Goal: Task Accomplishment & Management: Use online tool/utility

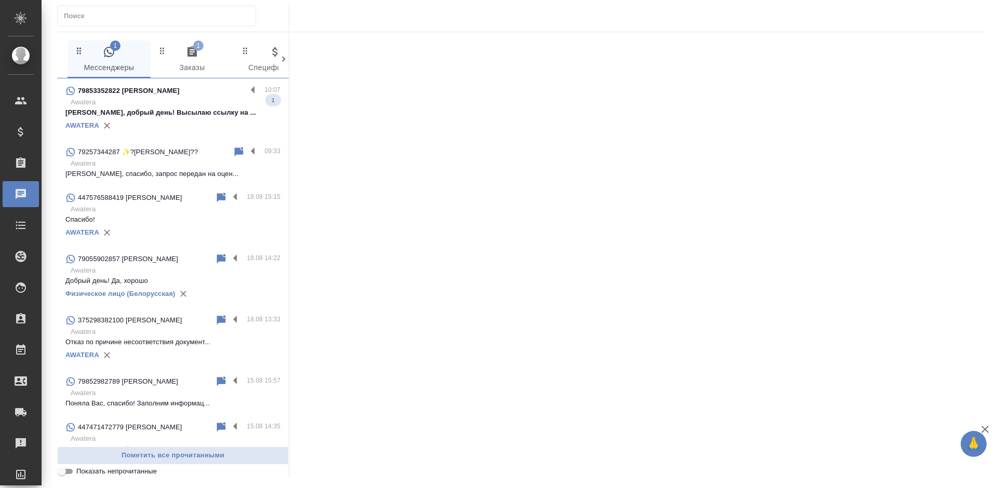
click at [153, 99] on p "Awatera" at bounding box center [176, 102] width 210 height 10
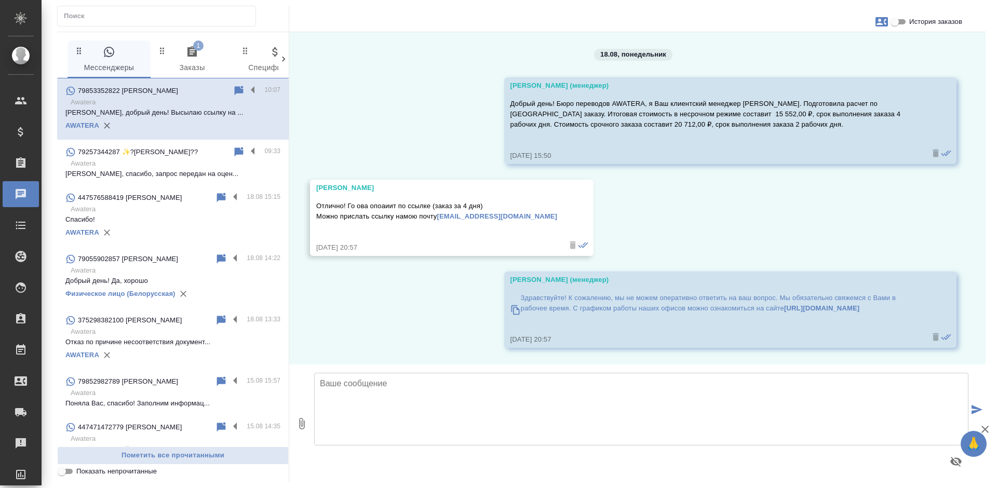
scroll to position [136, 0]
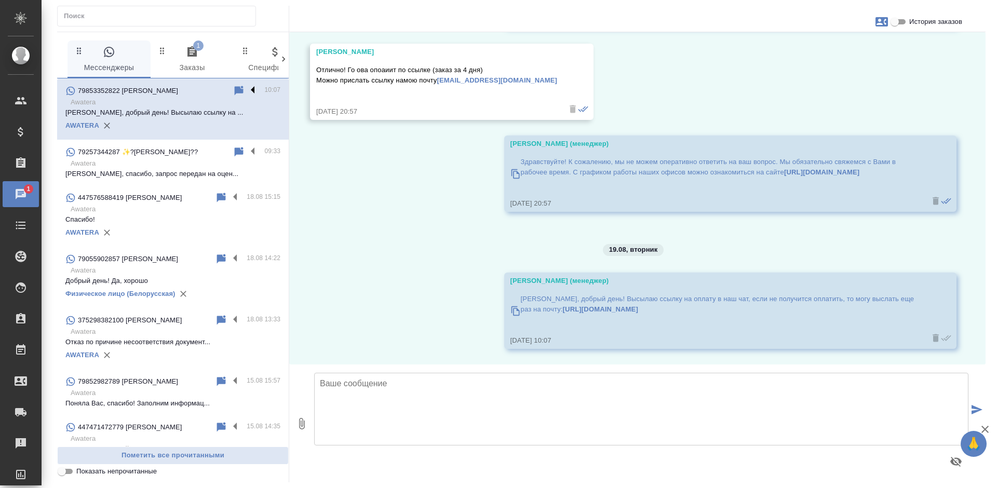
click at [247, 89] on label at bounding box center [256, 91] width 18 height 12
click at [0, 0] on input "checkbox" at bounding box center [0, 0] width 0 height 0
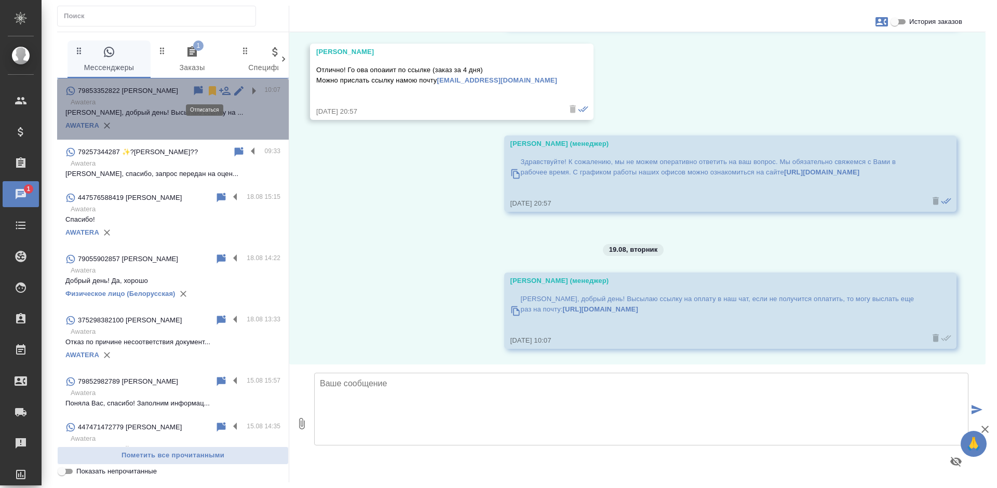
click at [209, 91] on icon at bounding box center [212, 90] width 7 height 9
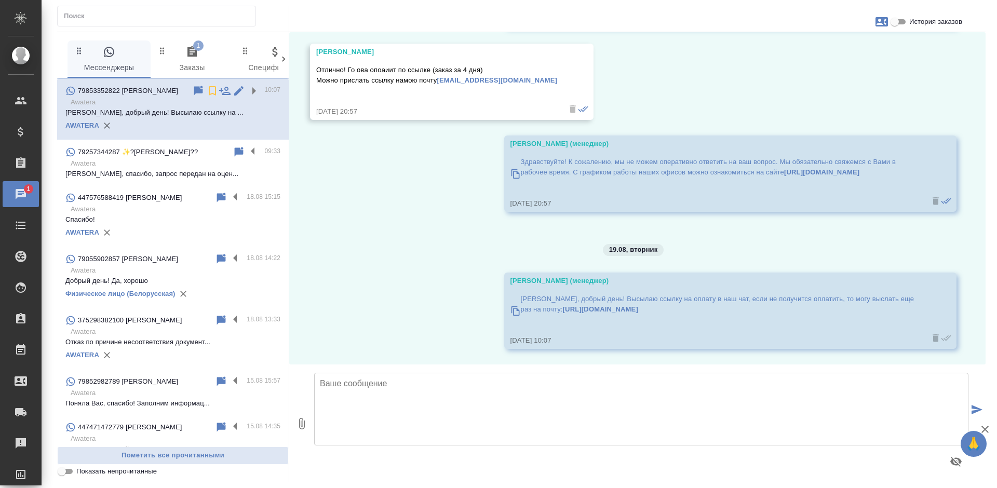
click at [187, 154] on p "79257344287 ✨?Наталья Суворова??" at bounding box center [138, 152] width 120 height 10
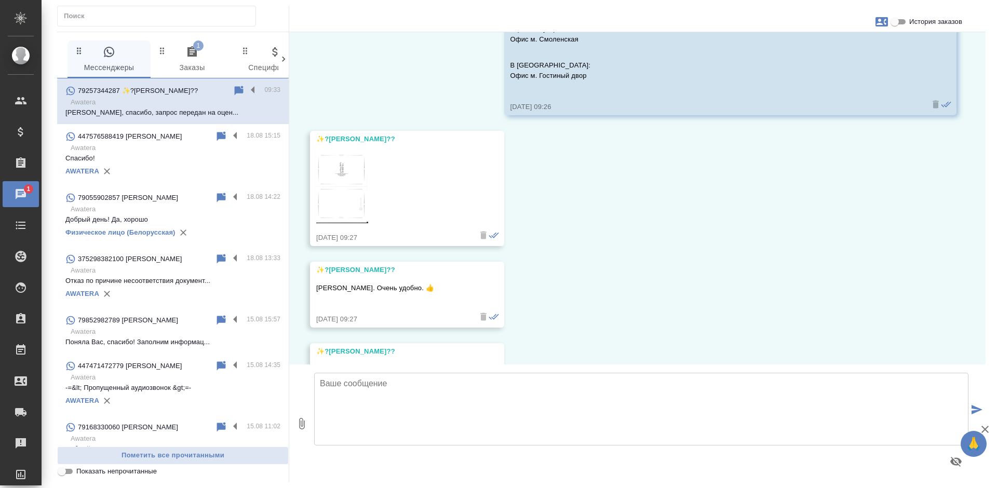
scroll to position [1008, 0]
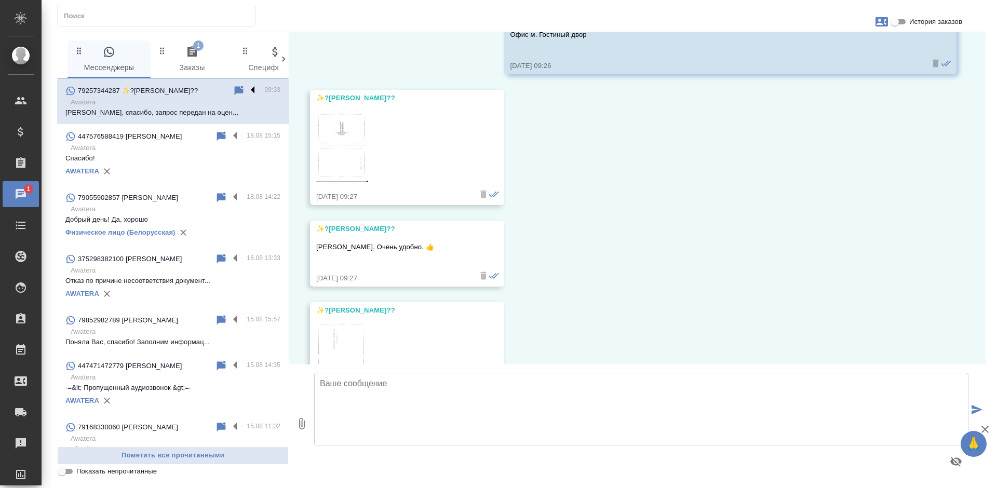
click at [247, 89] on label at bounding box center [256, 91] width 18 height 12
click at [0, 0] on input "checkbox" at bounding box center [0, 0] width 0 height 0
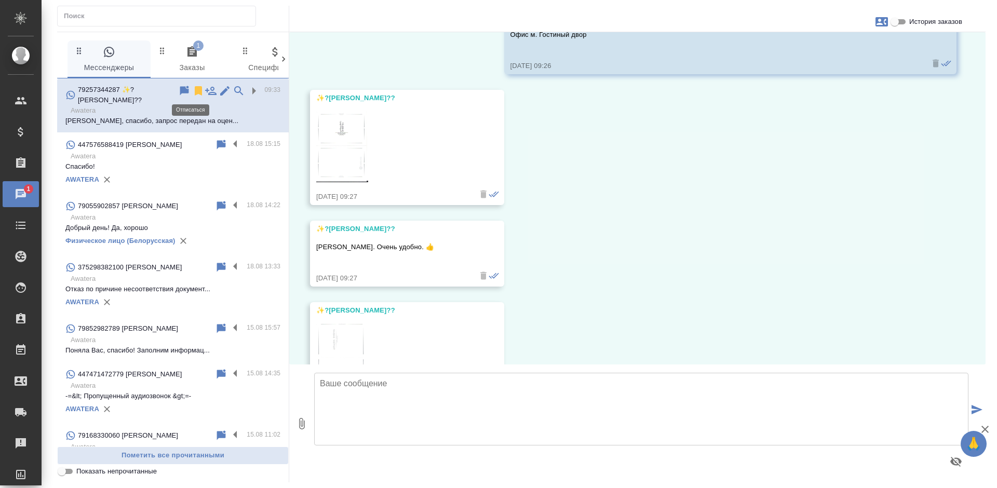
click at [192, 90] on icon at bounding box center [198, 91] width 12 height 12
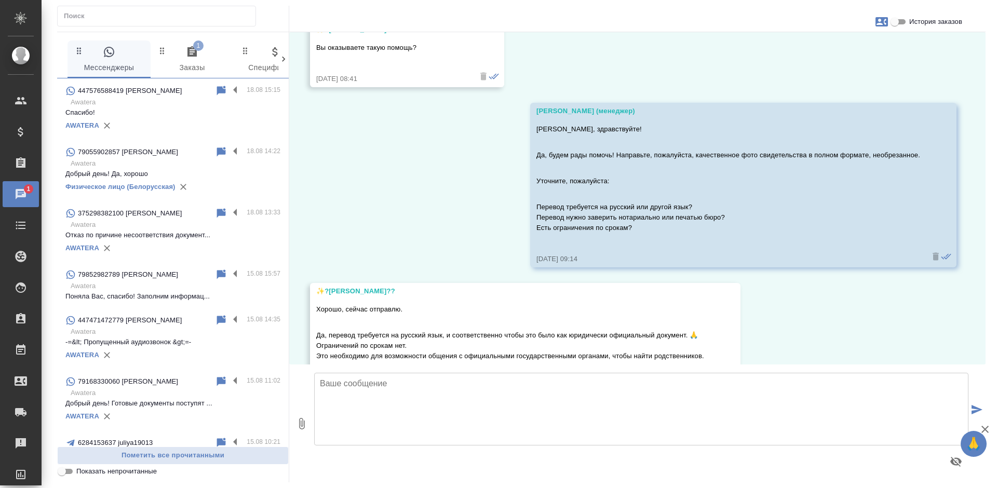
scroll to position [406, 0]
click at [188, 60] on span "1 Заказы" at bounding box center [192, 60] width 71 height 29
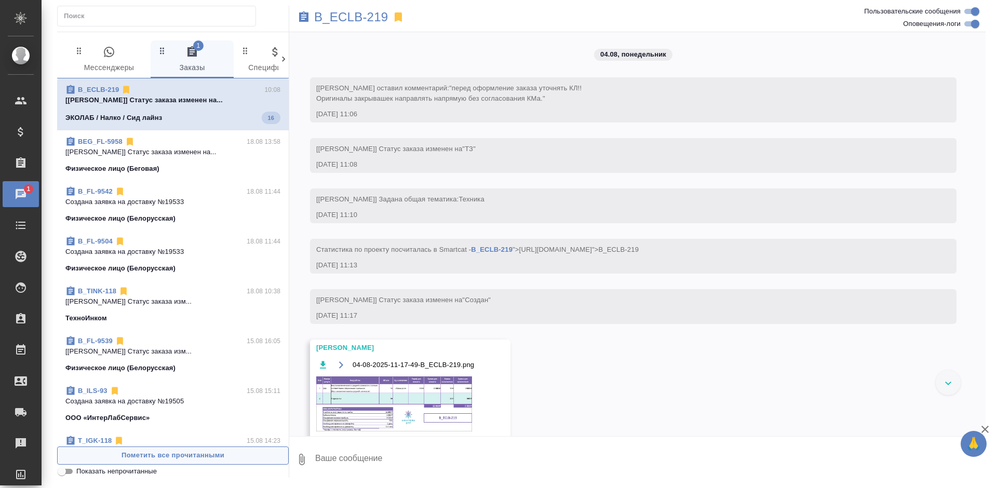
click at [233, 457] on span "Пометить все прочитанными" at bounding box center [173, 456] width 220 height 12
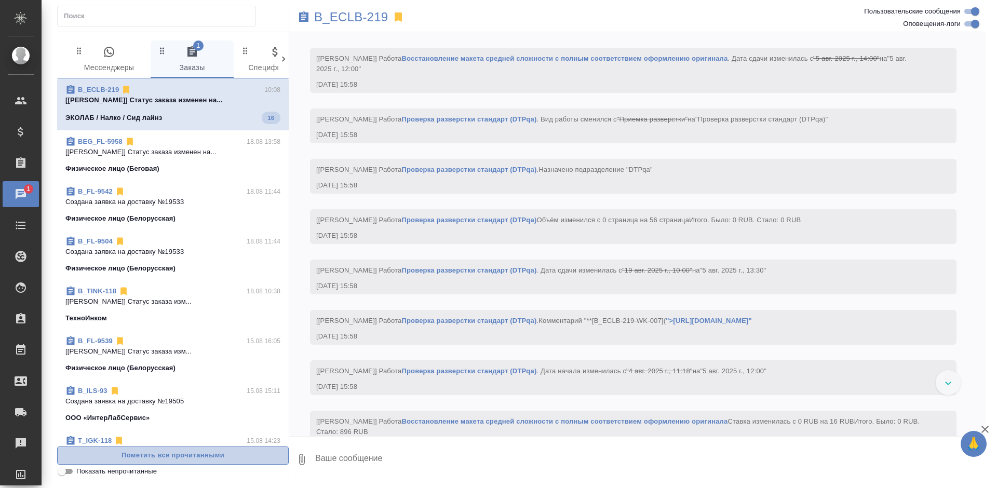
click at [233, 457] on span "Пометить все прочитанными" at bounding box center [173, 456] width 220 height 12
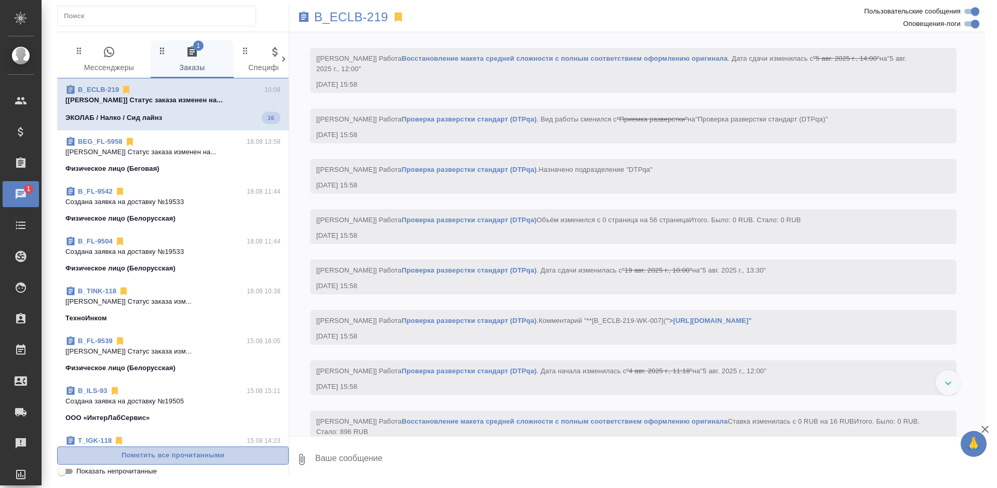
click at [233, 457] on span "Пометить все прочитанными" at bounding box center [173, 456] width 220 height 12
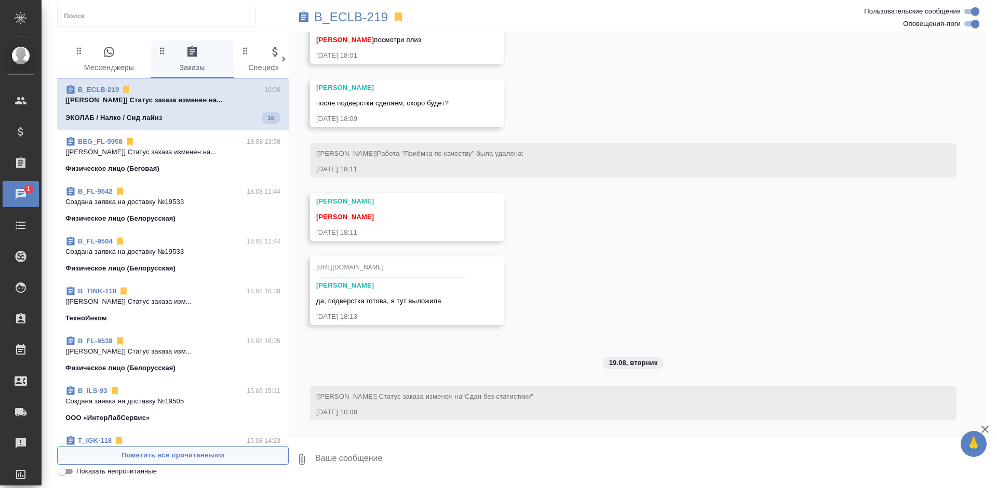
click at [233, 457] on span "Пометить все прочитанными" at bounding box center [173, 456] width 220 height 12
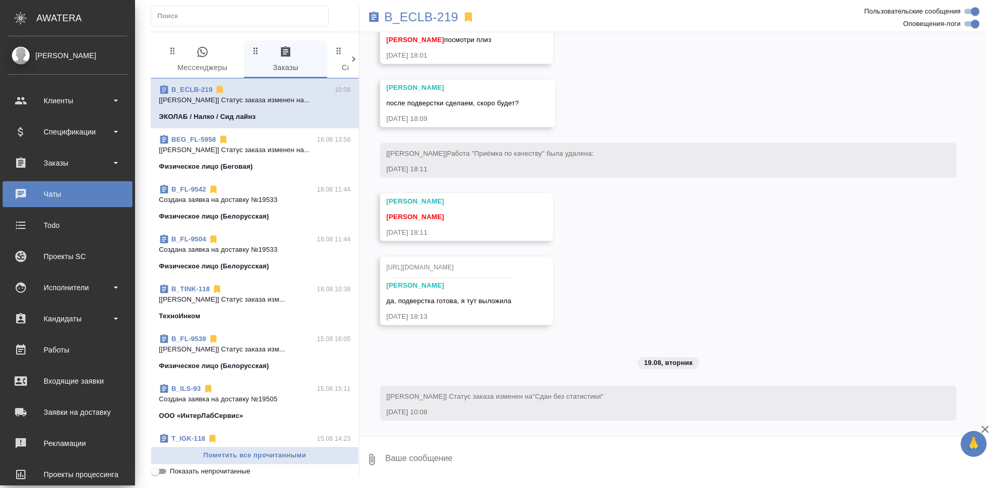
click at [26, 164] on div "Заказы" at bounding box center [67, 163] width 119 height 16
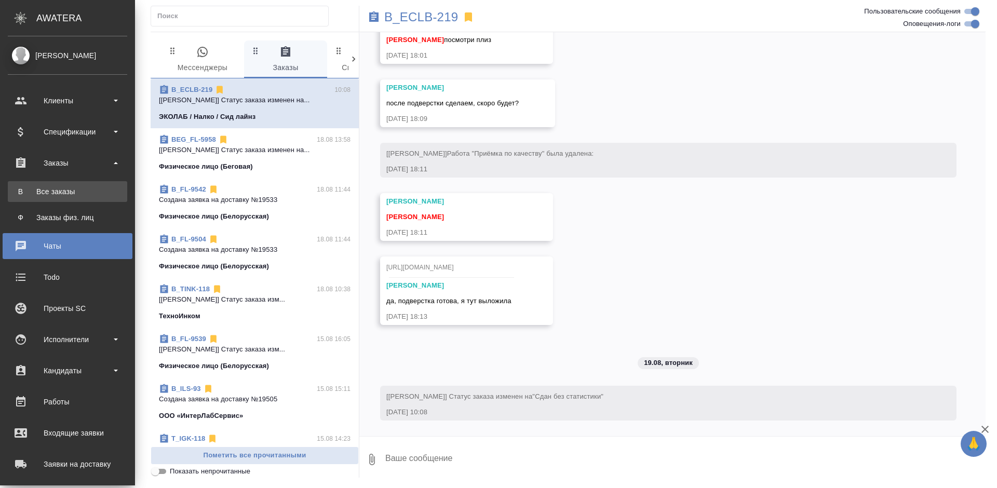
click at [58, 189] on div "Все заказы" at bounding box center [67, 191] width 109 height 10
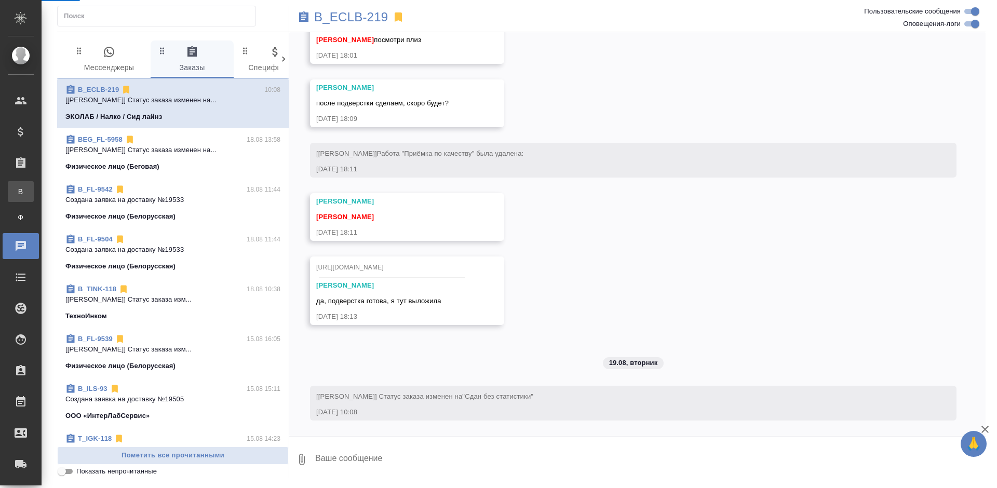
scroll to position [6918, 0]
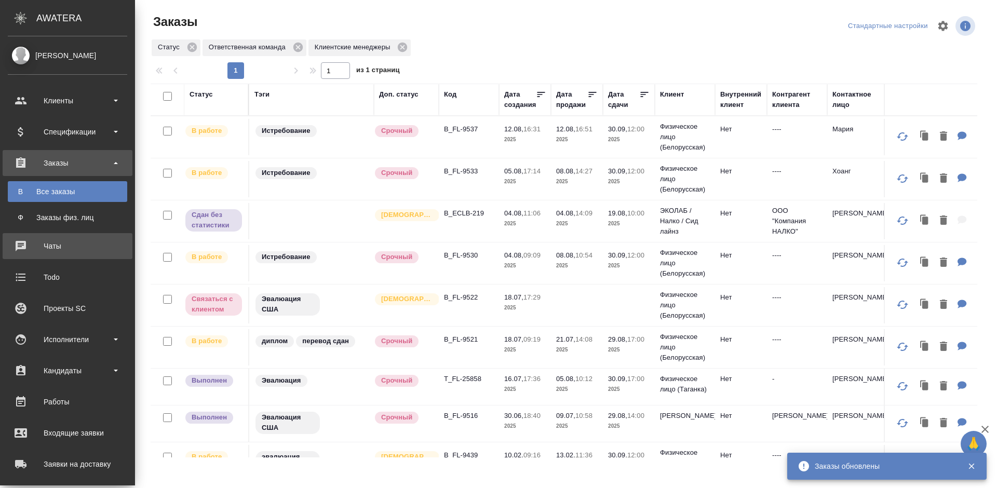
click at [13, 244] on div "Чаты" at bounding box center [67, 246] width 119 height 16
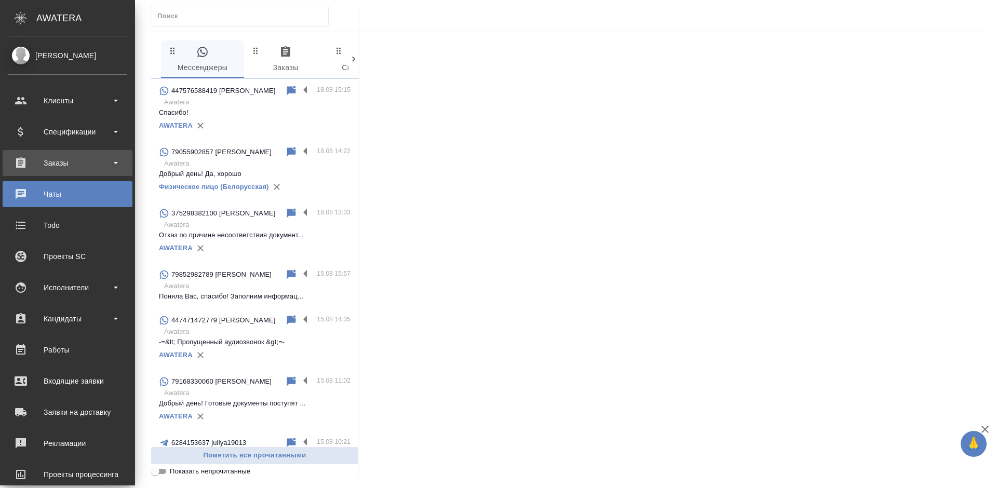
click at [21, 162] on div "Заказы" at bounding box center [67, 163] width 119 height 16
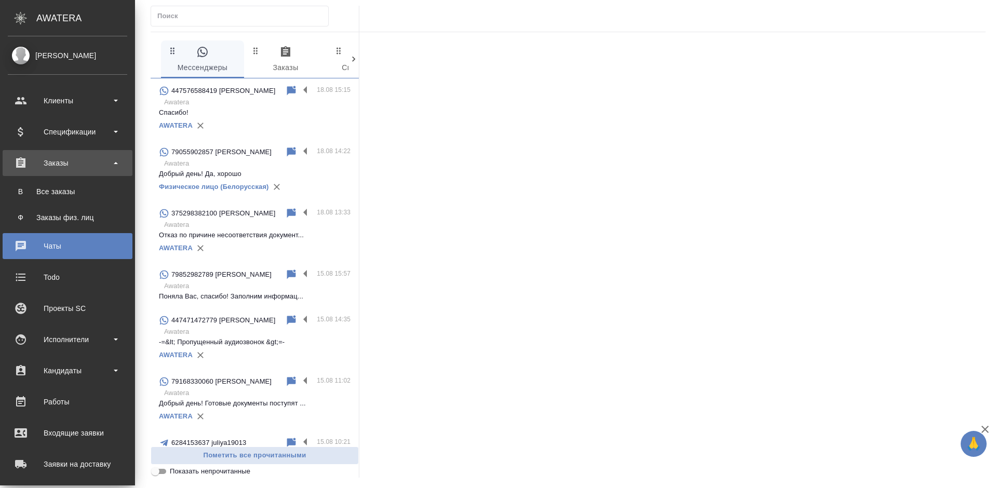
click at [63, 159] on div "Заказы" at bounding box center [67, 163] width 119 height 16
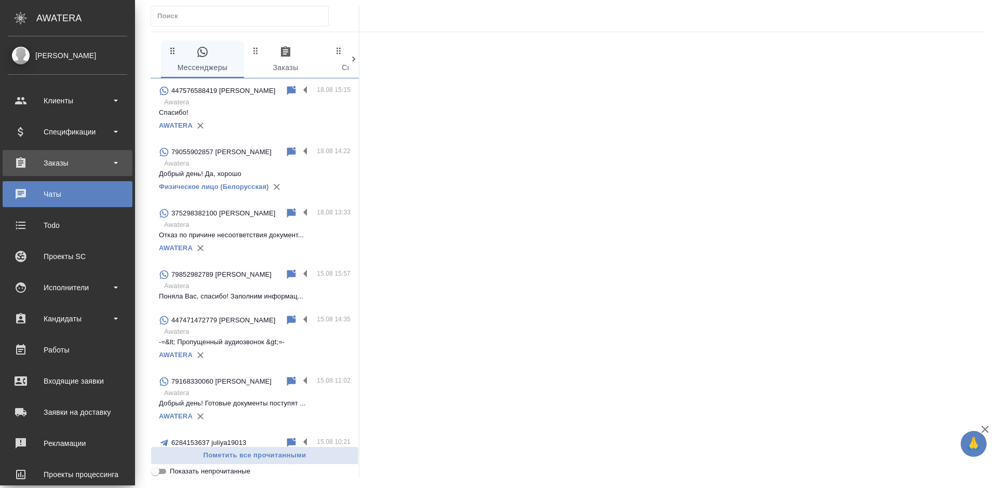
click at [70, 167] on div "Заказы" at bounding box center [67, 163] width 119 height 16
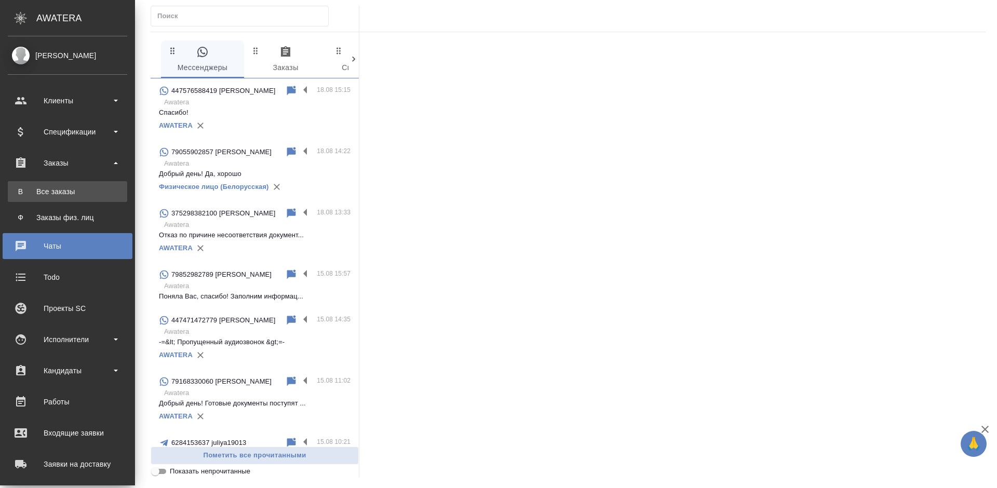
click at [71, 186] on link "В Все заказы" at bounding box center [67, 191] width 119 height 21
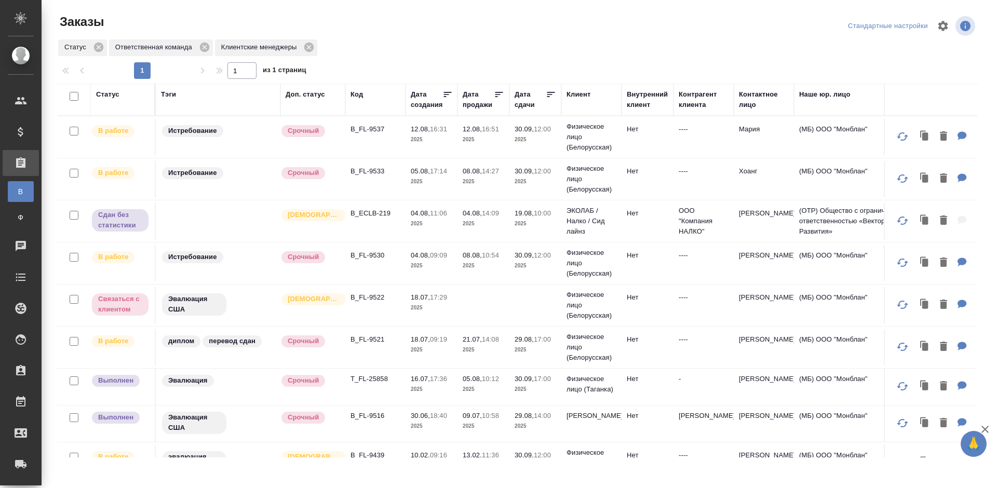
click at [260, 155] on td at bounding box center [218, 137] width 125 height 36
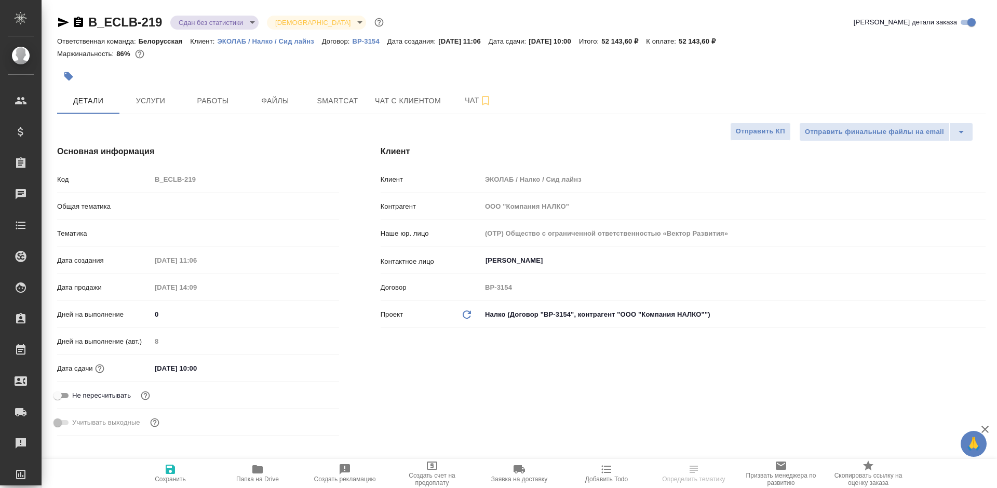
select select "RU"
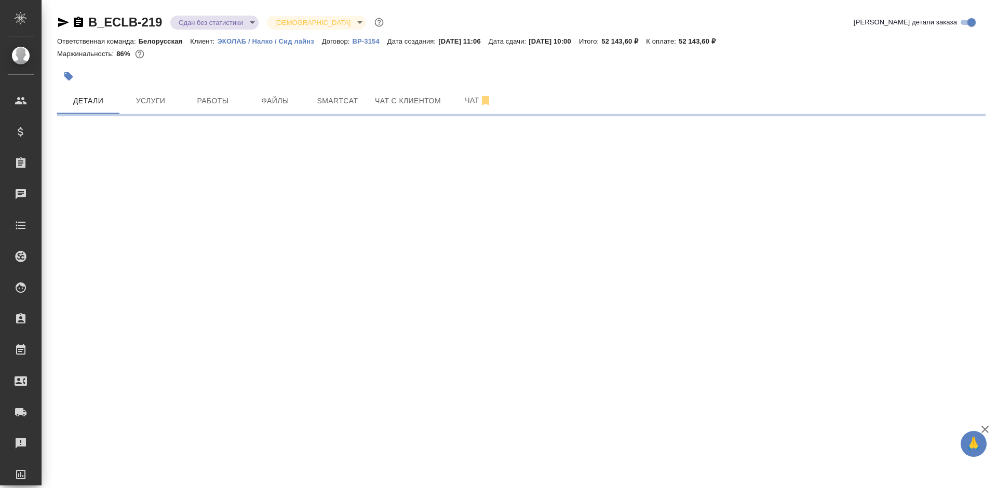
select select "RU"
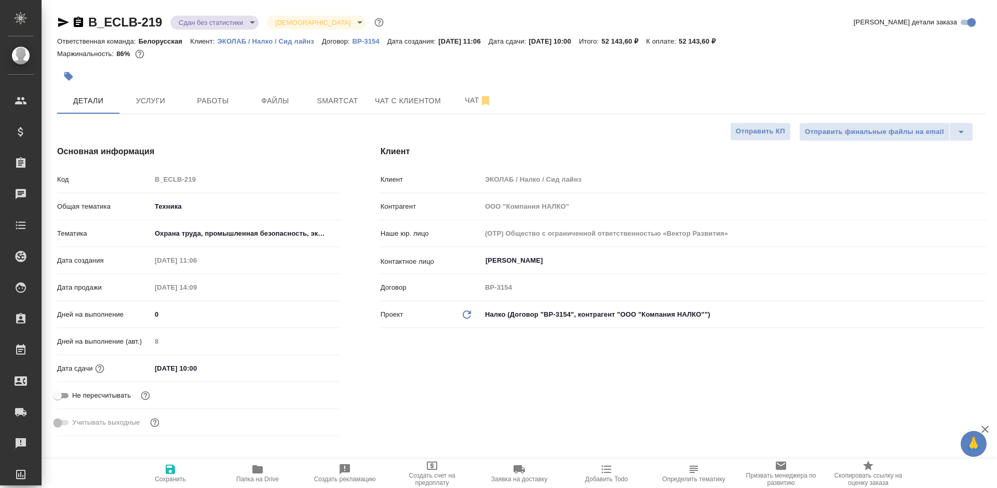
type textarea "x"
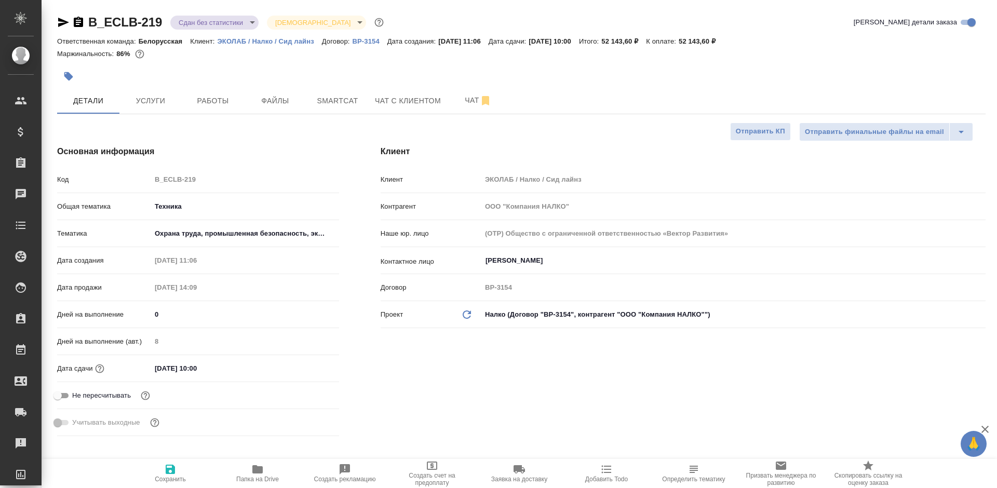
type textarea "x"
click at [131, 100] on span "Услуги" at bounding box center [151, 100] width 50 height 13
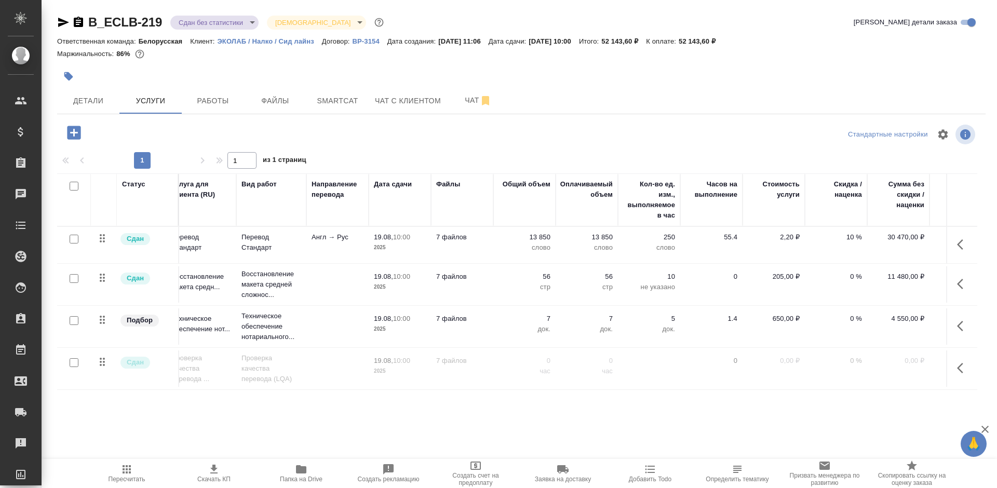
scroll to position [0, 66]
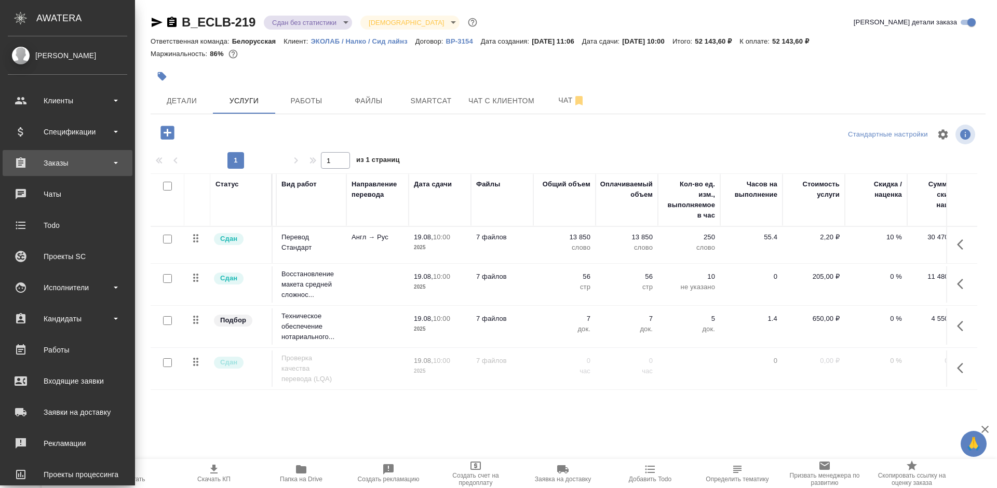
click at [31, 160] on div "Заказы" at bounding box center [67, 163] width 119 height 16
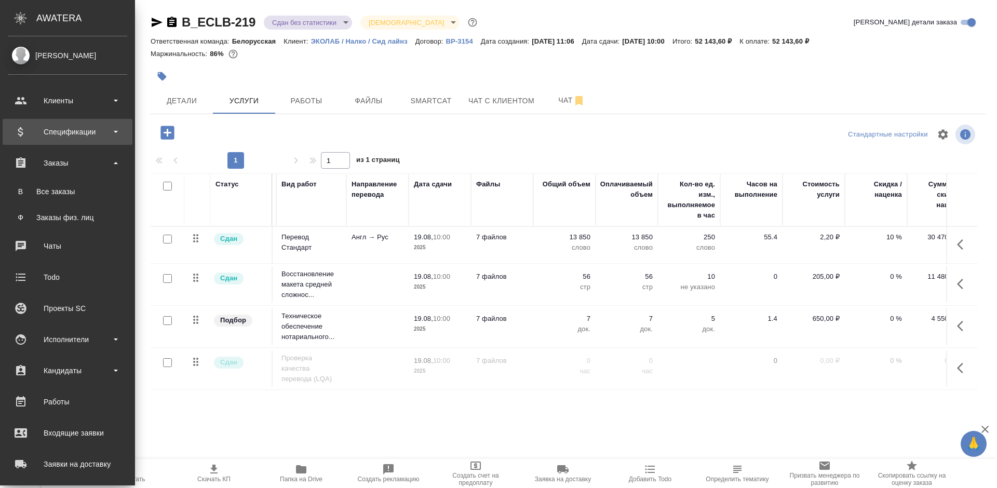
click at [45, 131] on div "Спецификации" at bounding box center [67, 132] width 119 height 16
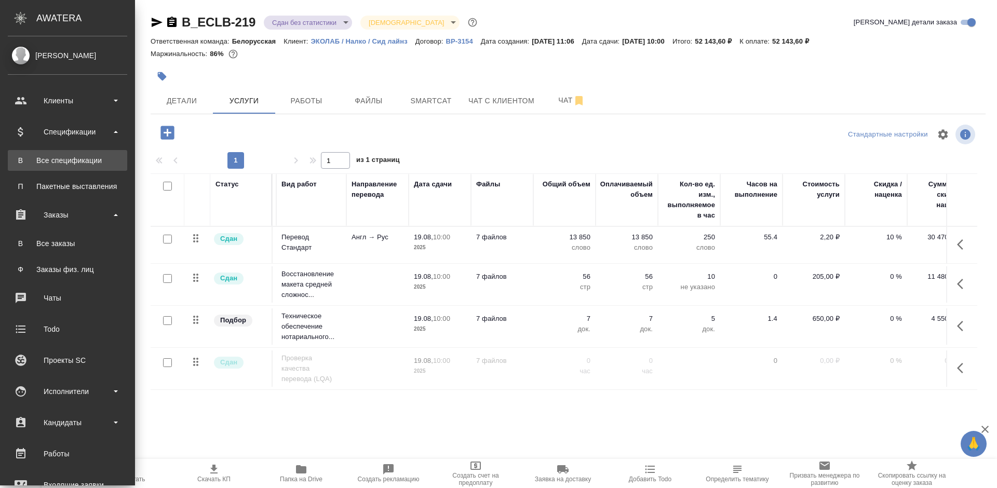
click at [41, 153] on link "В Все спецификации" at bounding box center [67, 160] width 119 height 21
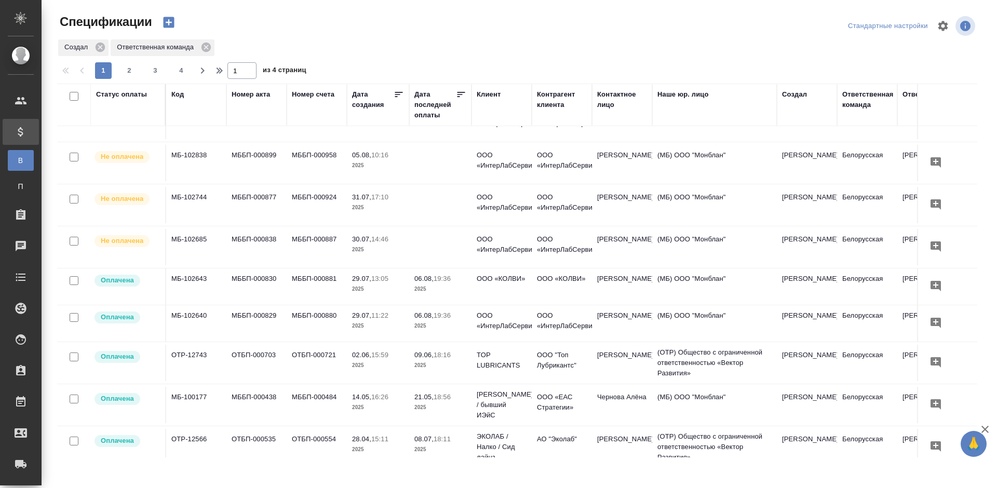
scroll to position [126, 0]
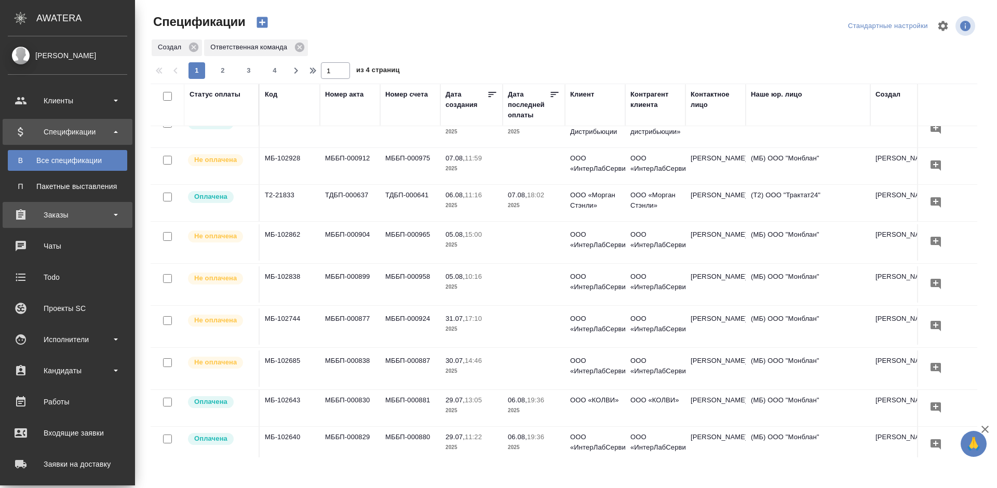
click at [43, 216] on div "Заказы" at bounding box center [67, 215] width 119 height 16
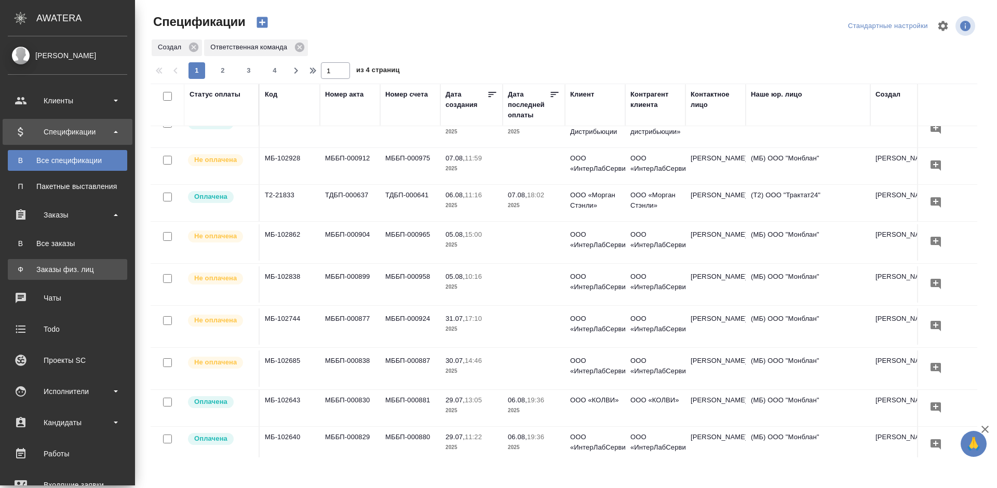
click at [53, 264] on div "Заказы физ. лиц" at bounding box center [67, 269] width 109 height 10
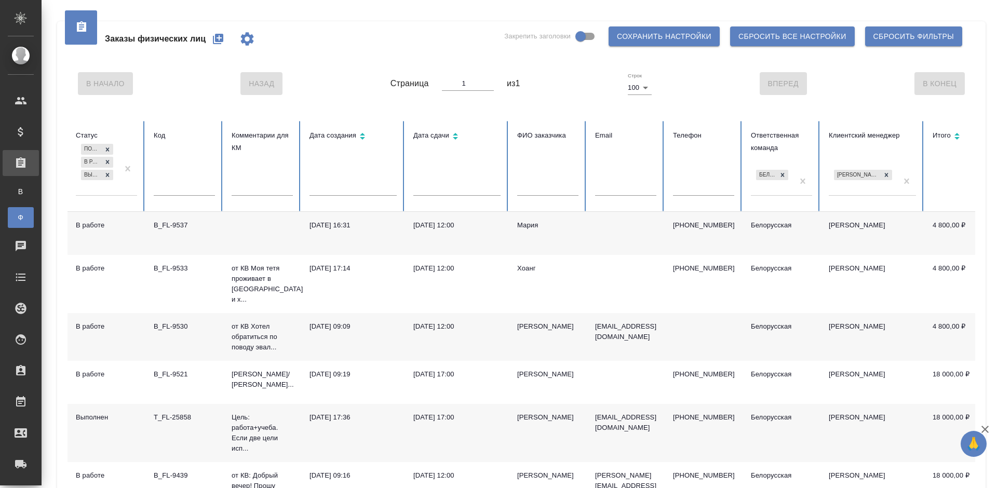
click at [306, 37] on div "Заказы физических лиц Закрепить заголовки Сохранить настройки Сбросить все наст…" at bounding box center [520, 38] width 907 height 35
click at [358, 46] on div "Заказы физических лиц Закрепить заголовки Сохранить настройки Сбросить все наст…" at bounding box center [520, 38] width 907 height 35
click at [377, 37] on div "Заказы физических лиц Закрепить заголовки Сохранить настройки Сбросить все наст…" at bounding box center [520, 38] width 907 height 35
click at [213, 40] on icon "button" at bounding box center [218, 39] width 12 height 12
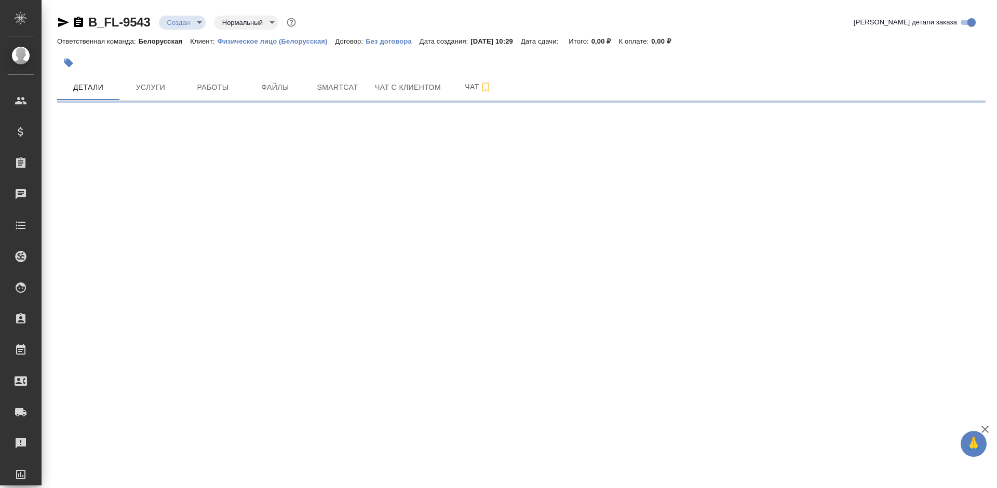
select select "RU"
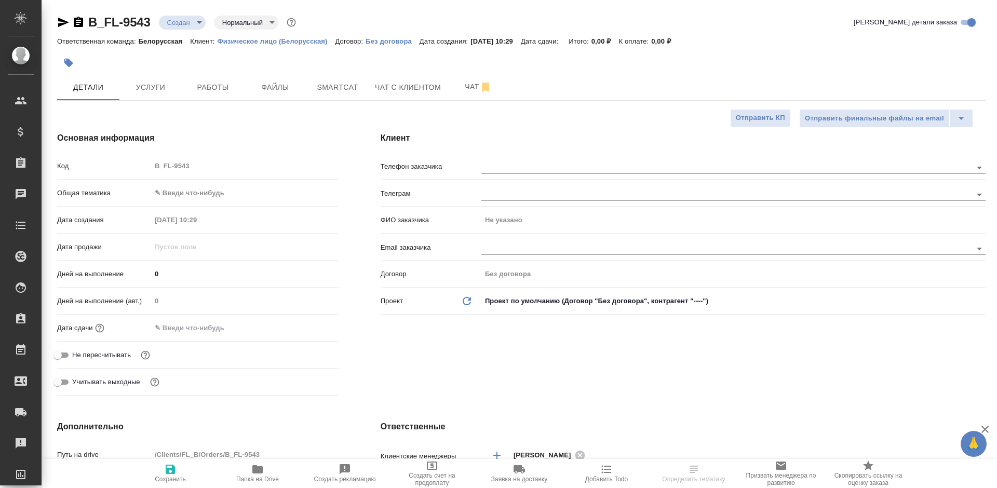
type textarea "x"
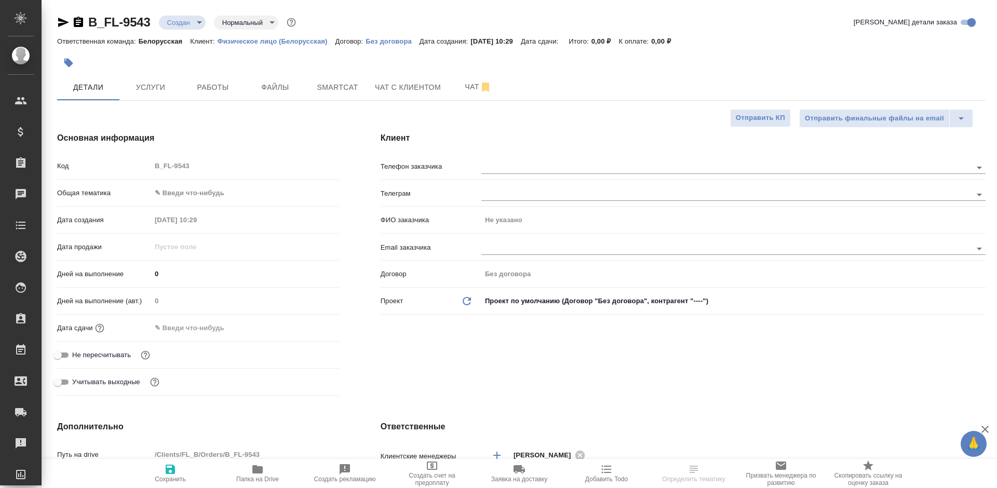
type textarea "x"
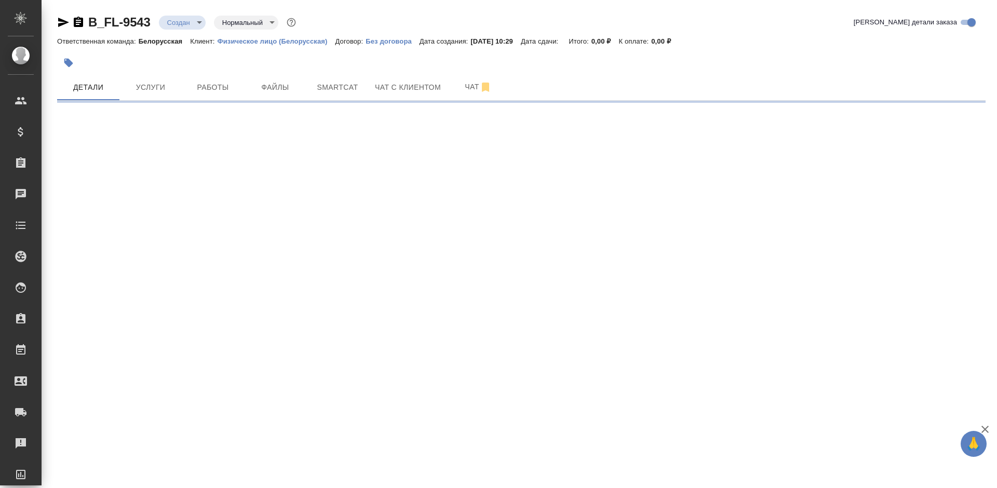
select select "RU"
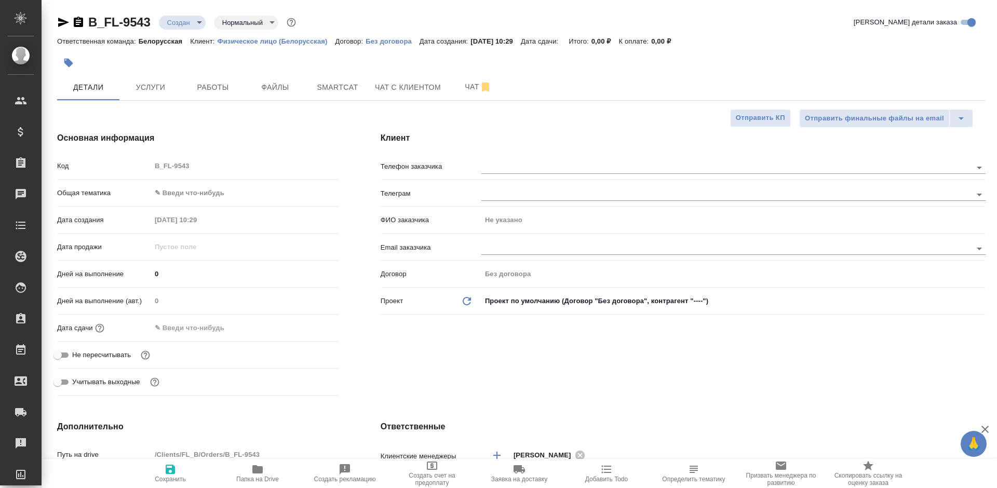
type textarea "x"
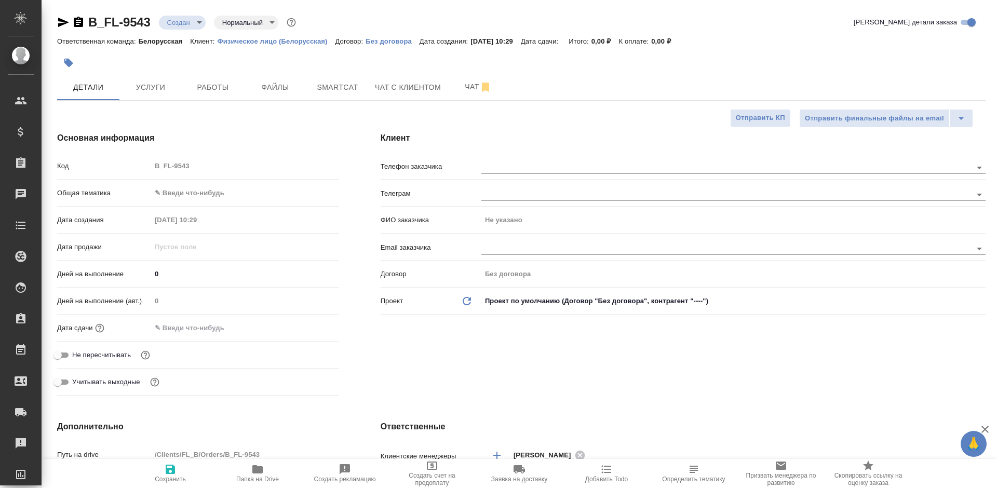
type textarea "x"
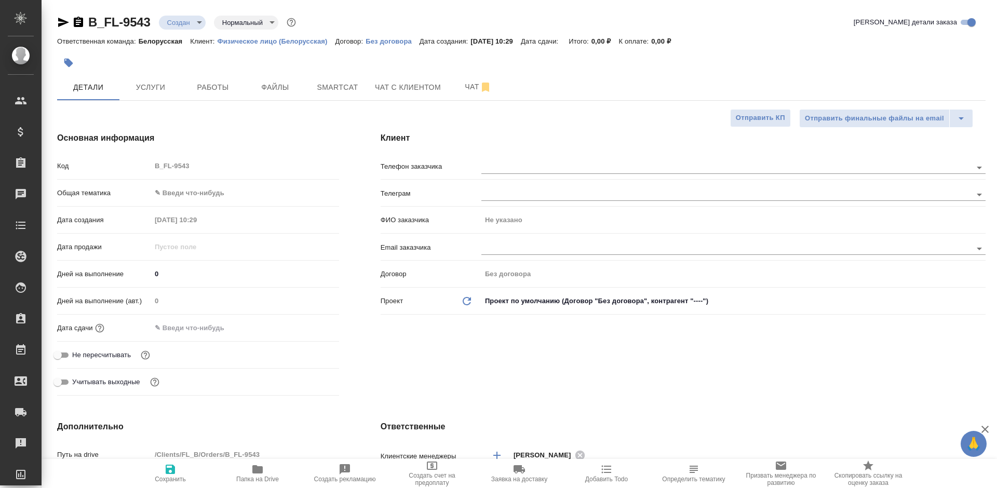
type textarea "x"
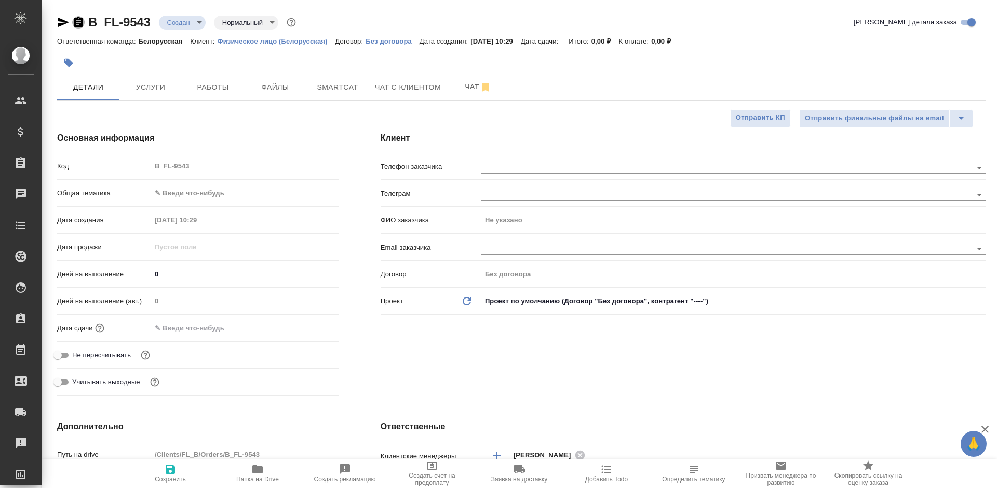
click at [78, 23] on icon "button" at bounding box center [78, 22] width 9 height 10
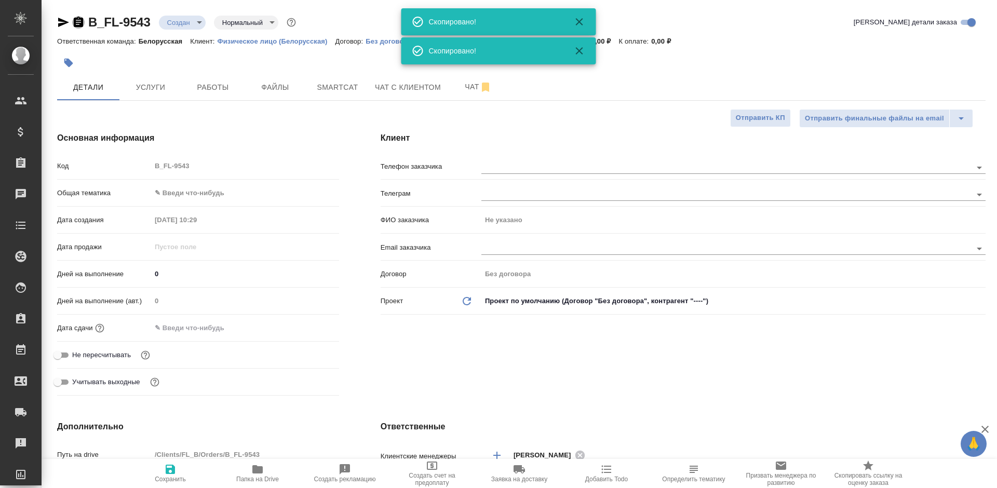
click at [78, 23] on icon "button" at bounding box center [78, 22] width 9 height 10
click at [269, 89] on span "Файлы" at bounding box center [275, 87] width 50 height 13
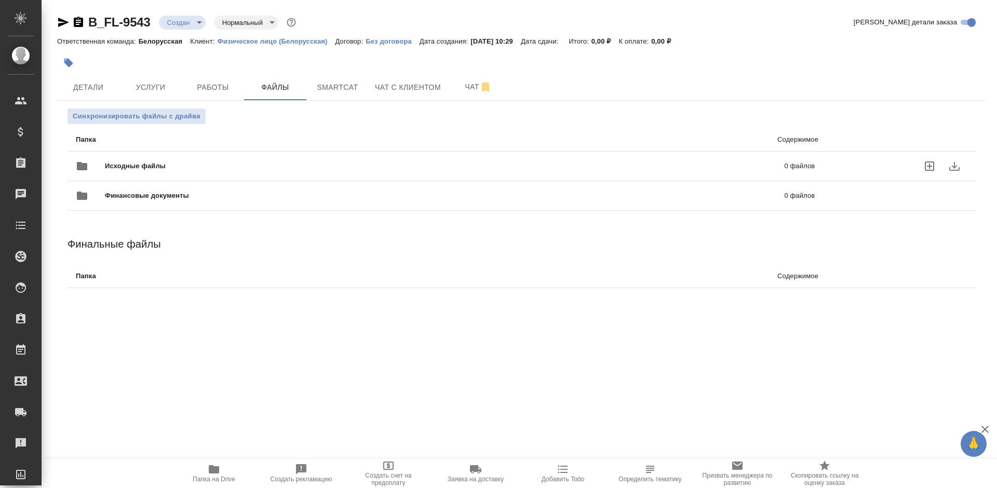
click at [924, 164] on icon "uploadFiles" at bounding box center [929, 166] width 12 height 12
click at [0, 0] on input "uploadFiles" at bounding box center [0, 0] width 0 height 0
click at [137, 92] on span "Услуги" at bounding box center [151, 87] width 50 height 13
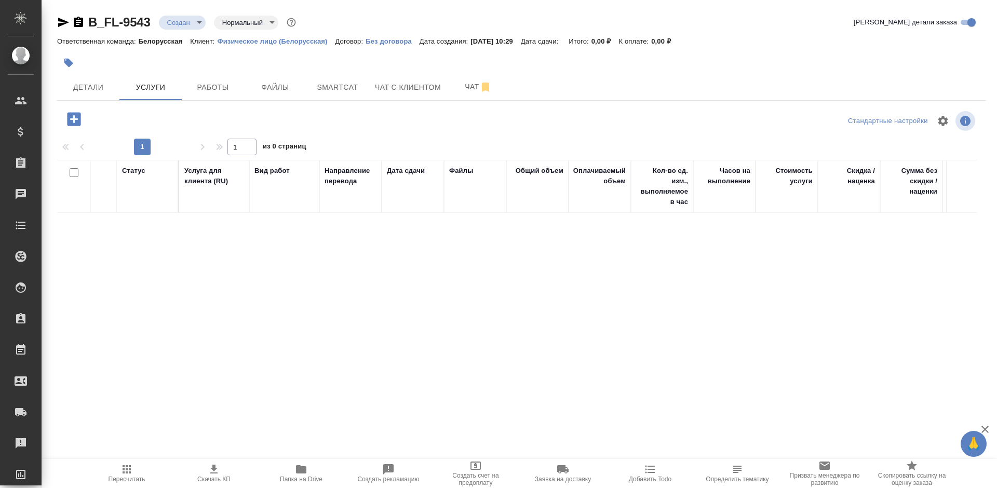
click at [73, 121] on icon "button" at bounding box center [73, 118] width 13 height 13
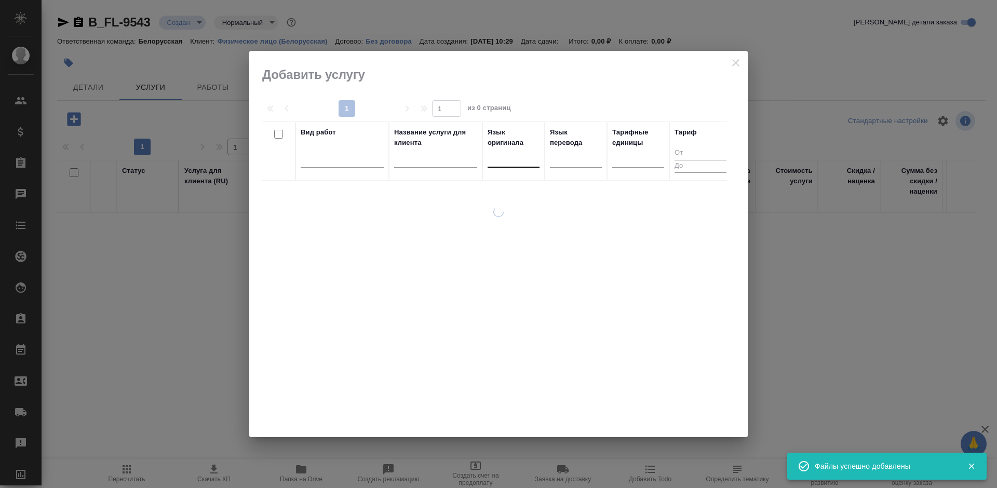
click at [499, 166] on div at bounding box center [513, 158] width 52 height 20
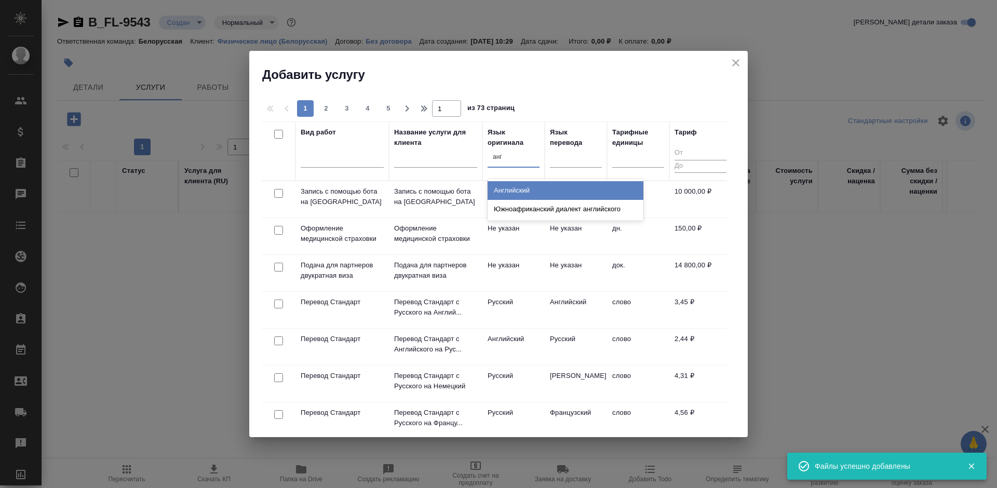
type input "англ"
click at [519, 189] on div "Английский" at bounding box center [565, 190] width 156 height 19
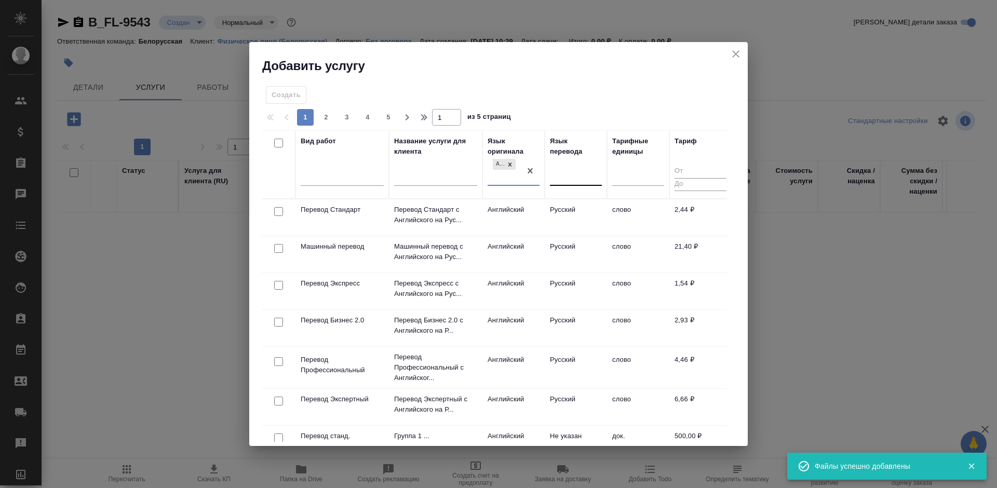
click at [569, 173] on div at bounding box center [576, 175] width 52 height 15
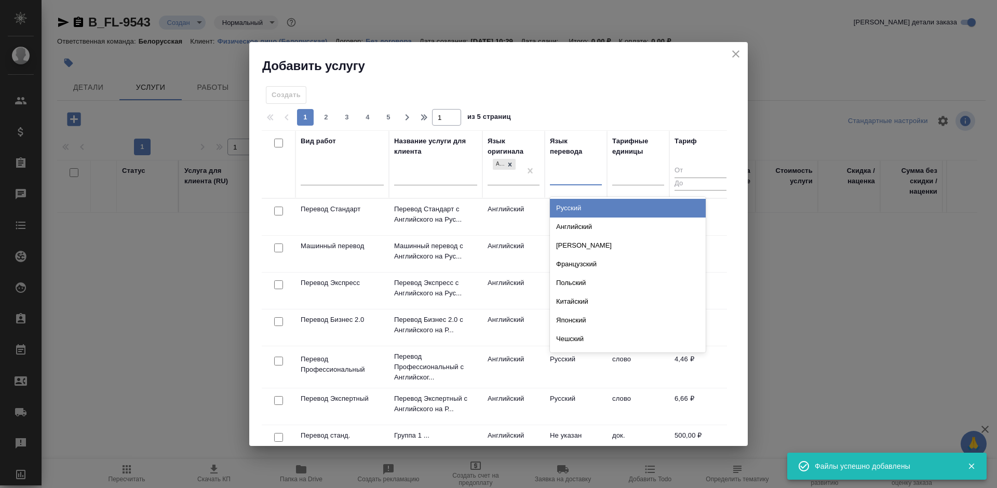
click at [580, 206] on div "Русский" at bounding box center [628, 208] width 156 height 19
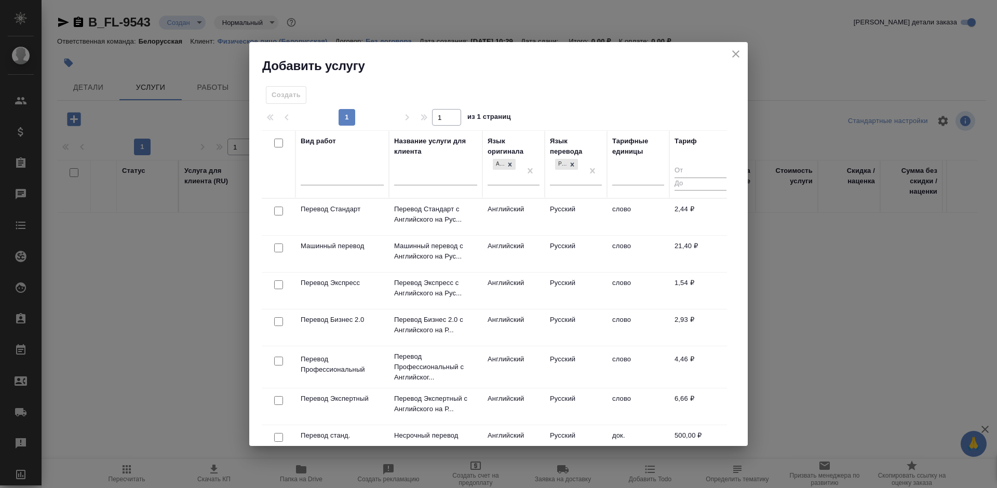
click at [540, 206] on td "Английский" at bounding box center [513, 217] width 62 height 36
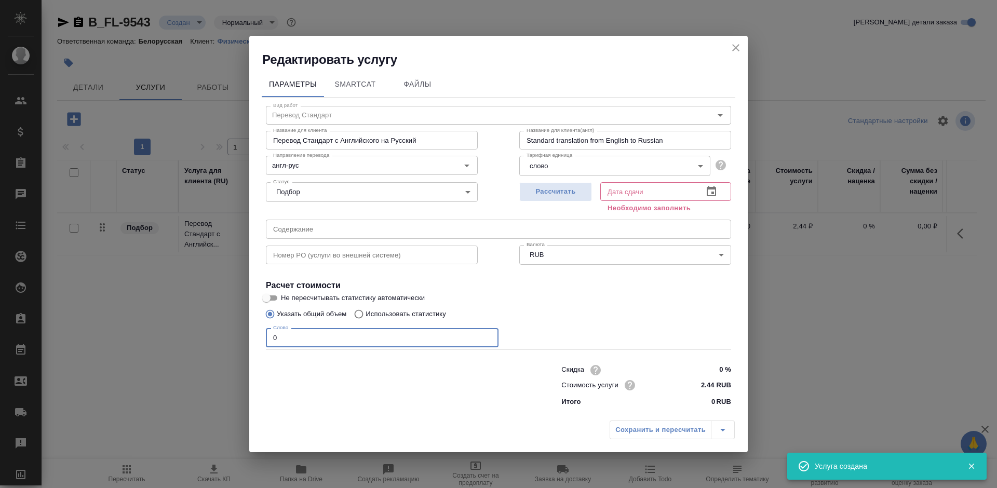
drag, startPoint x: 286, startPoint y: 339, endPoint x: 267, endPoint y: 342, distance: 19.3
click at [267, 342] on input "0" at bounding box center [382, 337] width 233 height 19
type input "1"
click at [711, 188] on icon "button" at bounding box center [710, 191] width 9 height 10
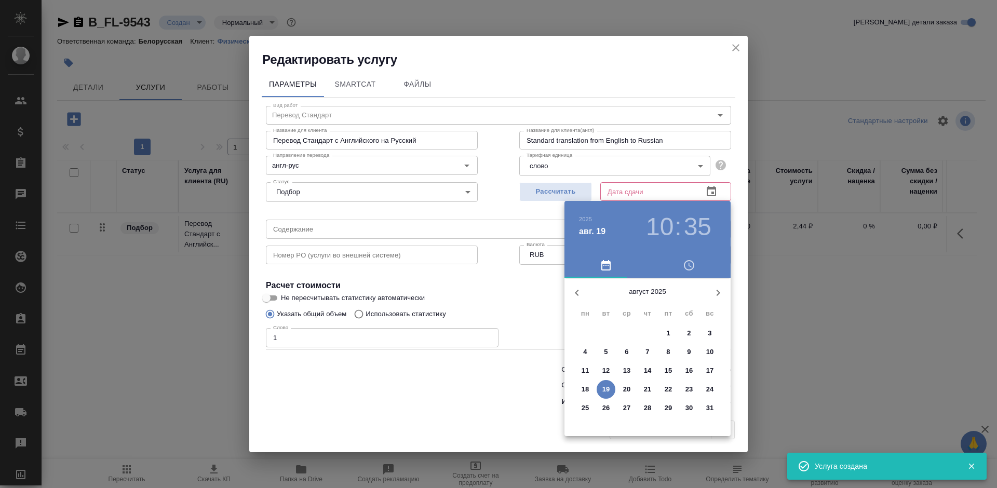
drag, startPoint x: 626, startPoint y: 388, endPoint x: 538, endPoint y: 394, distance: 88.4
click at [625, 388] on p "20" at bounding box center [627, 389] width 8 height 10
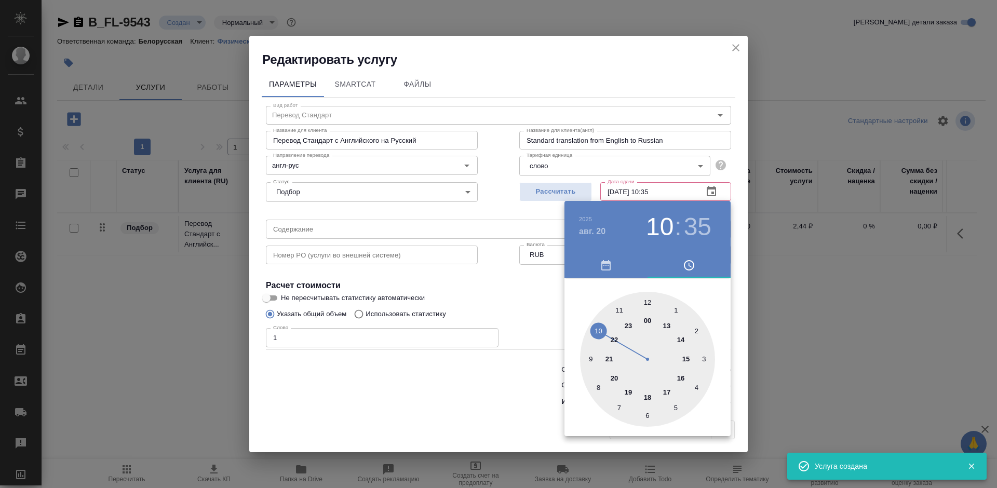
type input "20.08.2025 10:35"
drag, startPoint x: 472, startPoint y: 393, endPoint x: 480, endPoint y: 393, distance: 7.8
click at [474, 393] on div at bounding box center [498, 244] width 997 height 488
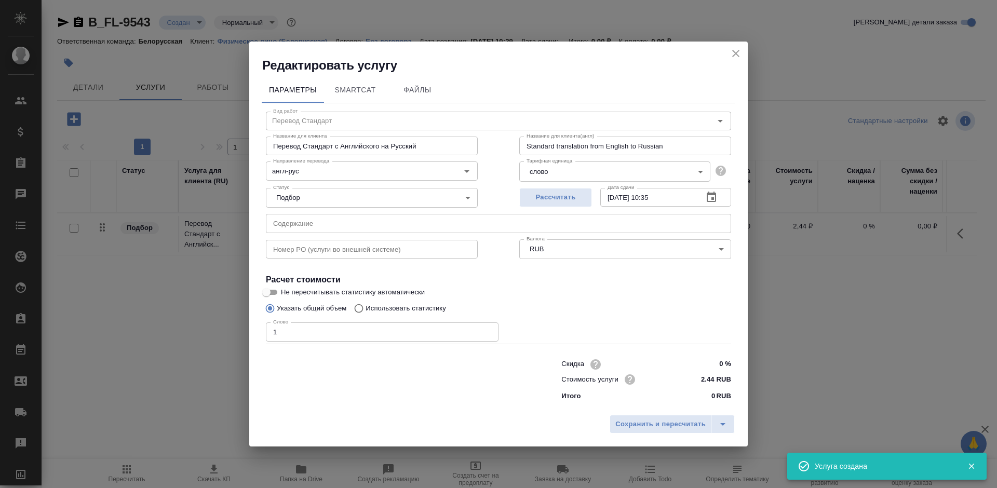
click at [675, 421] on span "Сохранить и пересчитать" at bounding box center [660, 424] width 90 height 12
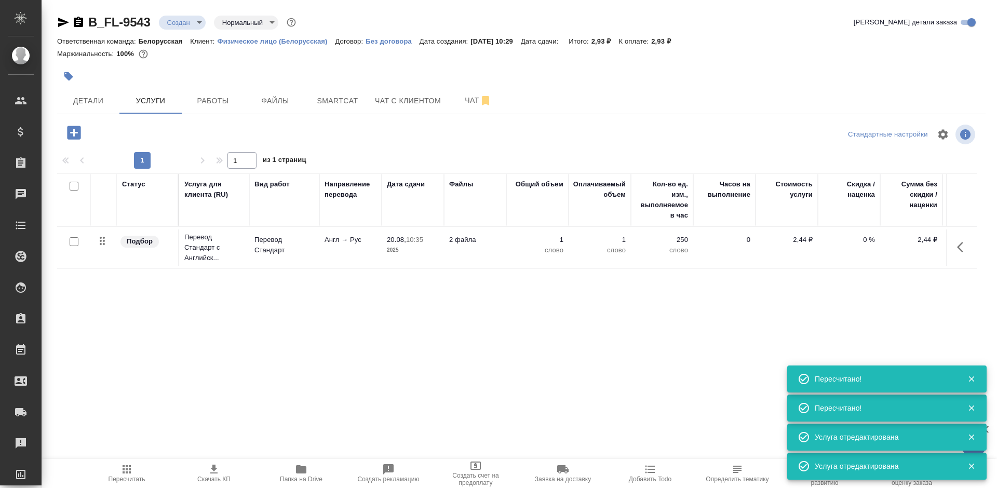
click at [77, 242] on input "checkbox" at bounding box center [74, 241] width 9 height 9
checkbox input "true"
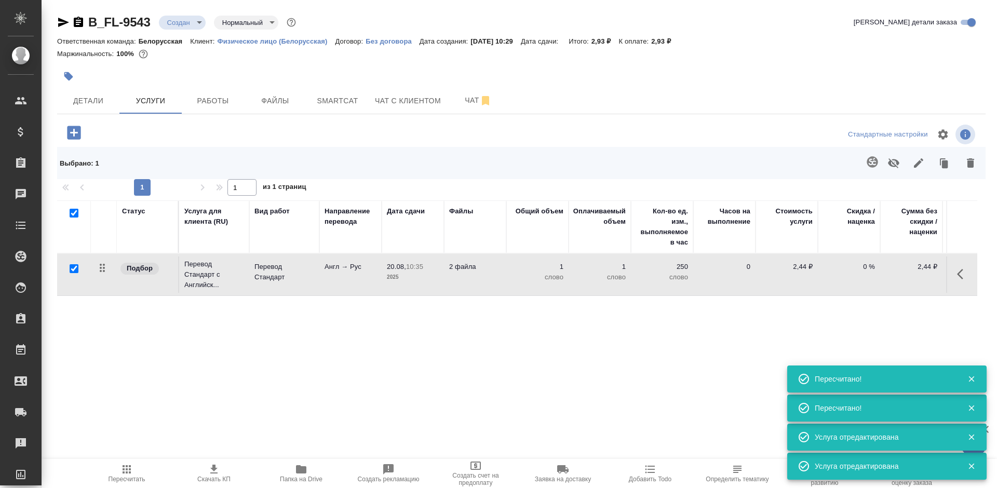
click at [878, 165] on icon "button" at bounding box center [872, 162] width 12 height 12
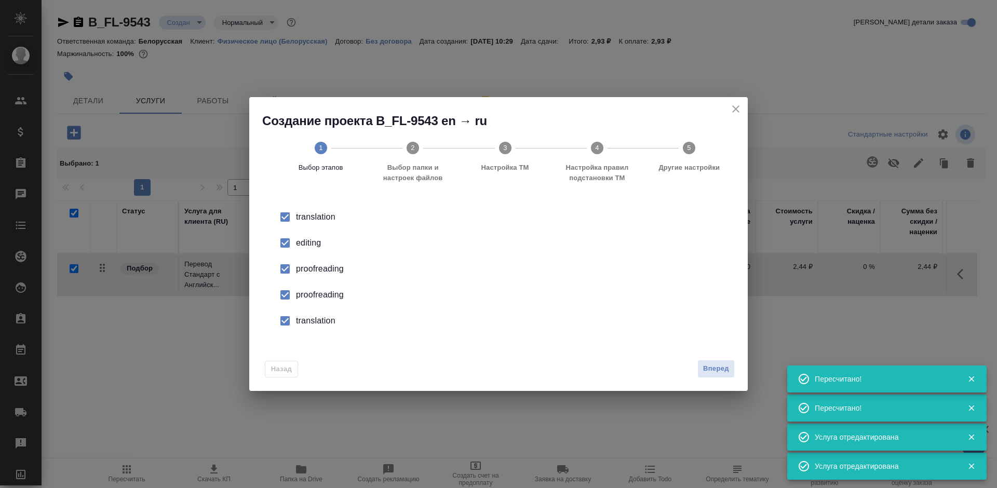
click at [694, 372] on div "Вперед" at bounding box center [714, 369] width 42 height 18
click at [711, 370] on span "Вперед" at bounding box center [716, 369] width 26 height 12
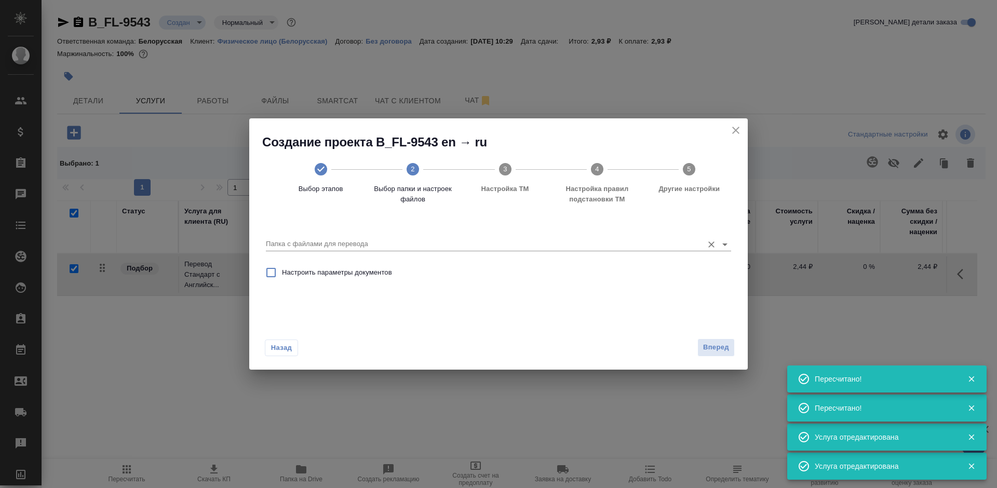
click at [370, 243] on input "Папка с файлами для перевода" at bounding box center [482, 244] width 432 height 12
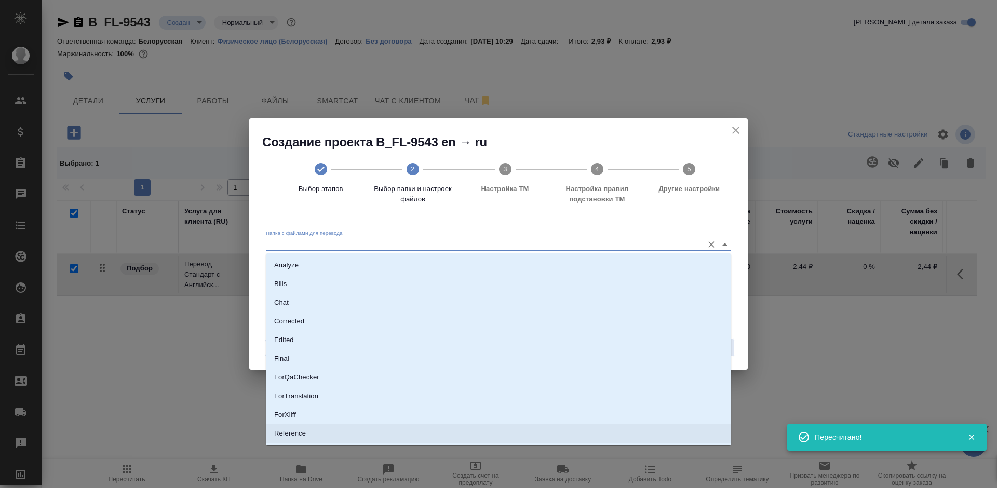
scroll to position [54, 0]
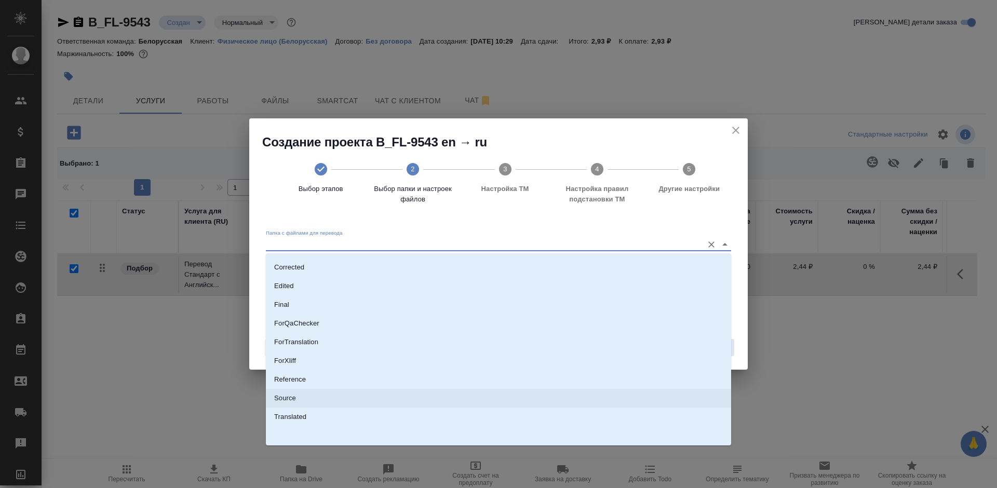
click at [306, 399] on li "Source" at bounding box center [498, 398] width 465 height 19
type input "Source"
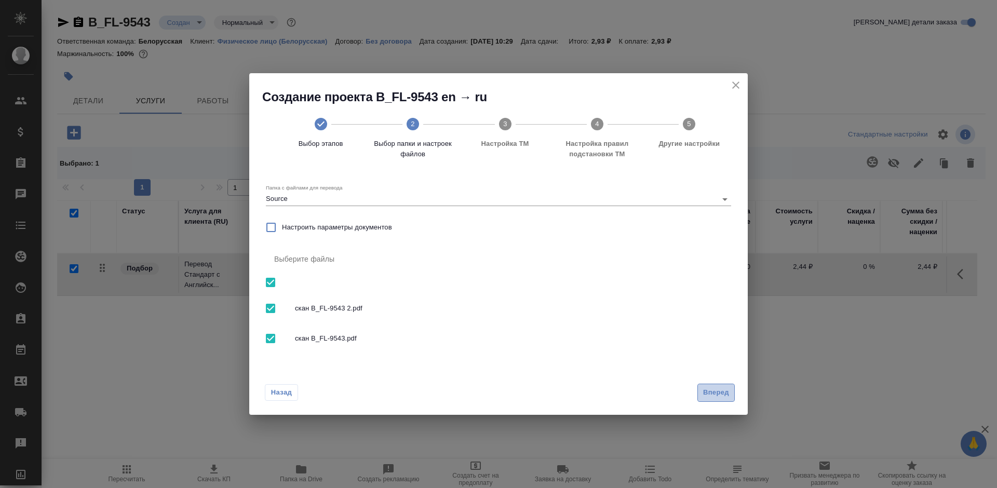
click at [717, 395] on span "Вперед" at bounding box center [716, 393] width 26 height 12
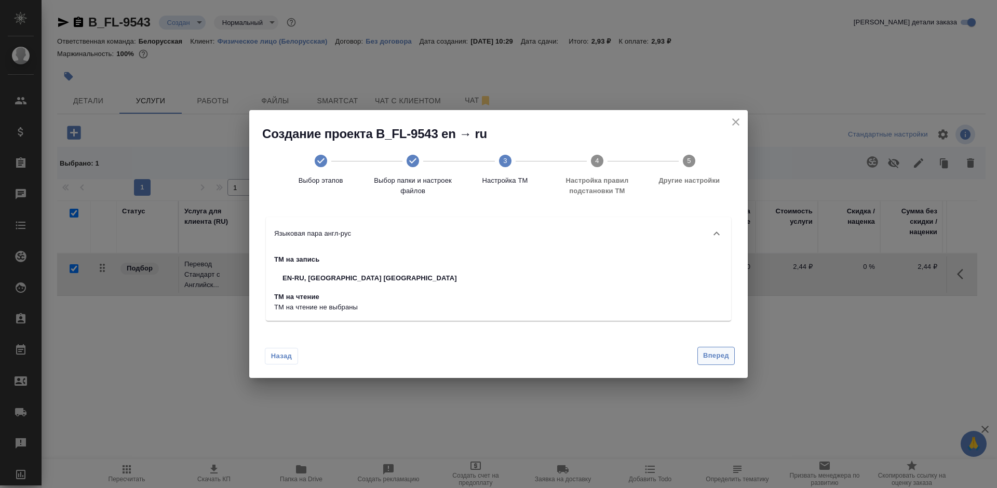
click at [714, 355] on span "Вперед" at bounding box center [716, 356] width 26 height 12
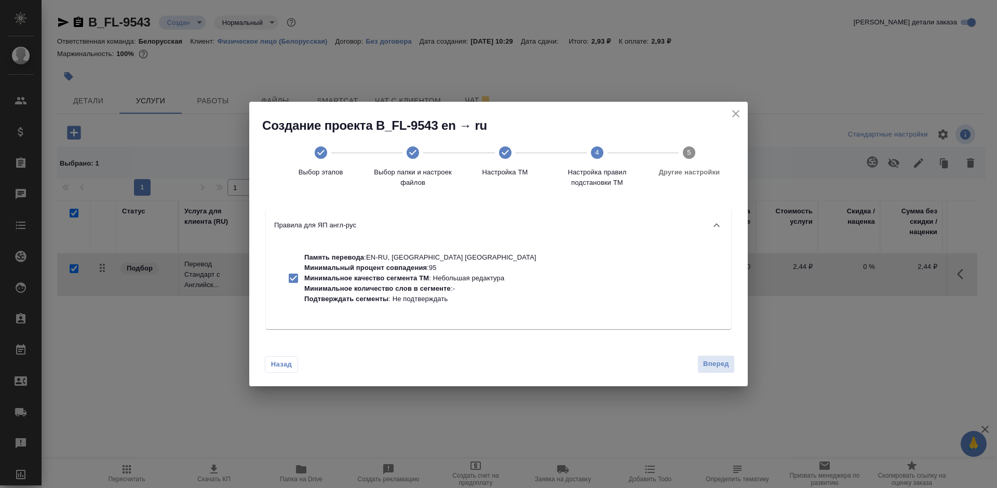
click at [708, 374] on div "Назад Вперед" at bounding box center [498, 361] width 498 height 49
drag, startPoint x: 715, startPoint y: 368, endPoint x: 685, endPoint y: 357, distance: 31.5
click at [715, 367] on span "Вперед" at bounding box center [716, 364] width 26 height 12
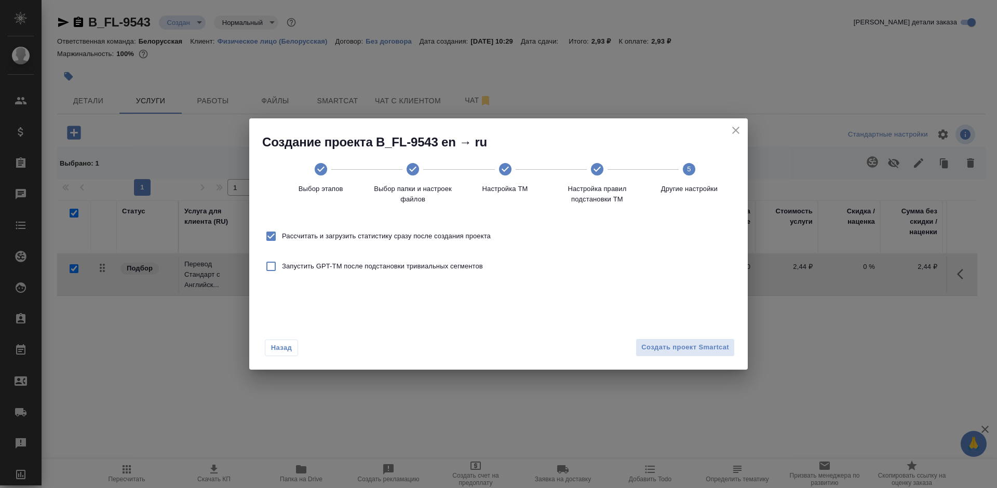
click at [392, 239] on span "Рассчитать и загрузить статистику сразу после создания проекта" at bounding box center [386, 236] width 209 height 10
click at [282, 239] on input "Рассчитать и загрузить статистику сразу после создания проекта" at bounding box center [271, 236] width 22 height 22
checkbox input "false"
click at [700, 352] on span "Создать проект Smartcat" at bounding box center [685, 348] width 88 height 12
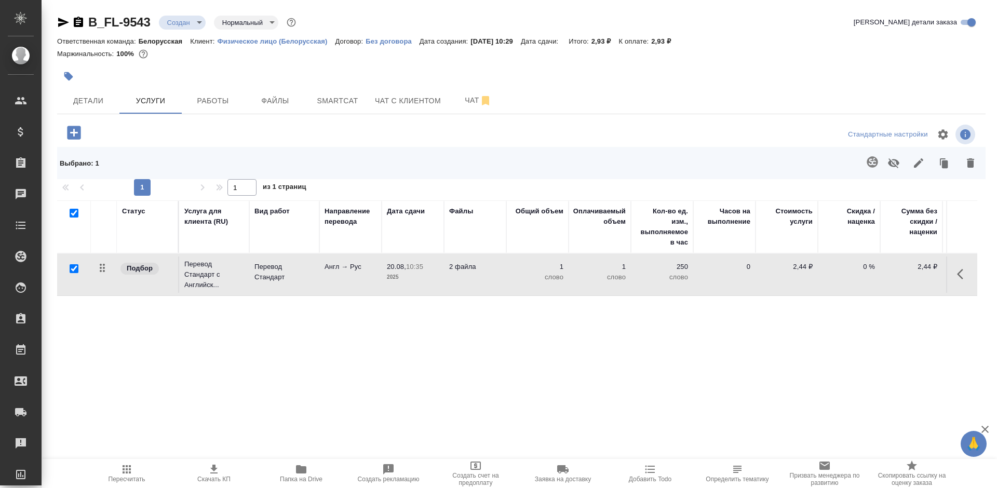
click at [74, 131] on icon "button" at bounding box center [74, 133] width 18 height 18
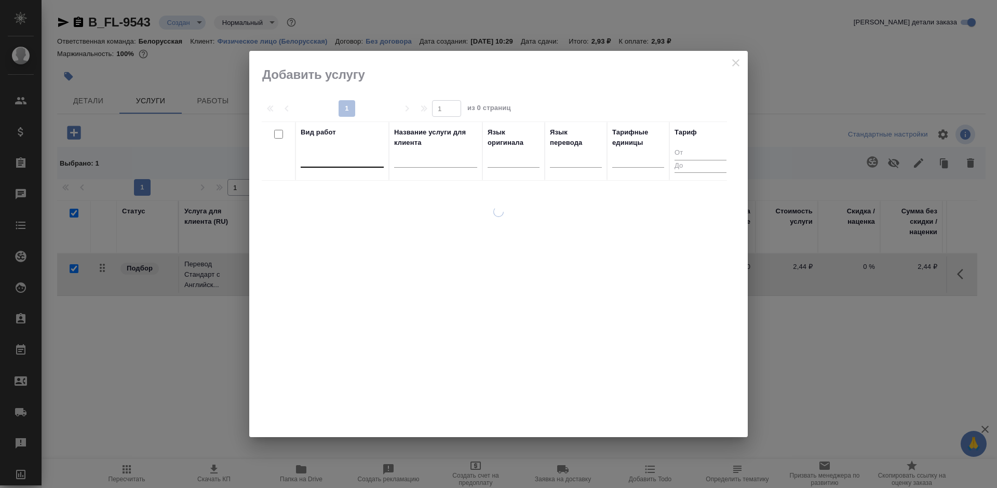
click at [356, 160] on div at bounding box center [342, 156] width 83 height 15
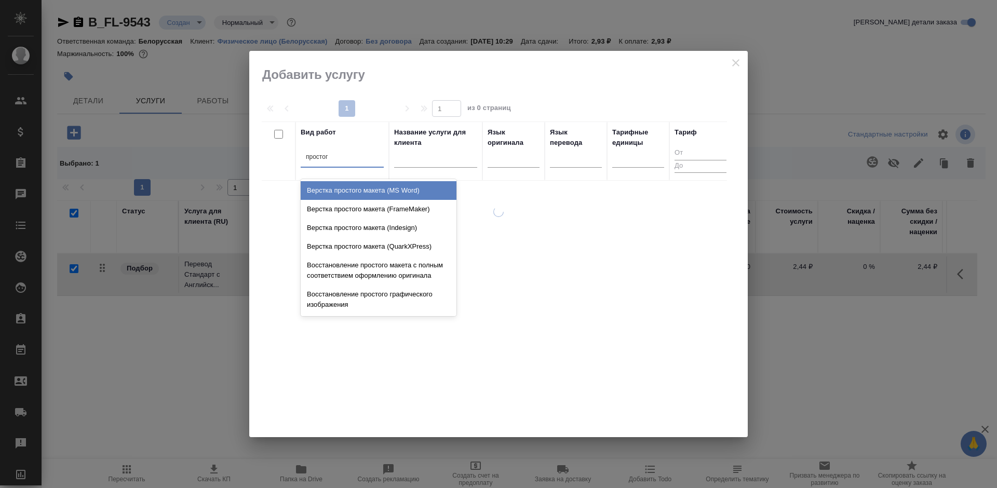
type input "простого"
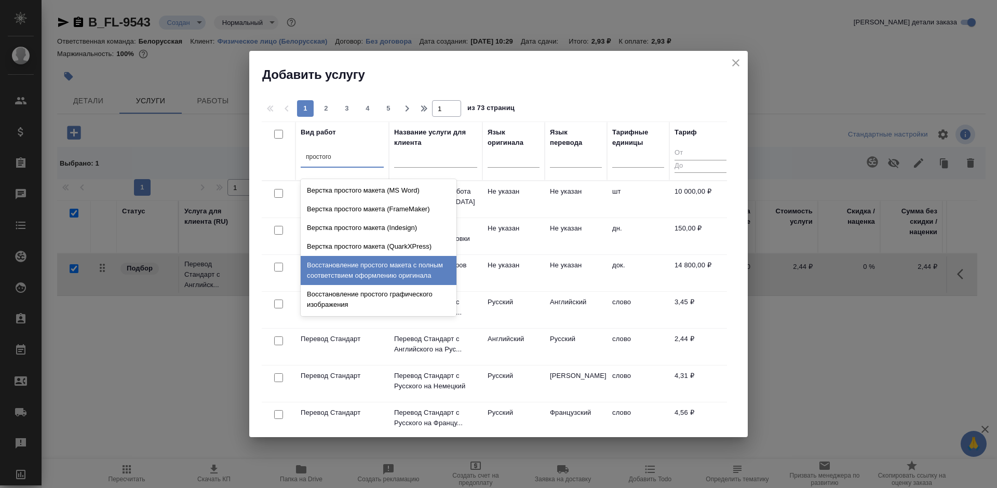
click at [367, 271] on div "Восстановление простого макета с полным соответствием оформлению оригинала" at bounding box center [379, 270] width 156 height 29
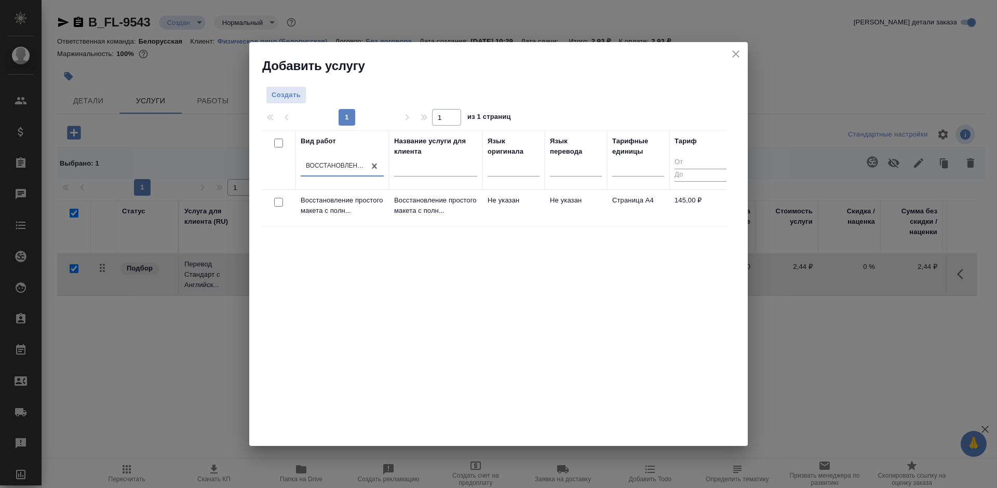
click at [610, 200] on td "Страница А4" at bounding box center [638, 208] width 62 height 36
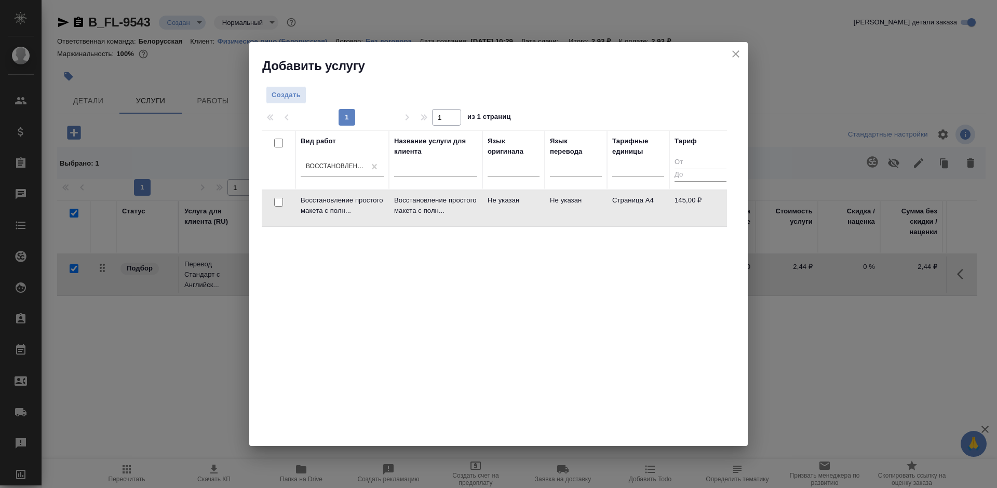
click at [610, 200] on td "Страница А4" at bounding box center [638, 208] width 62 height 36
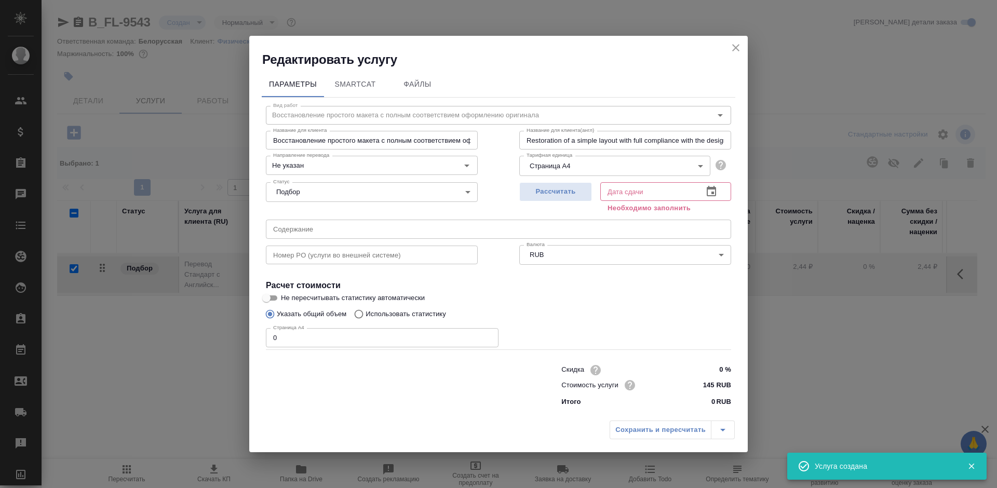
checkbox input "false"
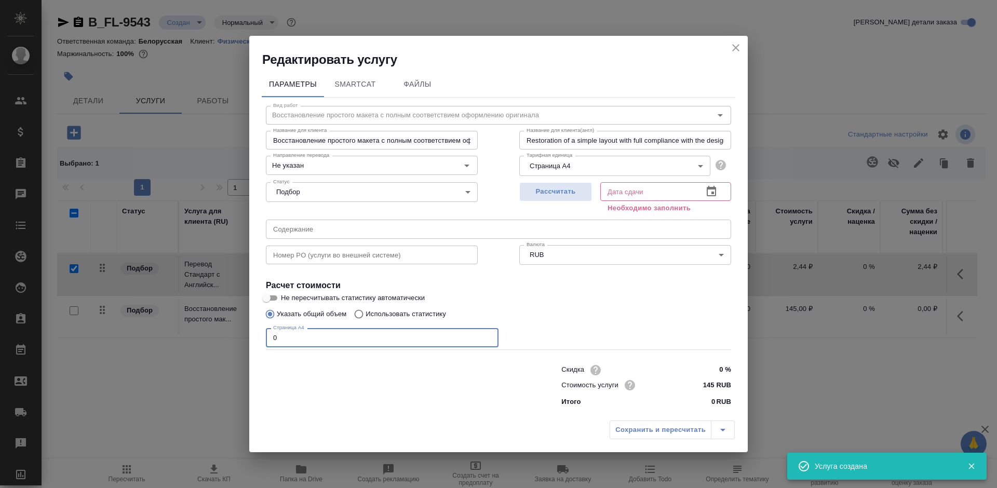
drag, startPoint x: 272, startPoint y: 342, endPoint x: 259, endPoint y: 343, distance: 13.1
click at [259, 343] on div "Параметры SmartCat Файлы Вид работ Восстановление простого макета с полным соот…" at bounding box center [498, 242] width 498 height 348
type input "8"
click at [710, 197] on icon "button" at bounding box center [711, 191] width 12 height 12
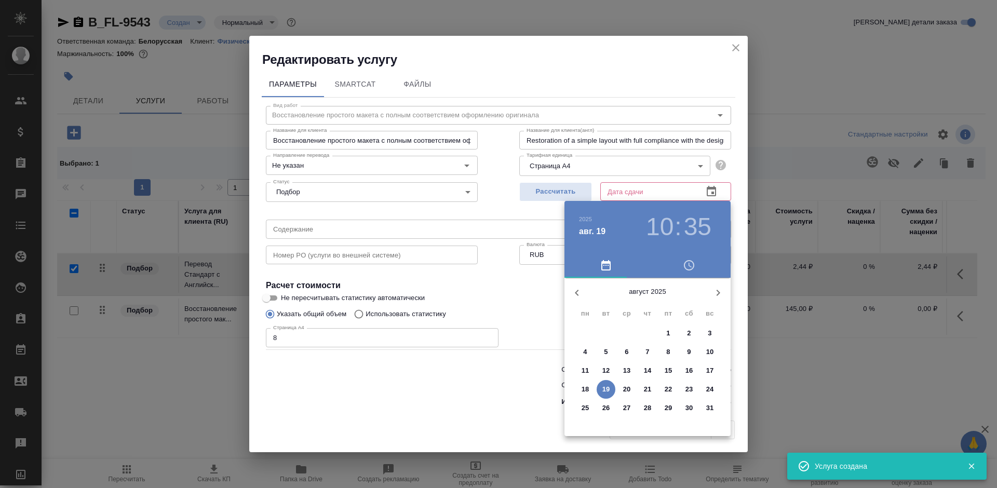
click at [620, 390] on span "20" at bounding box center [626, 389] width 19 height 10
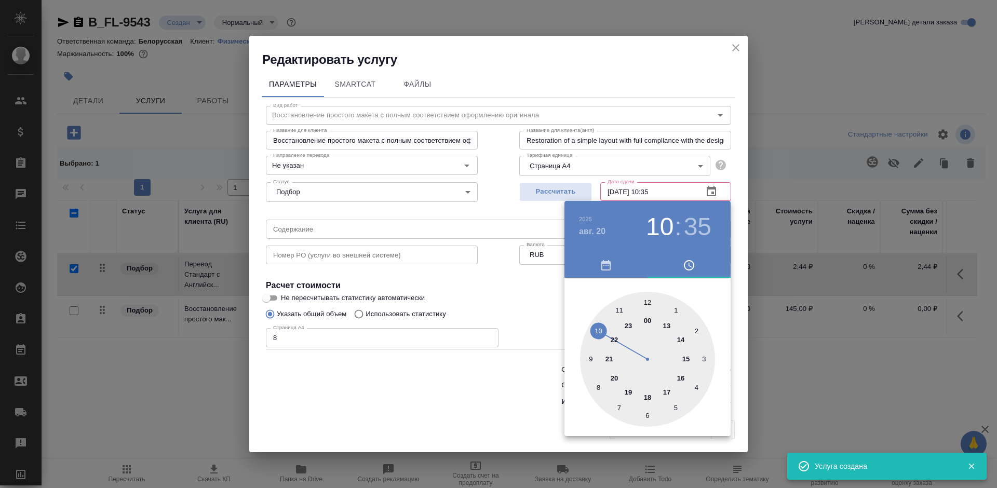
type input "20.08.2025 10:35"
drag, startPoint x: 457, startPoint y: 398, endPoint x: 465, endPoint y: 398, distance: 8.3
click at [458, 398] on div at bounding box center [498, 244] width 997 height 488
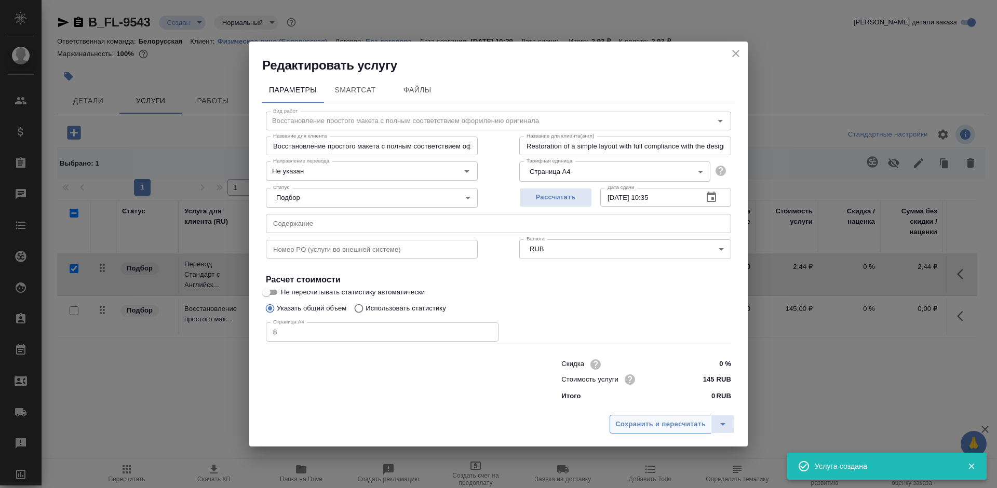
click at [648, 423] on span "Сохранить и пересчитать" at bounding box center [660, 424] width 90 height 12
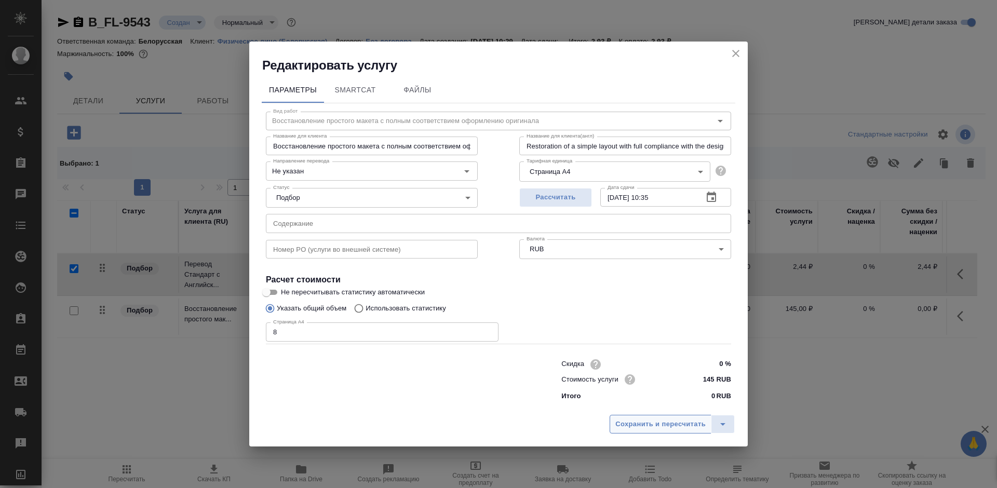
click at [648, 423] on span "Сохранить и пересчитать" at bounding box center [660, 424] width 90 height 12
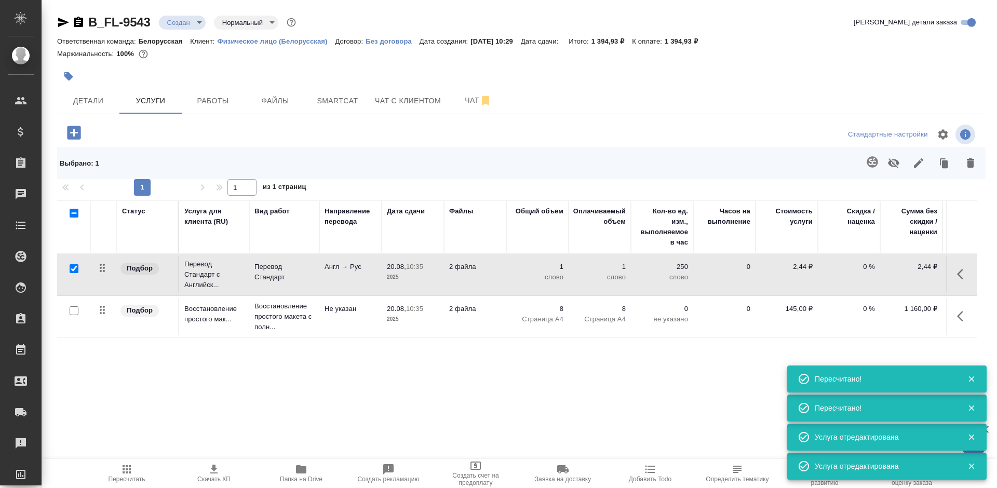
click at [72, 138] on icon "button" at bounding box center [73, 132] width 13 height 13
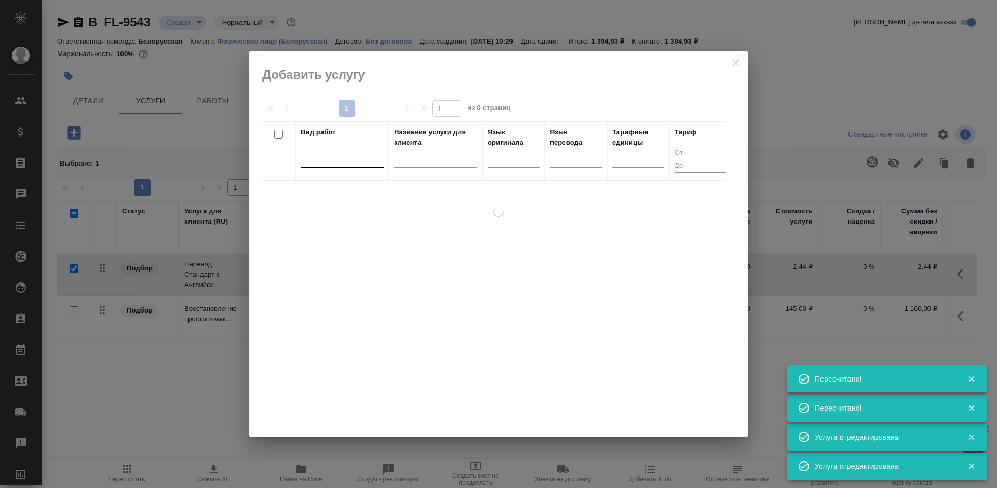
click at [331, 160] on div at bounding box center [342, 156] width 83 height 15
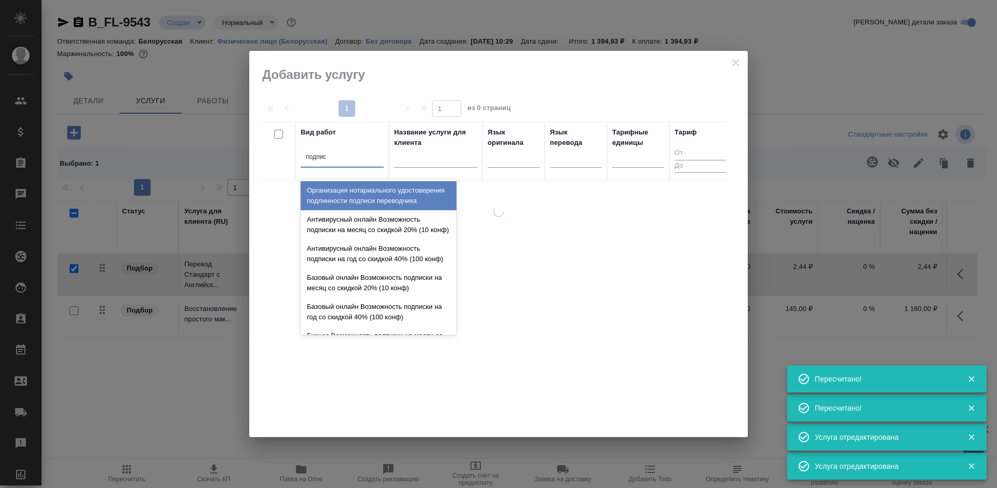
type input "подписи"
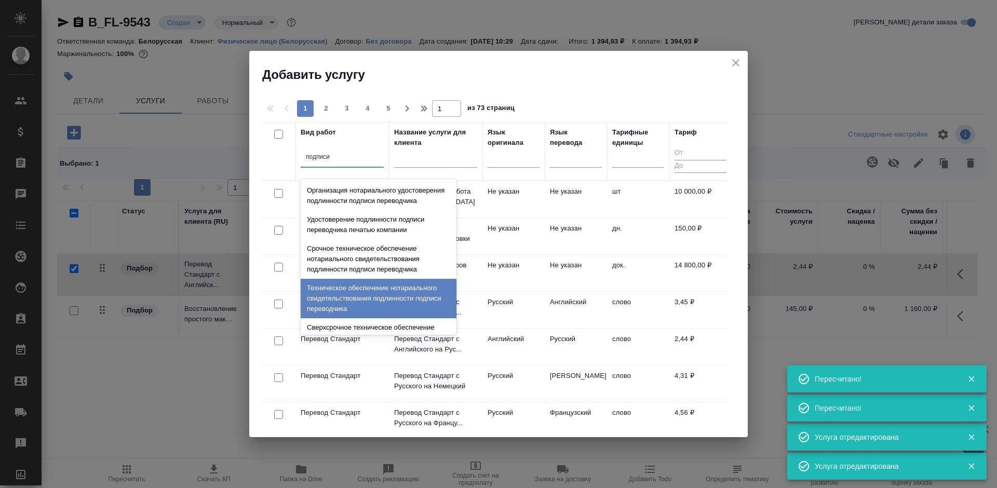
drag, startPoint x: 379, startPoint y: 298, endPoint x: 454, endPoint y: 260, distance: 84.7
click at [379, 298] on div "Техническое обеспечение нотариального свидетельствования подлинности подписи пе…" at bounding box center [379, 298] width 156 height 39
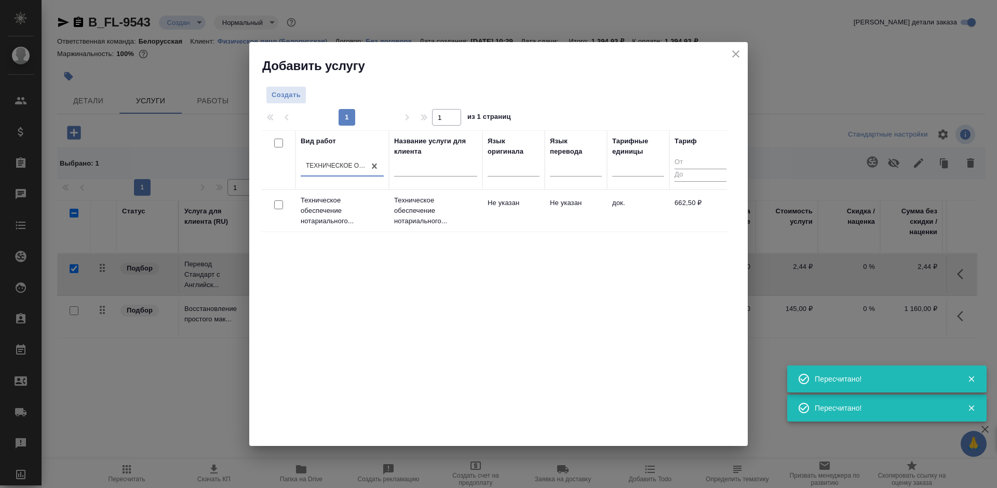
drag, startPoint x: 492, startPoint y: 237, endPoint x: 569, endPoint y: 196, distance: 88.0
click at [569, 196] on td "Не указан" at bounding box center [576, 211] width 62 height 36
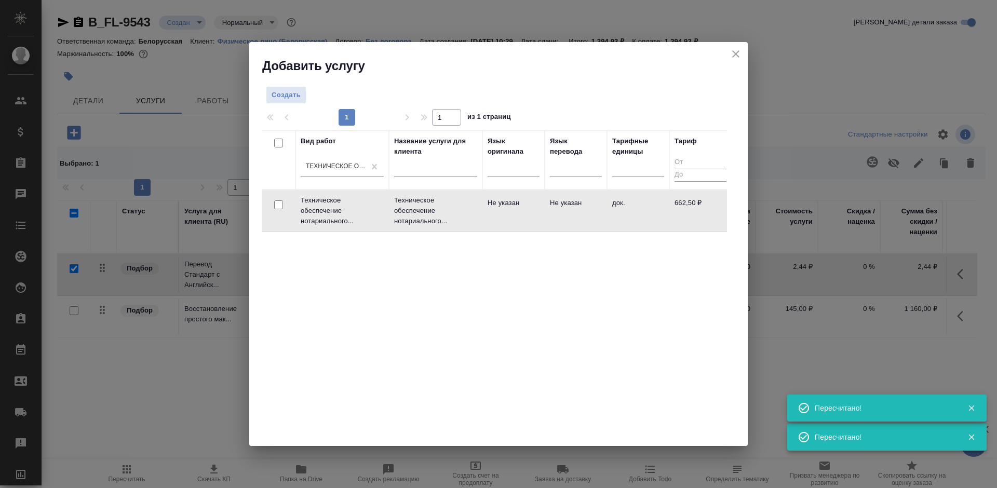
click at [569, 196] on td "Не указан" at bounding box center [576, 211] width 62 height 36
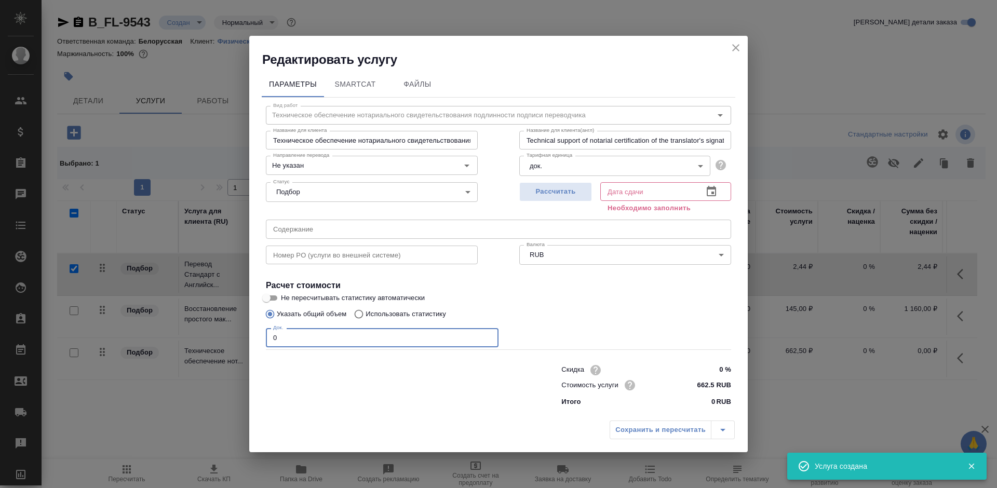
drag, startPoint x: 280, startPoint y: 339, endPoint x: 265, endPoint y: 339, distance: 15.1
click at [265, 339] on div "Вид работ Техническое обеспечение нотариального свидетельствования подлинности …" at bounding box center [498, 255] width 473 height 314
type input "2"
click at [715, 191] on icon "button" at bounding box center [710, 191] width 9 height 10
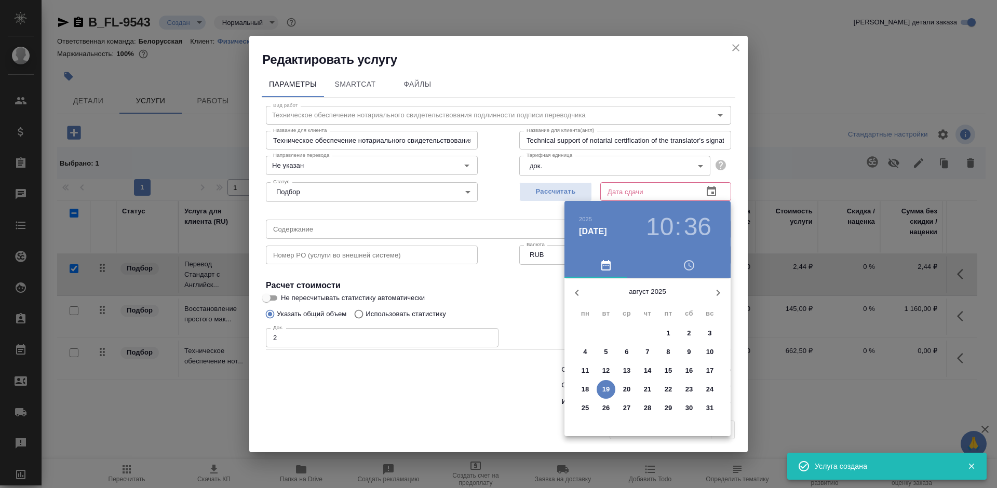
click at [620, 387] on span "20" at bounding box center [626, 389] width 19 height 10
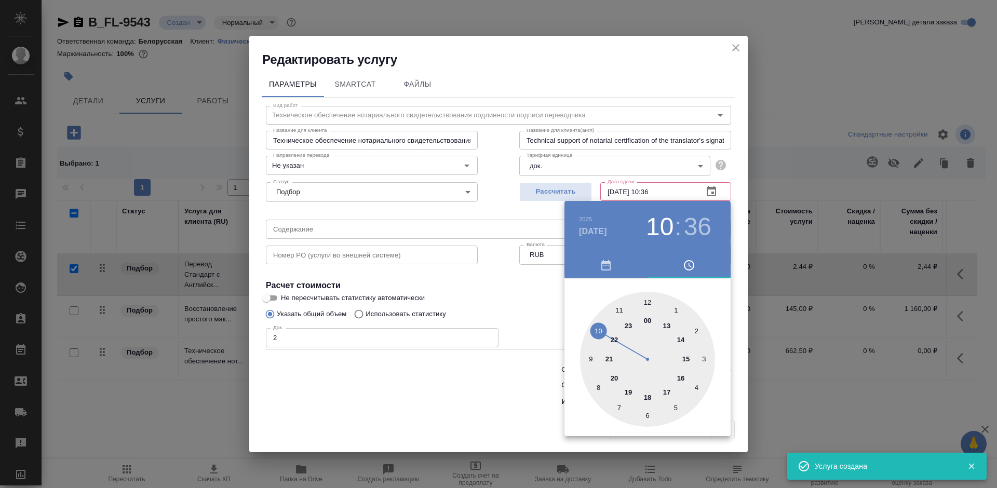
type input "20.08.2025 10:36"
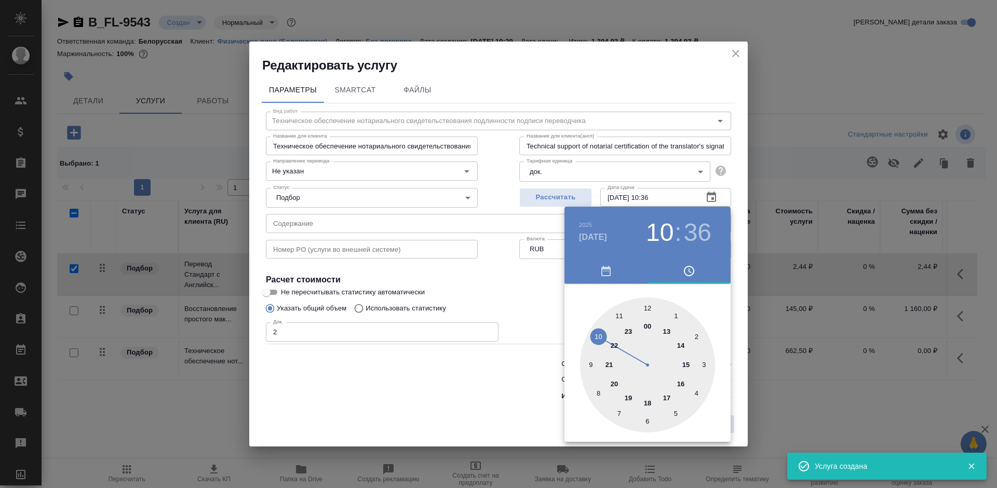
click at [521, 401] on div at bounding box center [498, 244] width 997 height 488
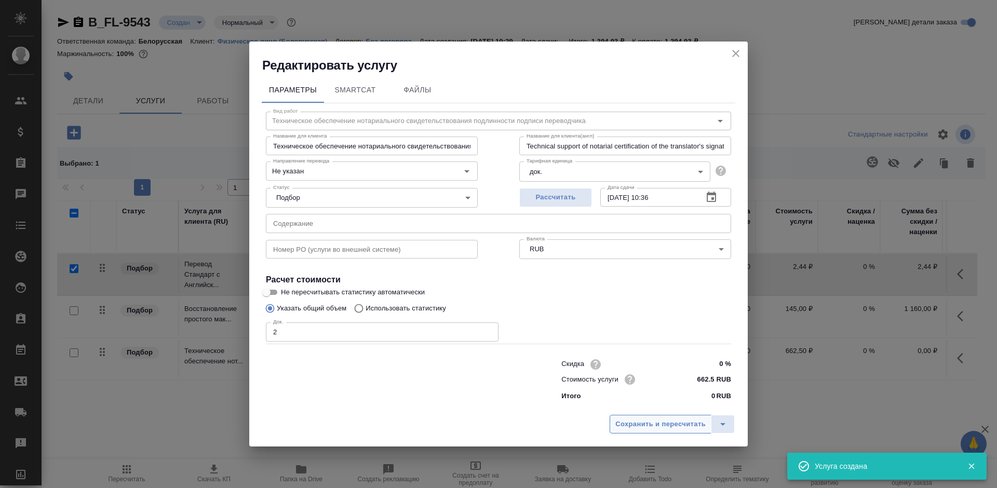
click at [642, 428] on span "Сохранить и пересчитать" at bounding box center [660, 424] width 90 height 12
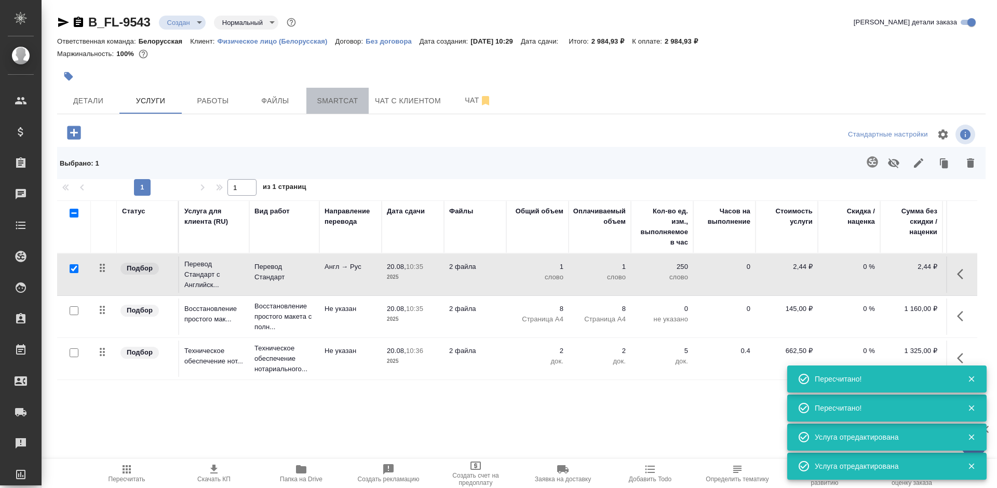
click at [333, 98] on span "Smartcat" at bounding box center [337, 100] width 50 height 13
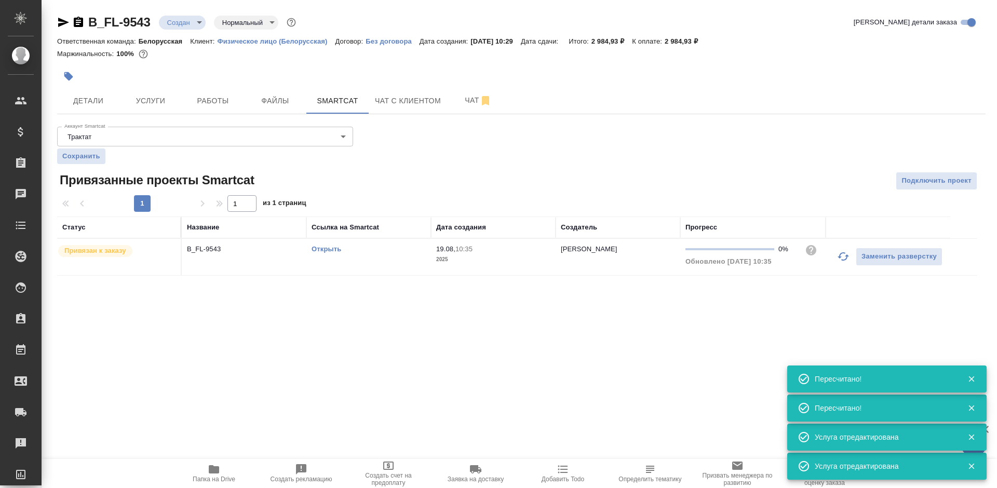
click at [330, 249] on link "Открыть" at bounding box center [326, 249] width 30 height 8
click at [162, 103] on span "Услуги" at bounding box center [151, 100] width 50 height 13
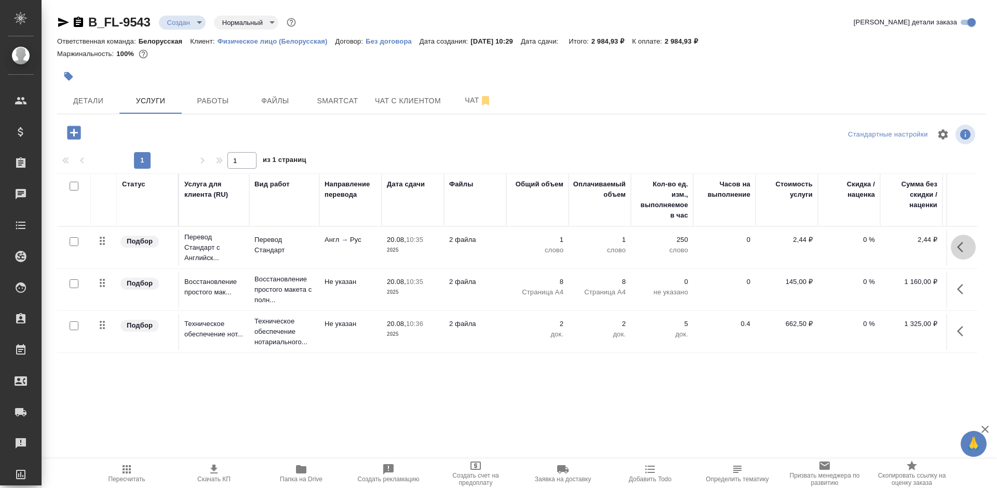
click at [955, 244] on button "button" at bounding box center [962, 247] width 25 height 25
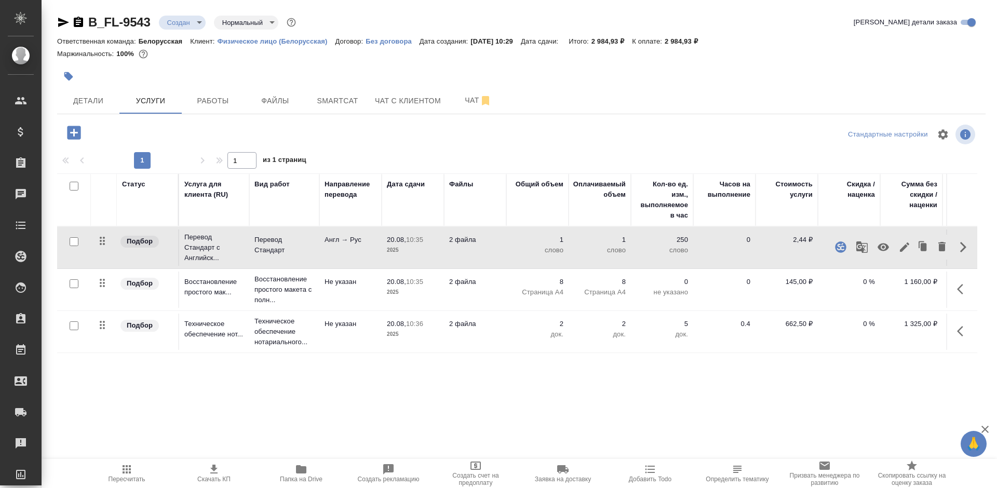
click at [902, 248] on icon "button" at bounding box center [904, 246] width 9 height 9
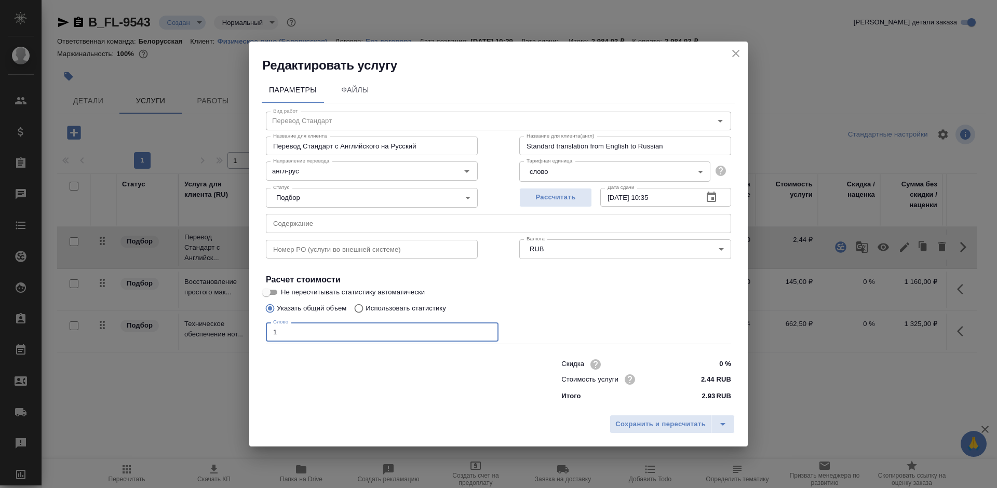
drag, startPoint x: 308, startPoint y: 336, endPoint x: 261, endPoint y: 336, distance: 47.2
click at [261, 336] on div "Параметры Файлы Вид работ Перевод Стандарт Вид работ Название для клиента Перев…" at bounding box center [498, 242] width 498 height 336
type input "1254"
drag, startPoint x: 711, startPoint y: 365, endPoint x: 725, endPoint y: 362, distance: 14.3
click at [727, 362] on input "0 %" at bounding box center [711, 364] width 38 height 15
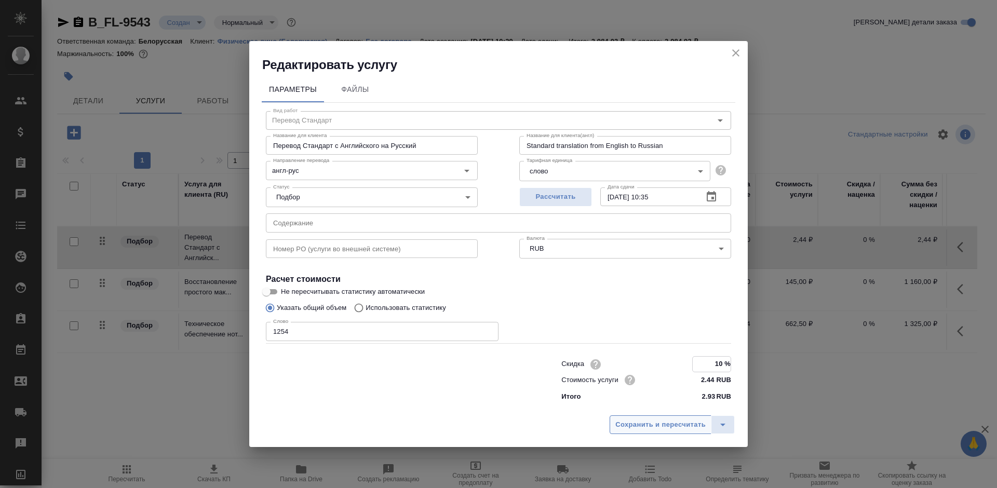
type input "10 %"
click at [695, 419] on span "Сохранить и пересчитать" at bounding box center [660, 424] width 90 height 12
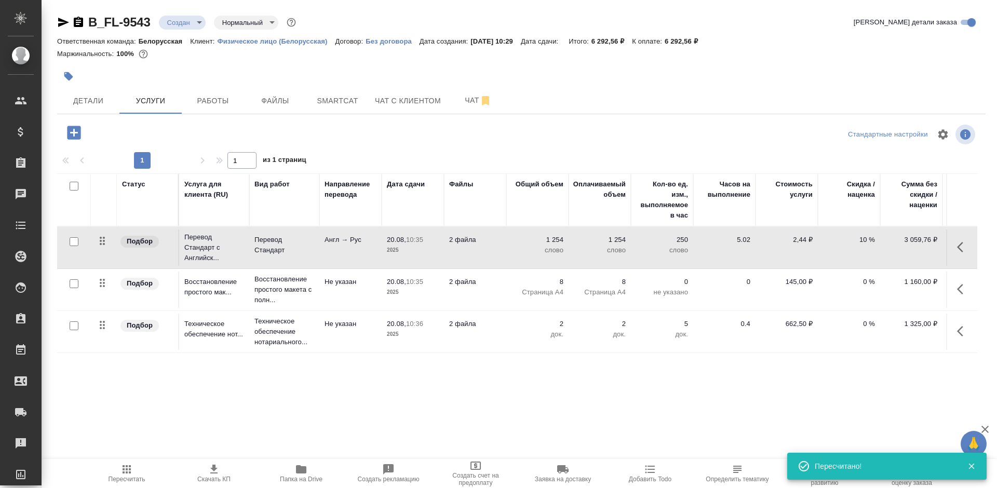
click at [641, 65] on div at bounding box center [366, 76] width 619 height 23
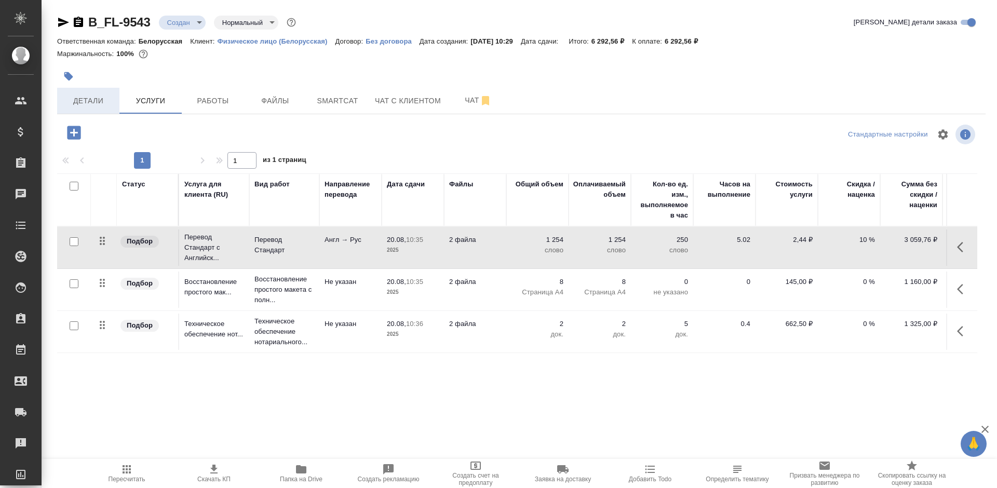
click at [98, 96] on span "Детали" at bounding box center [88, 100] width 50 height 13
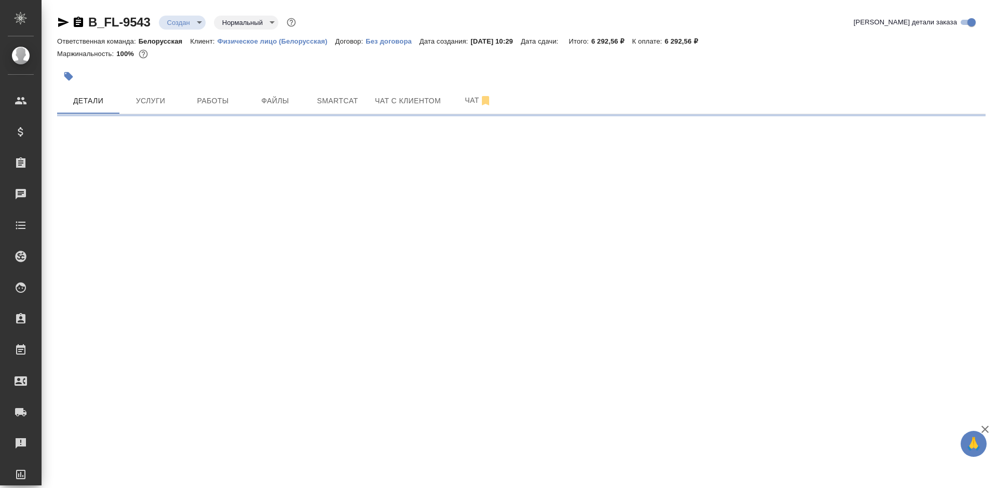
select select "RU"
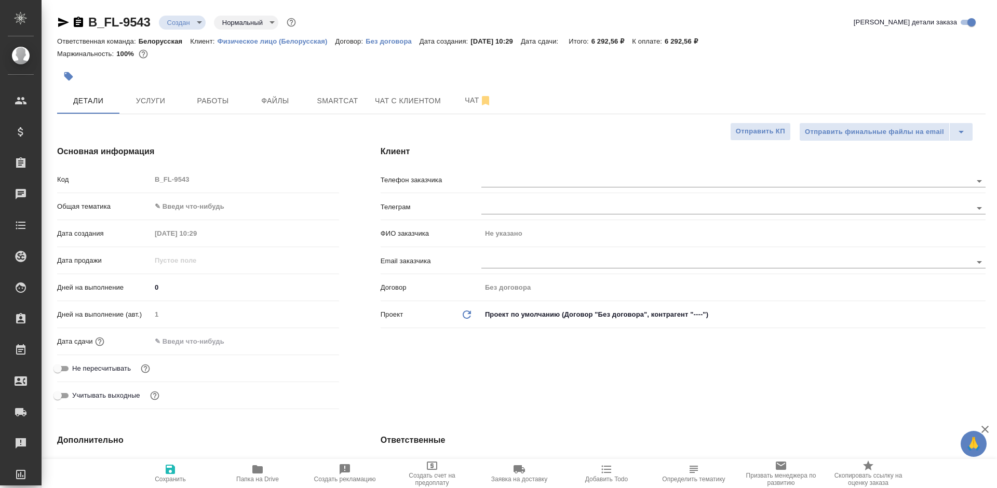
type textarea "x"
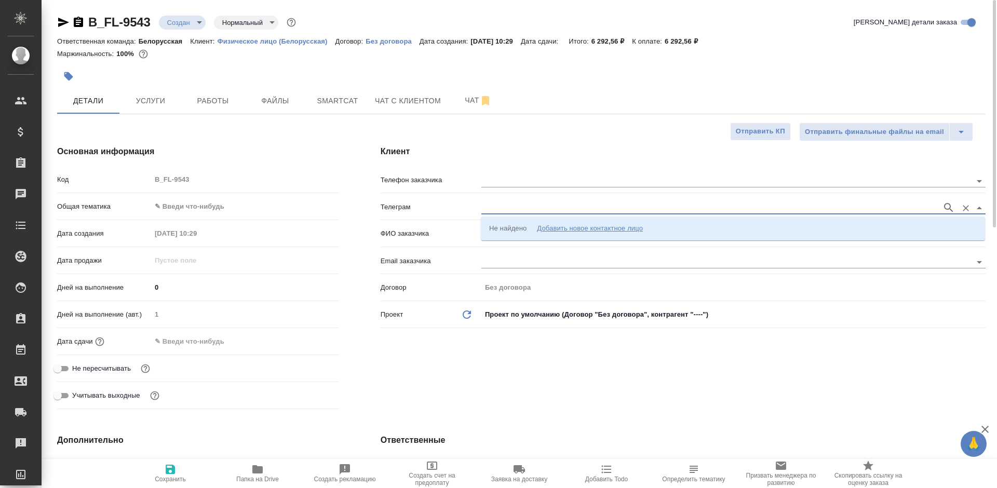
click at [551, 208] on input "text" at bounding box center [708, 207] width 455 height 12
click at [582, 230] on div "Добавить новое контактное лицо" at bounding box center [590, 228] width 106 height 10
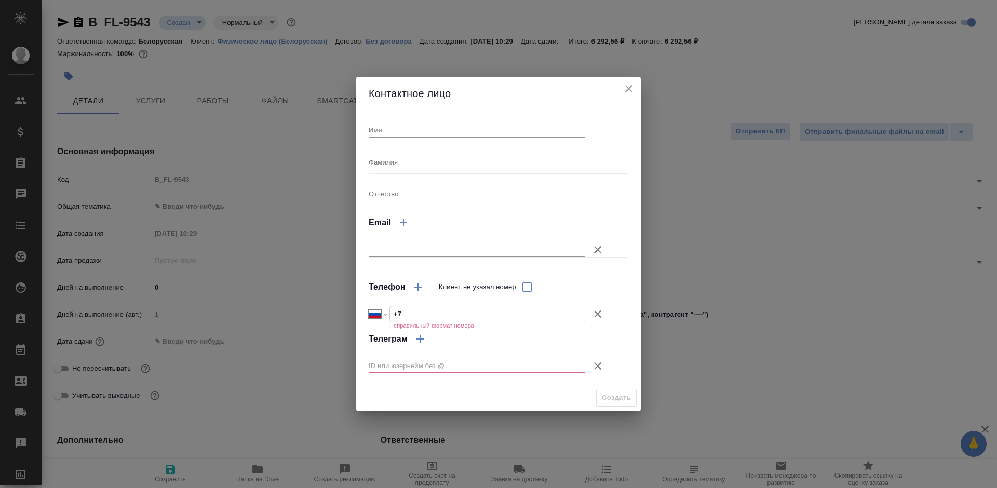
click at [447, 310] on input "+7" at bounding box center [487, 313] width 195 height 15
type input "+7 925 923 75 00"
click at [595, 364] on icon "button" at bounding box center [597, 365] width 7 height 7
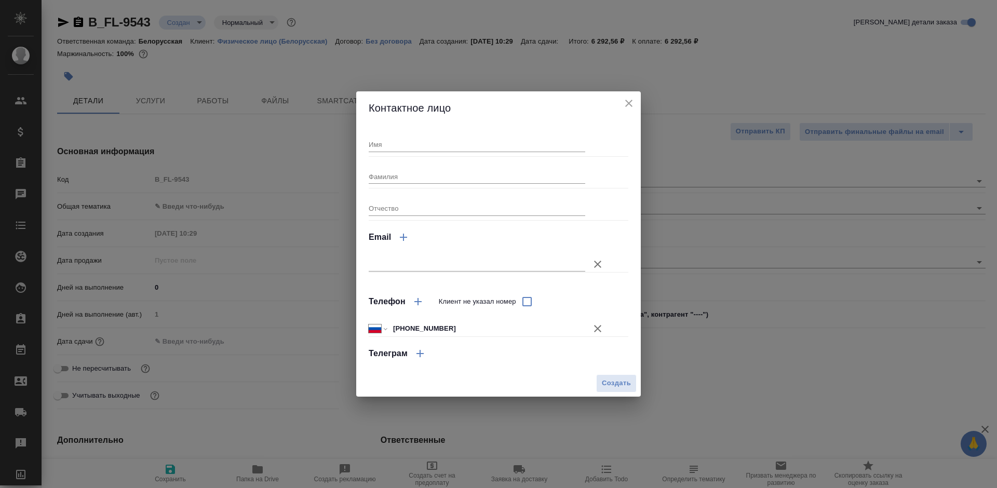
click at [421, 303] on icon "button" at bounding box center [418, 301] width 12 height 12
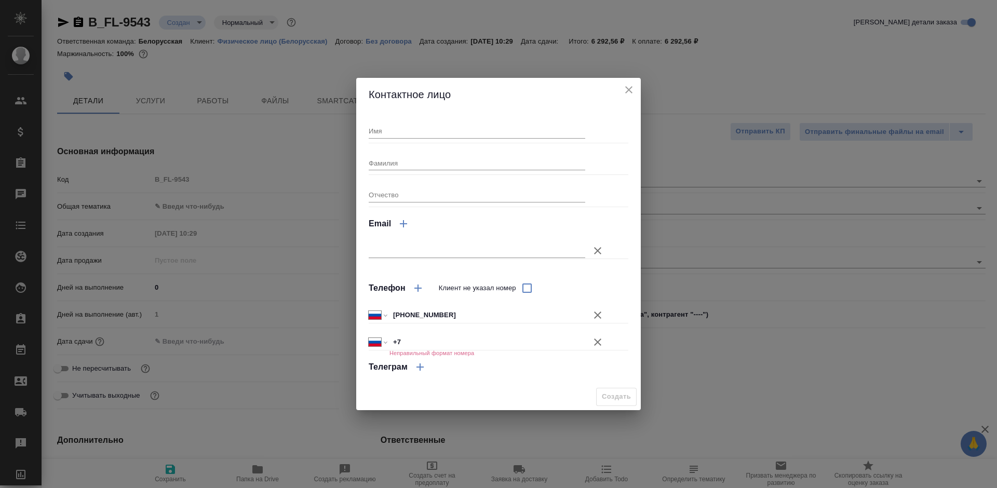
click at [424, 345] on input "+7" at bounding box center [487, 341] width 196 height 15
select select "ZZ"
type input "+1 978 590 617"
select select "US"
type input "+1 978 590 6177"
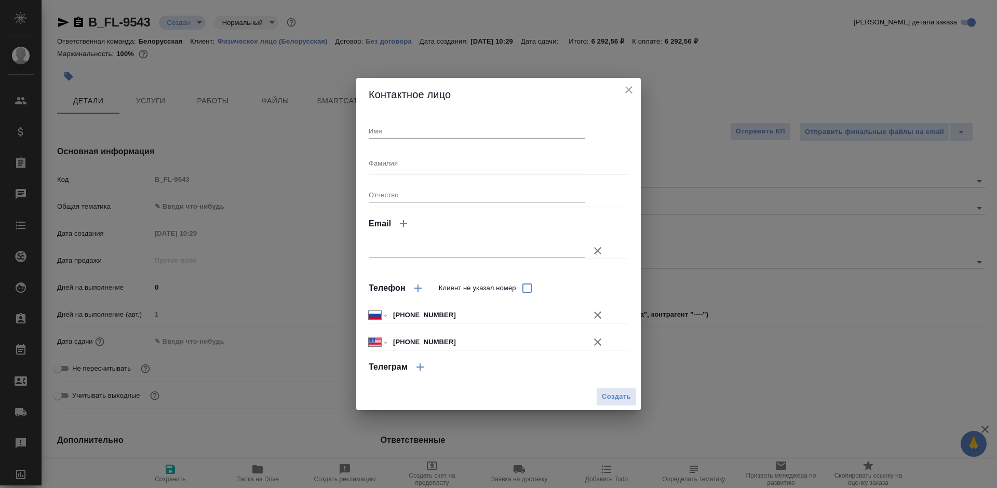
type textarea "x"
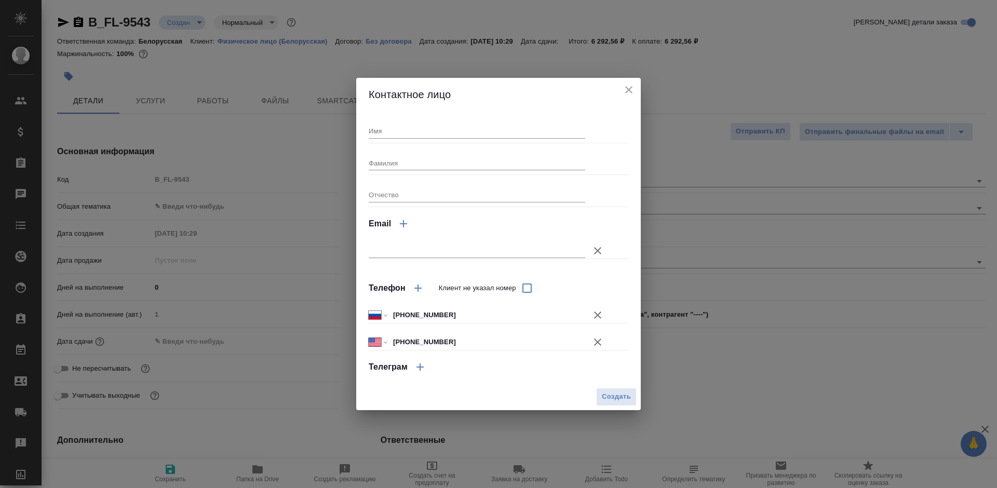
type textarea "x"
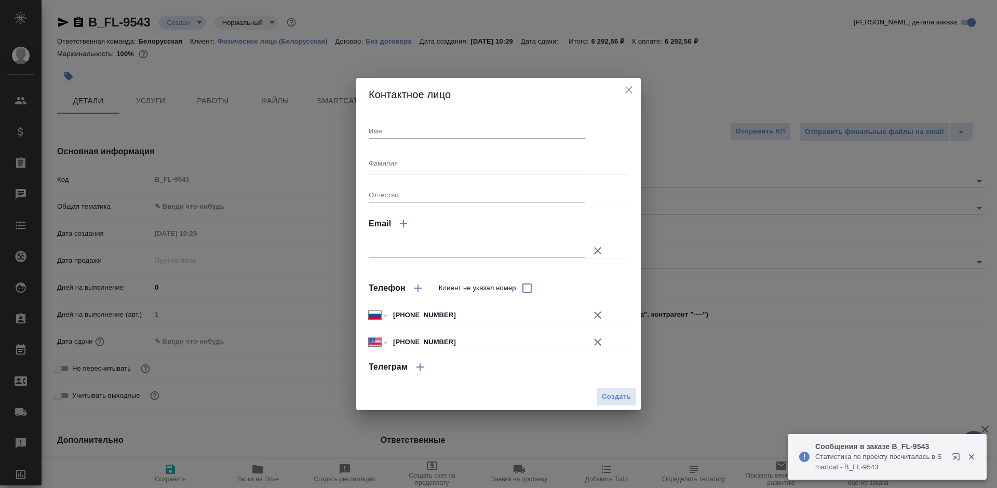
type textarea "x"
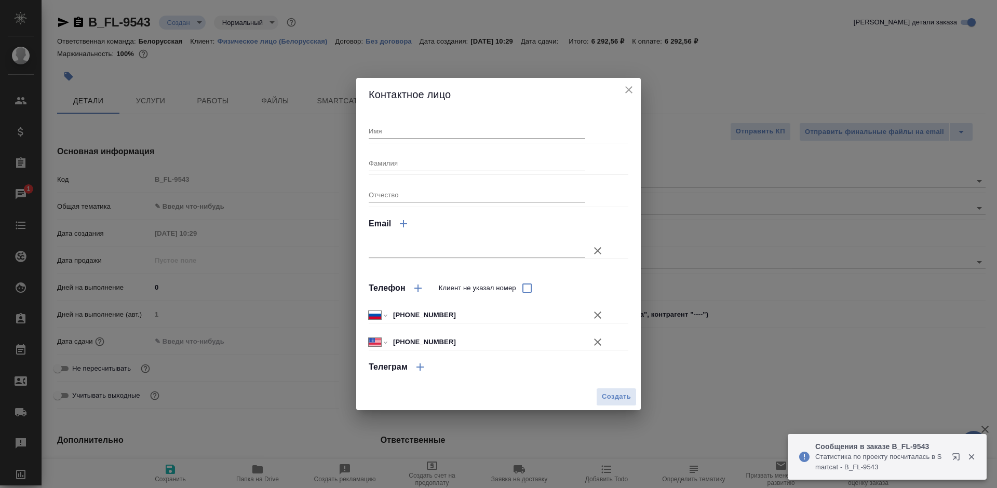
type textarea "x"
click at [470, 128] on input "Имя" at bounding box center [477, 131] width 216 height 15
type input "Алима"
click at [622, 398] on span "Создать" at bounding box center [616, 397] width 29 height 12
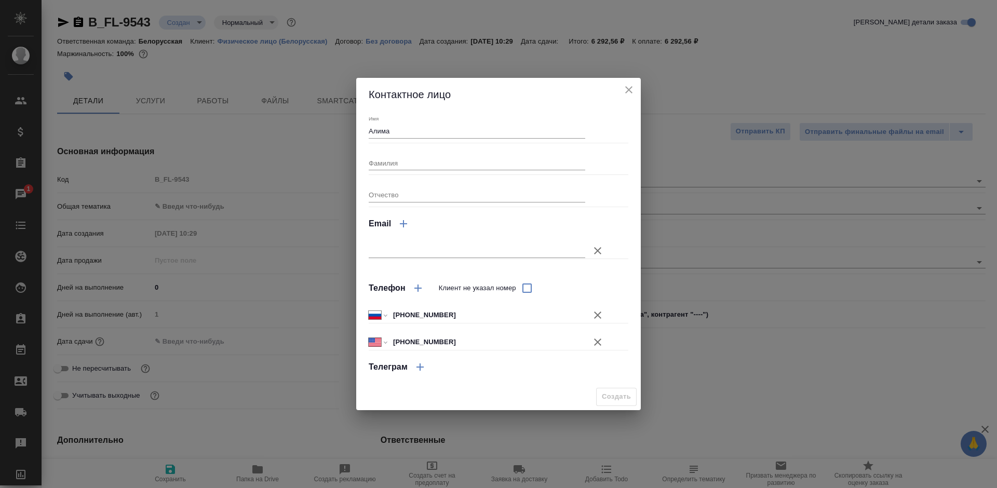
type input "Алима"
type textarea "x"
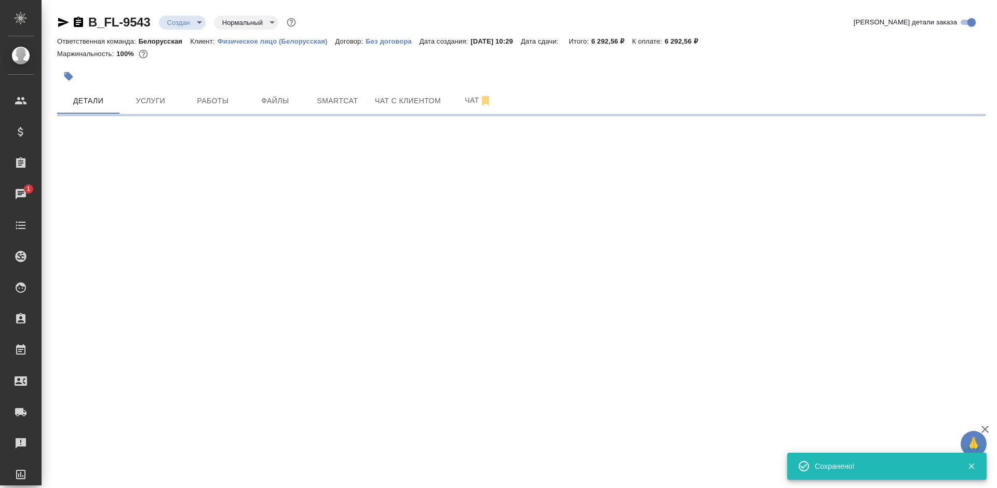
type input "holyTrinity"
select select "RU"
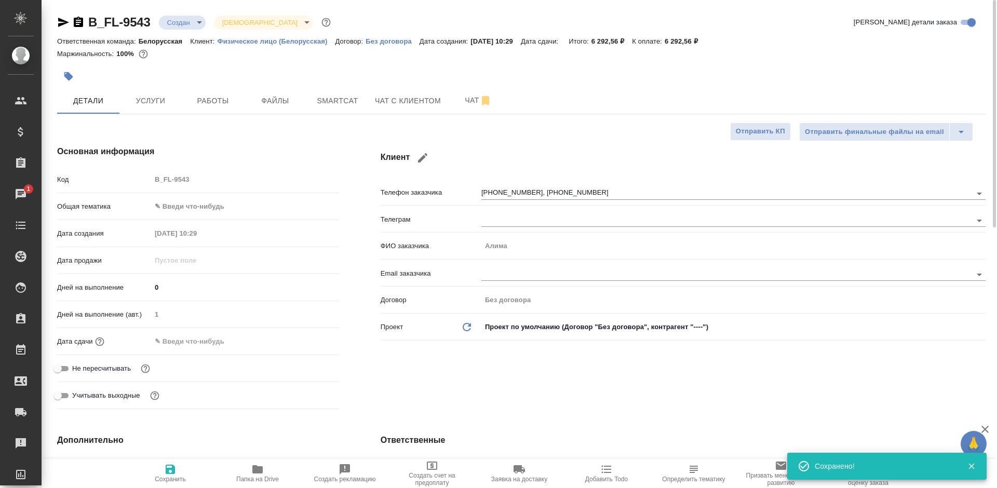
type textarea "x"
click at [186, 202] on body "🙏 .cls-1 fill:#fff; AWATERA Bogomolova Anastasiya Клиенты Спецификации Заказы 1…" at bounding box center [498, 244] width 997 height 488
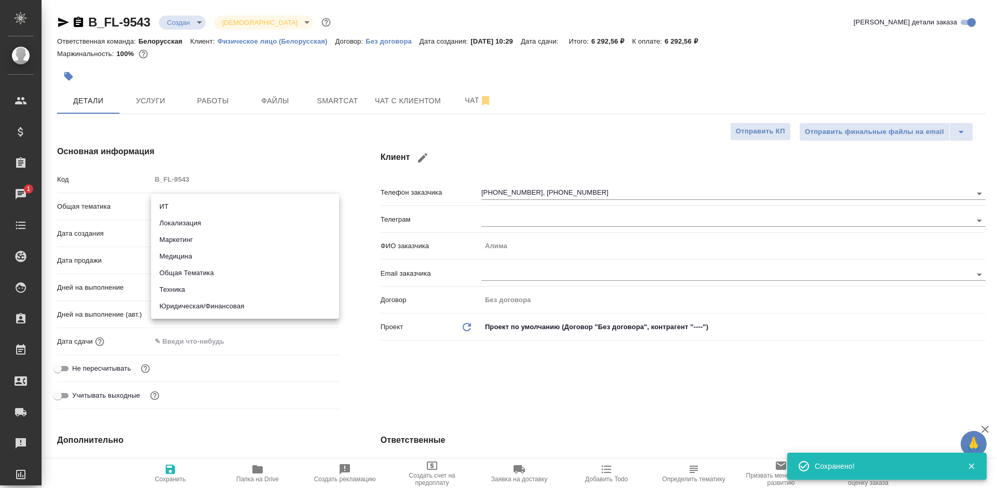
click at [595, 114] on div at bounding box center [498, 244] width 997 height 488
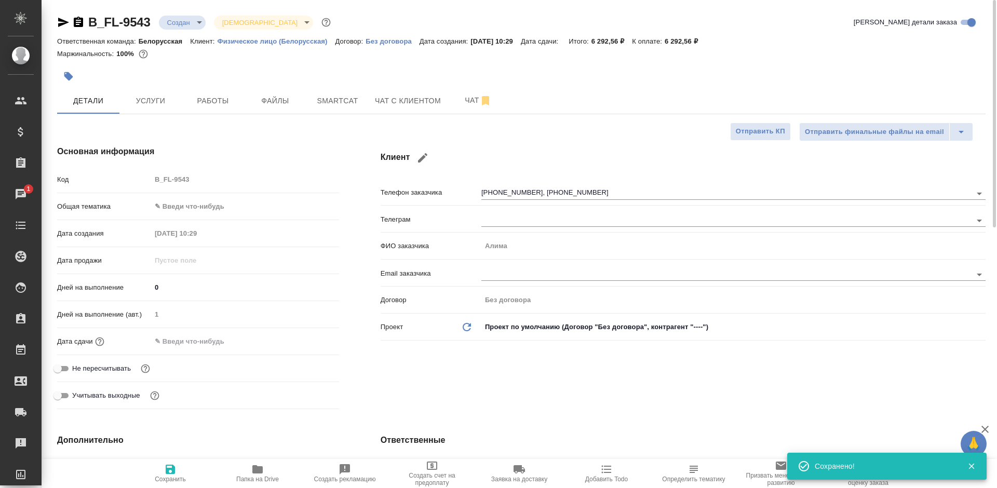
drag, startPoint x: 717, startPoint y: 46, endPoint x: 696, endPoint y: 46, distance: 20.8
click at [714, 46] on div "Ответственная команда: Белорусская Клиент: Физическое лицо (Белорусская) Догово…" at bounding box center [521, 41] width 928 height 12
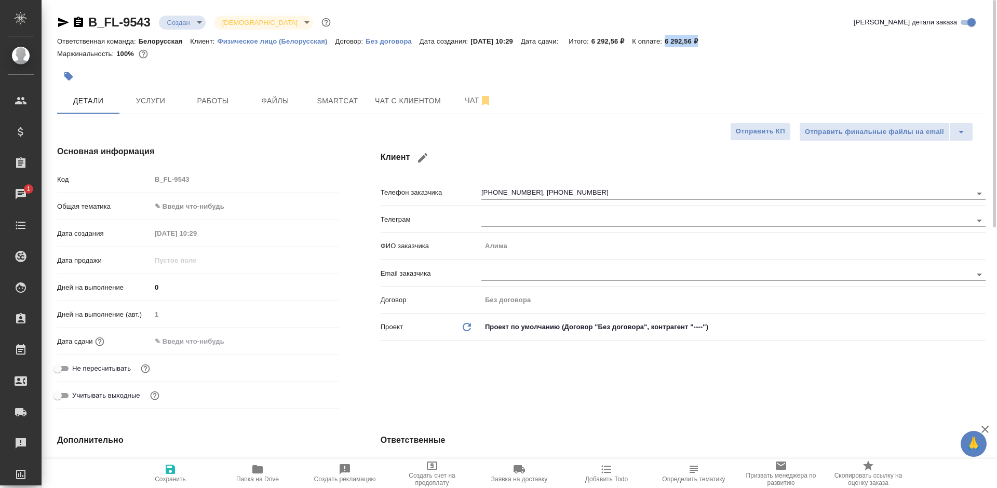
drag, startPoint x: 696, startPoint y: 46, endPoint x: 674, endPoint y: 45, distance: 21.8
click at [674, 45] on div "Ответственная команда: Белорусская Клиент: Физическое лицо (Белорусская) Догово…" at bounding box center [521, 41] width 928 height 12
click at [727, 38] on div "Ответственная команда: Белорусская Клиент: Физическое лицо (Белорусская) Догово…" at bounding box center [521, 41] width 928 height 12
drag, startPoint x: 719, startPoint y: 43, endPoint x: 676, endPoint y: 43, distance: 43.1
click at [676, 43] on div "Ответственная команда: Белорусская Клиент: Физическое лицо (Белорусская) Догово…" at bounding box center [521, 41] width 928 height 12
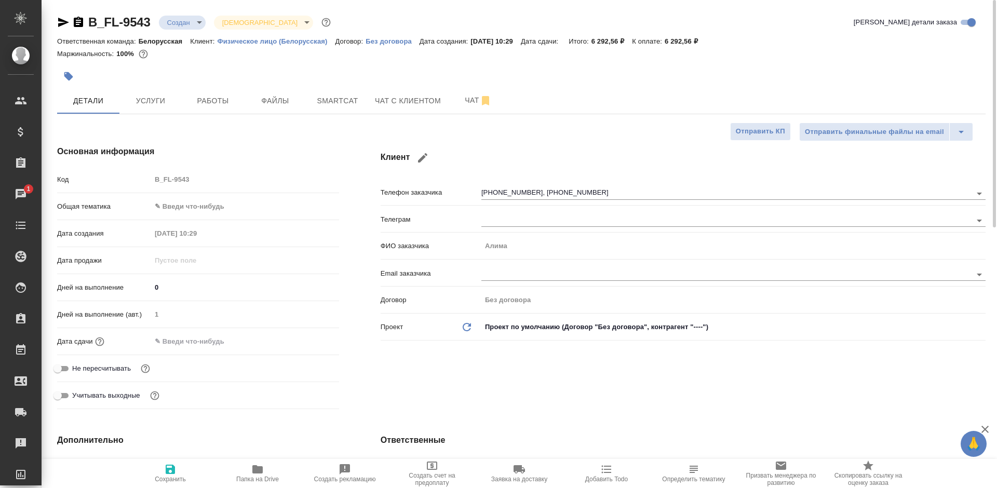
click at [615, 89] on div "Детали Услуги Работы Файлы Smartcat Чат с клиентом Чат" at bounding box center [521, 101] width 928 height 26
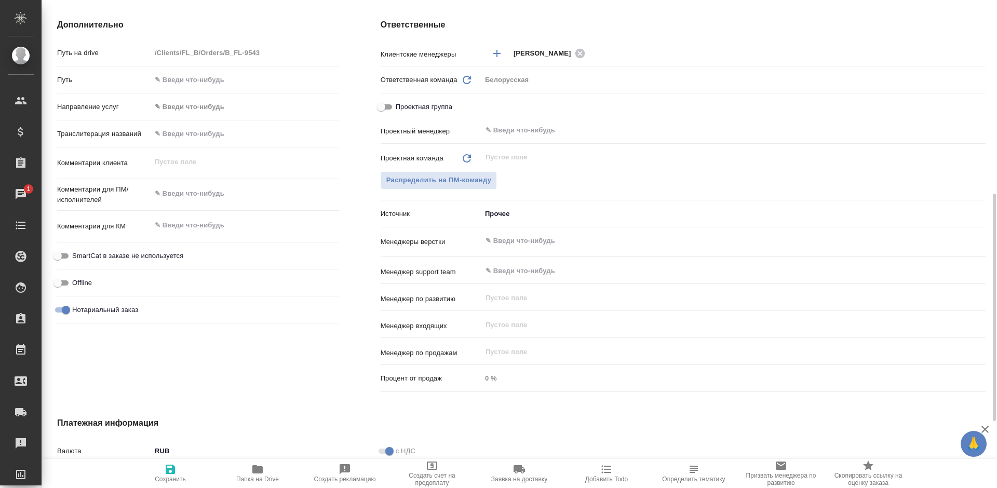
scroll to position [557, 0]
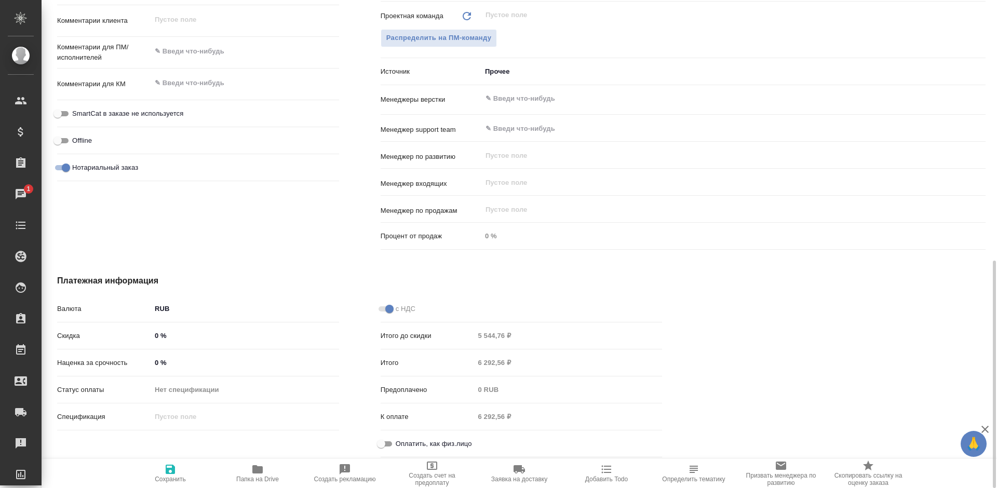
click at [397, 446] on span "Оплатить, как физ.лицо" at bounding box center [434, 444] width 76 height 10
click at [397, 446] on input "Оплатить, как физ.лицо" at bounding box center [380, 444] width 37 height 12
checkbox input "true"
type textarea "x"
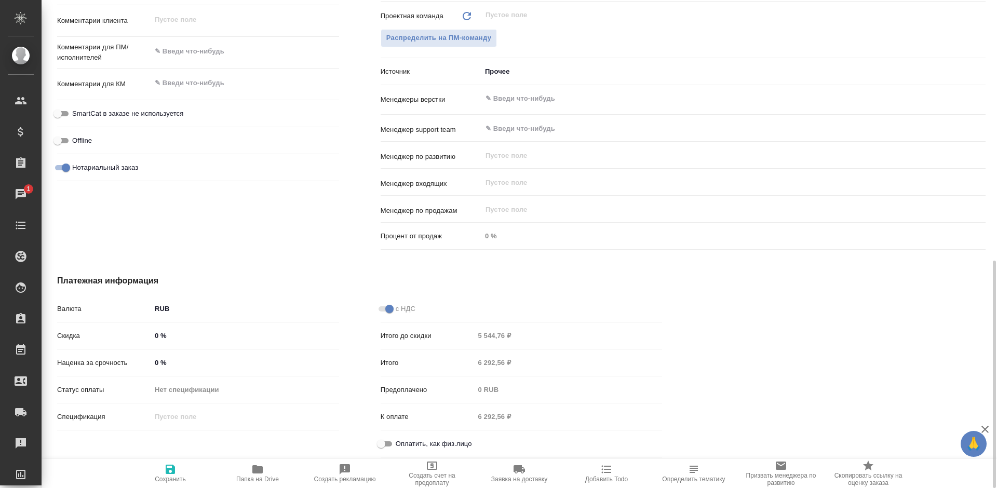
type textarea "x"
click at [175, 472] on icon "button" at bounding box center [170, 469] width 12 height 12
type textarea "x"
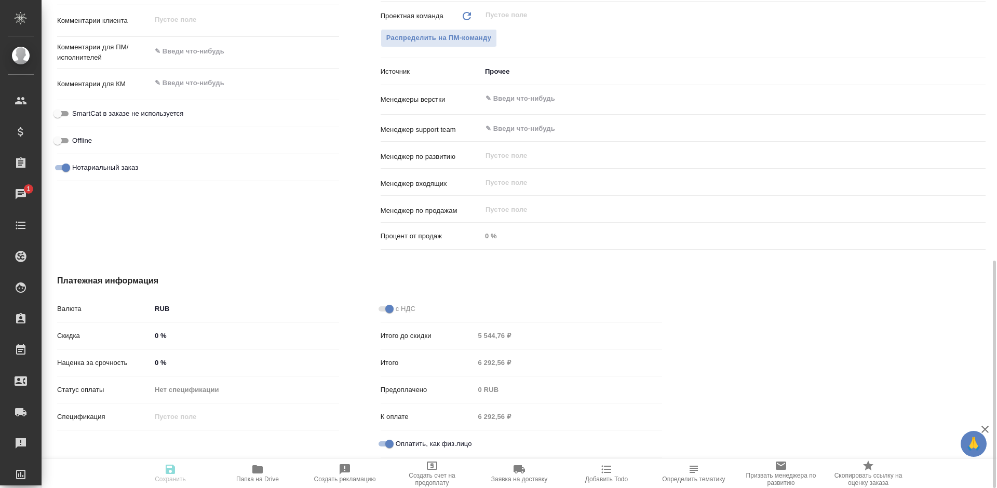
click at [175, 472] on icon "button" at bounding box center [170, 469] width 12 height 12
type textarea "x"
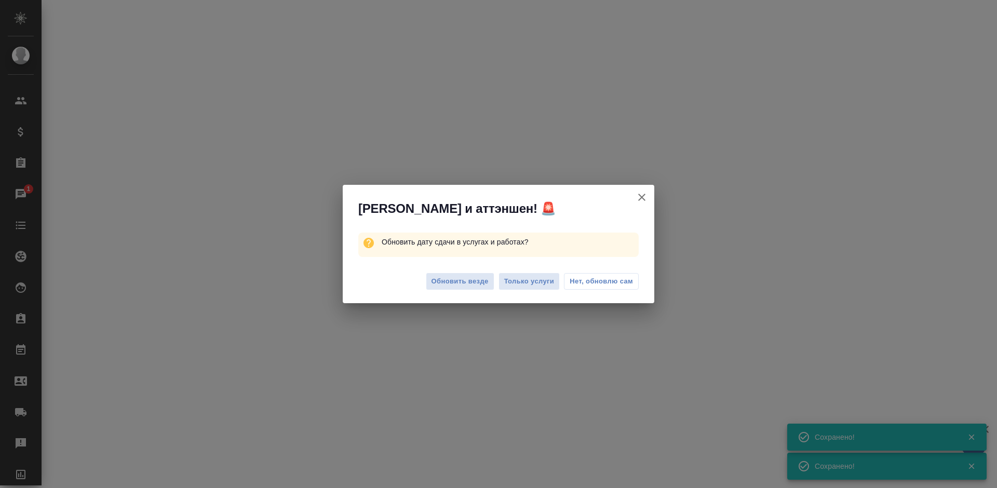
select select "RU"
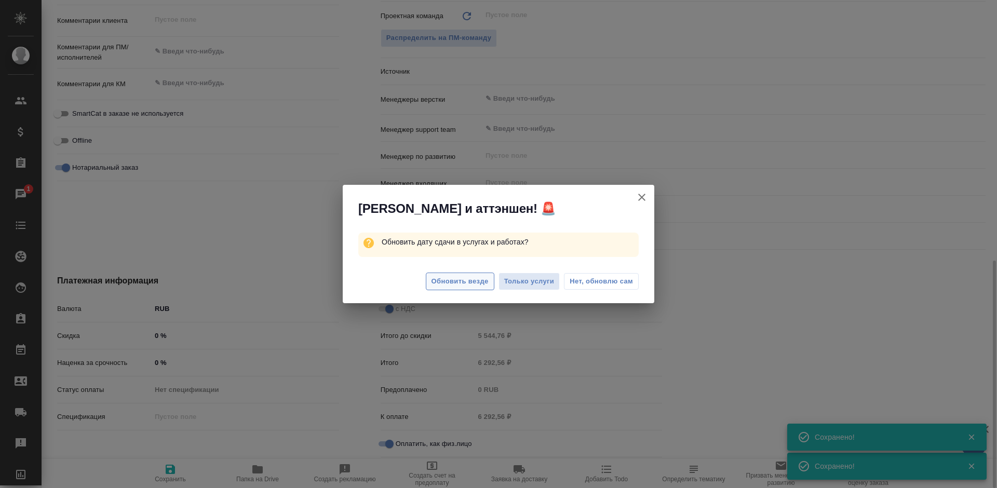
type textarea "x"
click at [467, 282] on span "Обновить везде" at bounding box center [459, 282] width 57 height 12
type textarea "x"
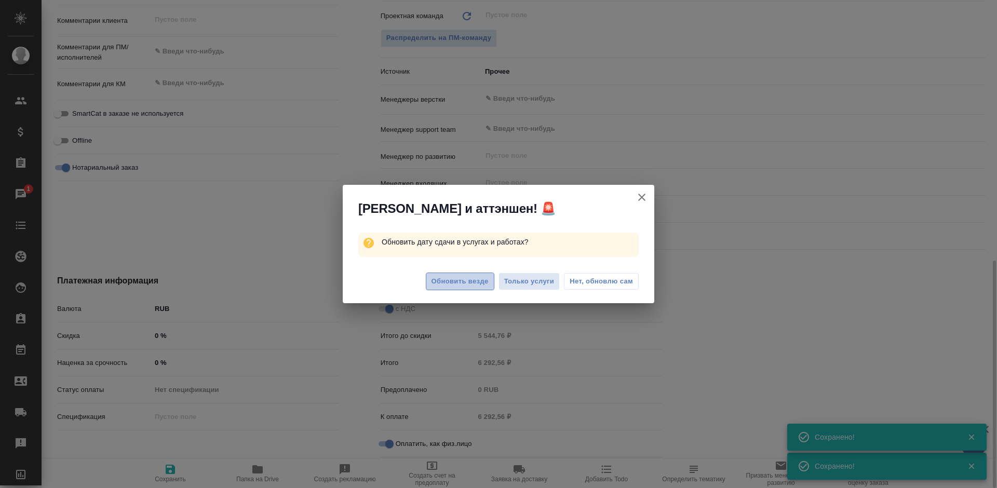
type textarea "x"
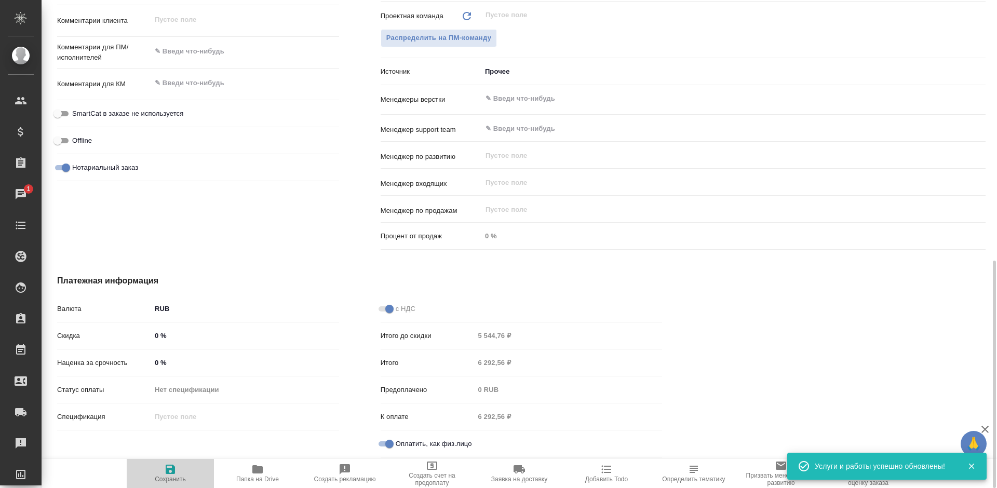
click at [163, 476] on span "Сохранить" at bounding box center [170, 478] width 31 height 7
type textarea "x"
click at [163, 476] on span "Сохранить" at bounding box center [170, 478] width 31 height 7
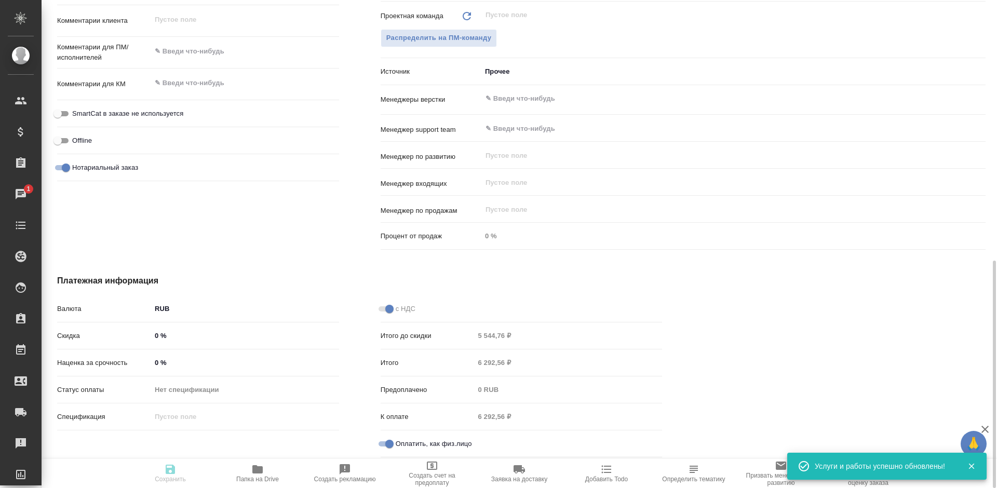
type textarea "x"
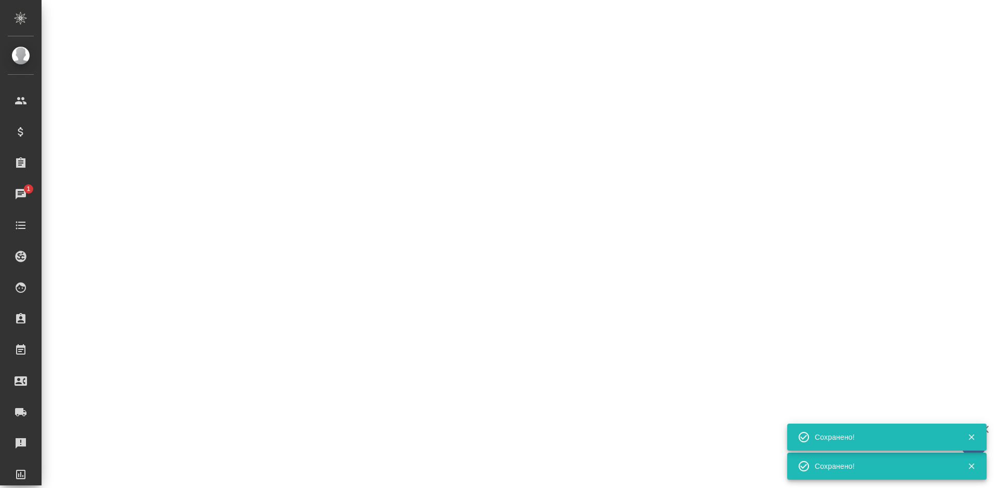
select select "RU"
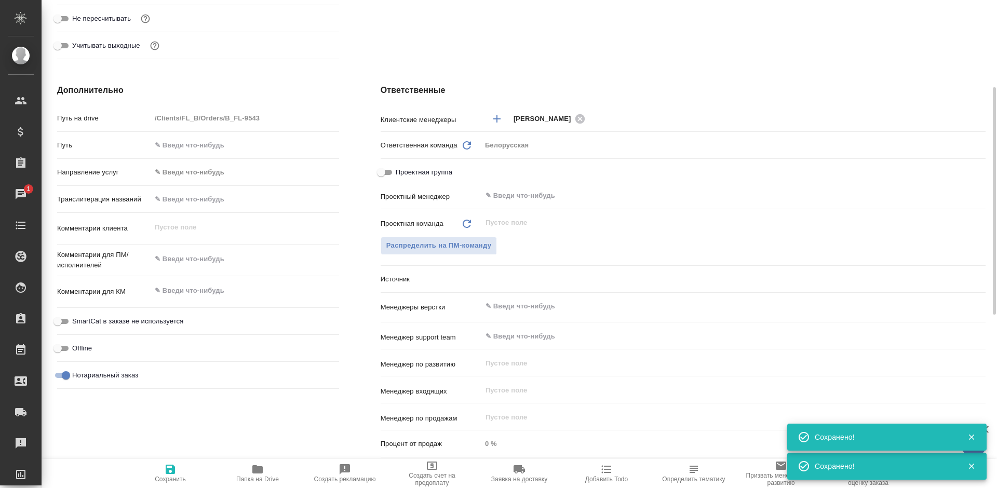
scroll to position [246, 0]
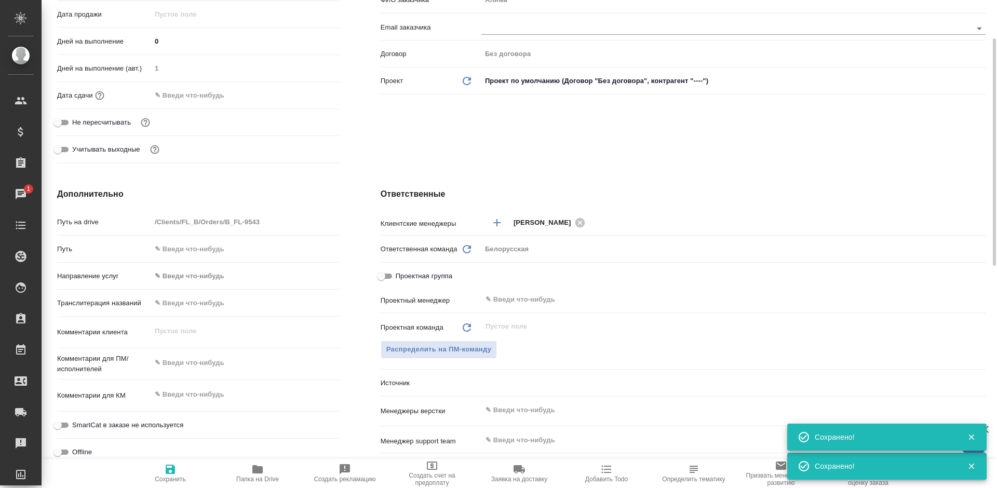
type textarea "x"
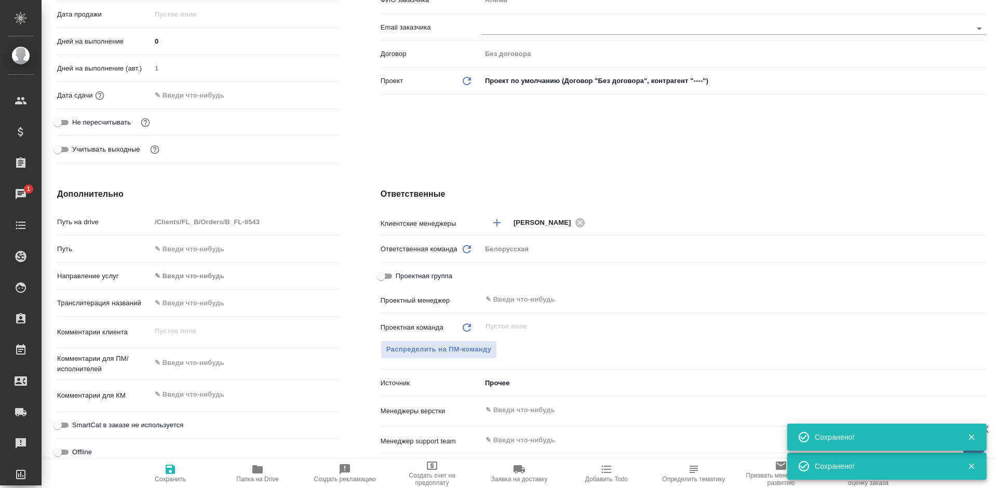
type textarea "x"
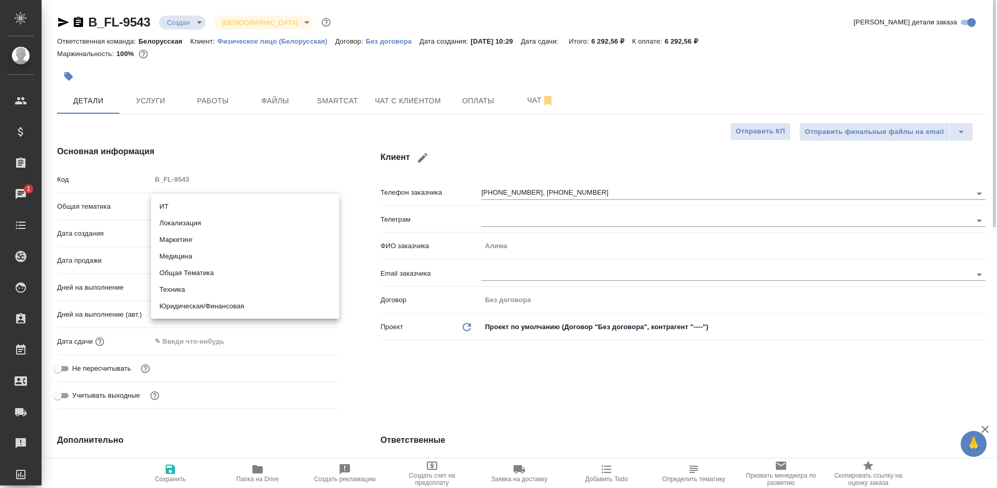
click at [173, 201] on body "🙏 .cls-1 fill:#fff; AWATERA Bogomolova Anastasiya Клиенты Спецификации Заказы 1…" at bounding box center [498, 244] width 997 height 488
click at [206, 304] on li "Юридическая/Финансовая" at bounding box center [245, 306] width 188 height 17
type input "yr-fn"
type textarea "x"
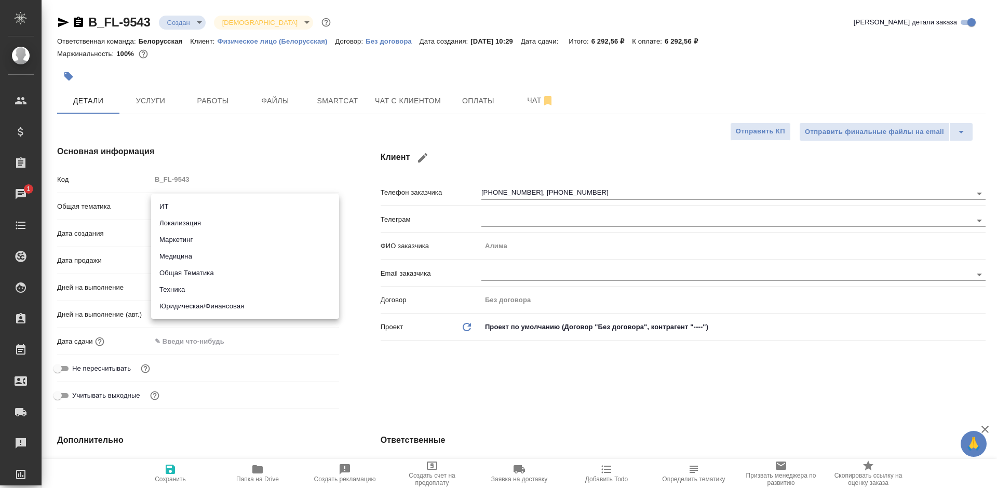
type textarea "x"
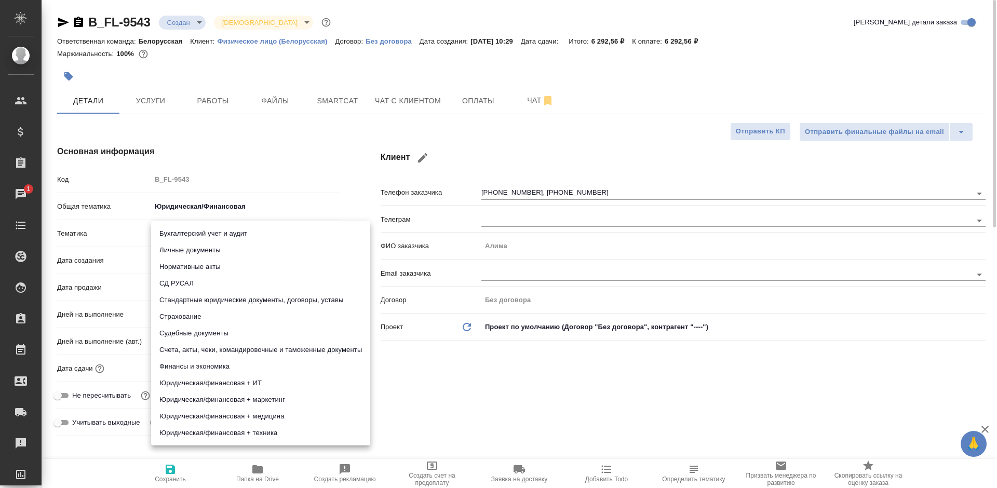
click at [205, 232] on body "🙏 .cls-1 fill:#fff; AWATERA Bogomolova Anastasiya Клиенты Спецификации Заказы 1…" at bounding box center [498, 244] width 997 height 488
drag, startPoint x: 214, startPoint y: 252, endPoint x: 218, endPoint y: 281, distance: 28.8
click at [215, 253] on li "Личные документы" at bounding box center [260, 250] width 219 height 17
type textarea "x"
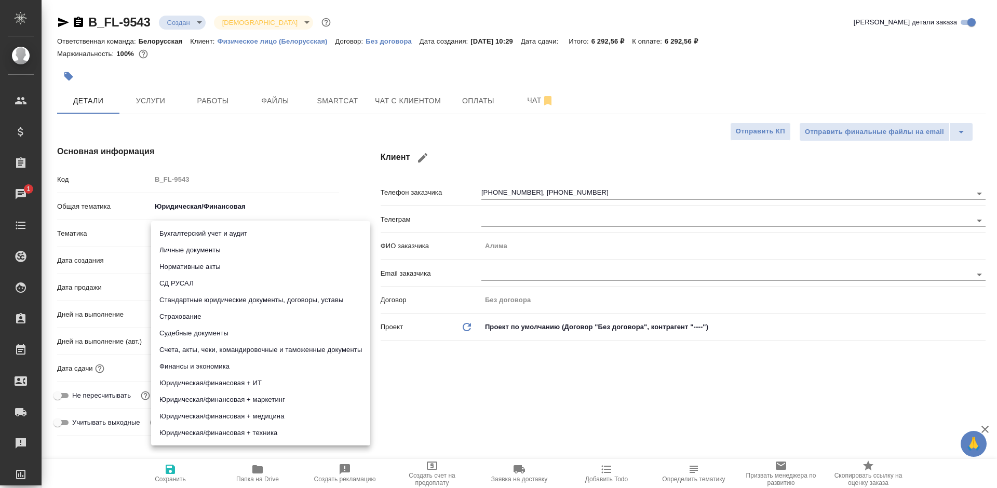
type textarea "x"
type input "5a8b8b956a9677013d343cfe"
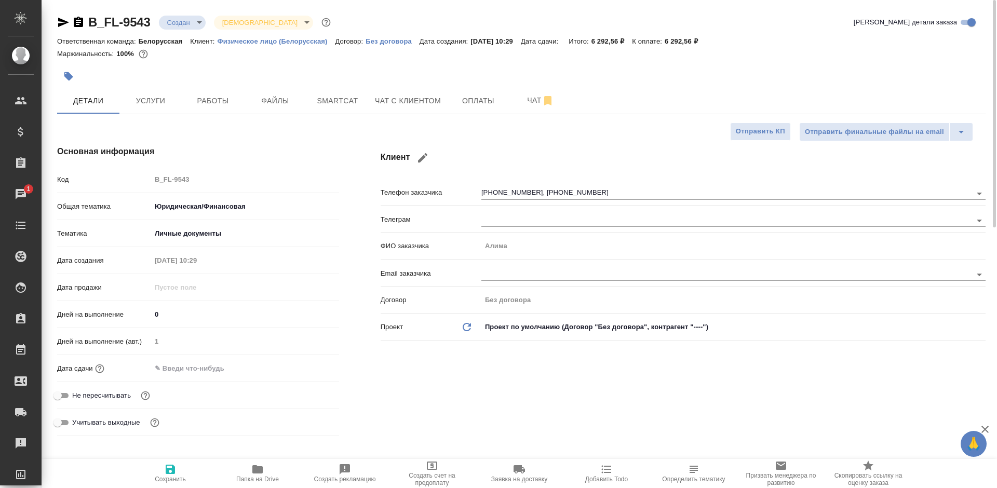
click at [178, 469] on span "Сохранить" at bounding box center [170, 473] width 75 height 20
type textarea "x"
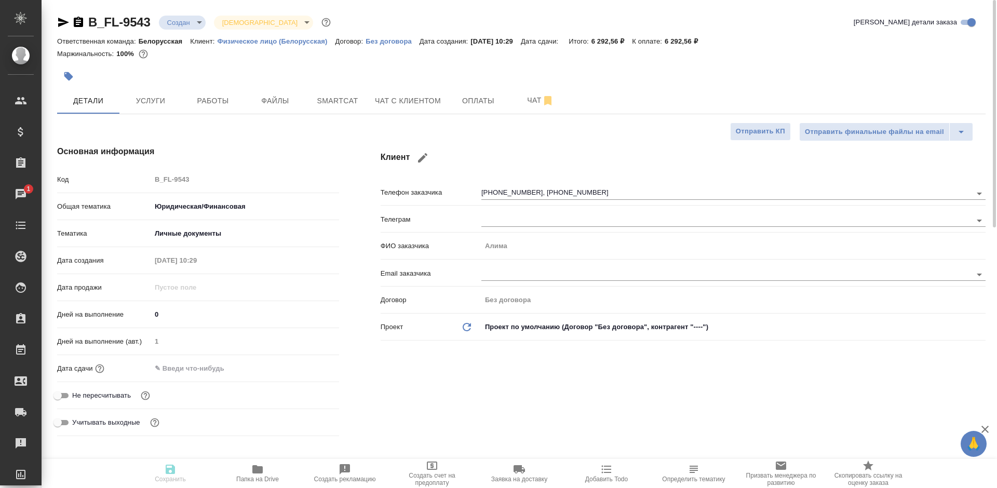
type textarea "x"
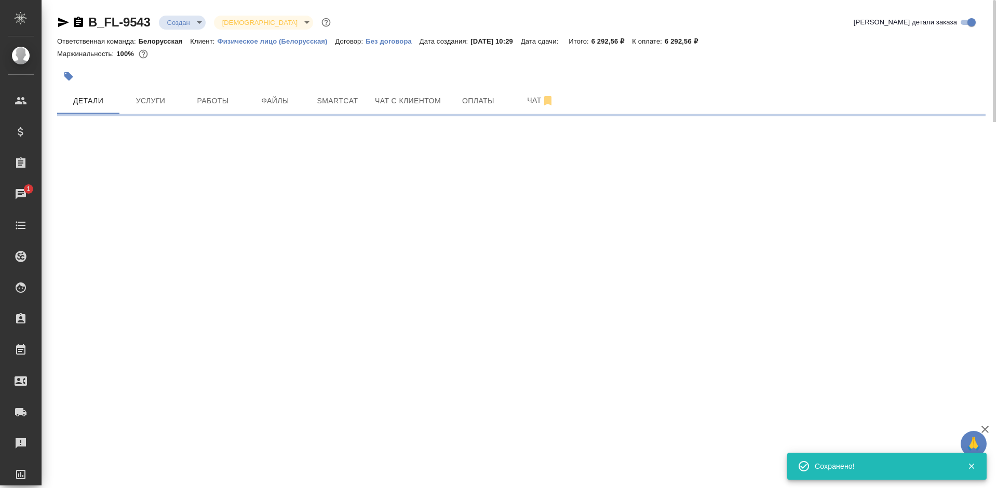
select select "RU"
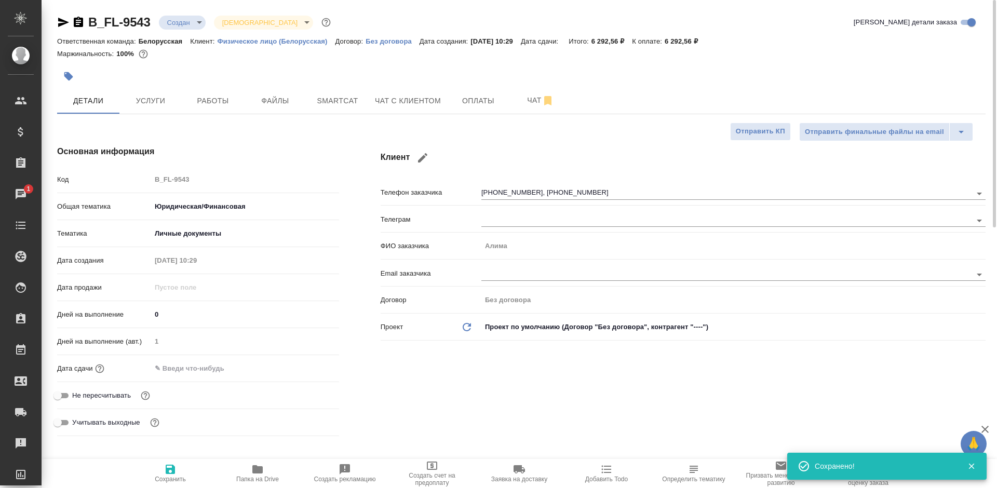
type textarea "x"
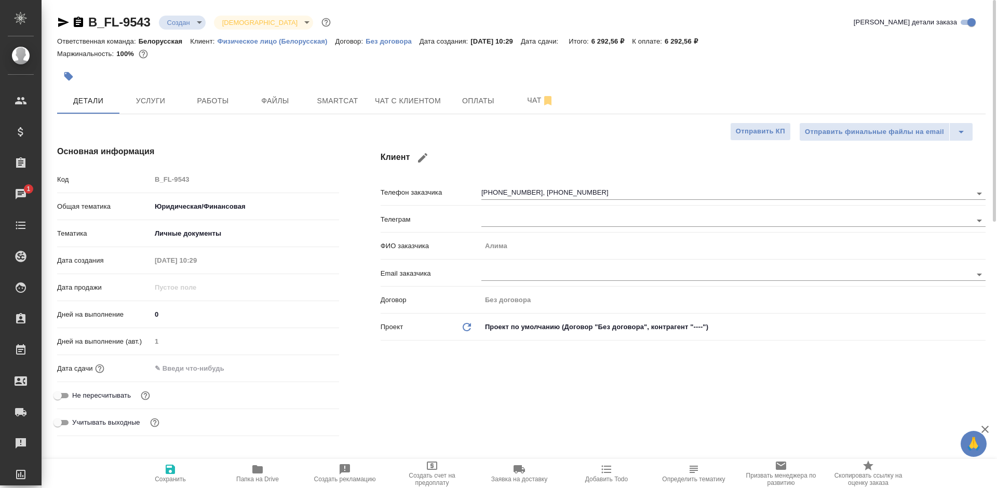
click at [640, 72] on div at bounding box center [366, 76] width 619 height 23
click at [172, 471] on icon "button" at bounding box center [170, 469] width 9 height 9
type textarea "x"
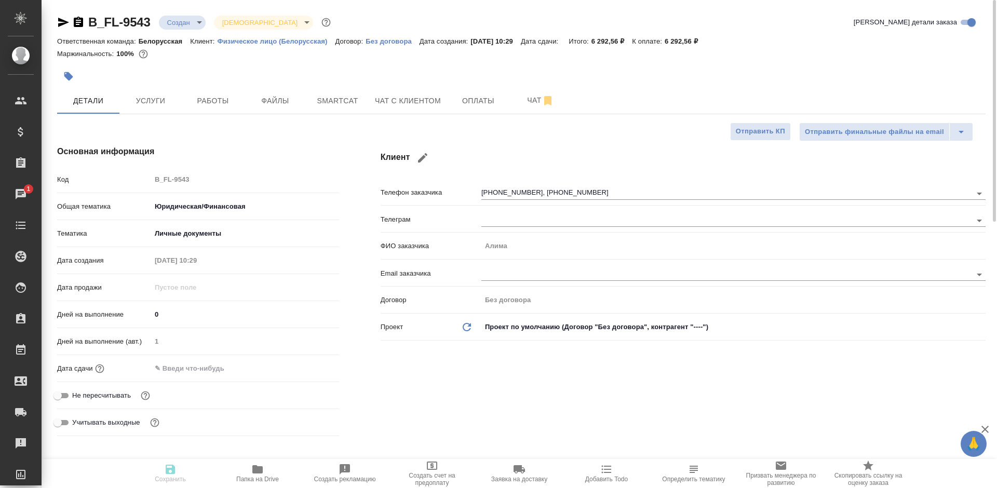
type textarea "x"
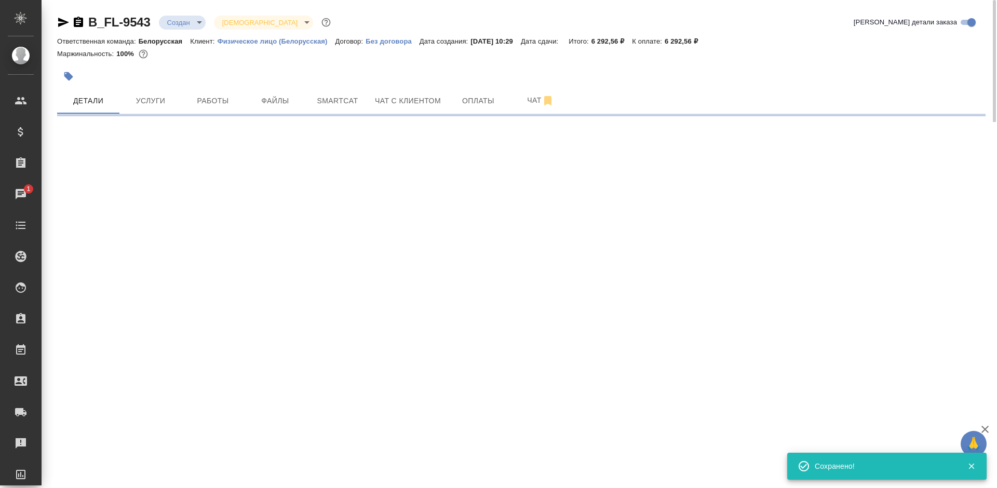
select select "RU"
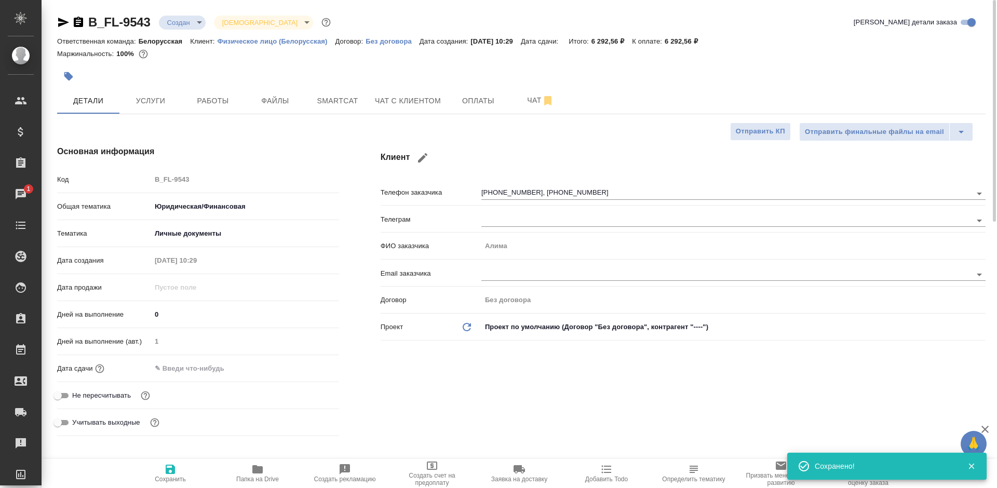
type textarea "x"
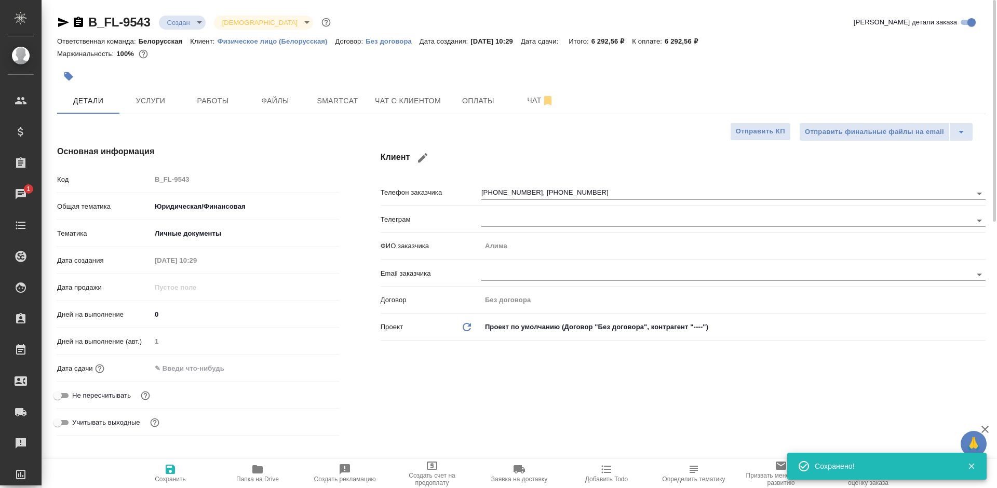
type textarea "x"
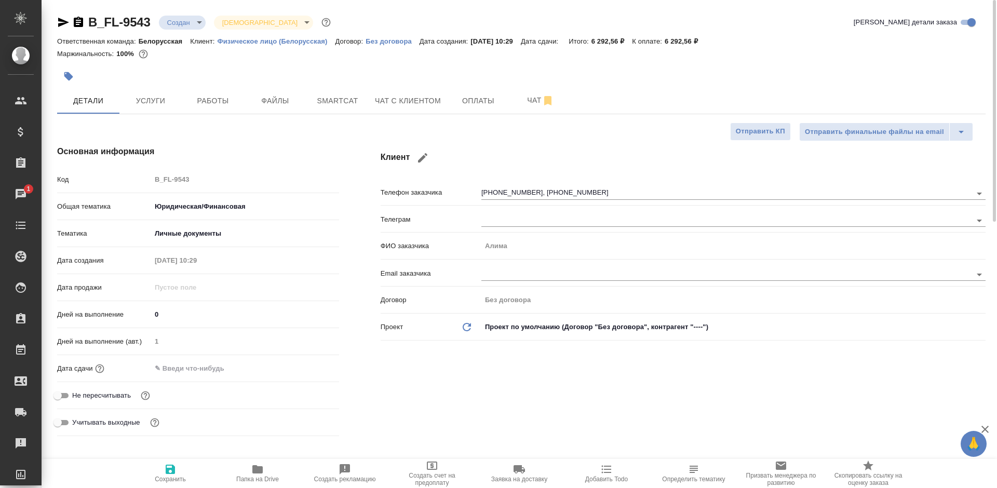
click at [671, 59] on div "Маржинальность: 100%" at bounding box center [521, 53] width 928 height 13
drag, startPoint x: 747, startPoint y: 50, endPoint x: 634, endPoint y: 41, distance: 113.5
click at [583, 40] on div "B_FL-9543 Создан new Святая троица holyTrinity Кратко детали заказа Ответственн…" at bounding box center [521, 39] width 928 height 51
click at [655, 41] on p "К оплате:" at bounding box center [648, 41] width 33 height 8
click at [705, 41] on p "6 292,56 ₽" at bounding box center [684, 41] width 41 height 8
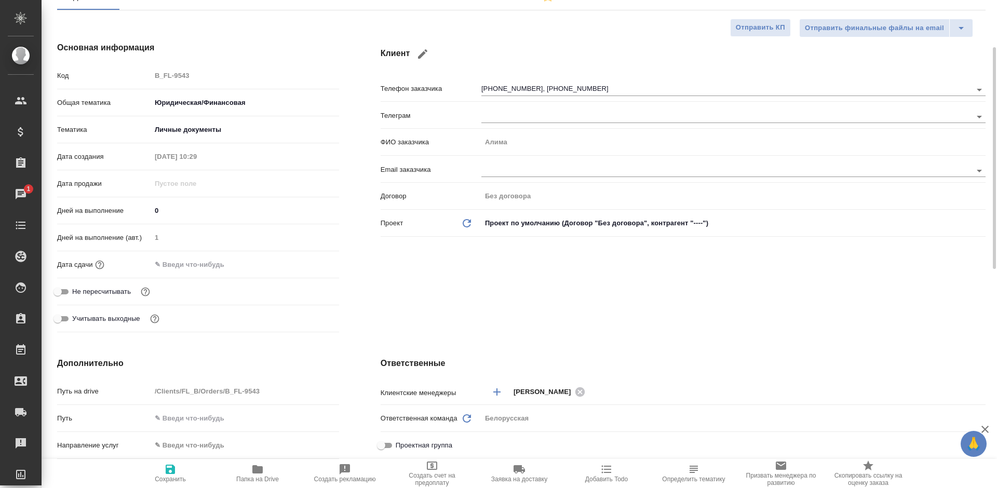
scroll to position [363, 0]
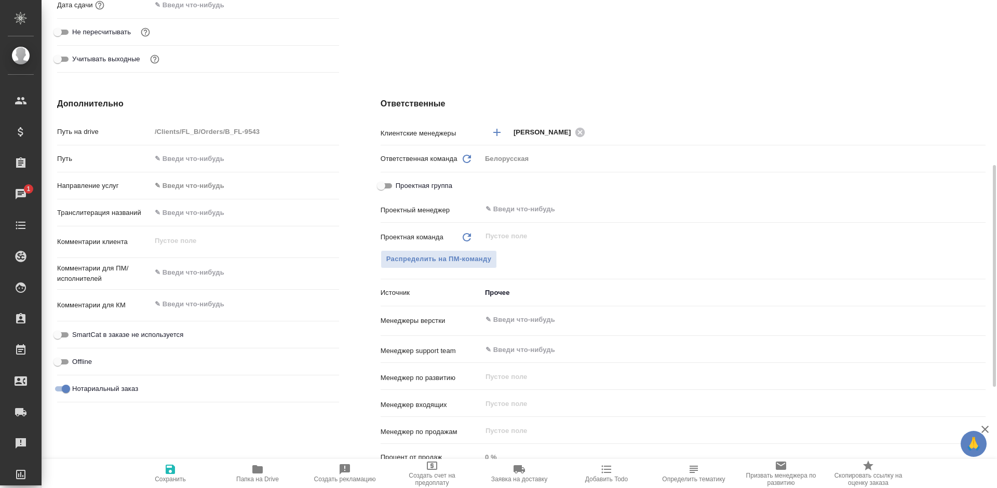
click at [495, 294] on body "🙏 .cls-1 fill:#fff; AWATERA Bogomolova Anastasiya Клиенты Спецификации Заказы 1…" at bounding box center [498, 244] width 997 height 488
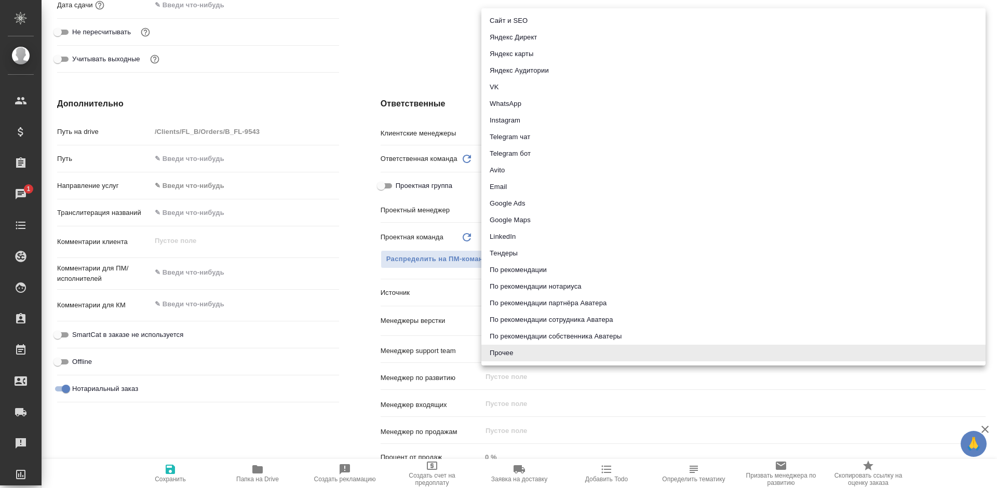
click at [519, 55] on li "Яндекс карты" at bounding box center [733, 54] width 504 height 17
type textarea "x"
type input "yandexMaps"
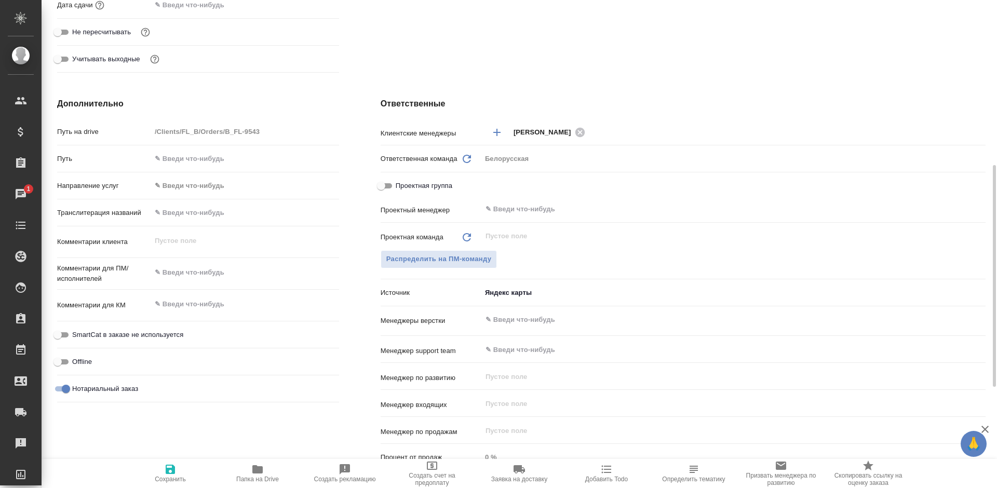
click at [166, 475] on icon "button" at bounding box center [170, 469] width 12 height 12
type textarea "x"
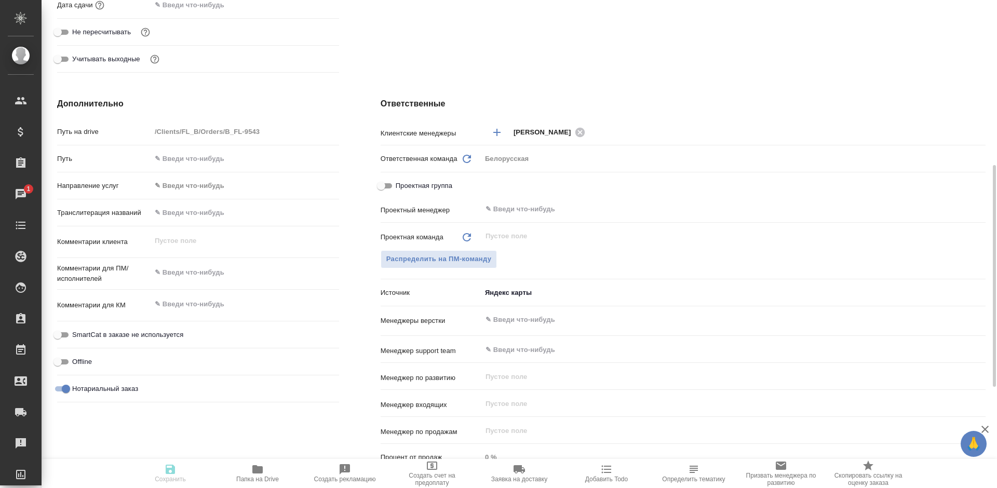
type textarea "x"
click at [166, 475] on icon "button" at bounding box center [170, 469] width 12 height 12
type textarea "x"
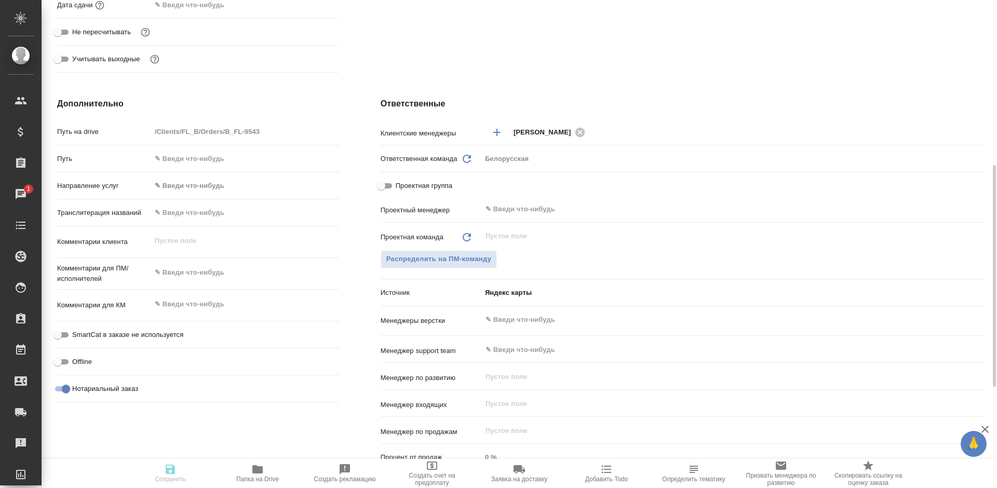
type textarea "x"
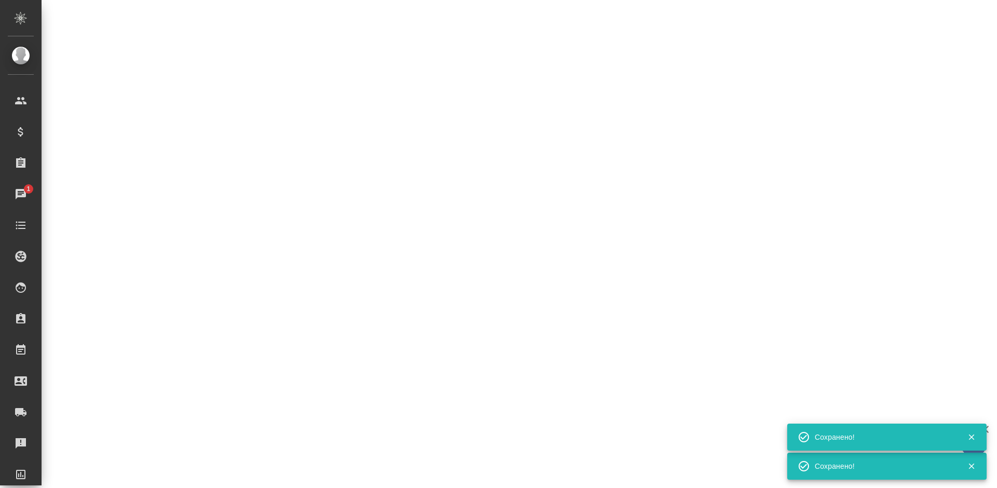
select select "RU"
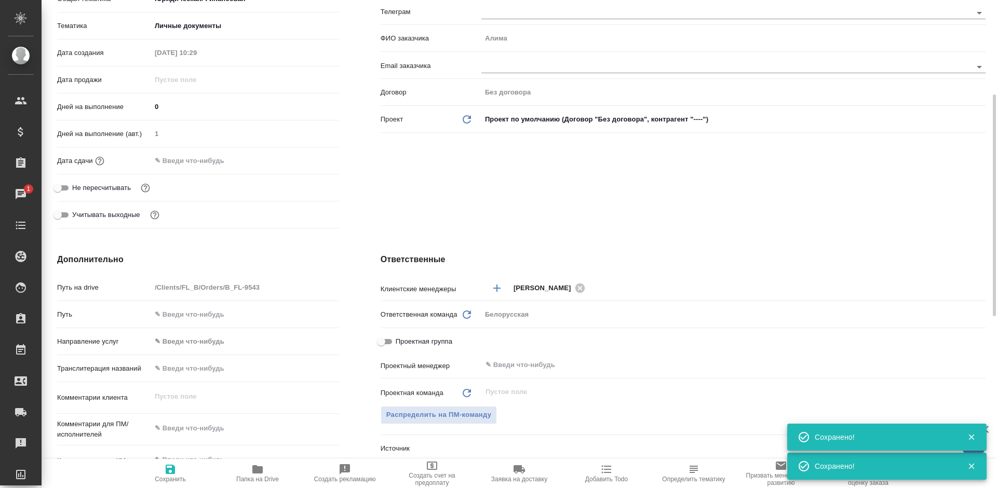
scroll to position [104, 0]
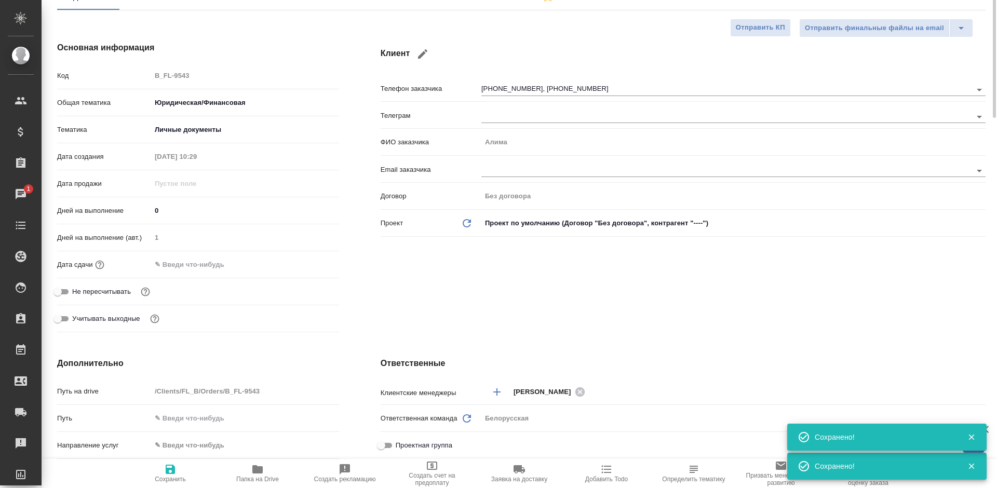
type textarea "x"
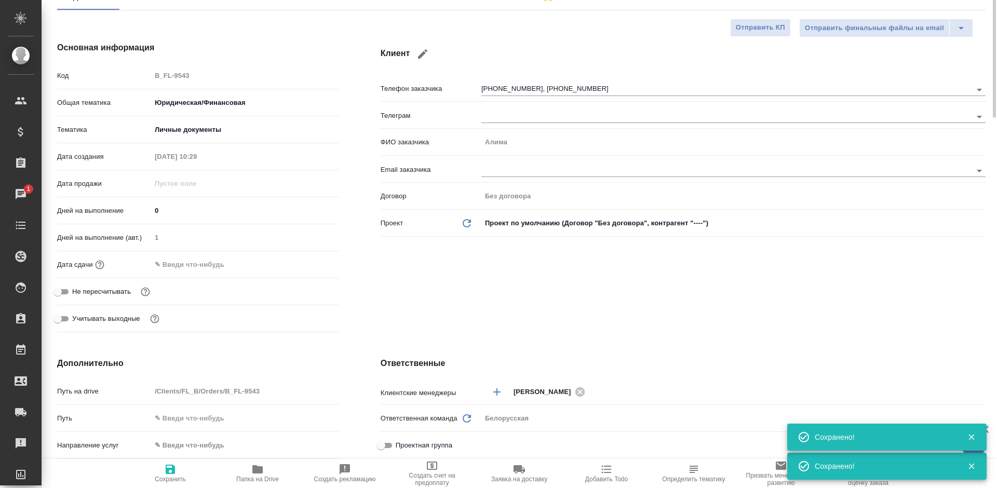
type textarea "x"
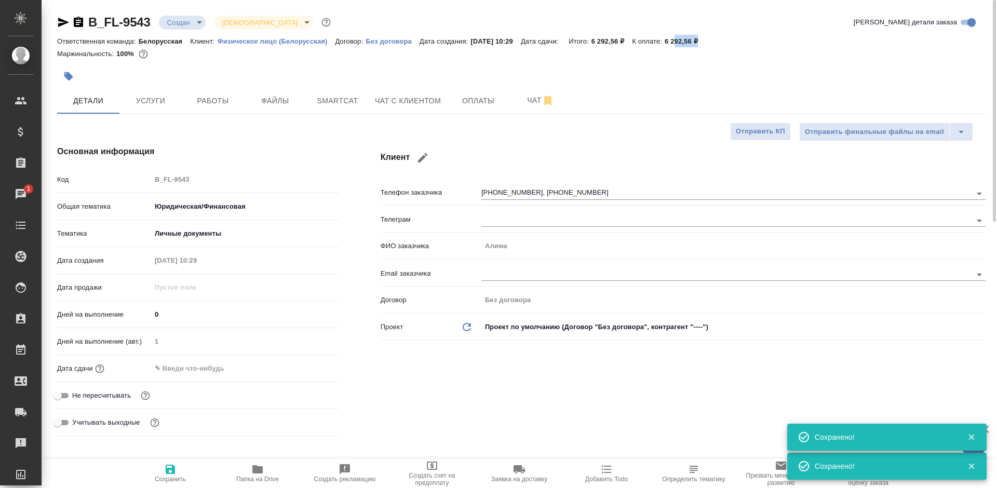
drag, startPoint x: 723, startPoint y: 40, endPoint x: 686, endPoint y: 43, distance: 37.5
click at [686, 43] on div "Ответственная команда: Белорусская Клиент: Физическое лицо (Белорусская) Догово…" at bounding box center [521, 41] width 928 height 12
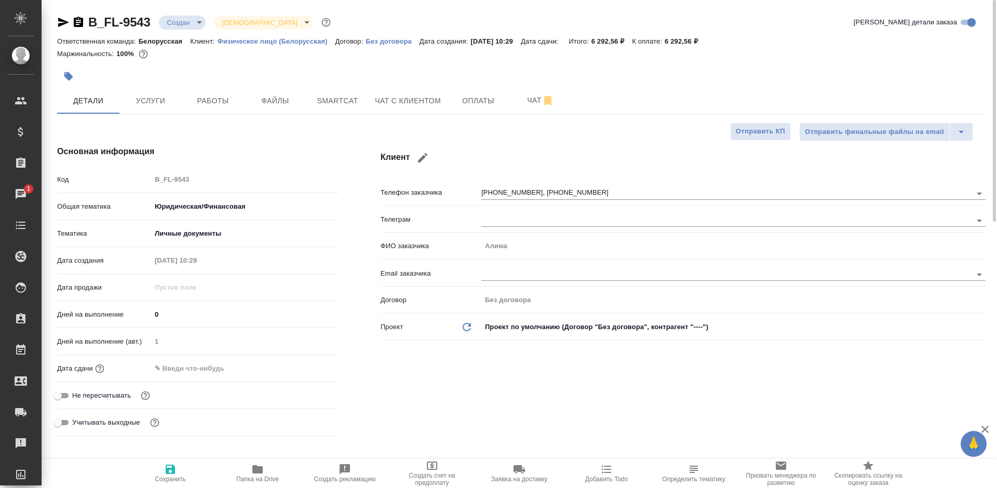
click at [616, 96] on div "Детали Услуги Работы Файлы Smartcat Чат с клиентом Оплаты Чат" at bounding box center [521, 101] width 928 height 26
click at [723, 42] on div "Ответственная команда: Белорусская Клиент: Физическое лицо (Белорусская) Догово…" at bounding box center [521, 41] width 928 height 12
type textarea "x"
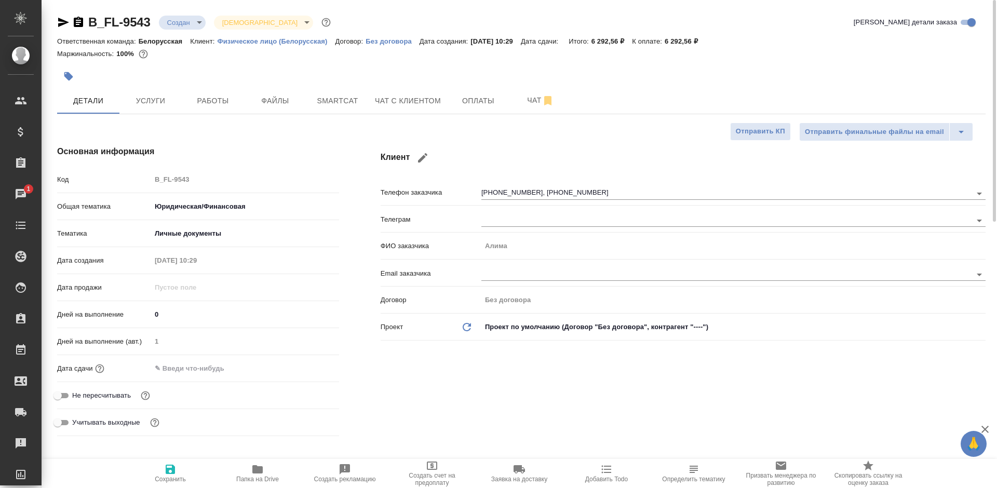
type textarea "x"
click at [171, 466] on icon "button" at bounding box center [170, 469] width 12 height 12
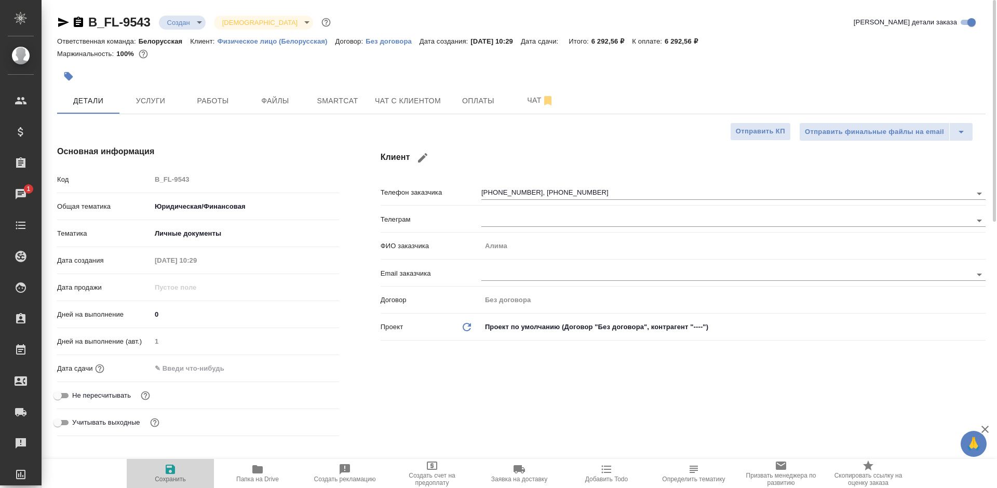
type textarea "x"
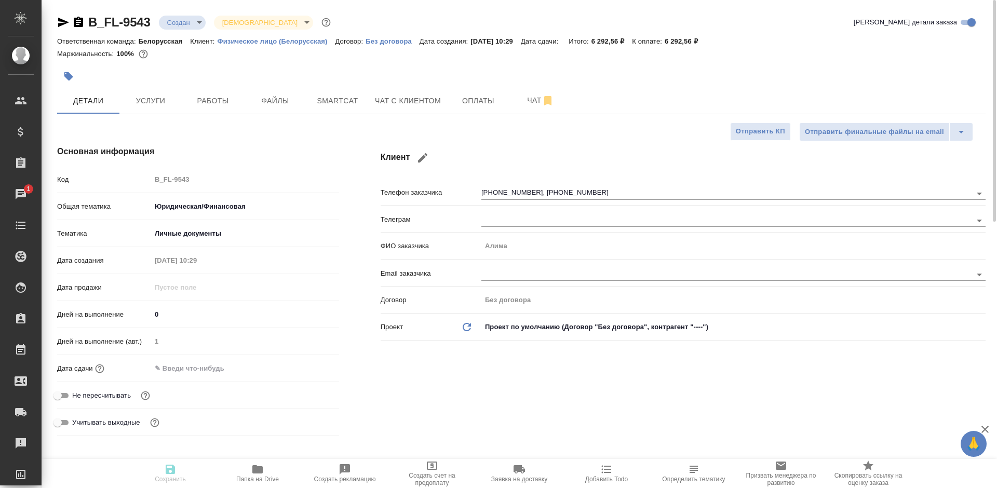
type textarea "x"
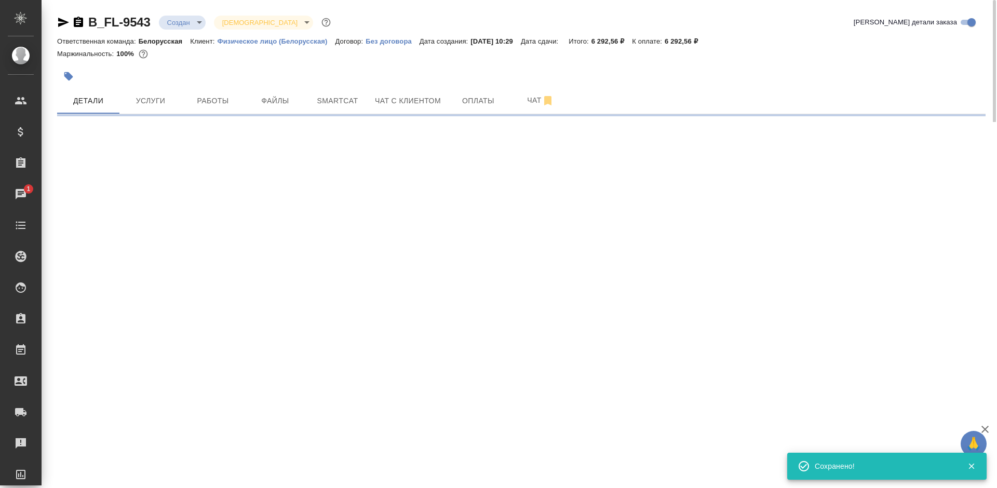
select select "RU"
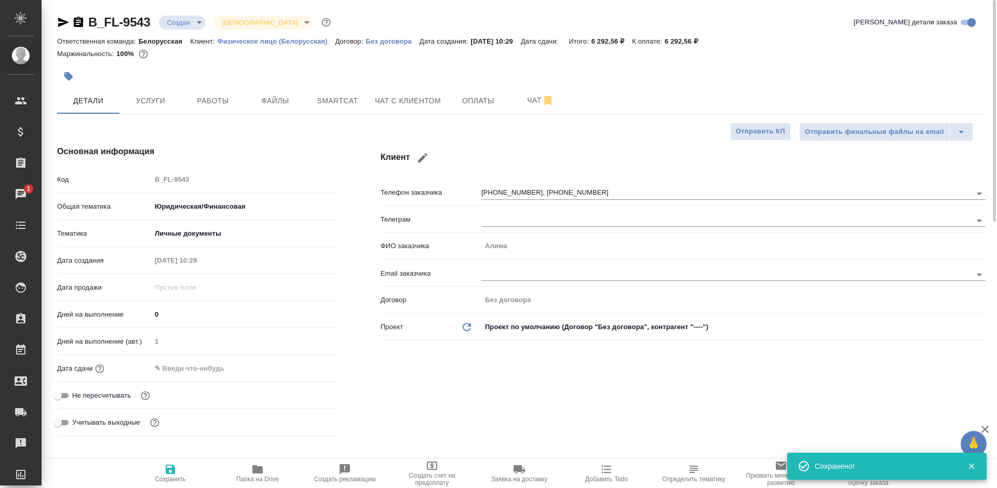
type textarea "x"
click at [600, 85] on div at bounding box center [366, 76] width 619 height 23
type textarea "x"
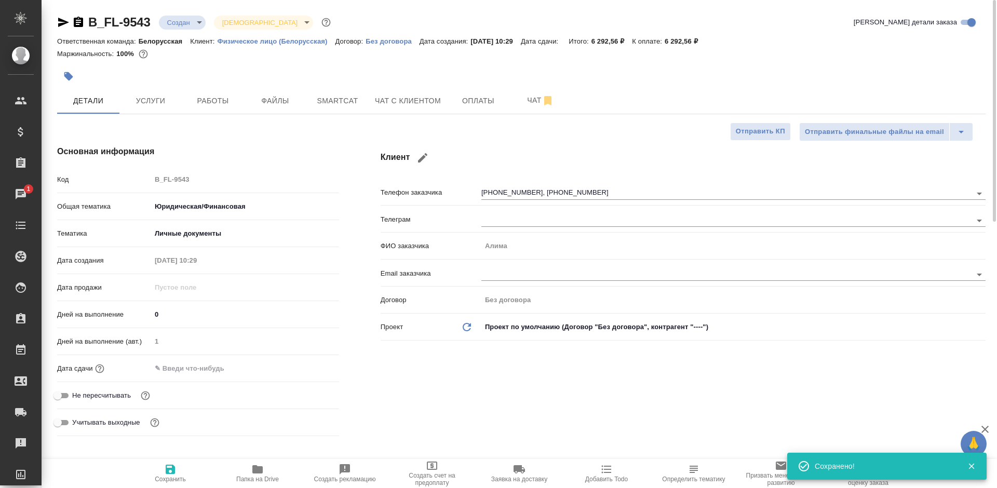
type textarea "x"
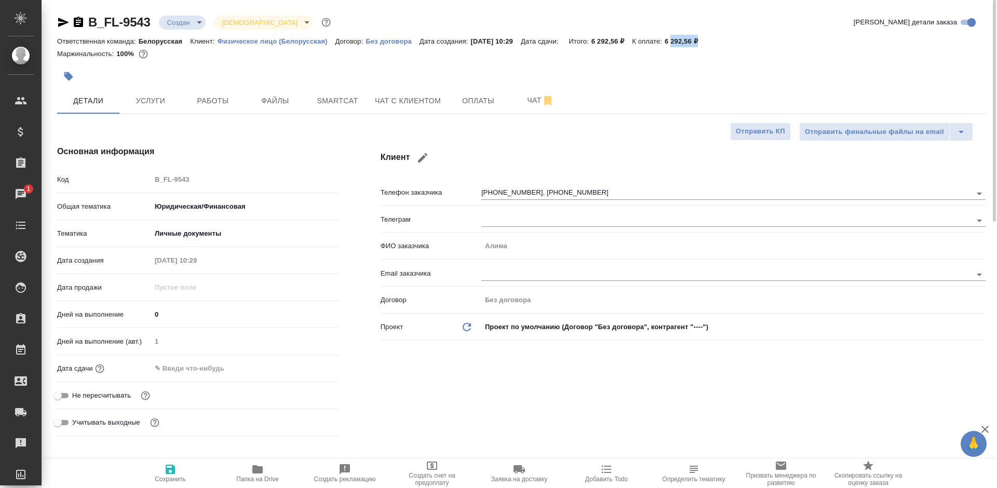
drag, startPoint x: 723, startPoint y: 40, endPoint x: 683, endPoint y: 45, distance: 39.7
click at [683, 45] on div "Ответственная команда: Белорусская Клиент: Физическое лицо (Белорусская) Догово…" at bounding box center [521, 41] width 928 height 12
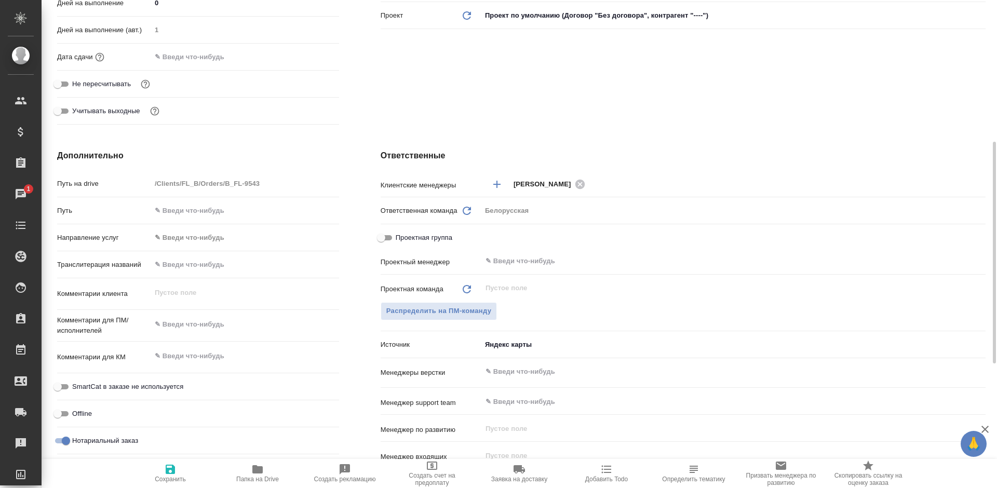
scroll to position [519, 0]
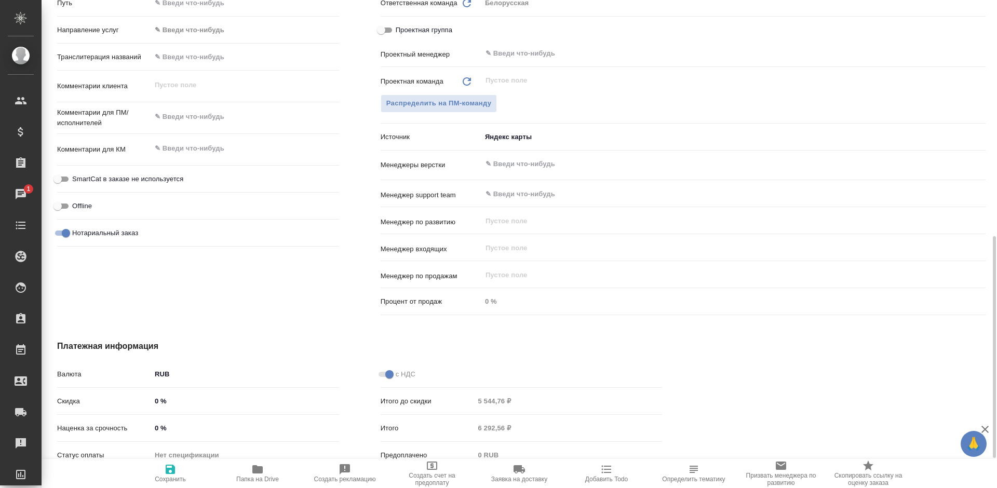
type textarea "x"
click at [201, 121] on textarea at bounding box center [245, 117] width 187 height 18
type textarea "пр"
type textarea "x"
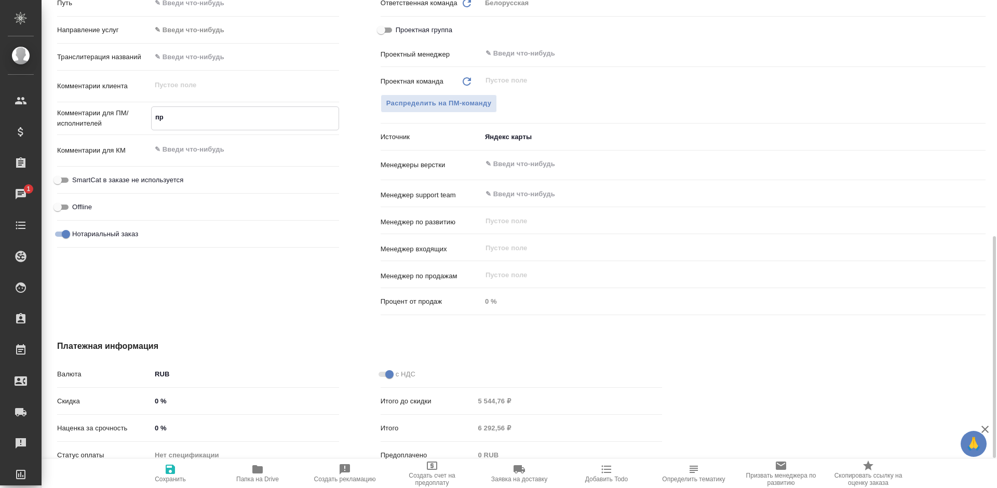
type textarea "x"
type textarea "про"
type textarea "x"
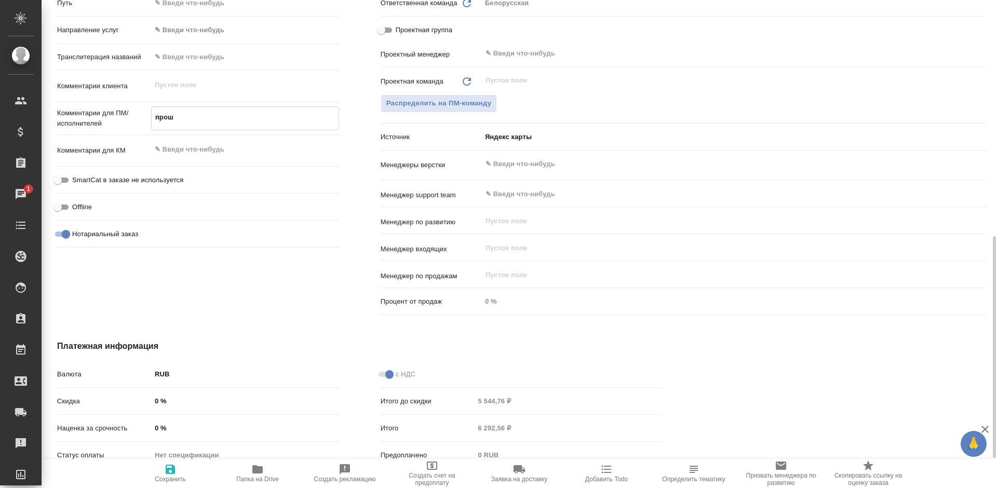
type textarea "прошу"
type textarea "x"
type textarea "прош"
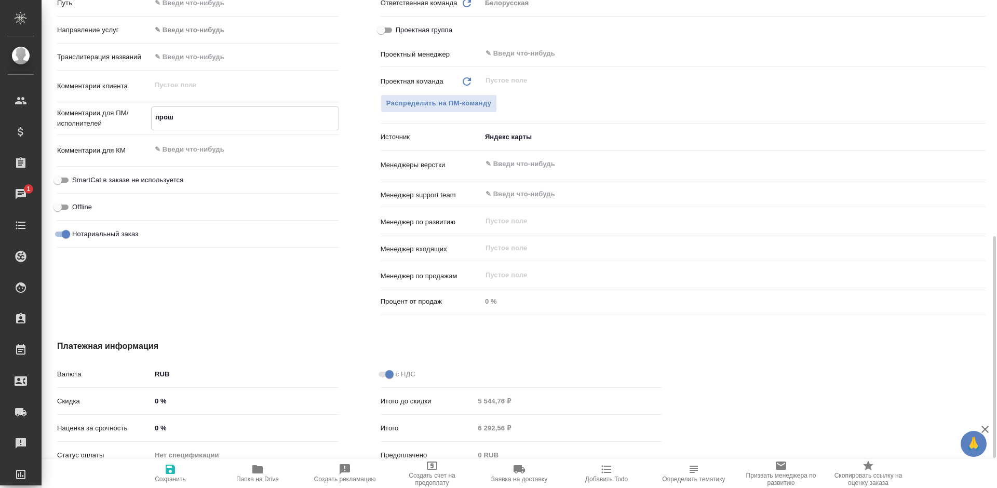
type textarea "x"
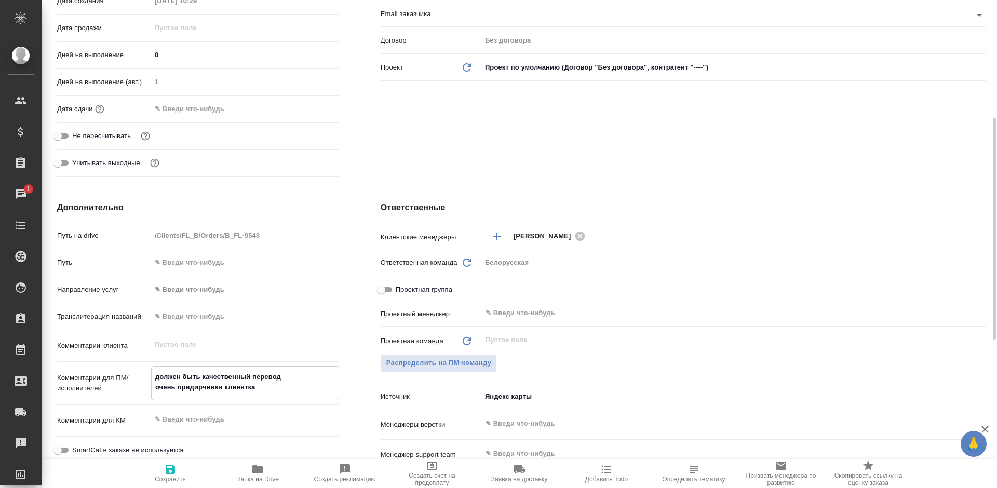
scroll to position [208, 0]
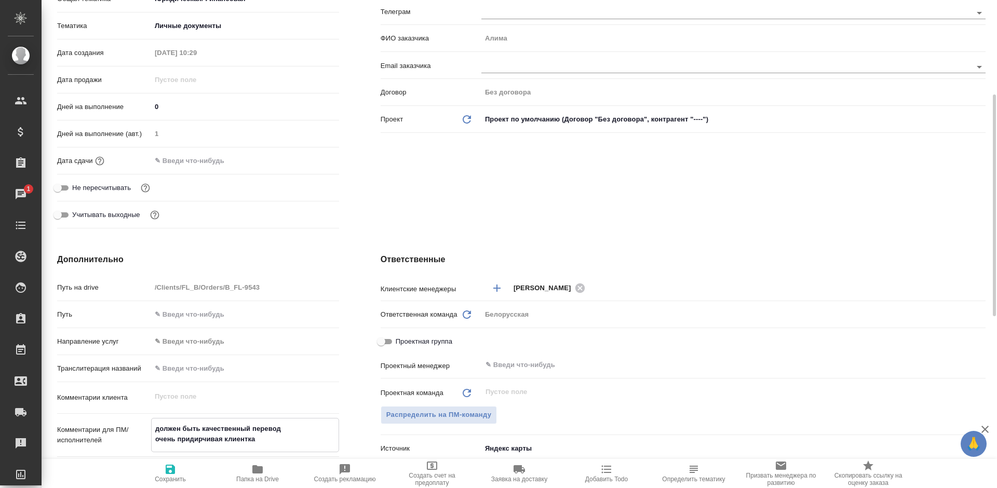
click at [169, 478] on span "Сохранить" at bounding box center [170, 478] width 31 height 7
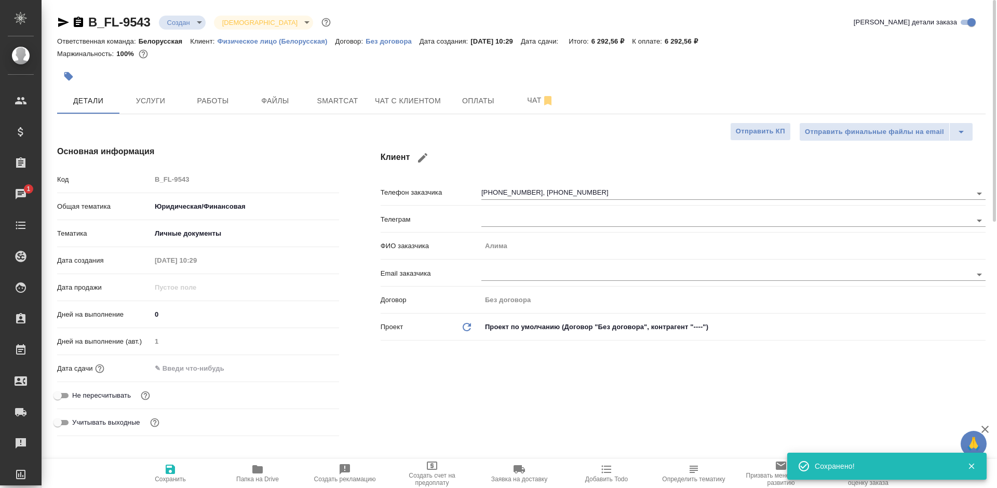
scroll to position [0, 0]
click at [185, 21] on body "🙏 .cls-1 fill:#fff; AWATERA Bogomolova Anastasiya Клиенты Спецификации Заказы 1…" at bounding box center [498, 244] width 997 height 488
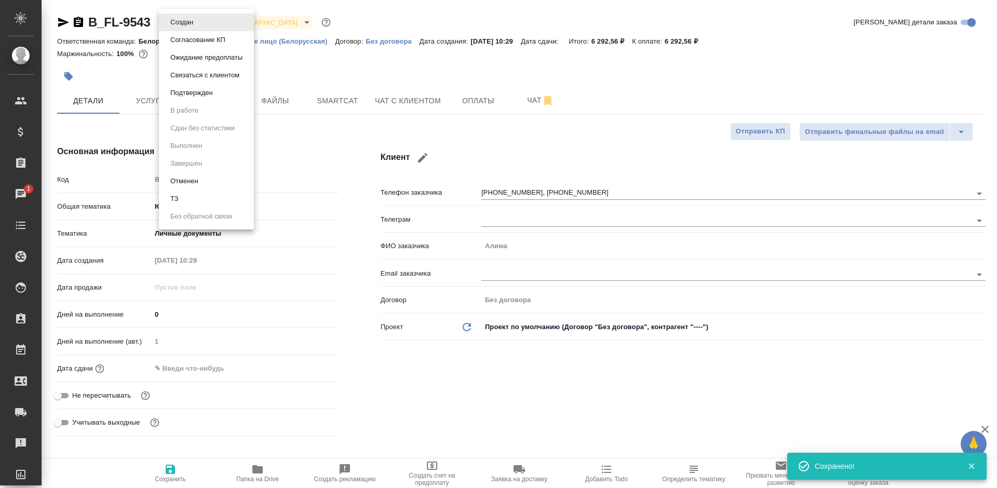
click at [207, 198] on li "ТЗ" at bounding box center [206, 199] width 95 height 18
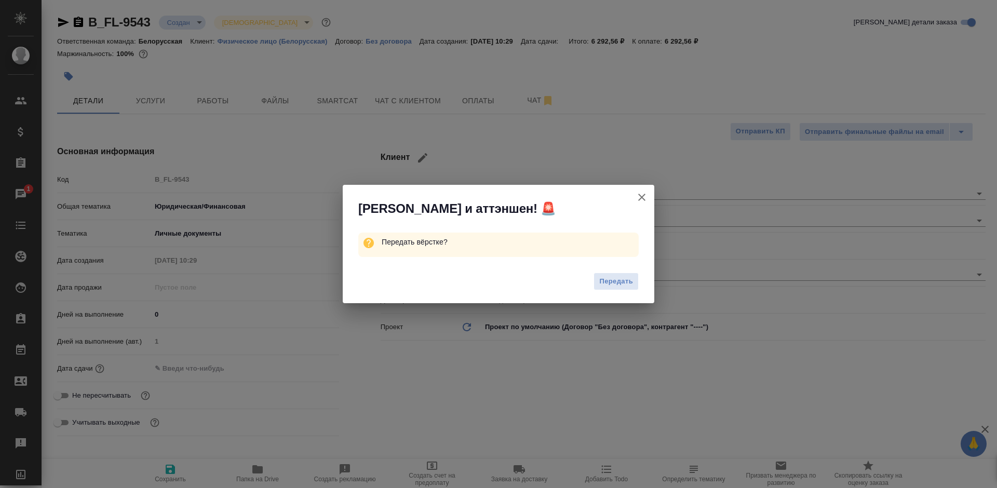
click at [616, 273] on button "Передать" at bounding box center [615, 282] width 45 height 18
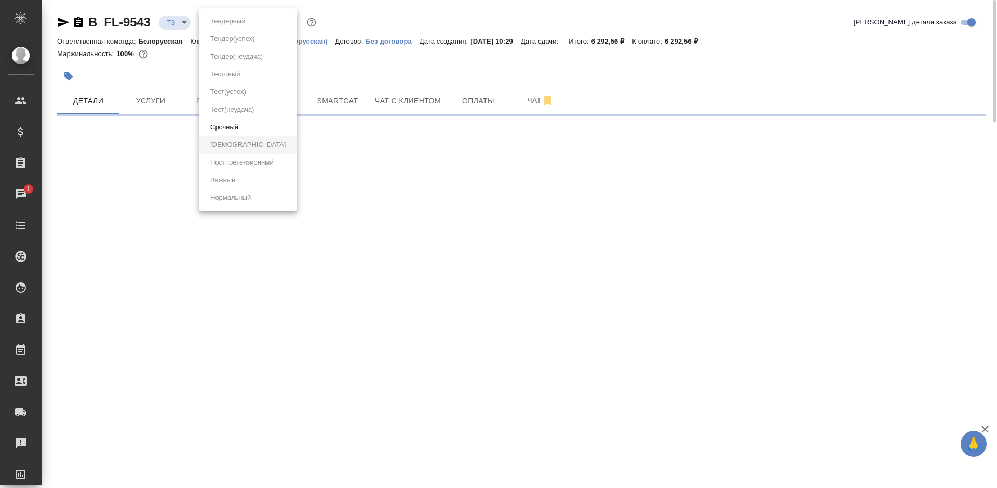
click at [215, 20] on body "🙏 .cls-1 fill:#fff; AWATERA Bogomolova Anastasiya Клиенты Спецификации Заказы 1…" at bounding box center [498, 244] width 997 height 488
click at [365, 69] on div at bounding box center [498, 244] width 997 height 488
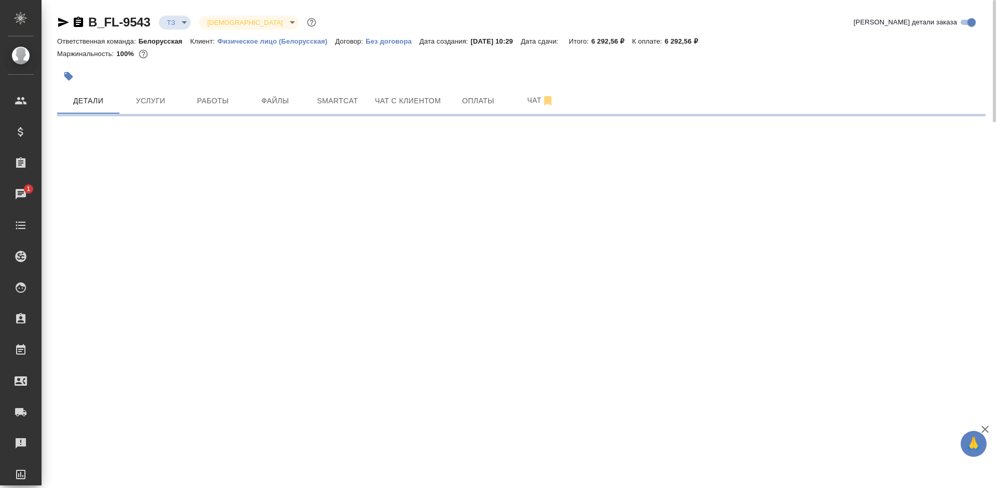
click at [305, 69] on div at bounding box center [366, 76] width 619 height 23
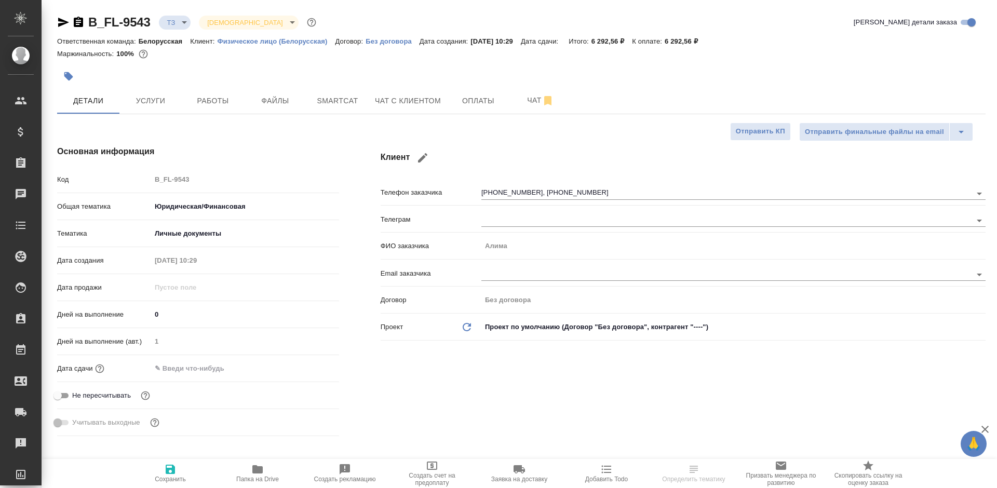
select select "RU"
type textarea "x"
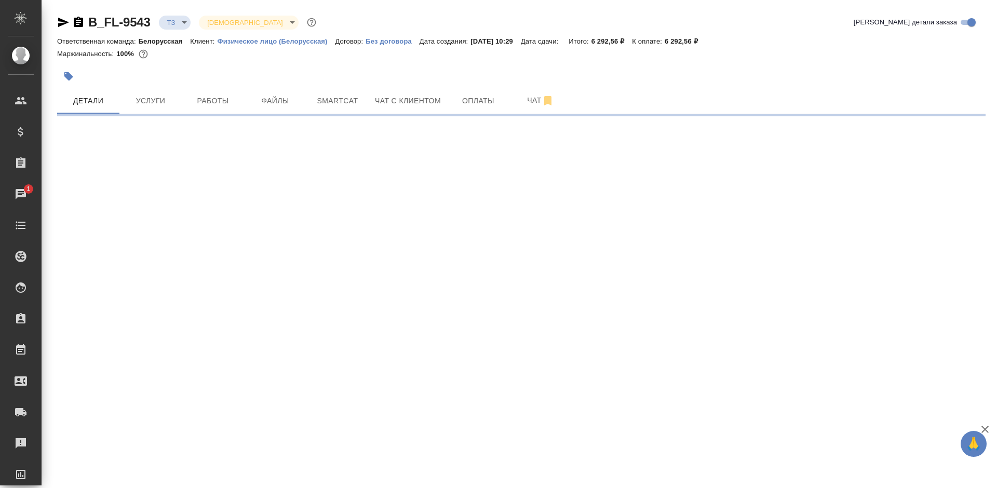
select select "RU"
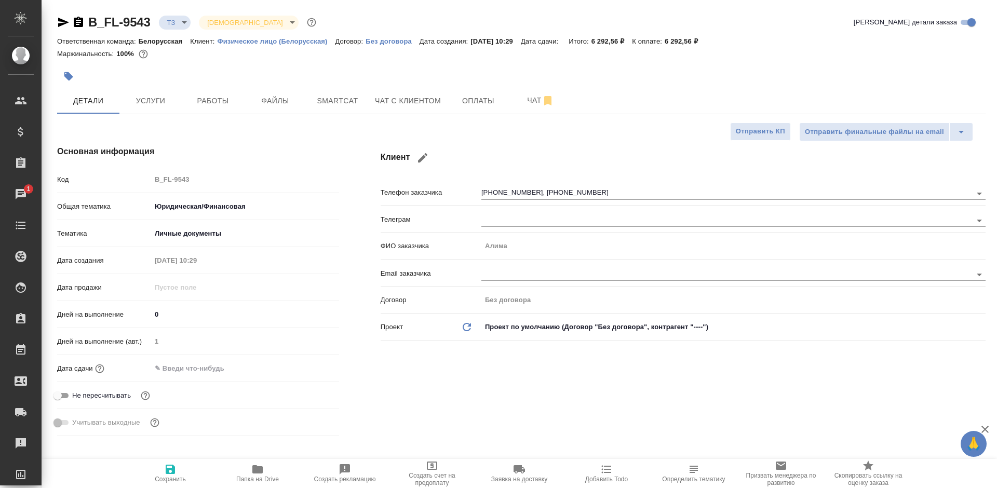
type textarea "x"
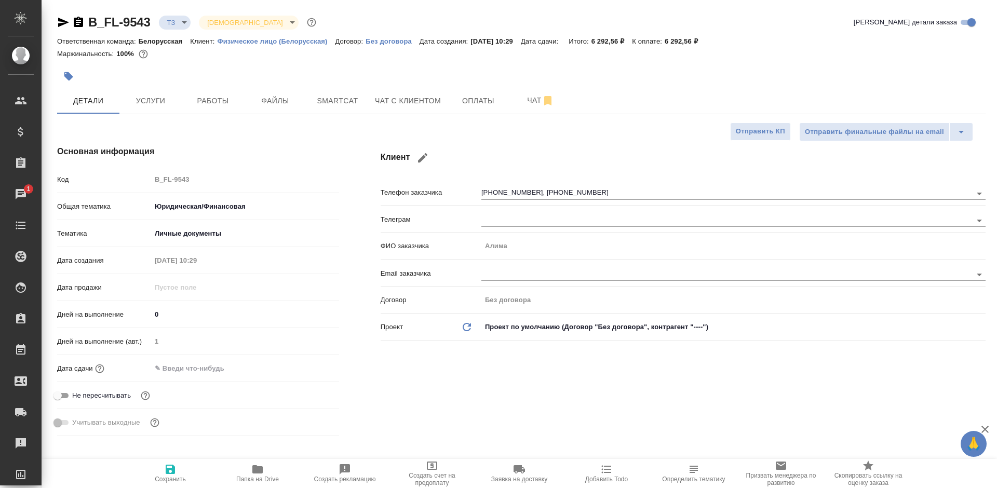
type textarea "x"
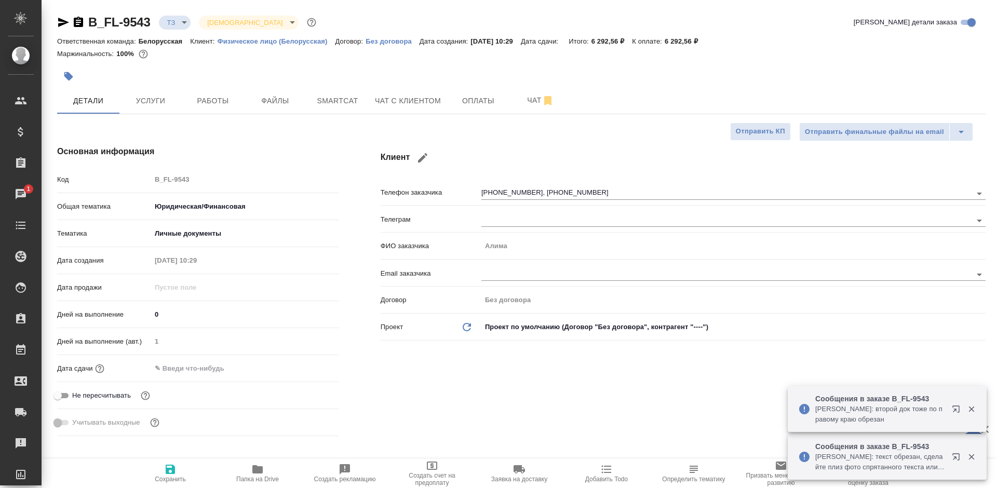
type textarea "x"
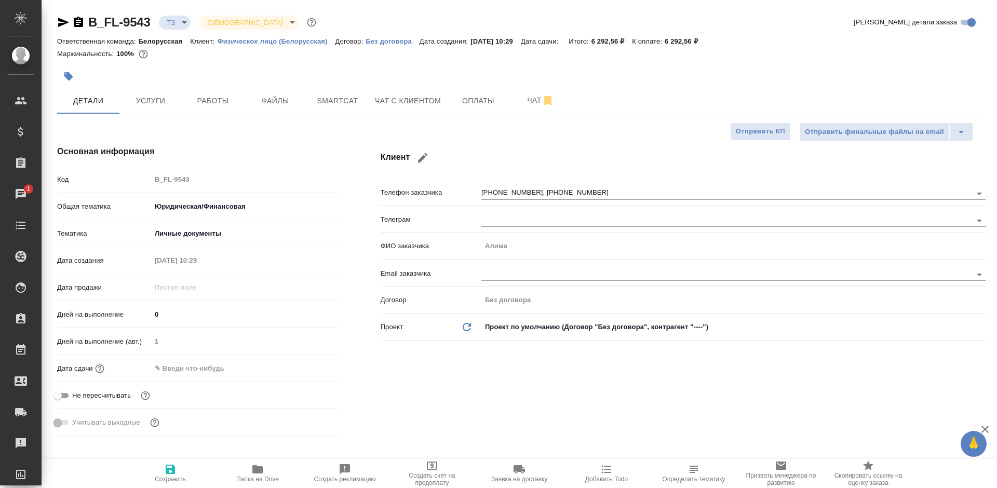
type textarea "x"
click at [454, 99] on span "Оплаты" at bounding box center [478, 100] width 50 height 13
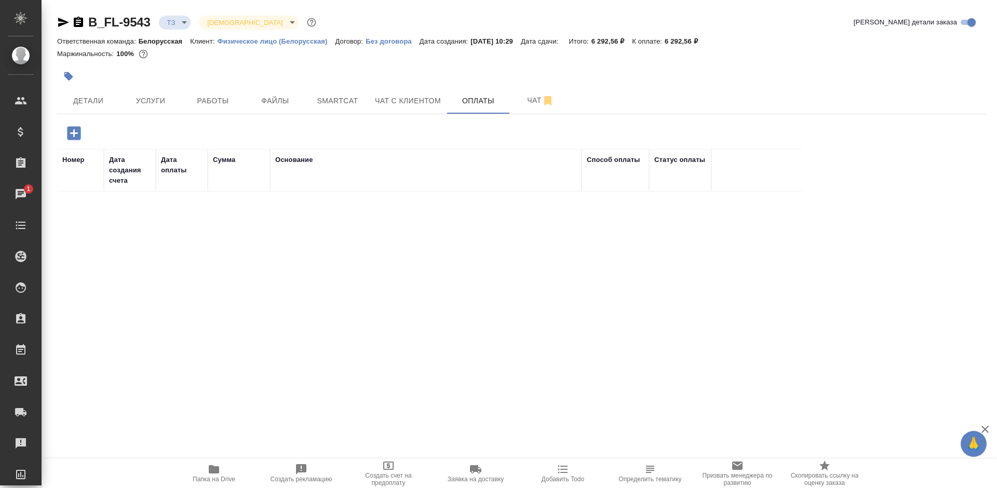
click at [74, 127] on icon "button" at bounding box center [73, 132] width 13 height 13
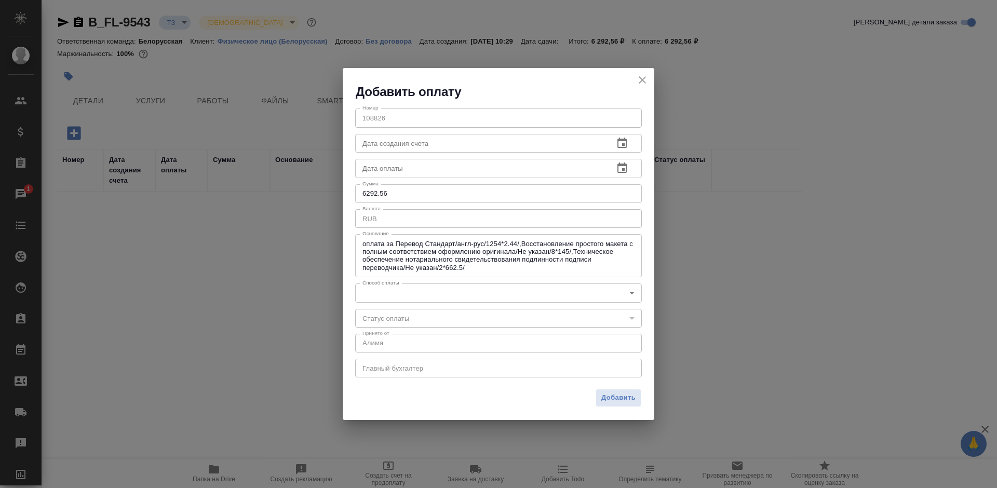
click at [452, 292] on body "🙏 .cls-1 fill:#fff; AWATERA [PERSON_NAME] Спецификации Заказы 1 Чаты Todo Проек…" at bounding box center [498, 244] width 997 height 488
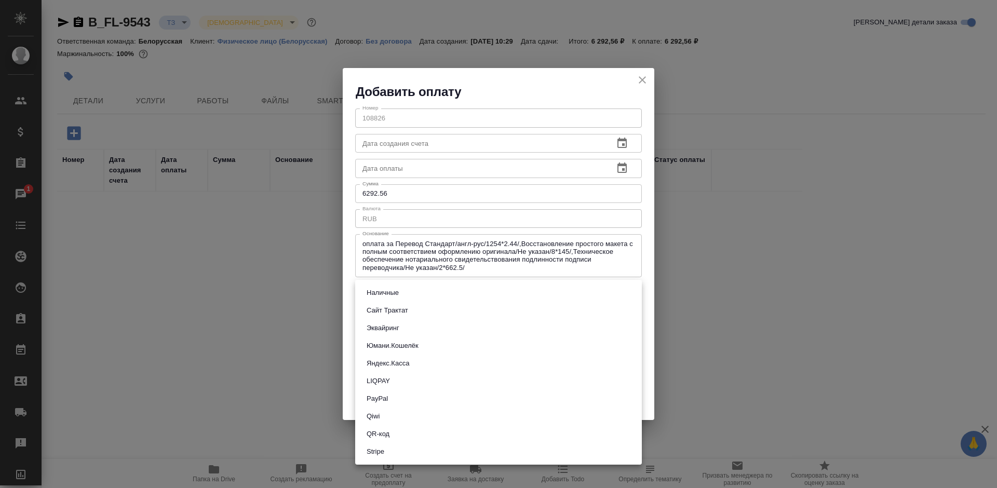
click at [420, 291] on li "Наличные" at bounding box center [498, 293] width 287 height 18
type input "cash"
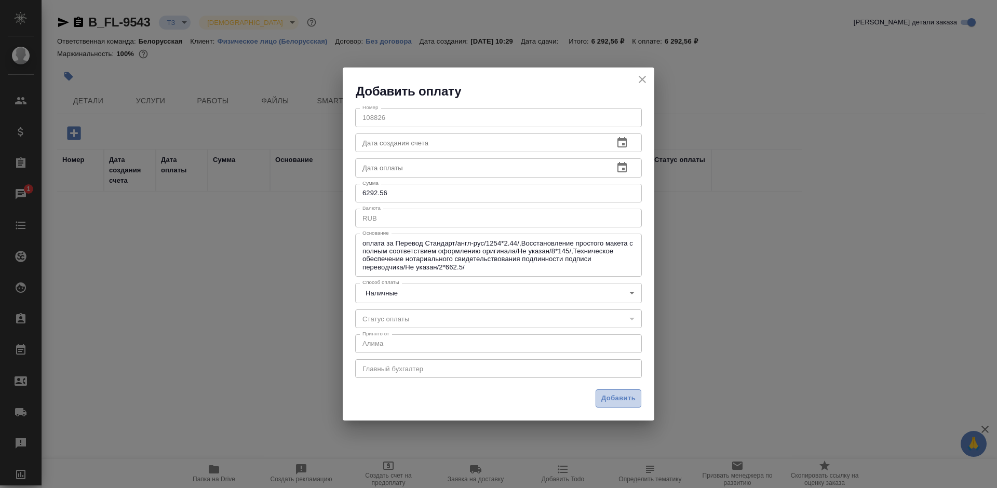
click at [617, 399] on span "Добавить" at bounding box center [618, 398] width 34 height 12
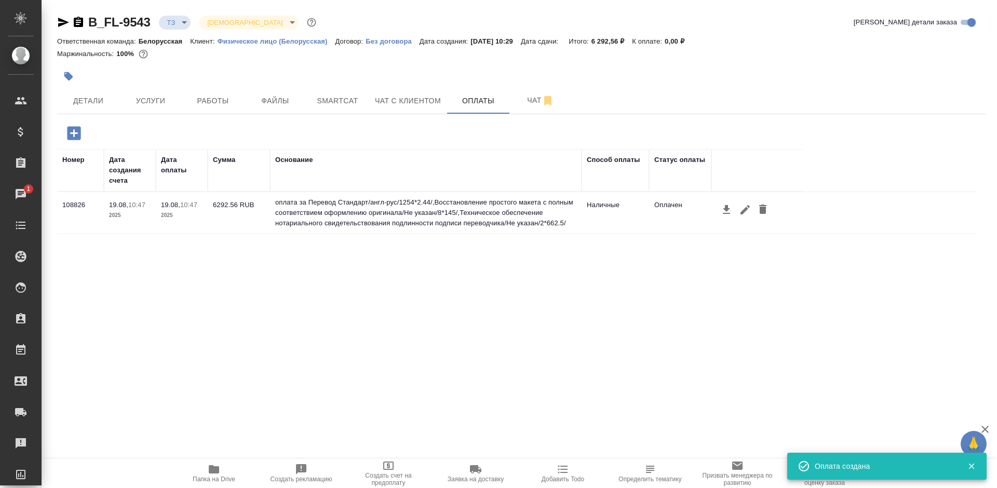
click at [75, 24] on icon "button" at bounding box center [78, 22] width 9 height 10
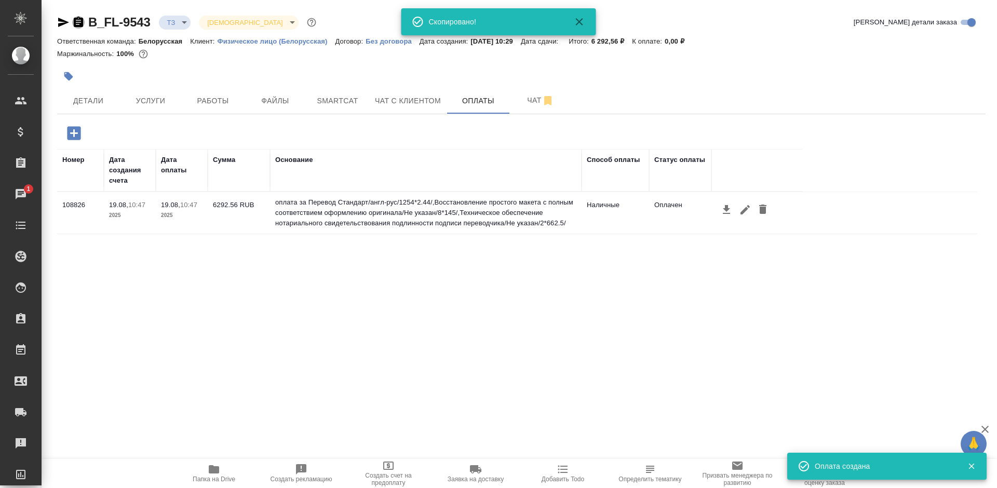
click at [76, 24] on icon "button" at bounding box center [78, 22] width 12 height 12
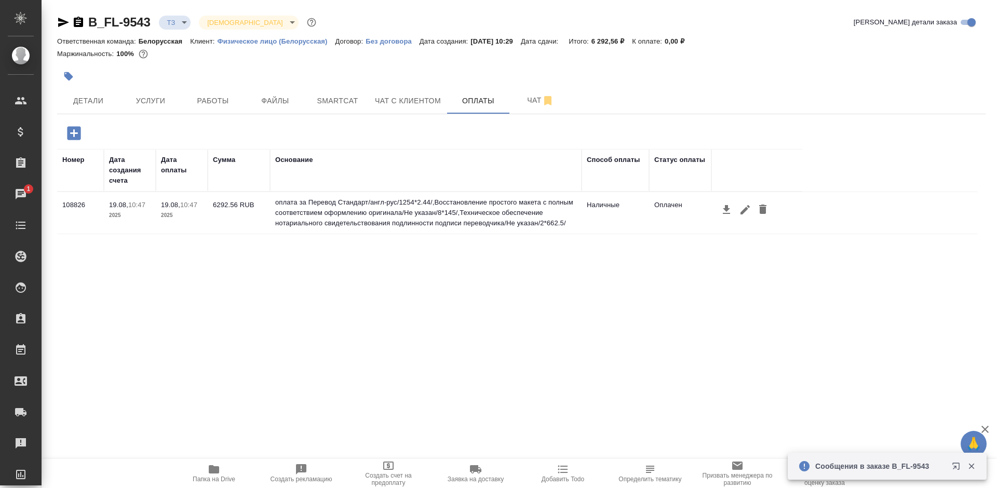
click at [62, 26] on icon "button" at bounding box center [63, 22] width 12 height 12
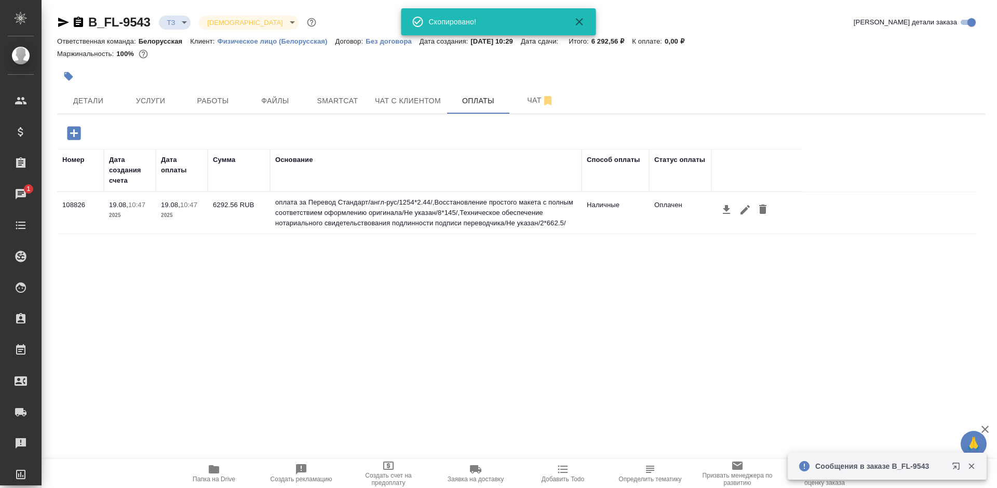
click at [62, 26] on icon "button" at bounding box center [63, 22] width 12 height 12
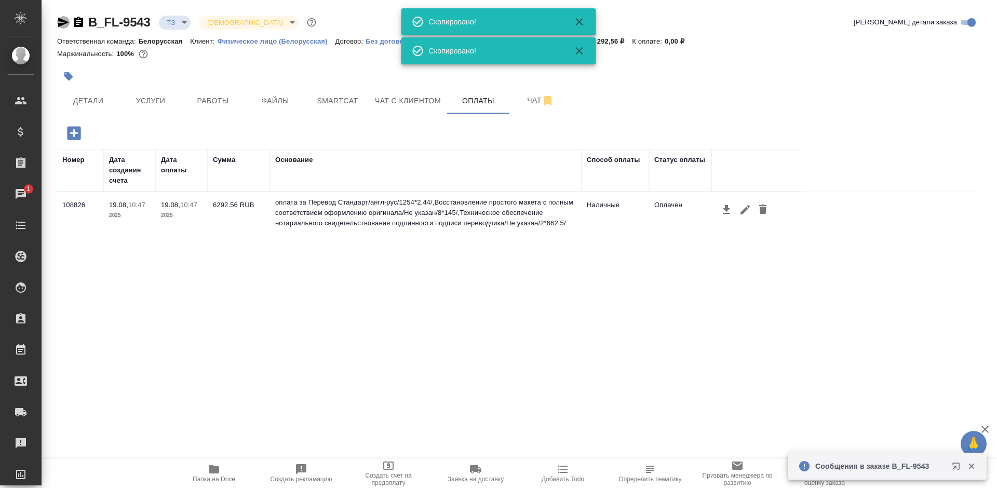
click at [62, 26] on icon "button" at bounding box center [63, 22] width 12 height 12
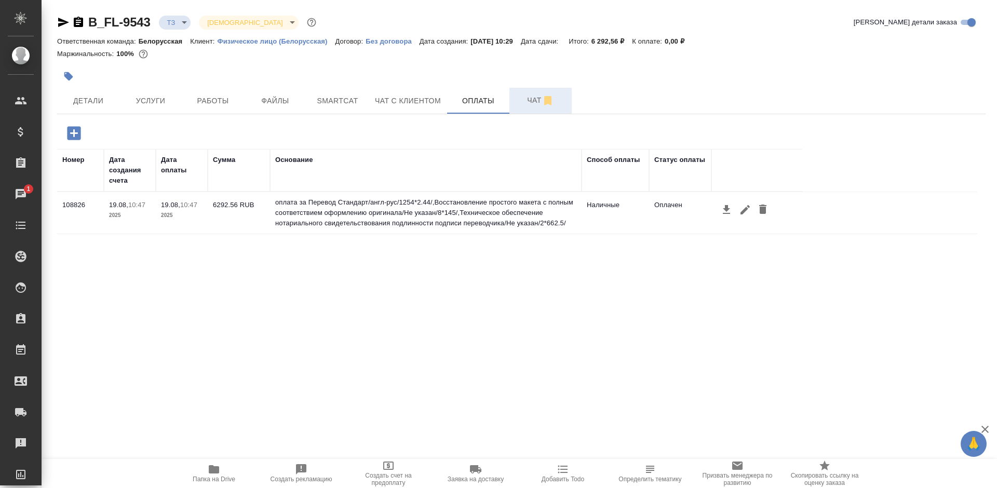
click at [511, 103] on button "Чат" at bounding box center [540, 101] width 62 height 26
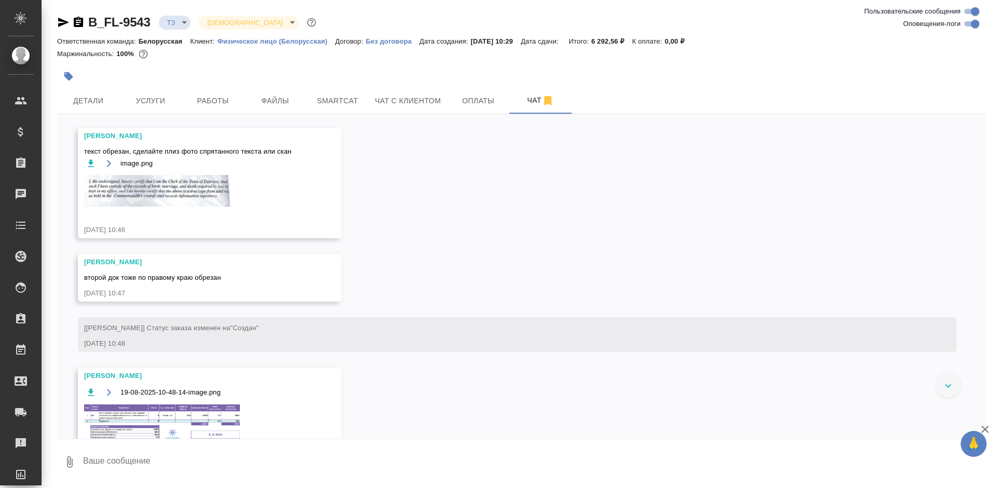
scroll to position [350, 0]
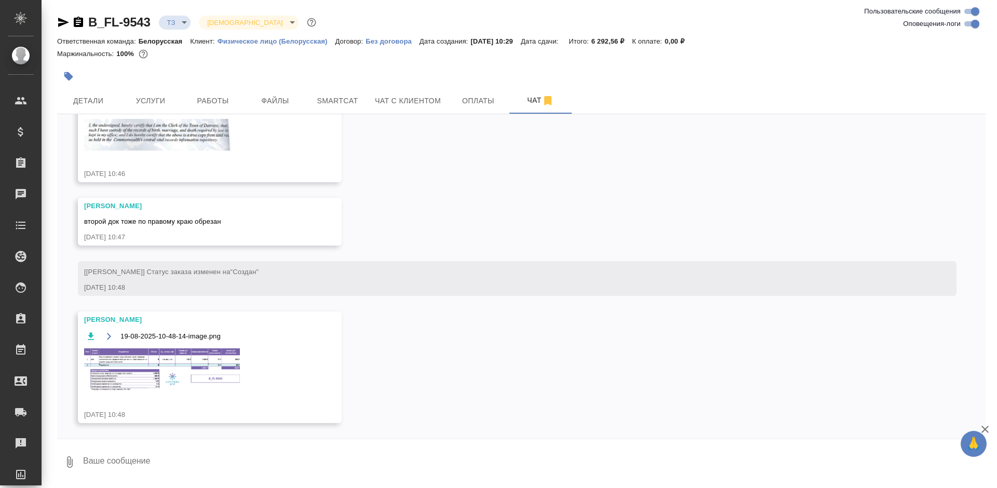
click at [165, 361] on img at bounding box center [162, 369] width 156 height 43
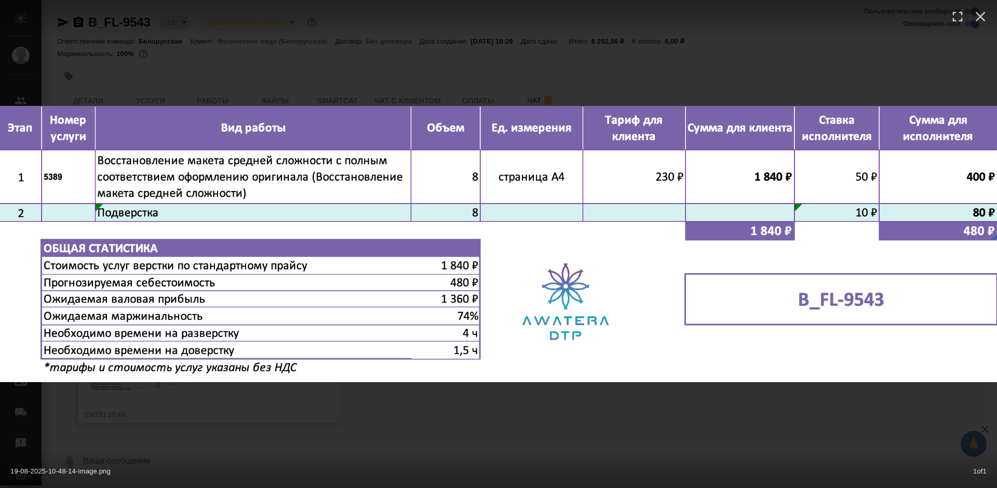
click at [357, 51] on div "19-08-2025-10-48-14-image.png 1 of 1" at bounding box center [498, 244] width 997 height 488
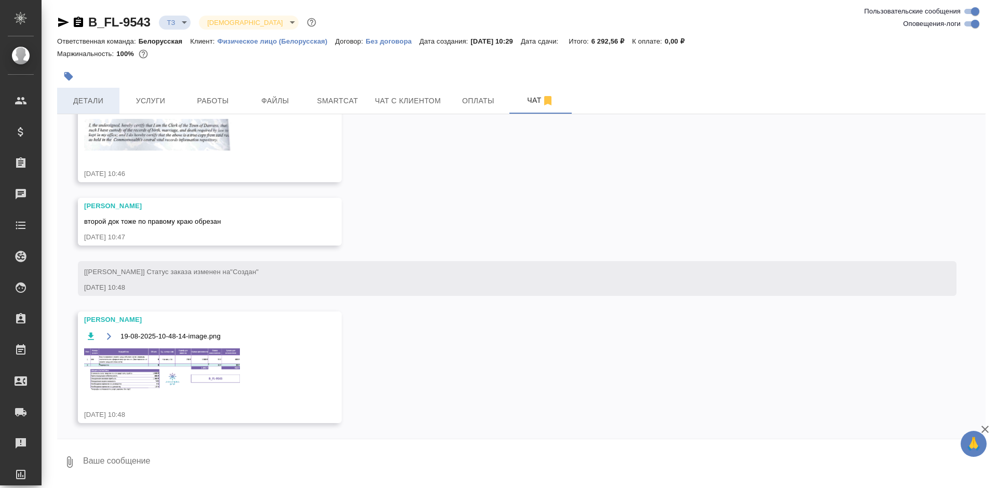
click at [96, 104] on span "Детали" at bounding box center [88, 100] width 50 height 13
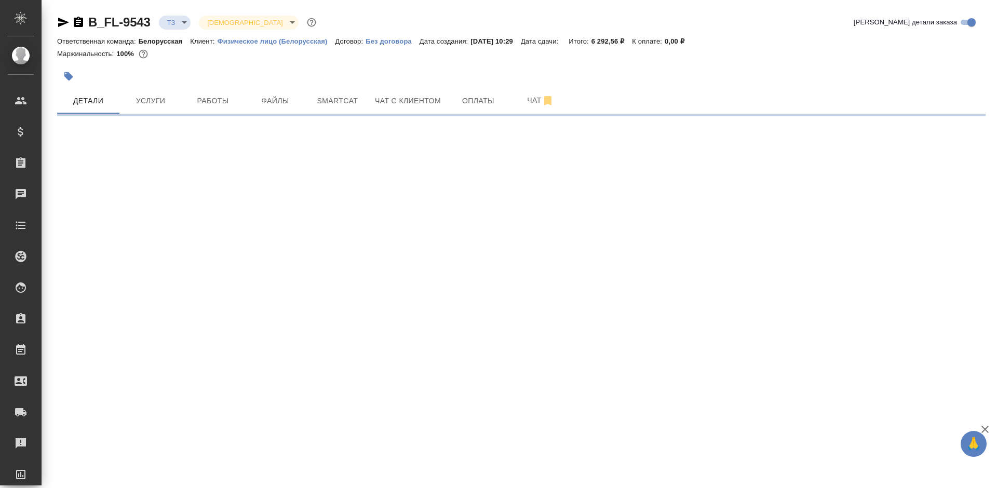
select select "RU"
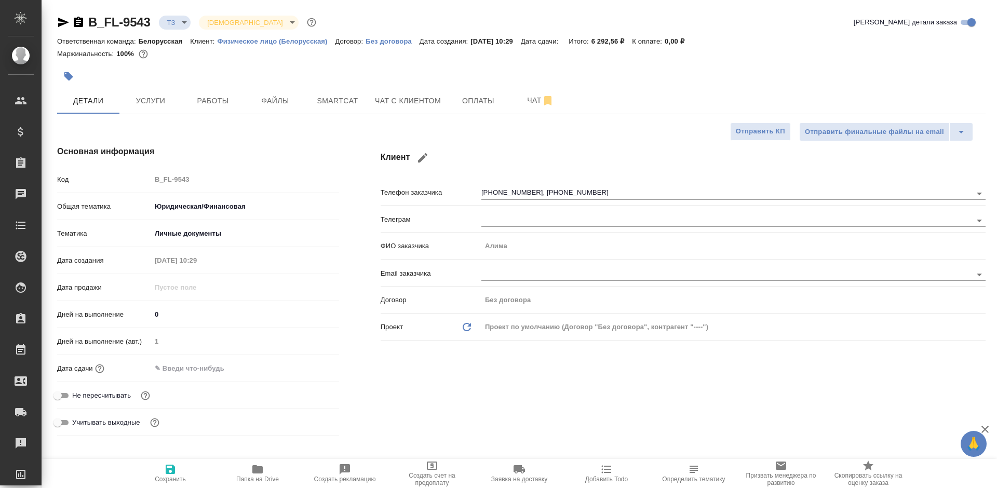
type textarea "x"
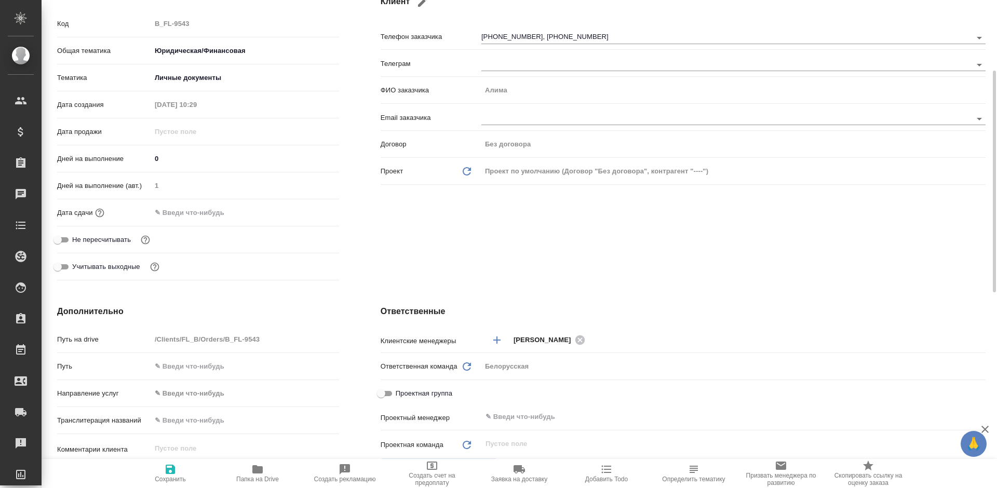
scroll to position [311, 0]
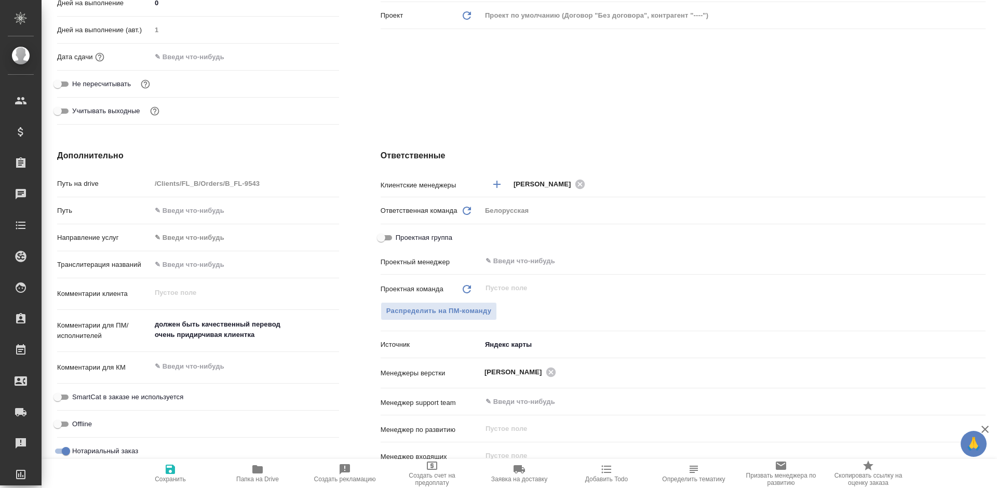
type textarea "x"
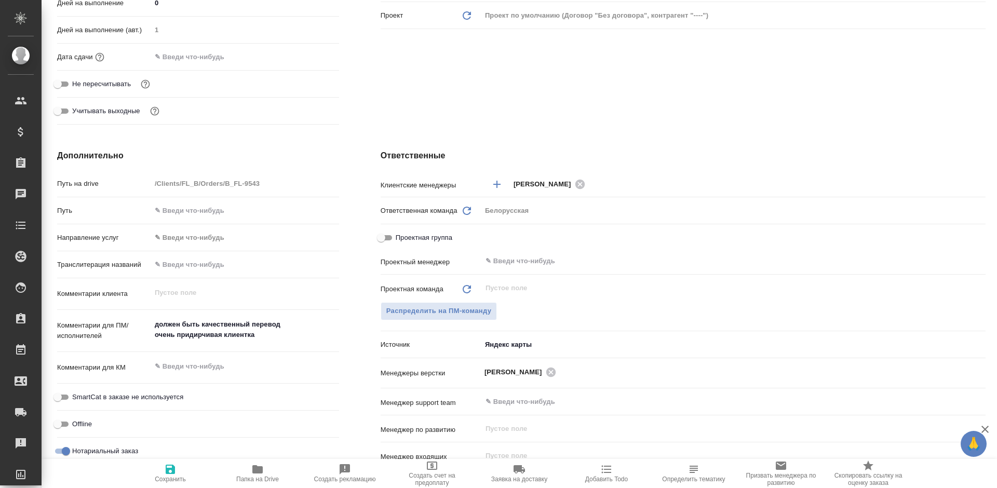
type textarea "x"
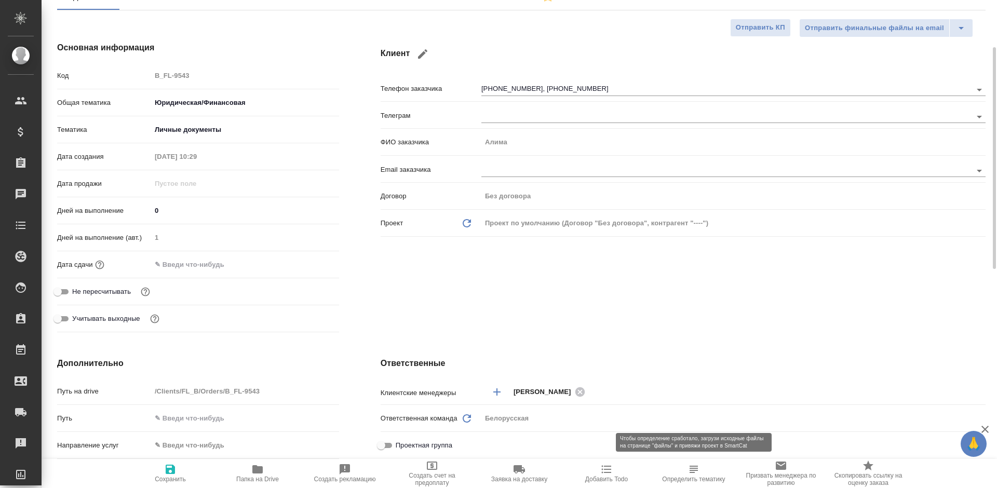
click at [695, 483] on button "Определить тематику" at bounding box center [693, 473] width 87 height 29
type textarea "x"
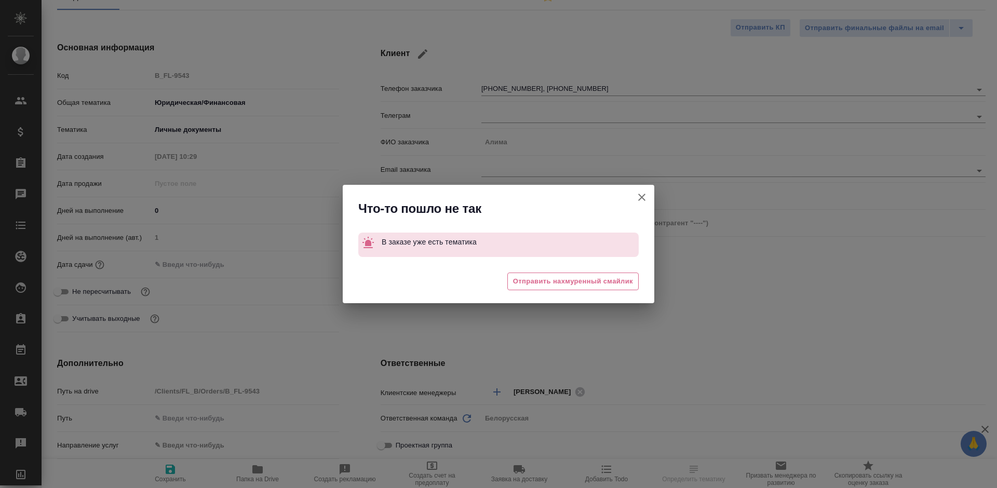
click at [639, 196] on icon "button" at bounding box center [641, 197] width 12 height 12
type textarea "x"
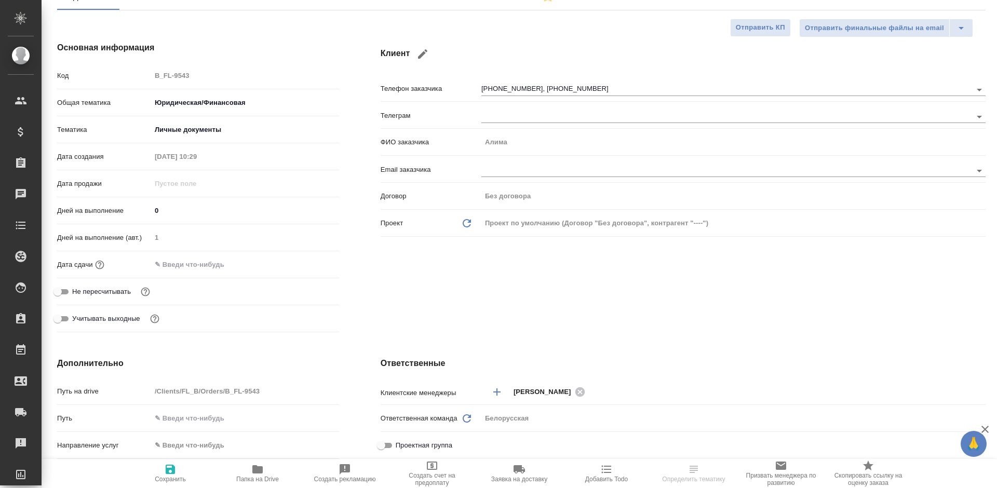
click at [192, 104] on body "🙏 .cls-1 fill:#fff; AWATERA [PERSON_NAME] Спецификации Заказы 0 Чаты Todo Проек…" at bounding box center [498, 244] width 997 height 488
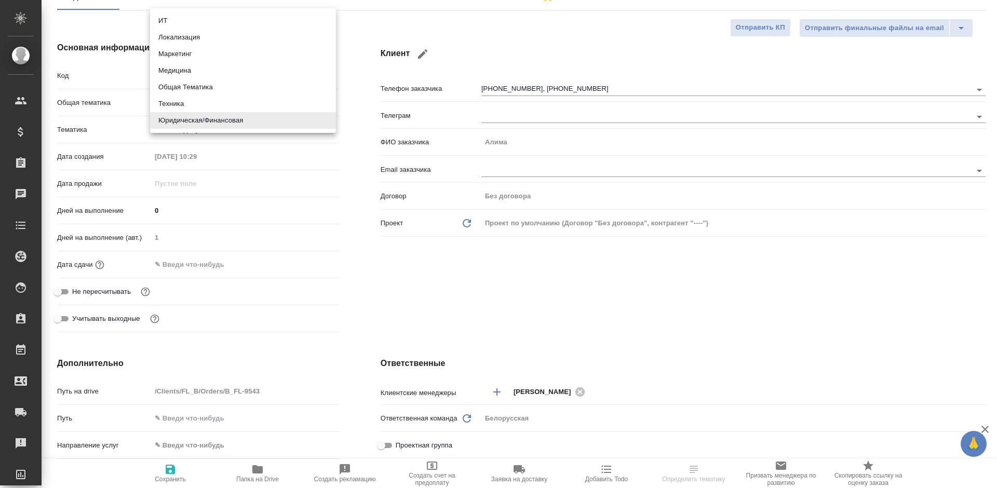
click at [200, 150] on div at bounding box center [498, 244] width 997 height 488
click at [199, 106] on body "🙏 .cls-1 fill:#fff; AWATERA Bogomolova Anastasiya Клиенты Спецификации Заказы 0…" at bounding box center [498, 244] width 997 height 488
click at [202, 40] on li "Локализация" at bounding box center [243, 37] width 186 height 17
type input "local"
type textarea "x"
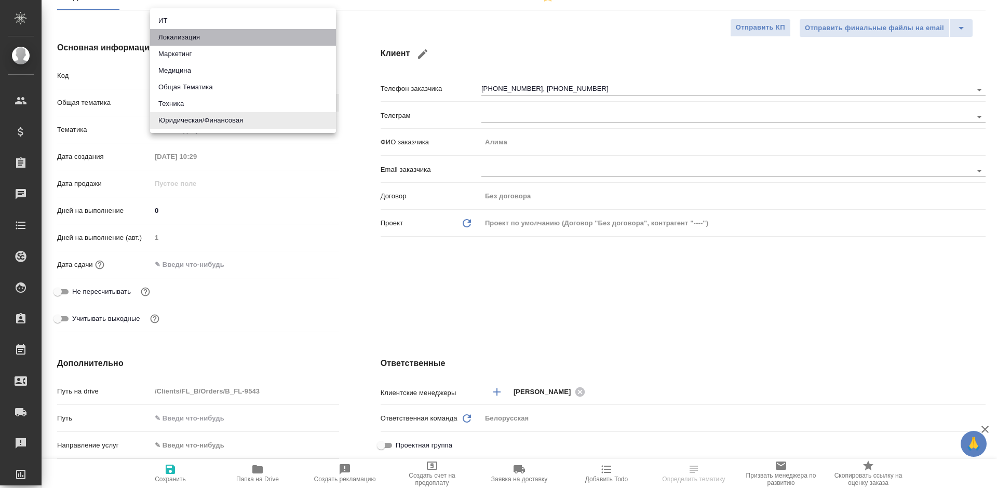
type textarea "x"
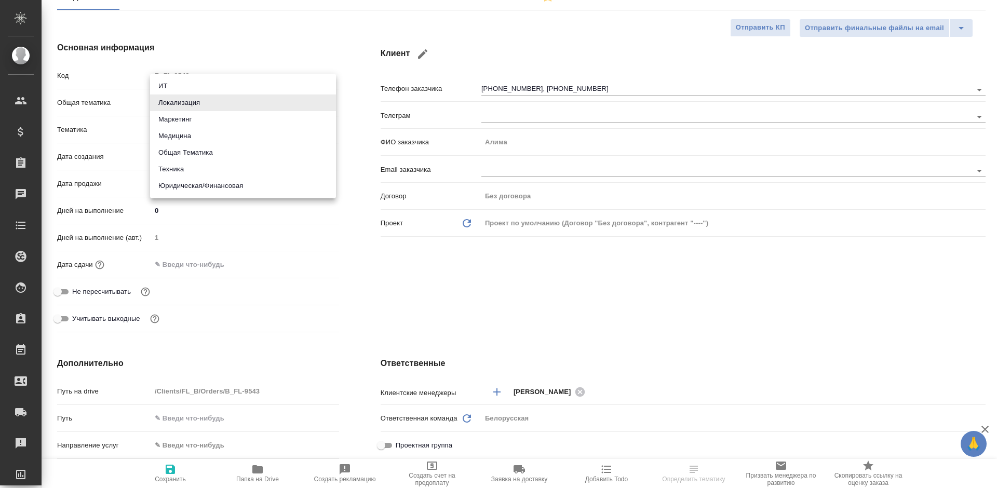
click at [197, 97] on body "🙏 .cls-1 fill:#fff; AWATERA Bogomolova Anastasiya Клиенты Спецификации Заказы 0…" at bounding box center [498, 244] width 997 height 488
click at [211, 144] on li "Общая Тематика" at bounding box center [243, 152] width 186 height 17
type input "obtem"
type textarea "x"
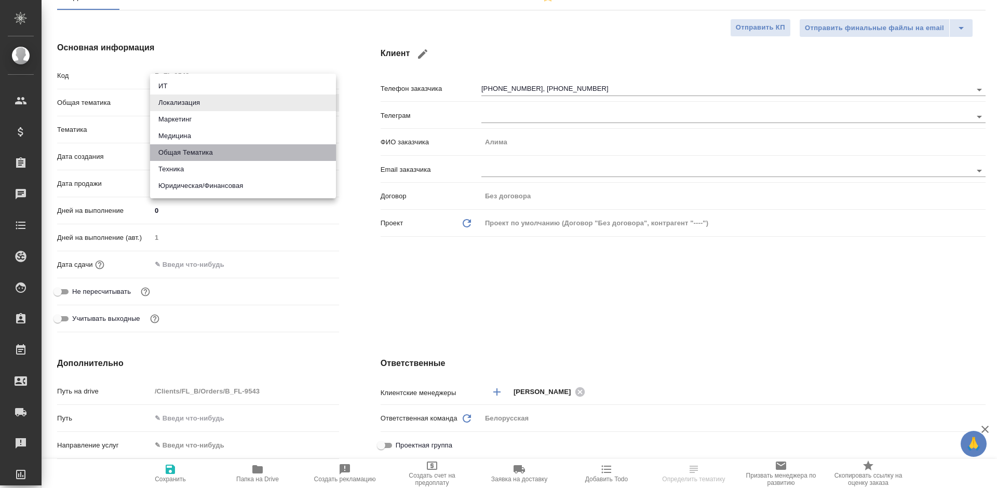
type textarea "x"
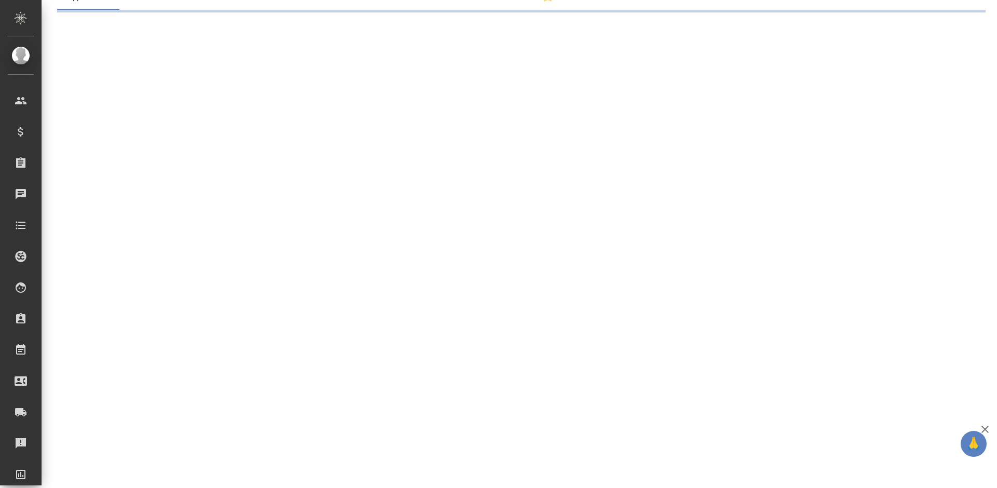
select select "RU"
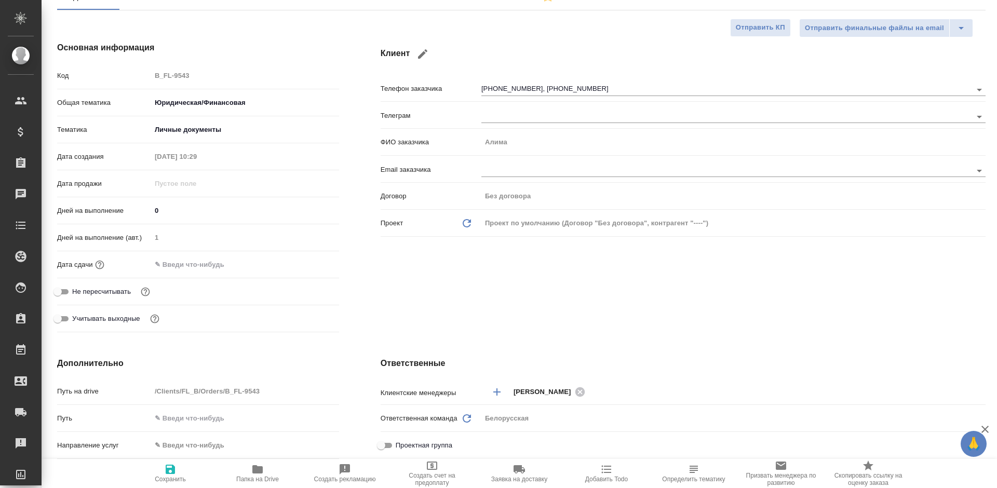
type textarea "x"
click at [727, 475] on span "Определить тематику" at bounding box center [693, 473] width 75 height 20
type textarea "x"
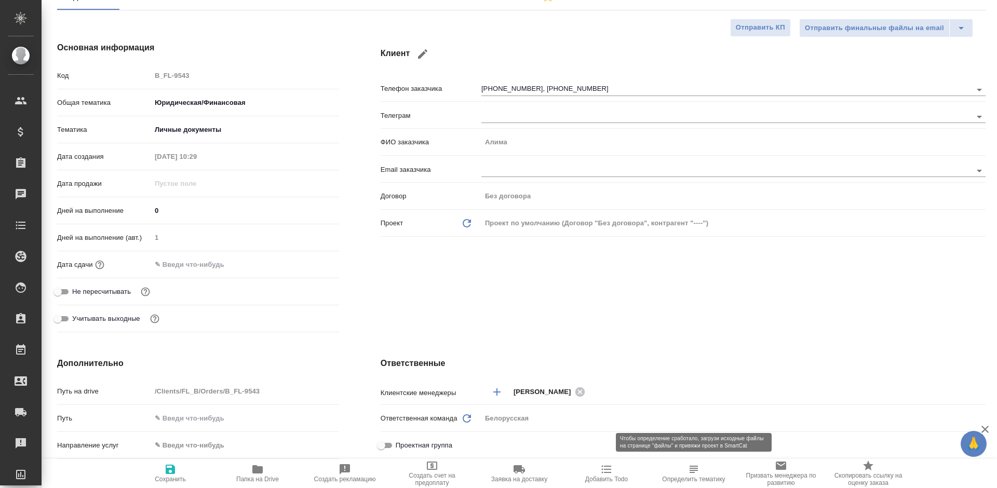
type textarea "x"
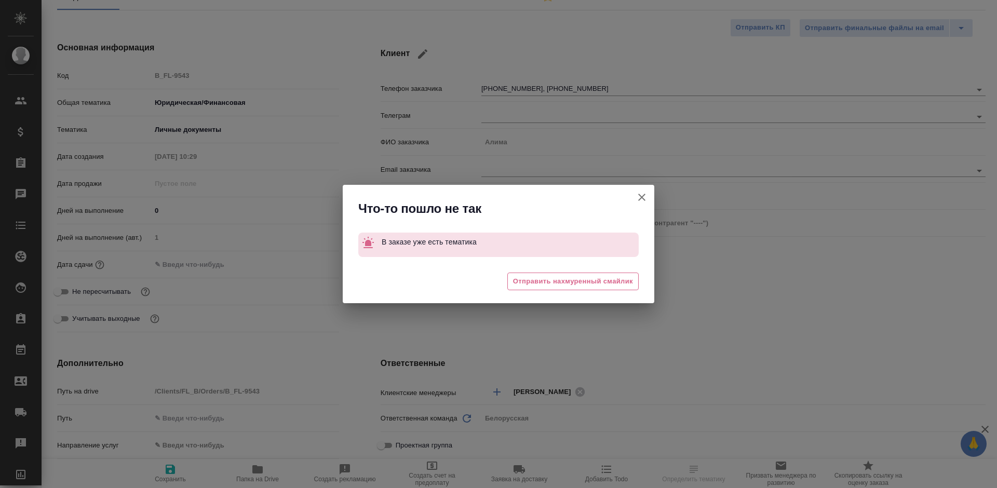
click at [638, 199] on icon "button" at bounding box center [641, 197] width 12 height 12
type textarea "x"
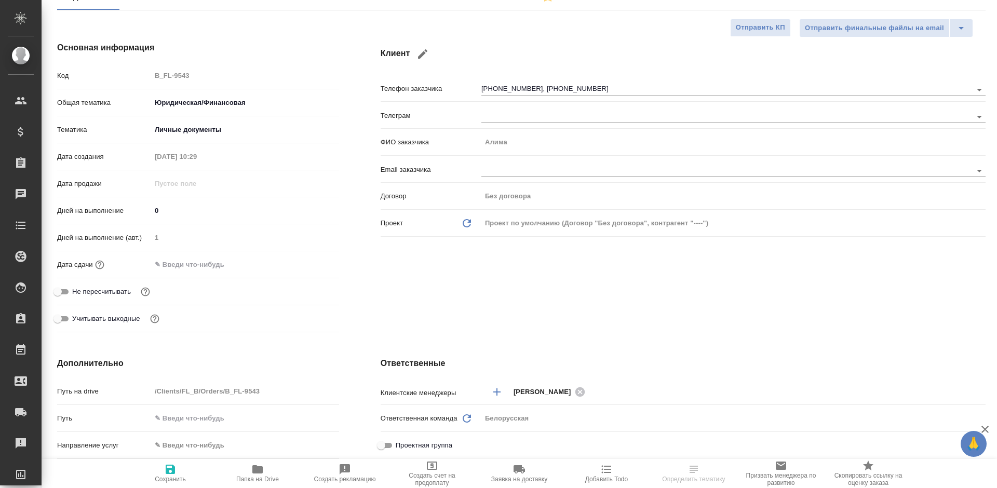
scroll to position [0, 0]
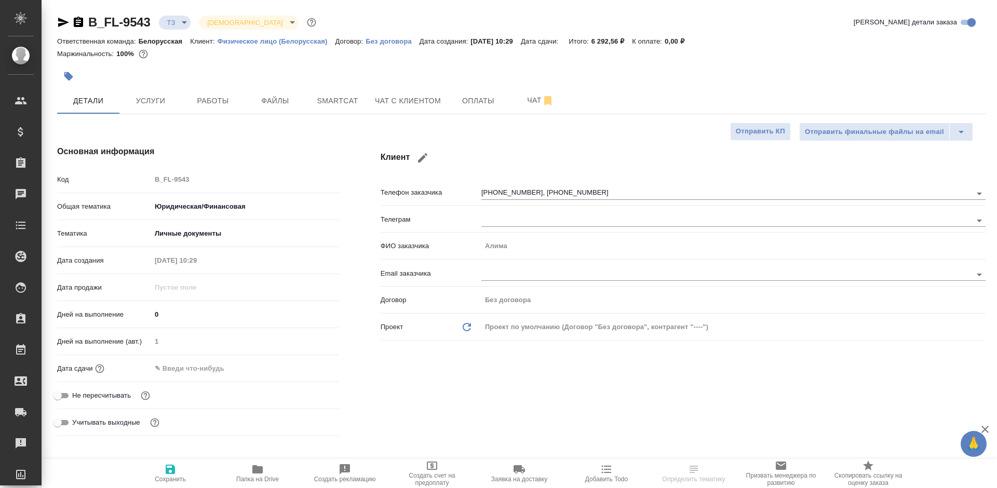
click at [411, 158] on button "button" at bounding box center [422, 157] width 25 height 25
type input "Алима"
type input "+7 925 923 75 00"
select select "US"
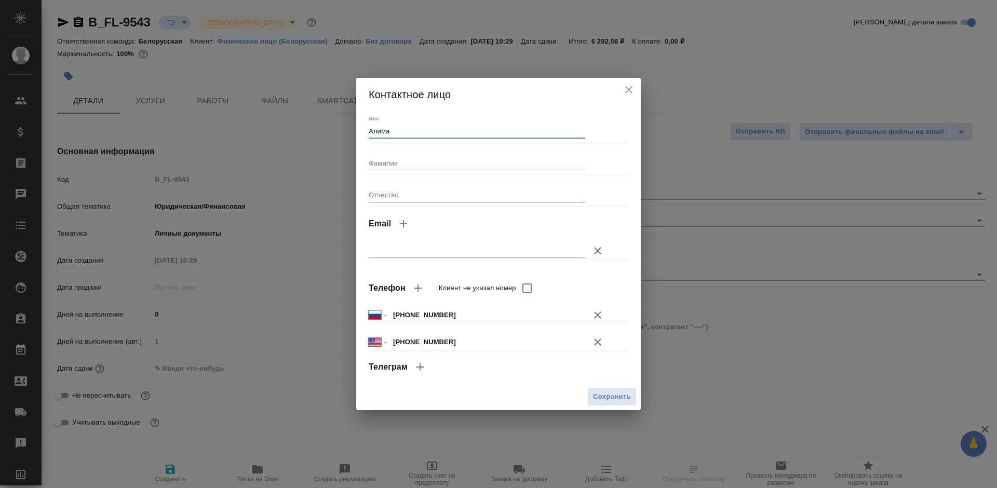
drag, startPoint x: 401, startPoint y: 131, endPoint x: 335, endPoint y: 141, distance: 66.1
click at [335, 141] on div "Контактное лицо Имя Алима Фамилия Отчество Email Телефон Клиент не указал номер…" at bounding box center [498, 244] width 997 height 488
type input "Вера"
click at [600, 396] on span "Сохранить" at bounding box center [612, 397] width 38 height 12
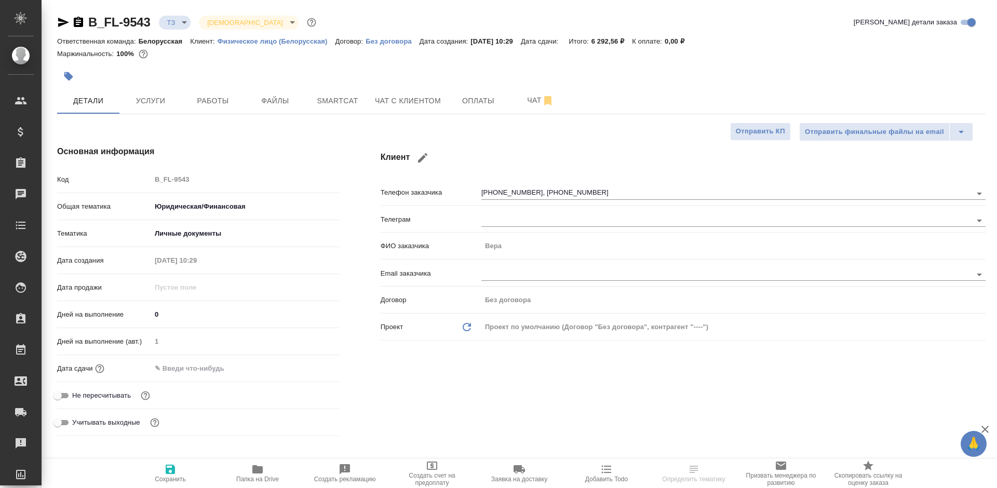
type input "Вера"
type textarea "x"
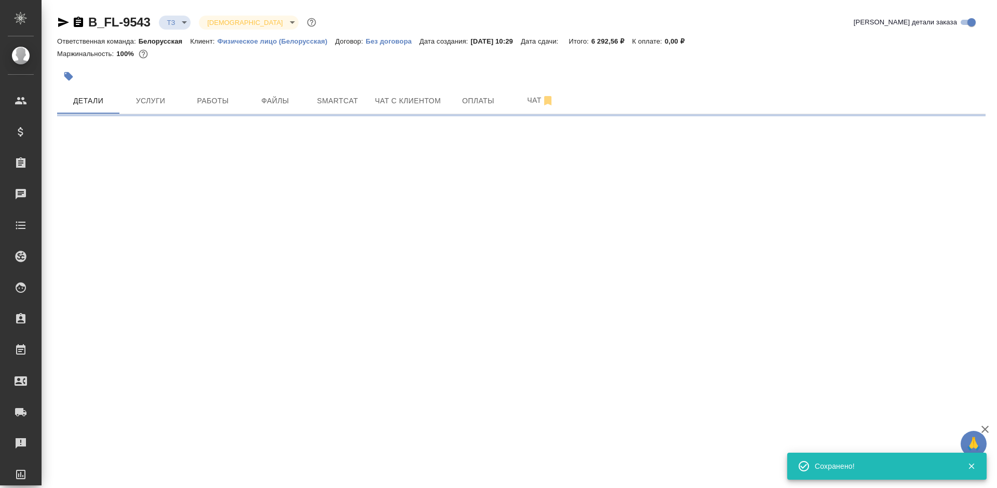
type input "new"
select select "RU"
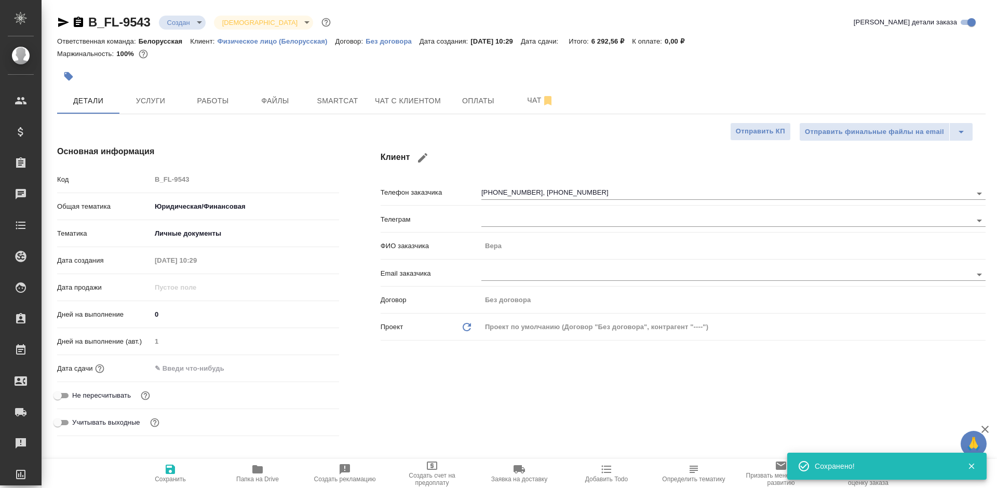
type textarea "x"
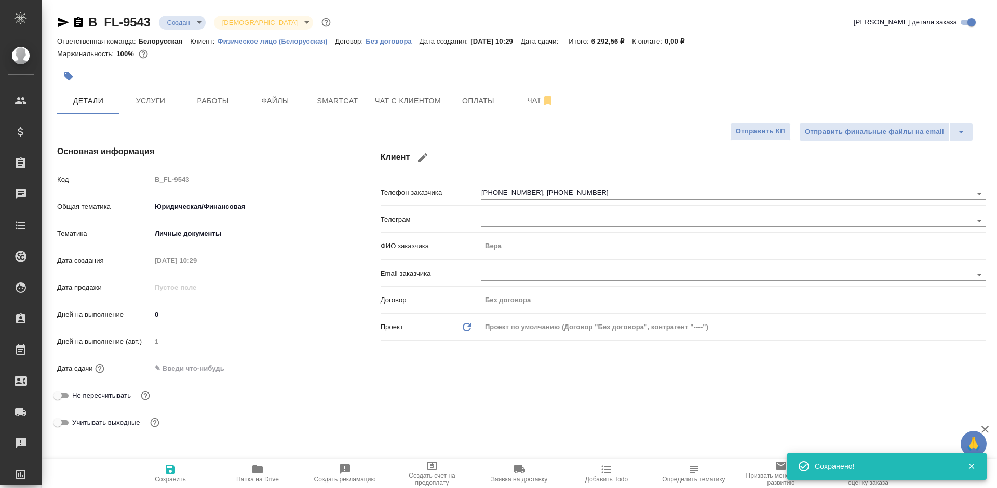
type textarea "x"
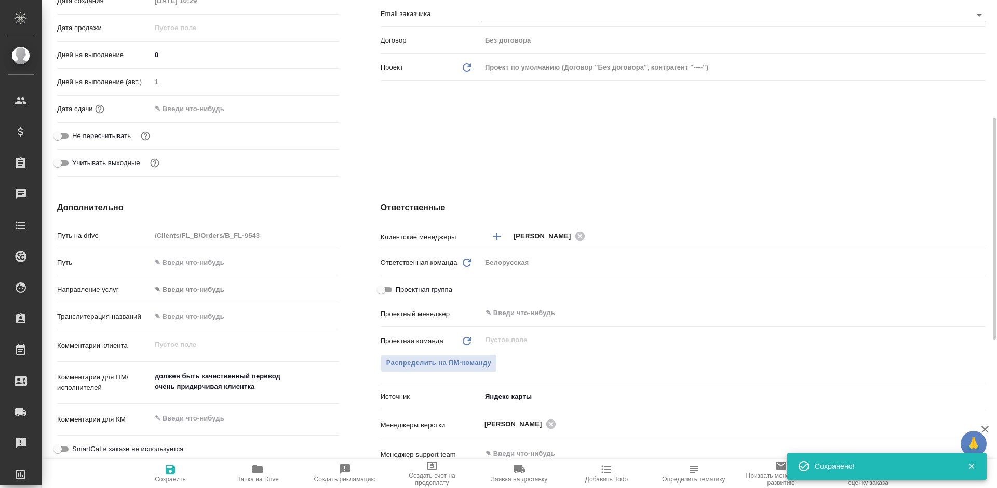
scroll to position [208, 0]
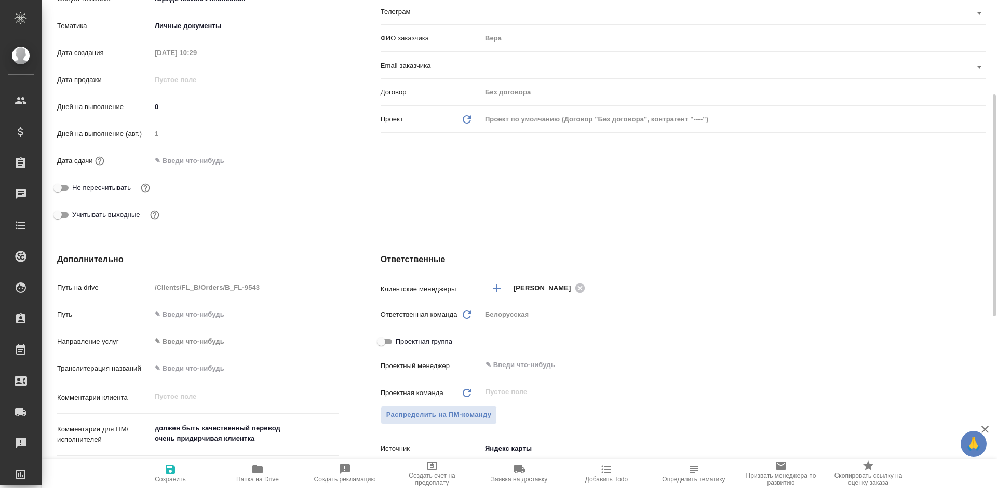
click at [216, 33] on body "🙏 .cls-1 fill:#fff; AWATERA Bogomolova Anastasiya Клиенты Спецификации Заказы 0…" at bounding box center [498, 244] width 997 height 488
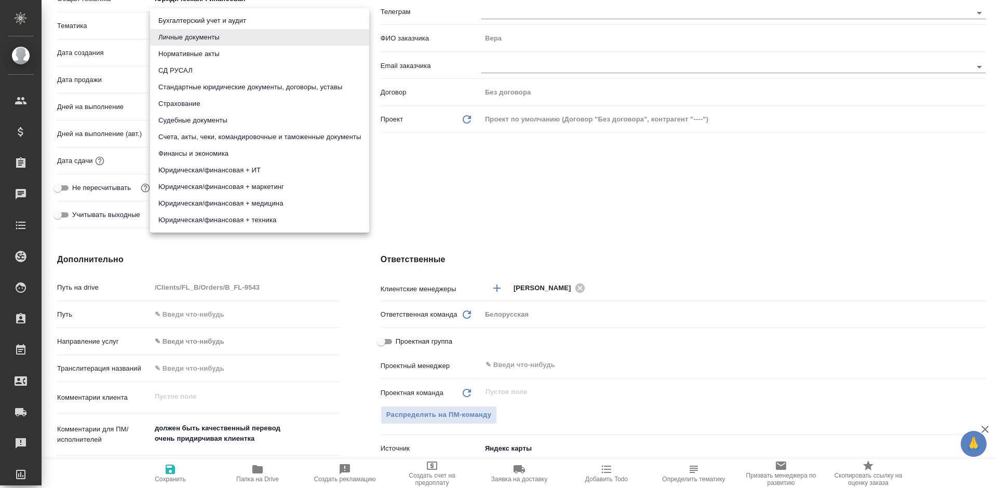
click at [228, 120] on li "Судебные документы" at bounding box center [259, 120] width 219 height 17
type input "5a8b8b956a9677013d343d23"
type textarea "x"
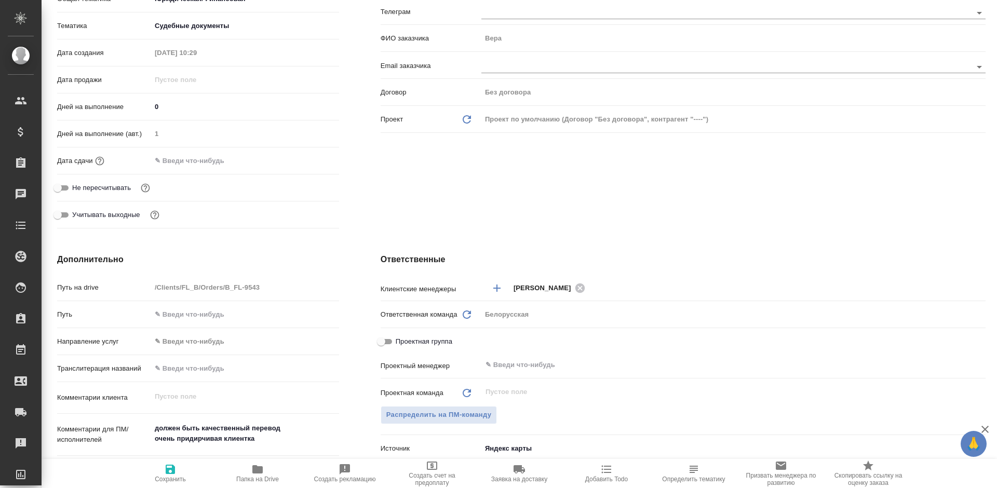
click at [205, 163] on input "text" at bounding box center [196, 160] width 91 height 15
click at [294, 157] on div at bounding box center [245, 161] width 188 height 16
click at [304, 162] on icon "button" at bounding box center [308, 160] width 9 height 10
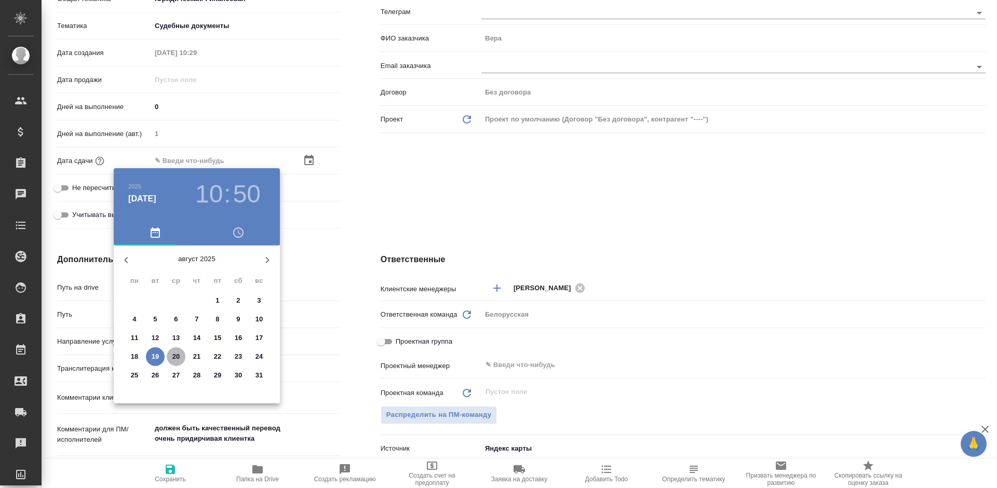
click at [173, 352] on p "20" at bounding box center [176, 356] width 8 height 10
type input "20.08.2025 10:50"
type textarea "x"
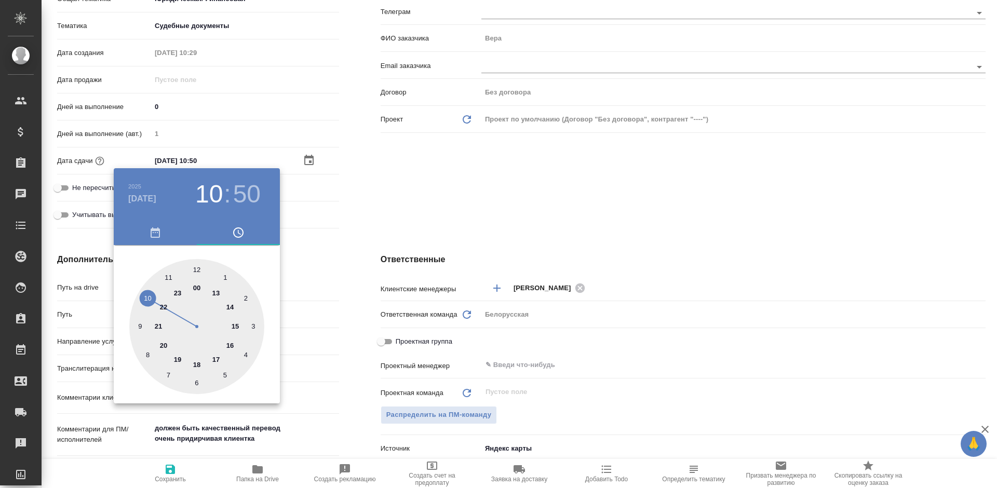
click at [238, 203] on h3 "50" at bounding box center [247, 194] width 28 height 29
click at [199, 268] on div at bounding box center [196, 326] width 135 height 135
type input "20.08.2025 10:00"
type textarea "x"
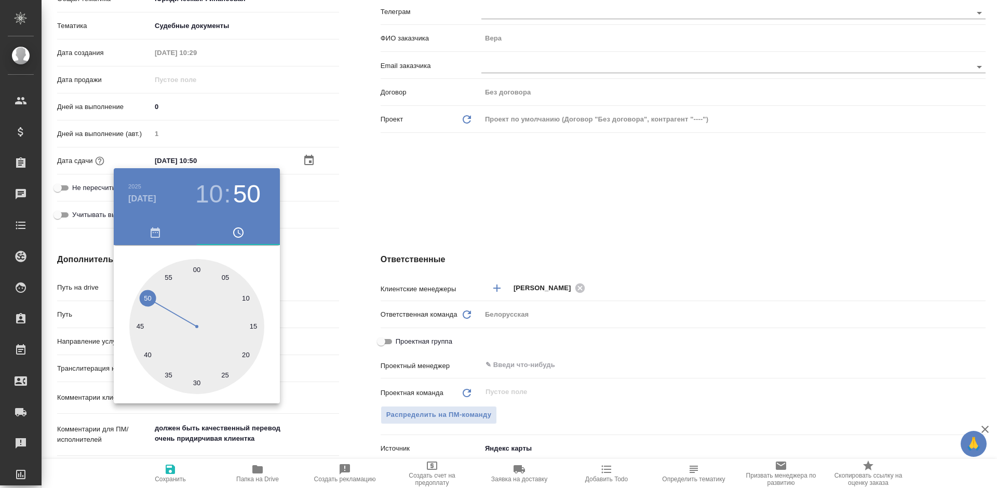
type textarea "x"
click at [413, 195] on div at bounding box center [498, 244] width 997 height 488
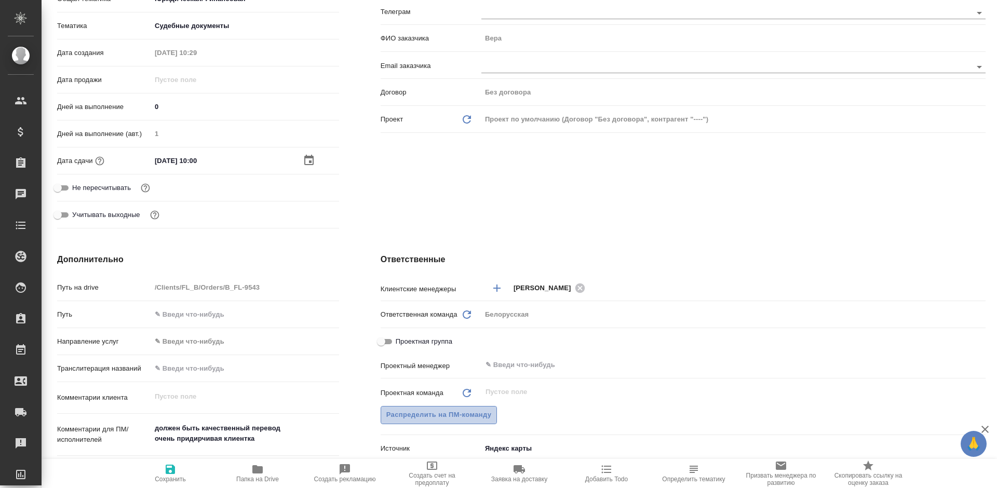
click at [467, 420] on span "Распределить на ПМ-команду" at bounding box center [438, 415] width 105 height 12
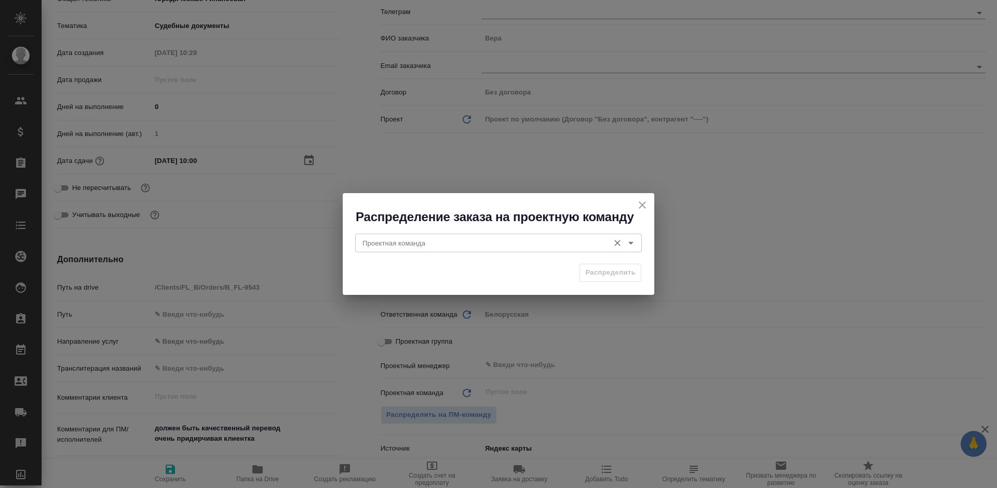
click at [512, 243] on input "Проектная команда" at bounding box center [481, 243] width 246 height 12
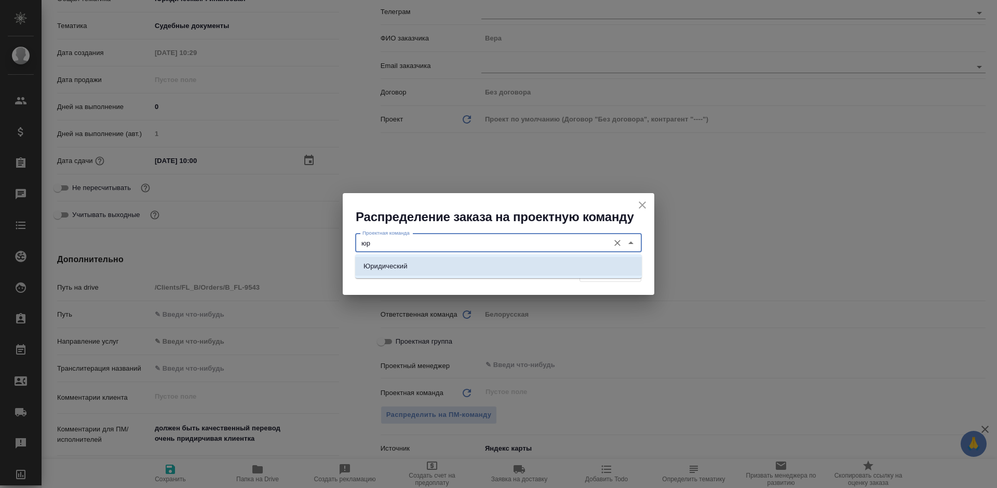
click at [514, 264] on li "Юридический" at bounding box center [498, 266] width 287 height 19
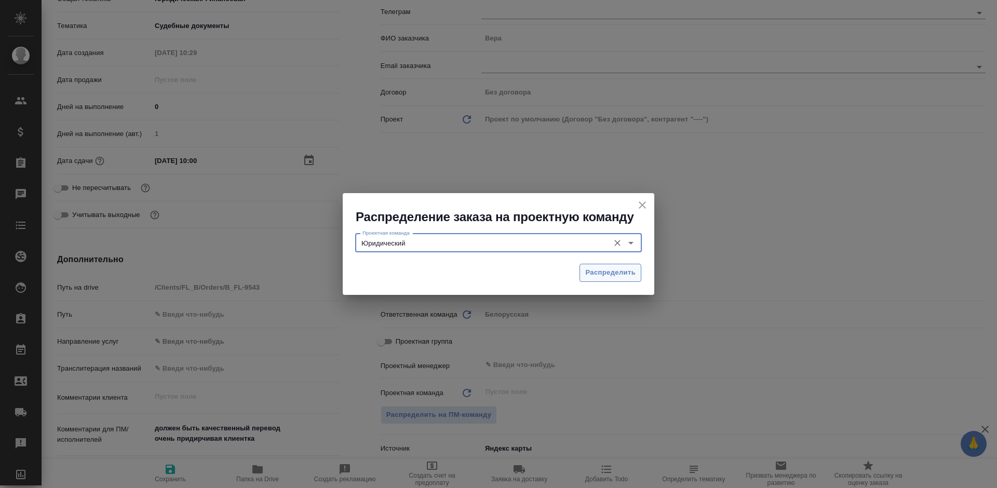
type input "Юридический"
click at [591, 265] on button "Распределить" at bounding box center [610, 273] width 62 height 18
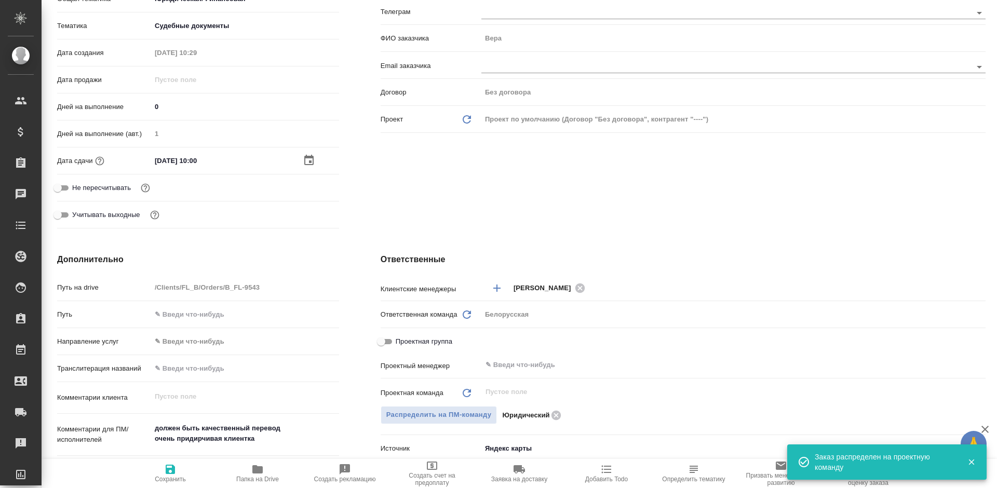
type textarea "x"
click at [167, 466] on icon "button" at bounding box center [170, 469] width 12 height 12
type textarea "x"
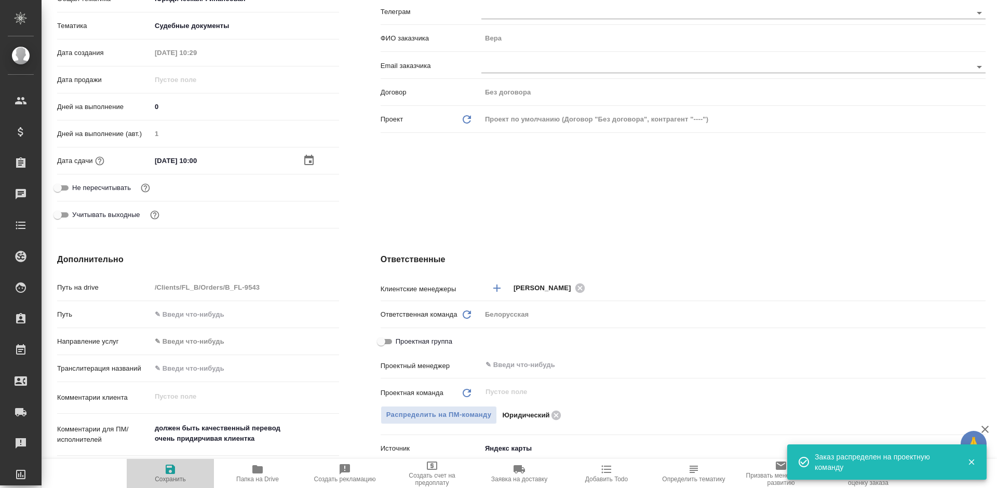
type textarea "x"
click at [167, 466] on body "🙏 .cls-1 fill:#fff; AWATERA Bogomolova Anastasiya Клиенты Спецификации Заказы 0…" at bounding box center [498, 244] width 997 height 488
type textarea "x"
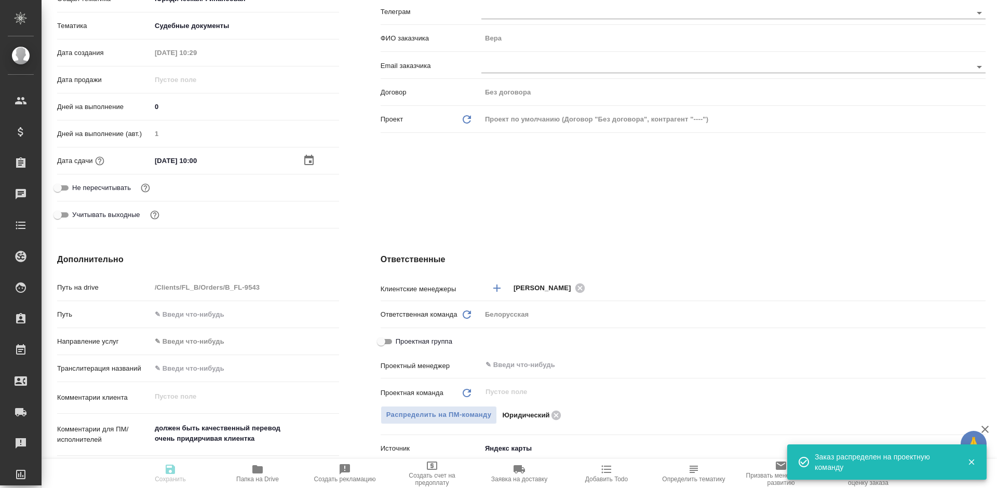
type textarea "x"
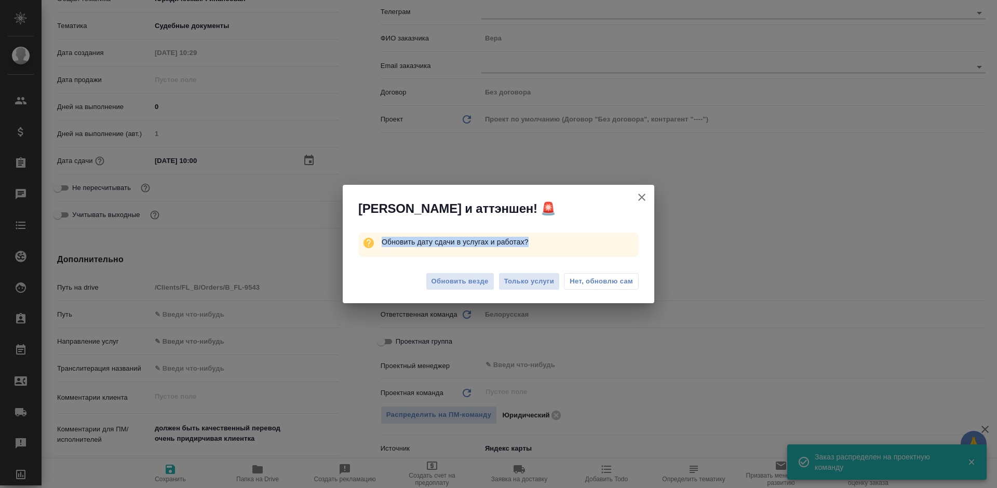
drag, startPoint x: 167, startPoint y: 466, endPoint x: 248, endPoint y: 390, distance: 111.3
click at [167, 466] on div "Алоха и аттэншен! 🚨 Обновить дату сдачи в услугах и работах? Обновить везде Тол…" at bounding box center [498, 244] width 997 height 488
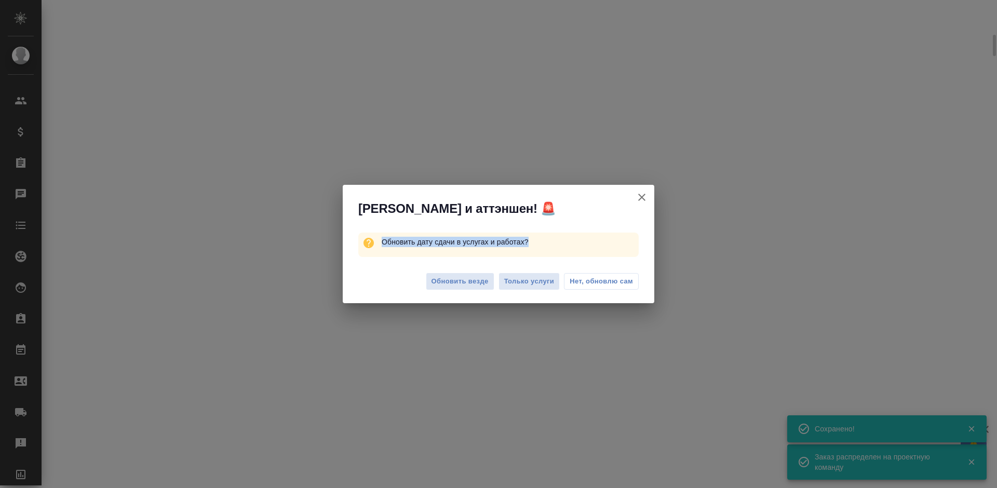
scroll to position [199, 0]
click at [460, 279] on span "Обновить везде" at bounding box center [459, 282] width 57 height 12
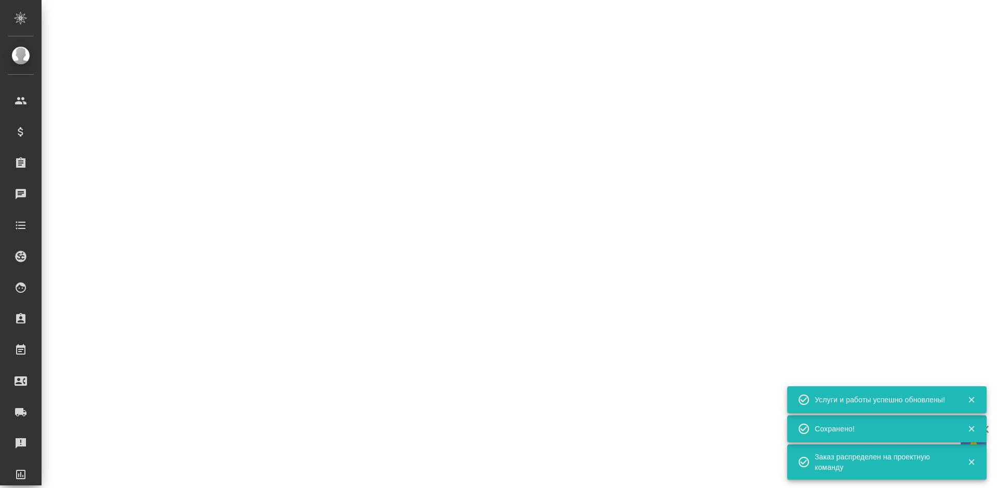
select select "RU"
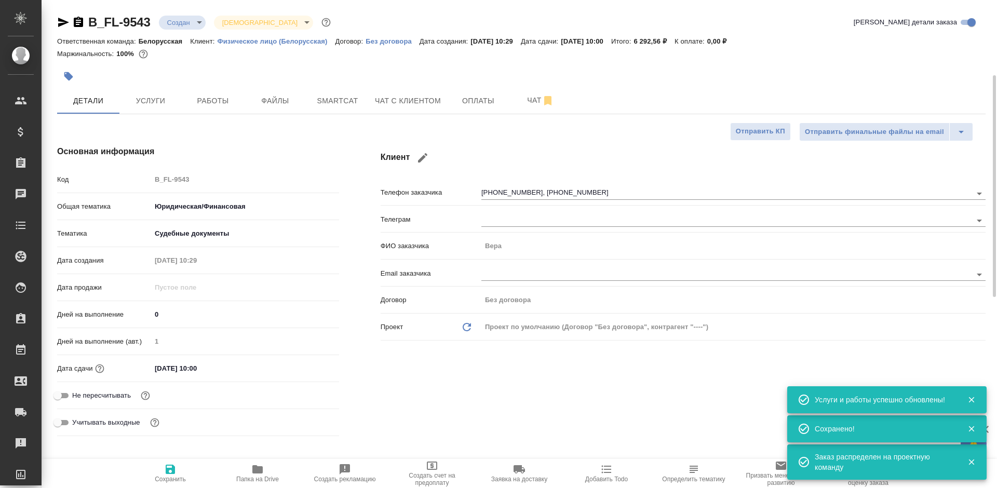
type textarea "x"
click at [192, 21] on body "🙏 .cls-1 fill:#fff; AWATERA Bogomolova Anastasiya Клиенты Спецификации Заказы 0…" at bounding box center [498, 244] width 997 height 488
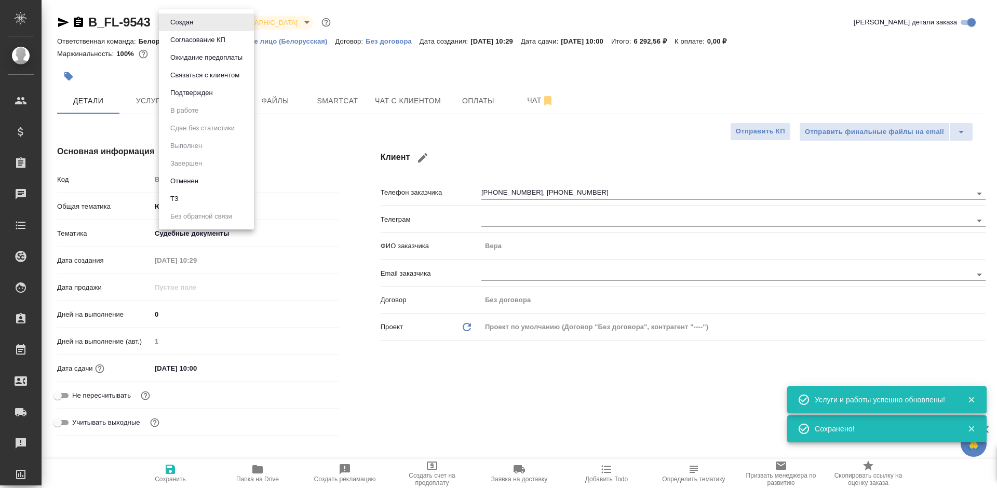
click at [193, 28] on button "Подтвержден" at bounding box center [181, 22] width 29 height 11
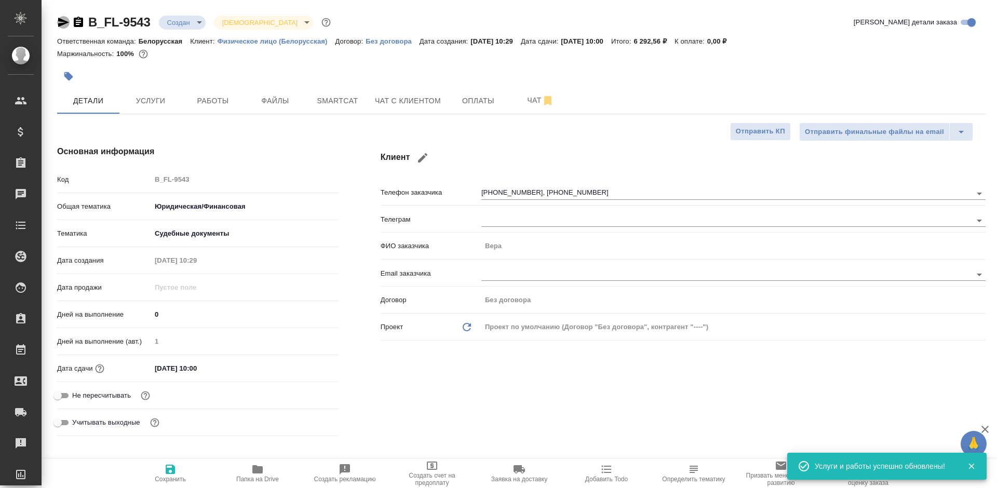
click at [61, 27] on icon "button" at bounding box center [63, 22] width 12 height 12
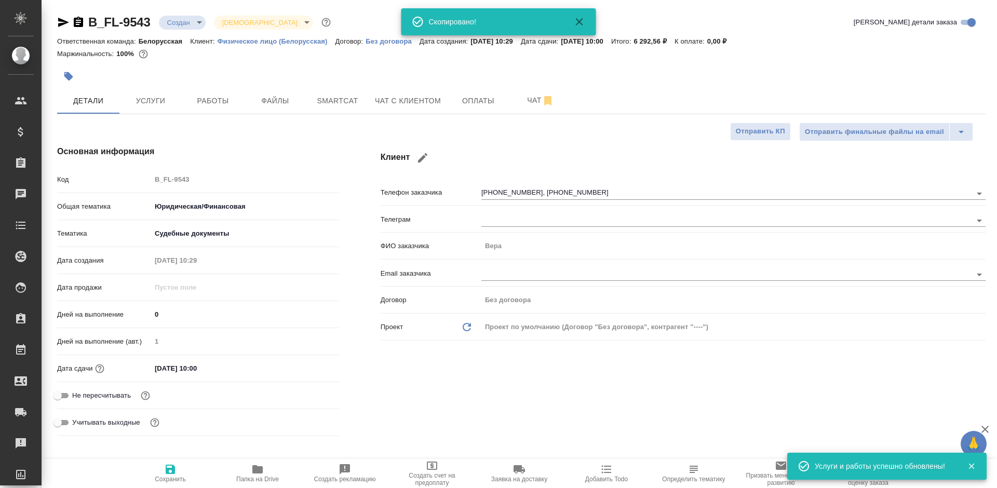
click at [61, 27] on icon "button" at bounding box center [63, 22] width 12 height 12
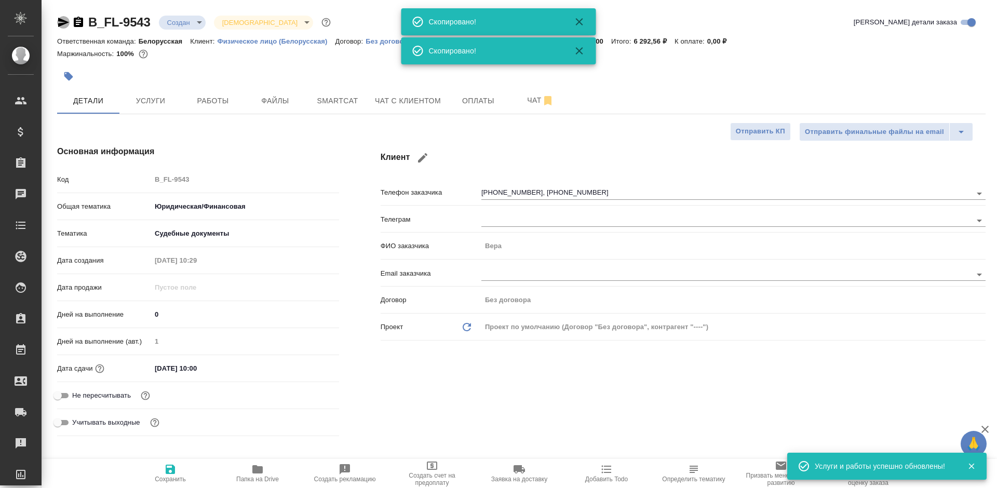
click at [61, 27] on icon "button" at bounding box center [63, 22] width 12 height 12
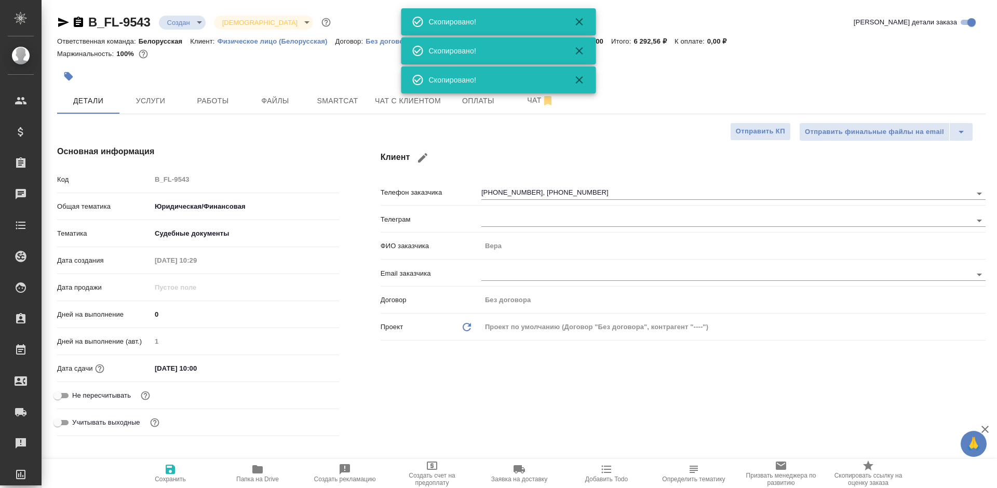
click at [61, 27] on icon "button" at bounding box center [63, 22] width 12 height 12
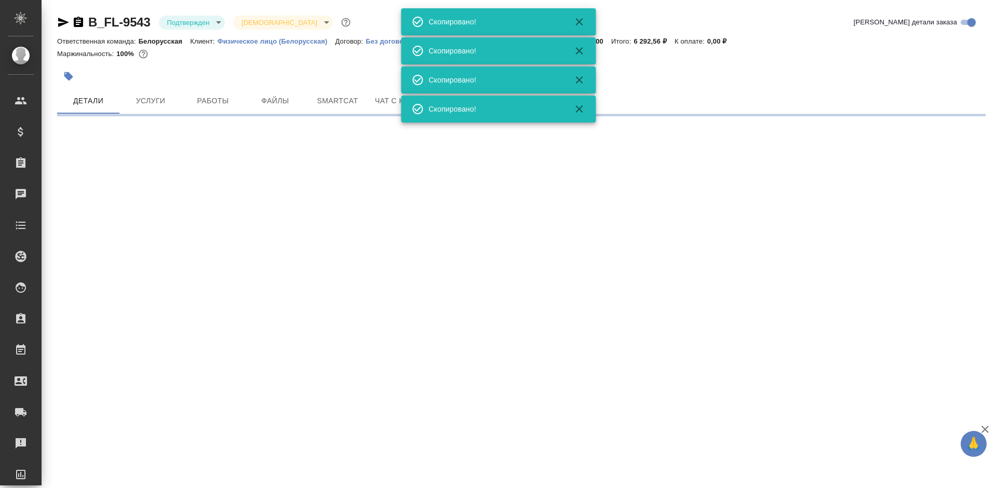
select select "RU"
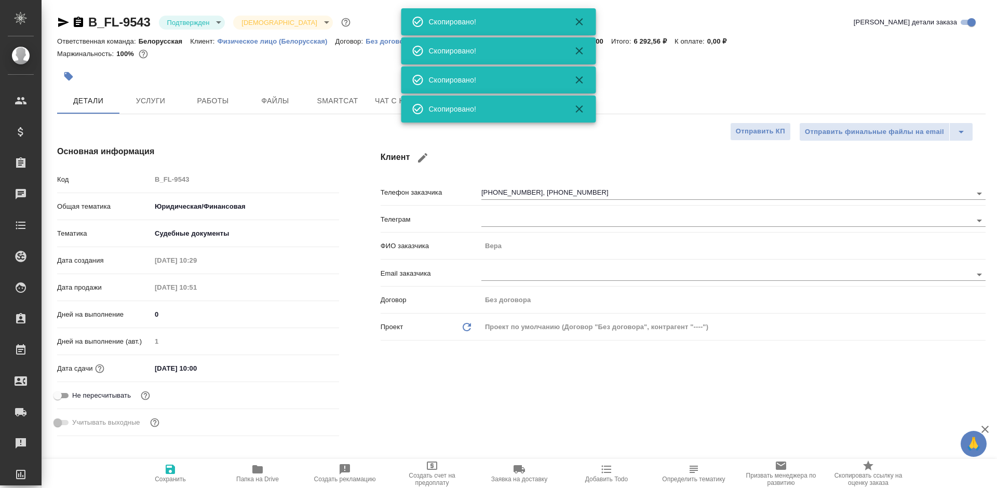
type textarea "x"
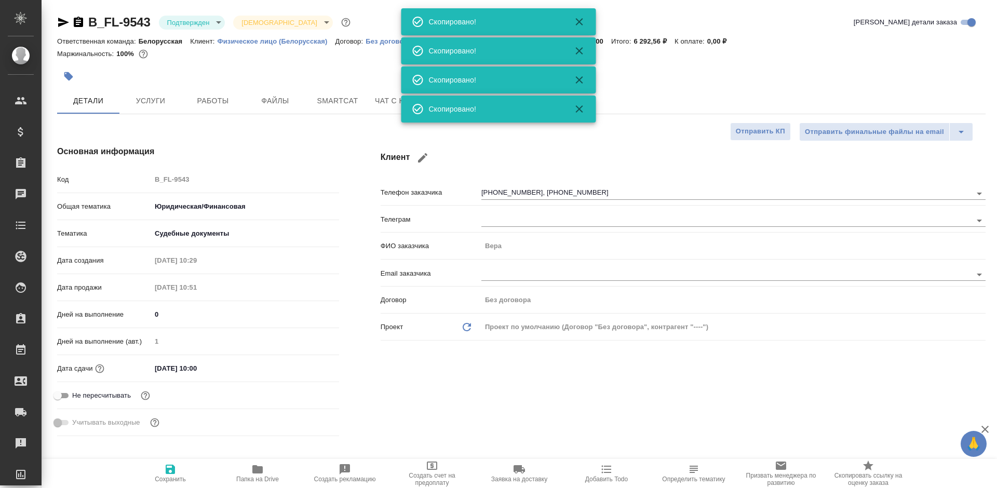
type textarea "x"
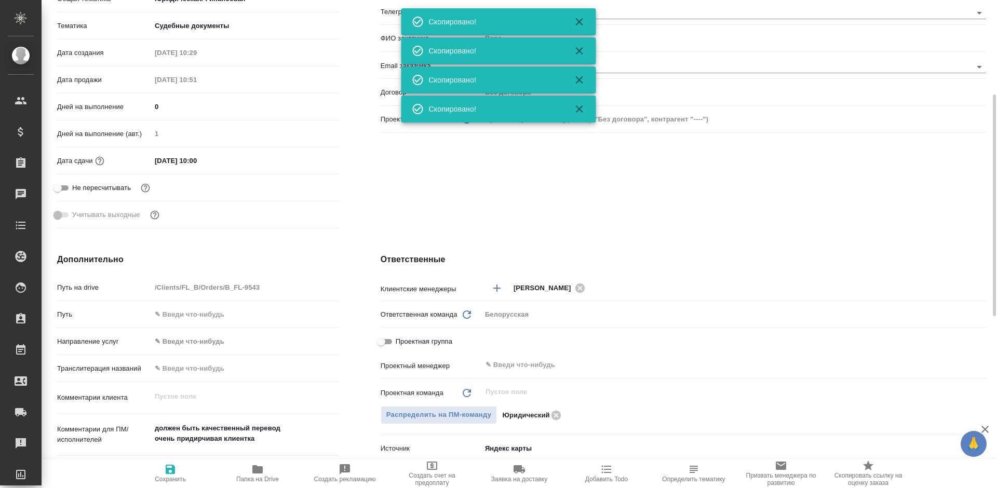
scroll to position [260, 0]
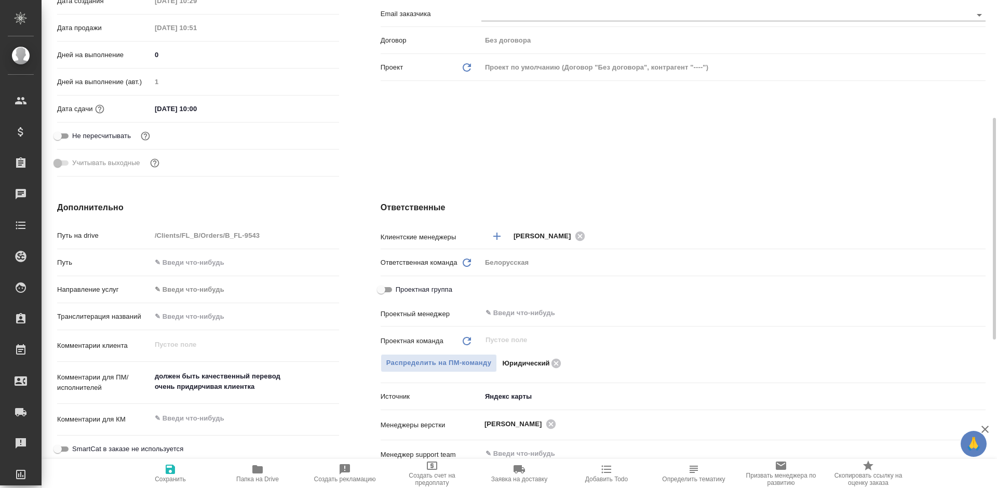
type textarea "x"
click at [285, 381] on textarea "должен быть качественный перевод очень придирчивая клиентка" at bounding box center [245, 382] width 187 height 28
click at [291, 392] on textarea "должен быть качественный перевод очень придирчивая клиентка" at bounding box center [245, 382] width 187 height 28
type textarea "должен быть качественный перевод очень придирчивая клиентка"
type textarea "x"
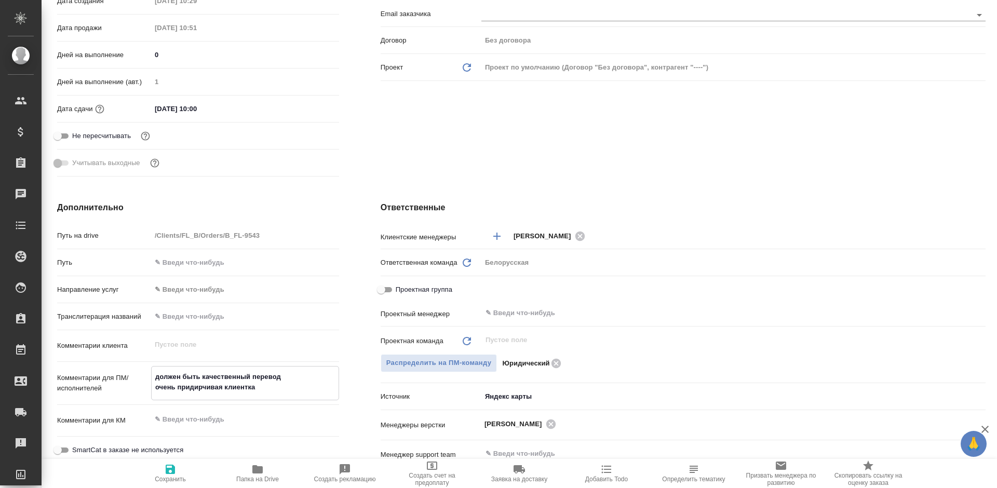
type textarea "x"
type textarea "должен быть качественный перевод очень придирчивая клиентка"
type textarea "x"
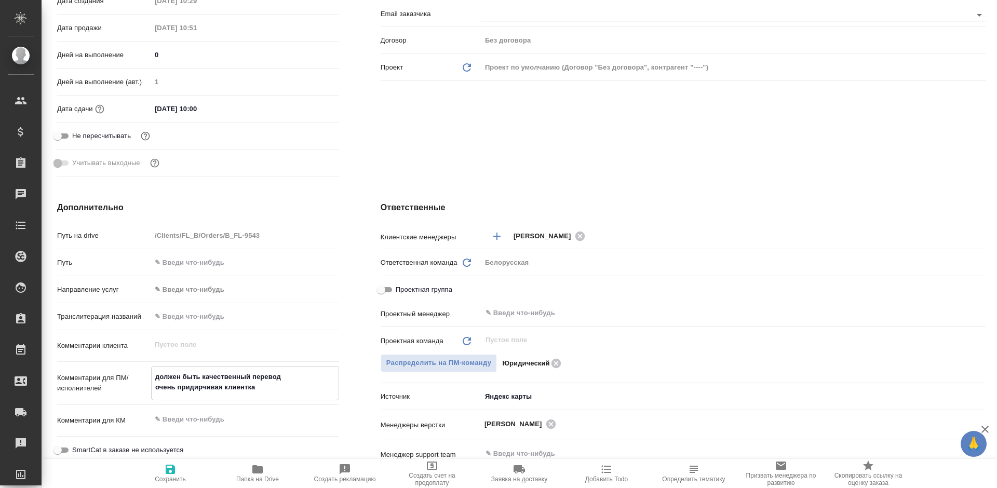
type textarea "x"
type textarea "должен быть качественный перевод очень придирчивая клиентка пр"
type textarea "x"
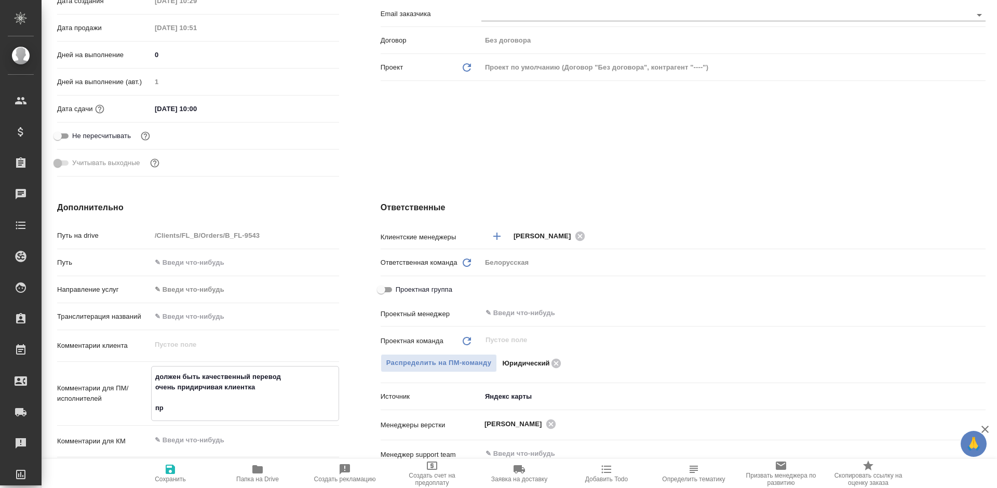
type textarea "должен быть качественный перевод очень придирчивая клиентка п"
type textarea "x"
type textarea "должен быть качественный перевод очень придирчивая клиентка"
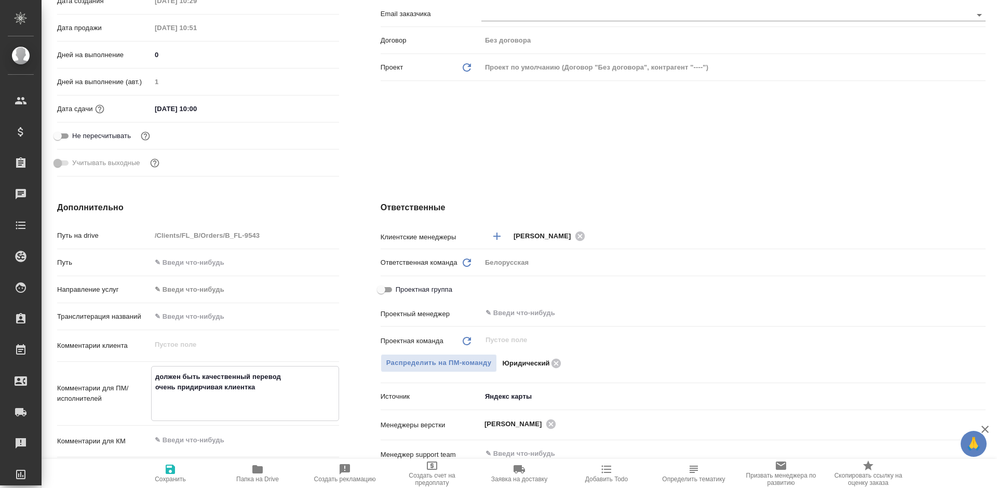
type textarea "x"
type textarea "должен быть качественный перевод очень придирчивая клиентка т"
type textarea "x"
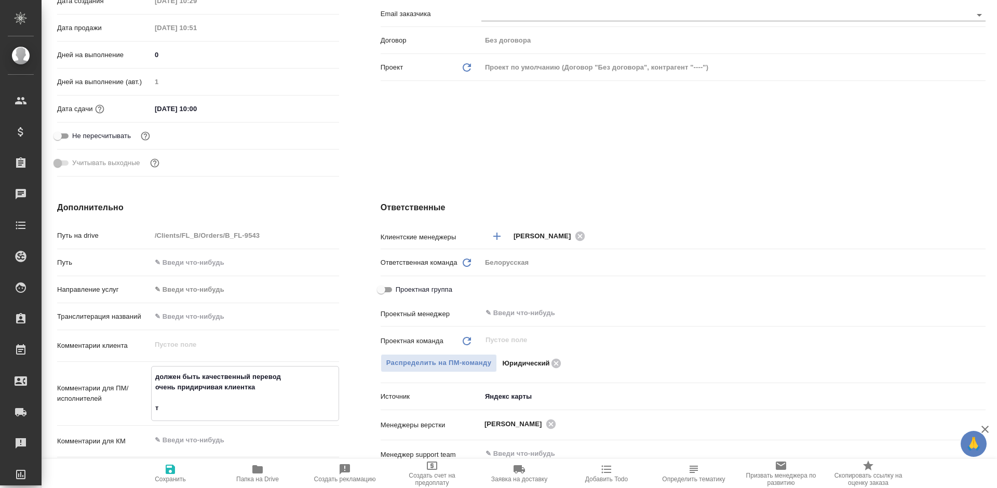
type textarea "x"
type textarea "должен быть качественный перевод очень придирчивая клиентка тре"
type textarea "x"
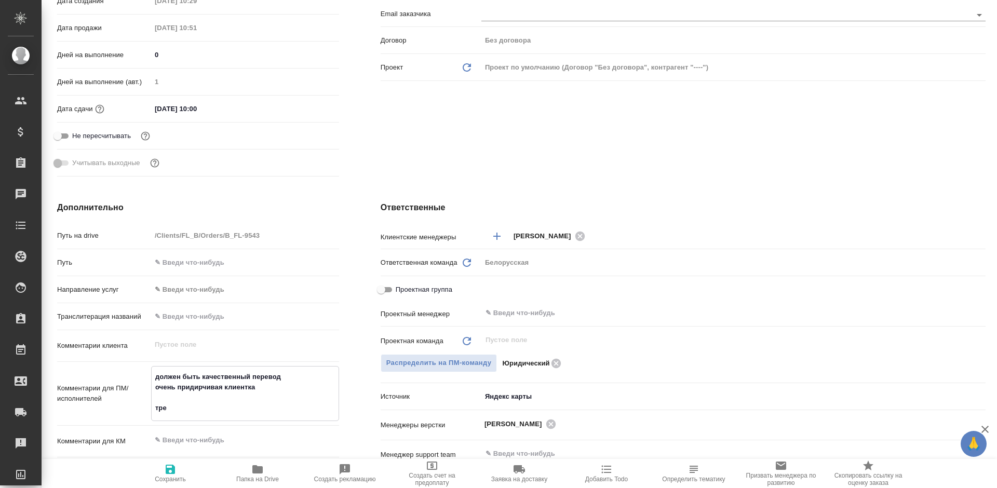
type textarea "x"
type textarea "должен быть качественный перевод очень придирчивая клиентка треб"
type textarea "x"
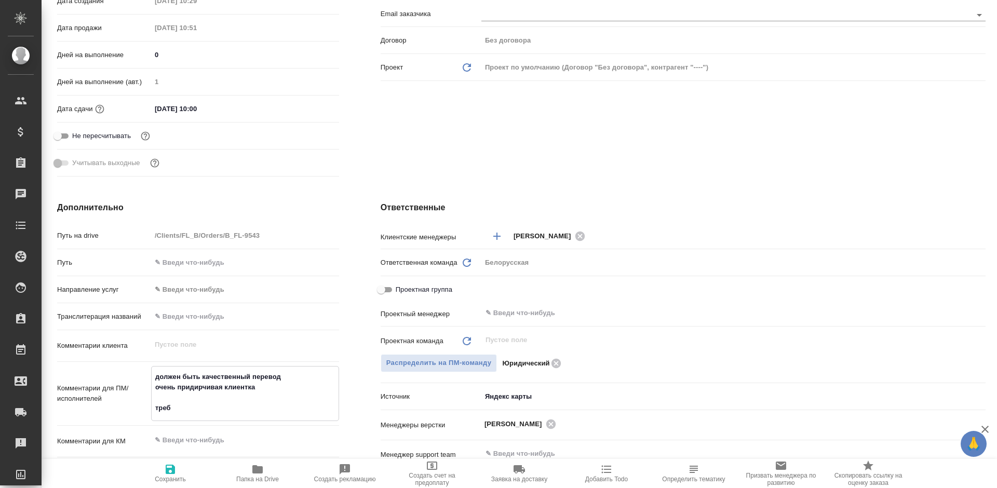
type textarea "должен быть качественный перевод очень придирчивая клиентка требу"
type textarea "x"
type textarea "должен быть качественный перевод очень придирчивая клиентка требуе"
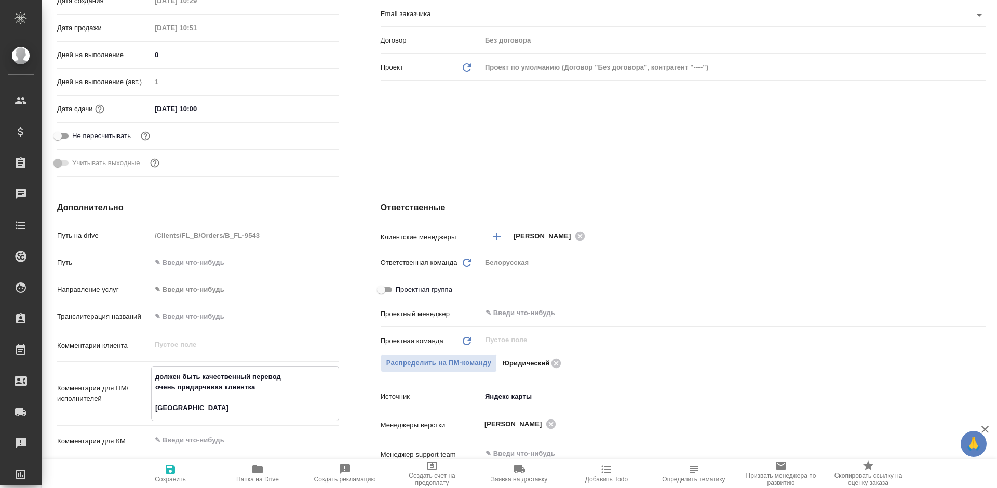
type textarea "x"
type textarea "должен быть качественный перевод очень придирчивая клиентка требует"
type textarea "x"
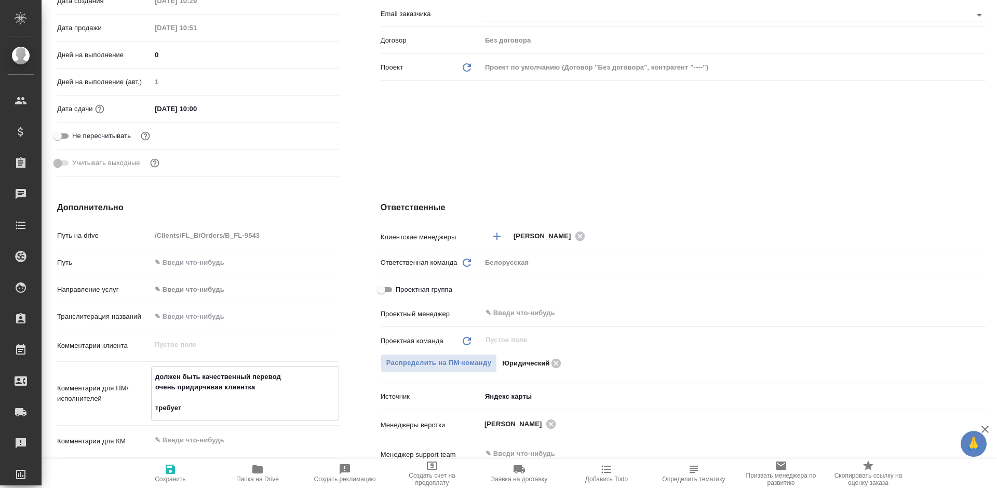
type textarea "x"
type textarea "должен быть качественный перевод очень придирчивая клиентка требует"
type textarea "x"
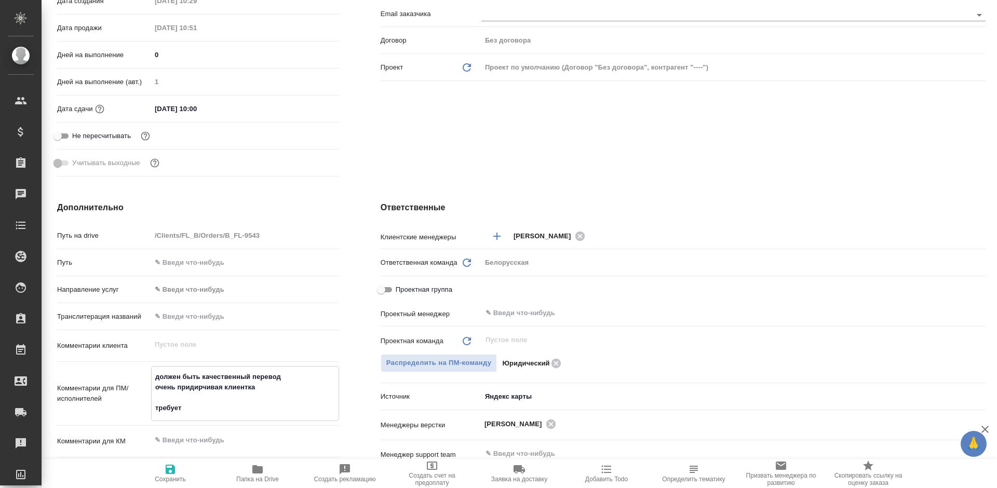
type textarea "x"
type textarea "должен быть качественный перевод очень придирчивая клиентка требует"
type textarea "x"
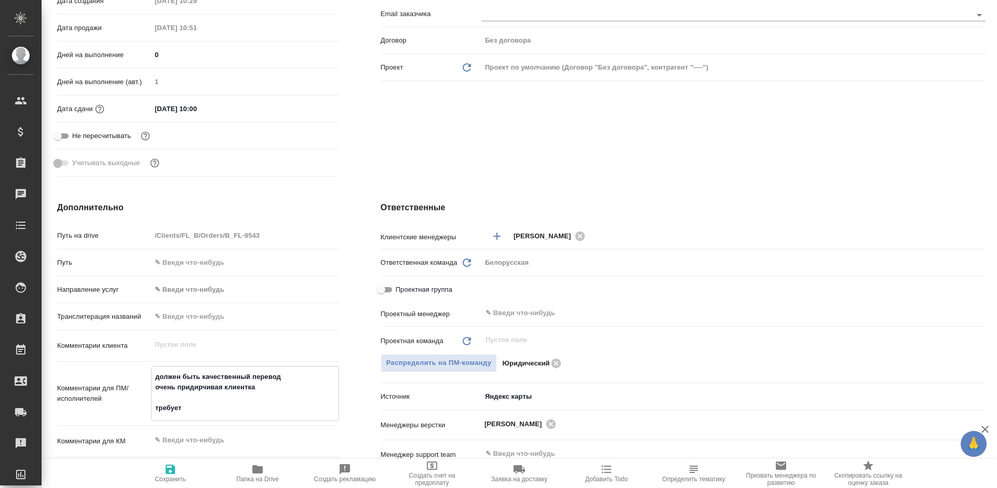
type textarea "должен быть качественный перевод очень придирчивая клиентка требует,"
type textarea "x"
type textarea "должен быть качественный перевод очень придирчивая клиентка требует, что"
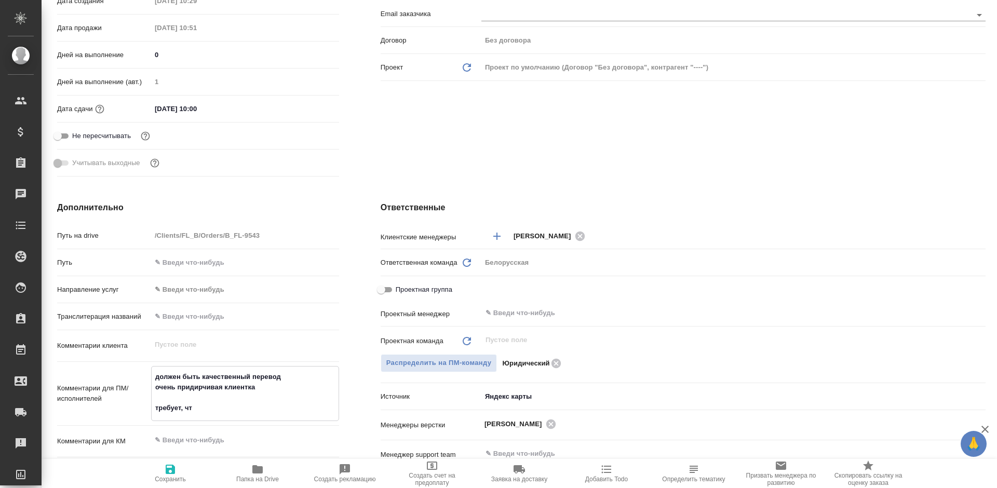
type textarea "x"
type textarea "должен быть качественный перевод очень придирчивая клиентка требует, чтоб"
type textarea "x"
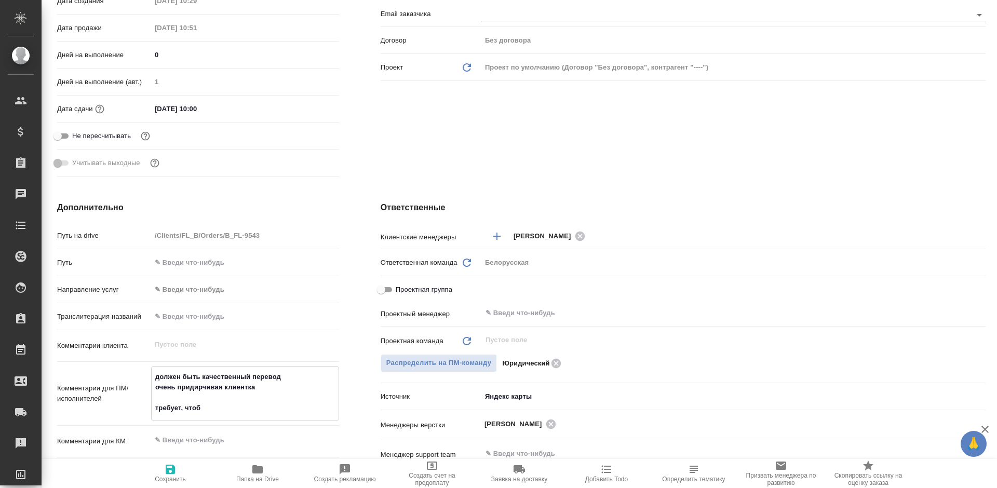
type textarea "x"
type textarea "должен быть качественный перевод очень придирчивая клиентка требует, чтоб"
type textarea "x"
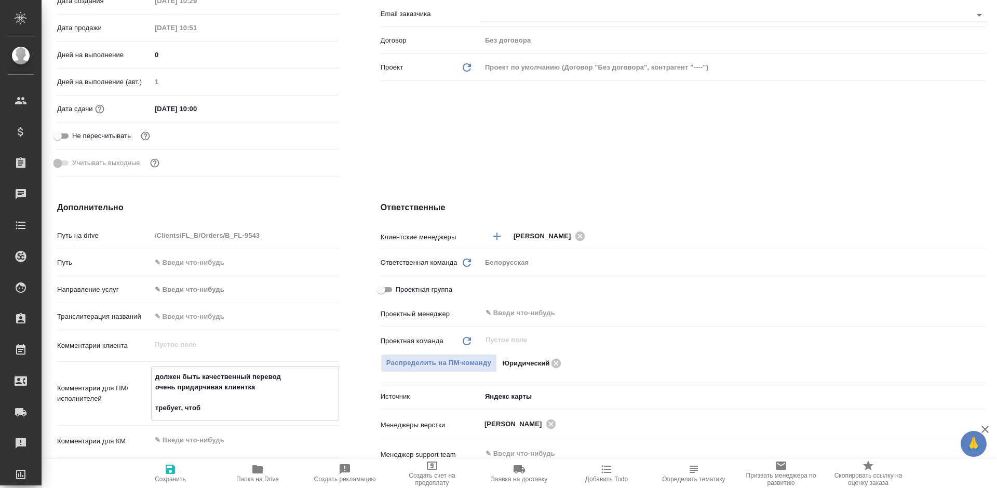
type textarea "x"
type textarea "должен быть качественный перевод очень придирчивая клиентка требует, чтоб п"
type textarea "x"
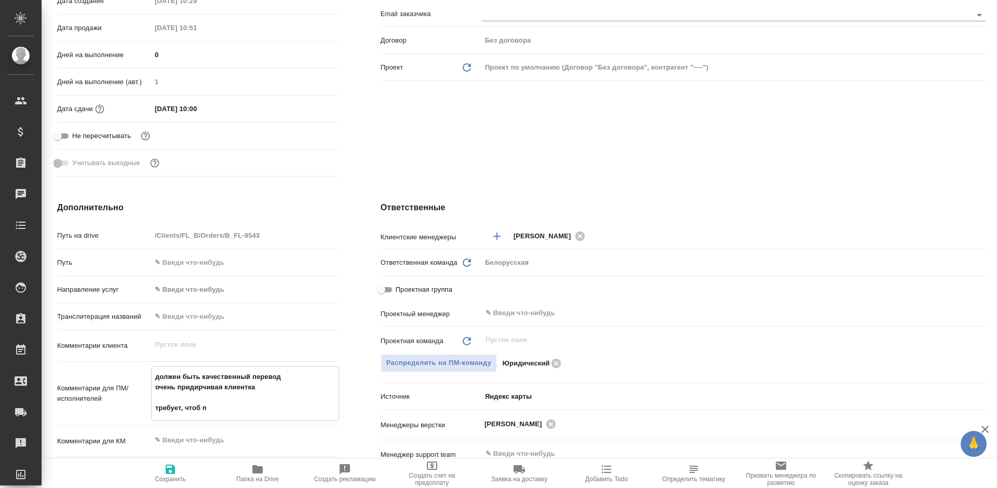
type textarea "должен быть качественный перевод очень придирчивая клиентка требует, чтоб пе"
type textarea "x"
type textarea "должен быть качественный перевод очень придирчивая клиентка требует, чтоб перево"
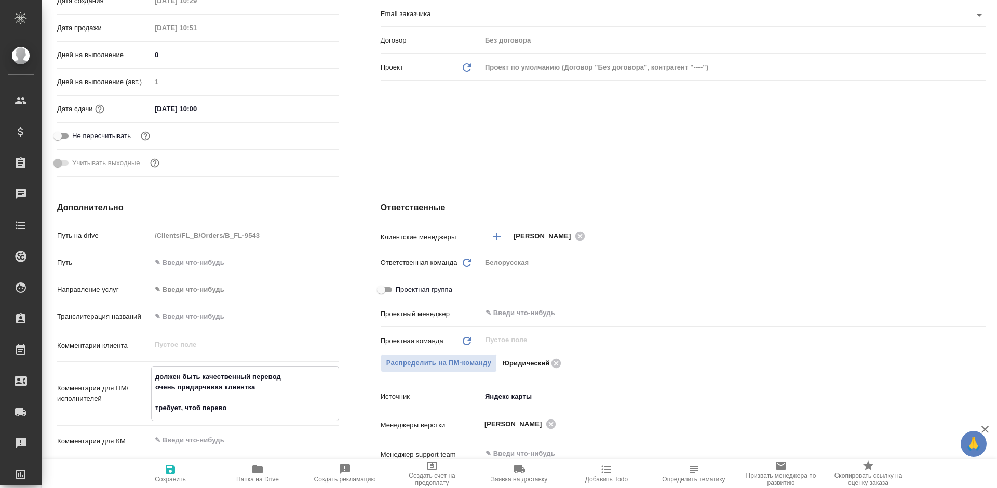
type textarea "x"
type textarea "должен быть качественный перевод очень придирчивая клиентка требует, чтоб перев…"
type textarea "x"
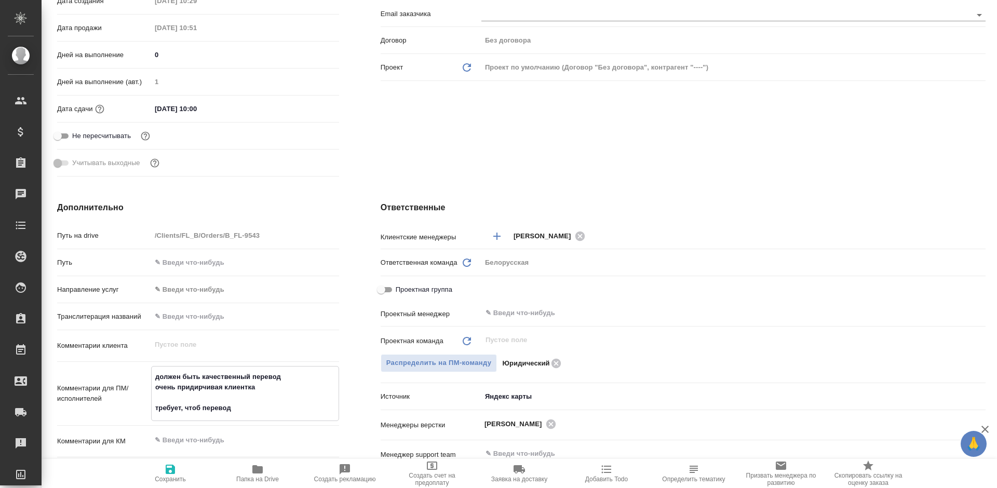
type textarea "x"
type textarea "должен быть качественный перевод очень придирчивая клиентка требует, чтоб перев…"
type textarea "x"
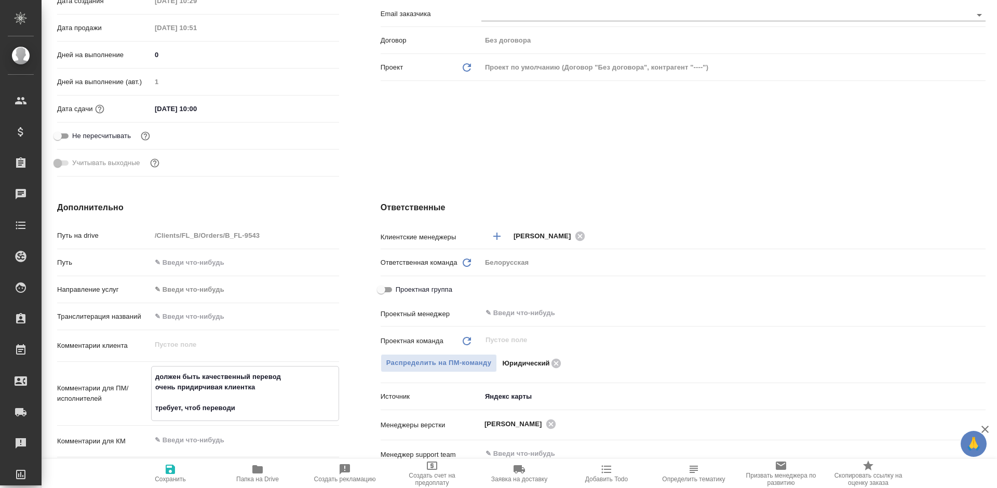
type textarea "x"
type textarea "должен быть качественный перевод очень придирчивая клиентка требует, чтоб перев…"
type textarea "x"
click at [167, 462] on button "Сохранить" at bounding box center [170, 473] width 87 height 29
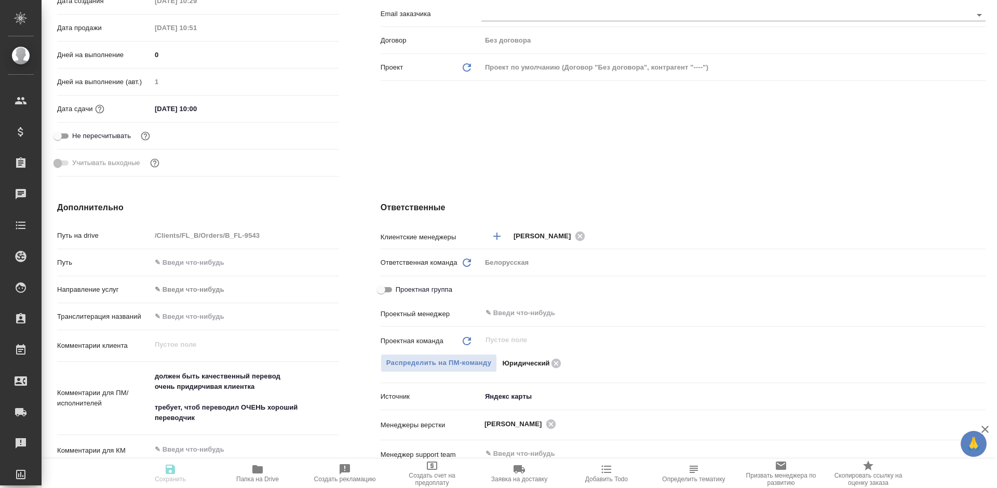
click at [167, 462] on button "Сохранить" at bounding box center [170, 473] width 87 height 29
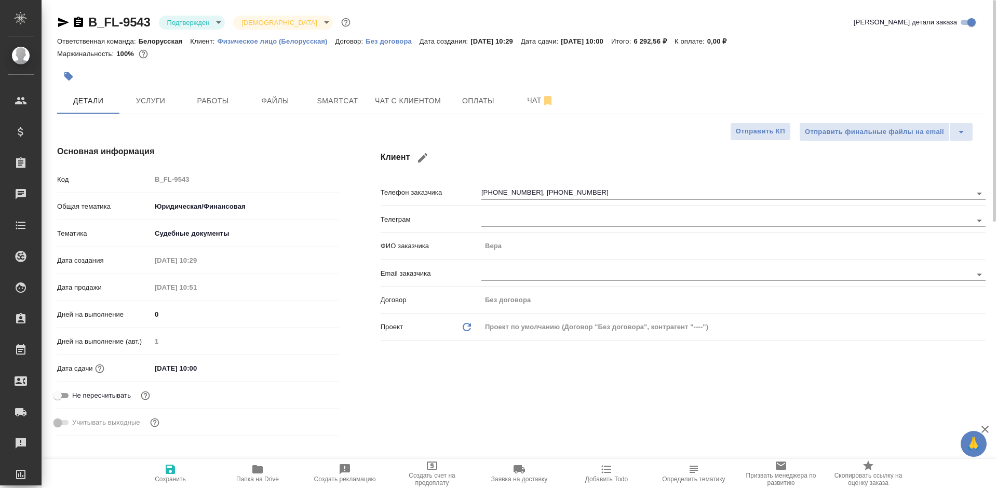
scroll to position [0, 0]
click at [520, 95] on span "Чат" at bounding box center [540, 100] width 50 height 13
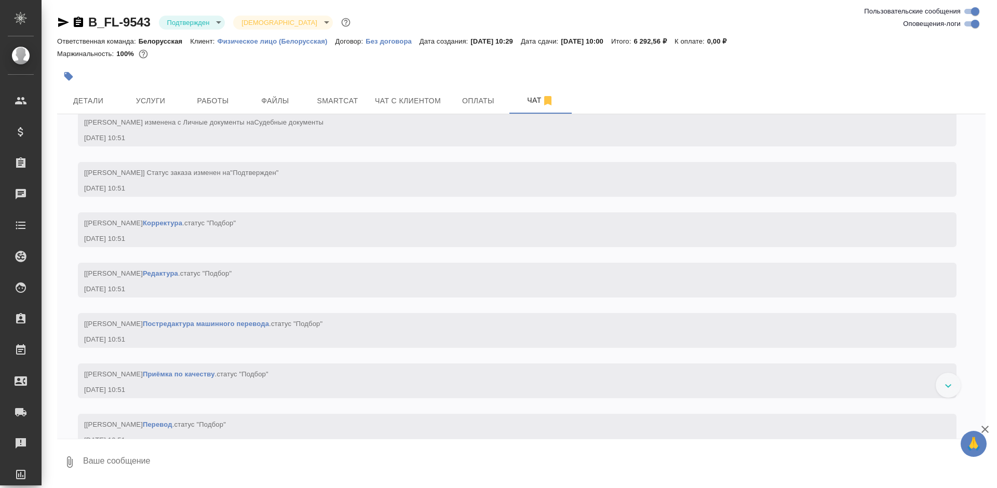
scroll to position [475, 0]
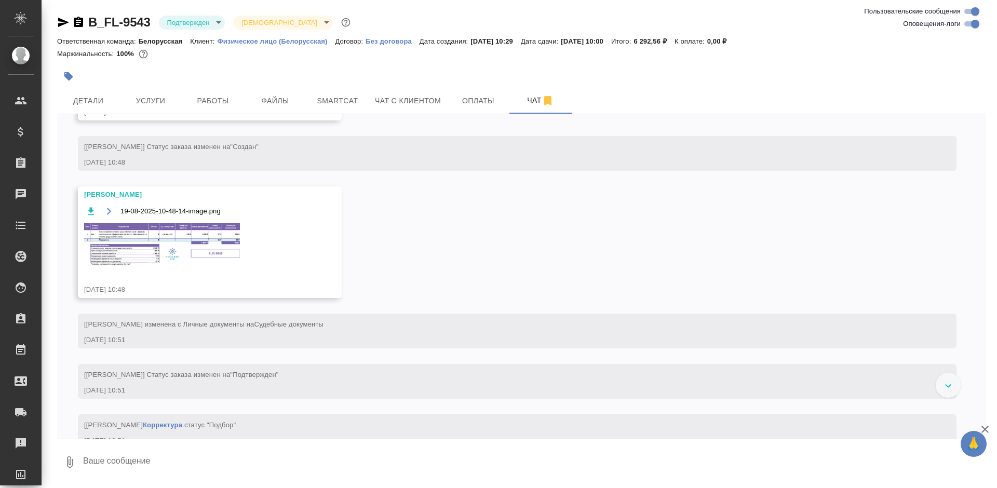
click at [183, 232] on img at bounding box center [162, 244] width 156 height 43
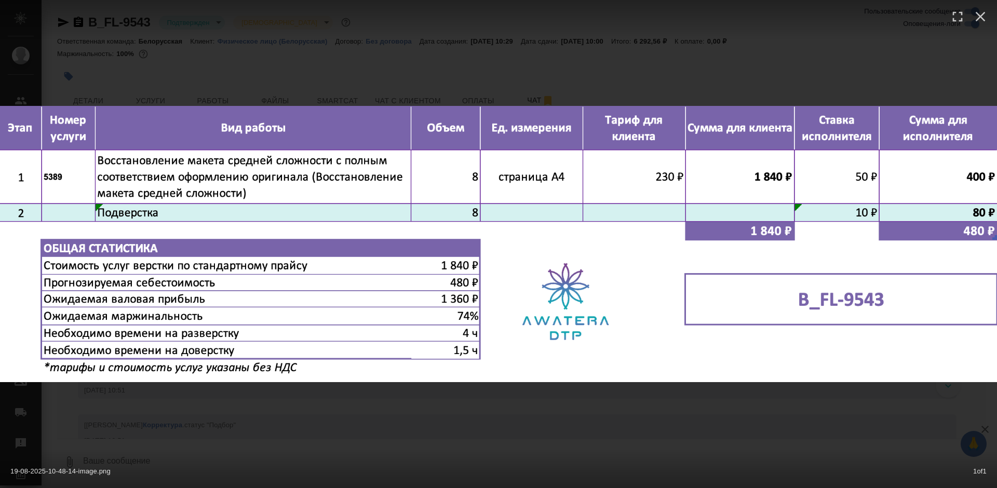
click at [213, 393] on div "19-08-2025-10-48-14-image.png 1 of 1" at bounding box center [498, 244] width 997 height 488
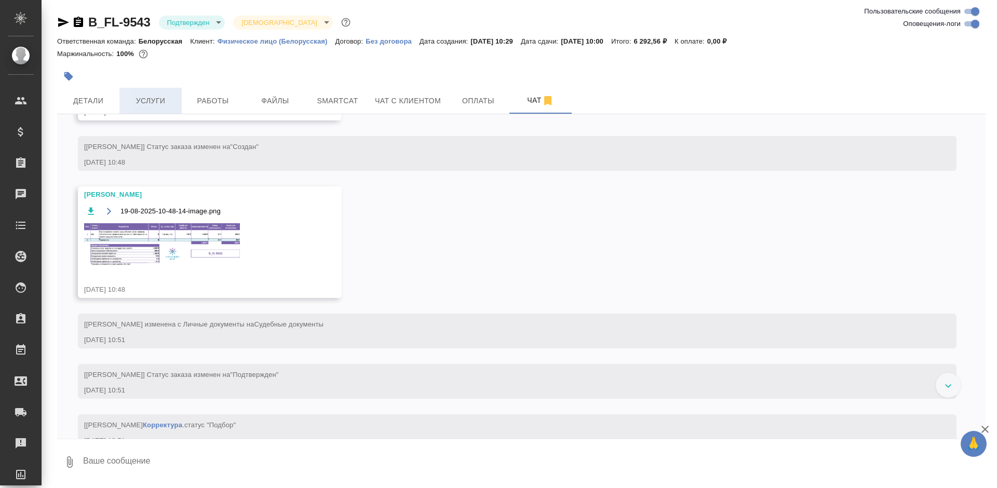
click at [137, 100] on span "Услуги" at bounding box center [151, 100] width 50 height 13
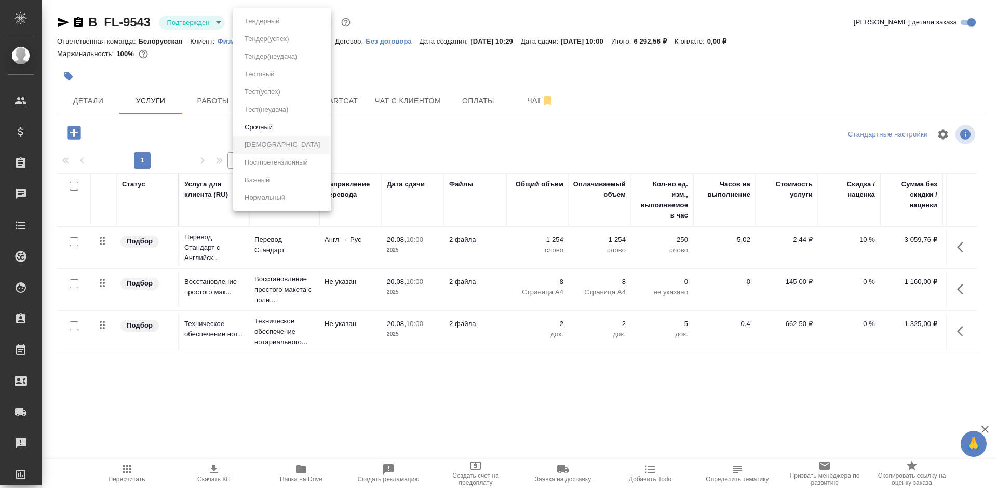
click at [277, 22] on body "🙏 .cls-1 fill:#fff; AWATERA Bogomolova Anastasiya Клиенты Спецификации Заказы 0…" at bounding box center [498, 244] width 997 height 488
click at [381, 78] on div at bounding box center [498, 244] width 997 height 488
click at [280, 21] on body "🙏 .cls-1 fill:#fff; AWATERA Bogomolova Anastasiya Клиенты Спецификации Заказы 0…" at bounding box center [498, 244] width 997 height 488
click at [275, 123] on button "Срочный" at bounding box center [258, 126] width 34 height 11
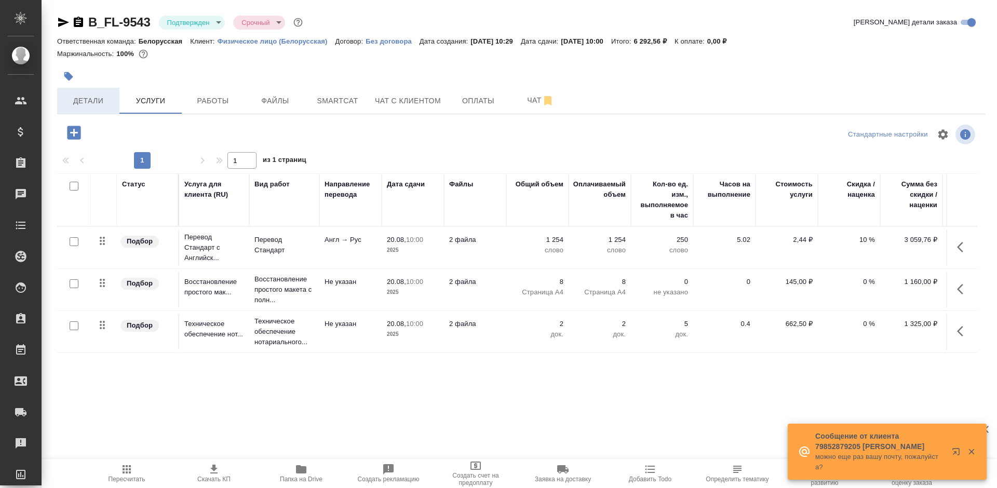
click at [105, 110] on button "Детали" at bounding box center [88, 101] width 62 height 26
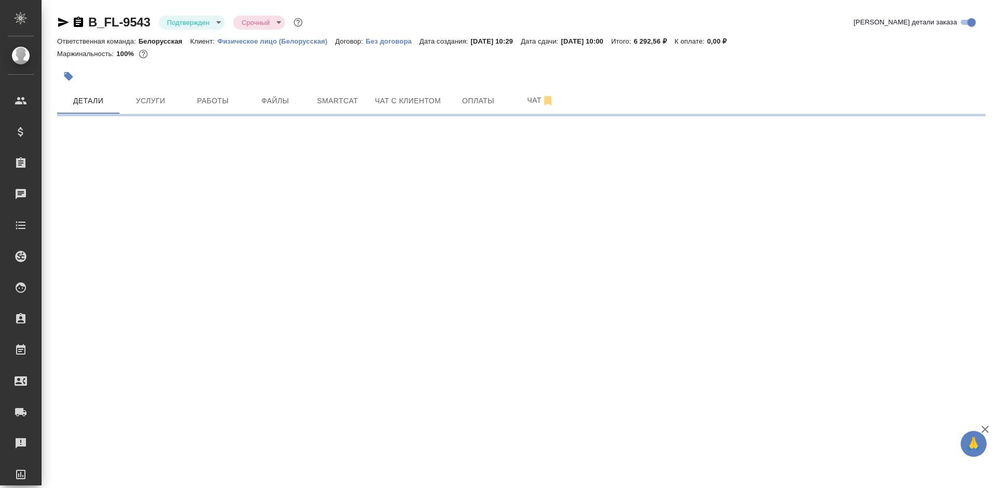
click at [365, 70] on div at bounding box center [366, 76] width 619 height 23
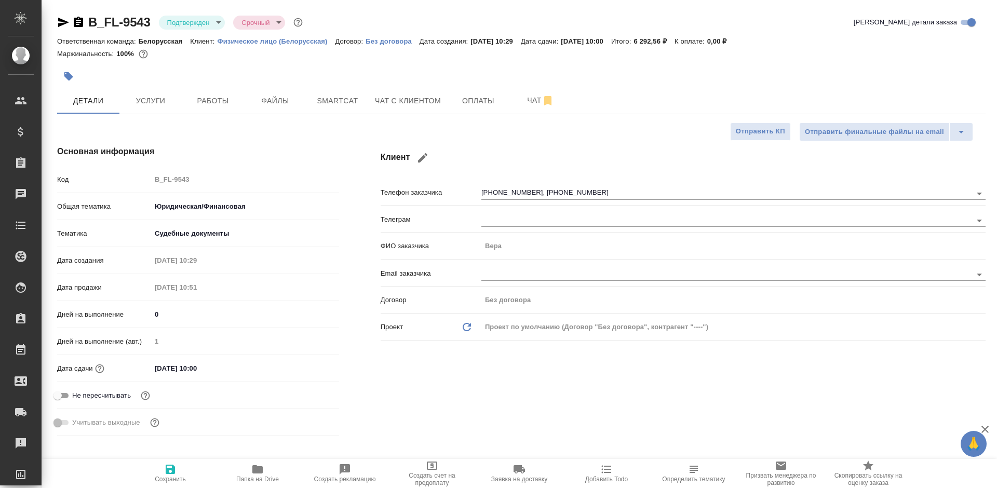
click at [206, 374] on input "20.08.2025 10:00" at bounding box center [196, 368] width 91 height 15
click at [300, 368] on div "20.08.2025 10:00" at bounding box center [245, 368] width 188 height 16
click at [309, 369] on icon "button" at bounding box center [309, 368] width 12 height 12
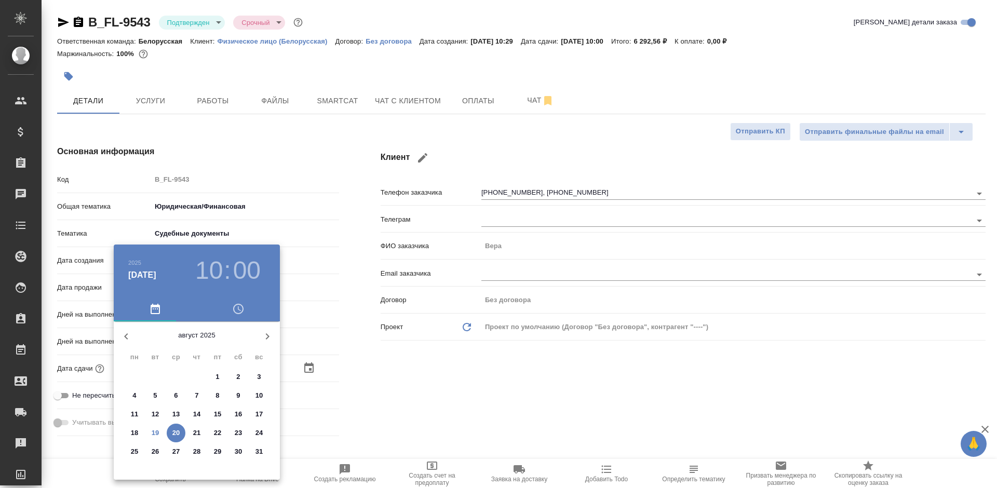
click at [209, 272] on h3 "10" at bounding box center [209, 270] width 28 height 29
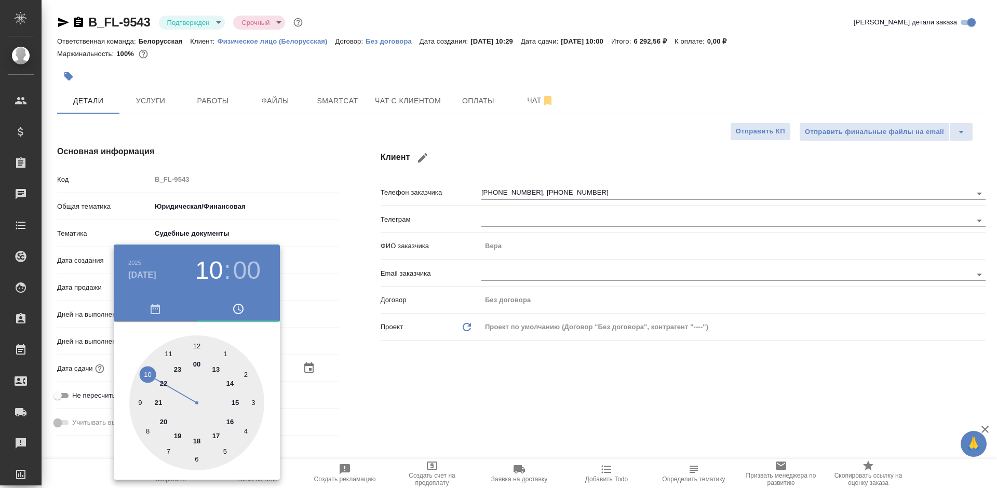
click at [196, 344] on div at bounding box center [196, 402] width 135 height 135
click at [387, 368] on div at bounding box center [498, 244] width 997 height 488
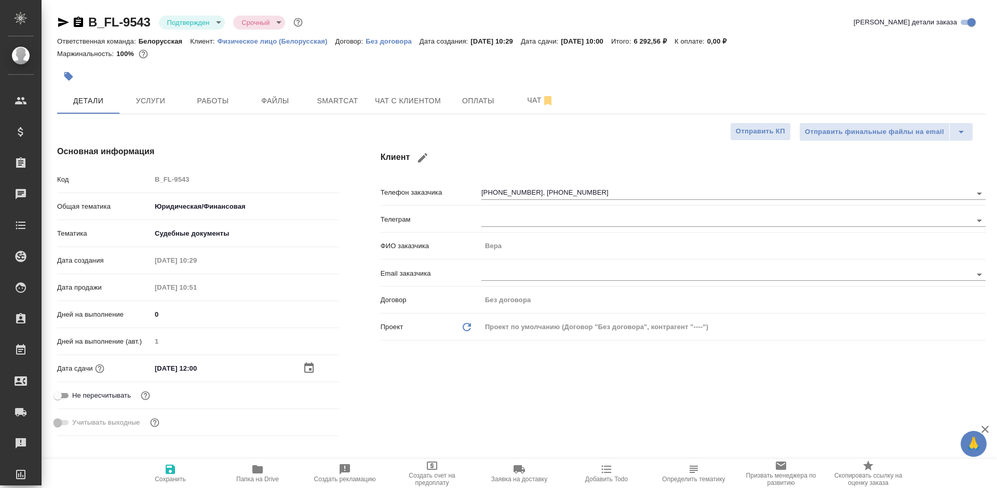
click at [170, 465] on icon "button" at bounding box center [170, 469] width 9 height 9
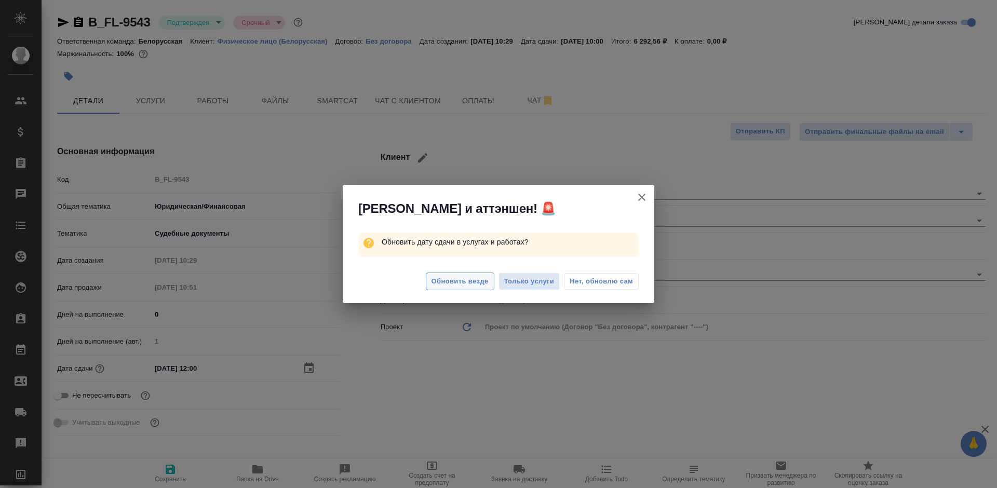
click at [468, 282] on span "Обновить везде" at bounding box center [459, 282] width 57 height 12
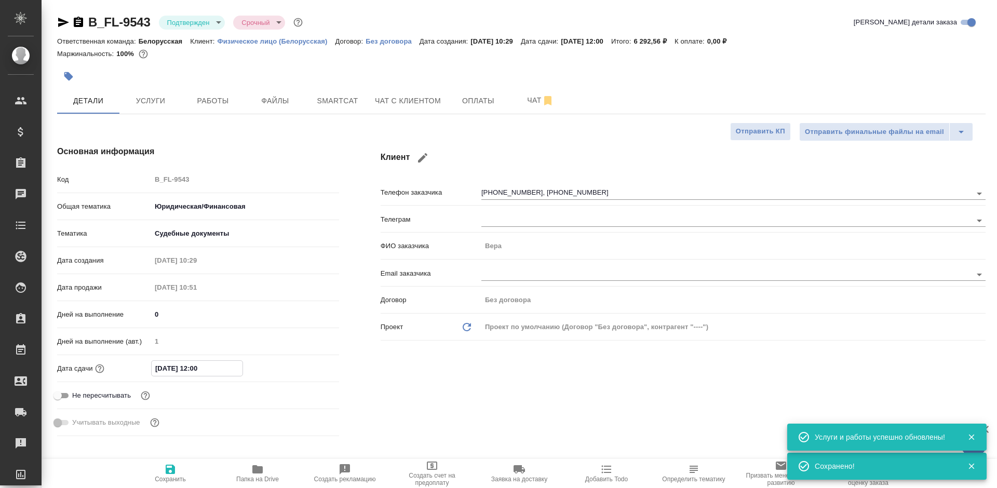
click at [199, 365] on input "20.08.2025 12:00" at bounding box center [197, 368] width 91 height 15
click at [304, 364] on icon "button" at bounding box center [308, 367] width 9 height 10
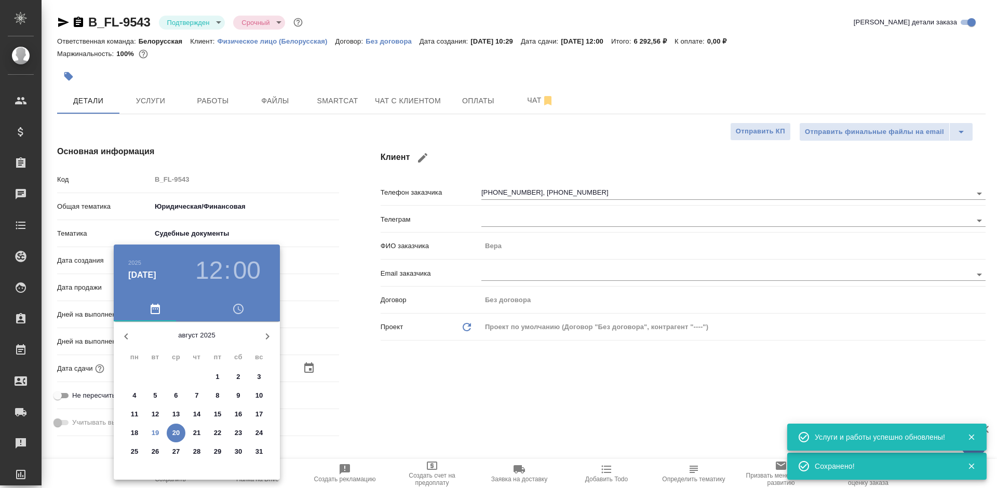
click at [205, 278] on h3 "12" at bounding box center [209, 270] width 28 height 29
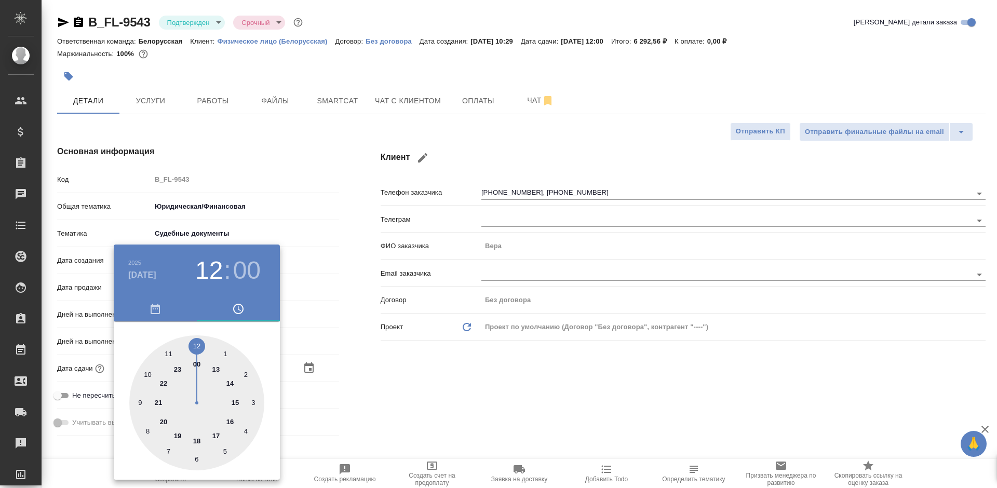
click at [165, 350] on div at bounding box center [196, 402] width 135 height 135
click at [144, 430] on div at bounding box center [196, 402] width 135 height 135
click at [411, 386] on div at bounding box center [498, 244] width 997 height 488
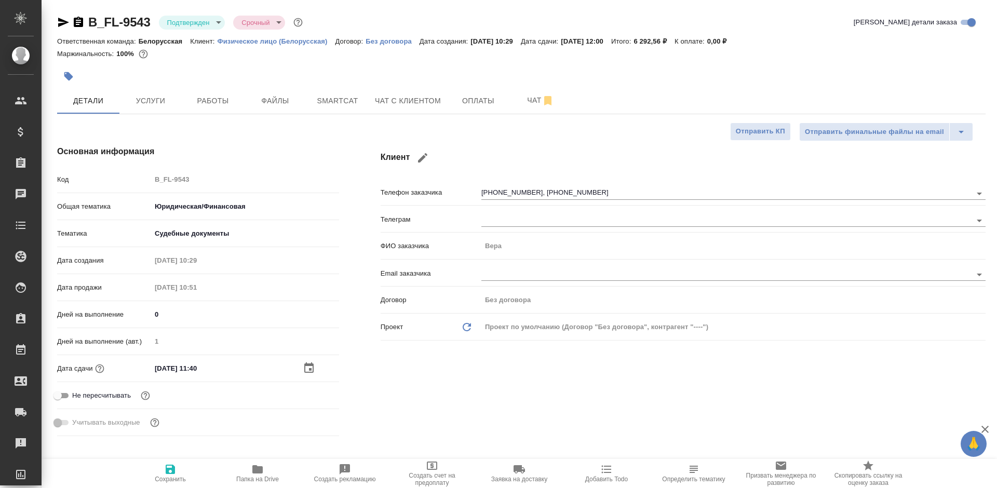
click at [165, 477] on span "Сохранить" at bounding box center [170, 478] width 31 height 7
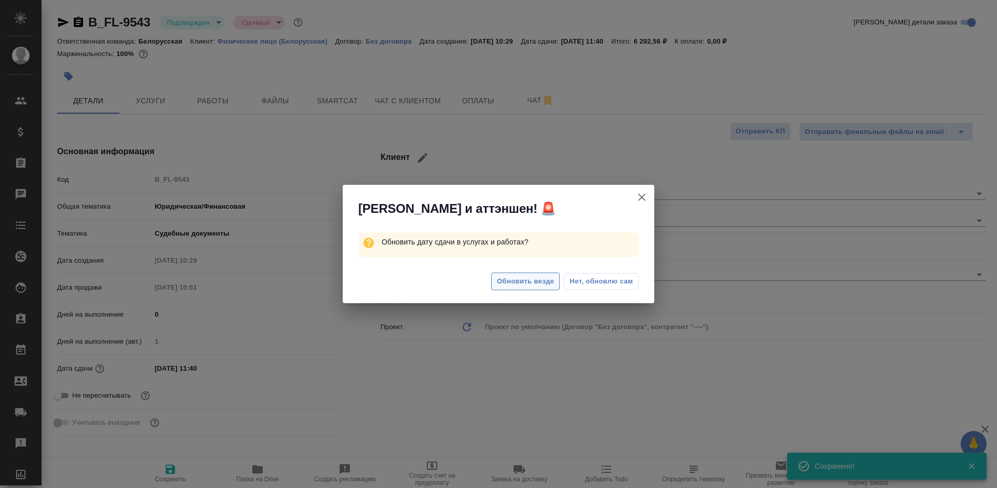
click at [503, 275] on button "Обновить везде" at bounding box center [525, 282] width 69 height 18
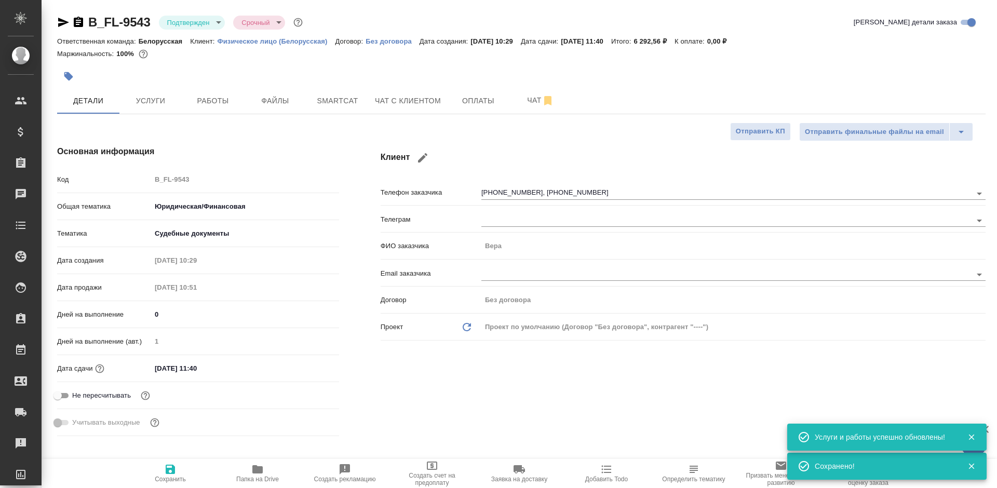
click at [700, 64] on div at bounding box center [521, 64] width 928 height 2
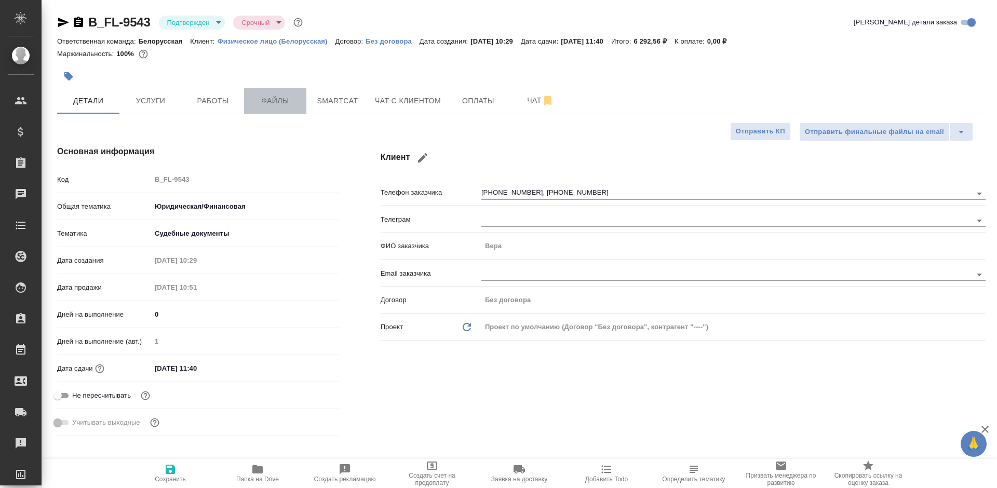
click at [265, 101] on span "Файлы" at bounding box center [275, 100] width 50 height 13
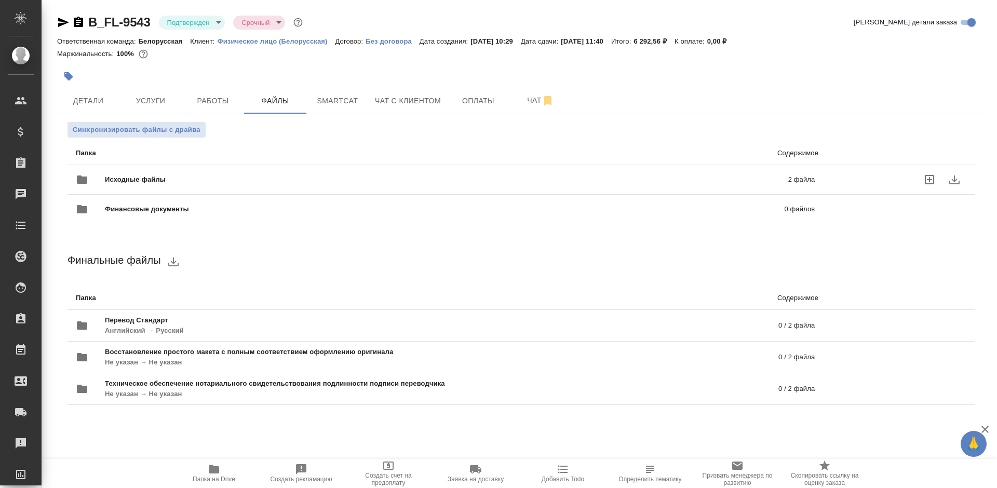
click at [512, 181] on p "2 файла" at bounding box center [646, 179] width 338 height 10
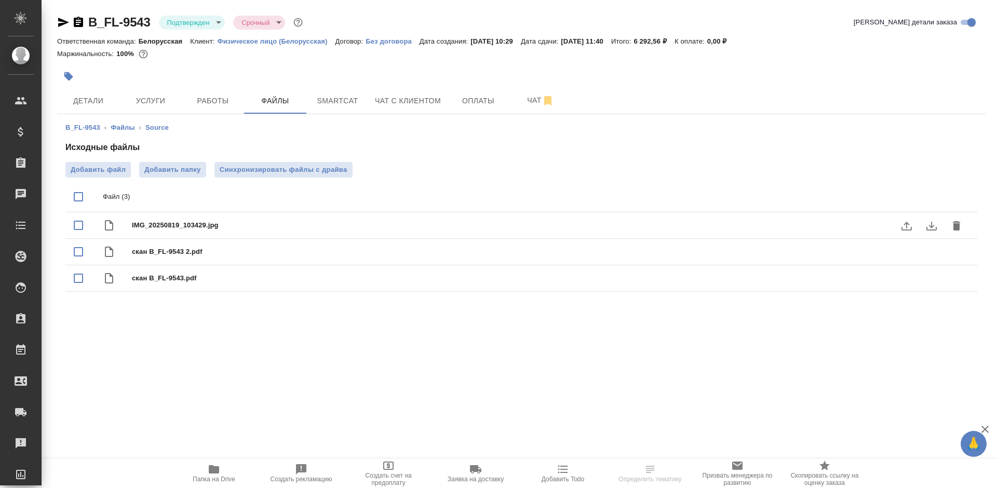
click at [933, 225] on icon "download" at bounding box center [931, 226] width 10 height 9
click at [95, 97] on span "Детали" at bounding box center [88, 100] width 50 height 13
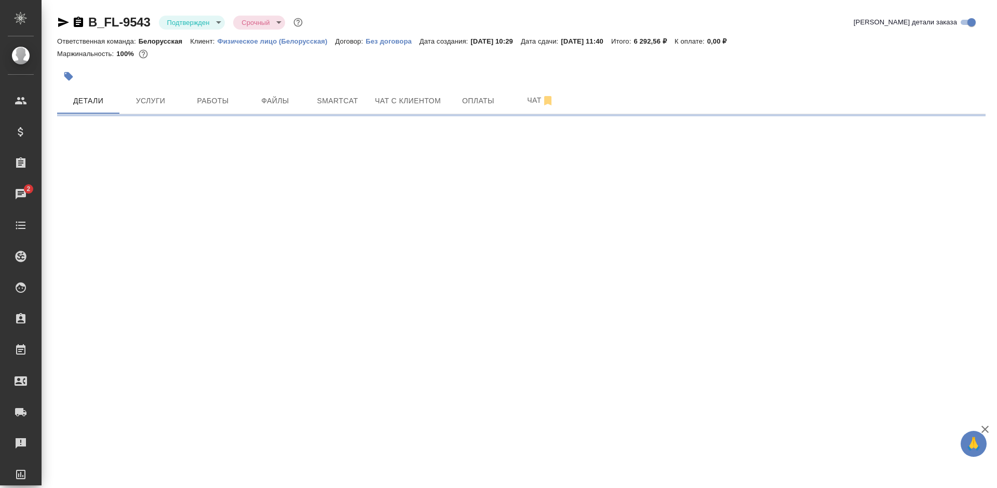
select select "RU"
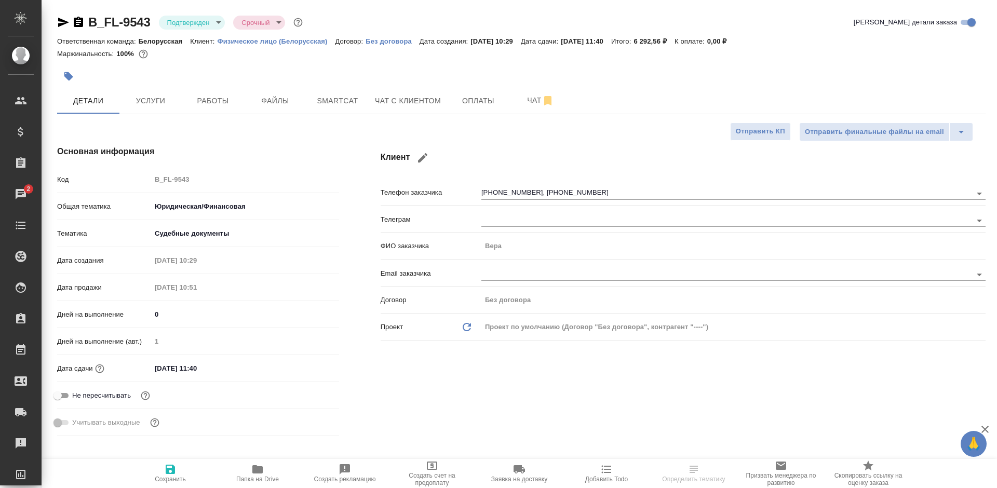
type textarea "x"
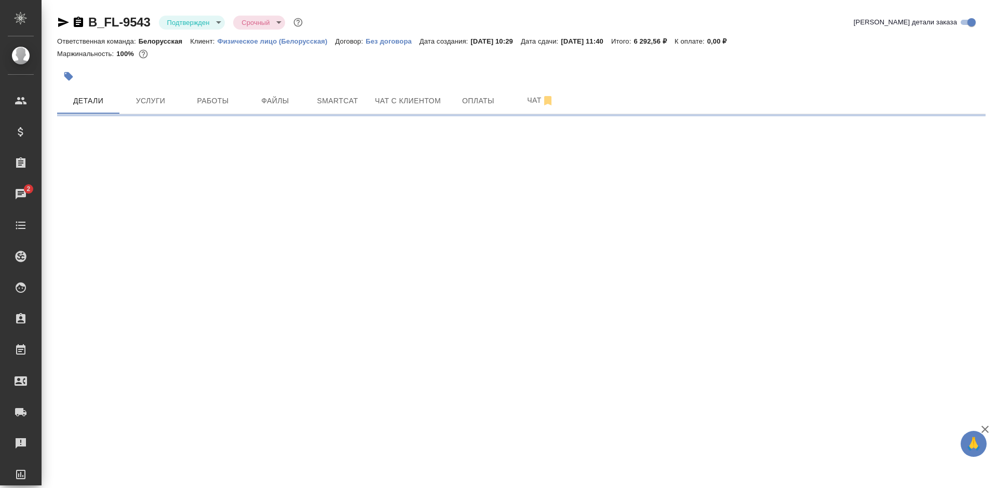
select select "RU"
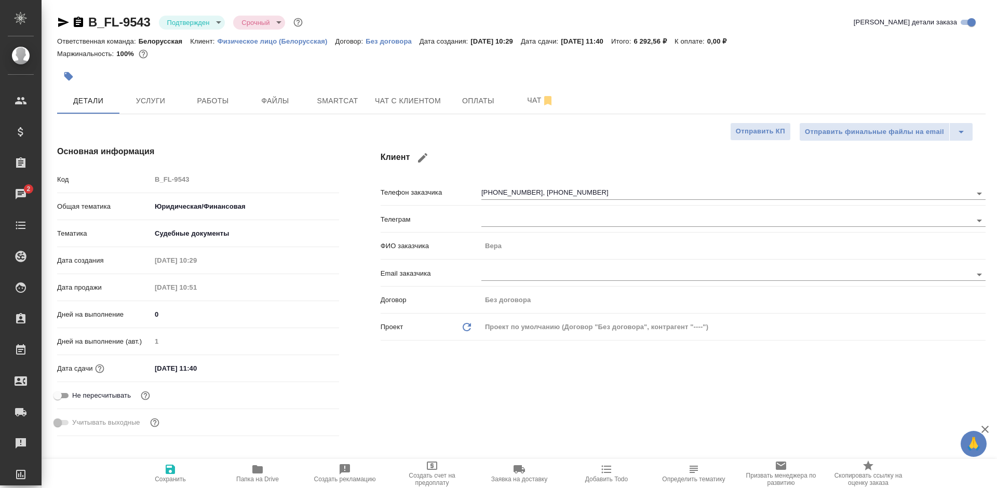
type textarea "x"
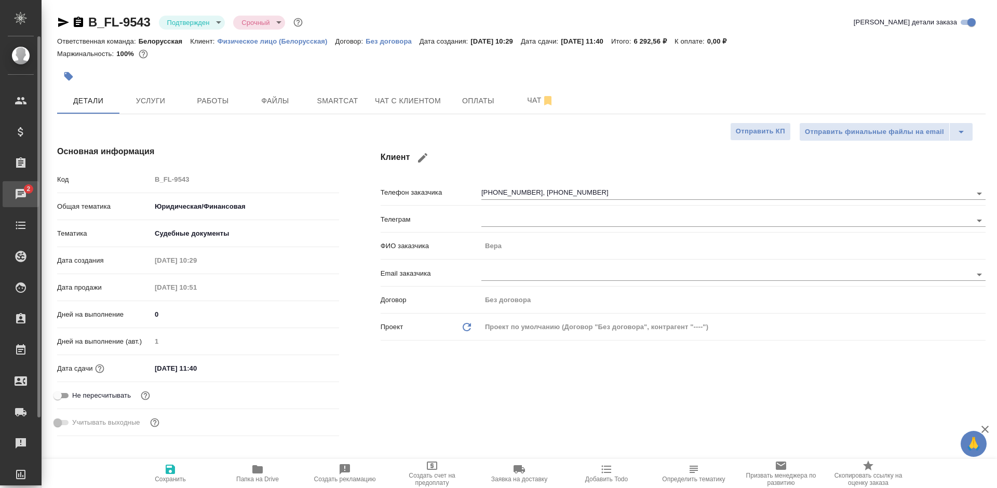
type textarea "x"
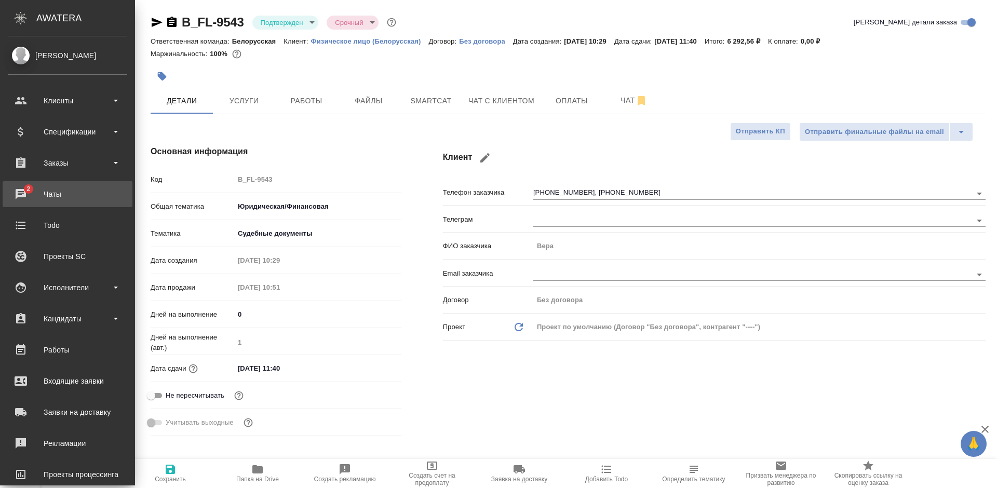
click at [18, 193] on div "Чаты" at bounding box center [67, 194] width 119 height 16
type textarea "x"
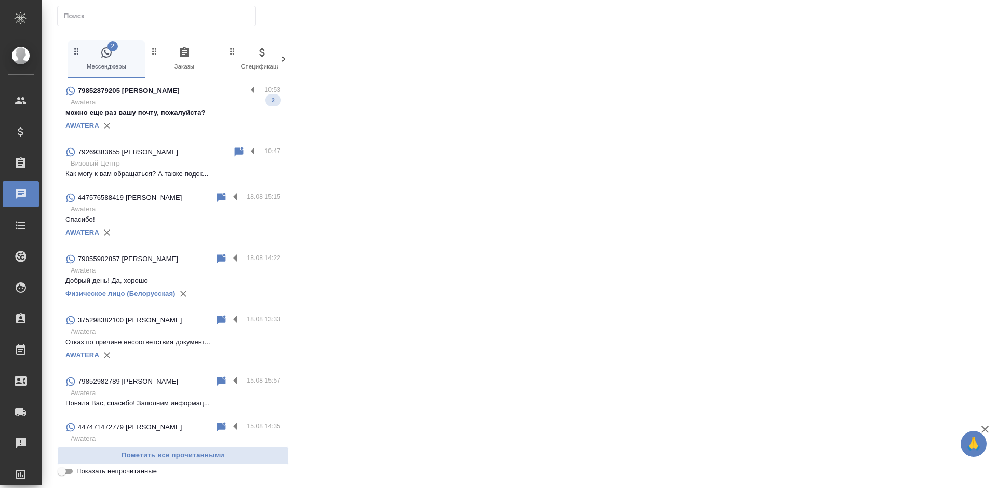
click at [167, 119] on div "AWATERA" at bounding box center [172, 126] width 215 height 16
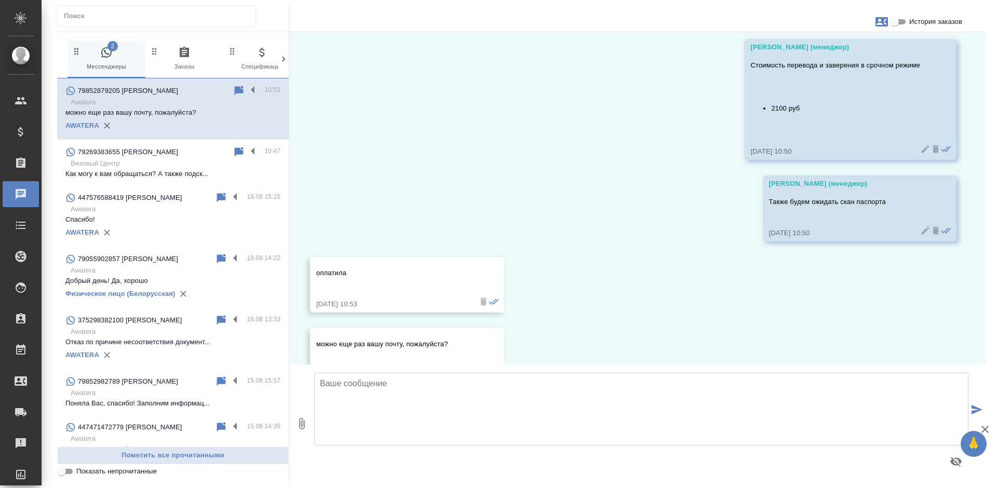
scroll to position [222, 0]
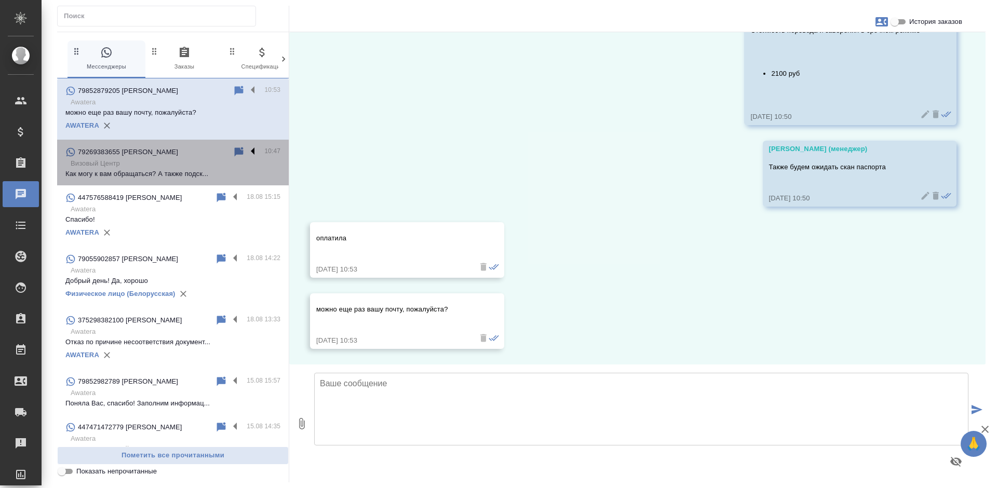
click at [247, 151] on label at bounding box center [256, 152] width 18 height 12
click at [0, 0] on input "checkbox" at bounding box center [0, 0] width 0 height 0
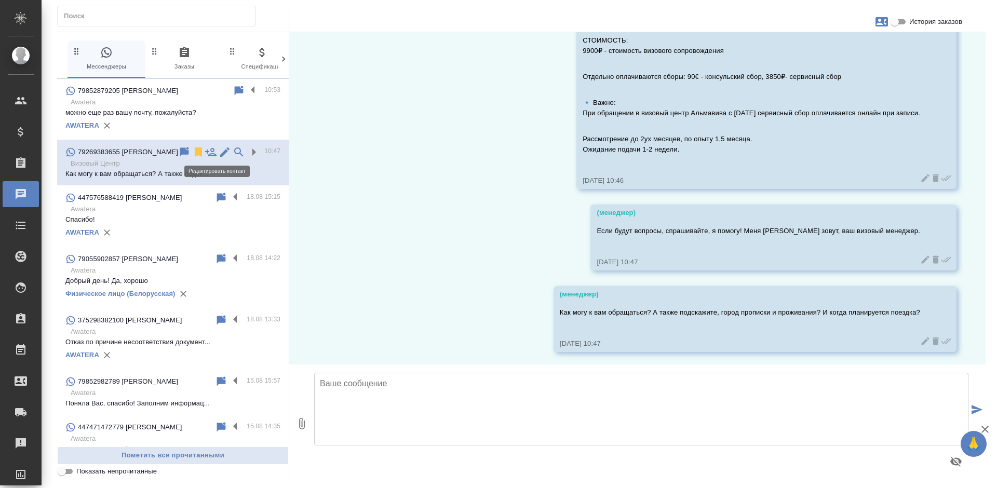
scroll to position [681, 0]
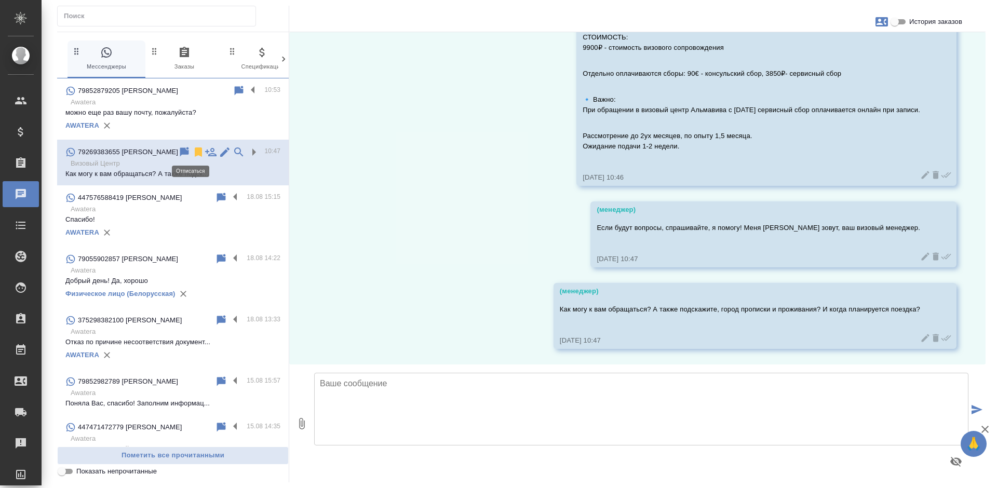
click at [192, 150] on icon at bounding box center [198, 152] width 12 height 12
click at [174, 114] on p "можно еще раз вашу почту, пожалуйста?" at bounding box center [172, 112] width 215 height 10
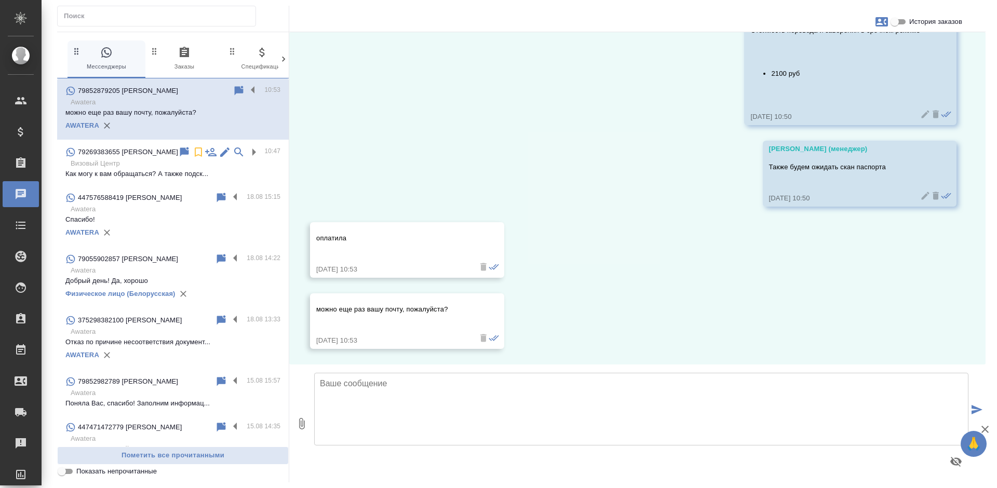
scroll to position [222, 0]
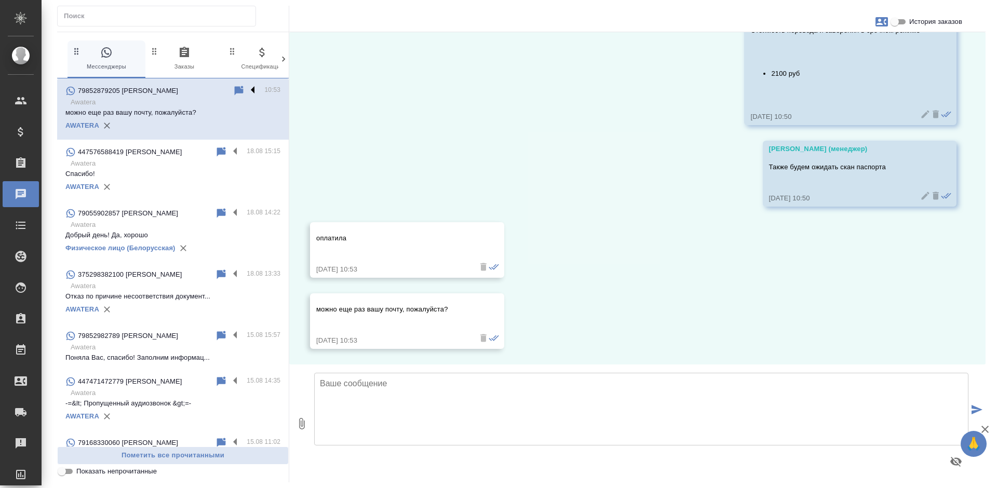
click at [247, 90] on label at bounding box center [256, 91] width 18 height 12
click at [0, 0] on input "checkbox" at bounding box center [0, 0] width 0 height 0
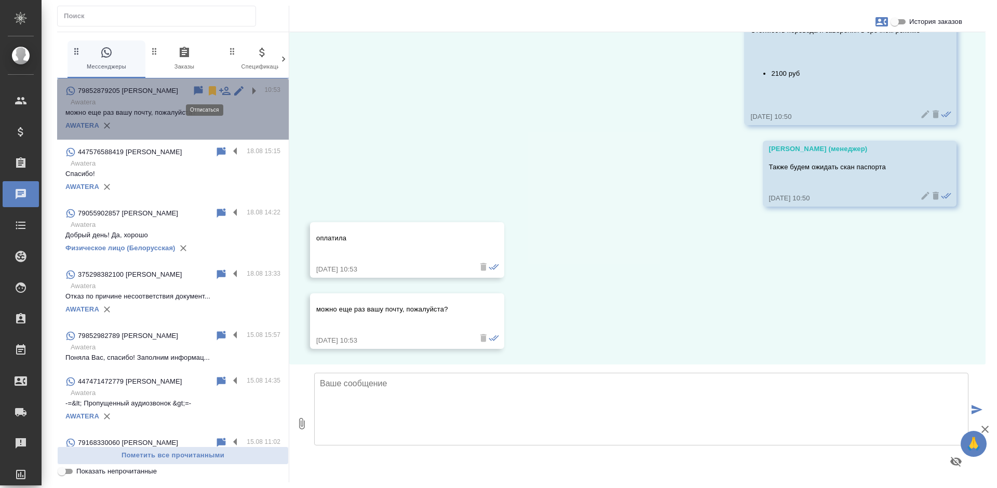
click at [206, 92] on icon at bounding box center [212, 91] width 12 height 12
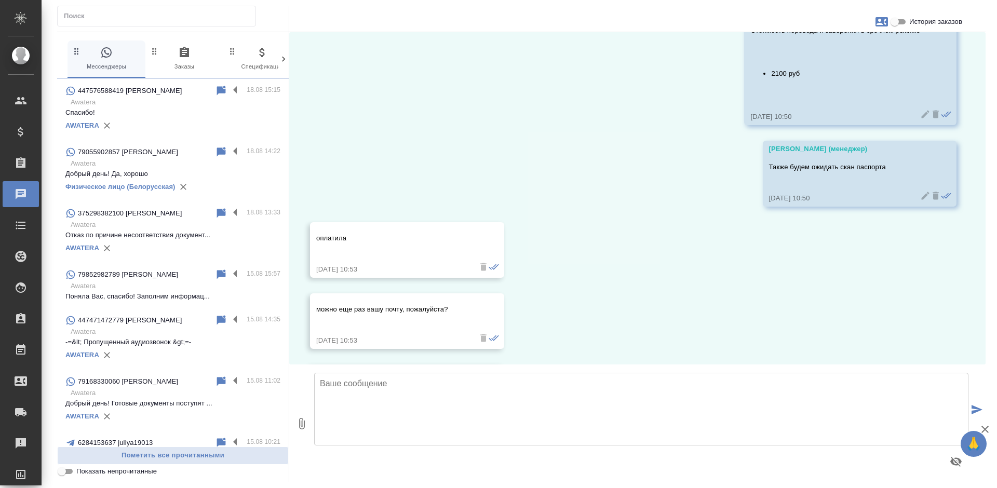
scroll to position [293, 0]
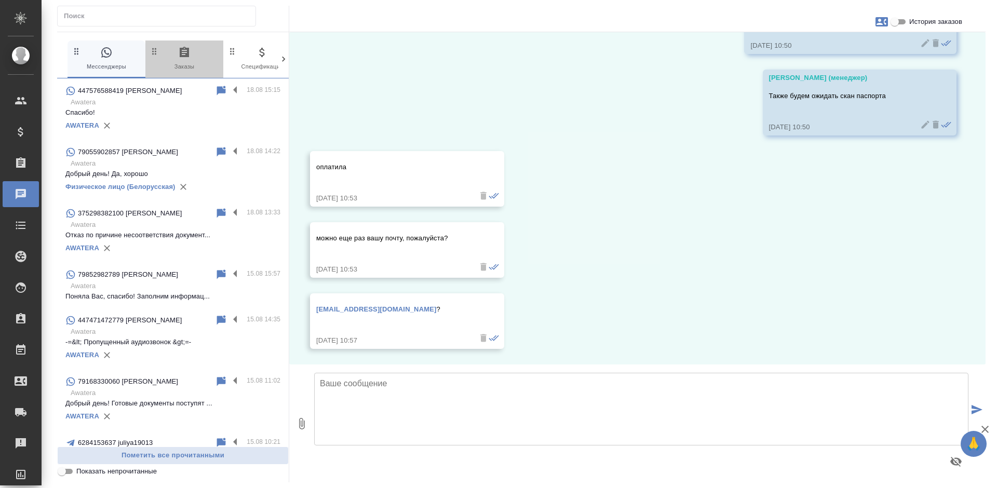
click at [178, 58] on span "0 Заказы" at bounding box center [184, 58] width 70 height 25
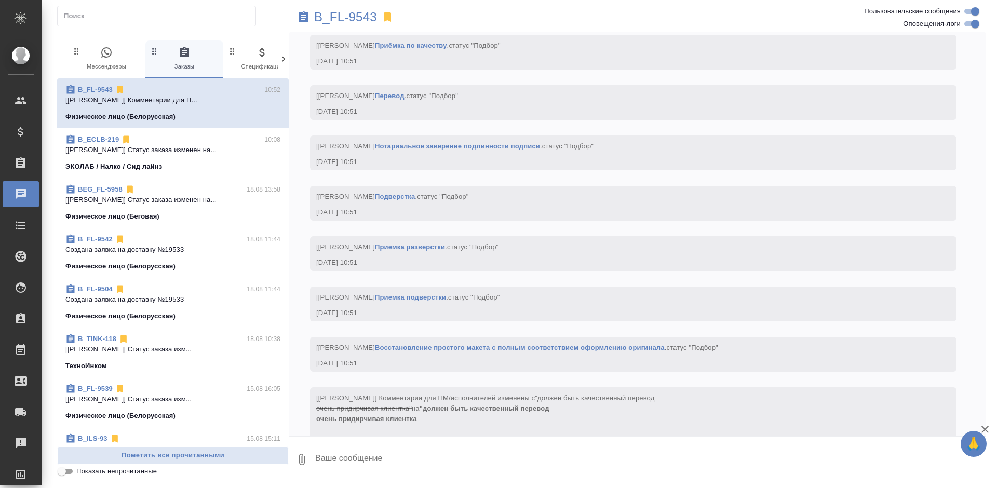
scroll to position [967, 0]
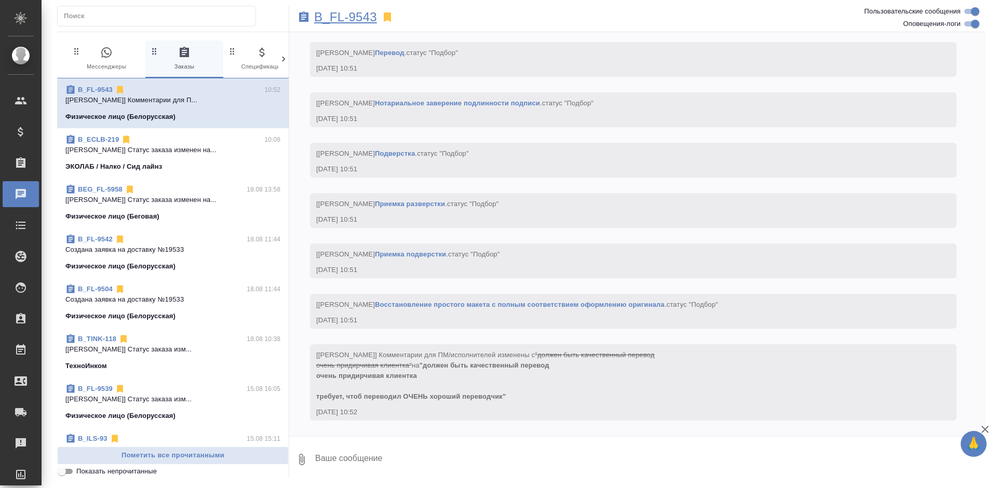
click at [340, 16] on p "B_FL-9543" at bounding box center [345, 17] width 63 height 10
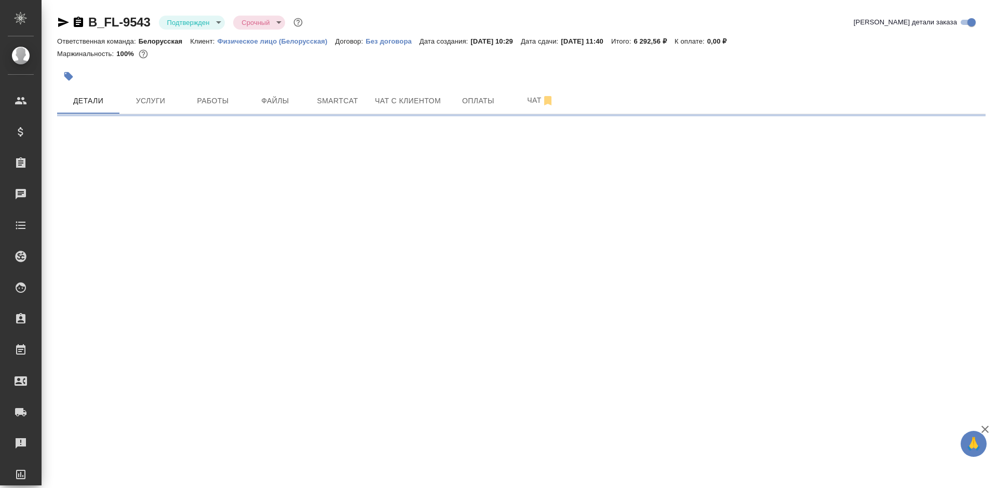
click at [78, 25] on icon "button" at bounding box center [78, 22] width 9 height 10
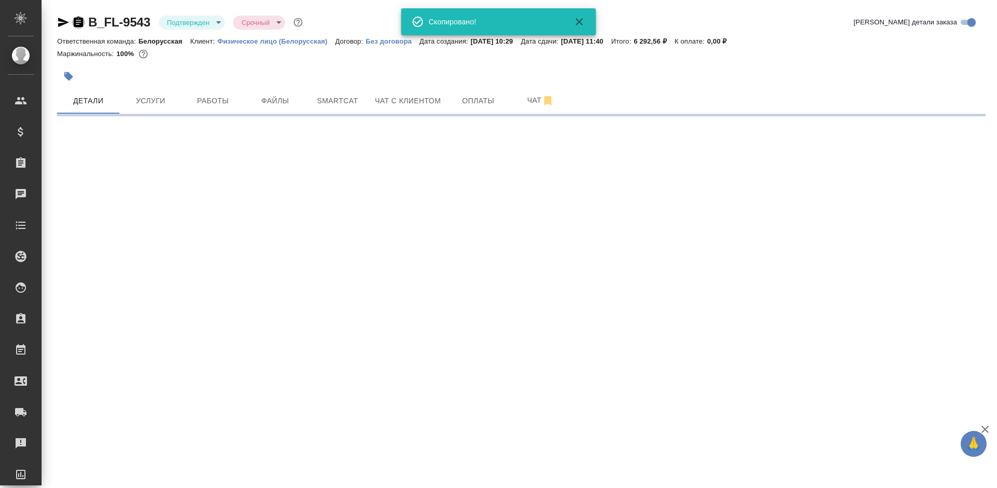
click at [78, 25] on icon "button" at bounding box center [78, 22] width 9 height 10
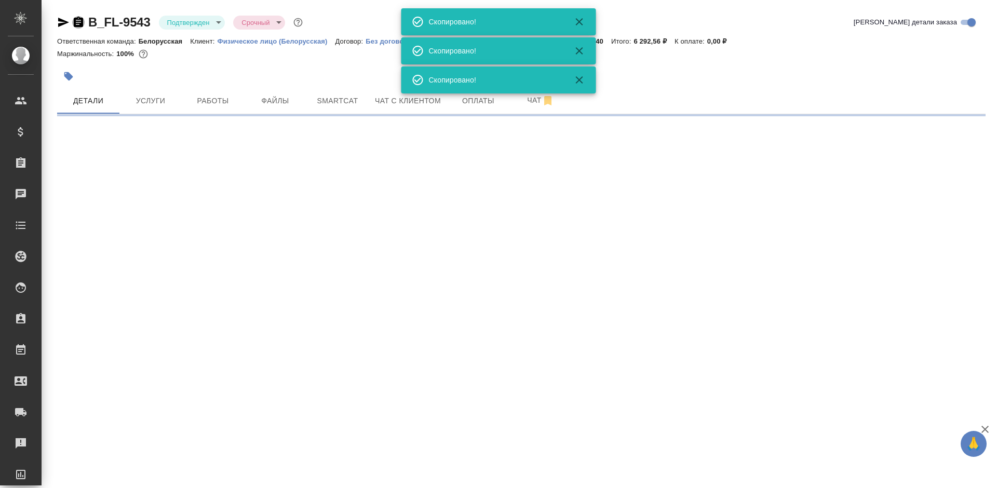
click at [78, 25] on icon "button" at bounding box center [78, 22] width 9 height 10
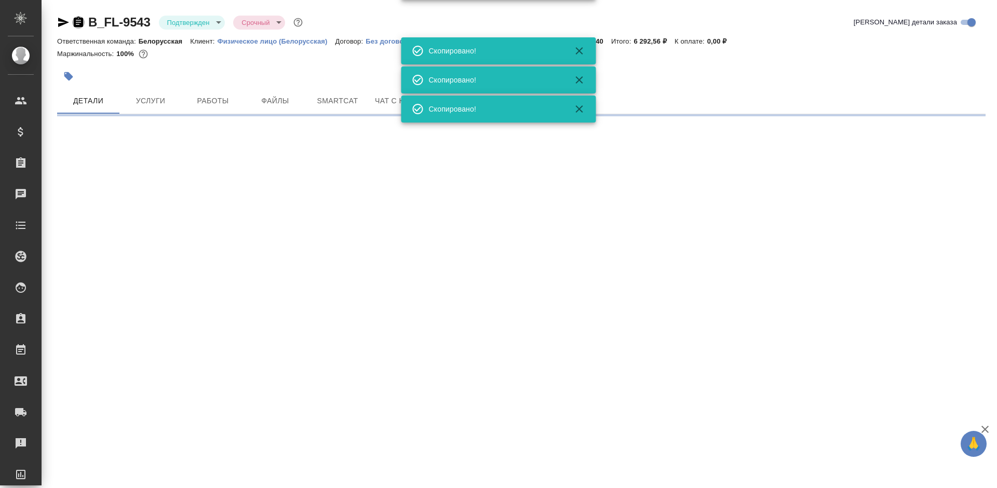
click at [78, 25] on icon "button" at bounding box center [78, 22] width 9 height 10
select select "RU"
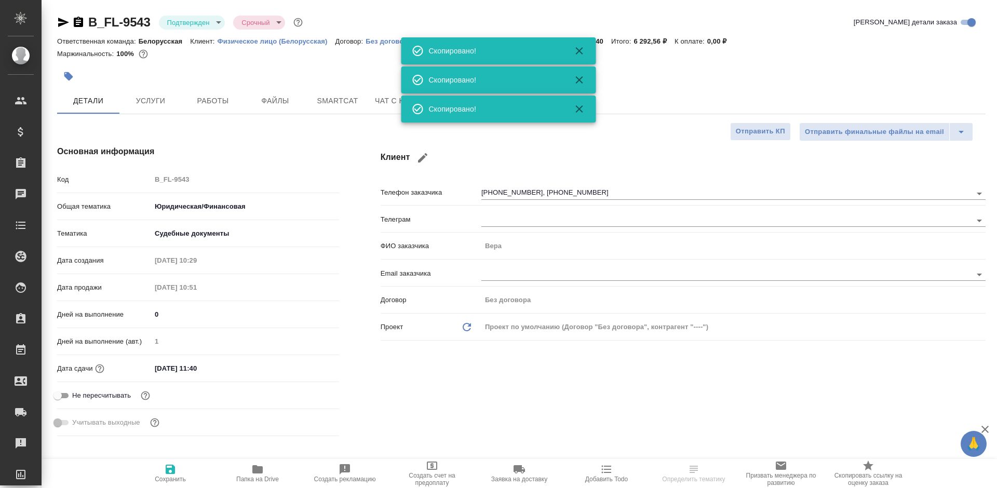
type textarea "x"
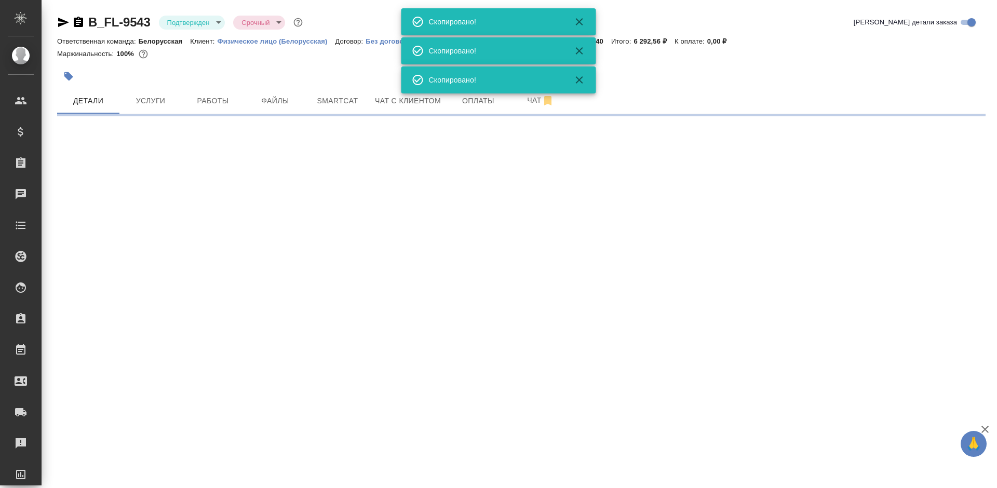
select select "RU"
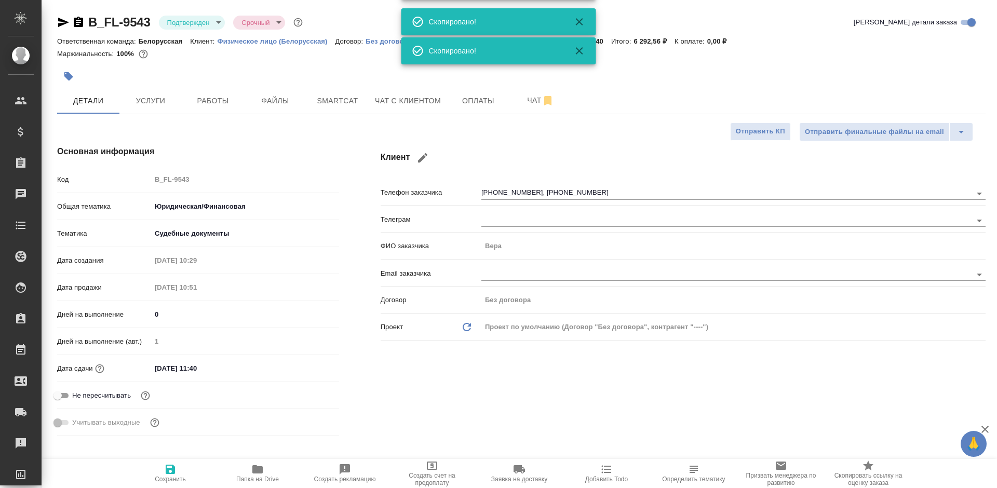
type textarea "x"
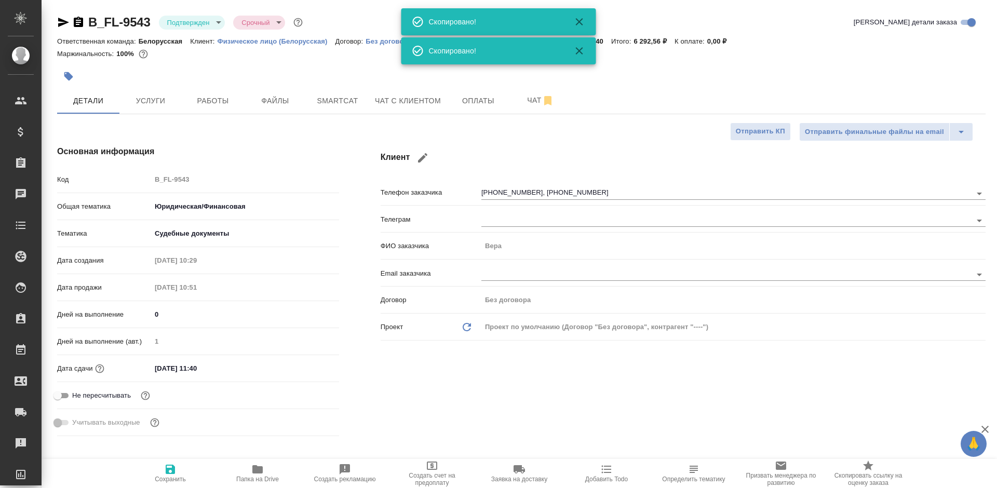
type textarea "x"
click at [73, 19] on icon "button" at bounding box center [78, 22] width 12 height 12
type textarea "x"
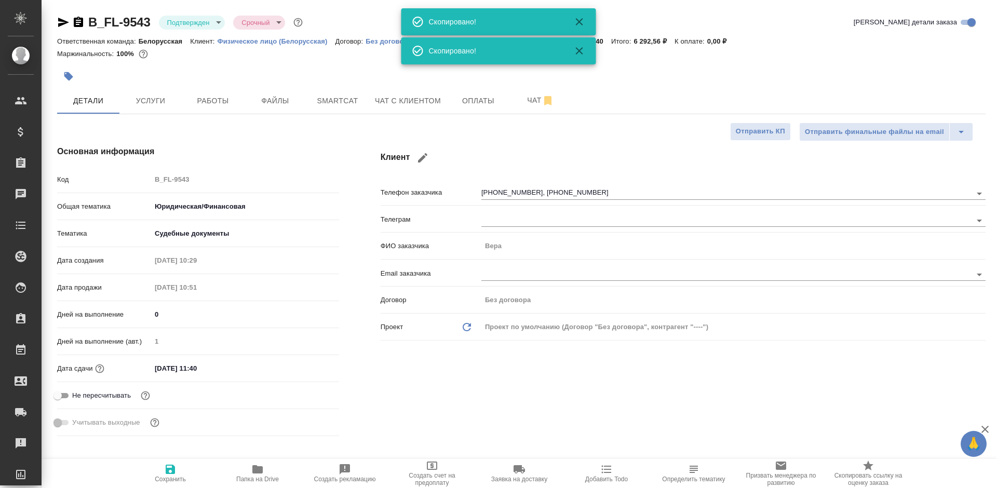
type textarea "x"
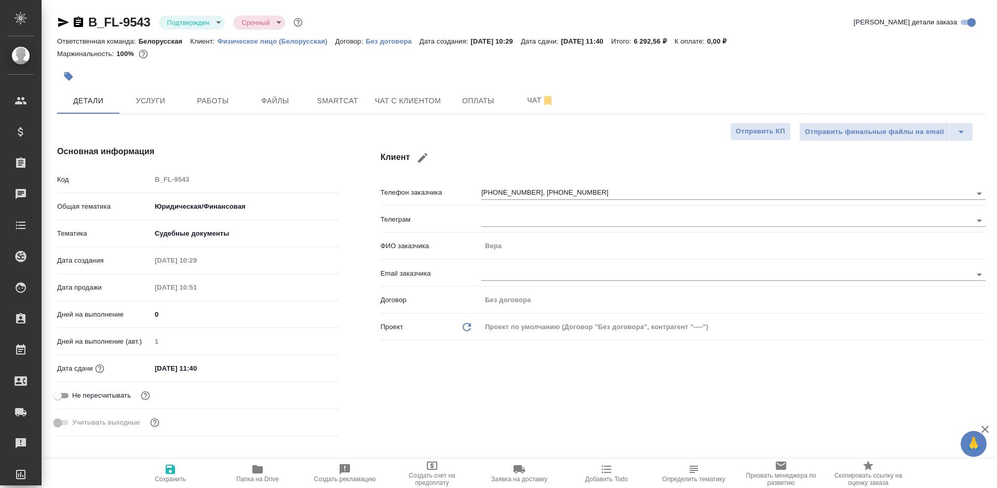
type textarea "x"
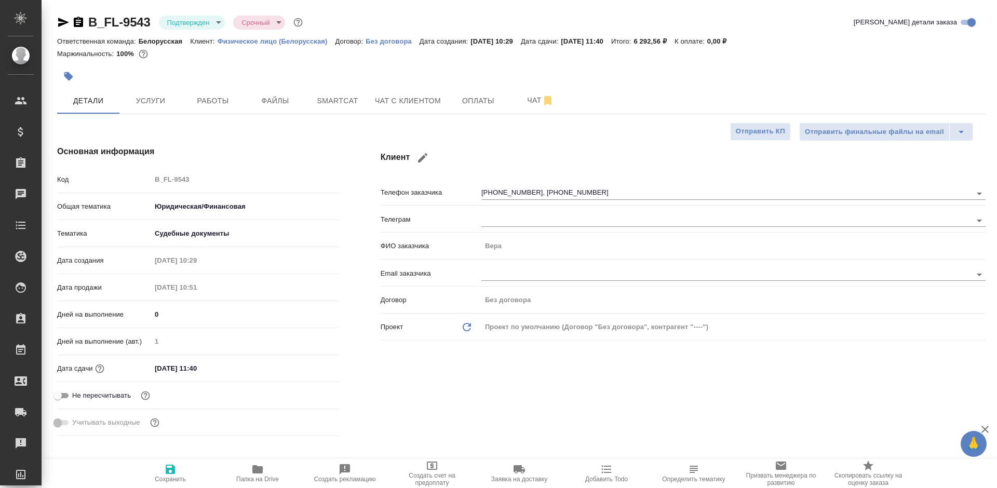
type textarea "x"
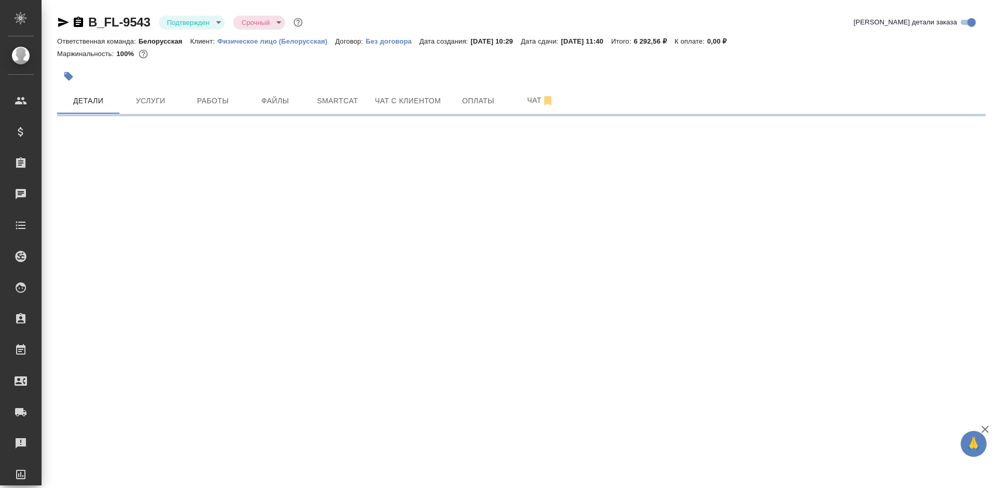
click at [650, 60] on div "Маржинальность: 100%" at bounding box center [521, 53] width 928 height 13
select select "RU"
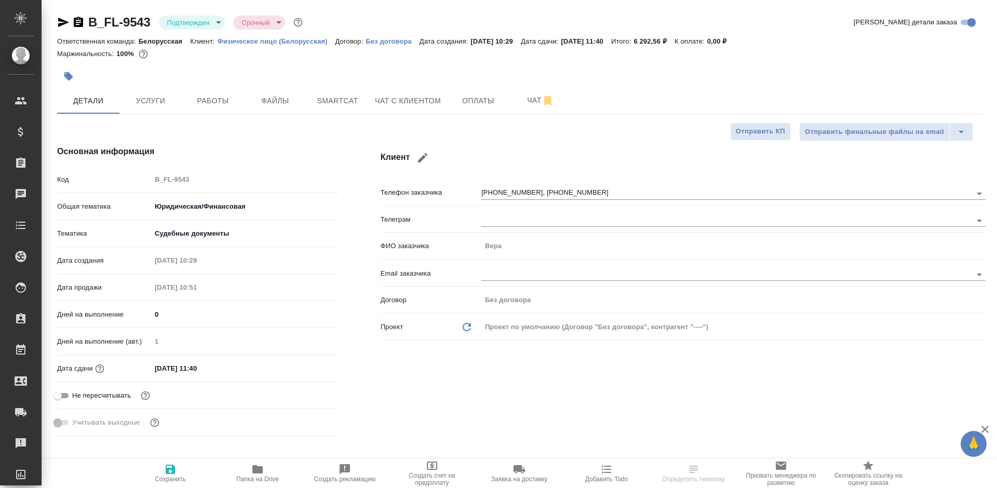
type textarea "x"
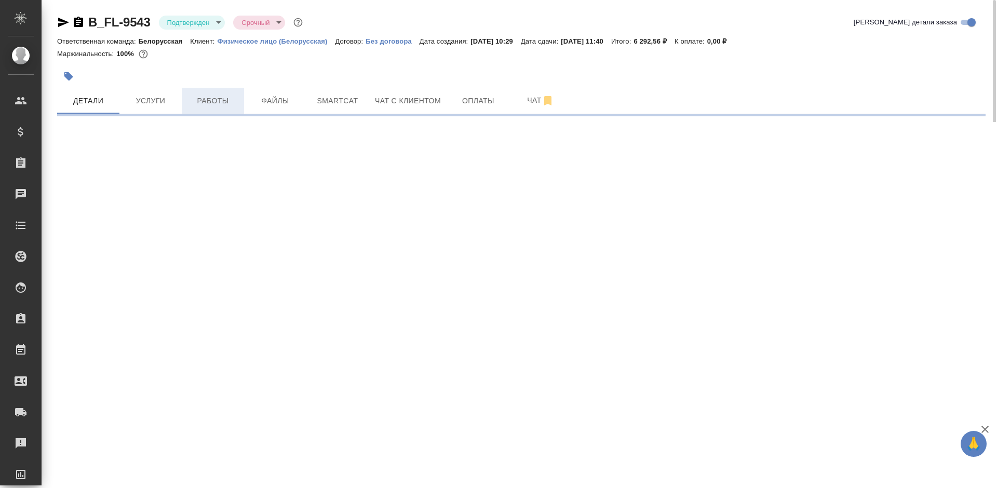
click at [205, 99] on span "Работы" at bounding box center [213, 100] width 50 height 13
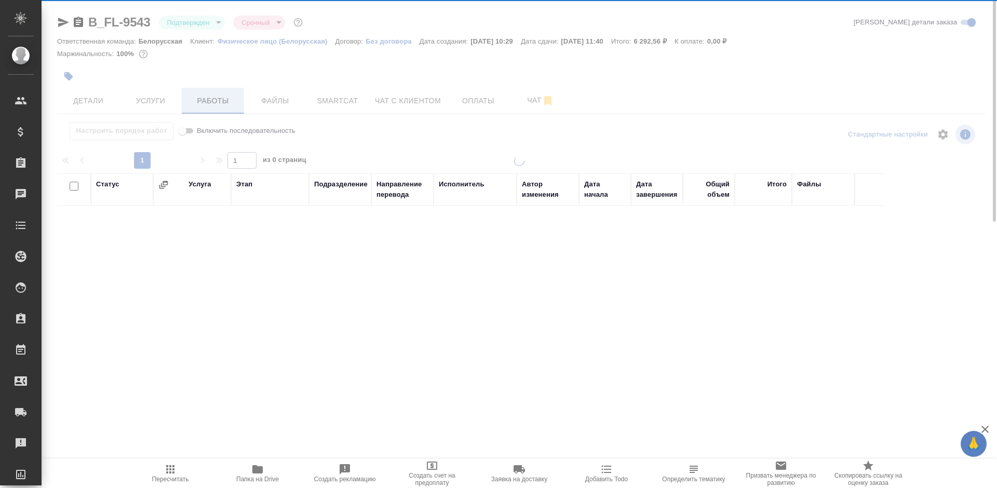
click at [212, 103] on div at bounding box center [519, 216] width 955 height 433
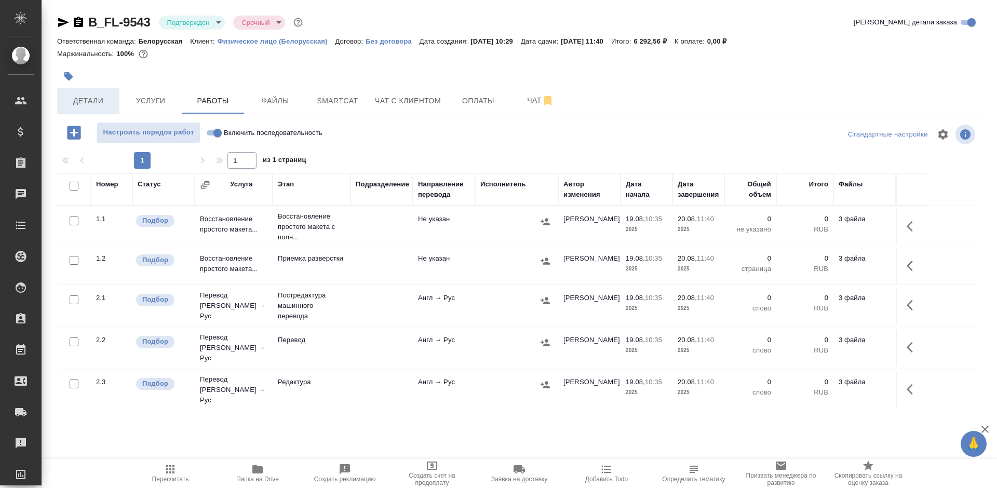
click at [78, 95] on span "Детали" at bounding box center [88, 100] width 50 height 13
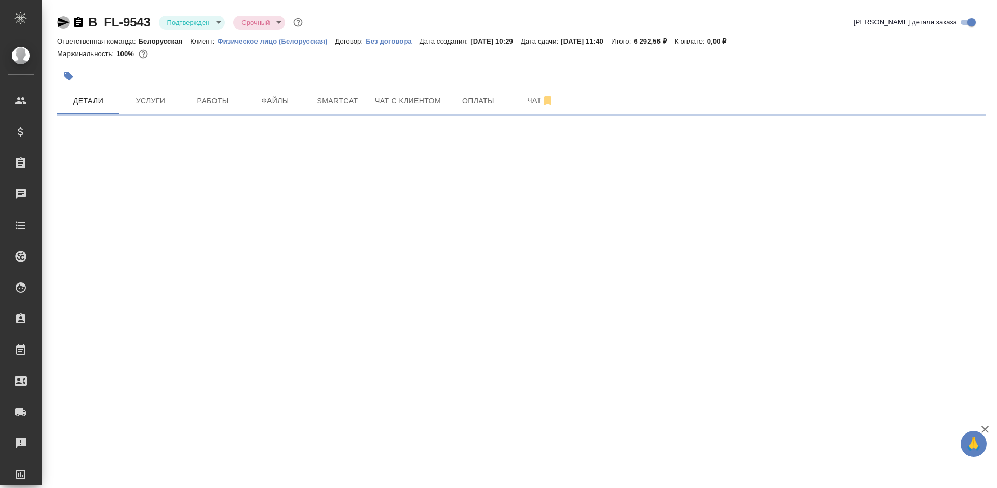
click at [59, 23] on icon "button" at bounding box center [63, 22] width 11 height 9
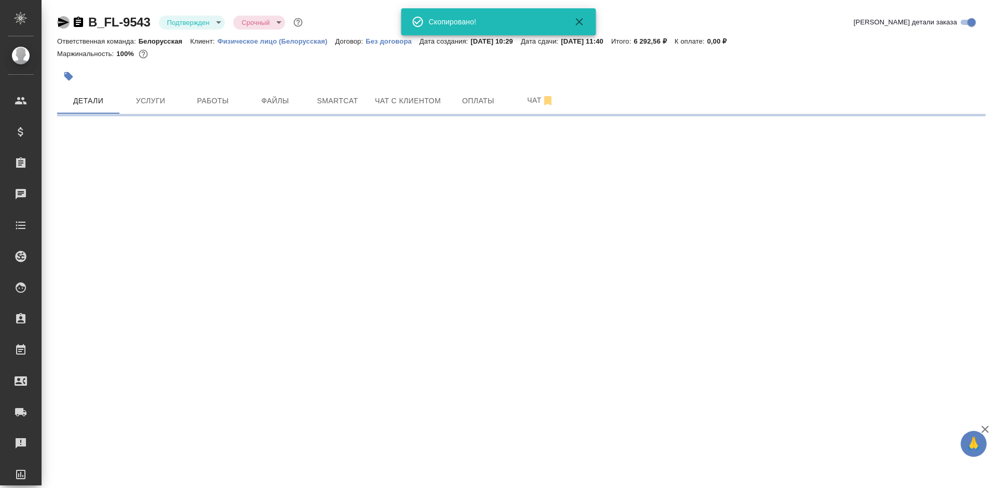
click at [59, 23] on icon "button" at bounding box center [63, 22] width 11 height 9
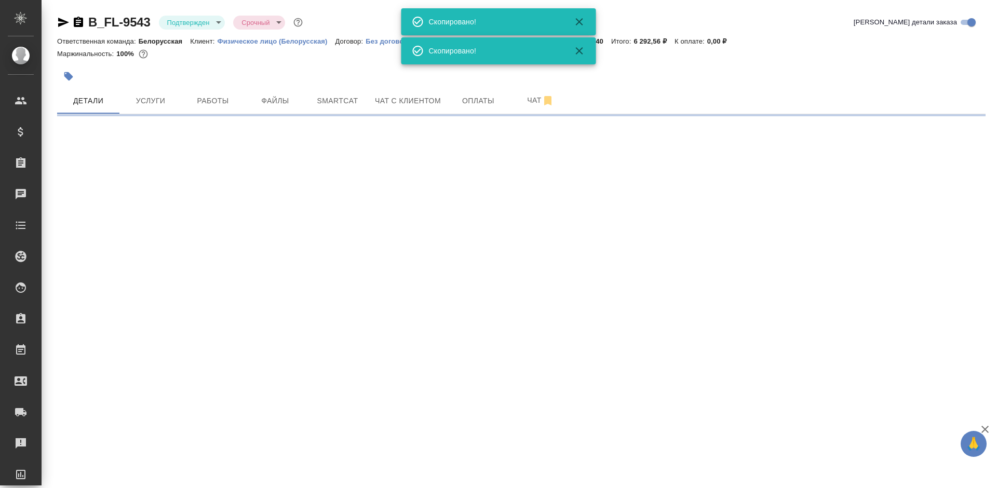
click at [59, 23] on icon "button" at bounding box center [63, 22] width 11 height 9
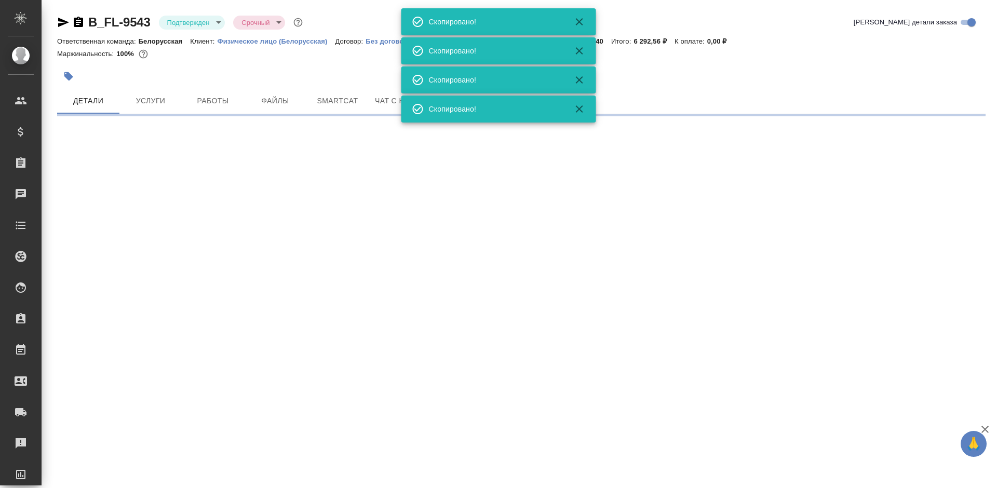
click at [59, 23] on icon "button" at bounding box center [63, 22] width 11 height 9
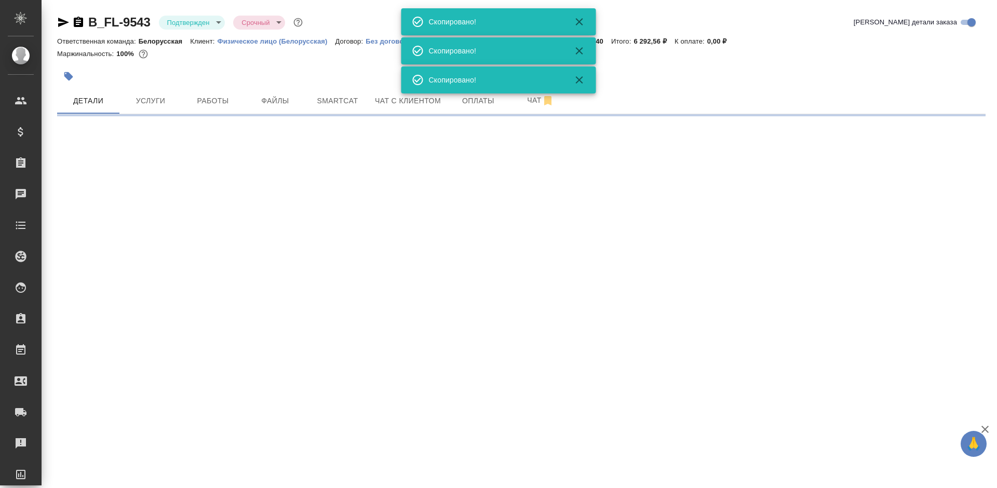
select select "RU"
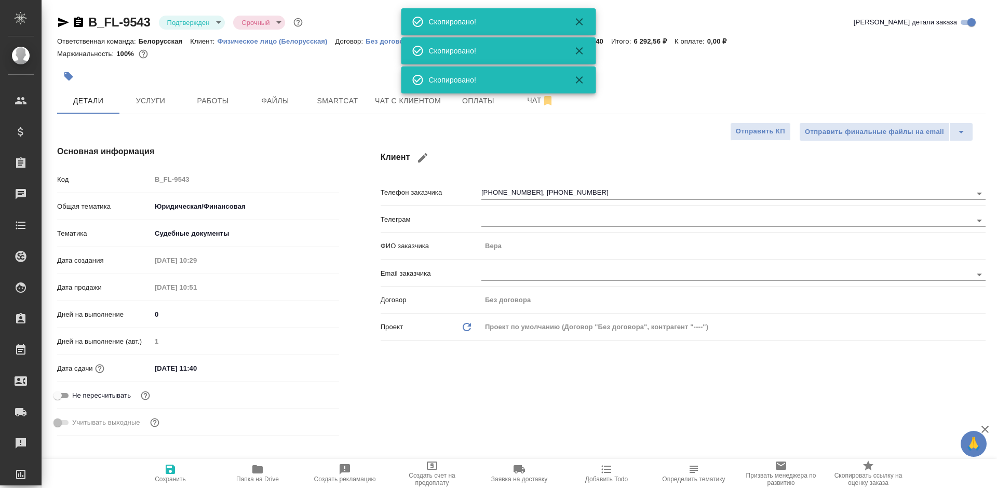
type textarea "x"
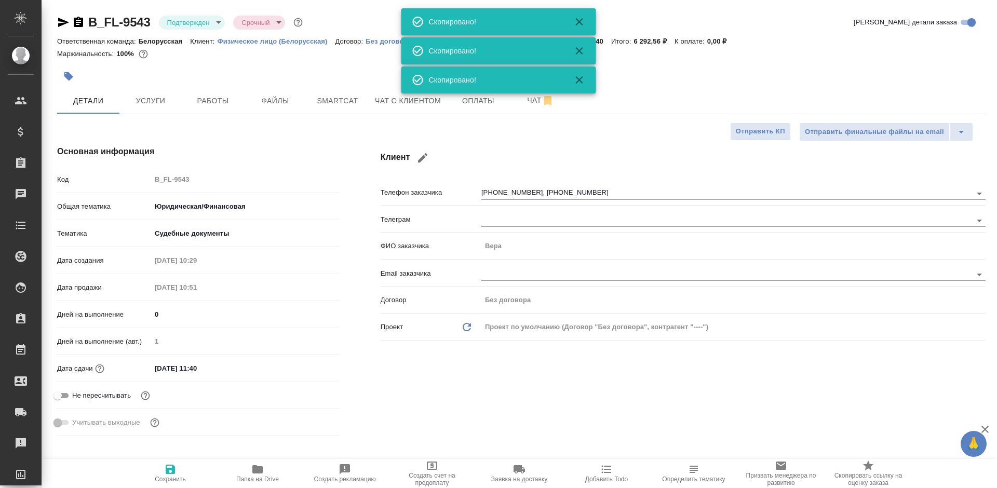
type textarea "x"
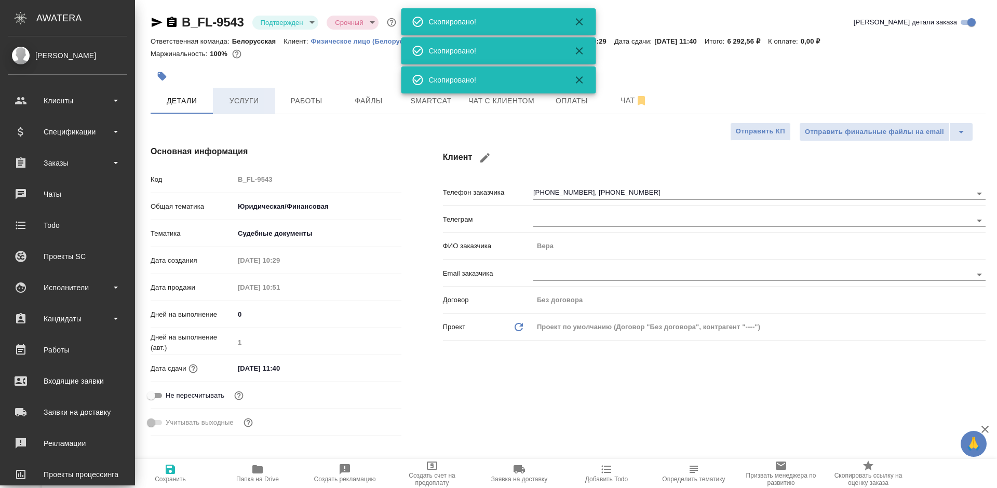
type textarea "x"
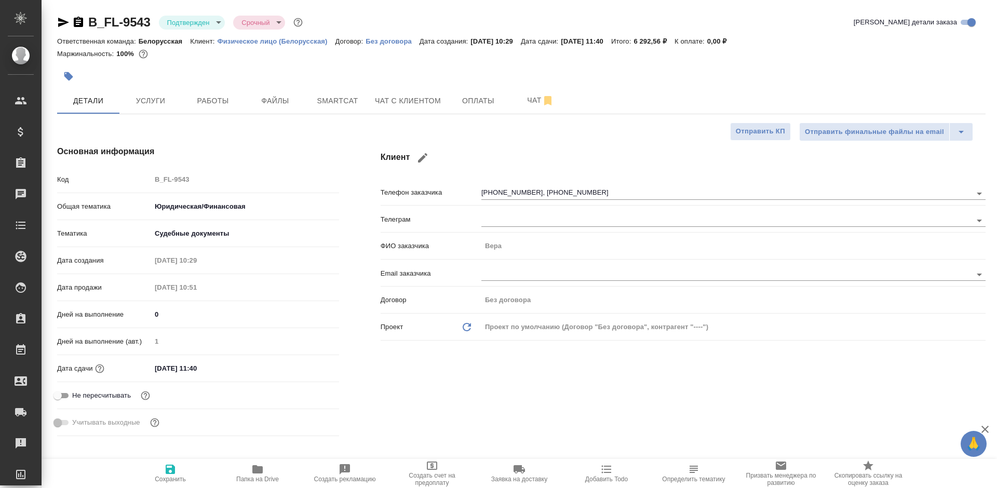
type textarea "x"
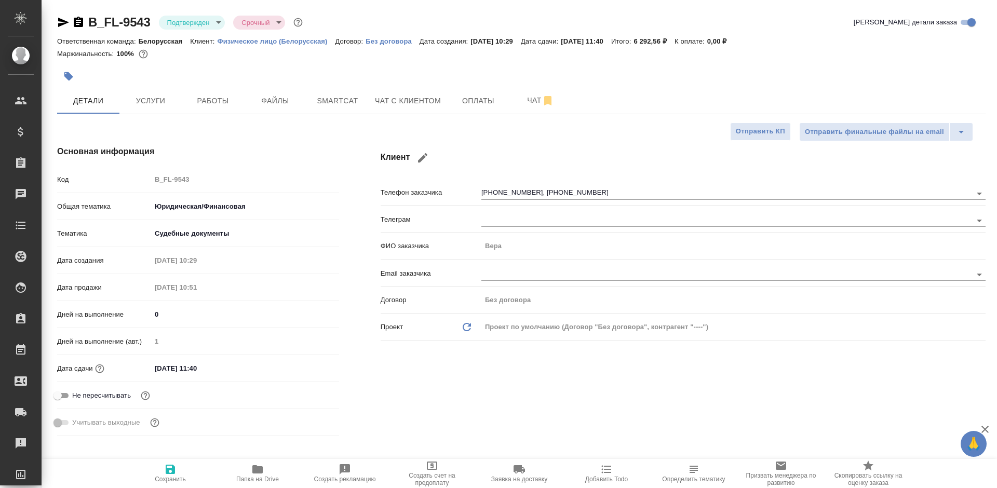
type textarea "x"
click at [223, 104] on span "Работы" at bounding box center [213, 100] width 50 height 13
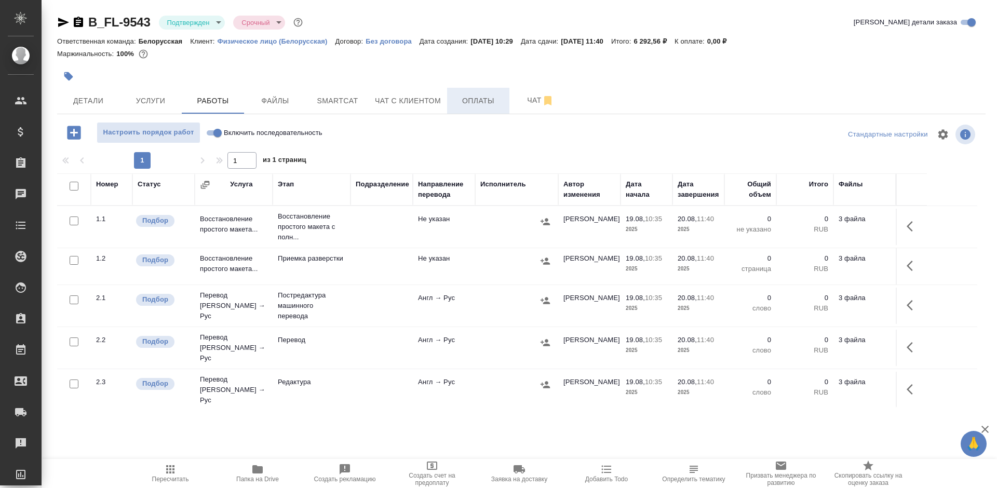
click at [457, 99] on span "Оплаты" at bounding box center [478, 100] width 50 height 13
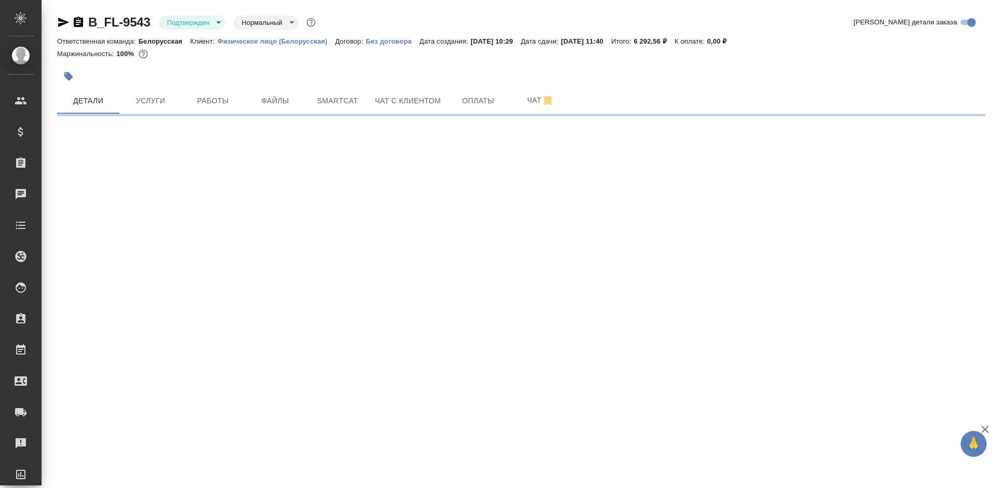
select select "RU"
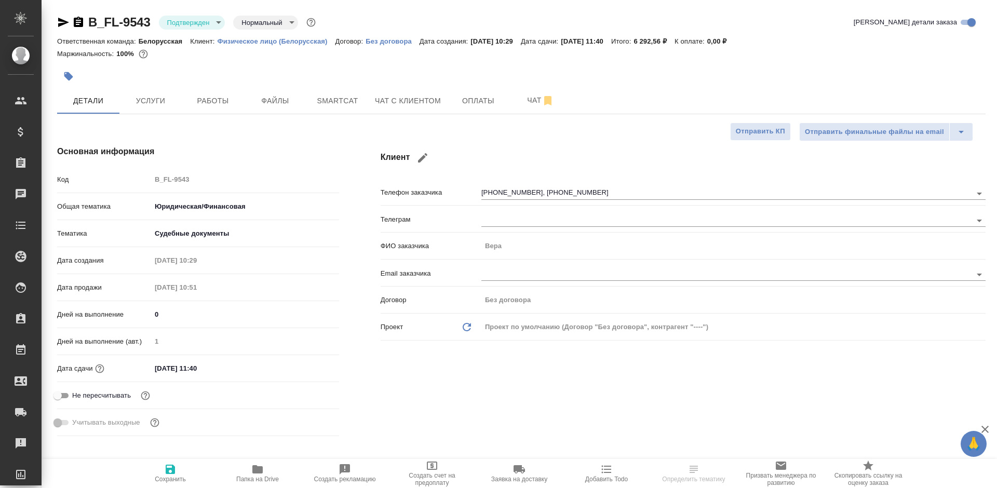
type textarea "x"
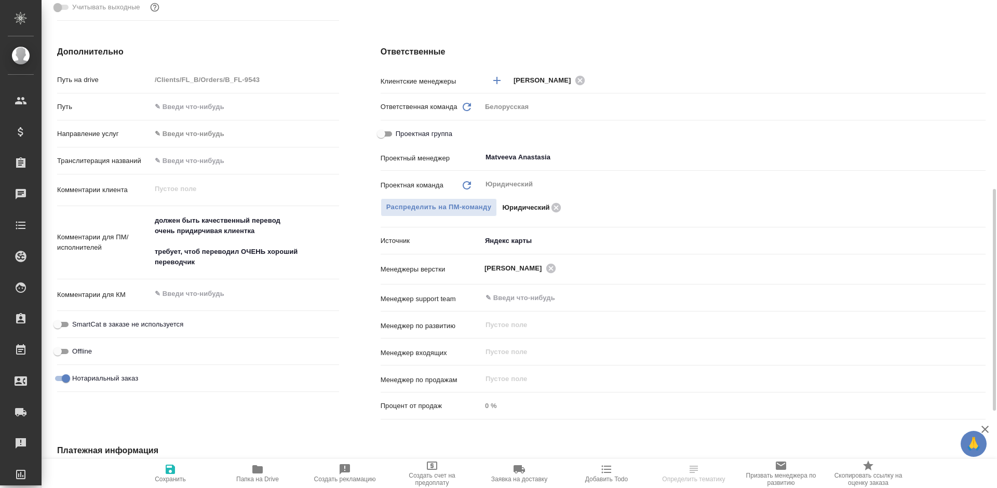
scroll to position [467, 0]
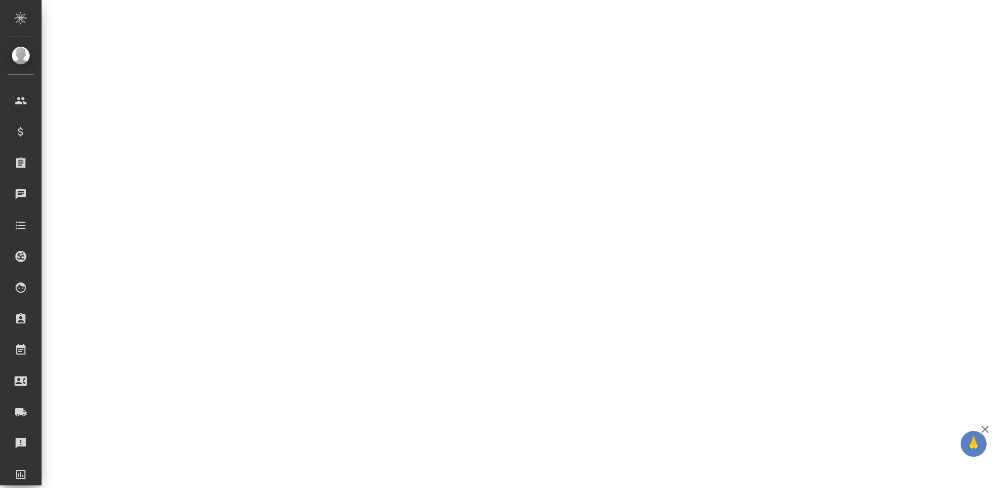
select select "RU"
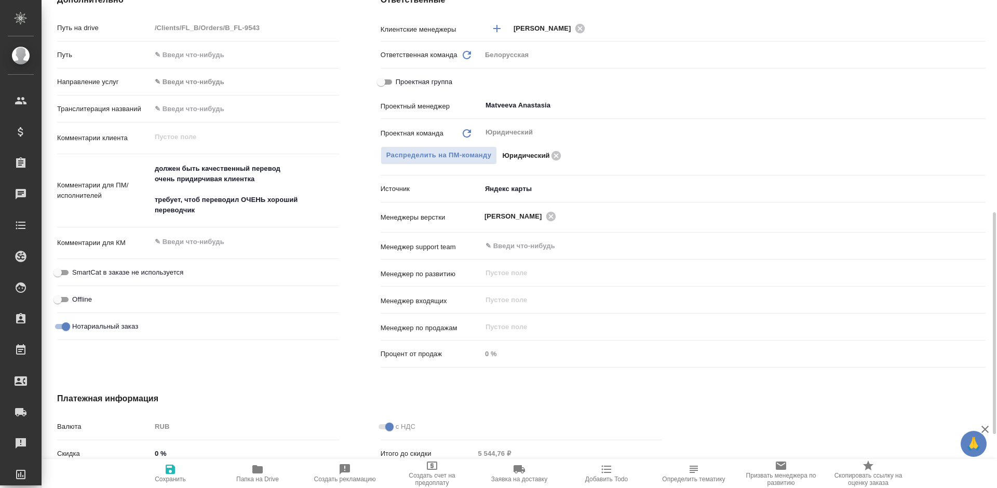
type textarea "x"
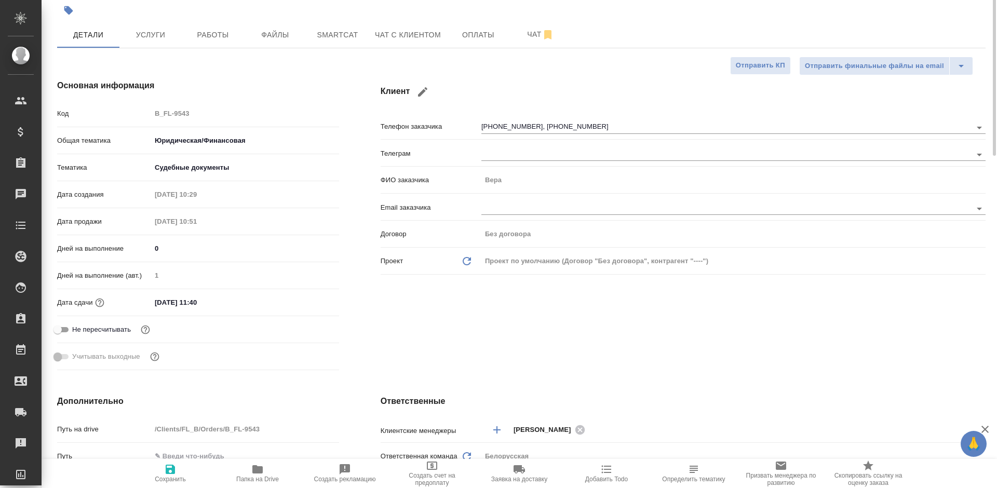
scroll to position [0, 0]
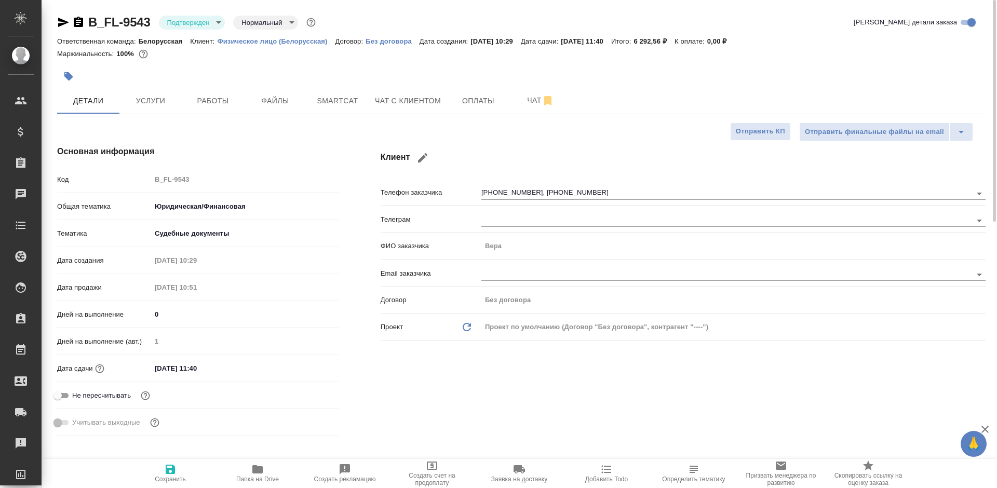
type textarea "x"
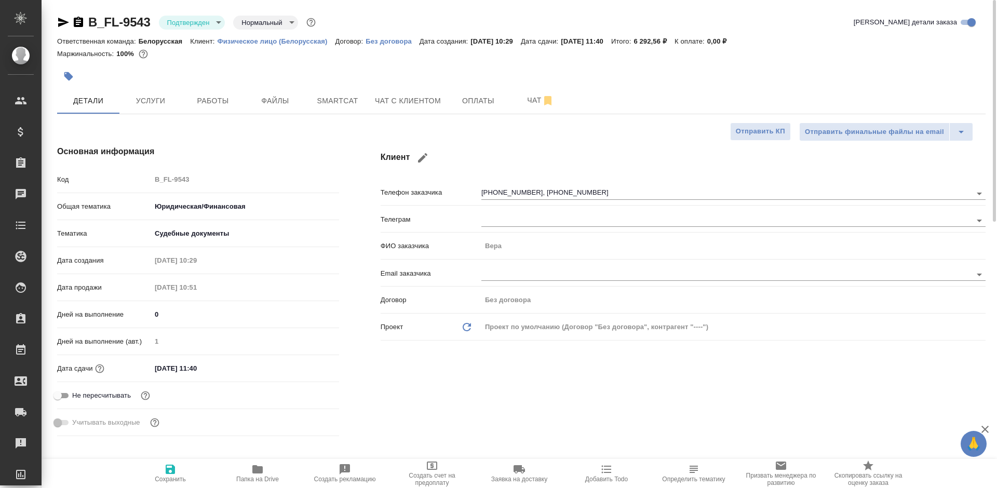
type textarea "x"
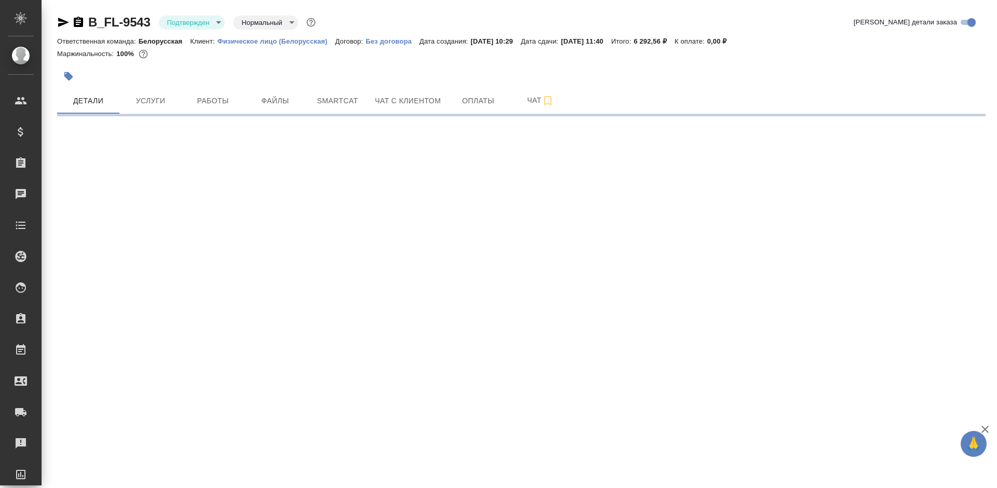
select select "RU"
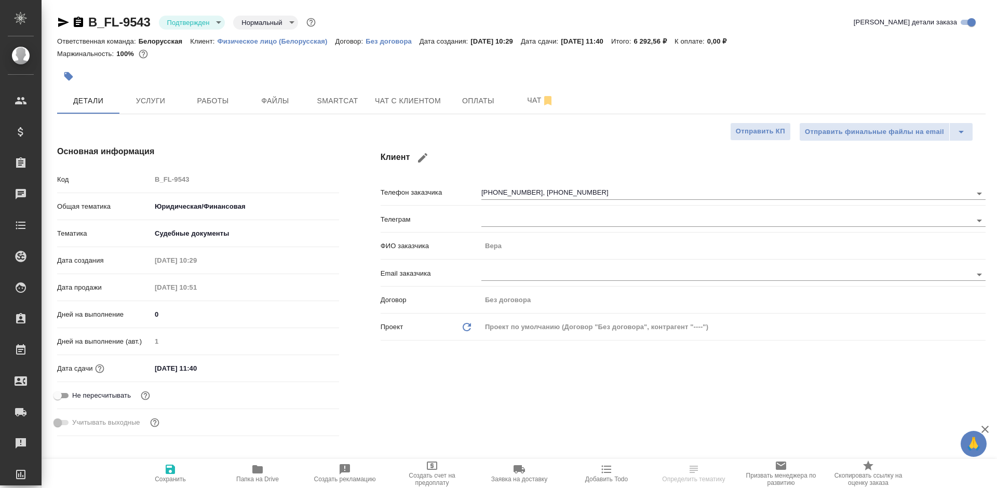
type textarea "x"
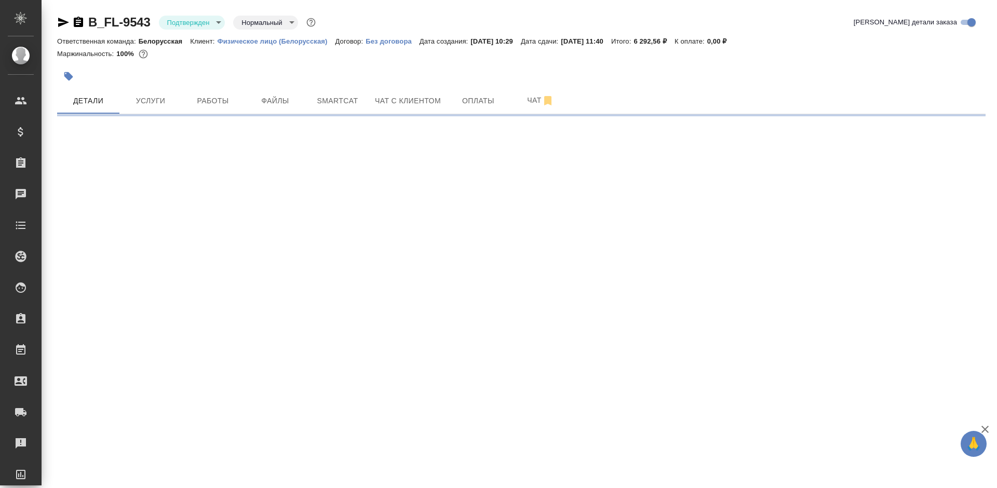
click at [211, 87] on div at bounding box center [366, 76] width 619 height 23
click at [215, 95] on span "Работы" at bounding box center [213, 100] width 50 height 13
select select "RU"
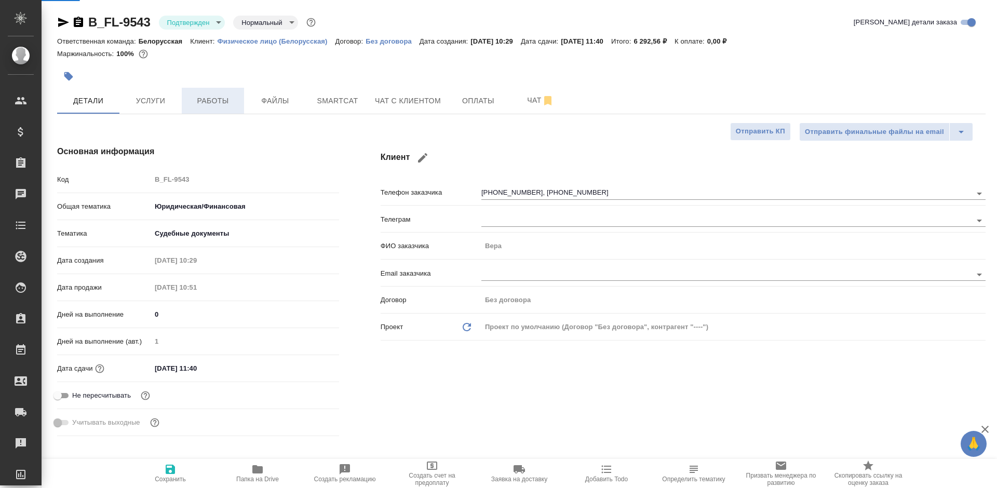
type textarea "x"
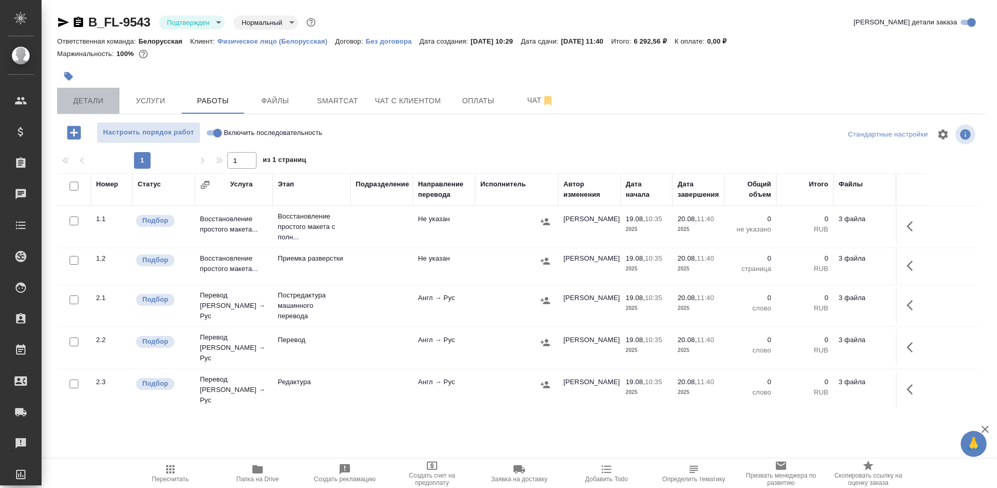
click at [92, 97] on span "Детали" at bounding box center [88, 100] width 50 height 13
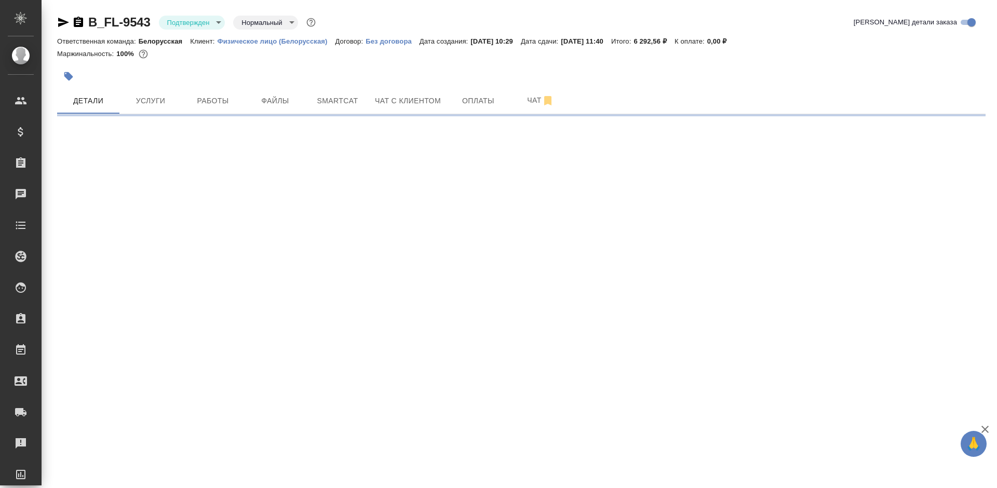
select select "RU"
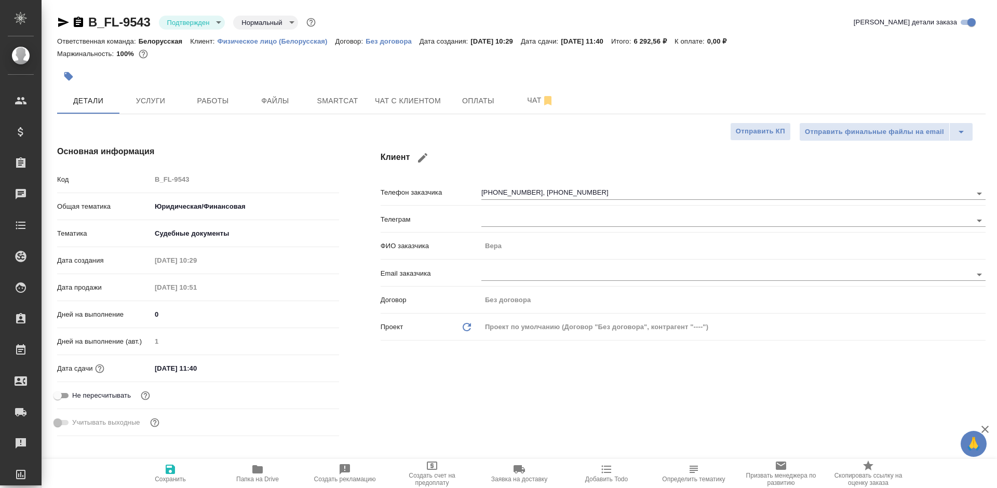
type textarea "x"
click at [62, 24] on icon "button" at bounding box center [63, 22] width 11 height 9
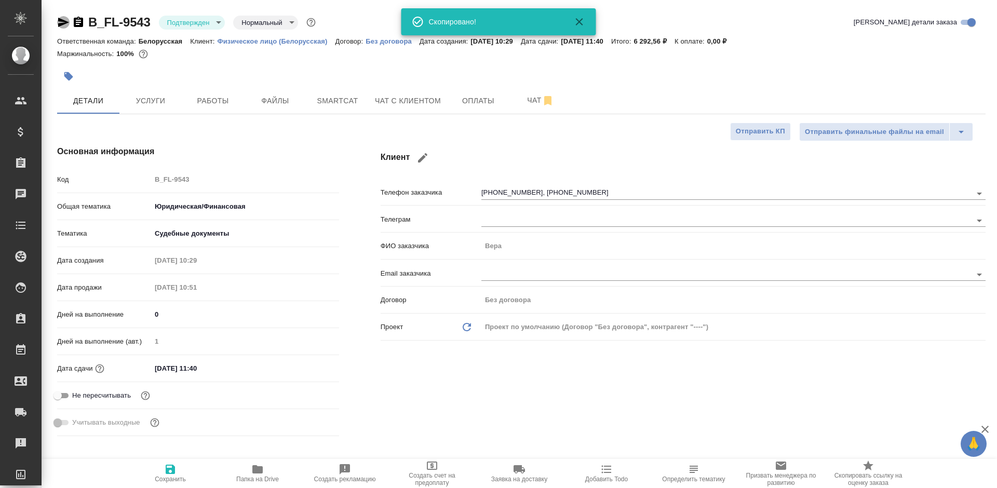
click at [62, 24] on icon "button" at bounding box center [63, 22] width 11 height 9
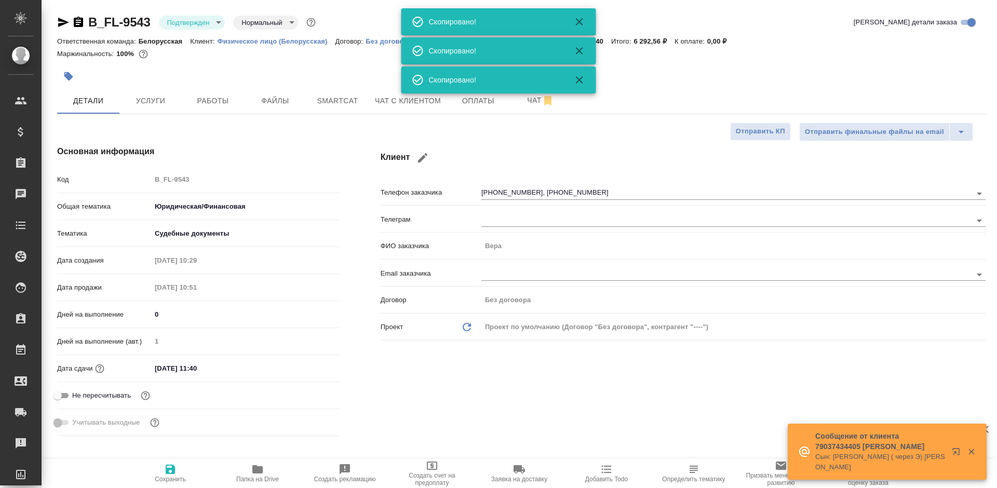
type textarea "x"
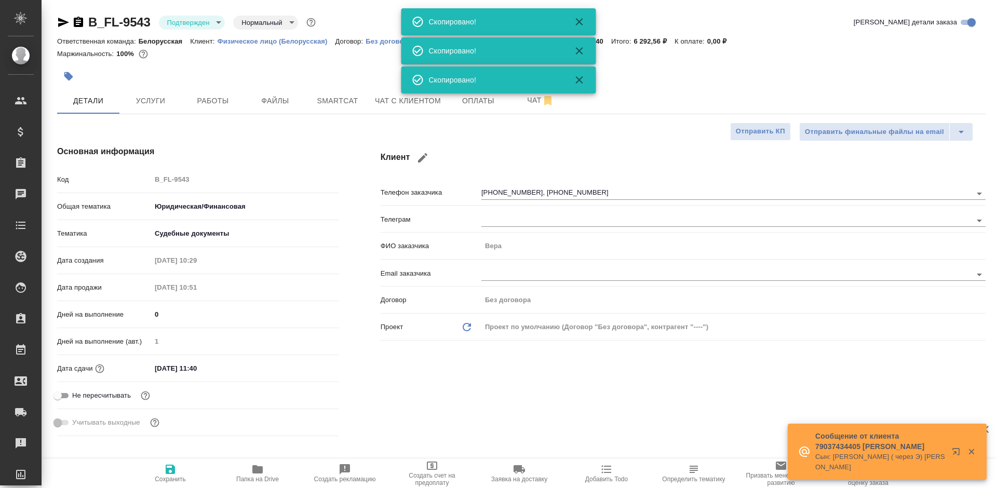
type textarea "x"
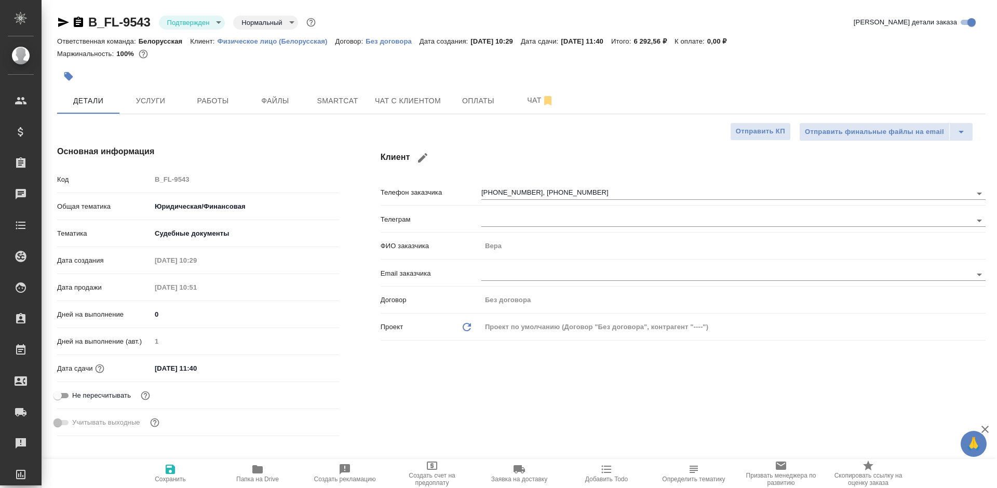
type textarea "x"
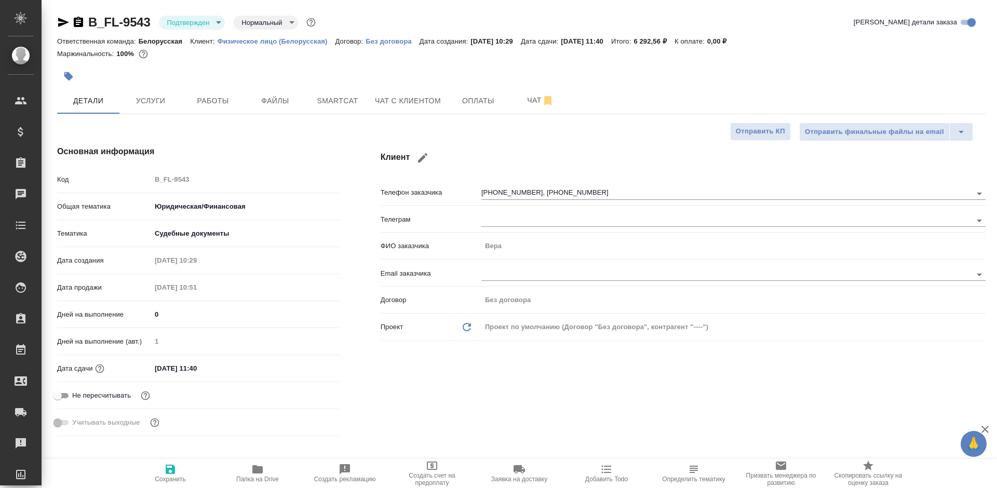
type textarea "x"
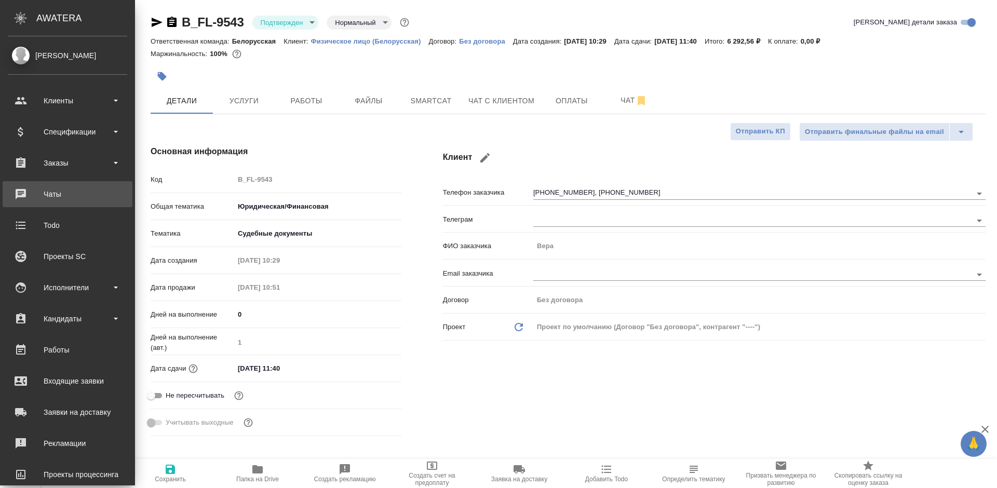
click at [21, 193] on div "Чаты" at bounding box center [67, 194] width 119 height 16
type textarea "x"
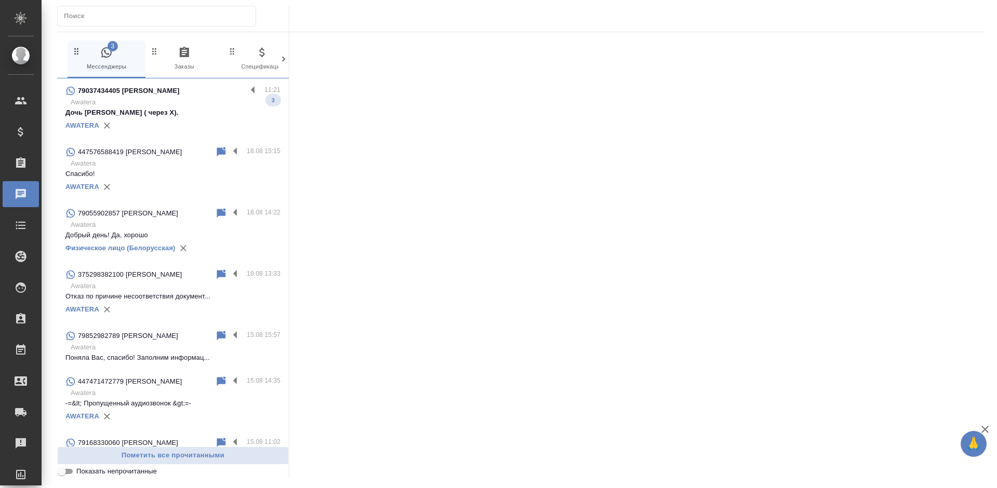
click at [195, 103] on p "Awatera" at bounding box center [176, 102] width 210 height 10
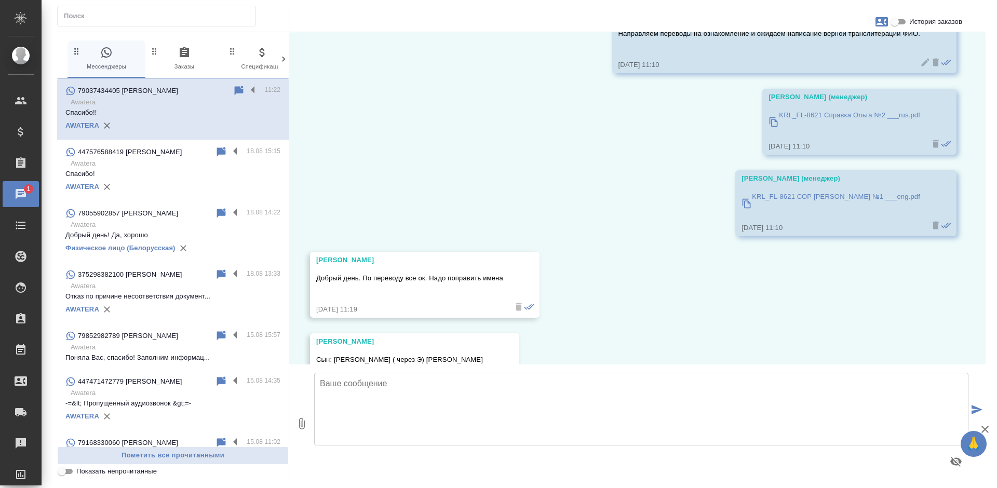
scroll to position [64, 0]
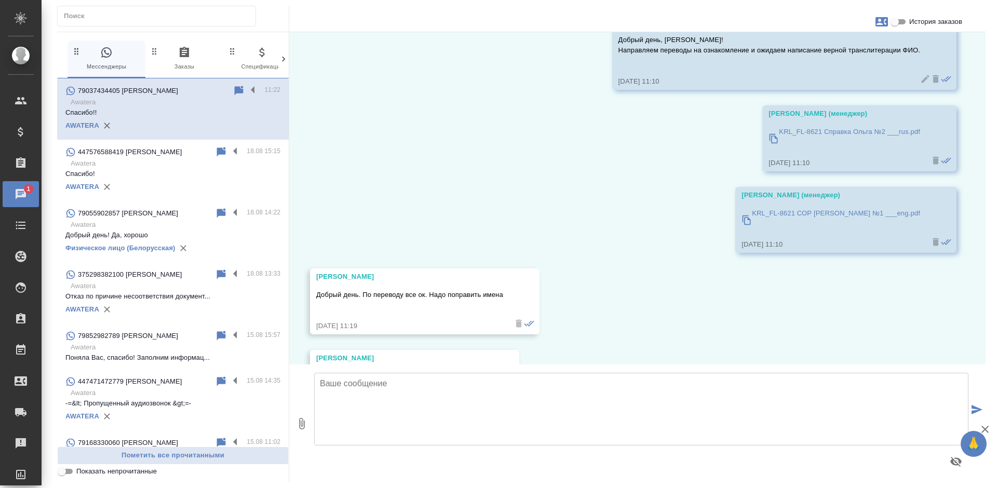
click at [240, 84] on div "79037434405 Ольга 11:22 Awatera Спасибо!! AWATERA" at bounding box center [173, 108] width 232 height 61
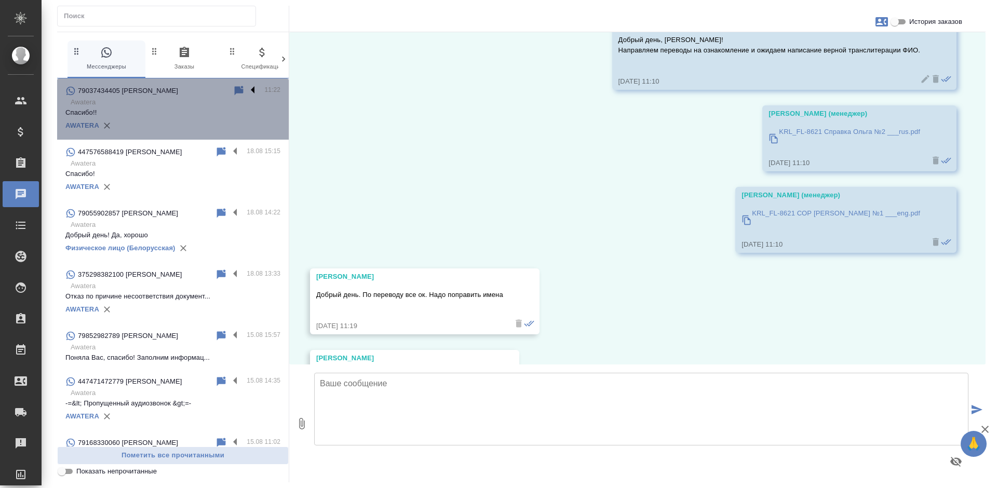
click at [247, 88] on label at bounding box center [256, 91] width 18 height 12
click at [0, 0] on input "checkbox" at bounding box center [0, 0] width 0 height 0
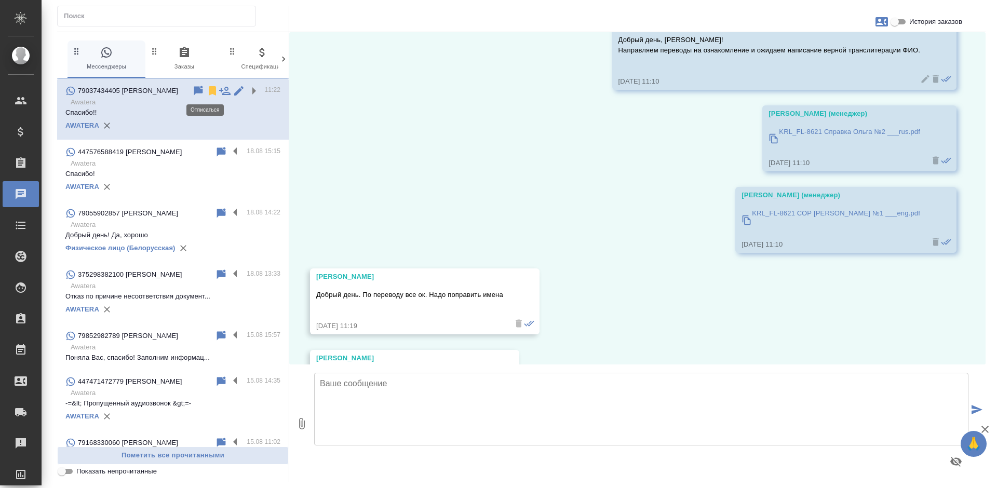
click at [209, 90] on icon at bounding box center [212, 90] width 7 height 9
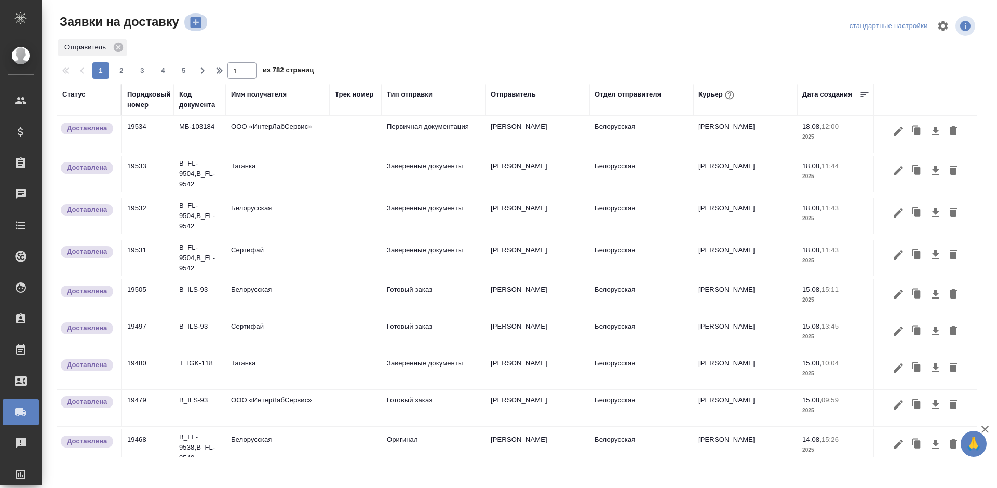
click at [191, 23] on icon "button" at bounding box center [195, 22] width 11 height 11
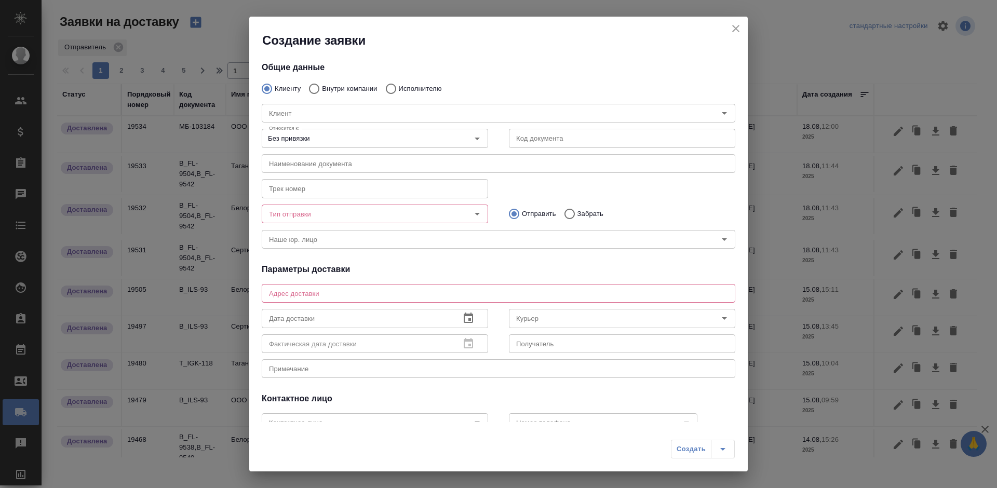
click at [357, 86] on p "Внутри компании" at bounding box center [349, 89] width 55 height 10
click at [322, 86] on input "Внутри компании" at bounding box center [312, 89] width 19 height 22
radio input "true"
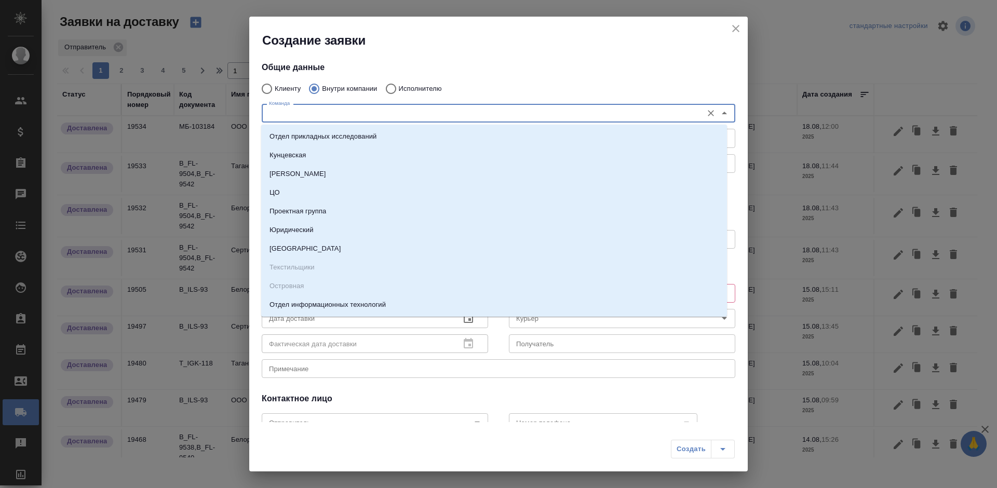
click at [344, 111] on input "Команда" at bounding box center [481, 113] width 432 height 12
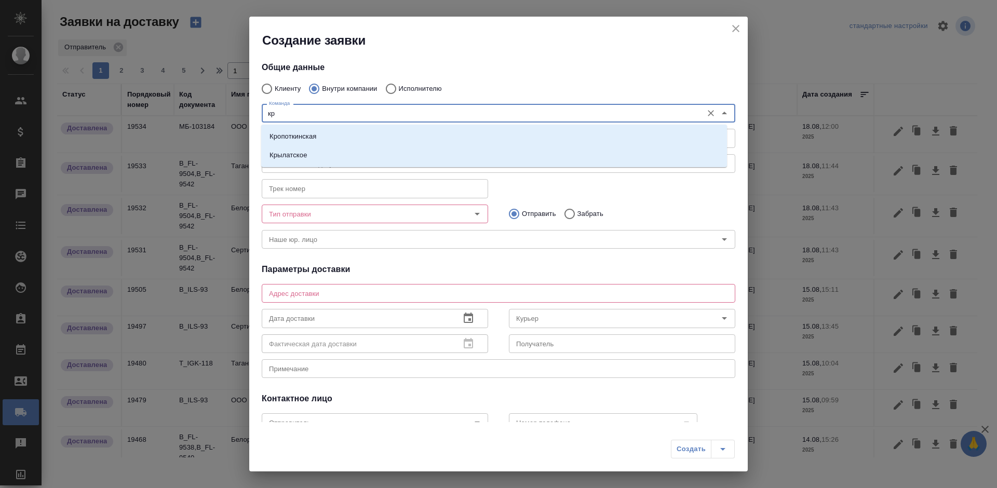
type input "кры"
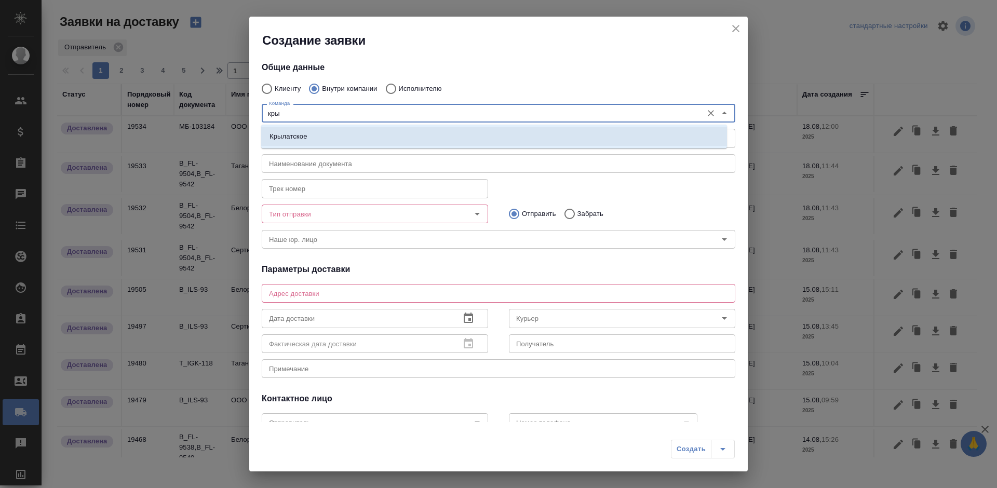
click at [336, 133] on li "Крылатское" at bounding box center [494, 136] width 466 height 19
type textarea "[STREET_ADDRESS] 1"
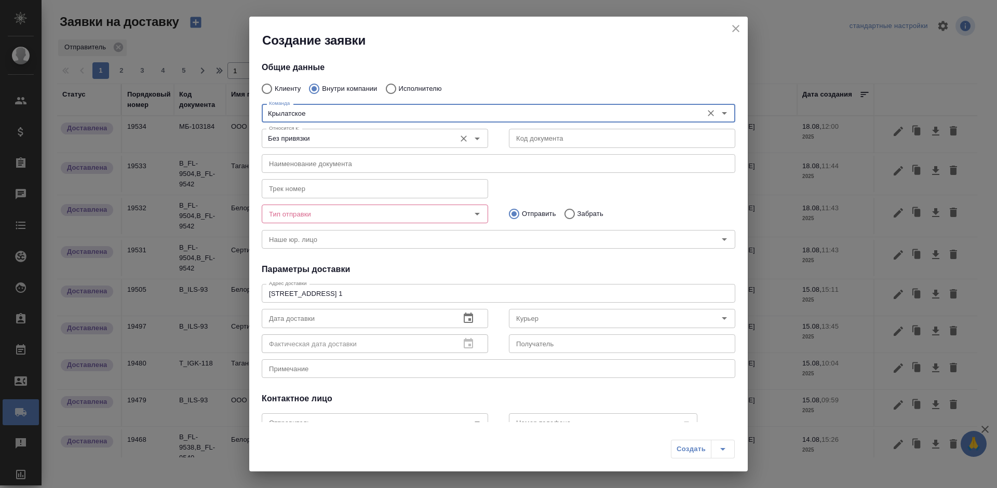
type input "Крылатское"
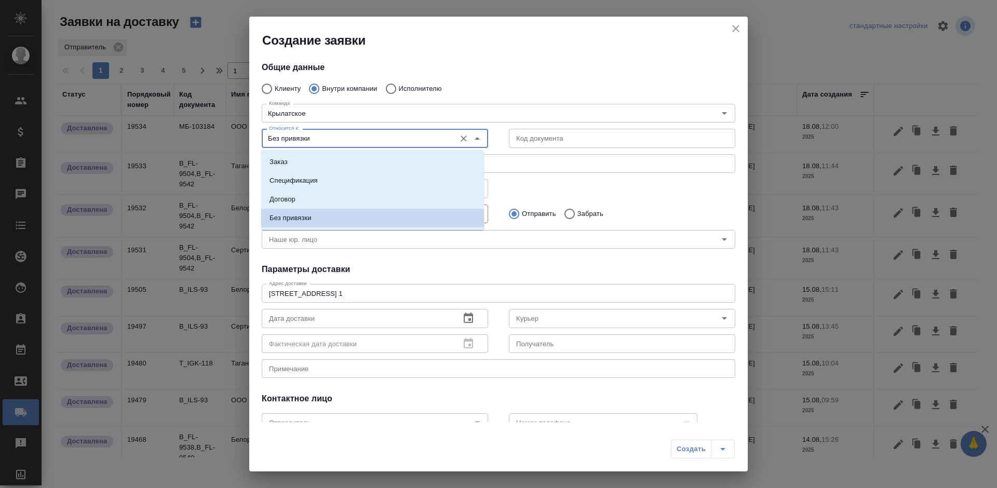
click at [400, 143] on input "Без привязки" at bounding box center [357, 138] width 185 height 12
click at [387, 159] on li "Заказ" at bounding box center [372, 162] width 223 height 19
type input "Заказ"
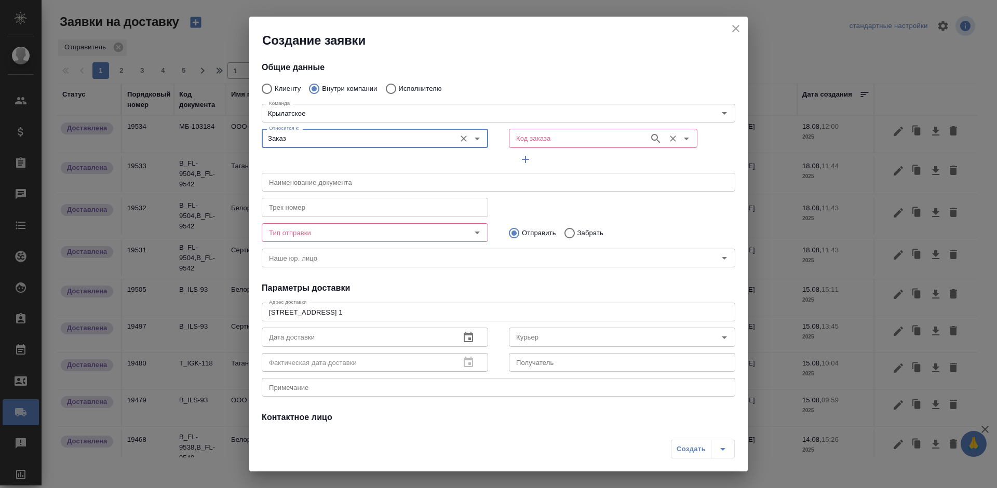
click at [548, 144] on input "Код заказа" at bounding box center [578, 138] width 132 height 12
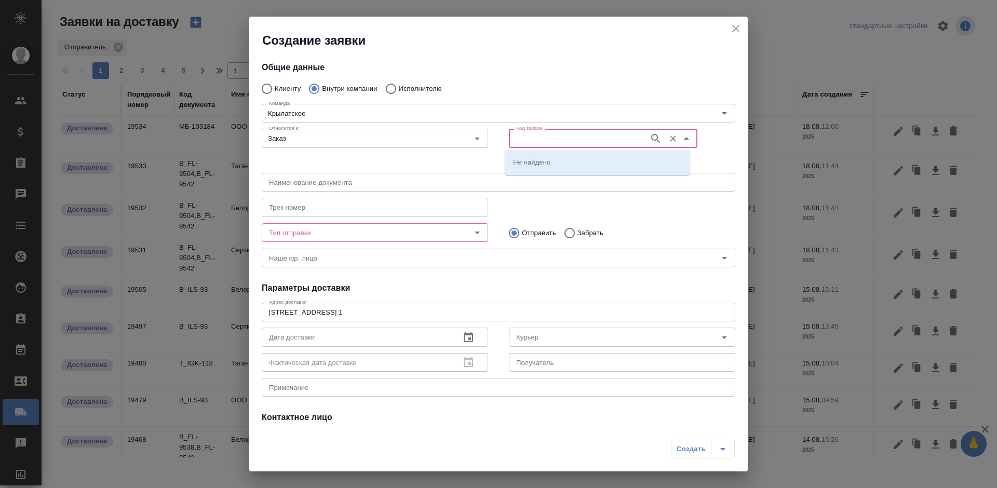
paste input "B_FL-9543"
type input "B_FL-9543"
click at [543, 145] on div "Код заказа" at bounding box center [603, 138] width 188 height 19
click at [543, 141] on input "Код заказа" at bounding box center [578, 138] width 132 height 12
paste input "B_FL-9543"
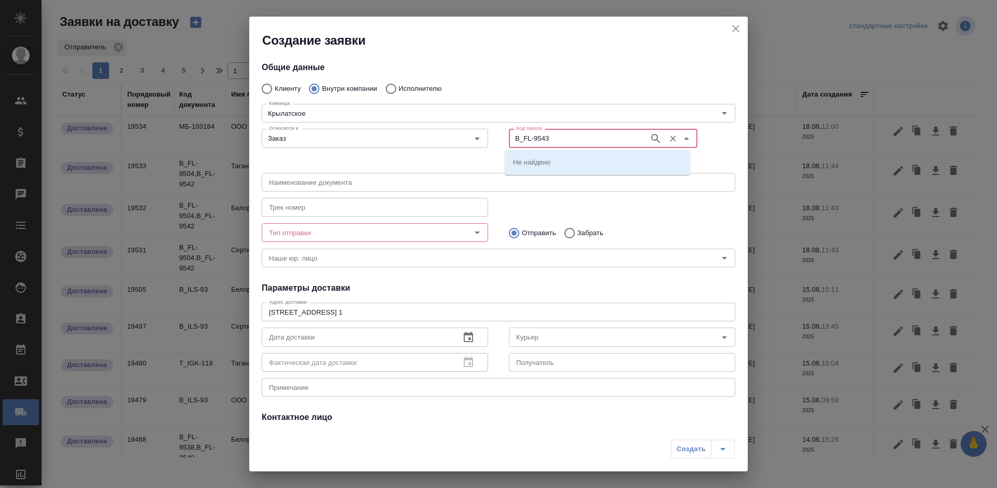
type input "B_FL-9543"
paste input "B_FL-9543"
click at [512, 137] on input "B_FL-9543" at bounding box center [578, 138] width 132 height 12
type input "B_FL-9543"
click at [553, 176] on li "B_FL-9543" at bounding box center [597, 180] width 185 height 19
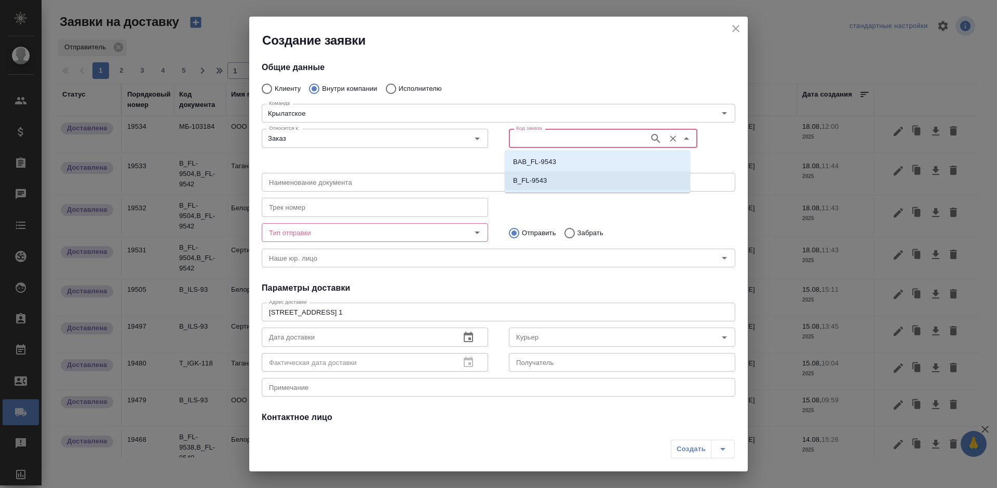
type input "(МБ) ООО "Монблан""
type input "B_FL-9543"
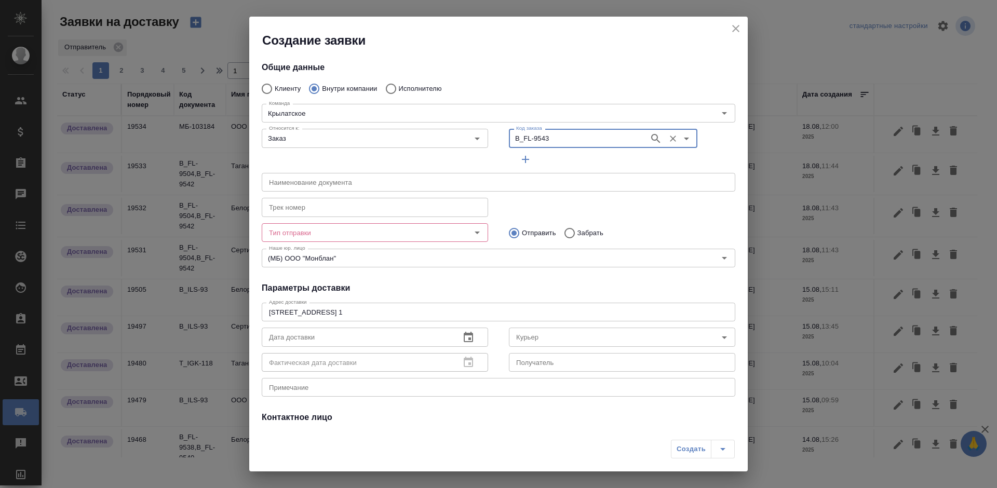
click at [577, 230] on p "Забрать" at bounding box center [590, 233] width 26 height 10
click at [574, 230] on input "Забрать" at bounding box center [568, 233] width 19 height 22
radio input "true"
click at [487, 379] on div "x Примечание" at bounding box center [498, 387] width 473 height 19
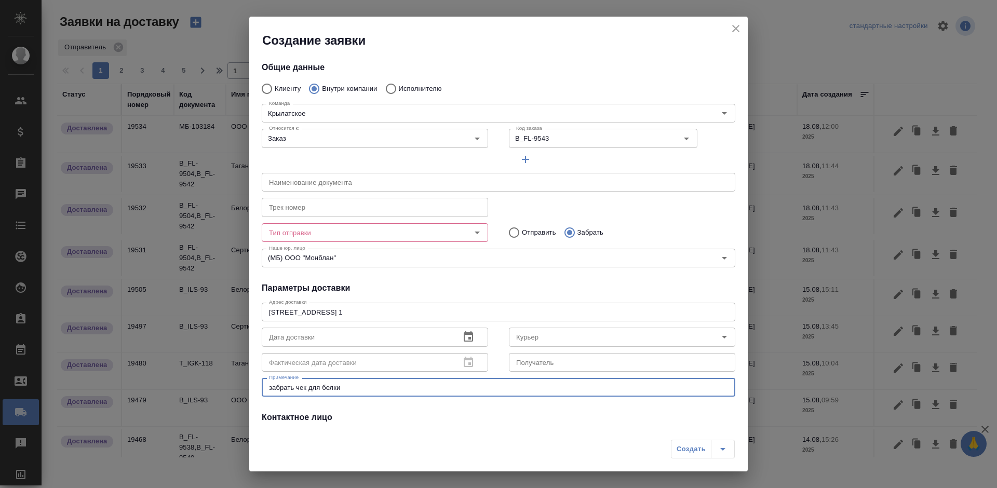
type textarea "забрать чек для белки"
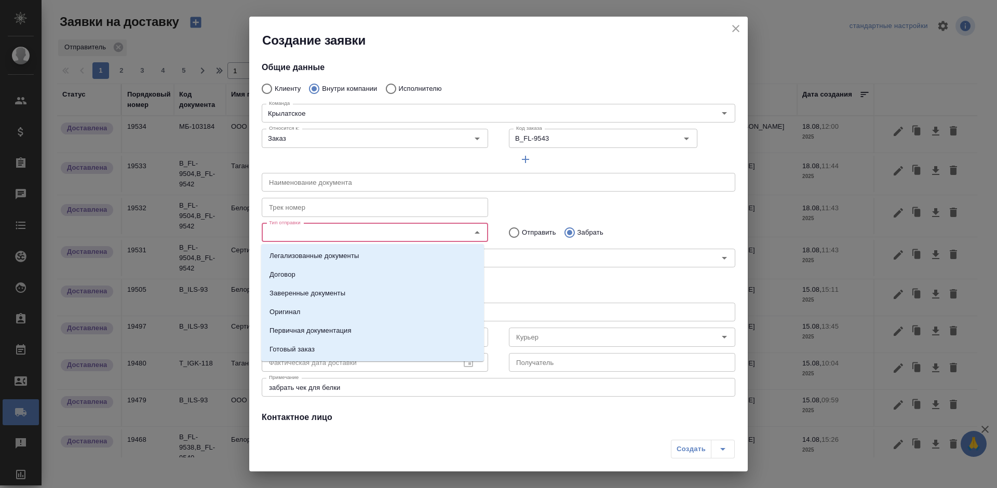
click at [336, 228] on input "Тип отправки" at bounding box center [357, 232] width 185 height 12
click at [352, 333] on li "Первичная документация" at bounding box center [372, 330] width 223 height 19
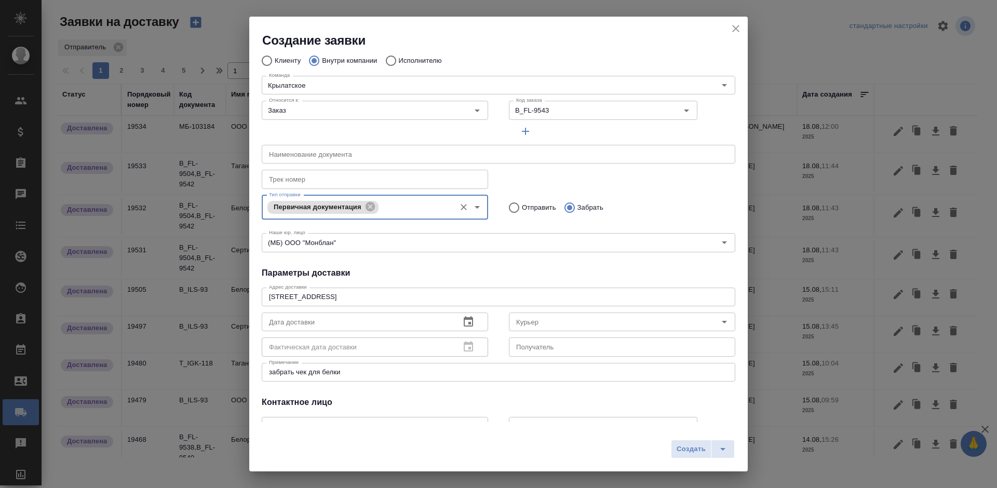
scroll to position [98, 0]
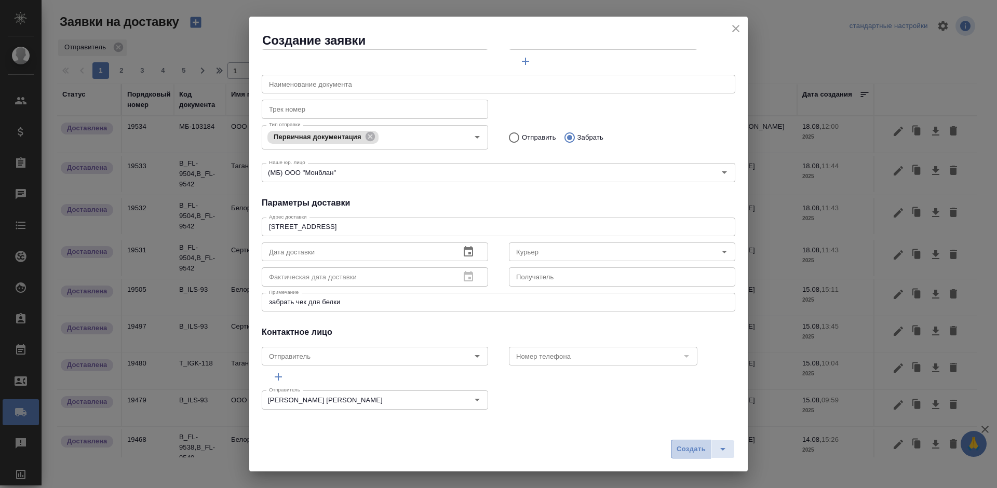
click at [692, 447] on span "Создать" at bounding box center [690, 449] width 29 height 12
radio input "true"
type input "Без привязки"
radio input "true"
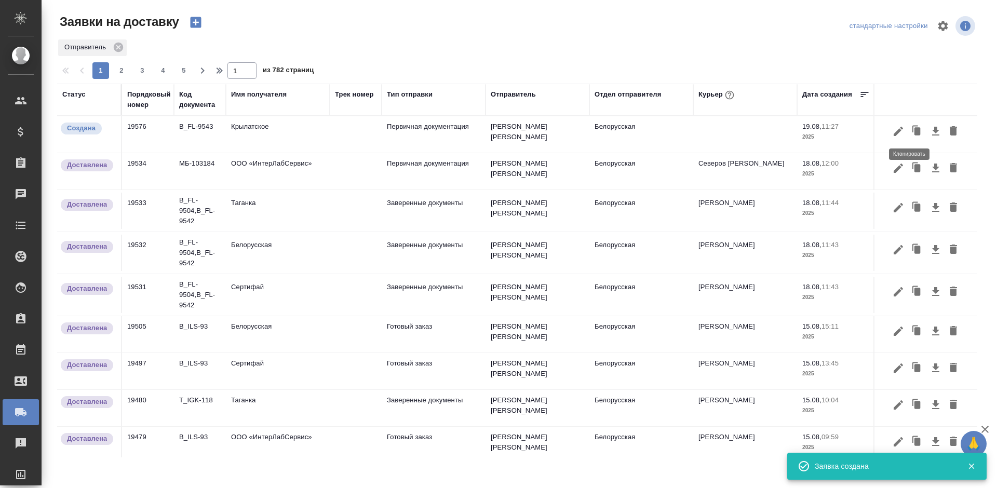
click at [909, 131] on icon "button" at bounding box center [916, 131] width 15 height 15
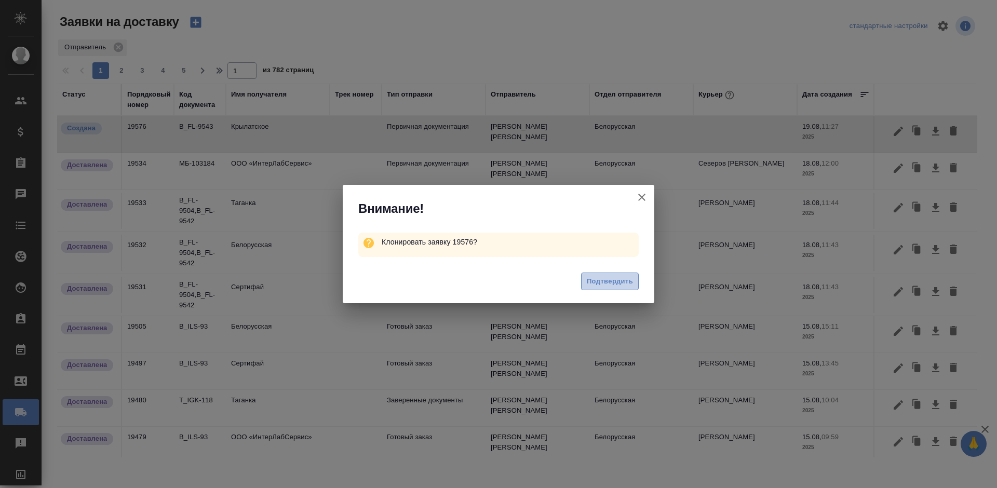
click at [603, 278] on span "Подтвердить" at bounding box center [610, 282] width 46 height 12
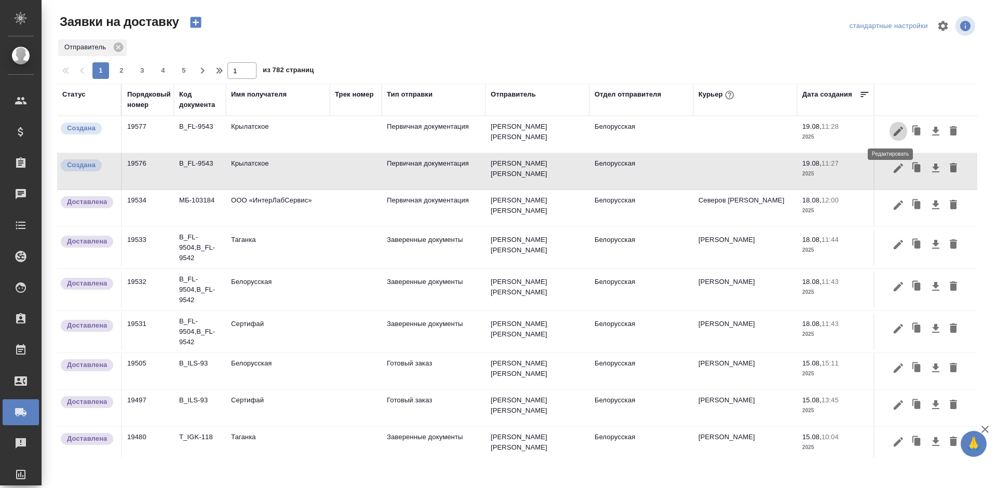
click at [892, 129] on icon "button" at bounding box center [898, 131] width 12 height 12
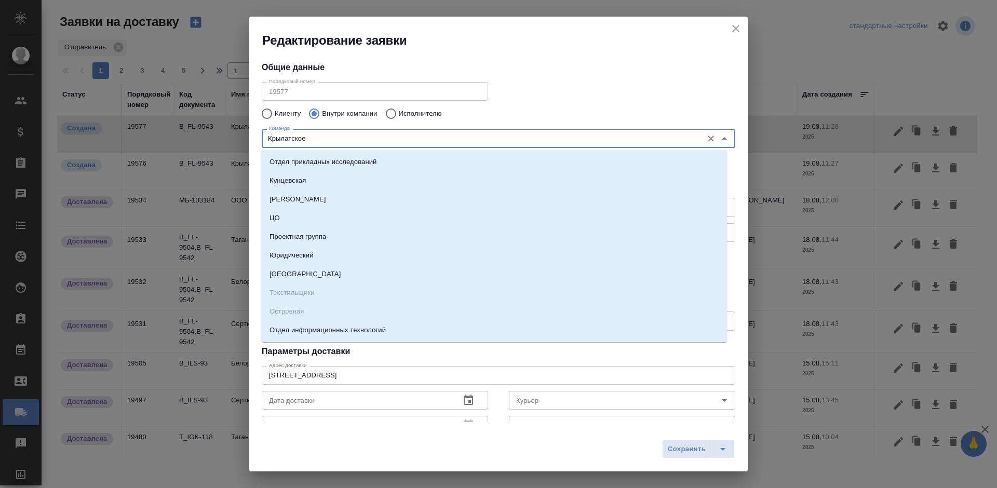
click at [345, 142] on input "Крылатское" at bounding box center [481, 138] width 432 height 12
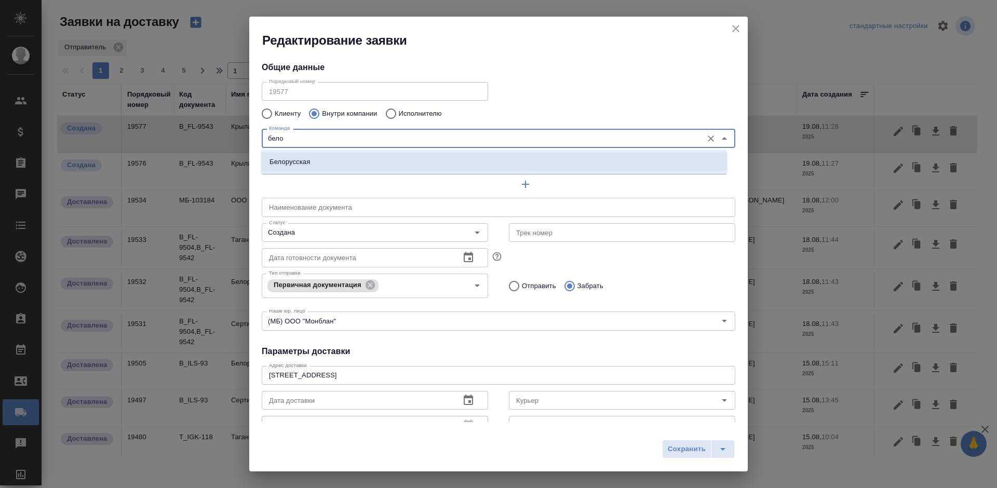
click at [350, 155] on li "Белорусская" at bounding box center [494, 162] width 466 height 19
type input "Белорусская"
type textarea "1-ая Тверская-Ямская, д. 29 стр. 1, этаж 2, офис 17"
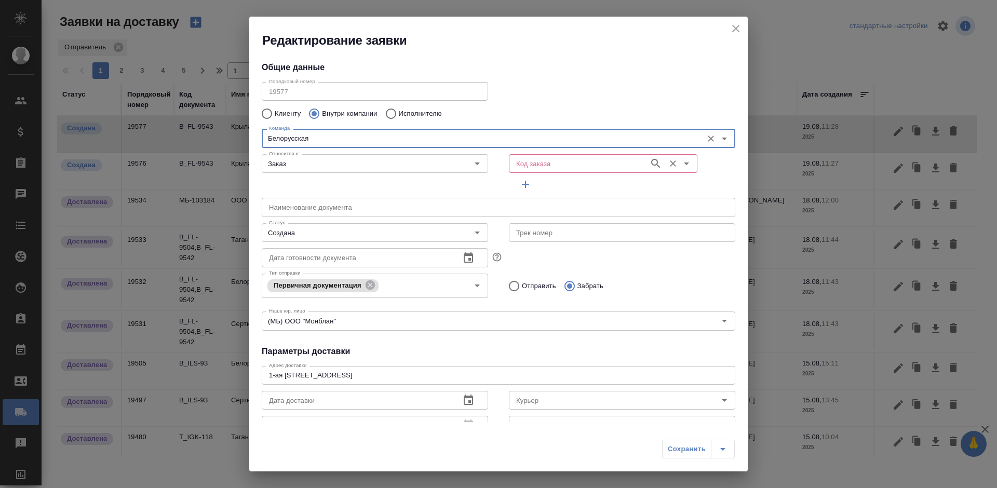
type input "Белорусская"
click at [528, 163] on input "Код заказа" at bounding box center [578, 163] width 132 height 12
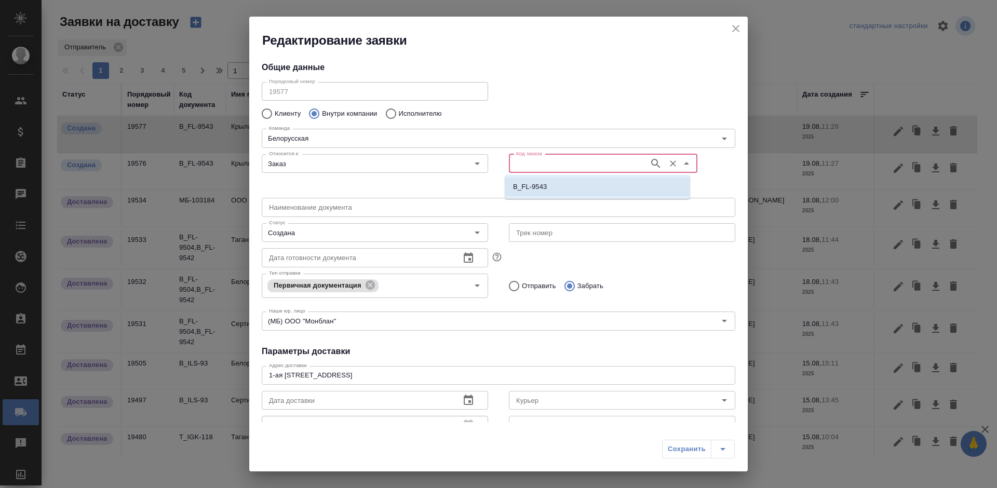
click at [529, 185] on p "B_FL-9543" at bounding box center [530, 187] width 34 height 10
type input "B_FL-9543"
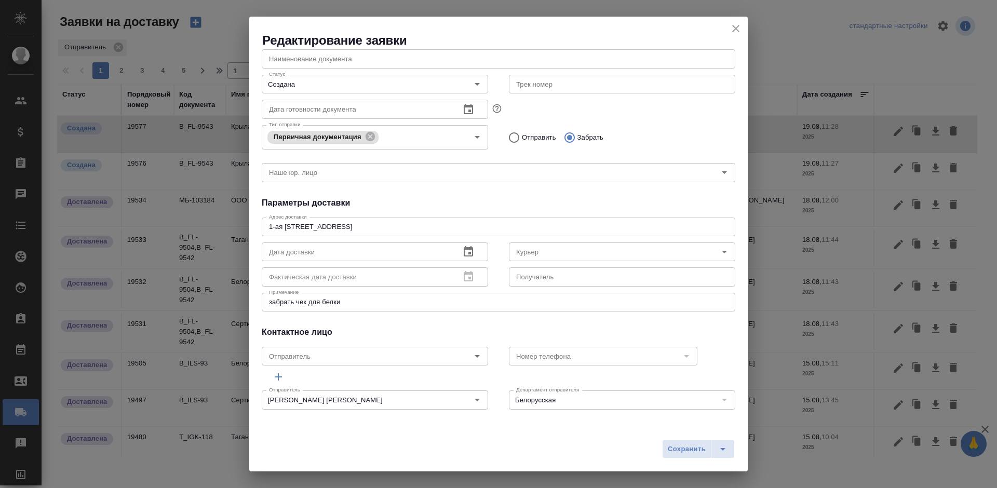
scroll to position [148, 0]
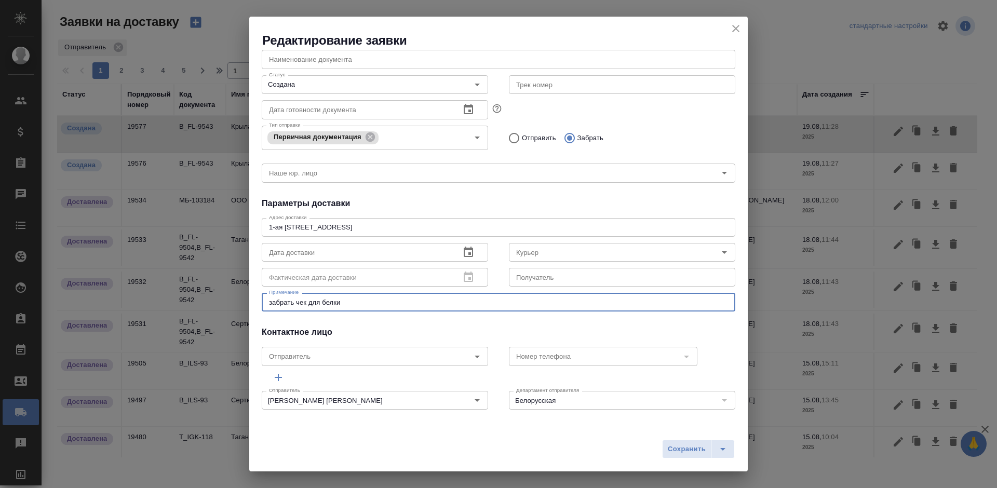
drag, startPoint x: 379, startPoint y: 301, endPoint x: 235, endPoint y: 315, distance: 145.0
click at [235, 315] on div "Редактирование заявки Общие данные Порядковый номер 19577 Порядковый номер Клие…" at bounding box center [498, 244] width 997 height 488
type textarea "привезти чек с крыла"
click at [685, 446] on span "Сохранить" at bounding box center [687, 449] width 38 height 12
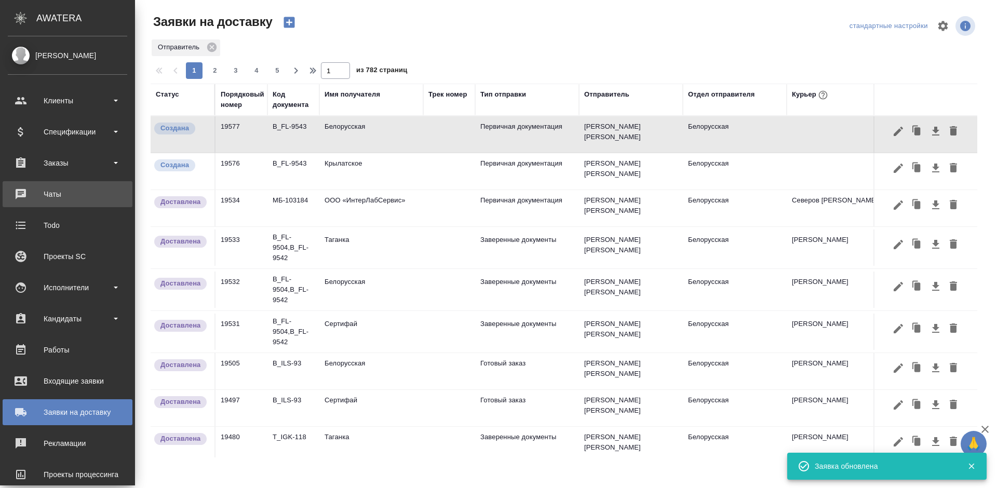
click at [28, 195] on div "Чаты" at bounding box center [67, 194] width 119 height 16
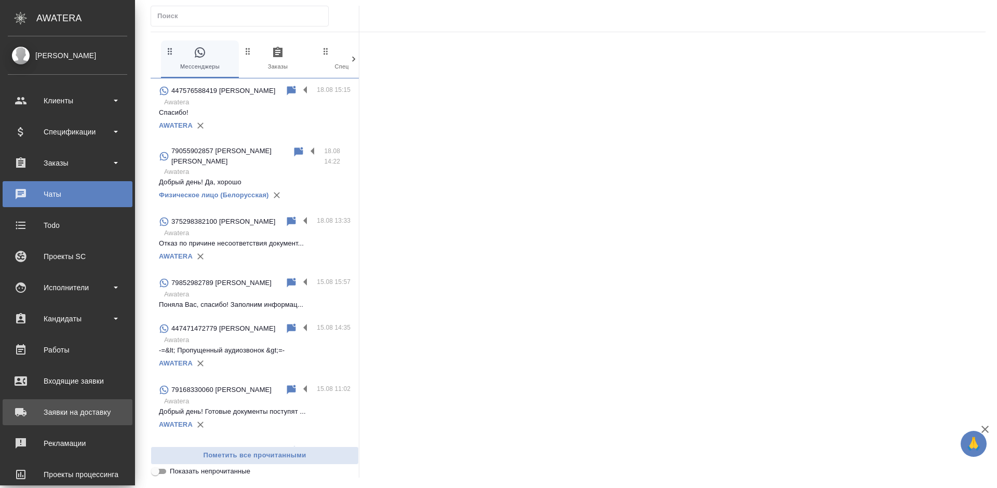
click at [23, 412] on div "Заявки на доставку" at bounding box center [67, 412] width 119 height 16
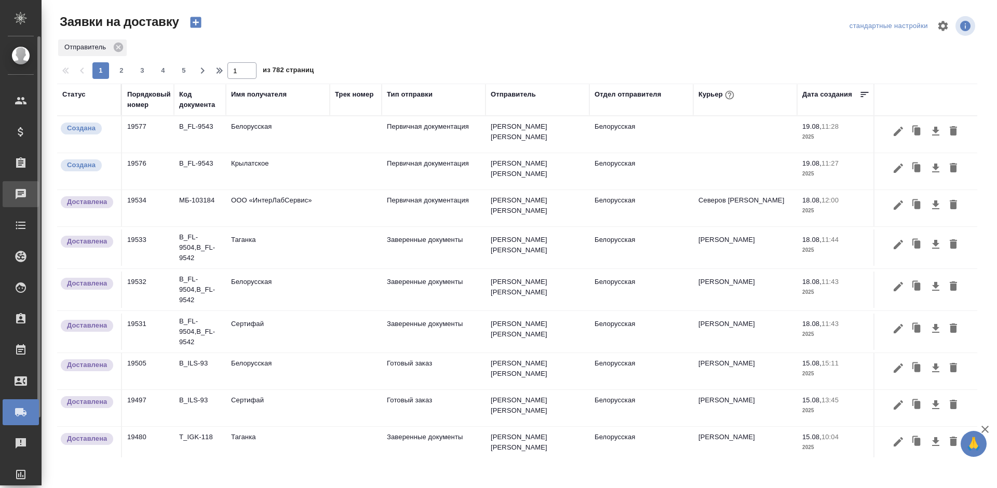
click at [18, 192] on div "Чаты" at bounding box center [8, 194] width 26 height 16
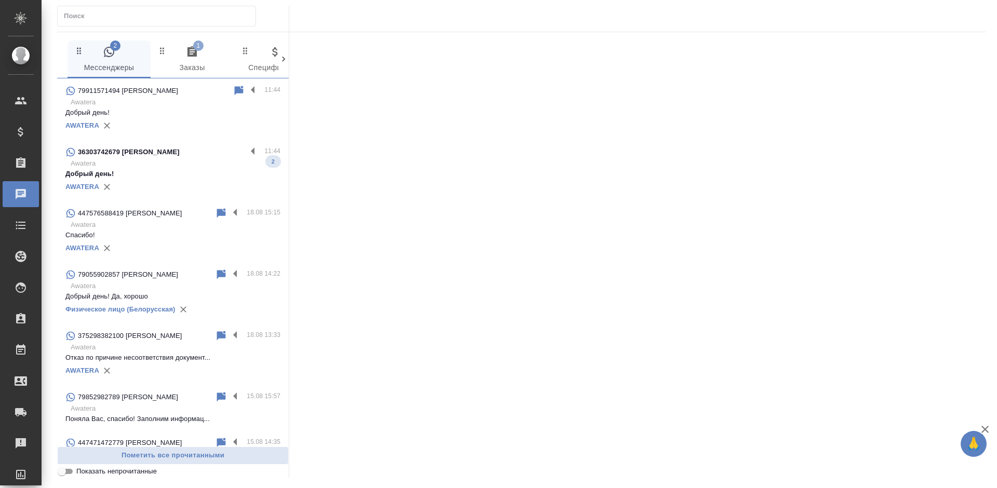
click at [144, 169] on p "Добрый день!" at bounding box center [172, 174] width 215 height 10
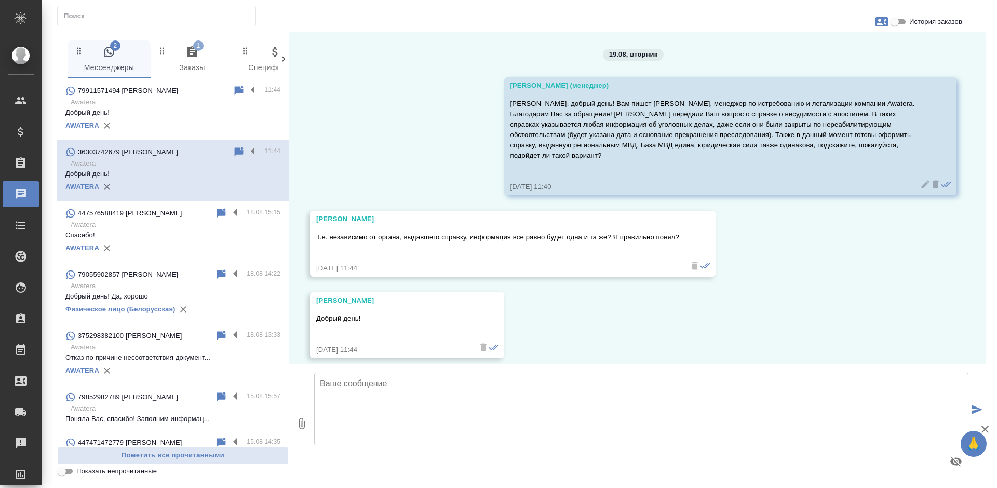
scroll to position [9, 0]
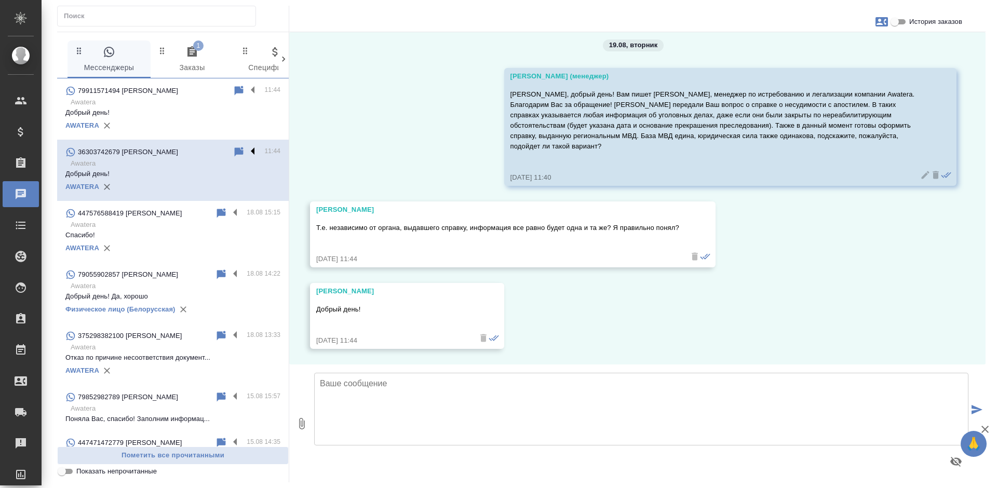
click at [247, 147] on label at bounding box center [256, 152] width 18 height 12
click at [0, 0] on input "checkbox" at bounding box center [0, 0] width 0 height 0
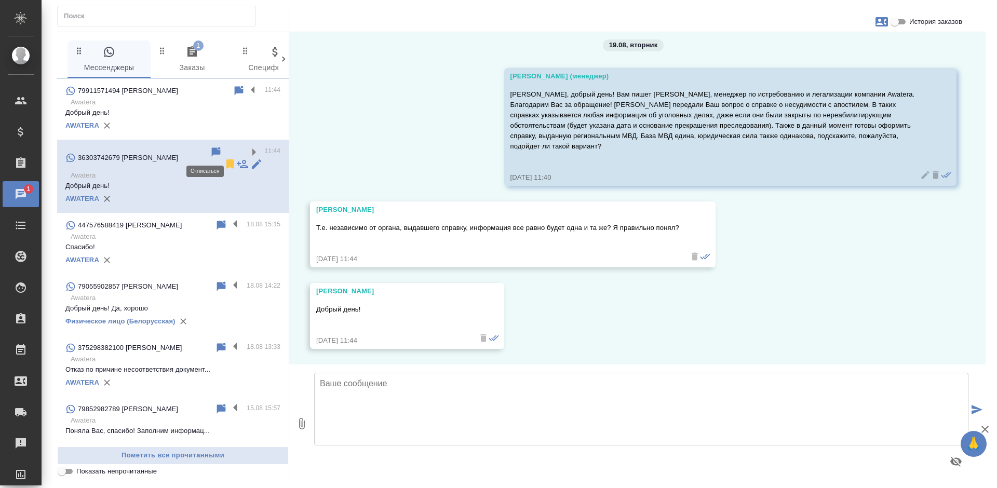
click at [226, 159] on icon at bounding box center [229, 163] width 7 height 9
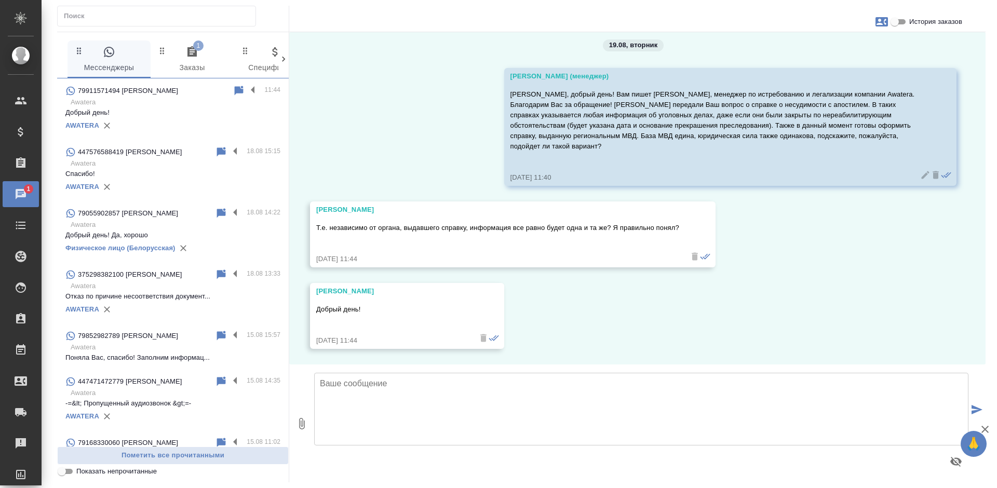
click at [194, 100] on p "Awatera" at bounding box center [176, 102] width 210 height 10
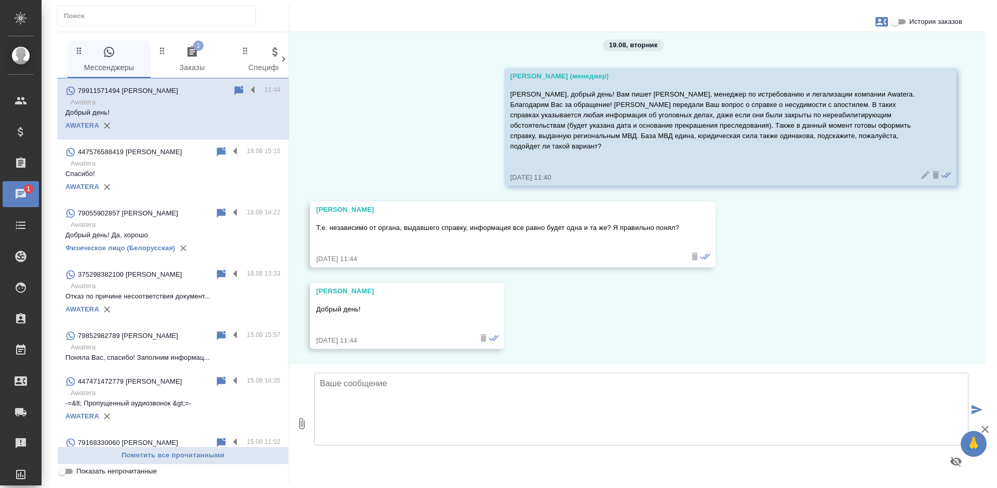
scroll to position [0, 0]
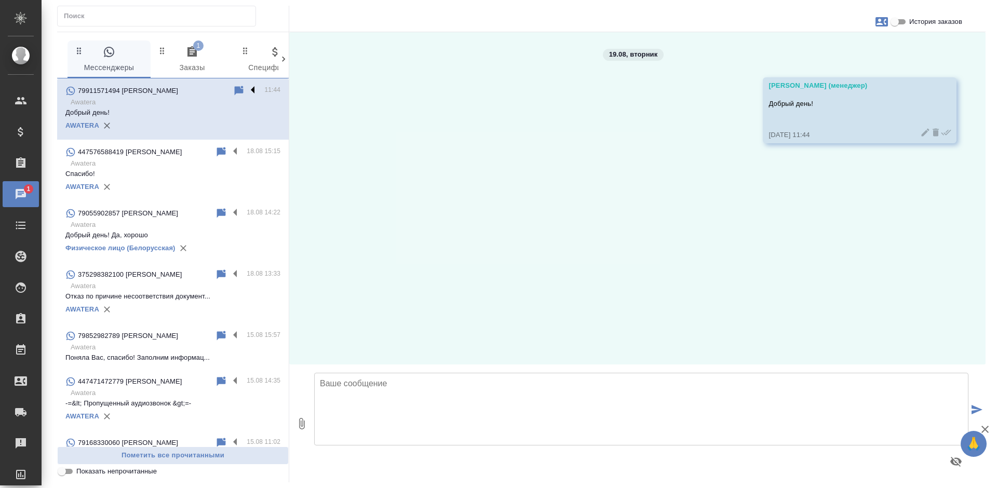
click at [247, 89] on label at bounding box center [256, 91] width 18 height 12
click at [0, 0] on input "checkbox" at bounding box center [0, 0] width 0 height 0
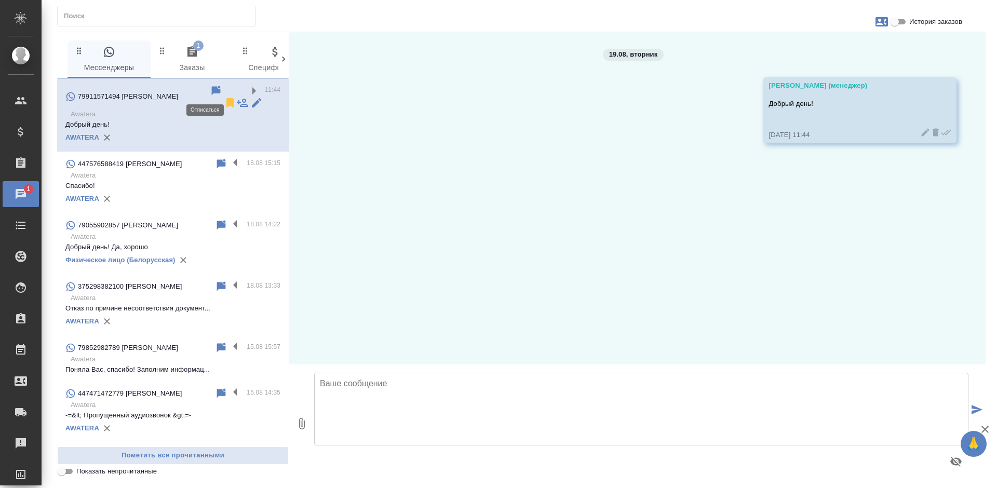
click at [224, 97] on icon at bounding box center [230, 103] width 12 height 12
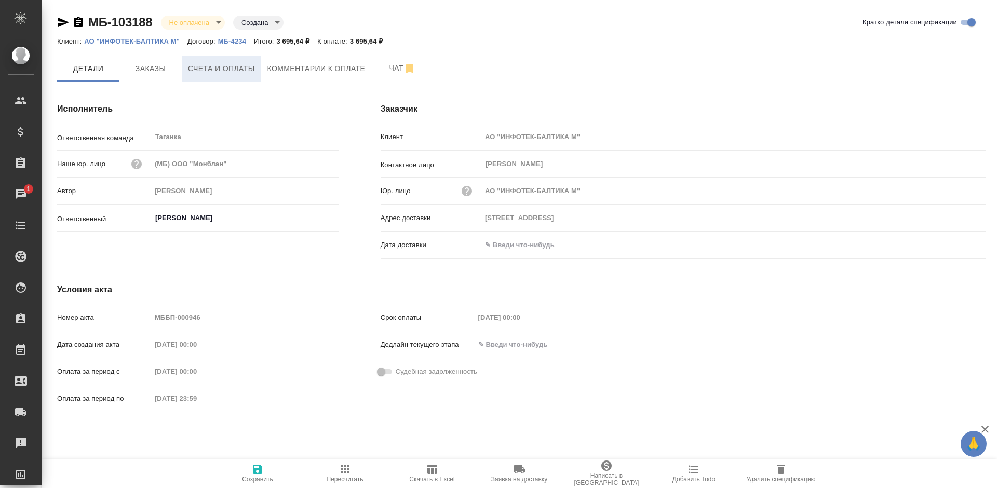
click at [234, 66] on span "Счета и оплаты" at bounding box center [221, 68] width 67 height 13
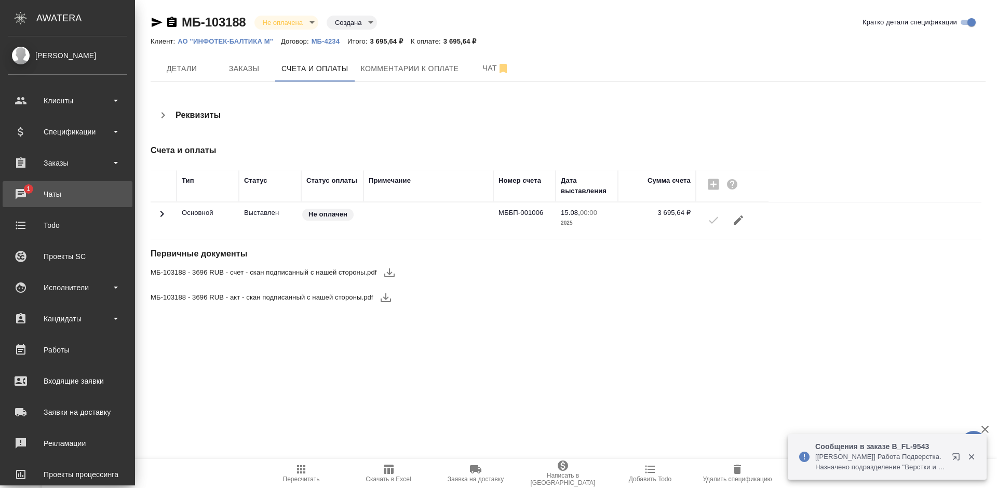
click at [31, 197] on div "Чаты" at bounding box center [67, 194] width 119 height 16
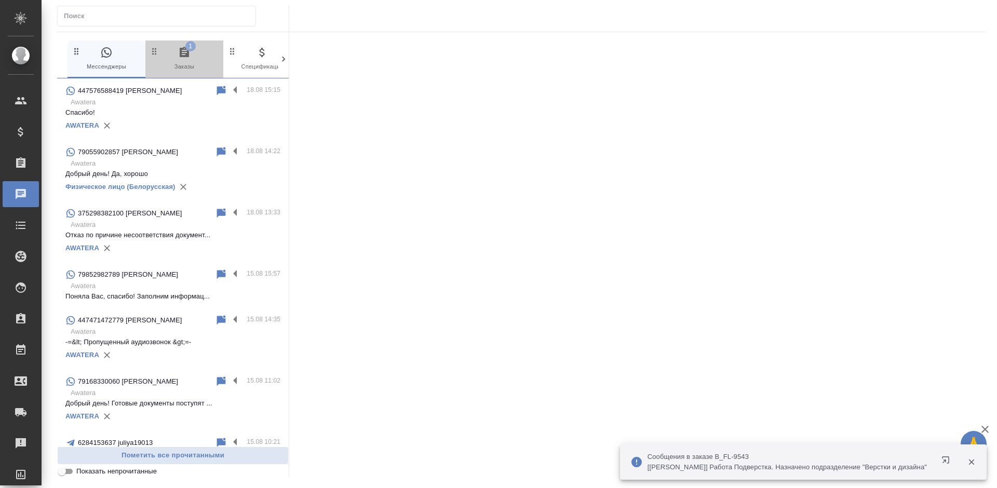
click at [184, 70] on span "1 Заказы" at bounding box center [184, 58] width 70 height 25
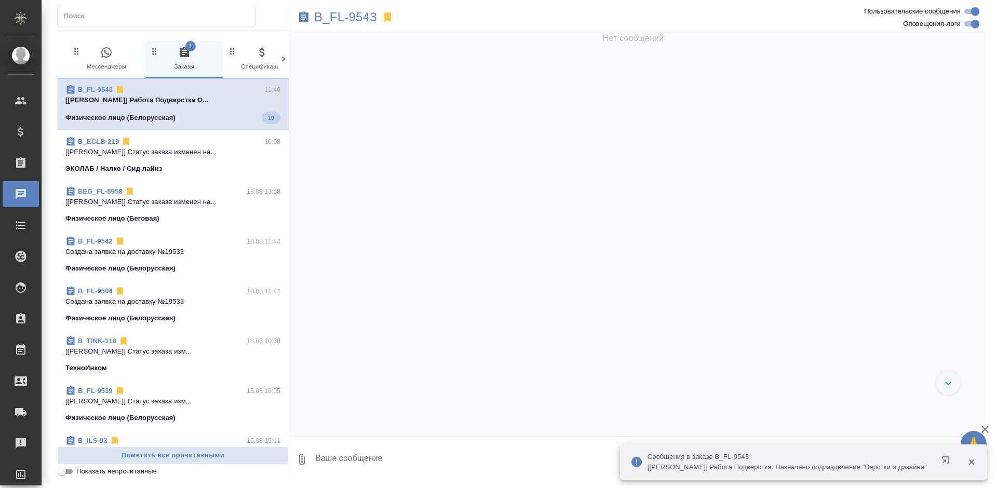
click at [187, 111] on span "B_FL-9543 11:46 [Matveeva Anastasia] Работа Подверстка О... Физическое лицо (Бе…" at bounding box center [172, 104] width 215 height 39
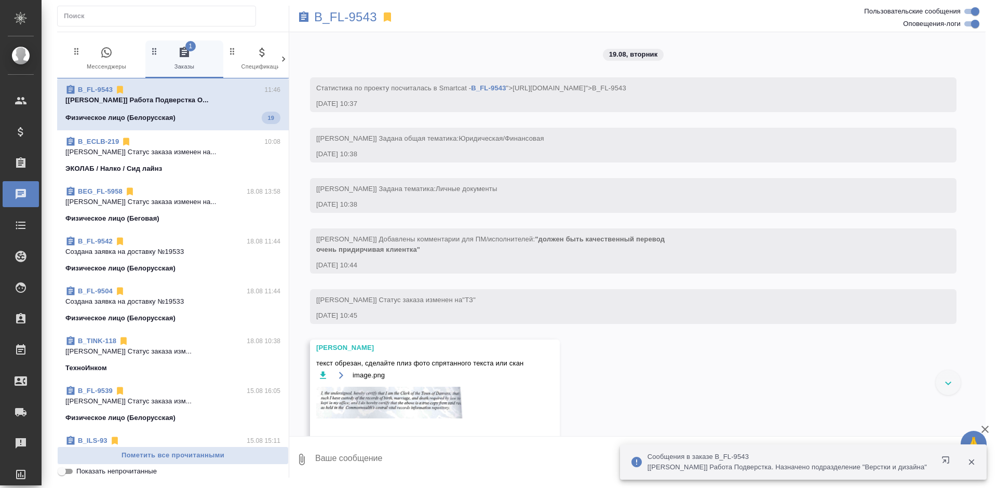
scroll to position [2133, 0]
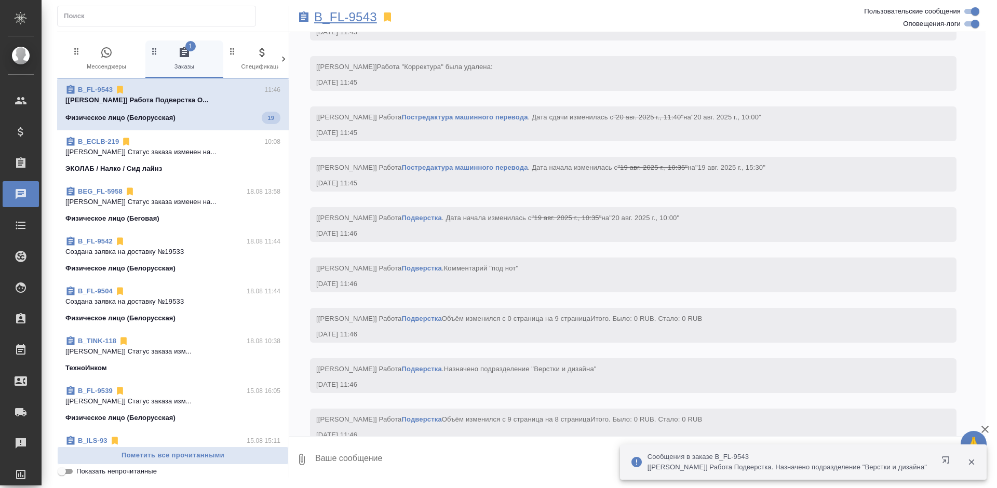
click at [343, 20] on p "B_FL-9543" at bounding box center [345, 17] width 63 height 10
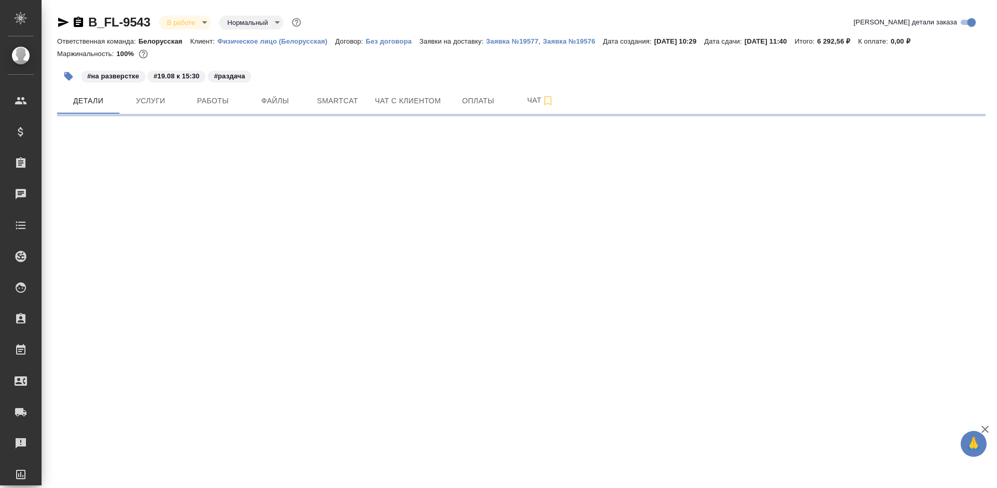
select select "RU"
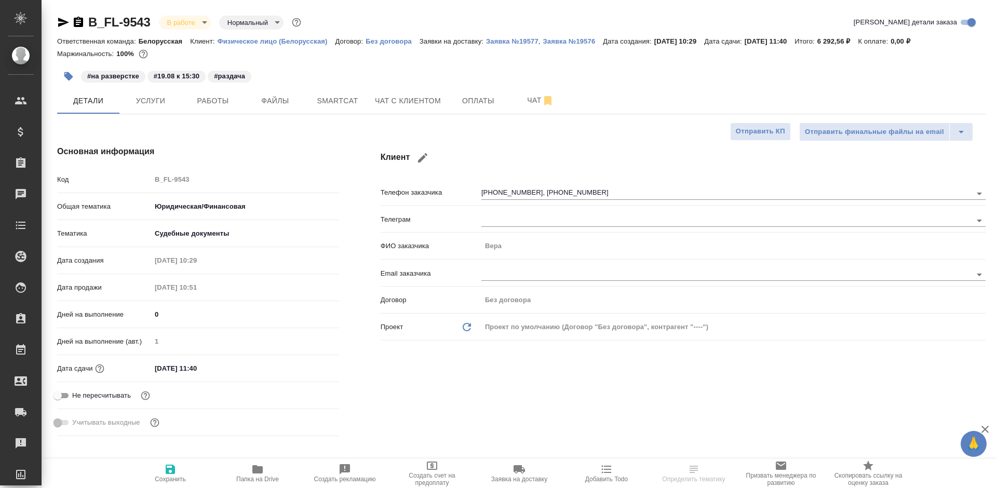
type textarea "x"
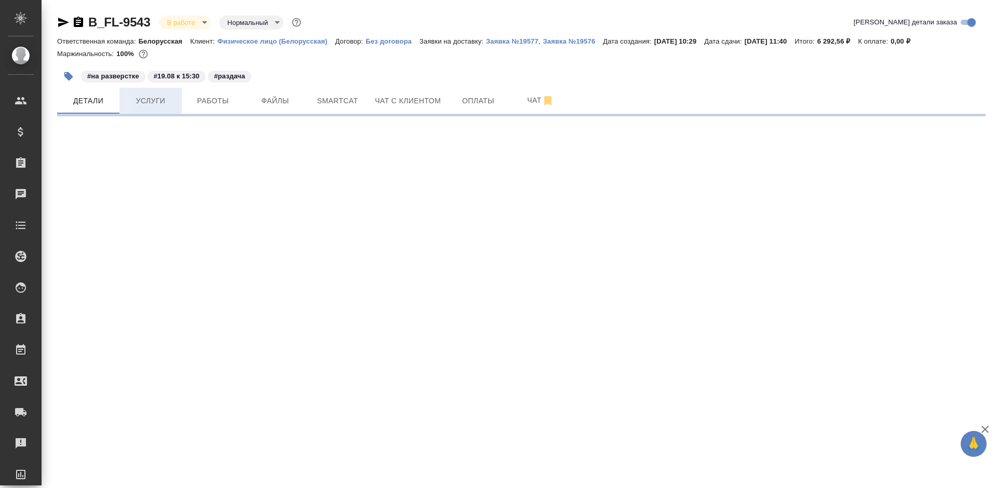
select select "RU"
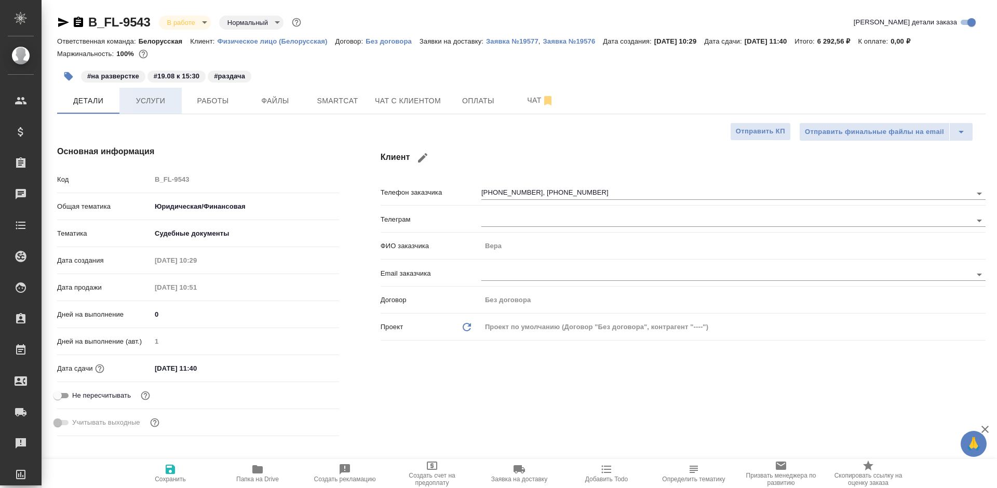
type textarea "x"
click at [200, 103] on span "Работы" at bounding box center [213, 100] width 50 height 13
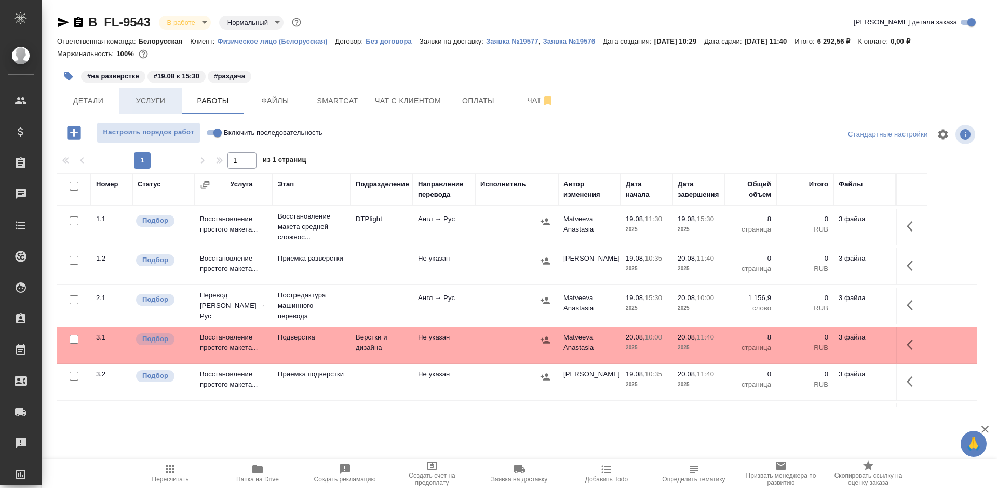
click at [159, 100] on span "Услуги" at bounding box center [151, 100] width 50 height 13
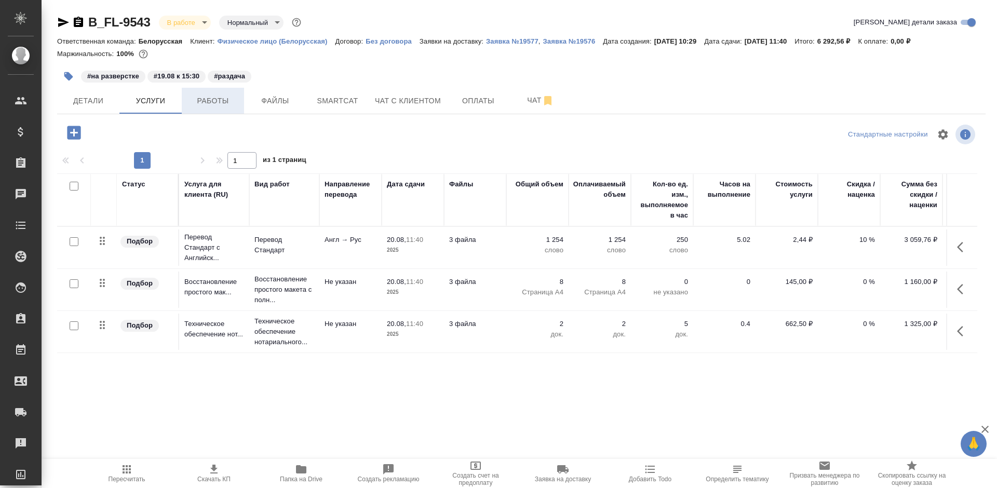
click at [200, 99] on span "Работы" at bounding box center [213, 100] width 50 height 13
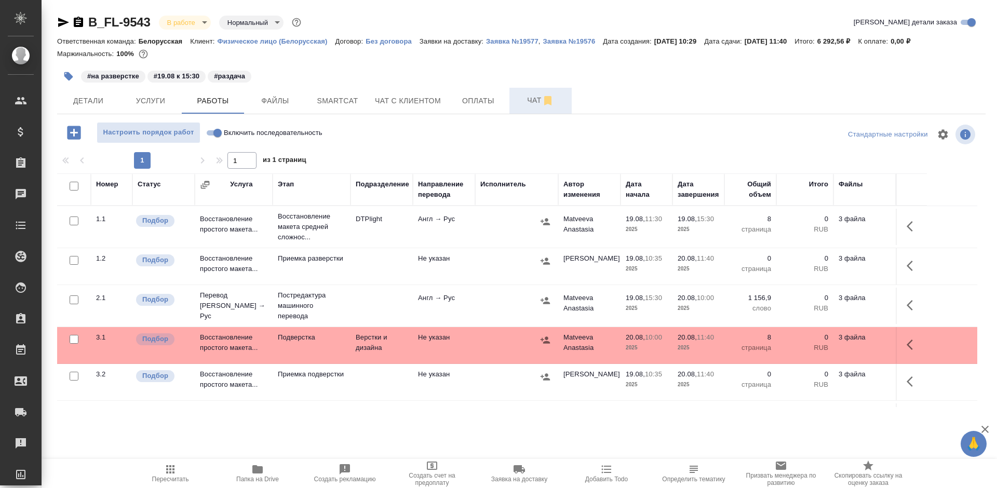
click at [517, 102] on span "Чат" at bounding box center [540, 100] width 50 height 13
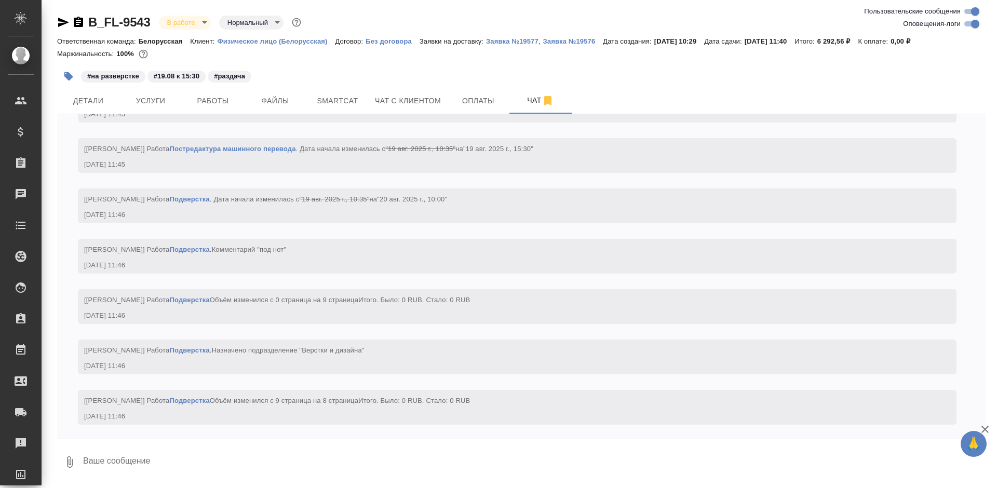
scroll to position [2266, 0]
click at [240, 101] on button "Работы" at bounding box center [213, 101] width 62 height 26
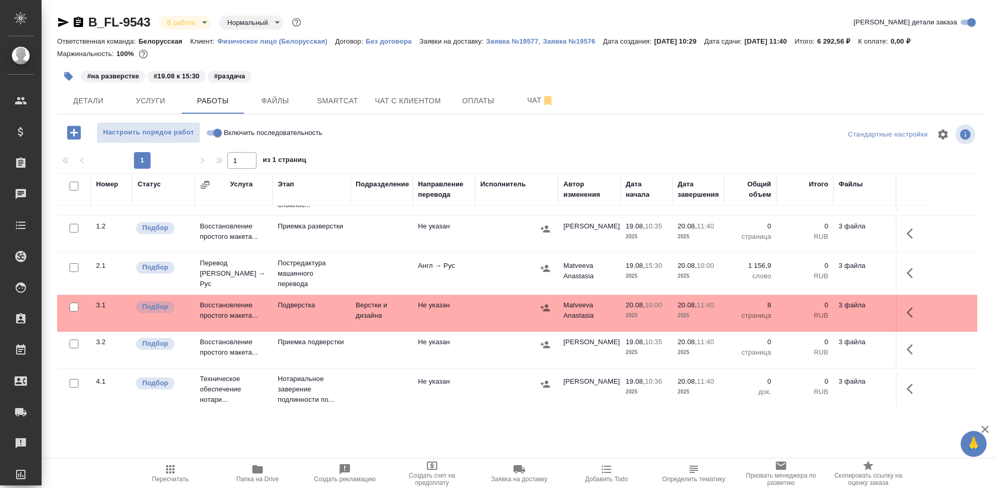
scroll to position [36, 0]
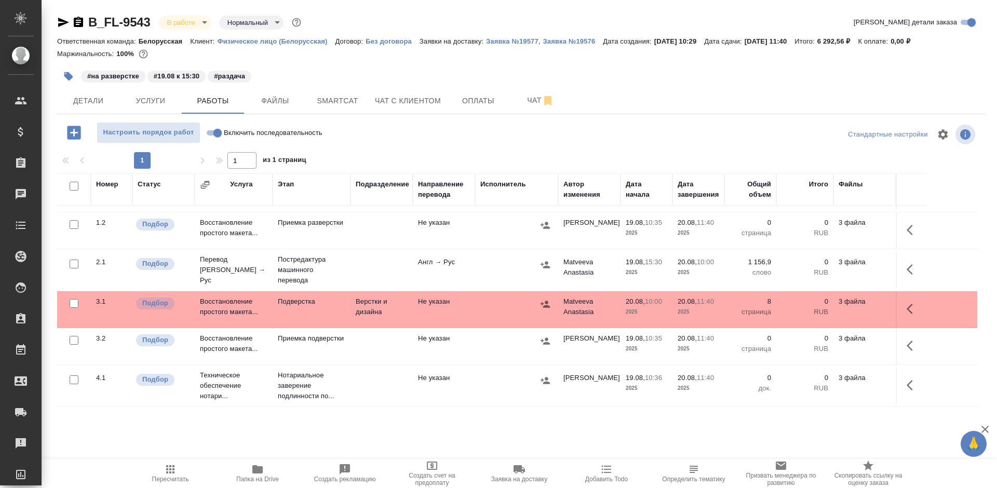
click at [69, 24] on icon "button" at bounding box center [63, 22] width 12 height 12
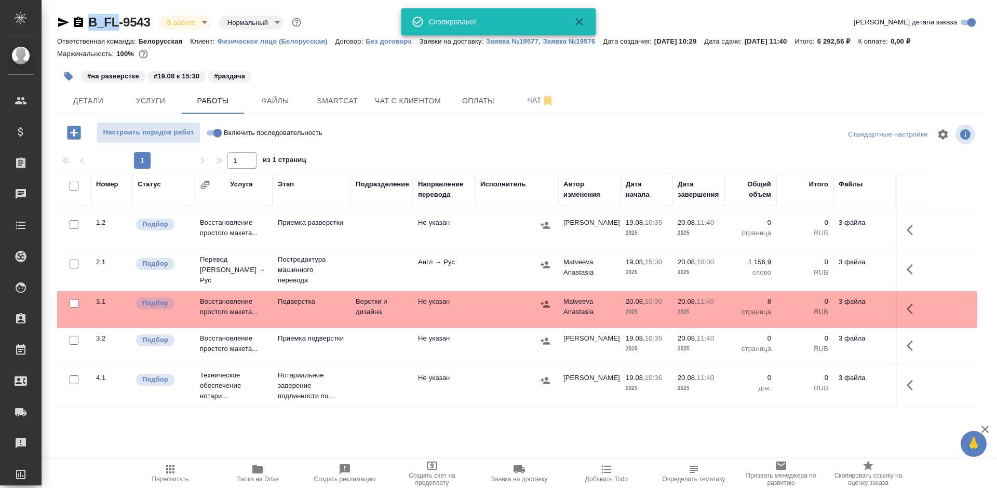
click at [70, 24] on div at bounding box center [71, 22] width 28 height 12
click at [71, 24] on div at bounding box center [71, 22] width 28 height 12
click at [73, 23] on icon "button" at bounding box center [78, 22] width 12 height 12
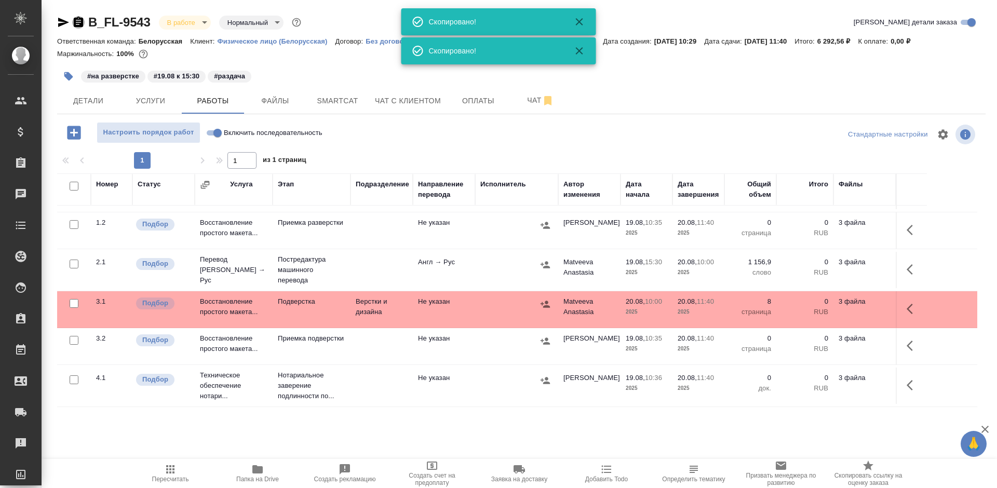
click at [73, 23] on icon "button" at bounding box center [78, 22] width 12 height 12
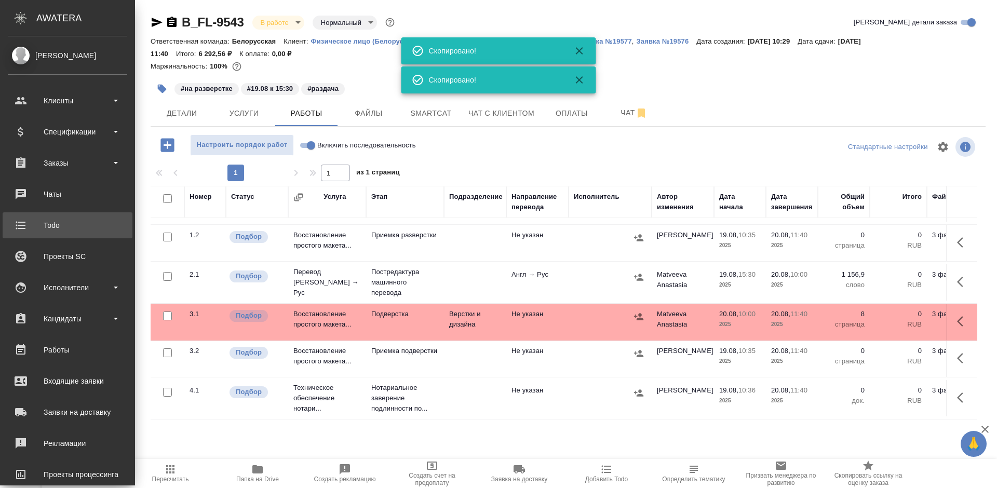
click at [21, 227] on div "Todo" at bounding box center [67, 225] width 119 height 16
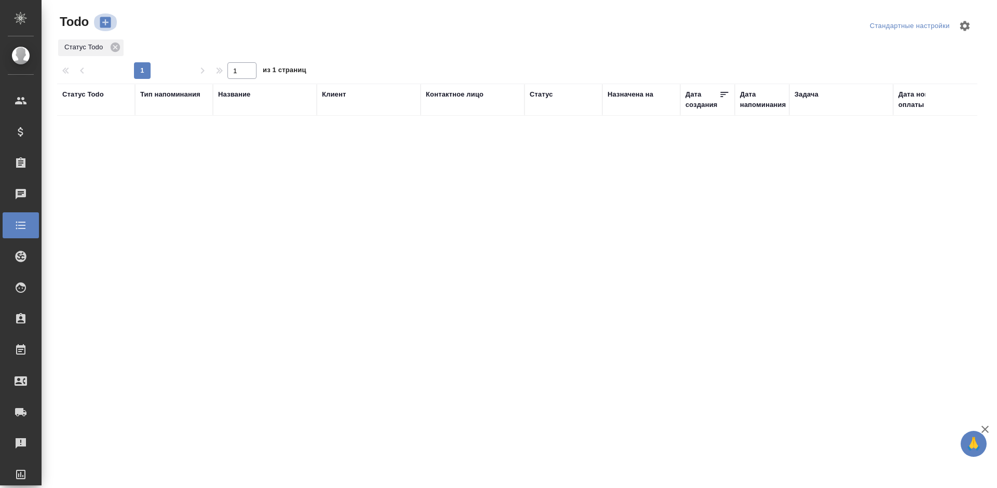
click at [99, 27] on icon "button" at bounding box center [105, 22] width 15 height 15
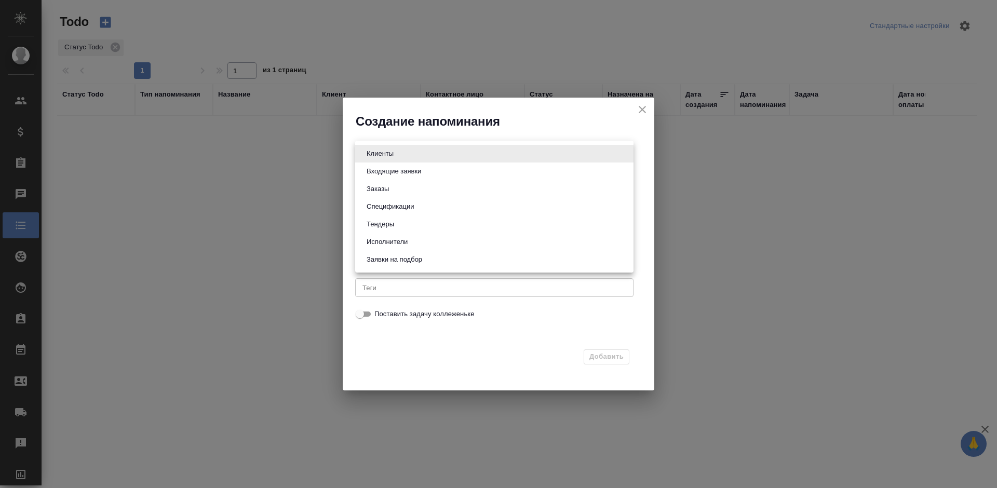
click at [393, 152] on body "🙏 .cls-1 fill:#fff; AWATERA Bogomolova Anastasiya Клиенты Спецификации Заказы 0…" at bounding box center [498, 244] width 997 height 488
click at [393, 185] on li "Заказы" at bounding box center [494, 189] width 278 height 18
type input "Orders"
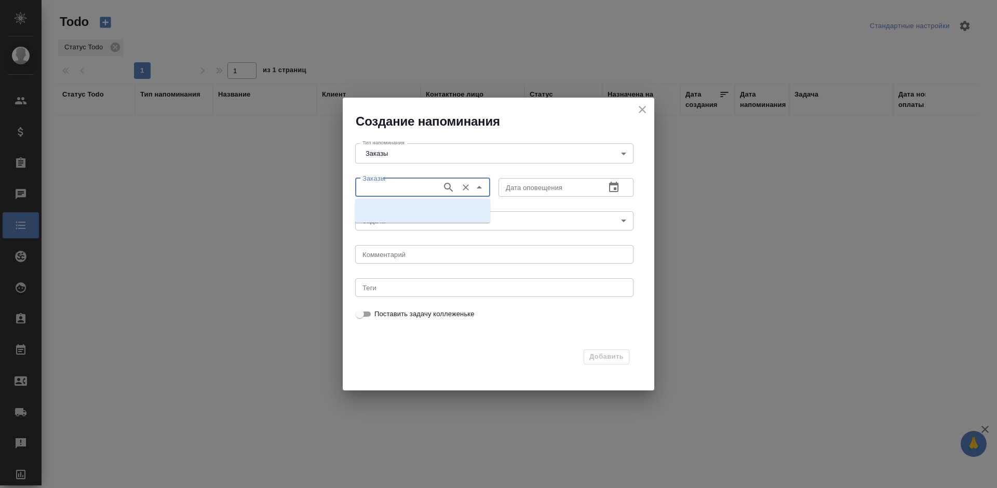
click at [395, 183] on input "Заказы" at bounding box center [397, 187] width 78 height 12
paste input "B_FL-9543"
type input "B_FL-9543"
click at [406, 229] on li "B_FL-9543" at bounding box center [422, 229] width 135 height 19
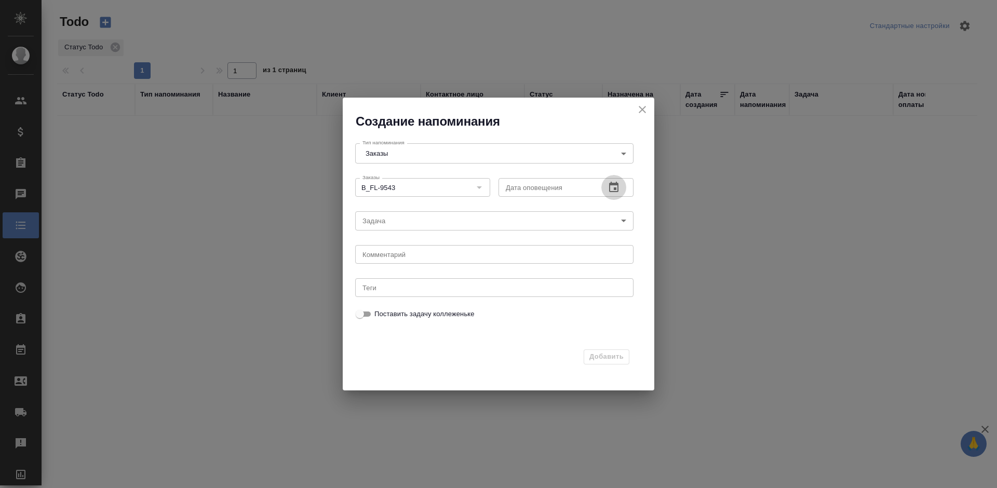
click at [608, 186] on icon "button" at bounding box center [613, 187] width 12 height 12
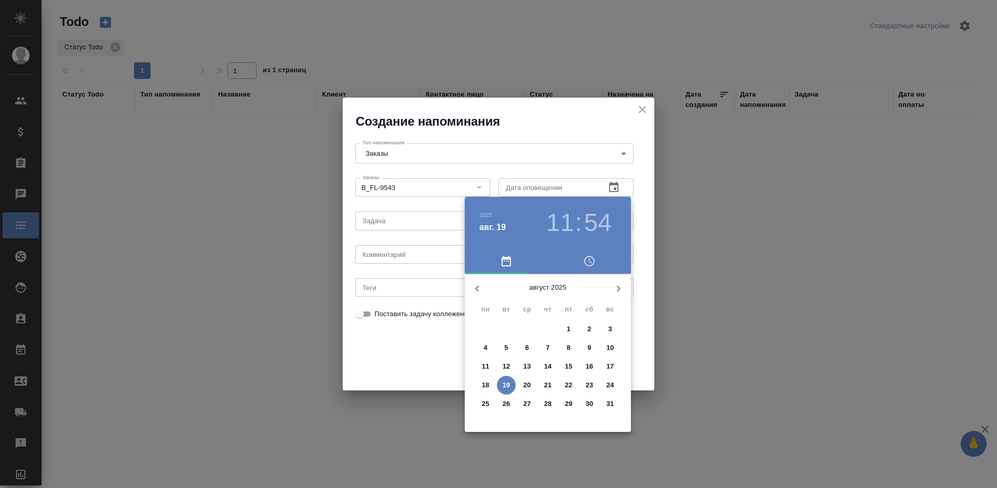
click at [521, 386] on span "20" at bounding box center [527, 385] width 19 height 10
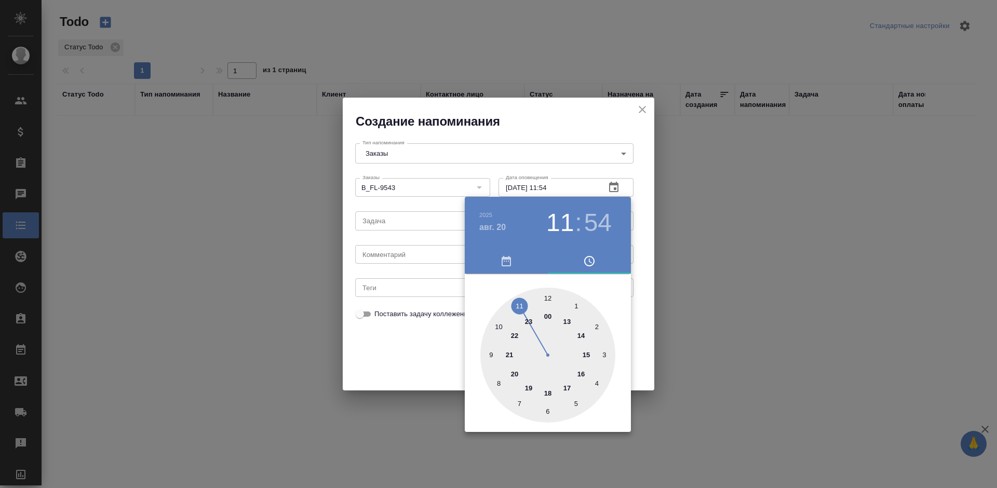
click at [494, 326] on div at bounding box center [547, 355] width 135 height 135
click at [543, 412] on div at bounding box center [547, 355] width 135 height 135
click at [547, 412] on div at bounding box center [547, 355] width 135 height 135
type input "20.08.2025 10:30"
click at [384, 360] on div at bounding box center [498, 244] width 997 height 488
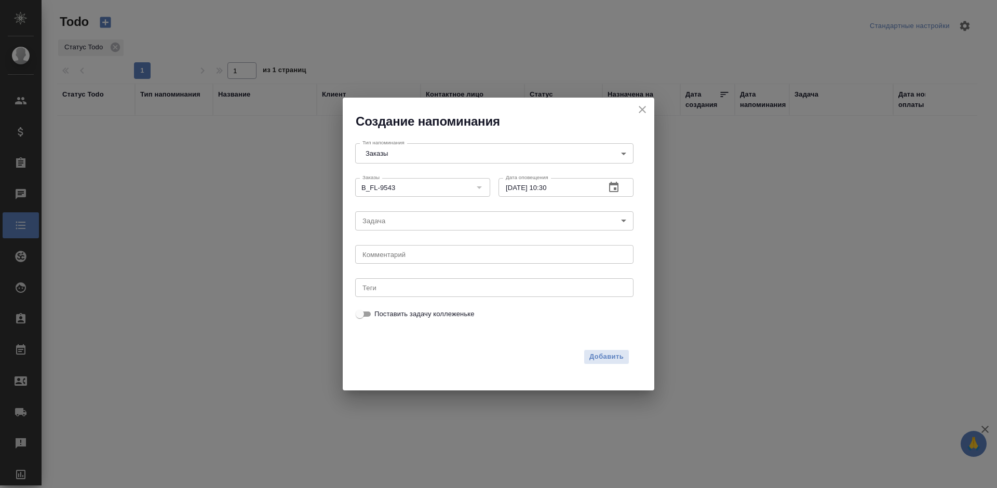
click at [397, 221] on body "🙏 .cls-1 fill:#fff; AWATERA Bogomolova Anastasiya Клиенты Спецификации Заказы 0…" at bounding box center [498, 244] width 997 height 488
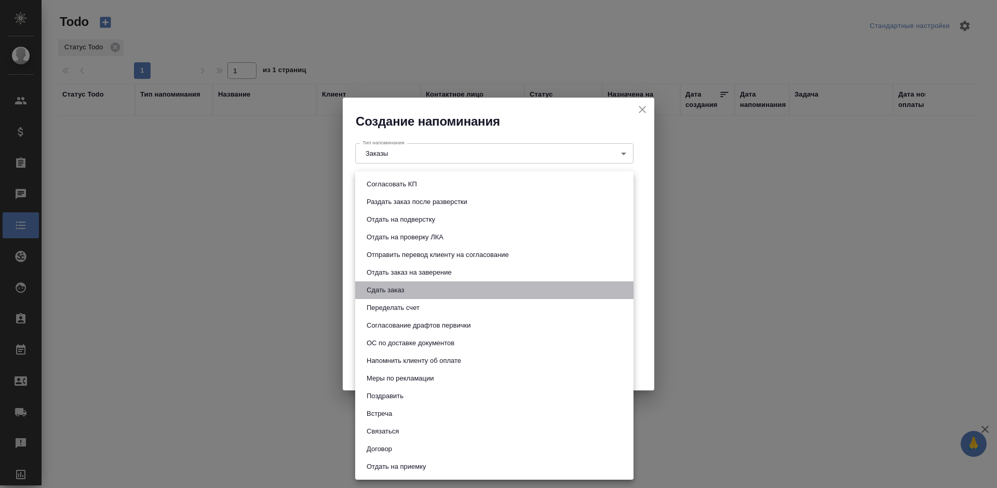
click at [401, 288] on button "Сдать заказ" at bounding box center [385, 289] width 44 height 11
type input "Сдать заказ"
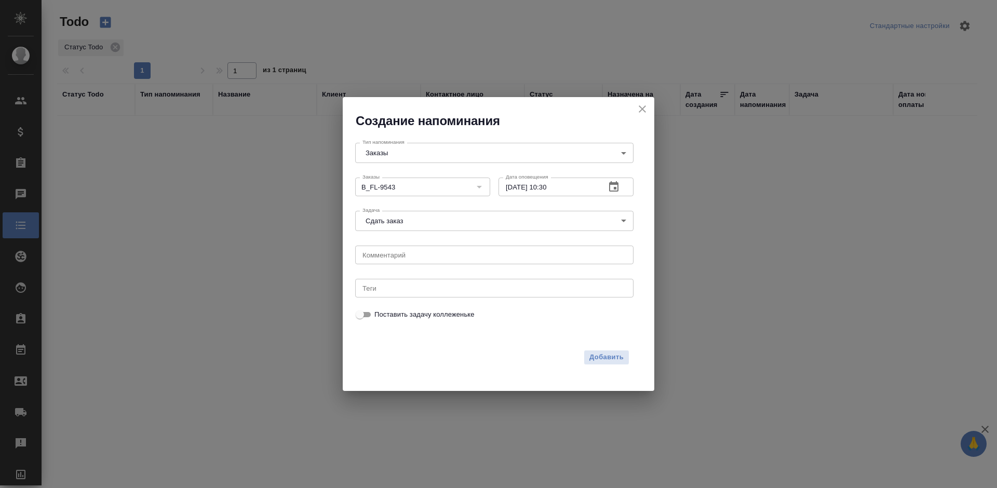
click at [398, 262] on div "x Комментарий" at bounding box center [494, 255] width 278 height 19
type textarea "проверить время сдачи заказа"
click at [432, 290] on input "Теги" at bounding box center [483, 288] width 251 height 12
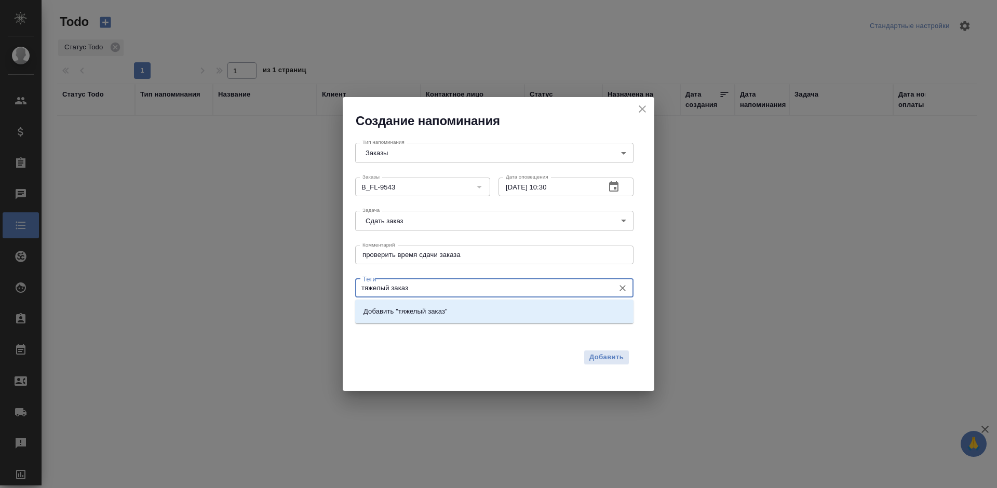
drag, startPoint x: 424, startPoint y: 280, endPoint x: 347, endPoint y: 288, distance: 77.7
click at [347, 288] on div "Тип напоминания Заказы Orders Тип напоминания Заказы B_FL-9543 Заказы Дата опов…" at bounding box center [494, 229] width 295 height 199
type input "т"
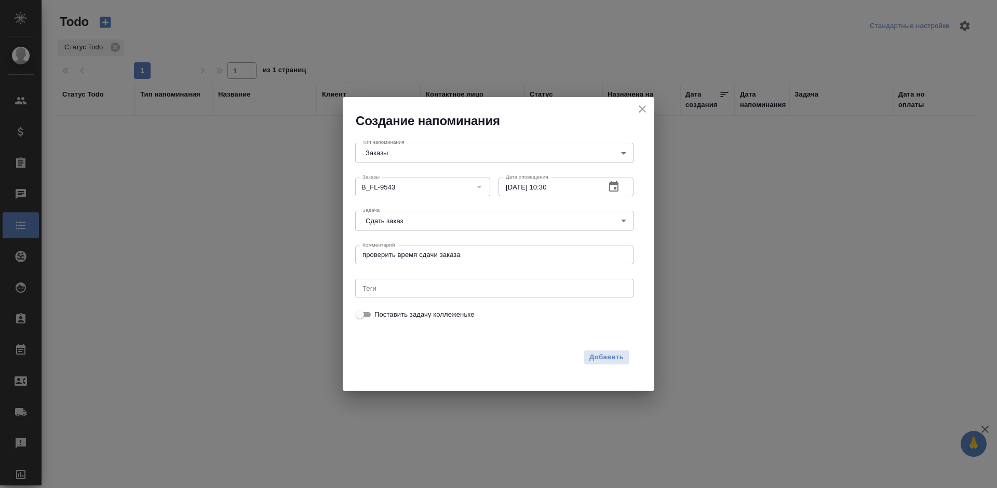
click at [506, 356] on div "Добавить" at bounding box center [492, 357] width 274 height 15
click at [606, 361] on span "Добавить" at bounding box center [606, 357] width 34 height 12
type input "Clients"
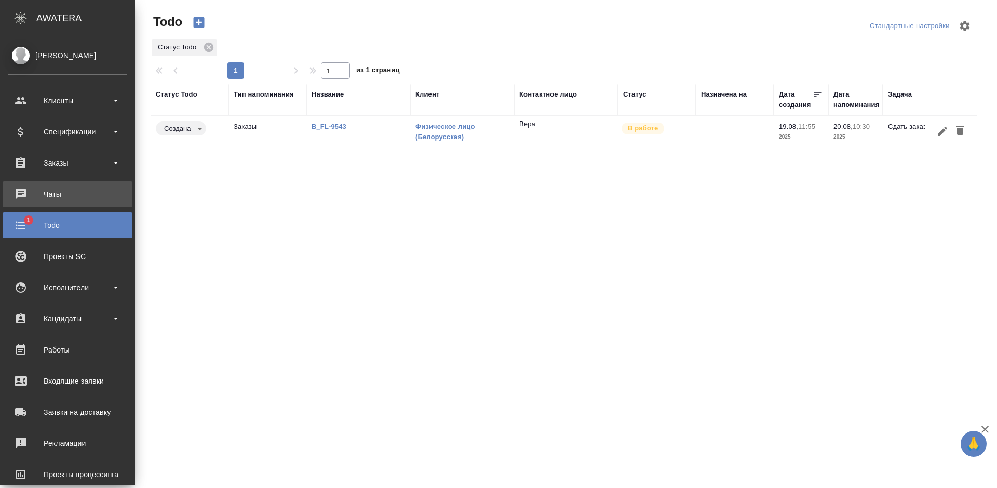
click at [25, 191] on div "Чаты" at bounding box center [67, 194] width 119 height 16
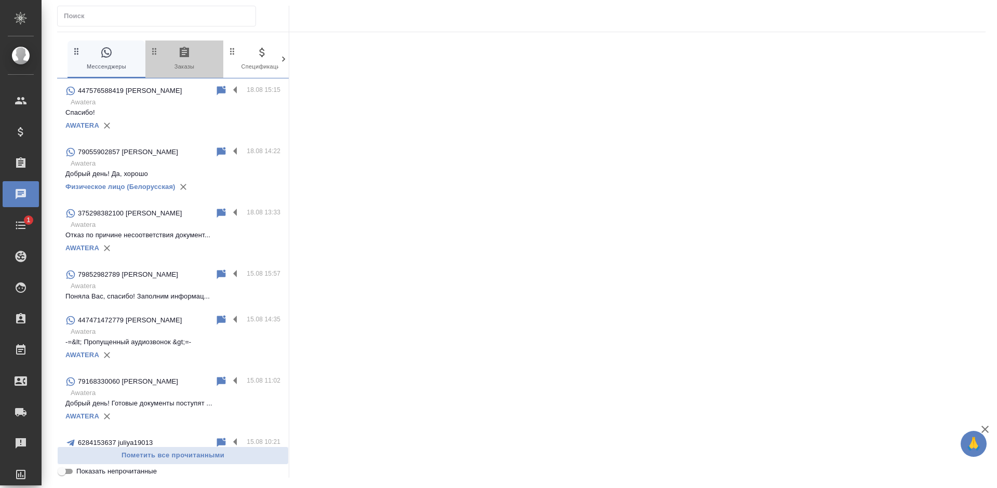
click at [188, 66] on span "0 Заказы" at bounding box center [184, 58] width 70 height 25
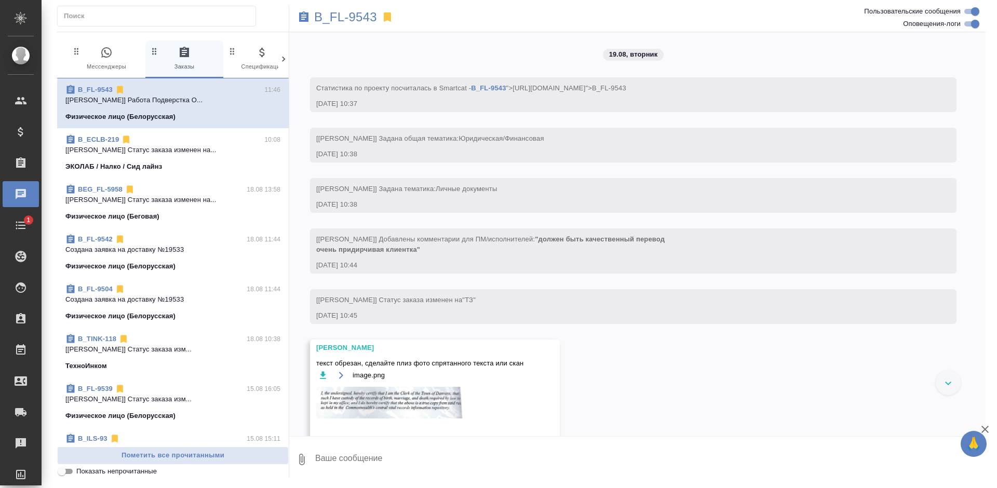
click at [194, 159] on span "B_ECLB-219 10:08 [Белякова Юлия] Статус заказа изменен на... ЭКОЛАБ / Налко / С…" at bounding box center [172, 152] width 215 height 37
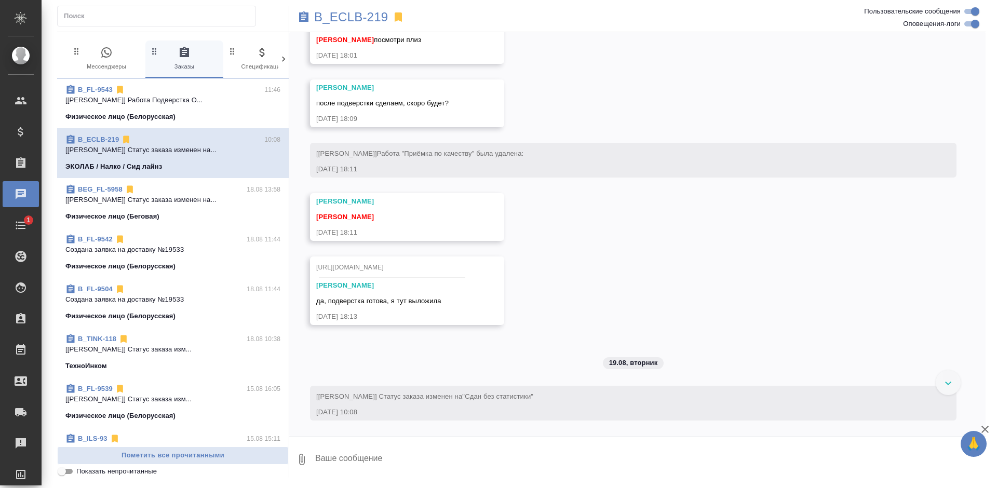
scroll to position [6700, 0]
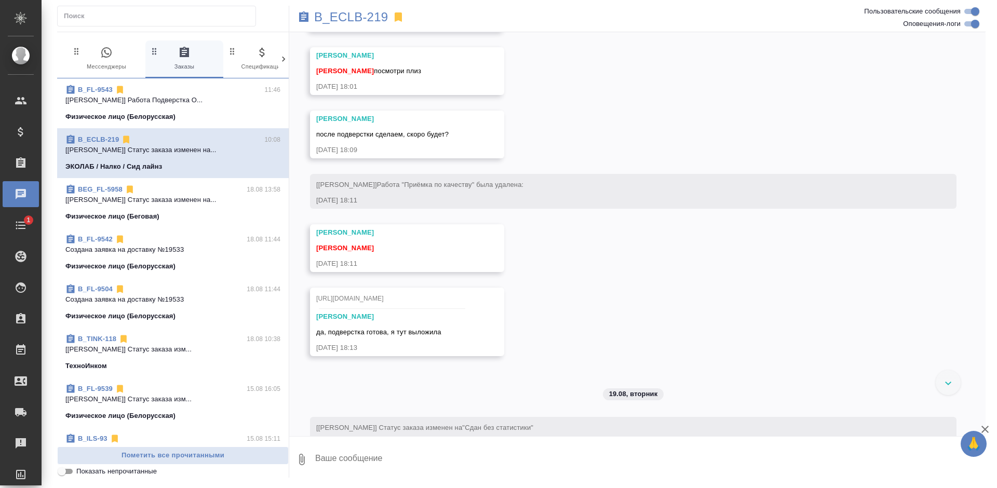
click at [99, 59] on span "0 Мессенджеры" at bounding box center [107, 58] width 70 height 25
click at [107, 58] on icon "button" at bounding box center [106, 52] width 12 height 12
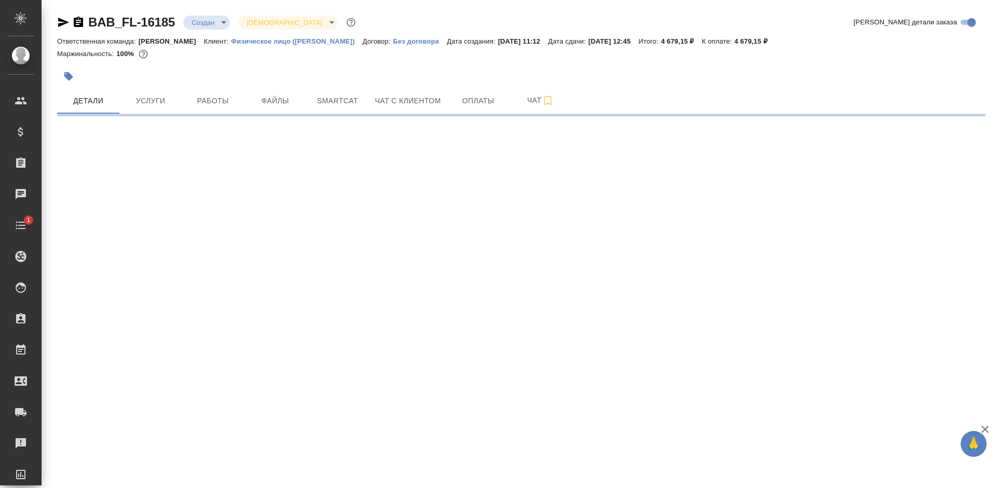
select select "RU"
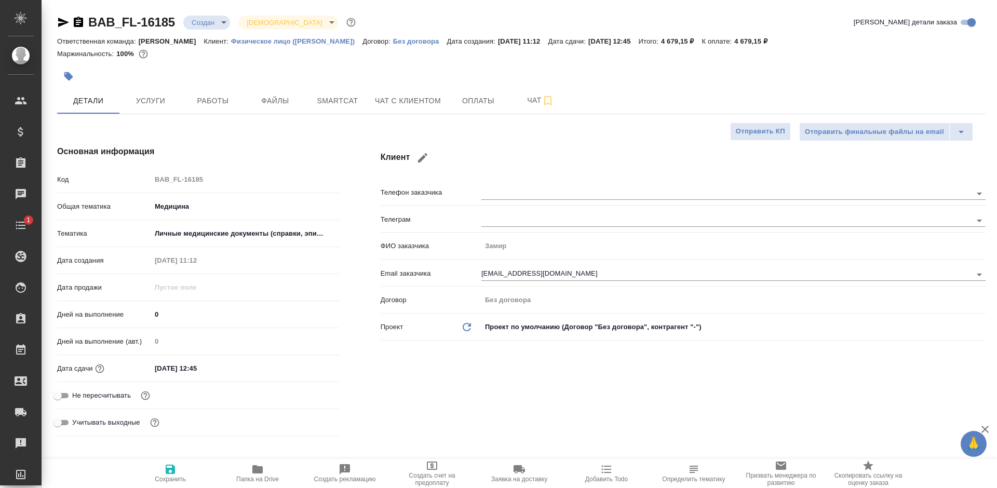
type textarea "x"
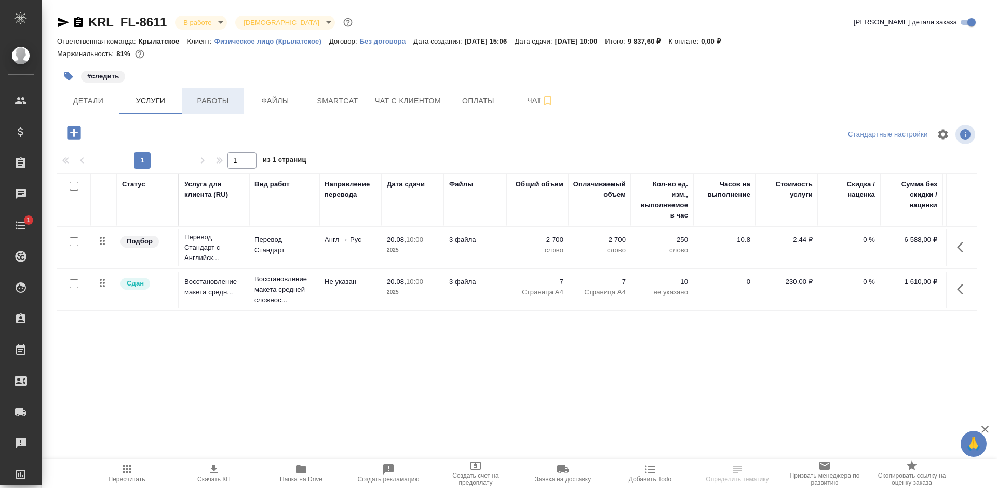
click at [224, 101] on span "Работы" at bounding box center [213, 100] width 50 height 13
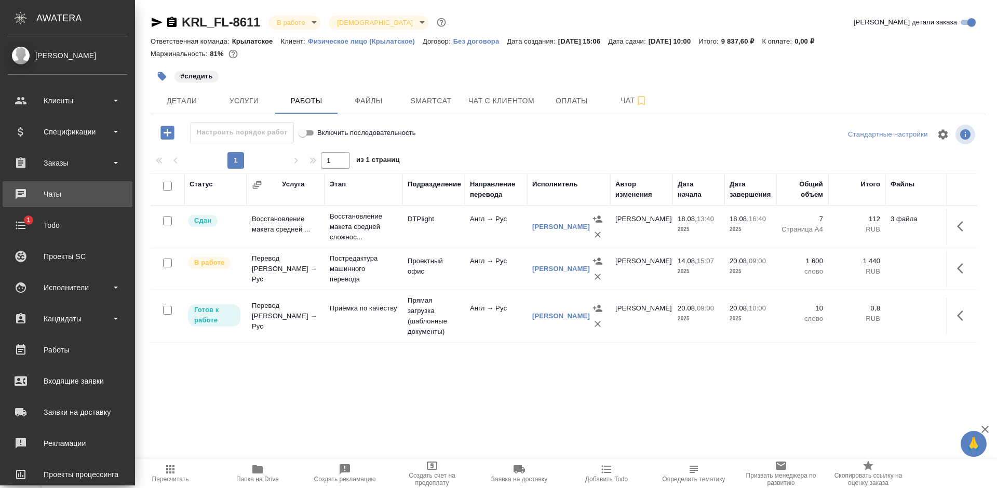
click at [43, 184] on link "0 Чаты" at bounding box center [68, 194] width 130 height 26
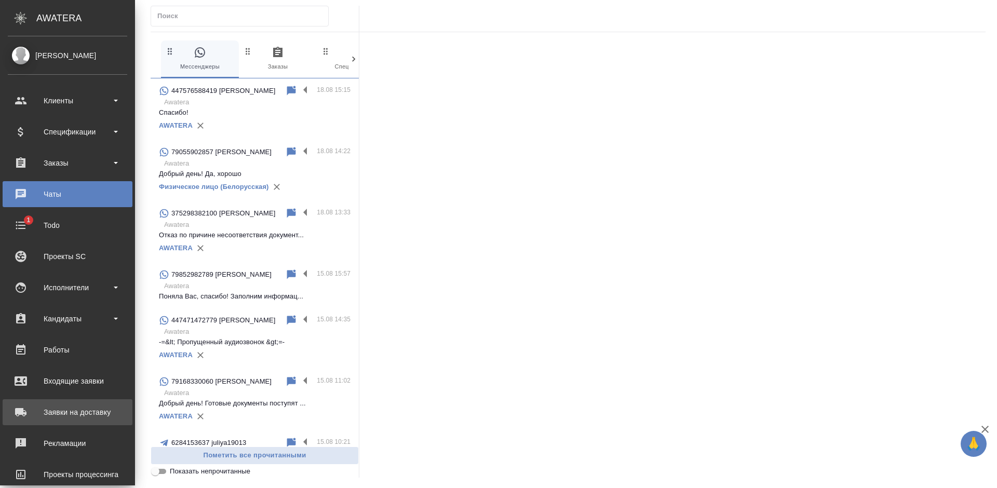
click at [19, 410] on div "Заявки на доставку" at bounding box center [67, 412] width 119 height 16
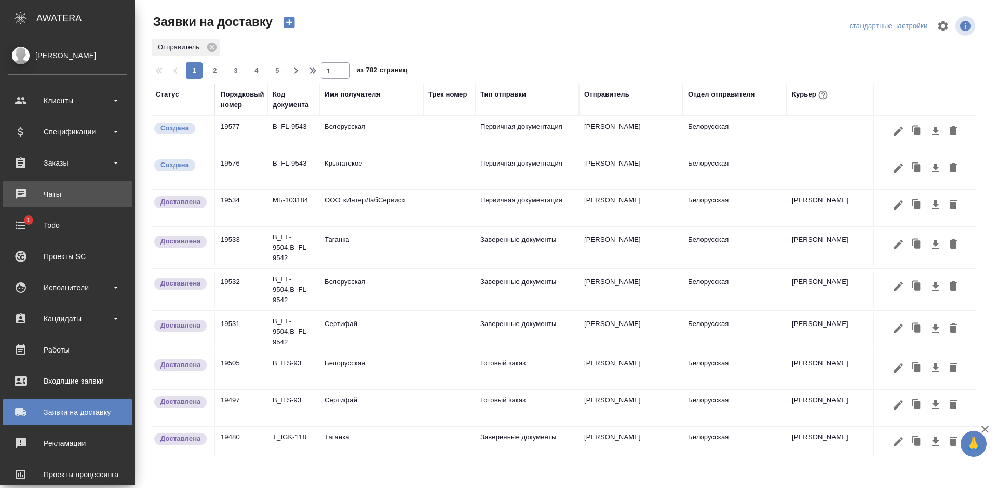
click at [27, 186] on link "0 Чаты" at bounding box center [68, 194] width 130 height 26
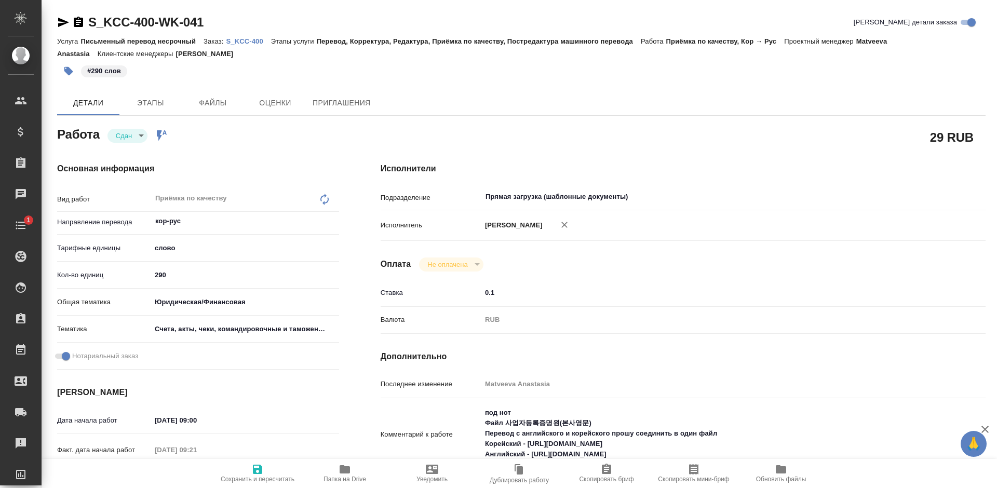
click at [238, 40] on p "S_KCC-400" at bounding box center [248, 41] width 45 height 8
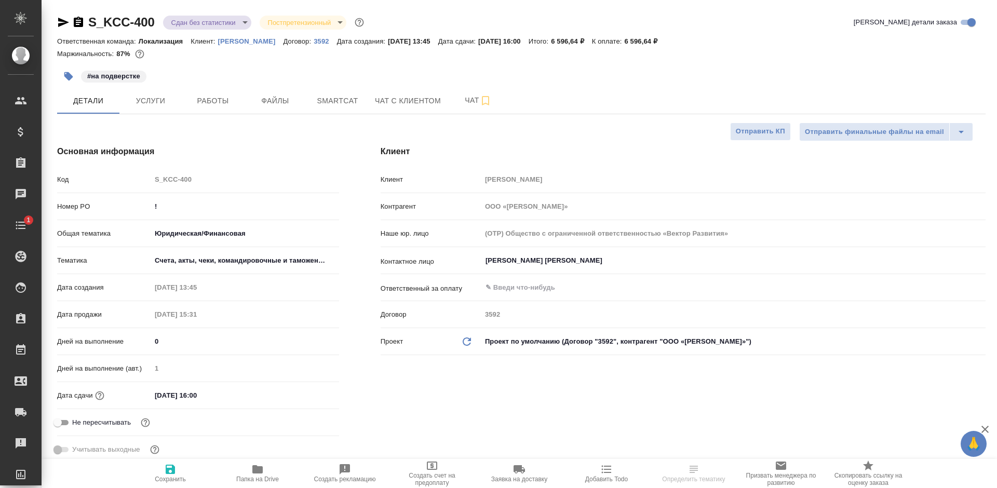
select select "RU"
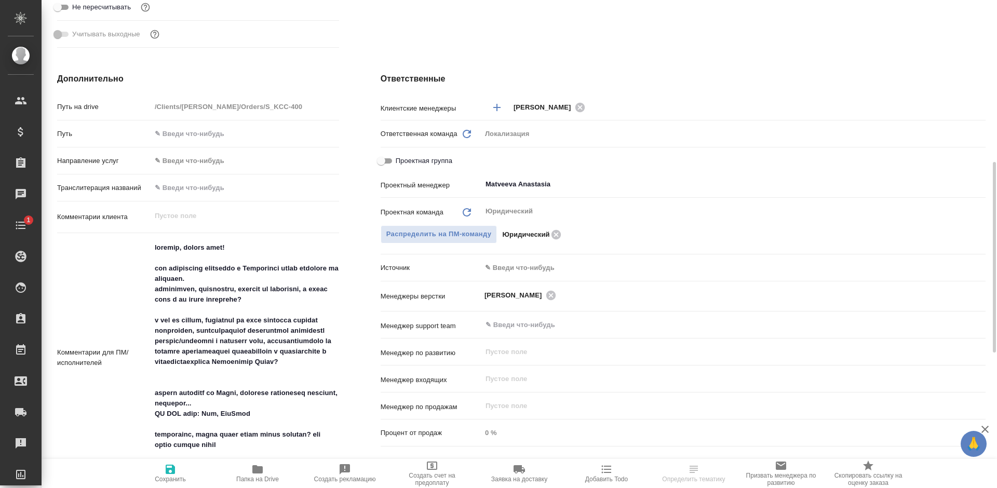
scroll to position [519, 0]
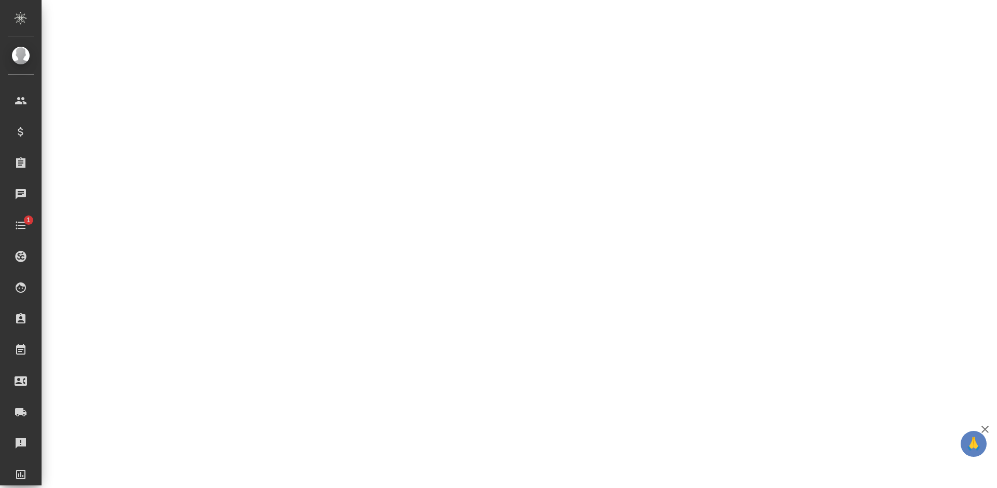
select select "RU"
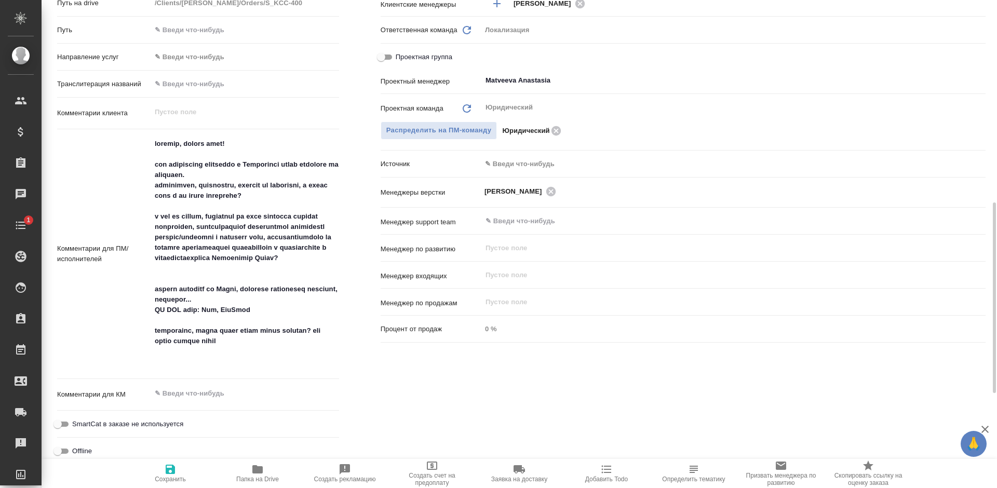
type textarea "x"
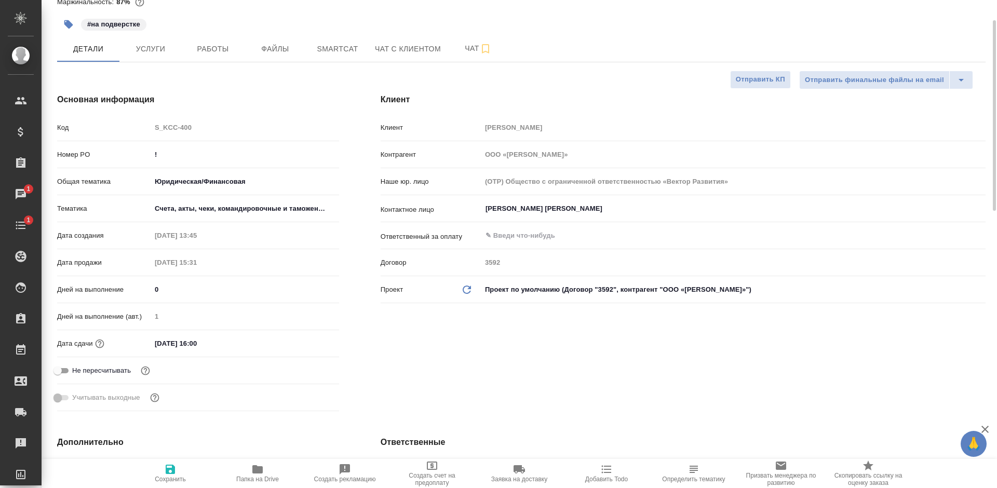
scroll to position [0, 0]
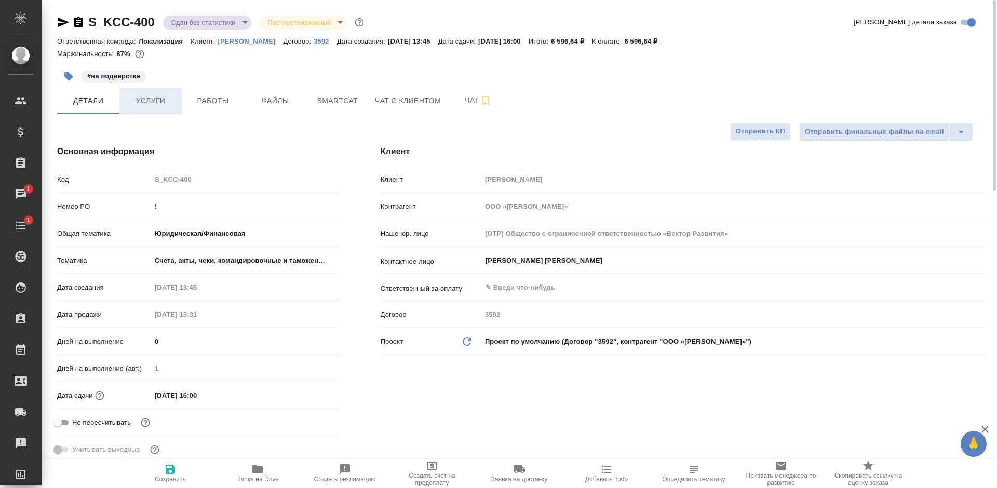
click at [152, 102] on span "Услуги" at bounding box center [151, 100] width 50 height 13
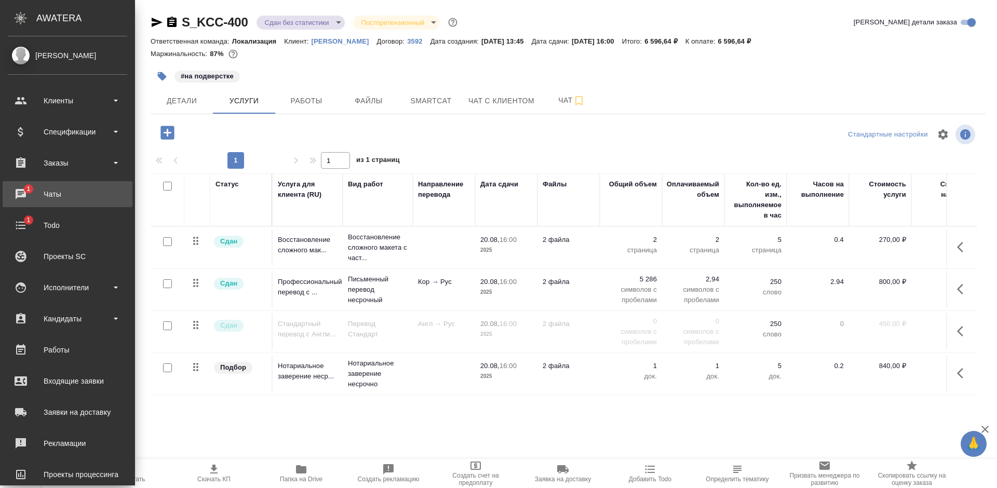
click at [23, 193] on div "Чаты" at bounding box center [67, 194] width 119 height 16
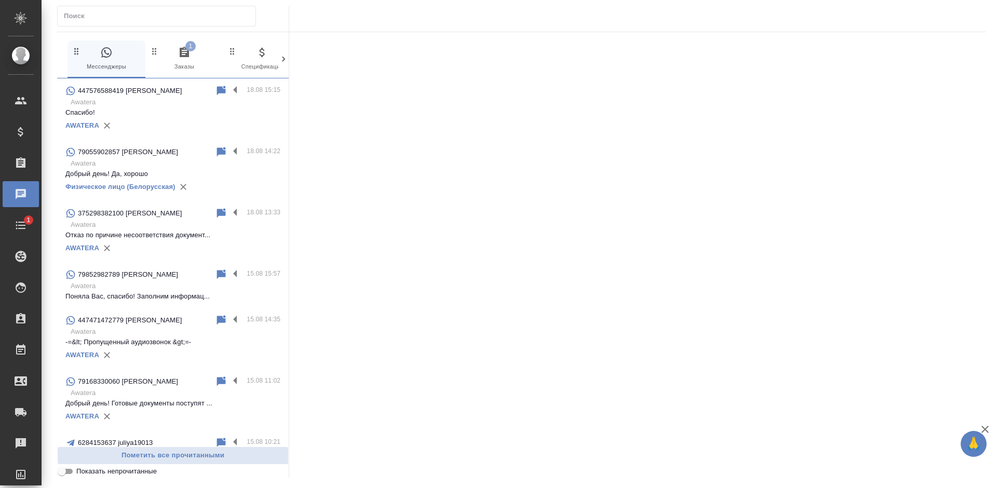
click at [172, 66] on span "1 Заказы" at bounding box center [184, 58] width 70 height 25
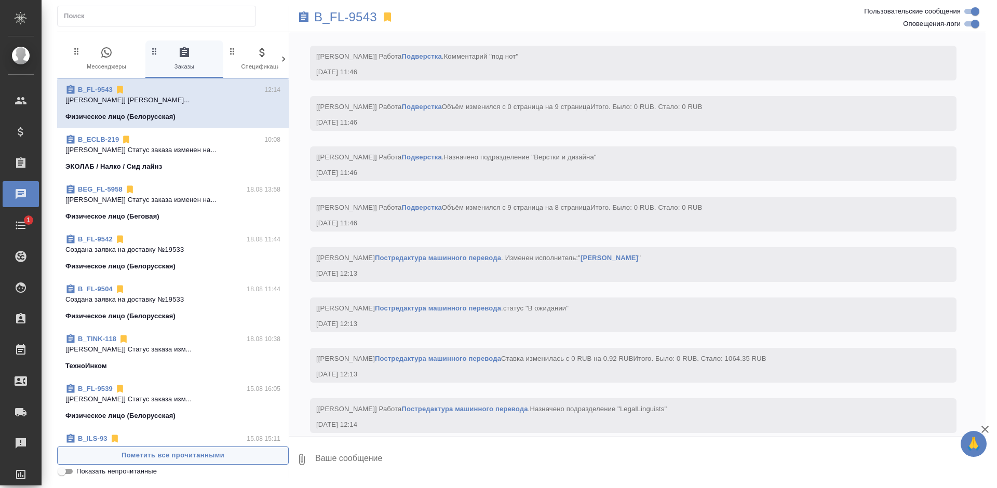
scroll to position [2419, 0]
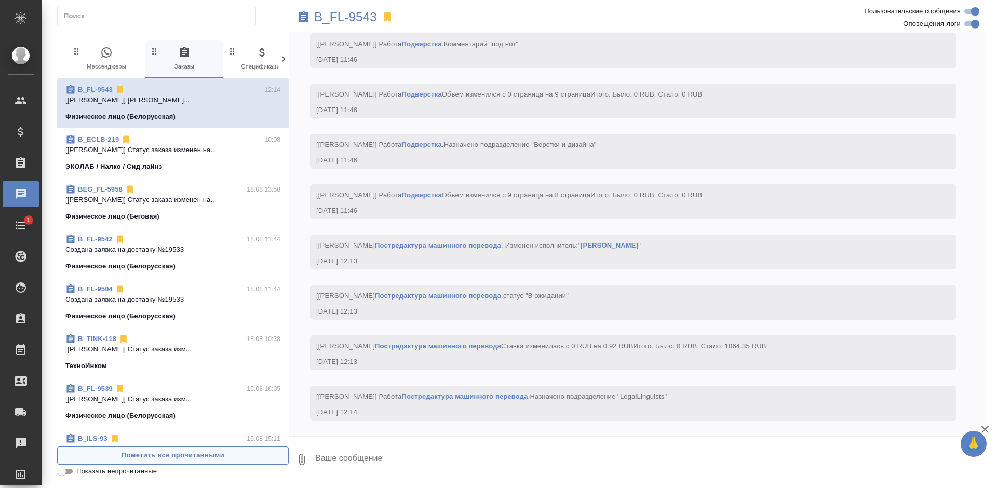
click at [200, 454] on span "Пометить все прочитанными" at bounding box center [173, 456] width 220 height 12
click at [201, 454] on span "Пометить все прочитанными" at bounding box center [173, 456] width 220 height 12
click at [349, 15] on p "B_FL-9543" at bounding box center [345, 17] width 63 height 10
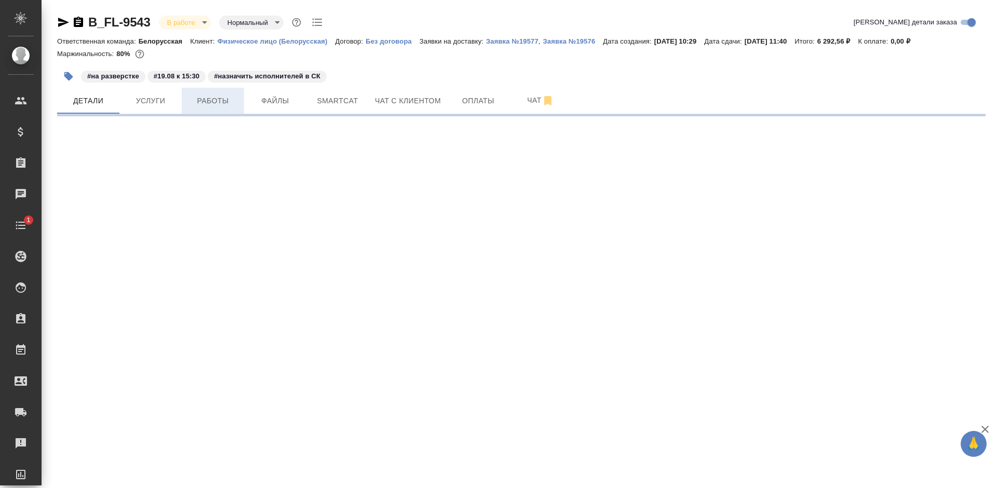
select select "RU"
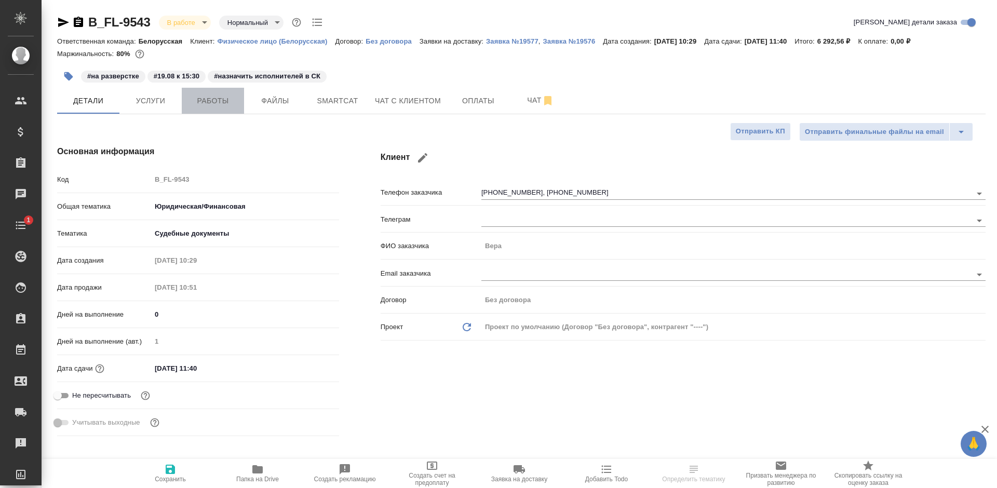
click at [219, 101] on span "Работы" at bounding box center [213, 100] width 50 height 13
type textarea "x"
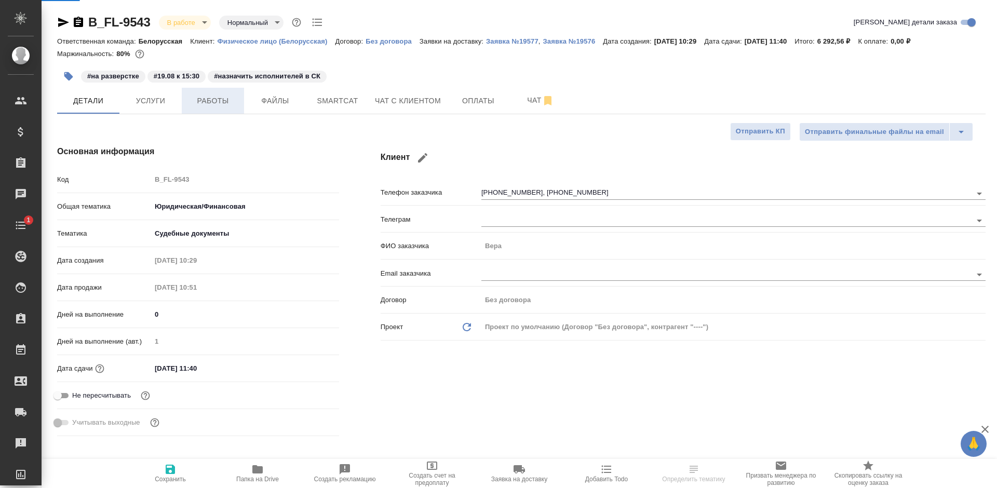
type textarea "x"
click at [219, 101] on span "Работы" at bounding box center [213, 100] width 50 height 13
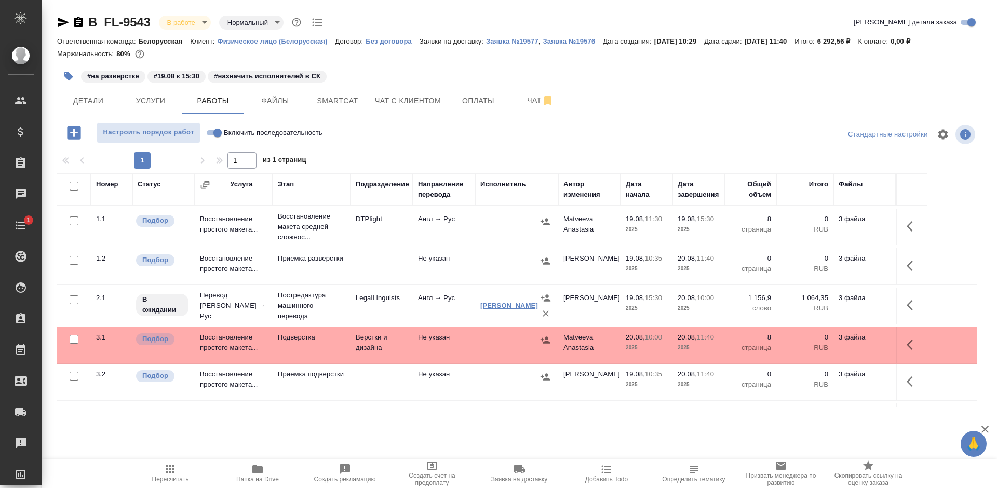
click at [491, 304] on link "[PERSON_NAME]" at bounding box center [509, 306] width 58 height 8
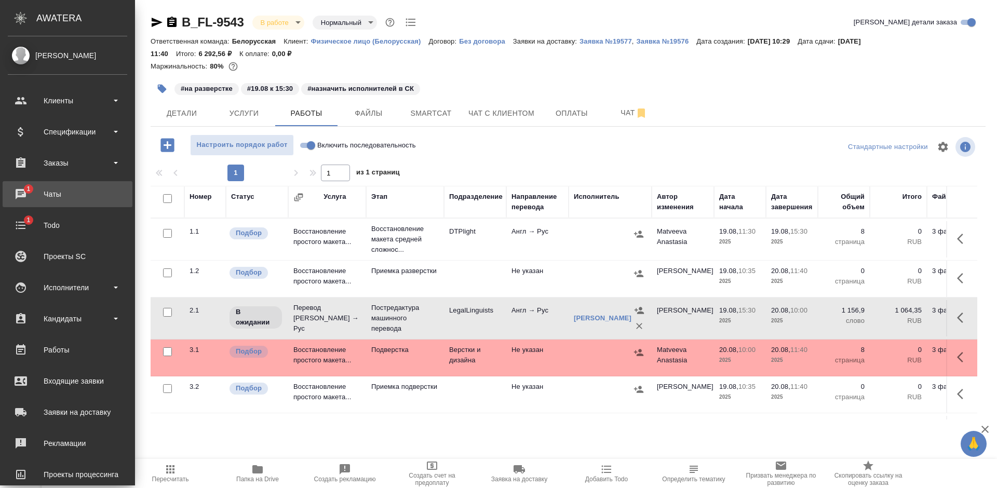
click at [20, 188] on div "Чаты" at bounding box center [67, 194] width 119 height 16
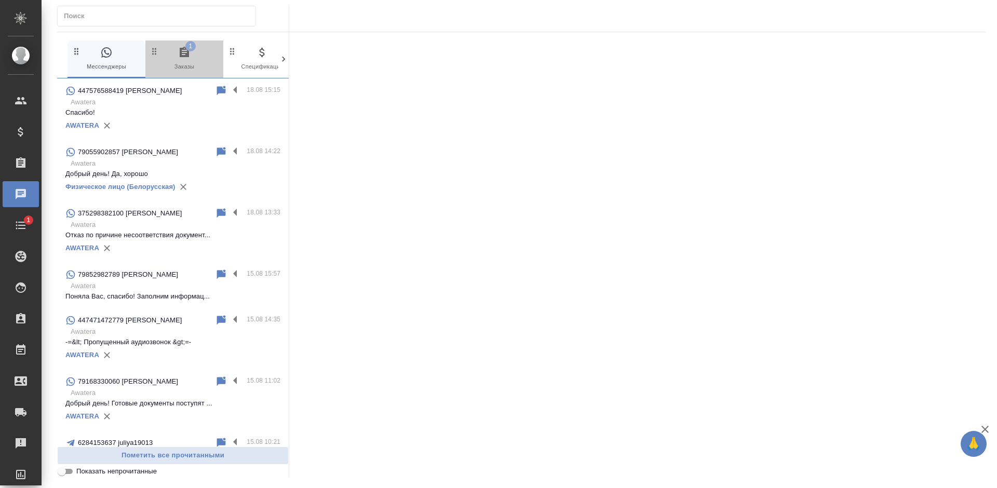
click at [183, 42] on button "1 Заказы" at bounding box center [184, 58] width 78 height 37
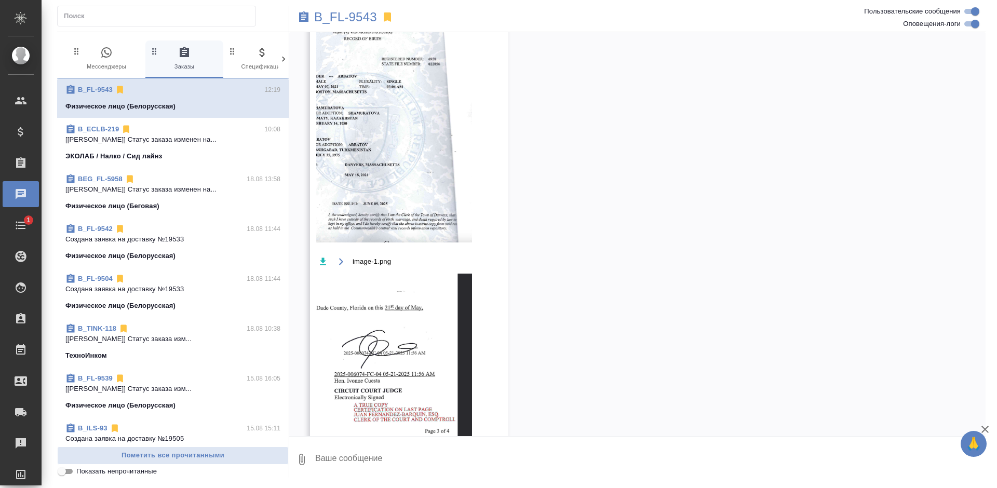
scroll to position [3157, 0]
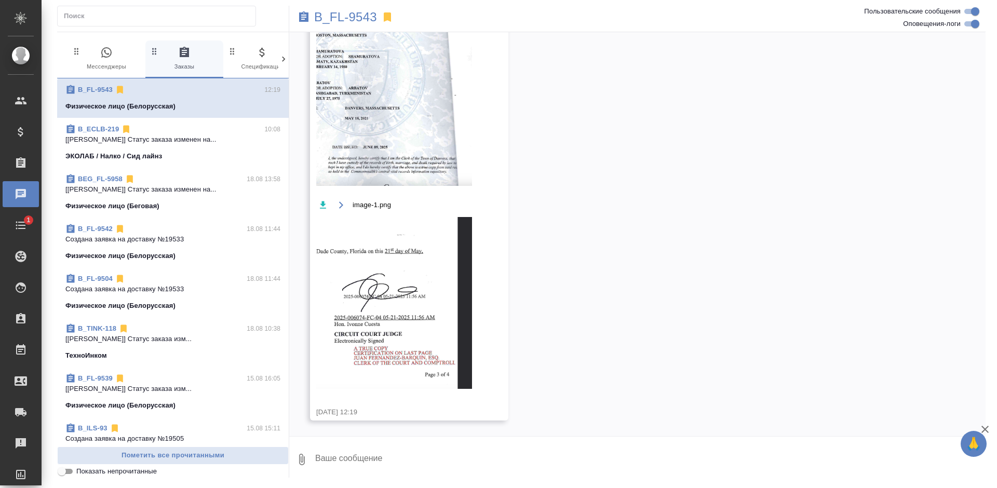
click at [422, 265] on img at bounding box center [394, 303] width 156 height 172
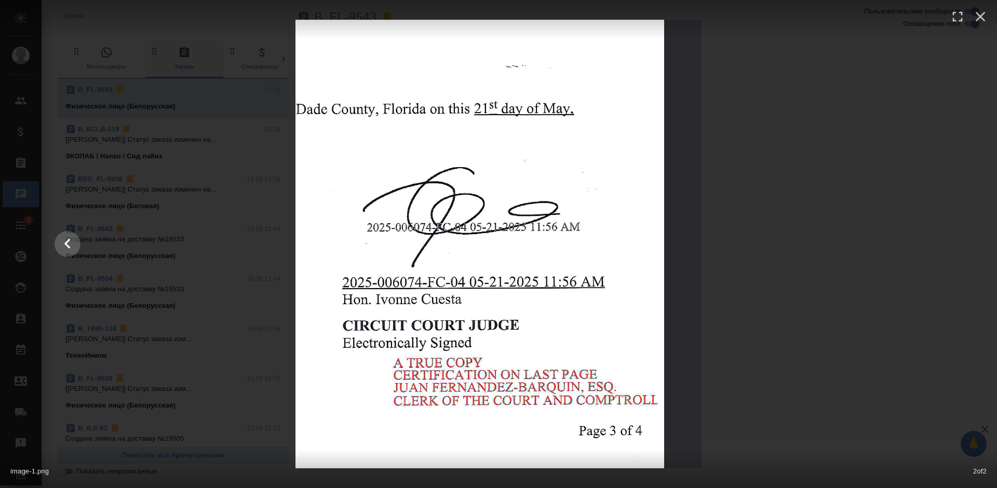
click at [715, 260] on div at bounding box center [498, 244] width 908 height 448
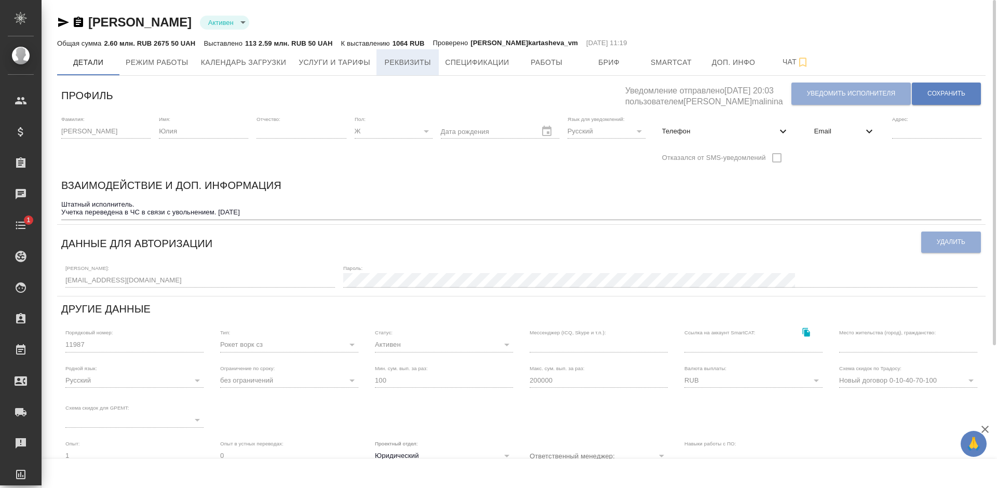
click at [416, 65] on span "Реквизиты" at bounding box center [408, 62] width 50 height 13
select select "10"
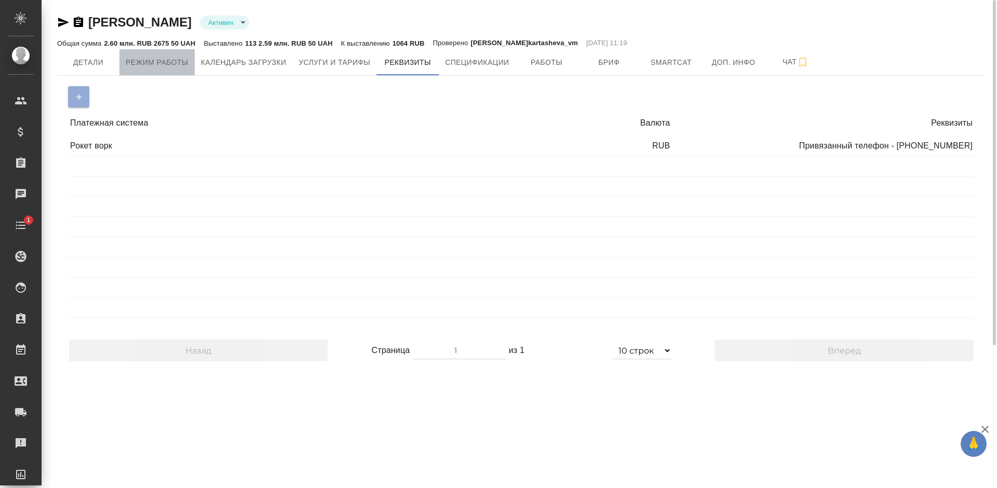
click at [164, 66] on span "Режим работы" at bounding box center [157, 62] width 63 height 13
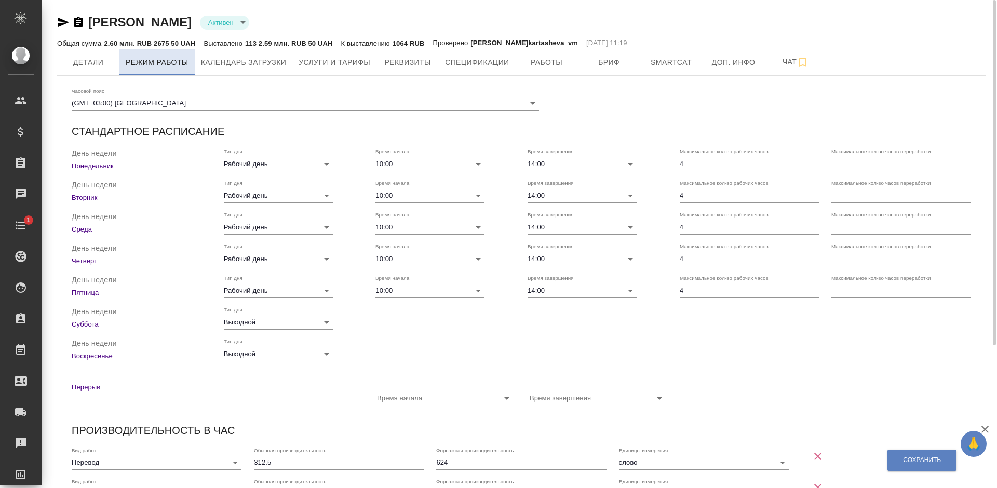
checkbox input "true"
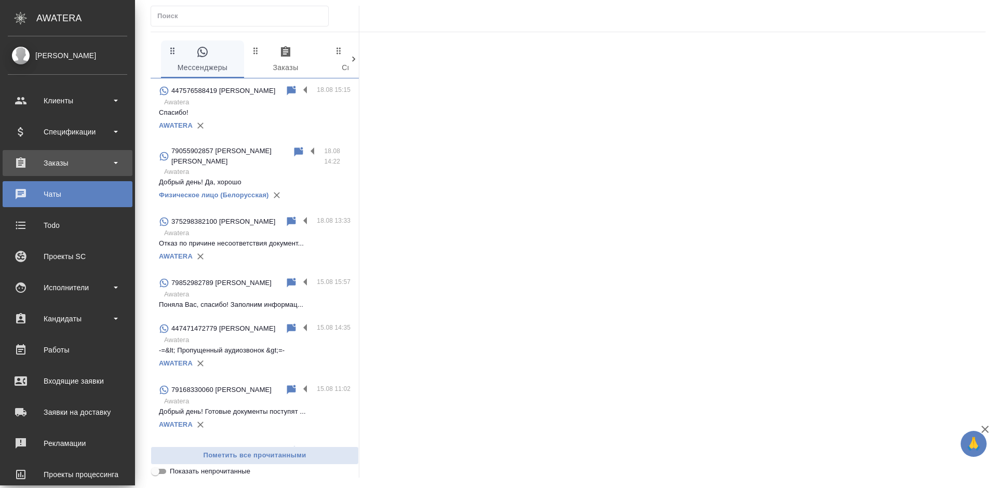
click at [22, 160] on div "Заказы" at bounding box center [67, 163] width 119 height 16
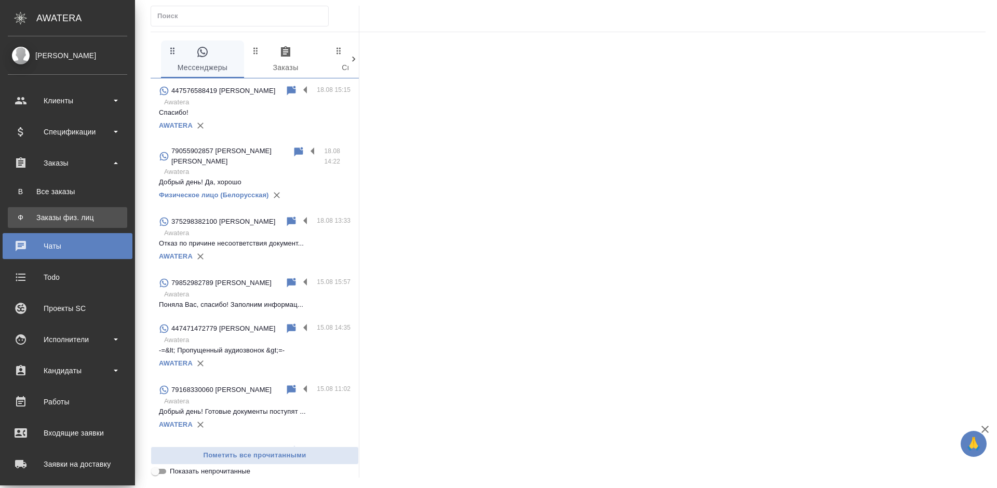
click at [44, 207] on link "Ф Заказы физ. лиц" at bounding box center [67, 217] width 119 height 21
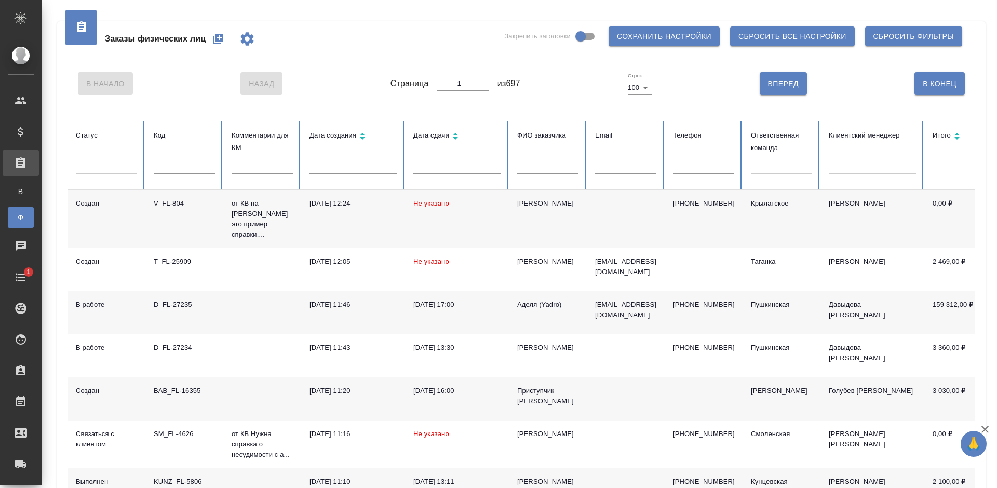
click at [765, 168] on div at bounding box center [781, 163] width 61 height 15
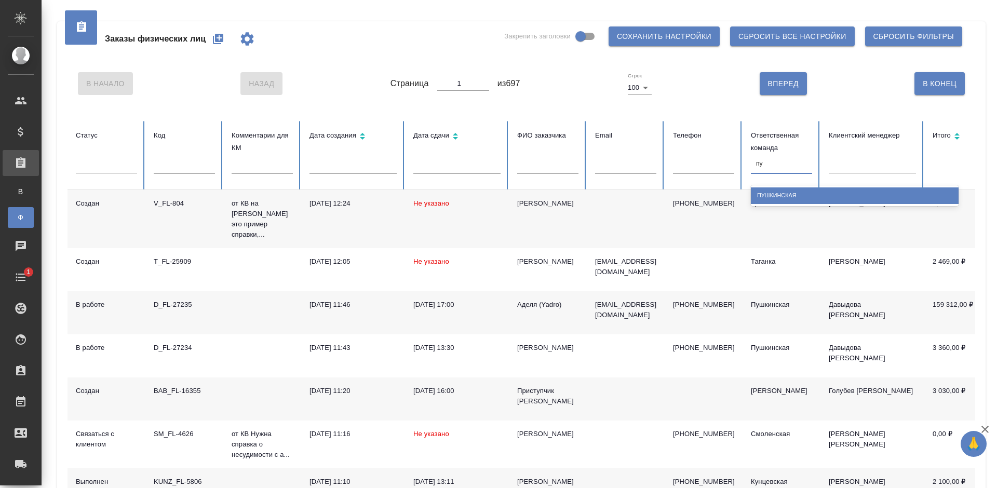
type input "пуш"
click at [765, 194] on div "Пушкинская" at bounding box center [855, 195] width 208 height 16
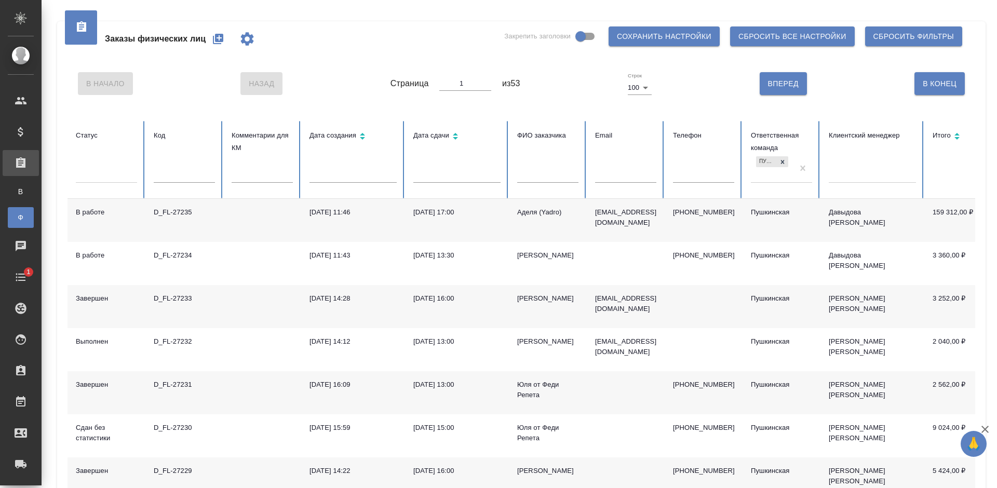
click at [193, 169] on input "text" at bounding box center [184, 175] width 61 height 15
paste input "D_FL-27235"
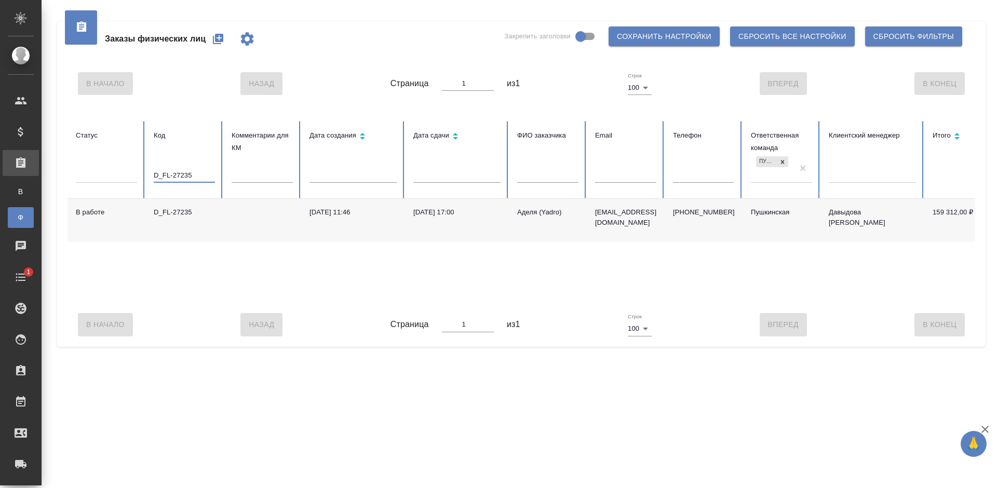
type input "D_FL-27235"
click at [415, 219] on td "[DATE] 17:00" at bounding box center [457, 220] width 104 height 43
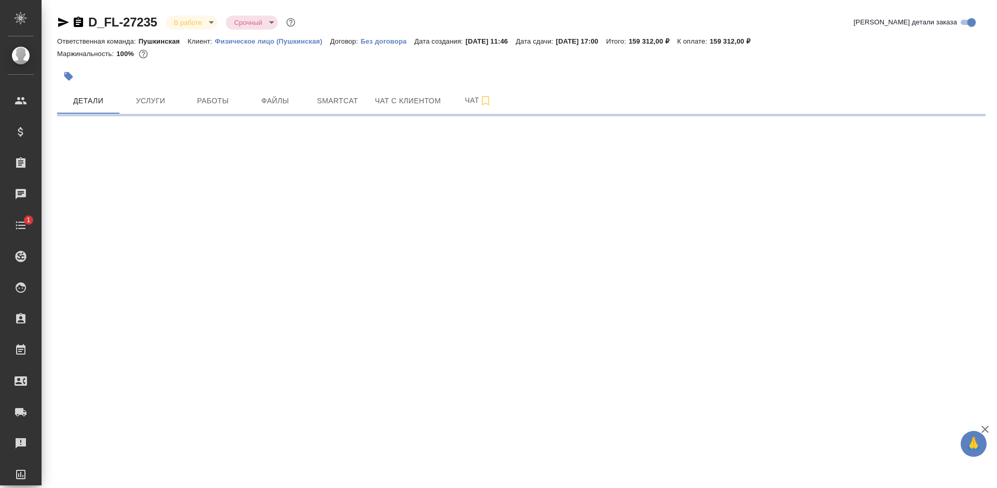
select select "RU"
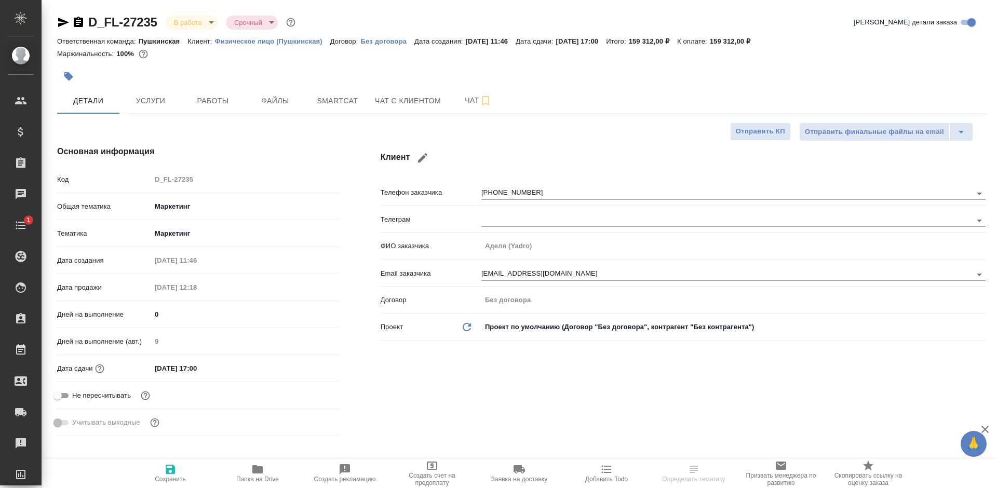
type textarea "x"
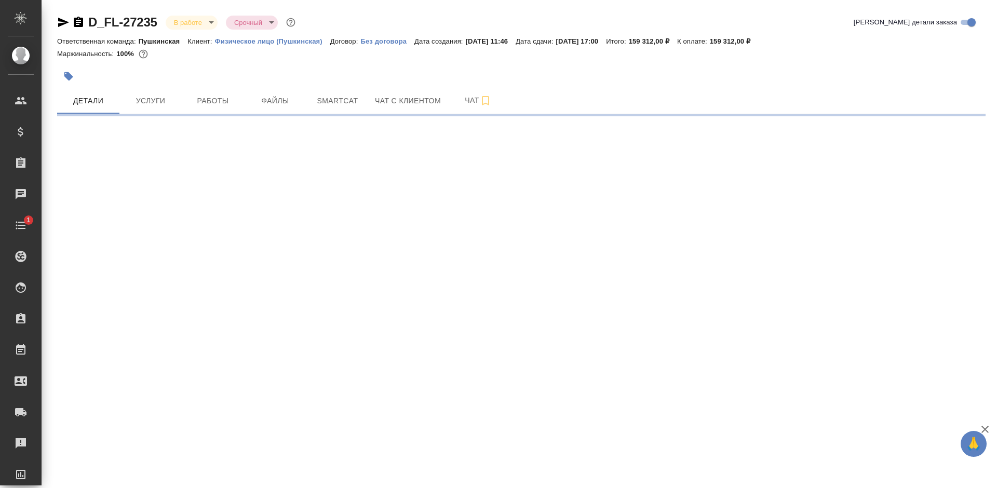
select select "RU"
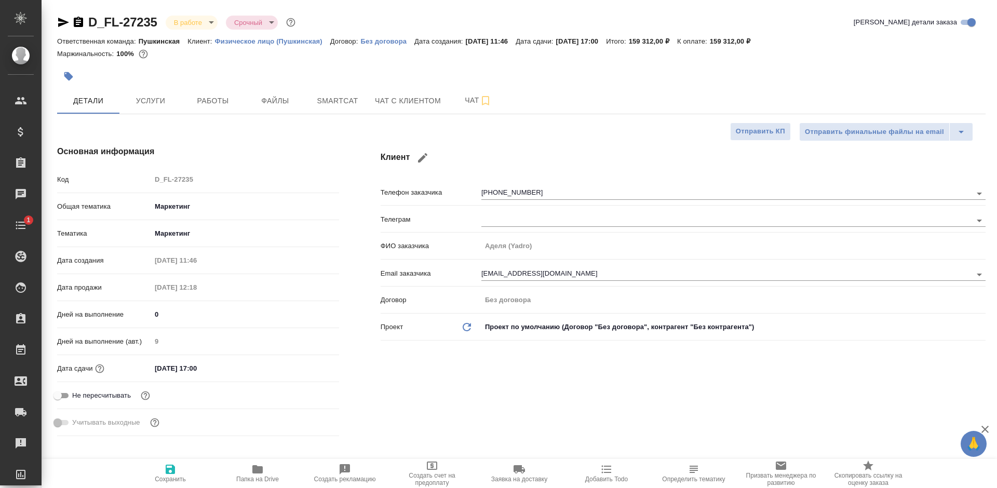
type textarea "x"
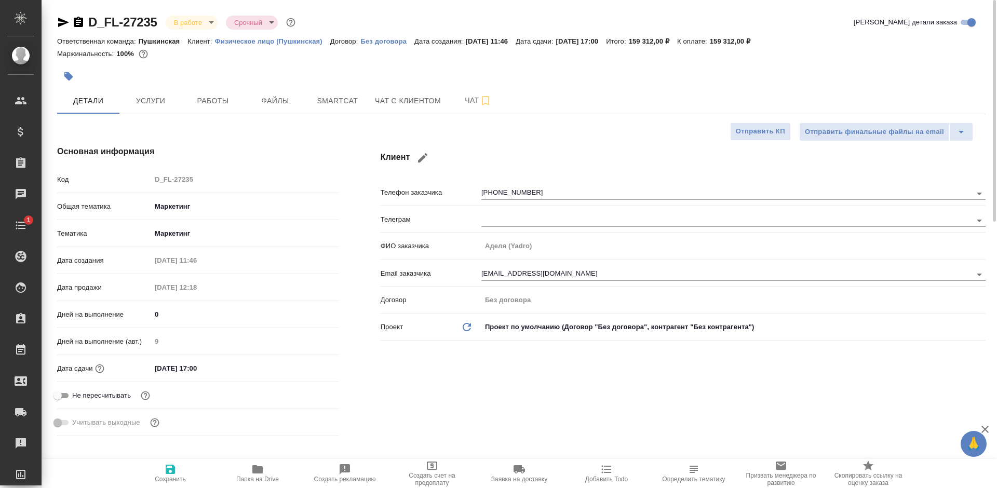
type textarea "x"
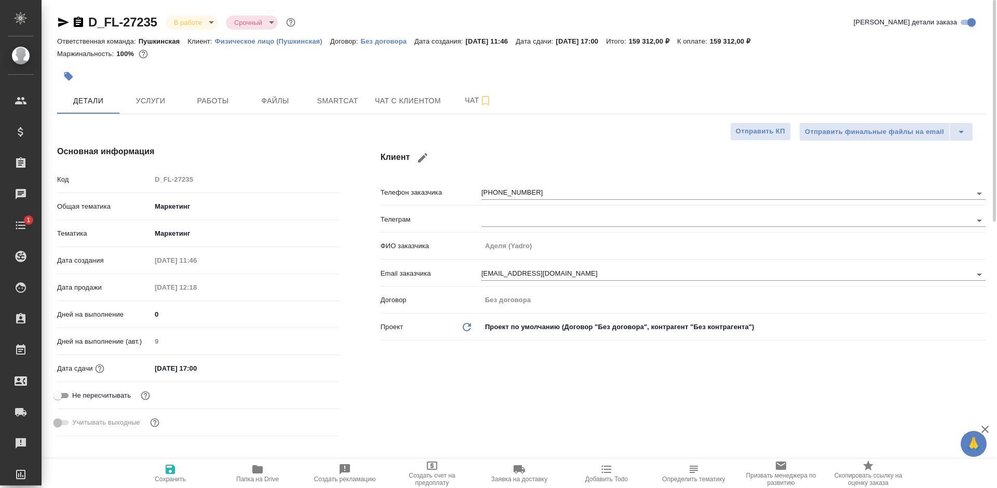
type textarea "x"
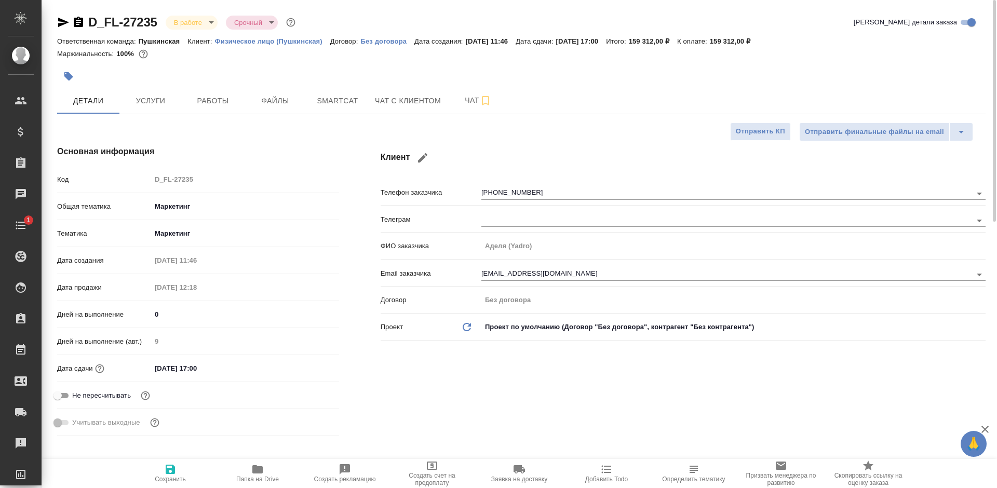
click at [270, 37] on p "Физическое лицо (Пушкинская)" at bounding box center [272, 41] width 115 height 8
type textarea "x"
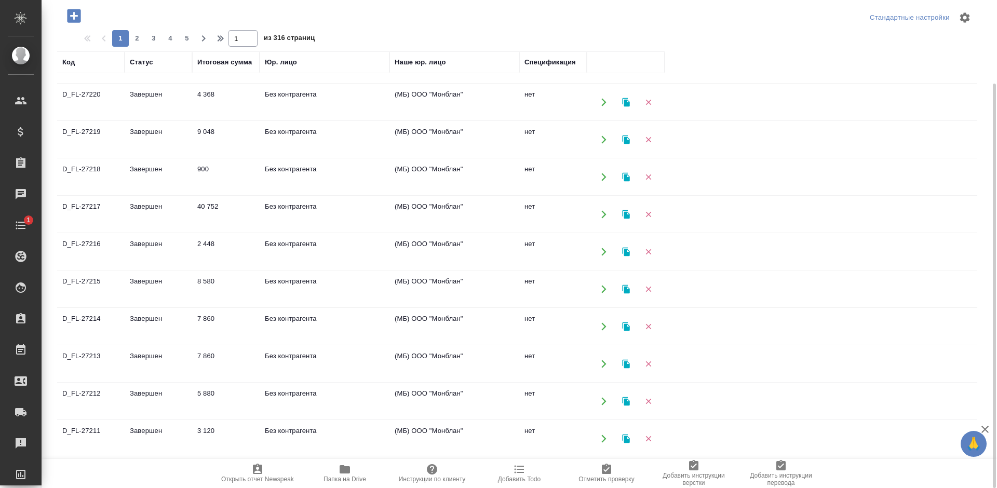
scroll to position [552, 0]
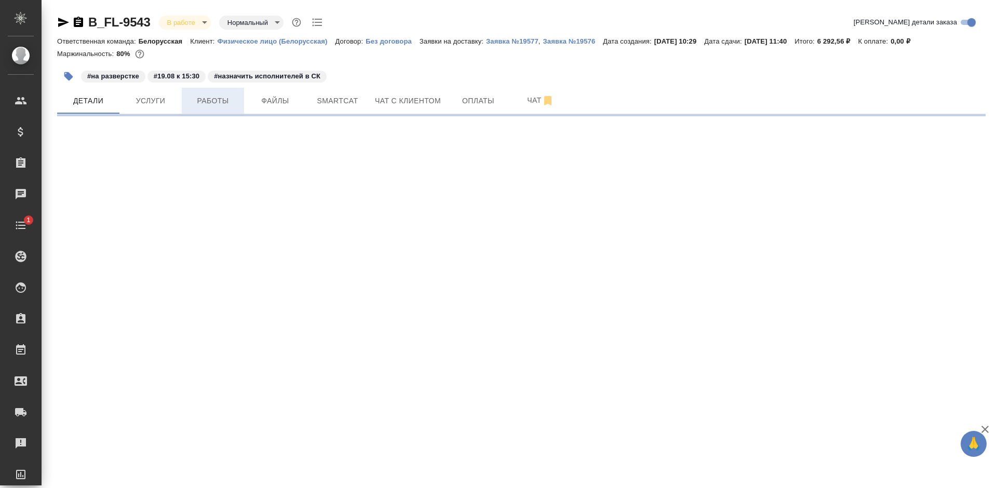
select select "RU"
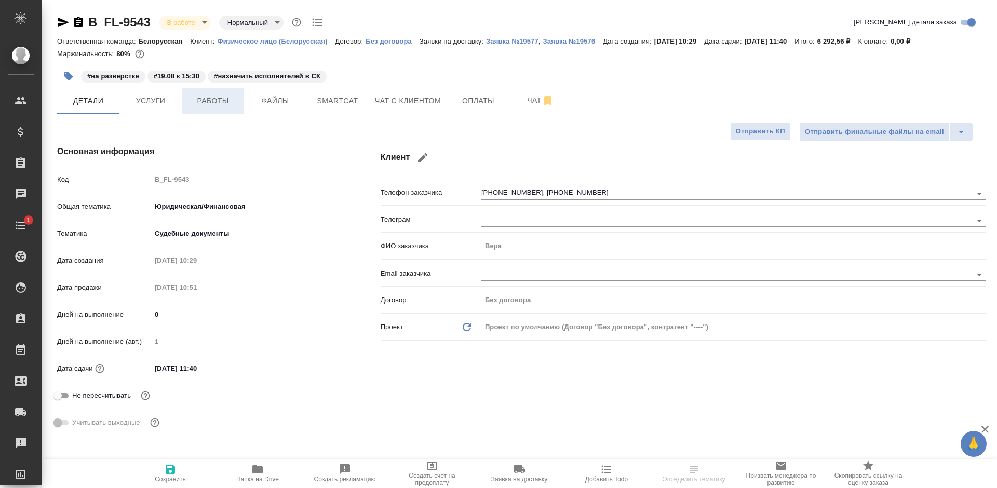
type textarea "x"
click at [513, 97] on button "Чат" at bounding box center [540, 101] width 62 height 26
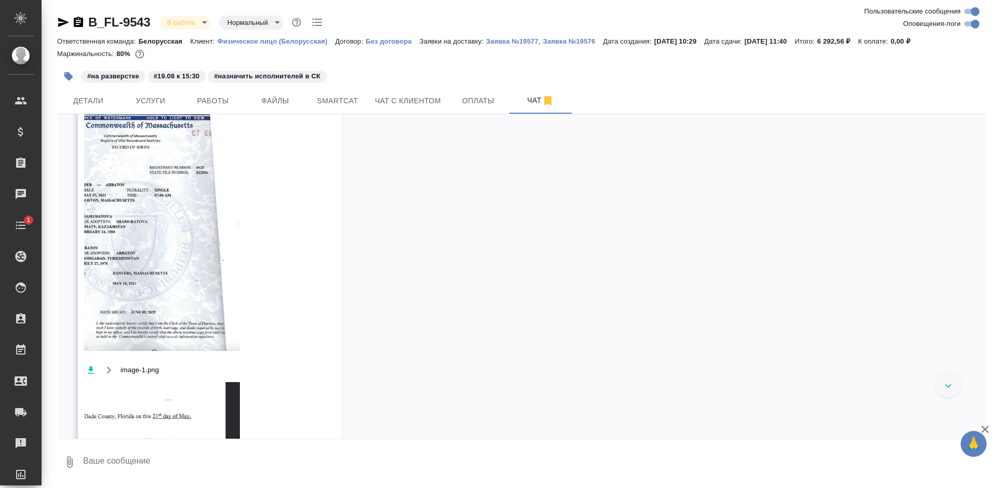
scroll to position [3043, 0]
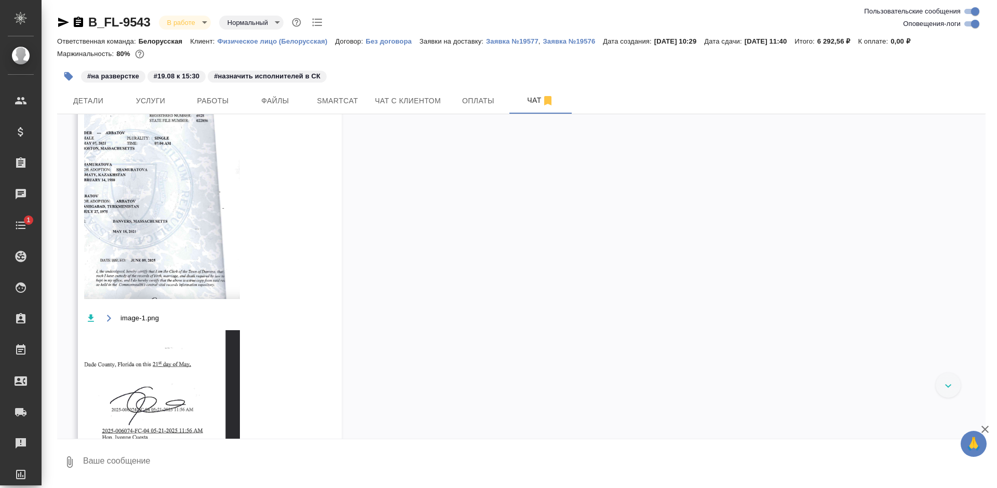
click at [188, 291] on img at bounding box center [162, 174] width 156 height 250
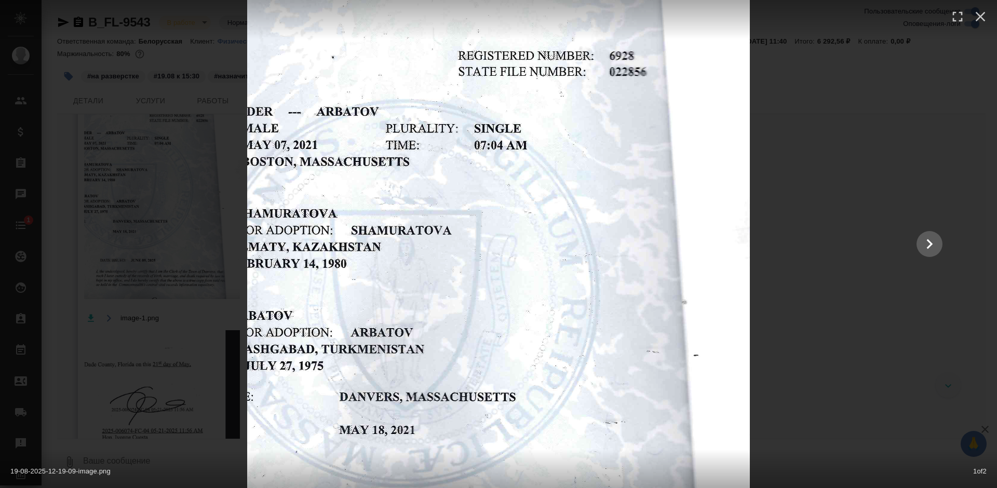
click at [907, 128] on div at bounding box center [498, 244] width 908 height 808
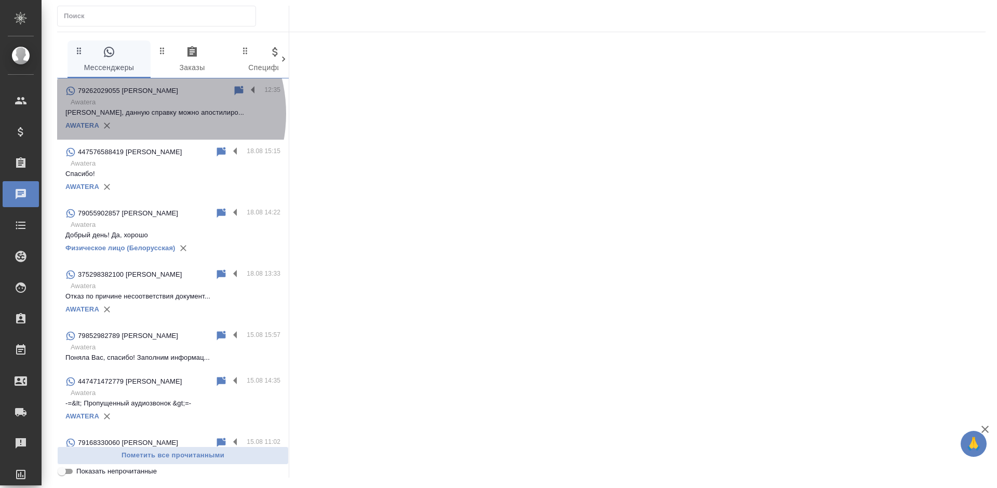
click at [139, 114] on p "[PERSON_NAME], данную справку можно апостилиро..." at bounding box center [172, 112] width 215 height 10
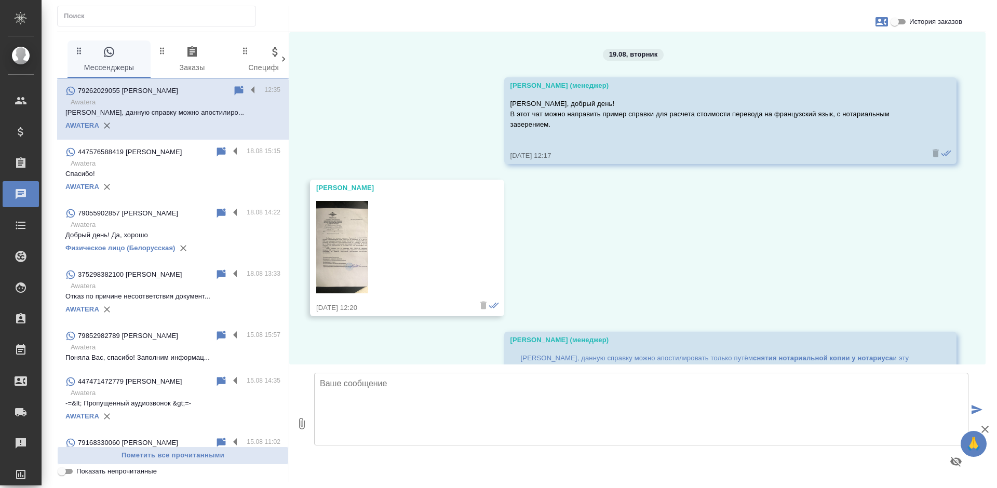
click at [346, 237] on img at bounding box center [342, 247] width 52 height 92
click at [913, 19] on span "История заказов" at bounding box center [935, 22] width 53 height 10
click at [913, 19] on input "История заказов" at bounding box center [894, 22] width 37 height 12
checkbox input "true"
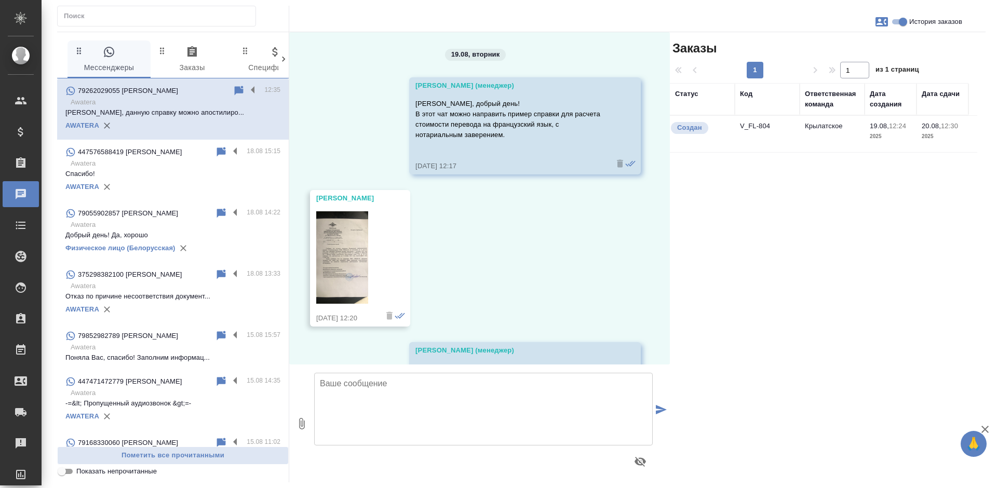
click at [837, 139] on td "Крылатское" at bounding box center [831, 134] width 65 height 36
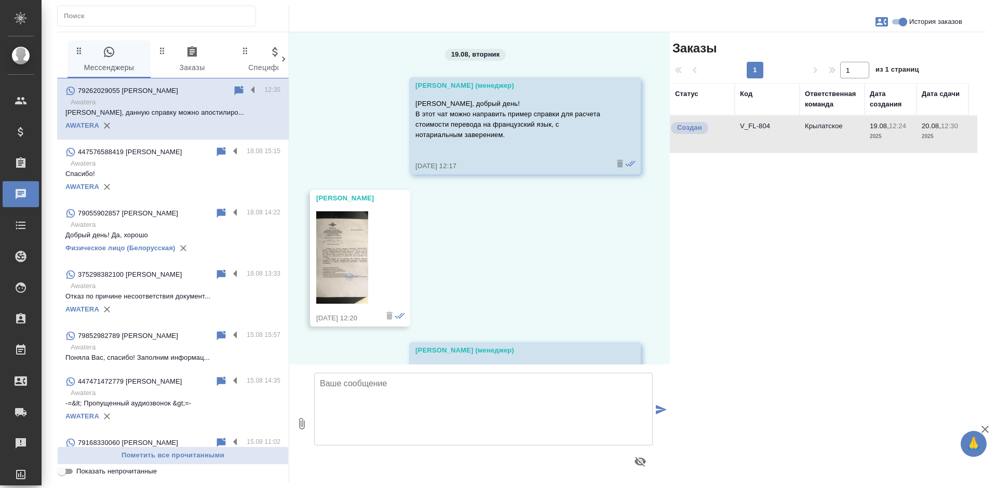
click at [837, 139] on td "Крылатское" at bounding box center [831, 134] width 65 height 36
click at [247, 85] on div at bounding box center [256, 91] width 18 height 12
click at [247, 91] on label at bounding box center [256, 91] width 18 height 12
click at [0, 0] on input "checkbox" at bounding box center [0, 0] width 0 height 0
click at [198, 91] on div at bounding box center [228, 91] width 72 height 12
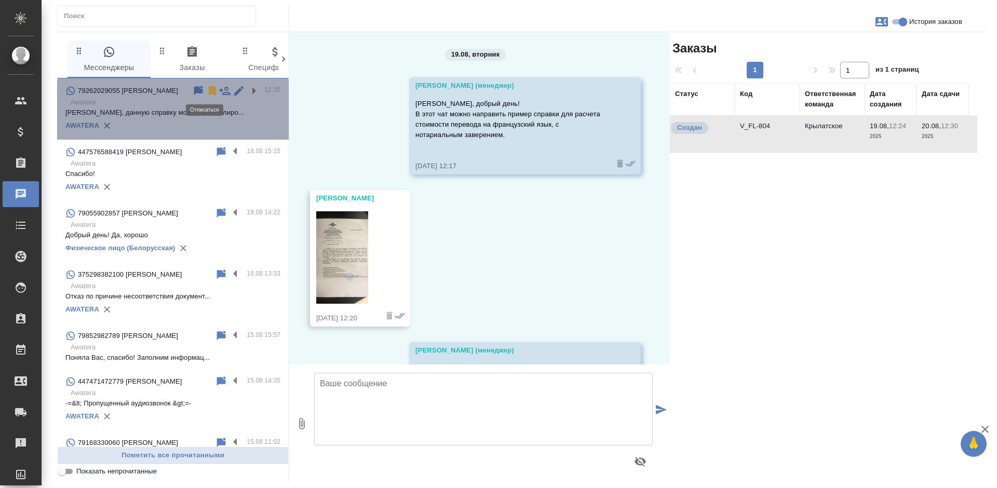
click at [206, 91] on icon at bounding box center [212, 91] width 12 height 12
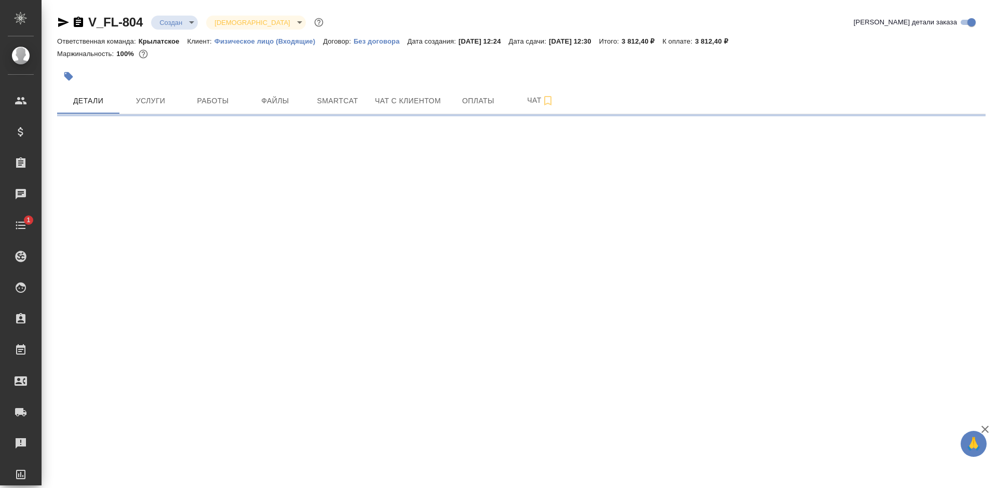
select select "RU"
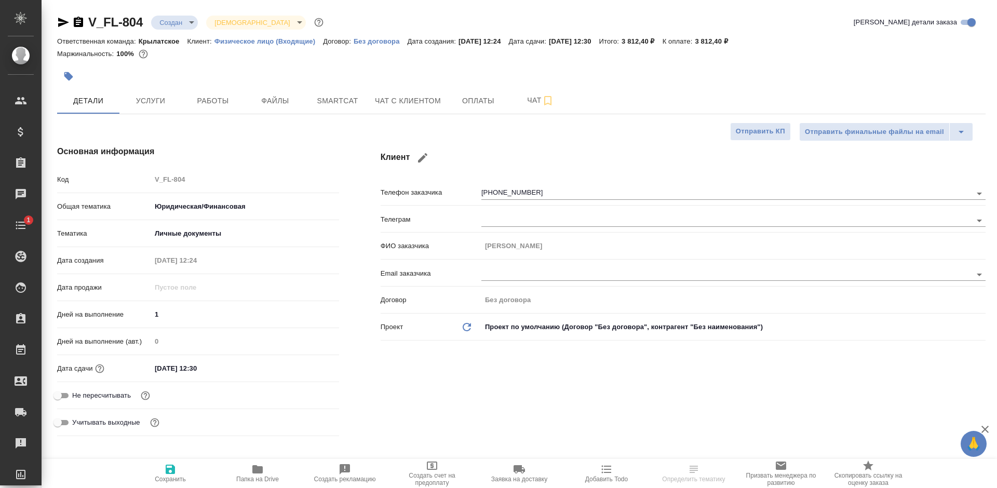
type textarea "x"
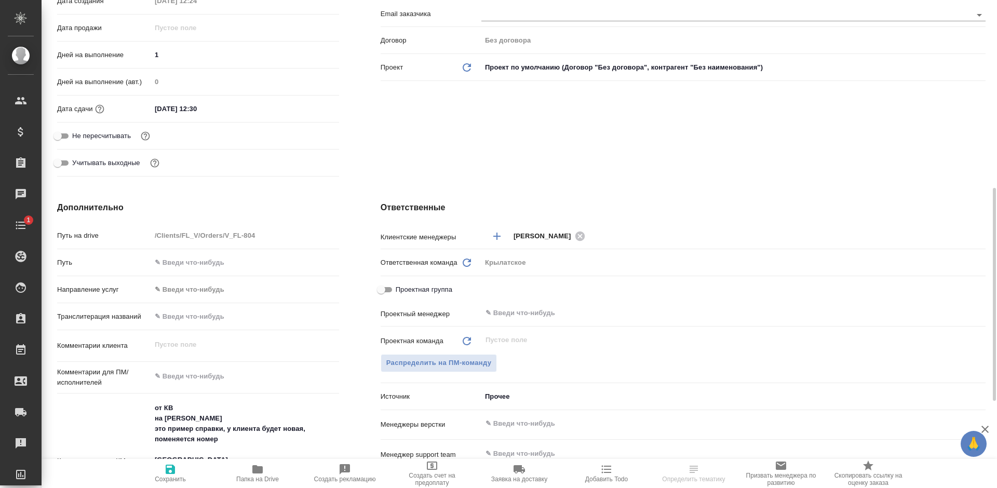
scroll to position [363, 0]
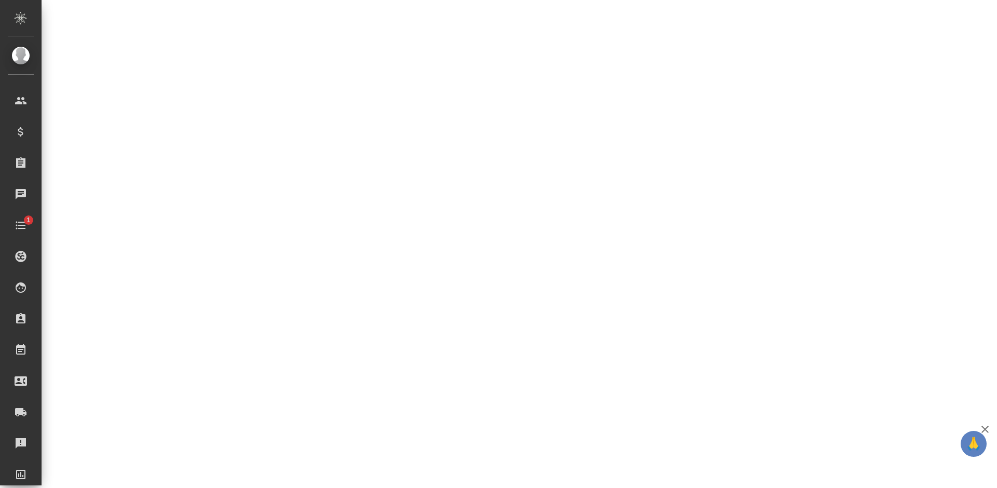
select select "RU"
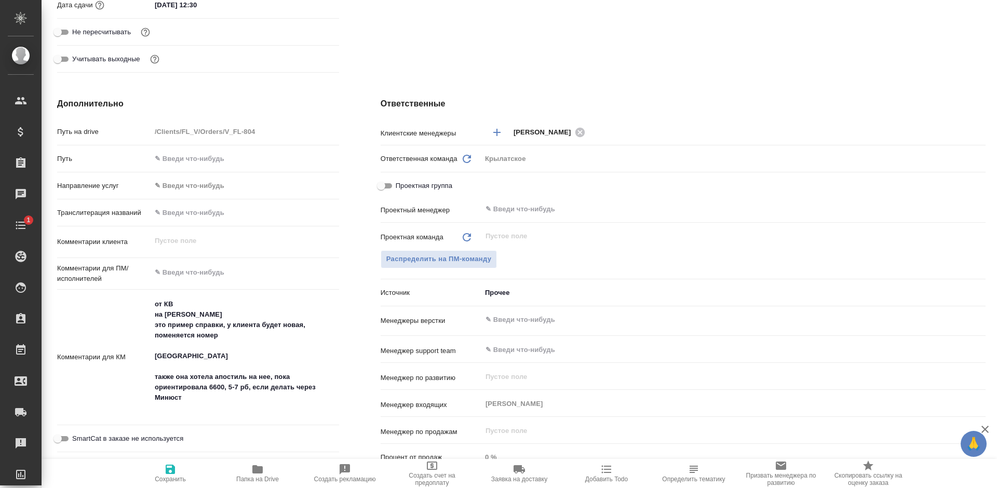
type textarea "x"
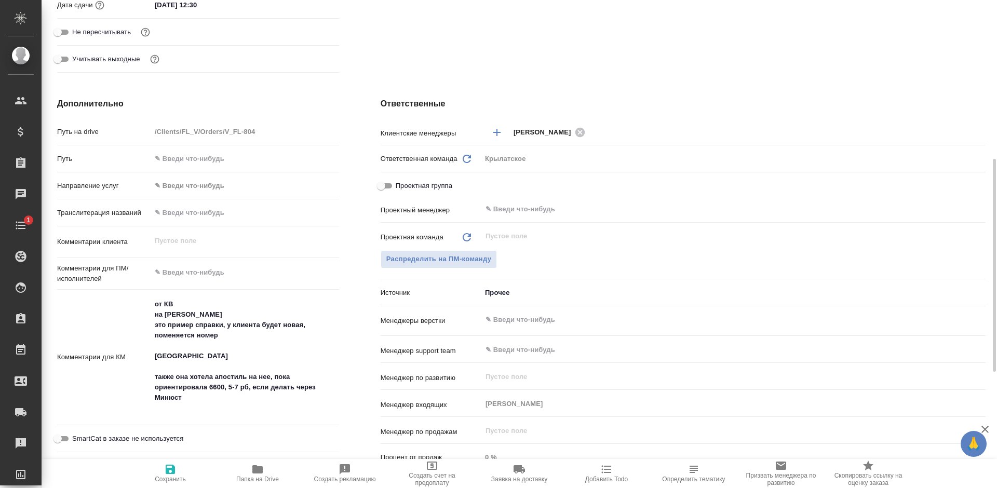
type textarea "x"
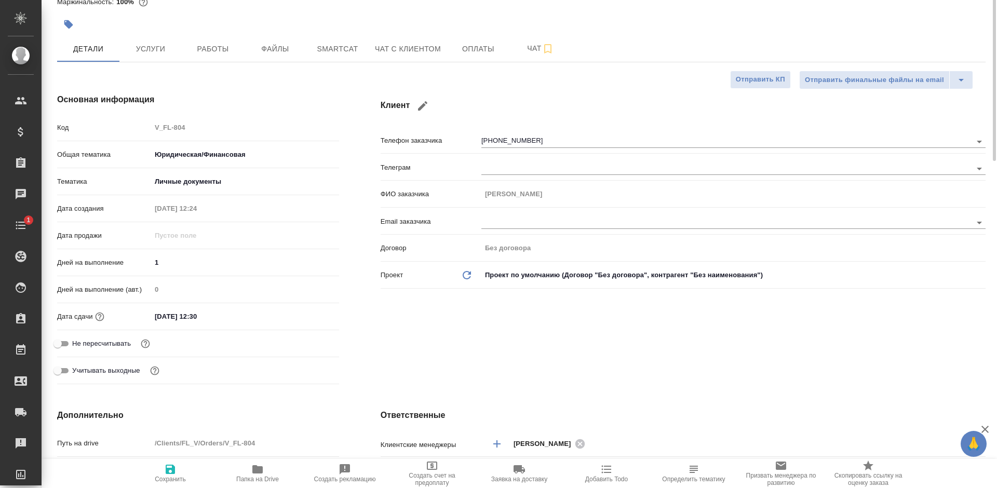
scroll to position [0, 0]
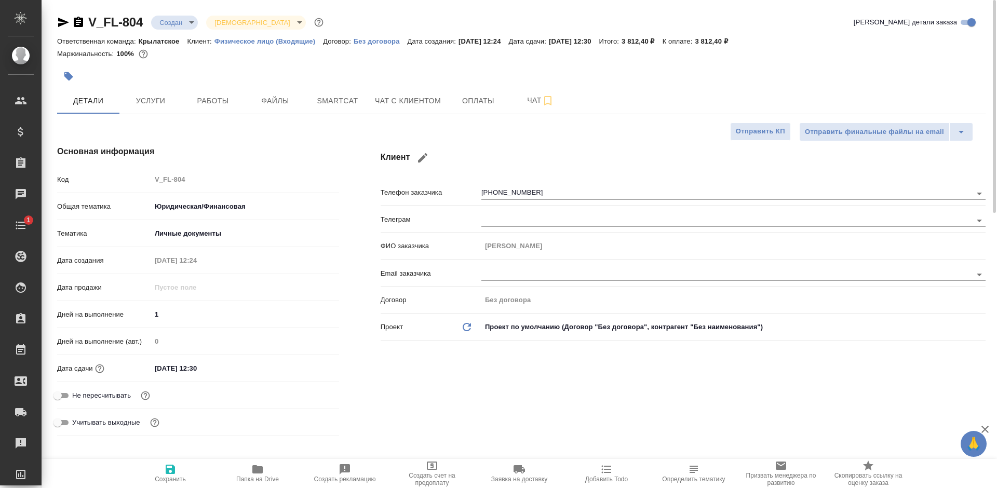
type textarea "x"
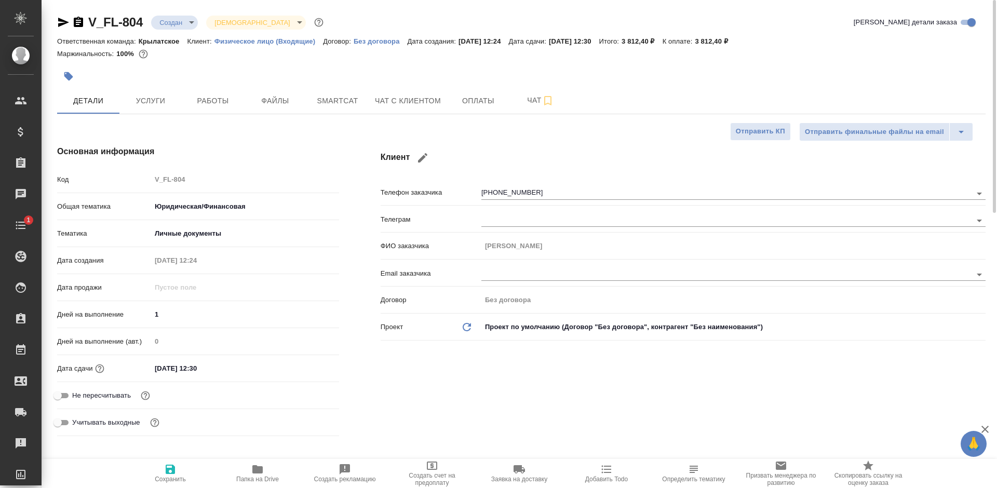
type textarea "x"
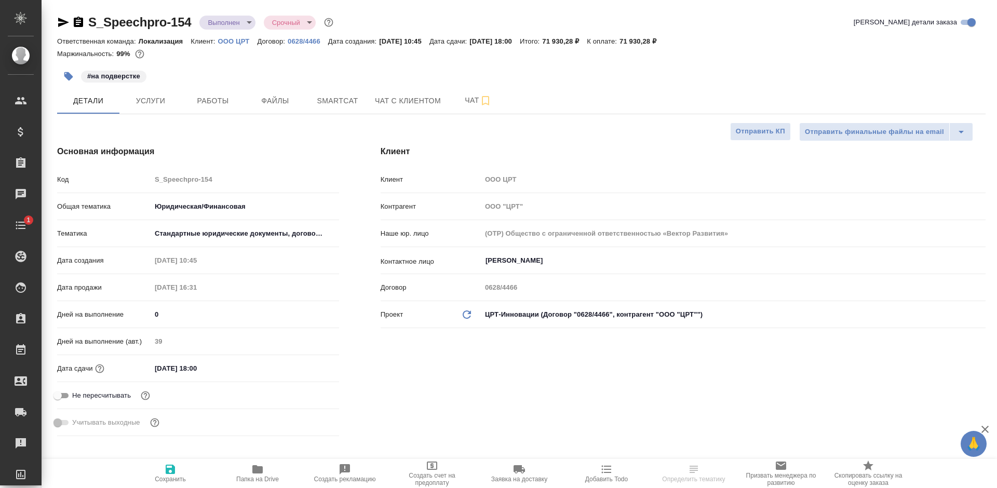
select select "RU"
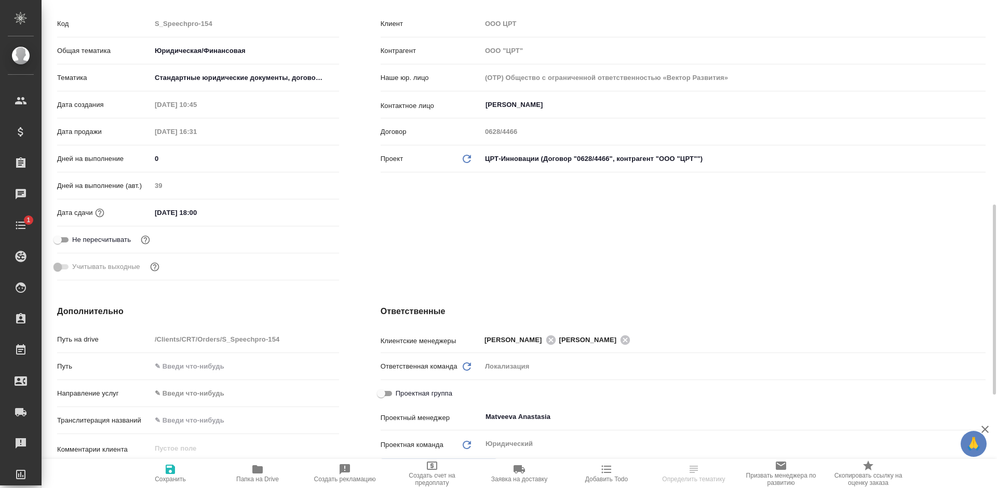
scroll to position [260, 0]
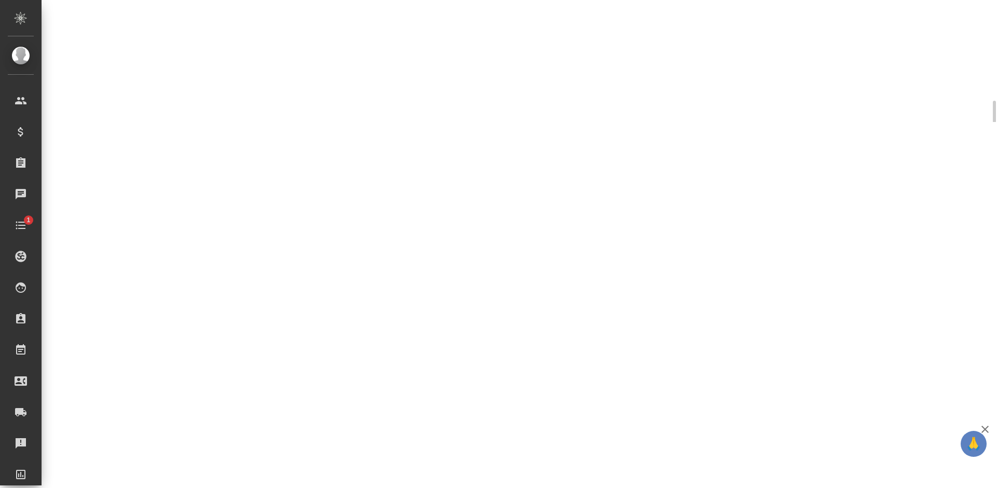
select select "RU"
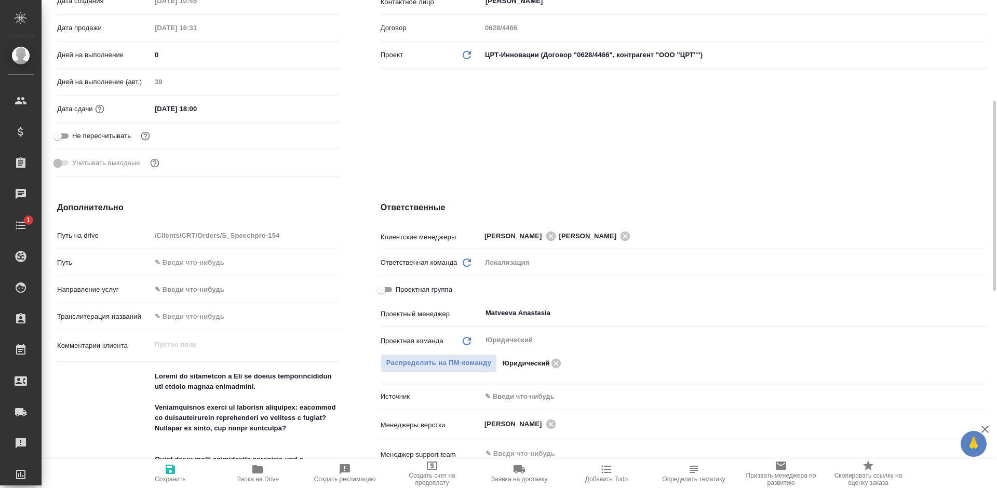
type textarea "x"
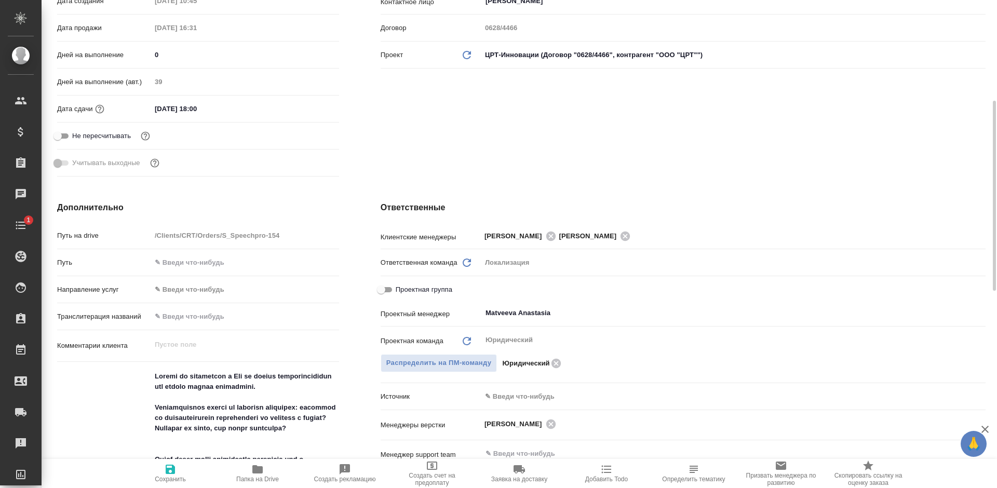
type textarea "x"
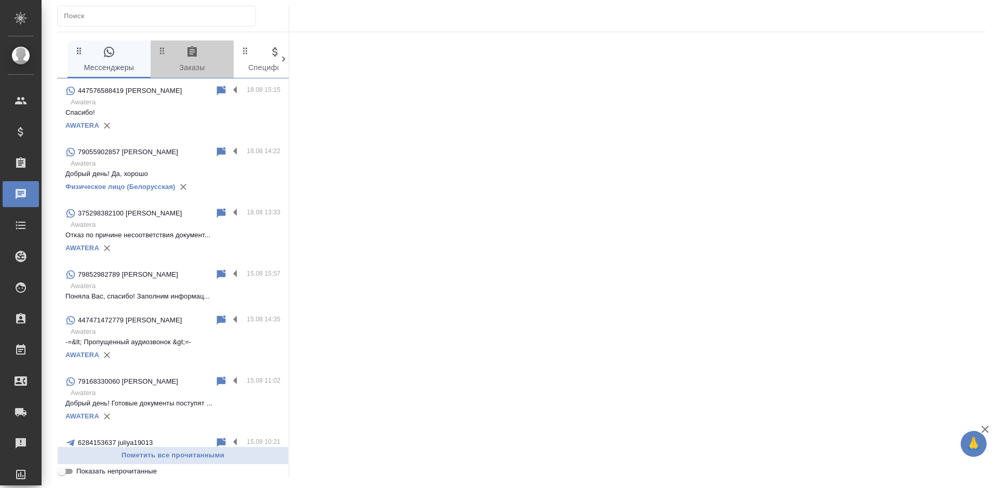
click at [199, 64] on span "0 Заказы" at bounding box center [192, 60] width 71 height 29
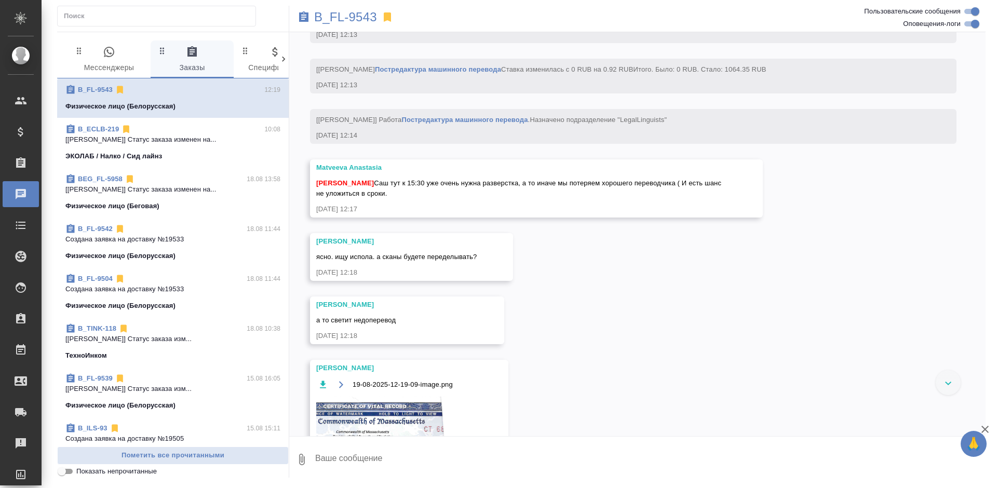
scroll to position [2660, 0]
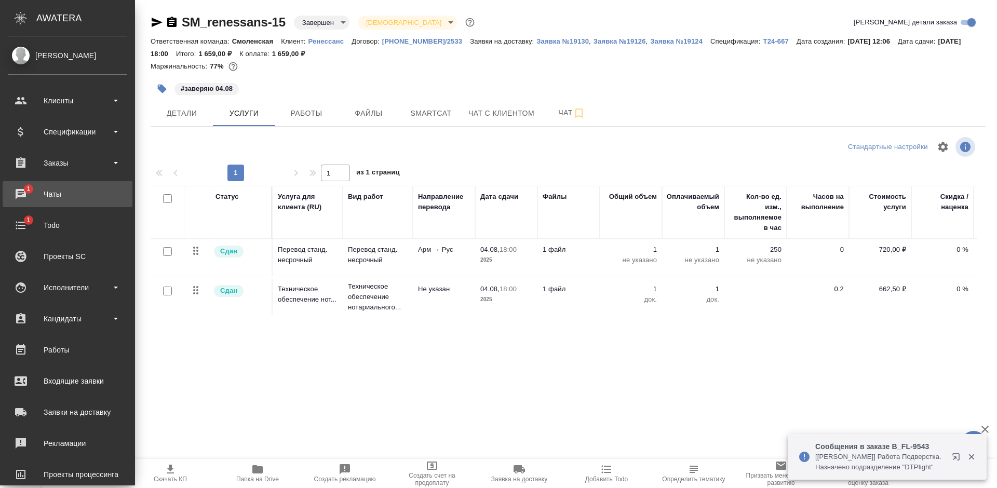
click at [16, 198] on div "Чаты" at bounding box center [67, 194] width 119 height 16
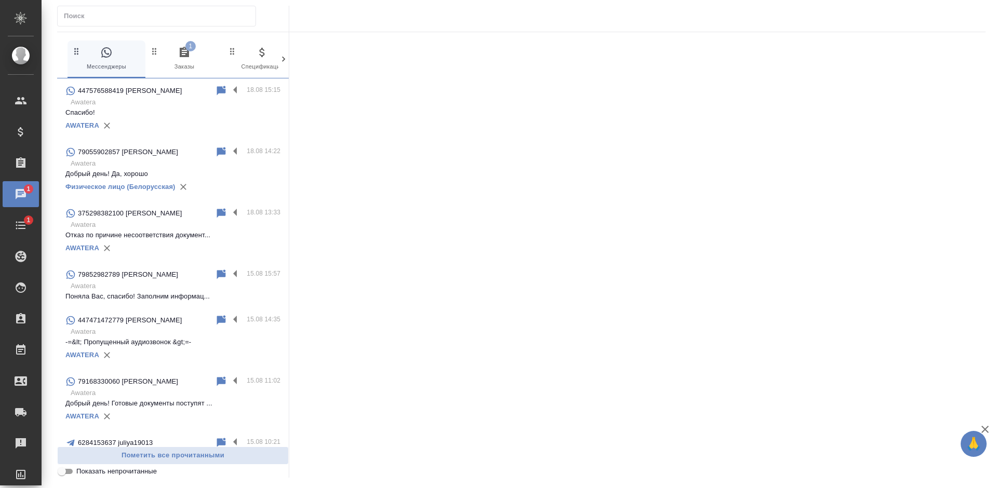
click at [188, 62] on span "1 Заказы" at bounding box center [184, 58] width 70 height 25
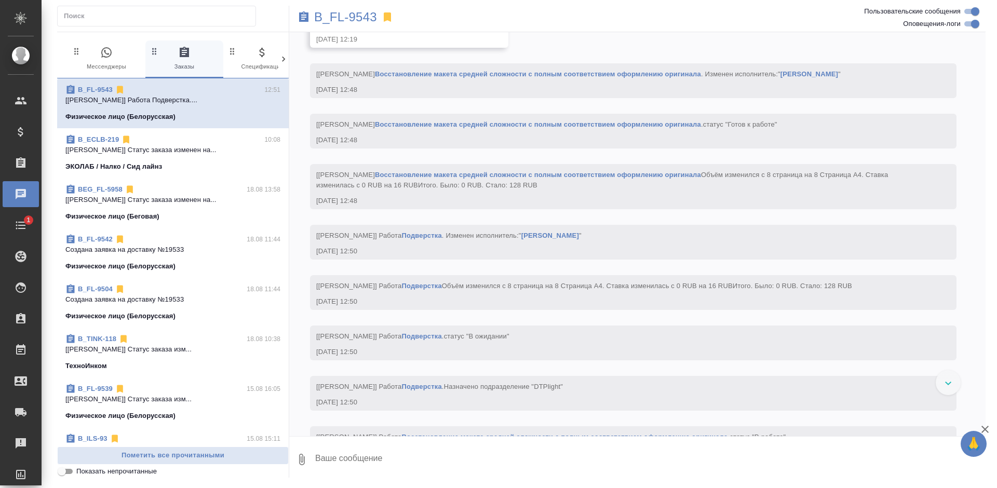
scroll to position [3391, 0]
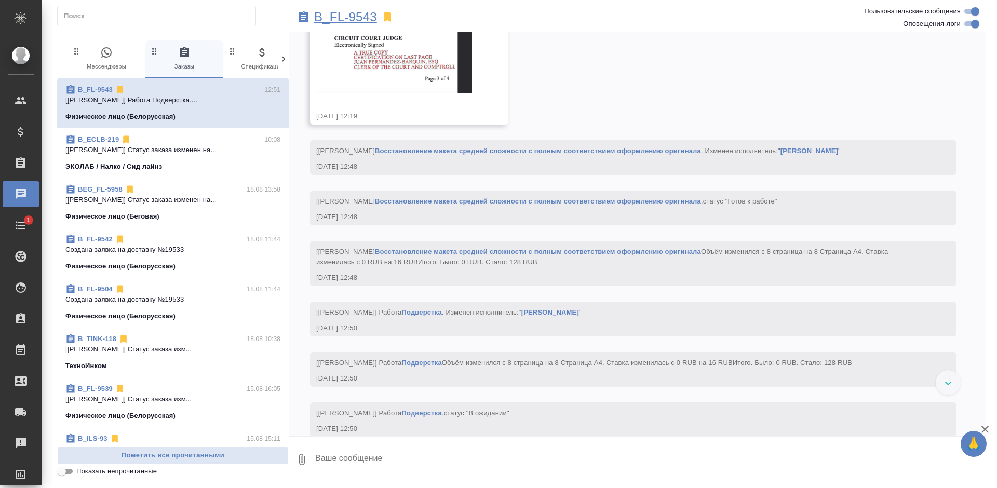
click at [340, 17] on p "B_FL-9543" at bounding box center [345, 17] width 63 height 10
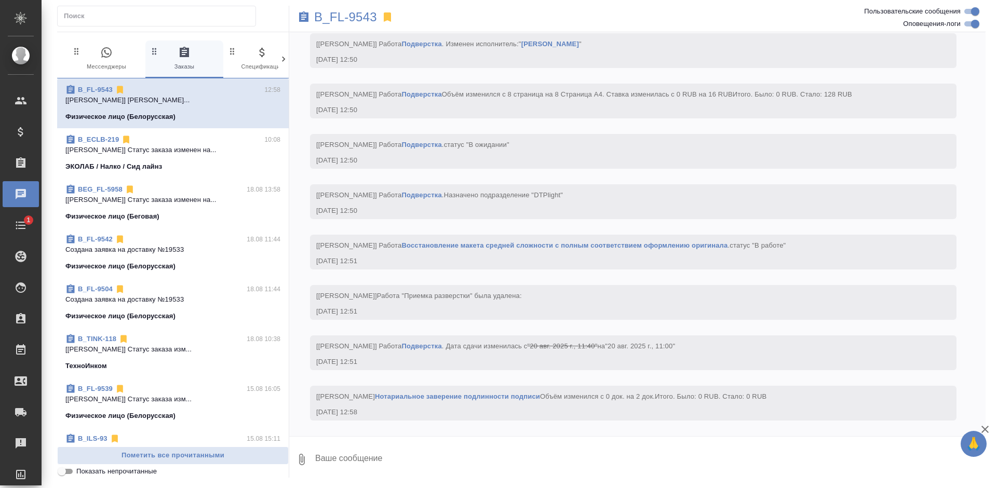
scroll to position [3763, 0]
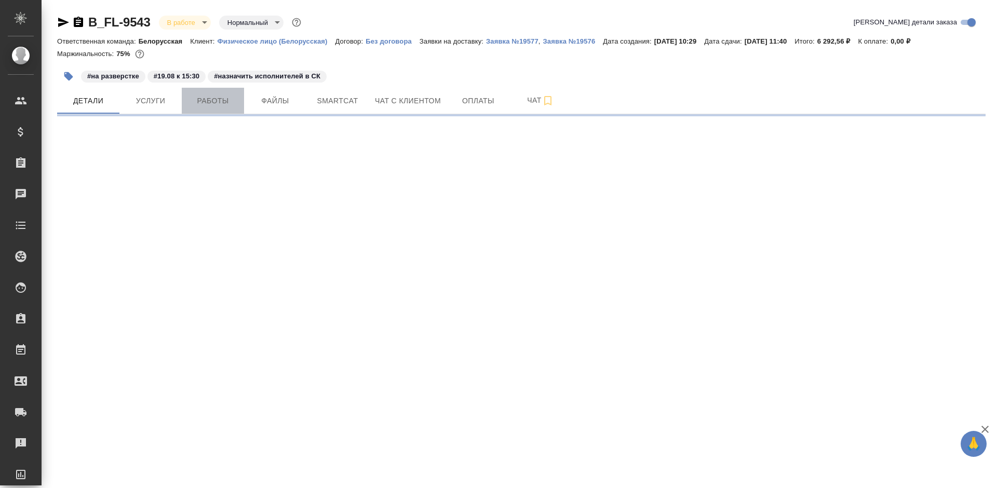
click at [203, 101] on span "Работы" at bounding box center [213, 100] width 50 height 13
click at [206, 101] on span "Работы" at bounding box center [213, 100] width 50 height 13
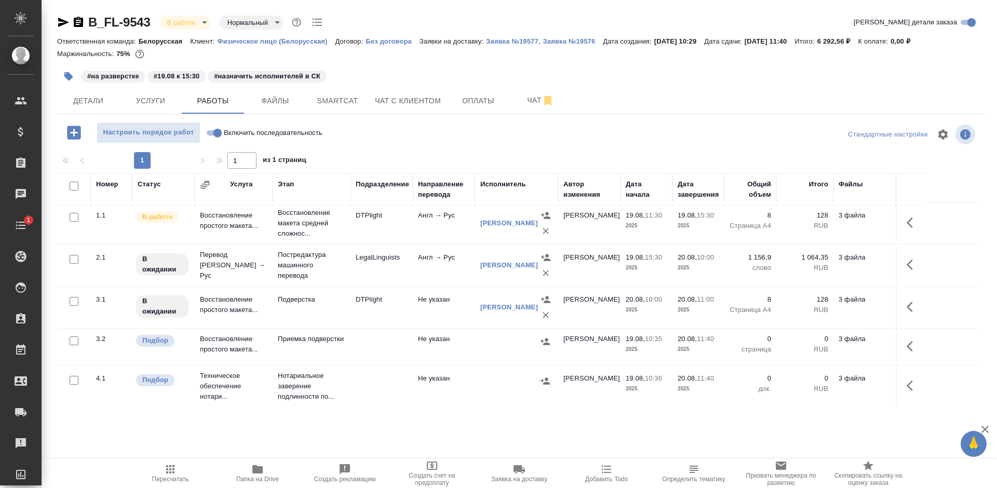
scroll to position [4, 0]
click at [908, 384] on icon "button" at bounding box center [909, 385] width 6 height 10
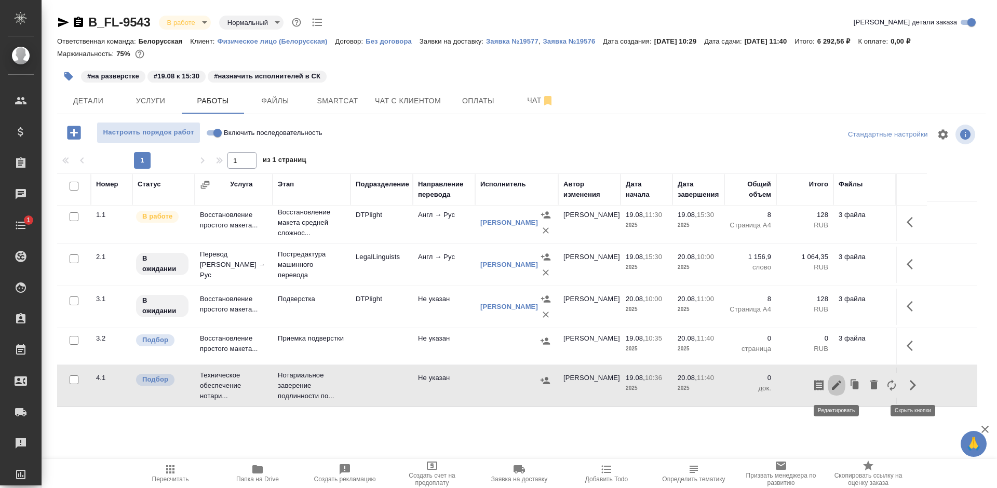
click at [838, 387] on icon "button" at bounding box center [836, 385] width 12 height 12
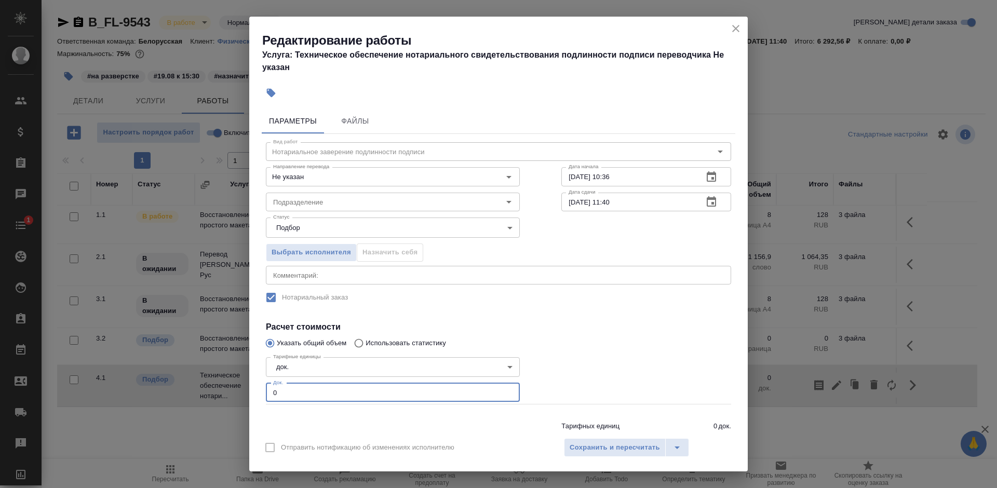
drag, startPoint x: 271, startPoint y: 392, endPoint x: 263, endPoint y: 392, distance: 8.8
click at [263, 392] on div "Тарифные единицы док. 5a8b1489cc6b4906c91bfd8b Тарифные единицы Док. 0 Док." at bounding box center [392, 378] width 295 height 93
type input "2"
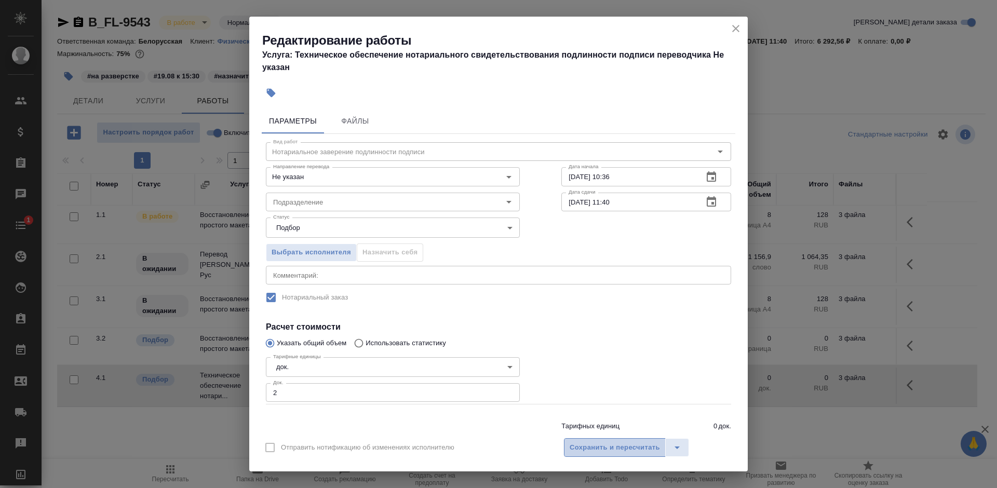
click at [606, 448] on span "Сохранить и пересчитать" at bounding box center [614, 448] width 90 height 12
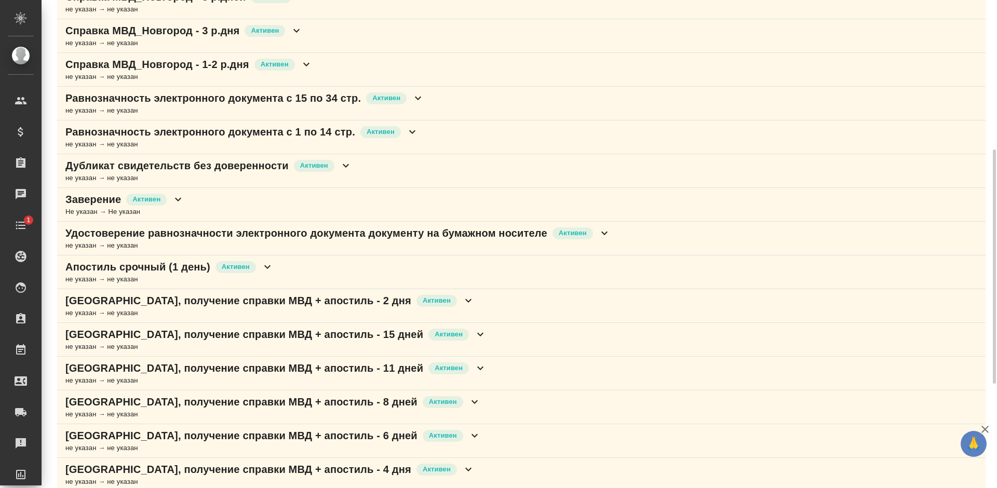
scroll to position [467, 0]
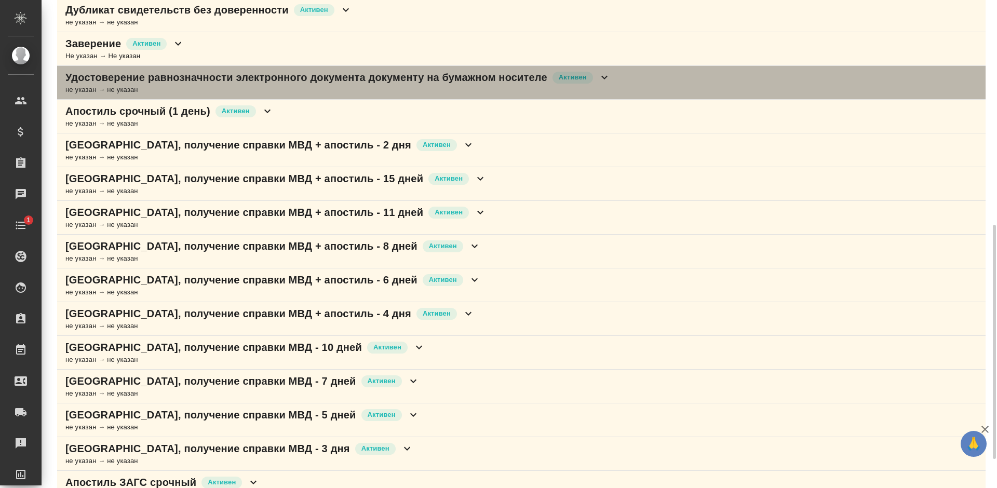
click at [627, 74] on div "Удостоверение равнозначности электронного документа документу на бумажном носит…" at bounding box center [521, 83] width 928 height 34
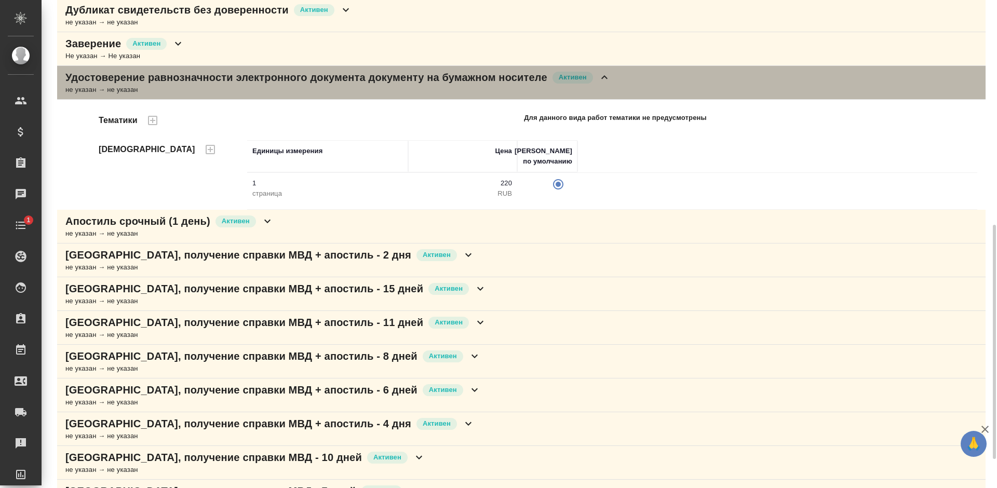
click at [627, 74] on div "Удостоверение равнозначности электронного документа документу на бумажном носит…" at bounding box center [521, 83] width 928 height 34
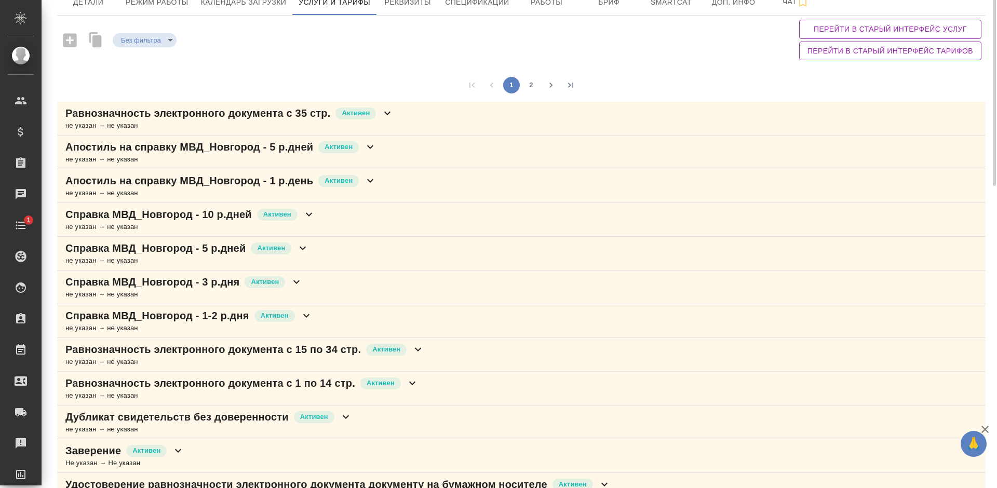
scroll to position [8, 0]
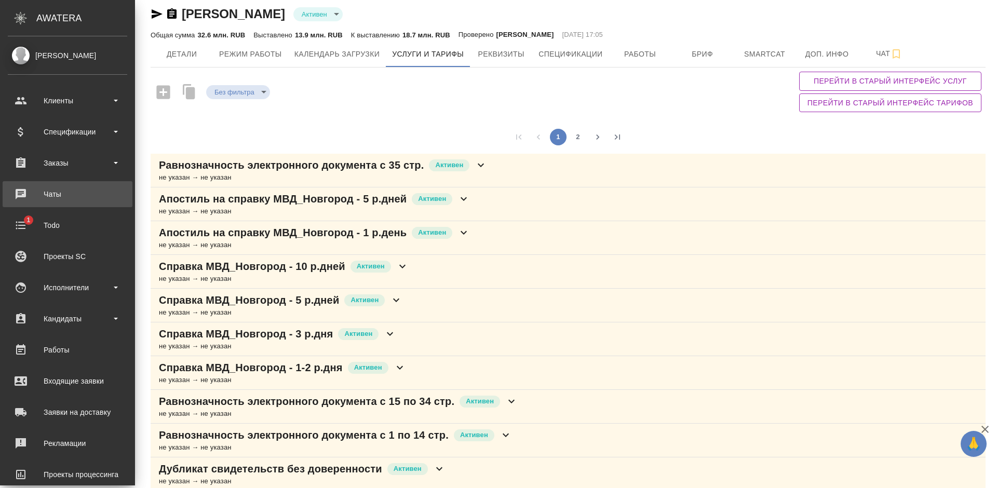
click at [26, 193] on div "Чаты" at bounding box center [67, 194] width 119 height 16
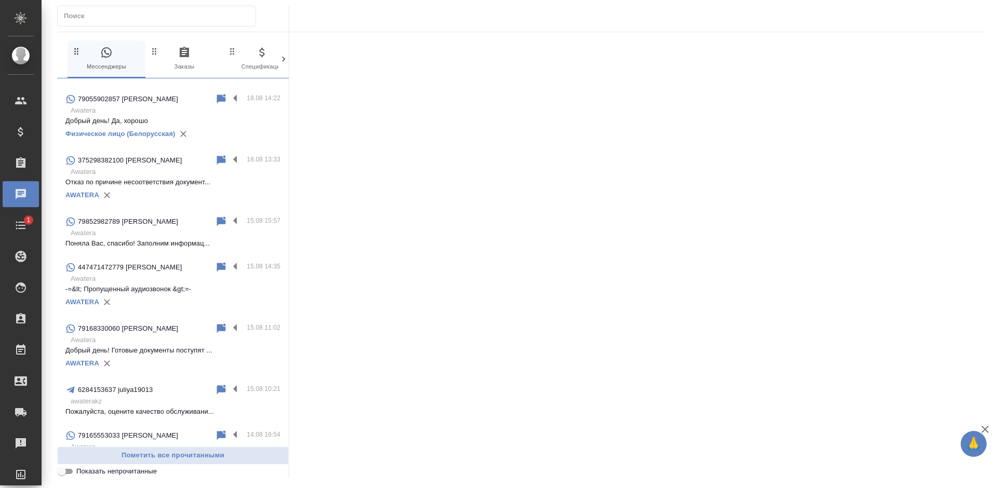
scroll to position [52, 0]
click at [155, 250] on p "Поняла Вас, спасибо! Заполним информац..." at bounding box center [172, 244] width 215 height 10
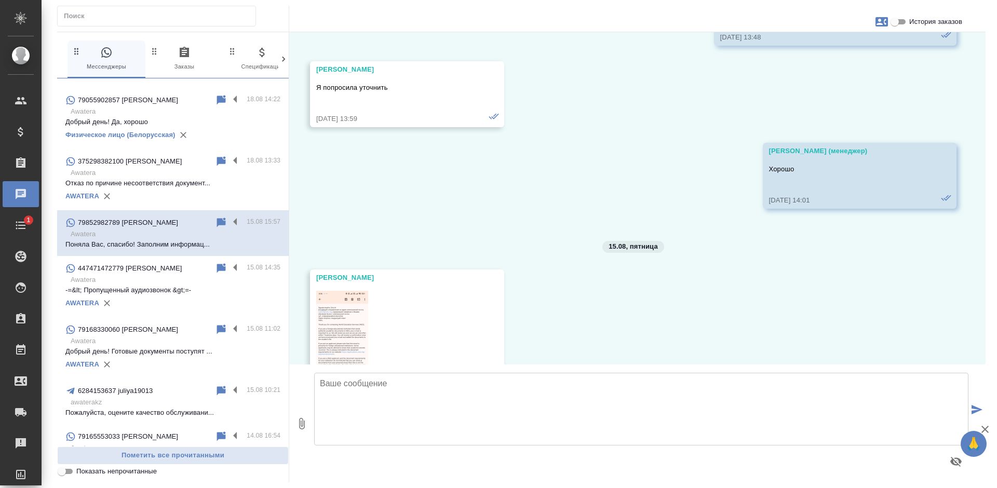
scroll to position [11346, 0]
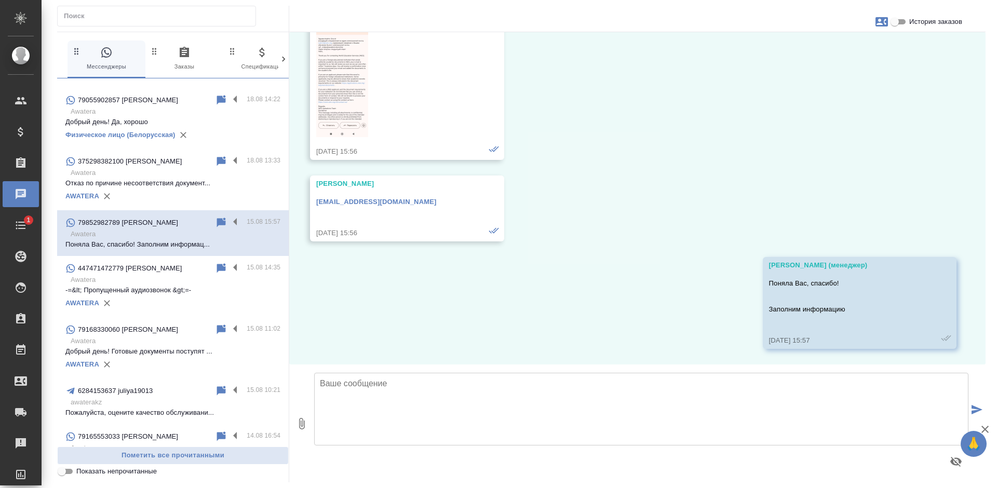
click at [350, 114] on img at bounding box center [342, 79] width 52 height 115
drag, startPoint x: 453, startPoint y: 205, endPoint x: 308, endPoint y: 200, distance: 144.9
click at [308, 200] on div "20.08, вторник Olga Добрый день. Я сейчас зашла в личный кабинет и обратила вни…" at bounding box center [637, 198] width 696 height 332
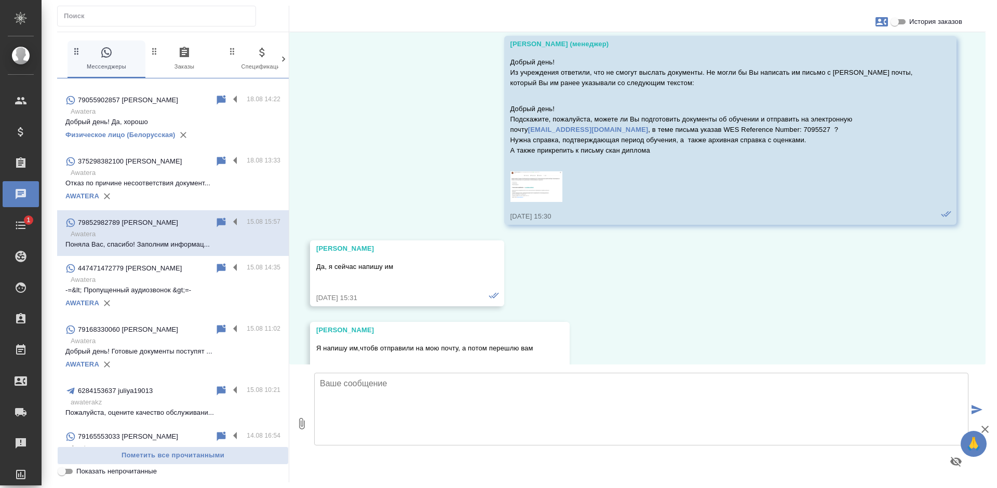
scroll to position [9996, 0]
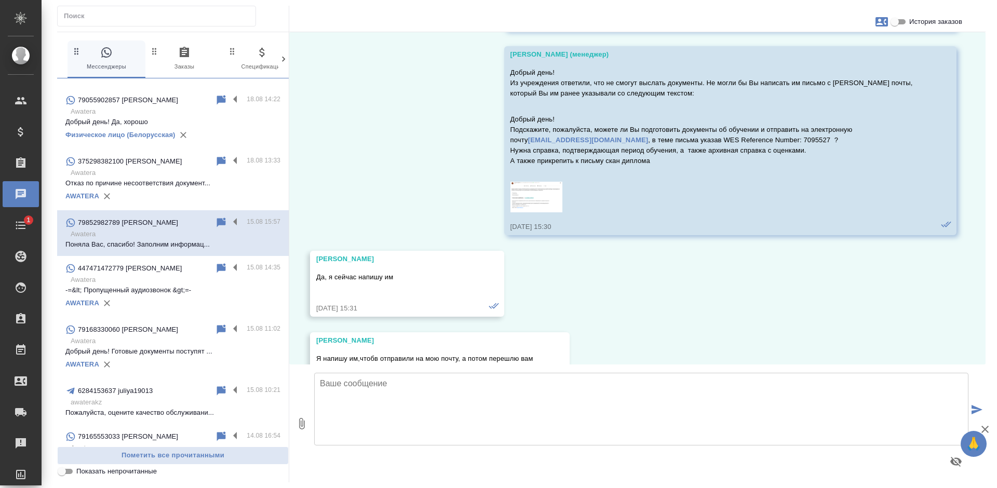
click at [724, 166] on p "Добрый день! Подскажите, пожалуйста, можете ли Вы подготовить документы об обуч…" at bounding box center [715, 140] width 410 height 52
copy p "7095527"
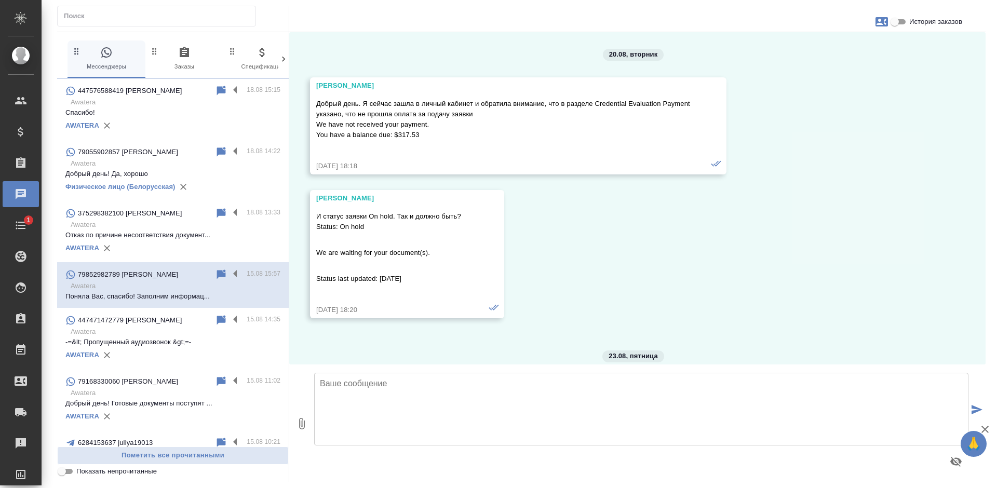
scroll to position [9996, 0]
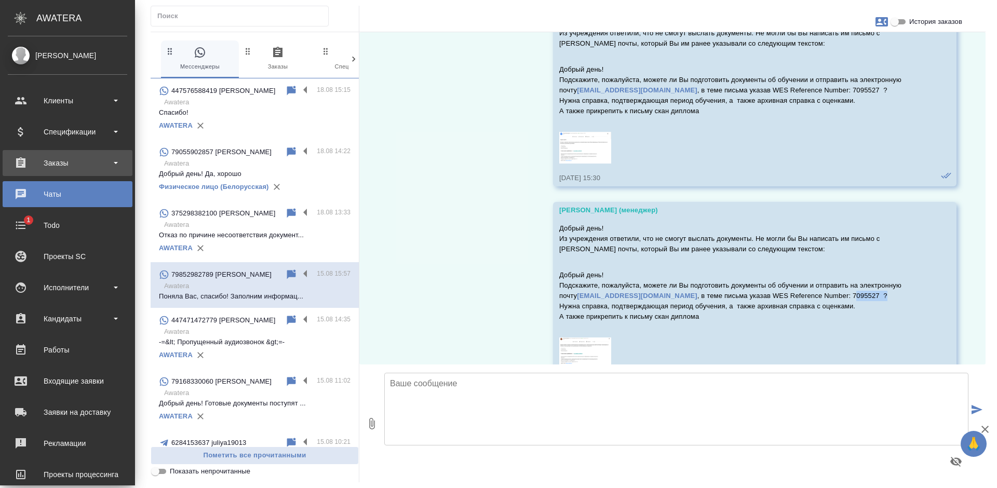
click at [21, 161] on div "Заказы" at bounding box center [67, 163] width 119 height 16
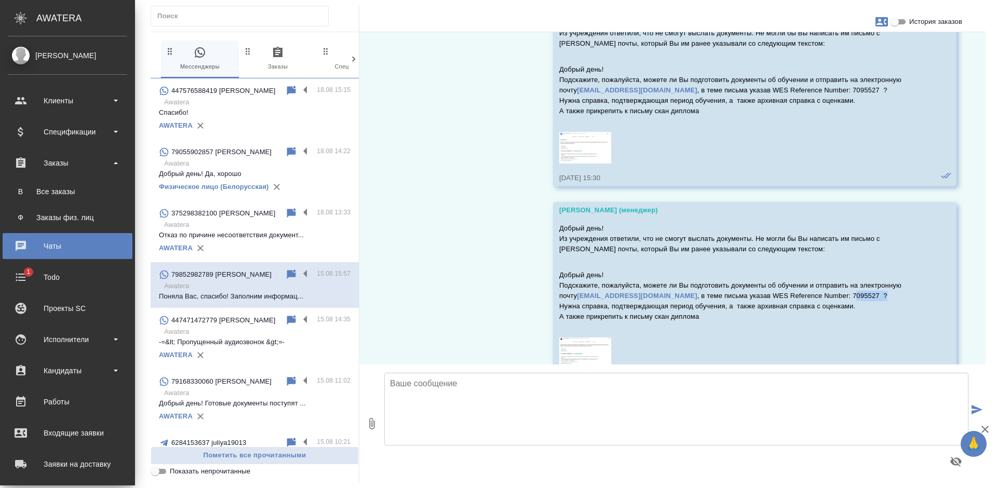
scroll to position [10121, 0]
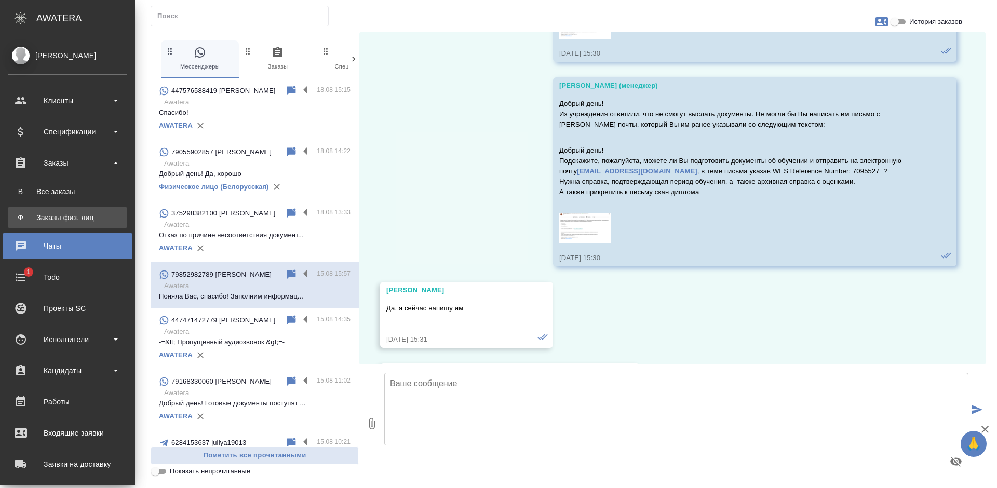
click at [65, 216] on div "Заказы физ. лиц" at bounding box center [67, 217] width 109 height 10
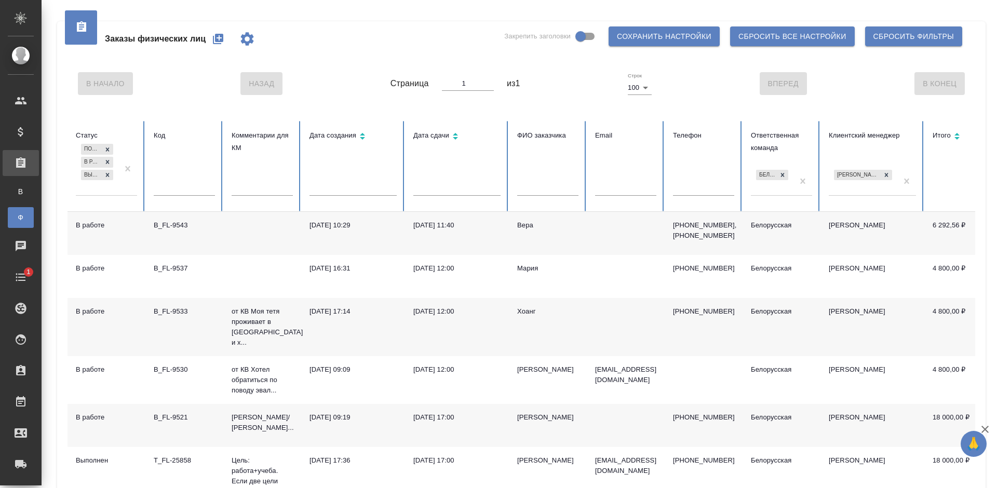
click at [212, 42] on icon "button" at bounding box center [218, 39] width 12 height 12
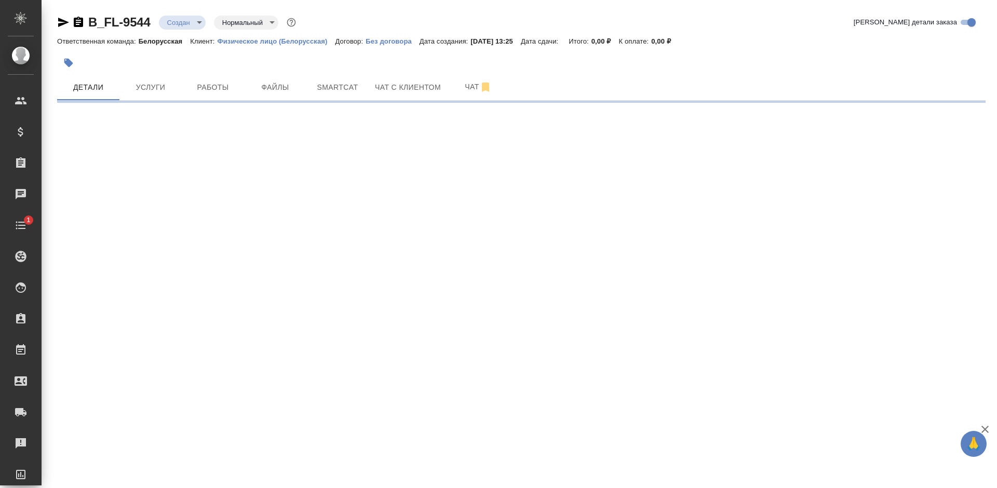
select select "RU"
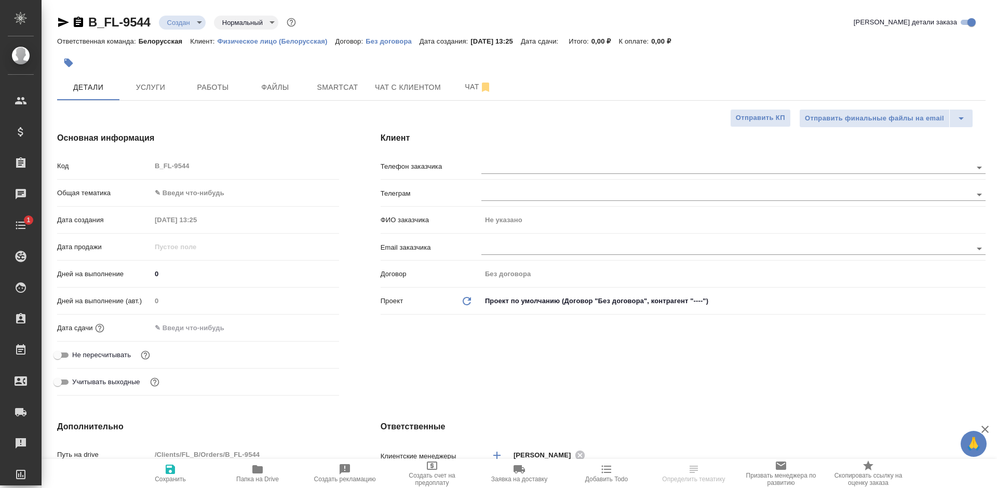
type textarea "x"
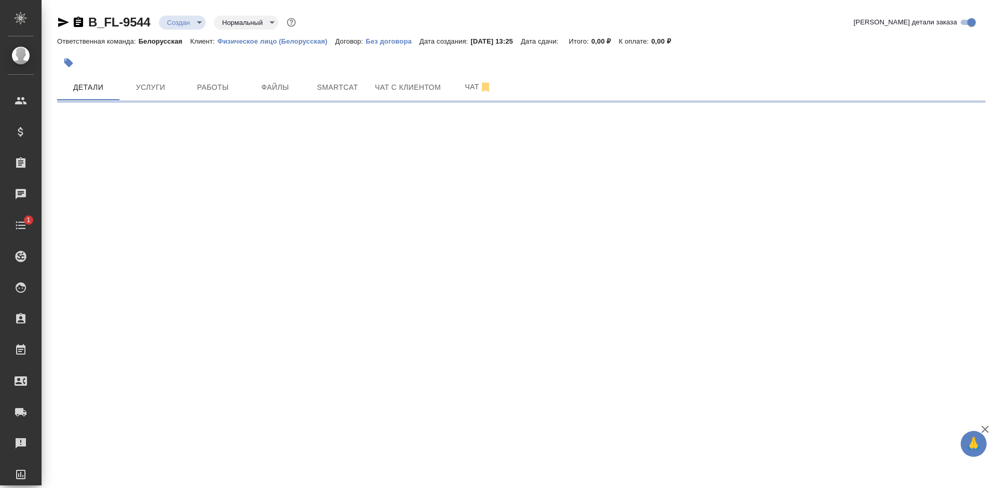
select select "RU"
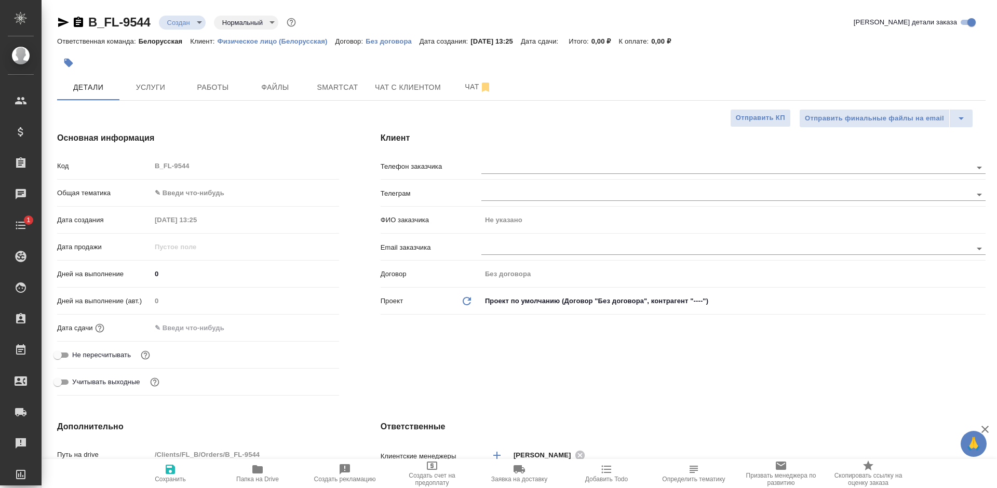
type textarea "x"
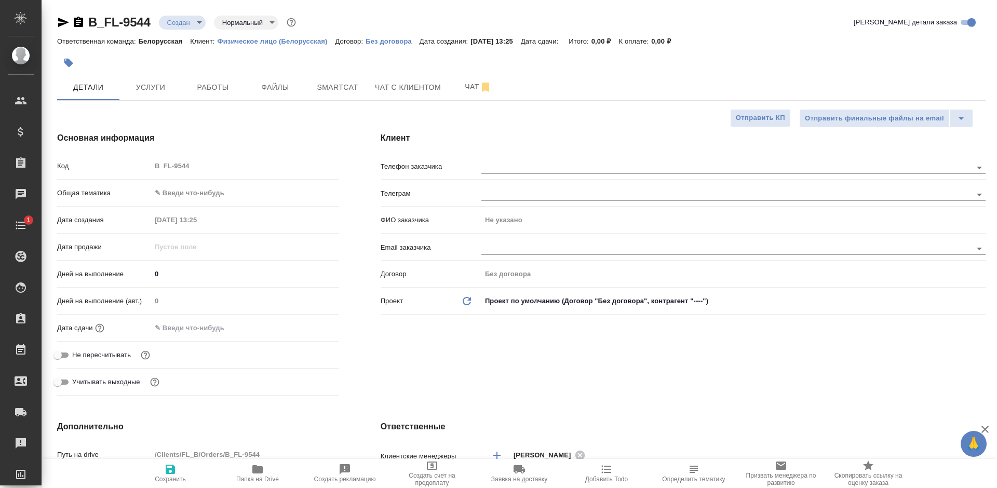
type textarea "x"
click at [80, 25] on icon "button" at bounding box center [78, 22] width 9 height 10
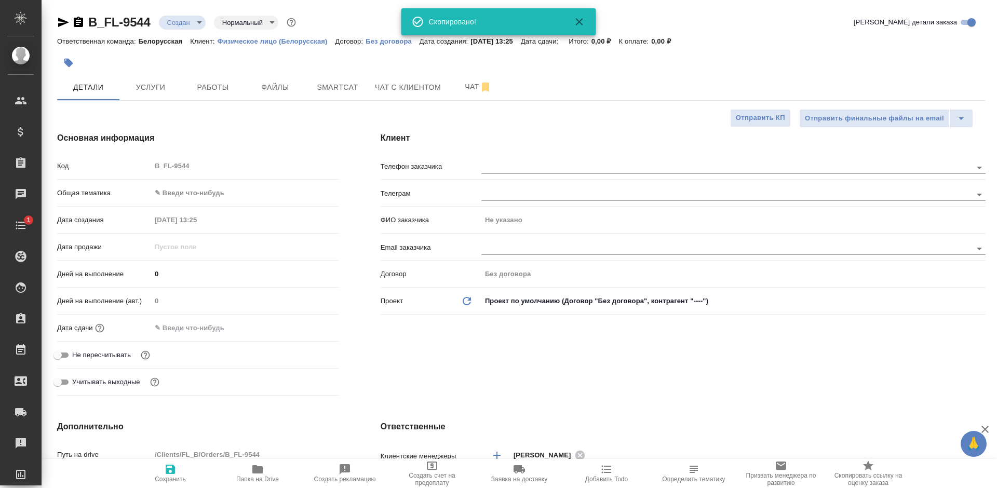
click at [80, 25] on icon "button" at bounding box center [78, 22] width 9 height 10
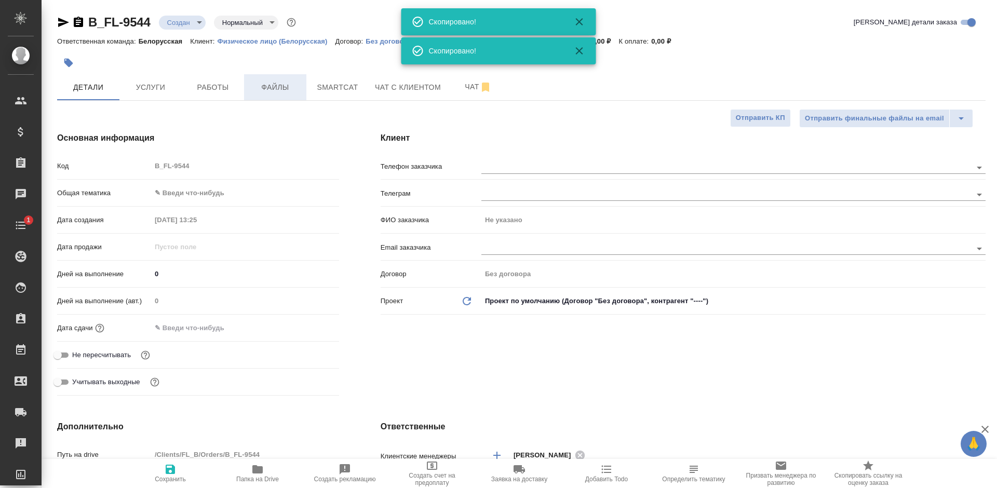
click at [267, 91] on span "Файлы" at bounding box center [275, 87] width 50 height 13
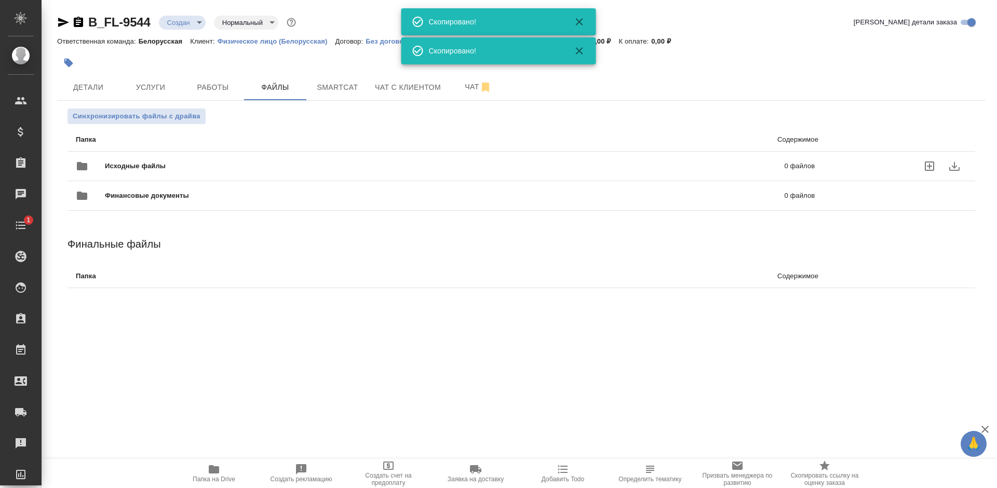
click at [920, 162] on label "uploadFiles" at bounding box center [929, 166] width 25 height 25
click at [0, 0] on input "uploadFiles" at bounding box center [0, 0] width 0 height 0
click at [165, 92] on span "Услуги" at bounding box center [151, 87] width 50 height 13
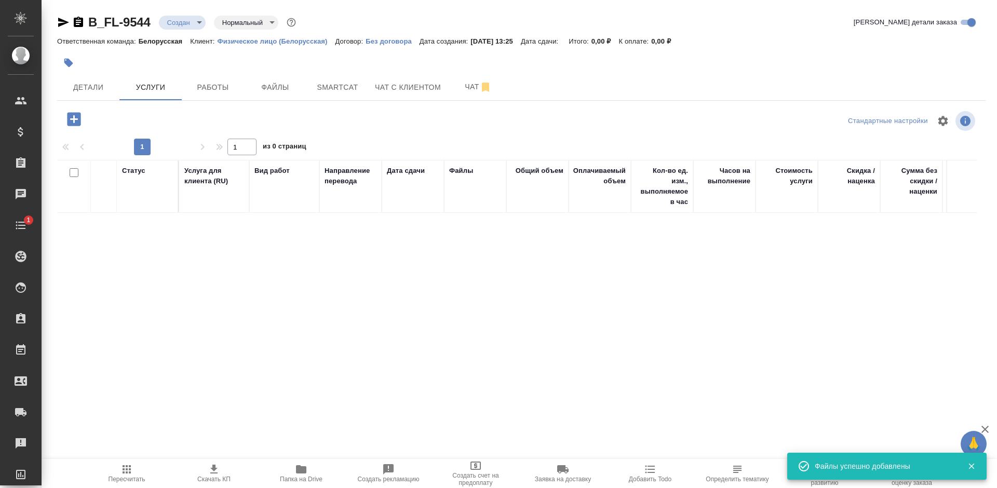
click at [69, 121] on icon "button" at bounding box center [73, 118] width 13 height 13
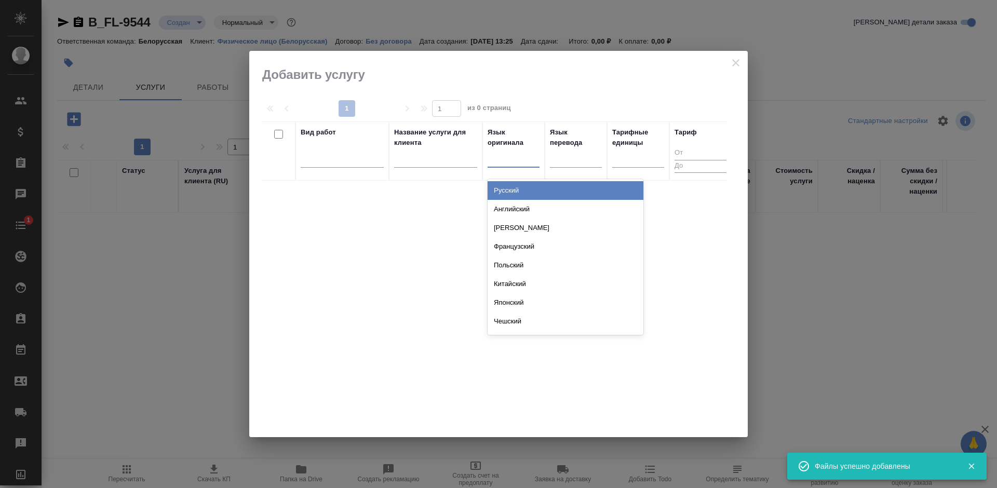
click at [519, 162] on div at bounding box center [513, 156] width 52 height 15
type input "англ"
click at [526, 191] on div "Английский" at bounding box center [565, 190] width 156 height 19
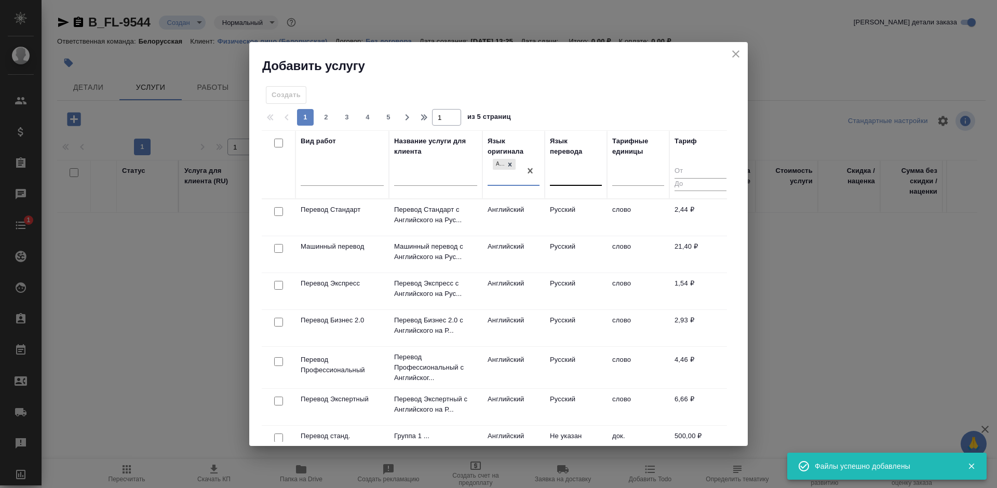
click at [565, 178] on div at bounding box center [576, 175] width 52 height 15
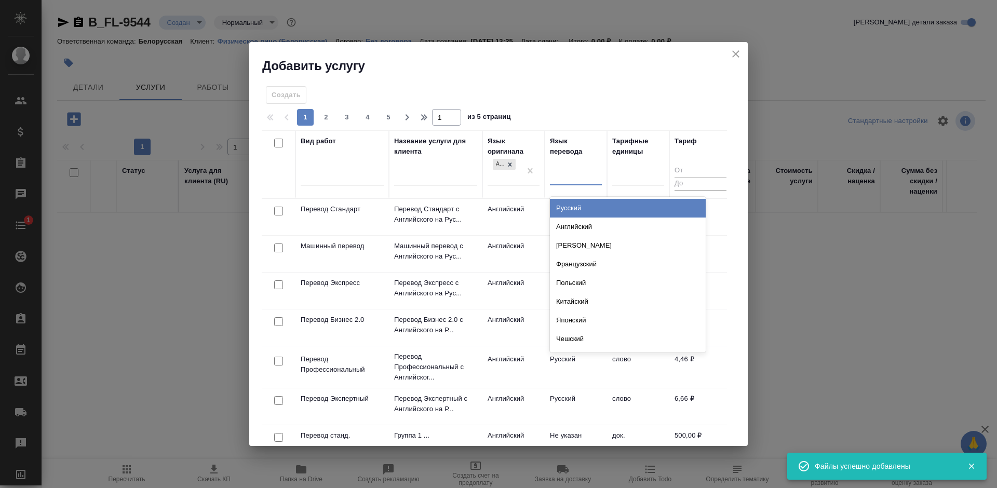
click at [496, 207] on td "Английский" at bounding box center [513, 217] width 62 height 36
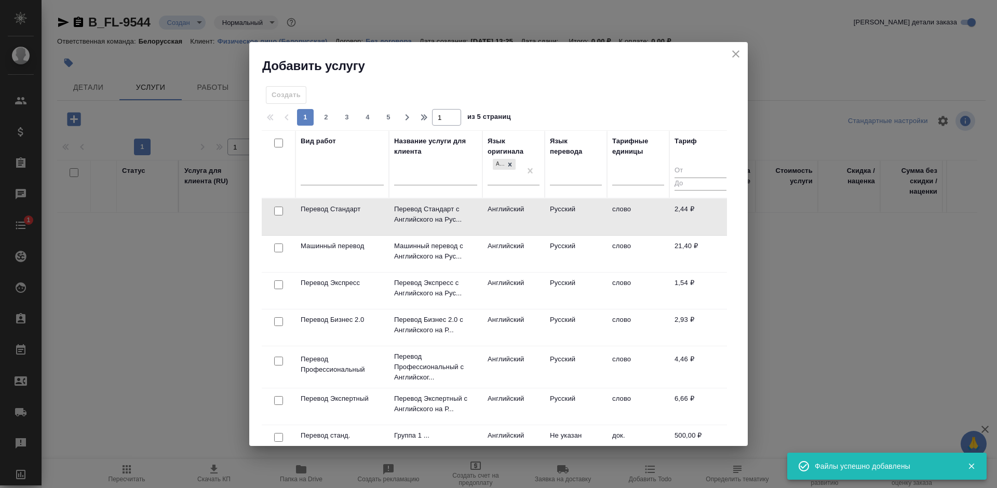
click at [496, 207] on td "Английский" at bounding box center [513, 217] width 62 height 36
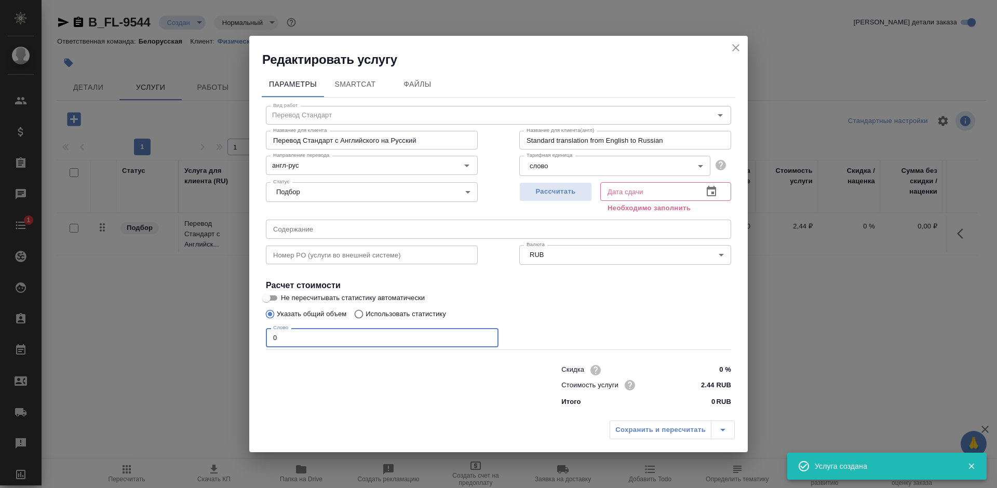
drag, startPoint x: 279, startPoint y: 337, endPoint x: 263, endPoint y: 337, distance: 16.6
click at [263, 337] on div "Вид работ Перевод Стандарт Вид работ Название для клиента Перевод Стандарт с Ан…" at bounding box center [498, 255] width 473 height 314
type input "250"
drag, startPoint x: 711, startPoint y: 368, endPoint x: 740, endPoint y: 374, distance: 29.7
click at [740, 374] on div "Параметры SmartCat Файлы Вид работ Перевод Стандарт Вид работ Название для клие…" at bounding box center [498, 241] width 498 height 349
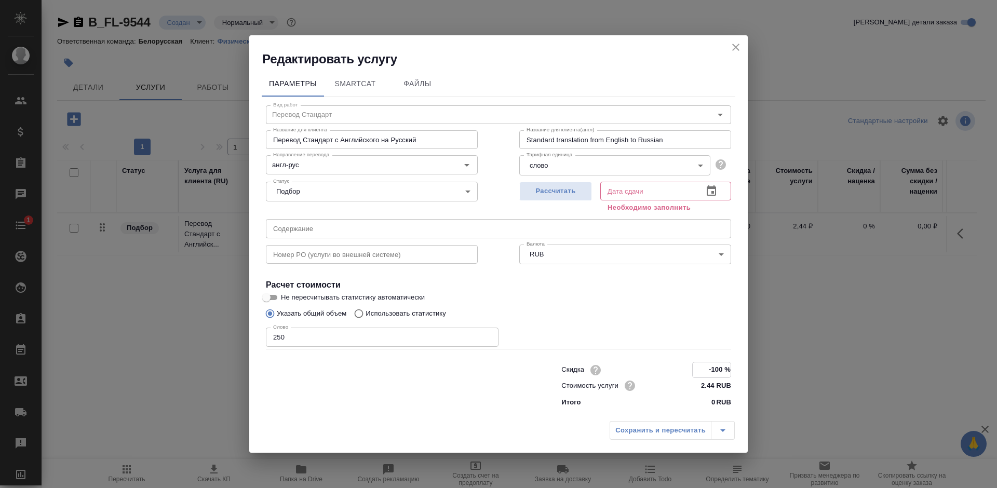
type input "-100 %"
click at [713, 191] on icon "button" at bounding box center [711, 191] width 12 height 12
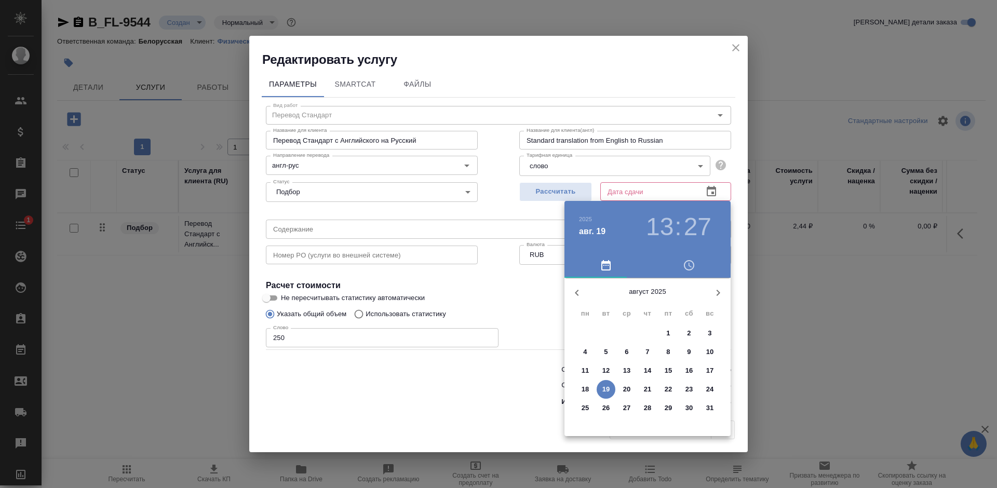
click at [642, 400] on button "28" at bounding box center [647, 408] width 19 height 19
type input "28.08.2025 13:27"
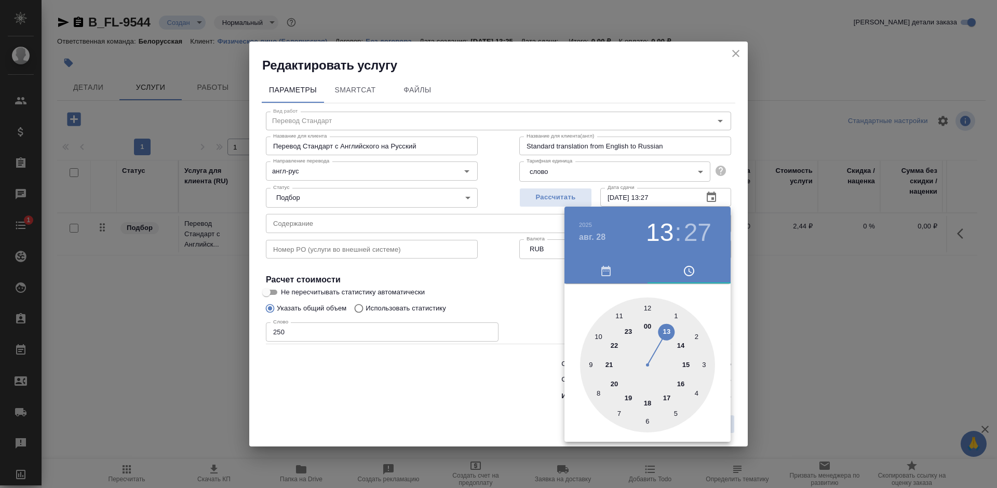
click at [526, 399] on div at bounding box center [498, 244] width 997 height 488
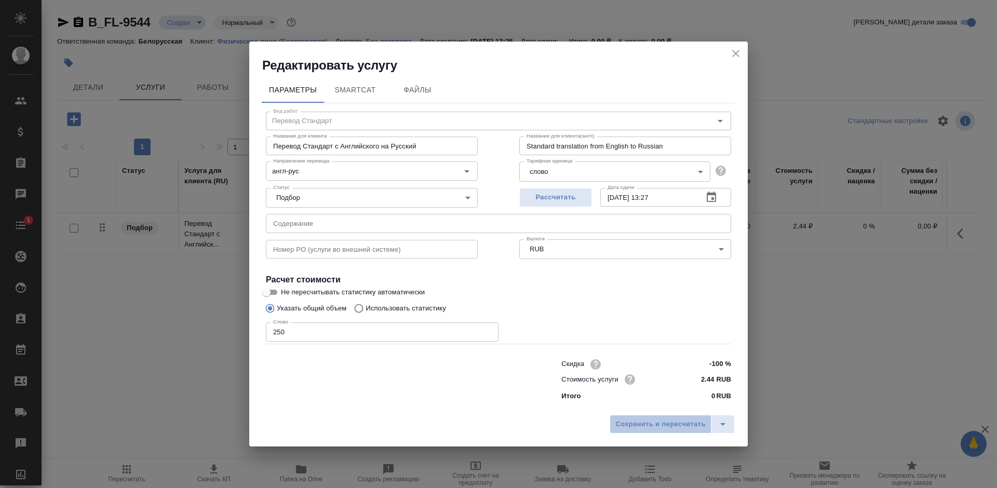
click at [640, 424] on span "Сохранить и пересчитать" at bounding box center [660, 424] width 90 height 12
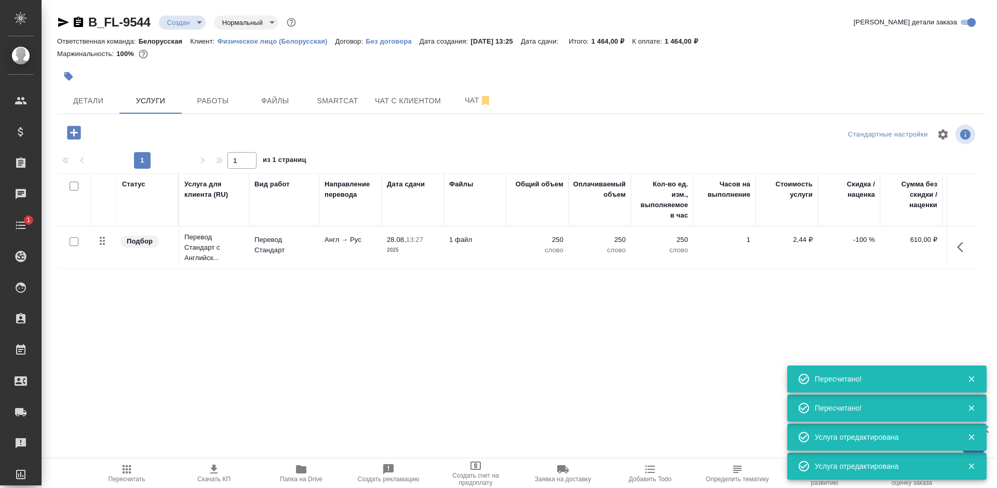
click at [71, 134] on icon "button" at bounding box center [73, 132] width 13 height 13
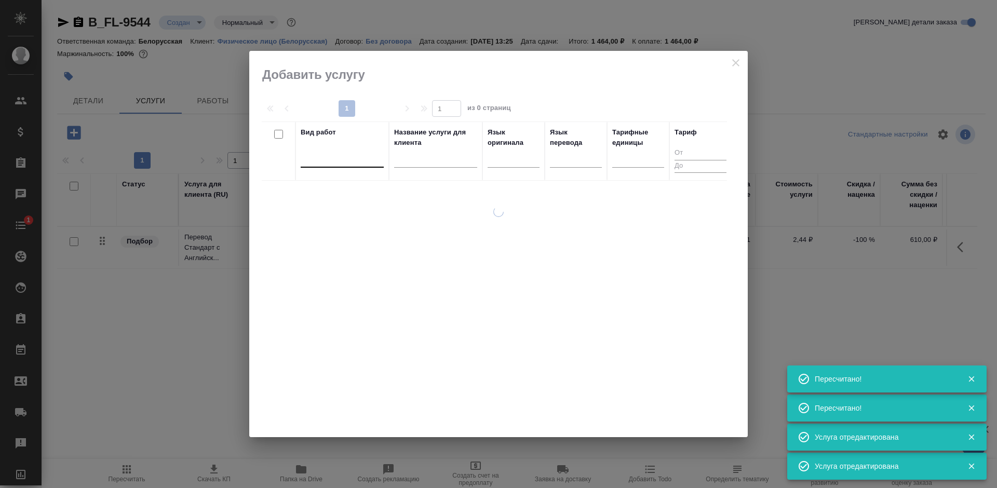
click at [347, 163] on div at bounding box center [342, 156] width 83 height 15
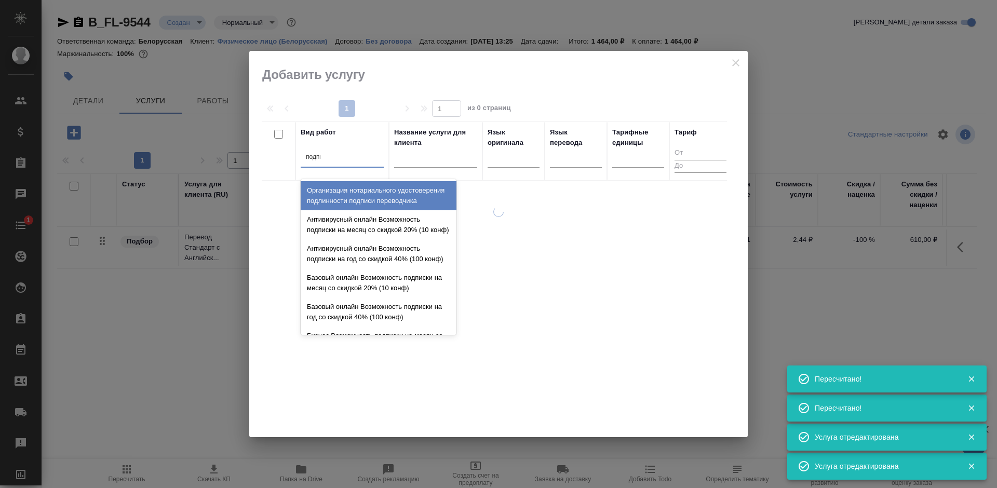
type input "подписи"
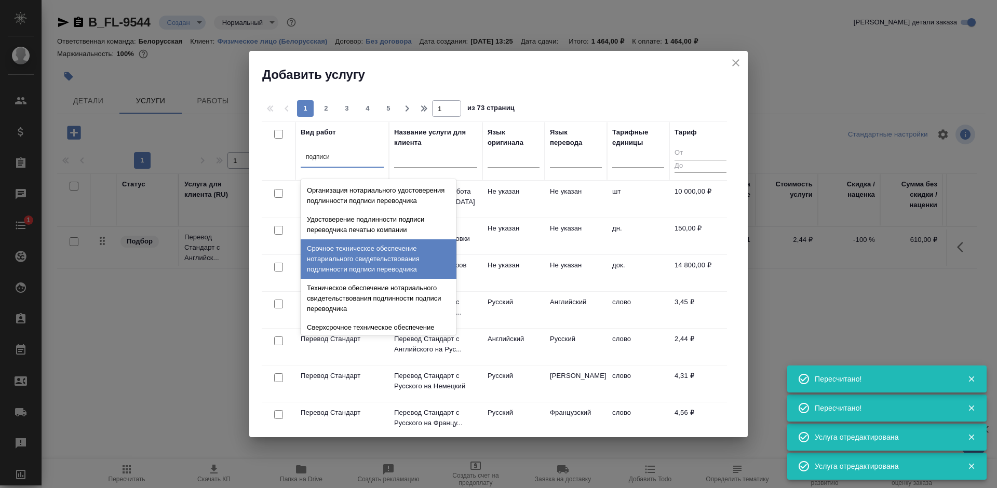
click at [358, 264] on div "Срочное техническое обеспечение нотариального свидетельствования подлинности по…" at bounding box center [379, 258] width 156 height 39
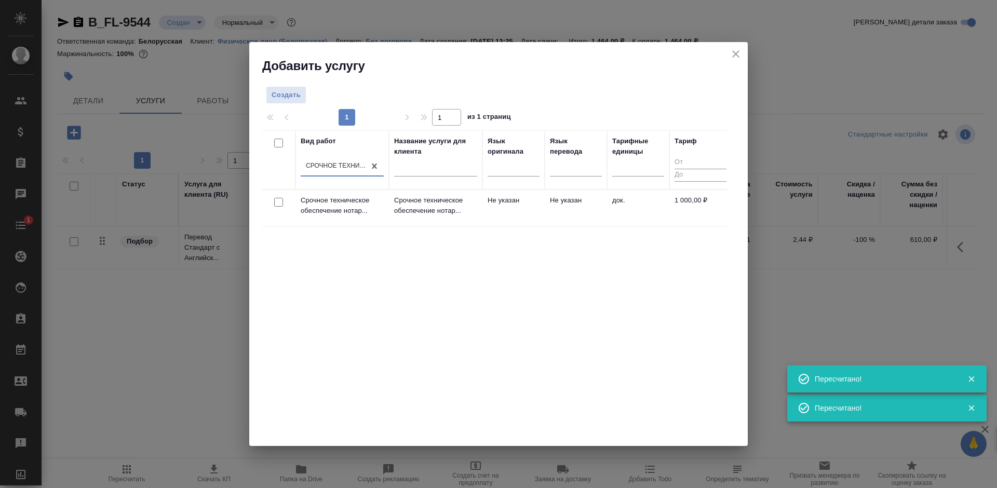
click at [537, 210] on td "Не указан" at bounding box center [513, 208] width 62 height 36
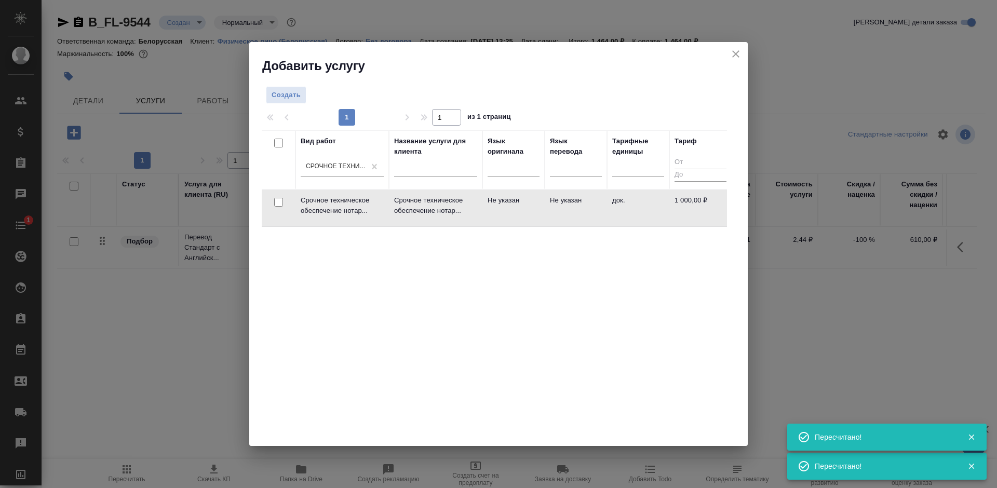
click at [537, 210] on td "Не указан" at bounding box center [513, 208] width 62 height 36
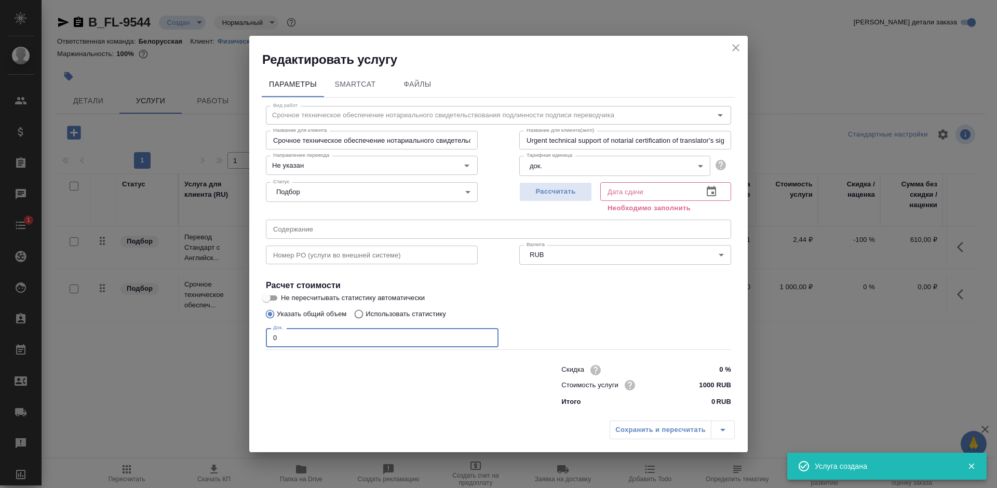
drag, startPoint x: 291, startPoint y: 334, endPoint x: 263, endPoint y: 337, distance: 27.8
click at [263, 337] on div "Вид работ Срочное техническое обеспечение нотариального свидетельствования подл…" at bounding box center [498, 255] width 473 height 314
type input "1"
click at [714, 192] on icon "button" at bounding box center [711, 191] width 12 height 12
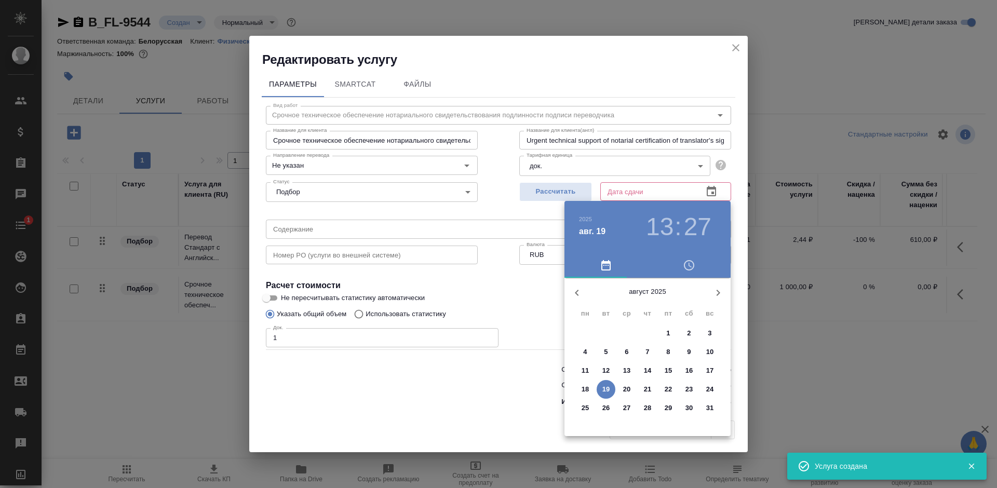
click at [645, 399] on button "28" at bounding box center [647, 408] width 19 height 19
type input "28.08.2025 13:27"
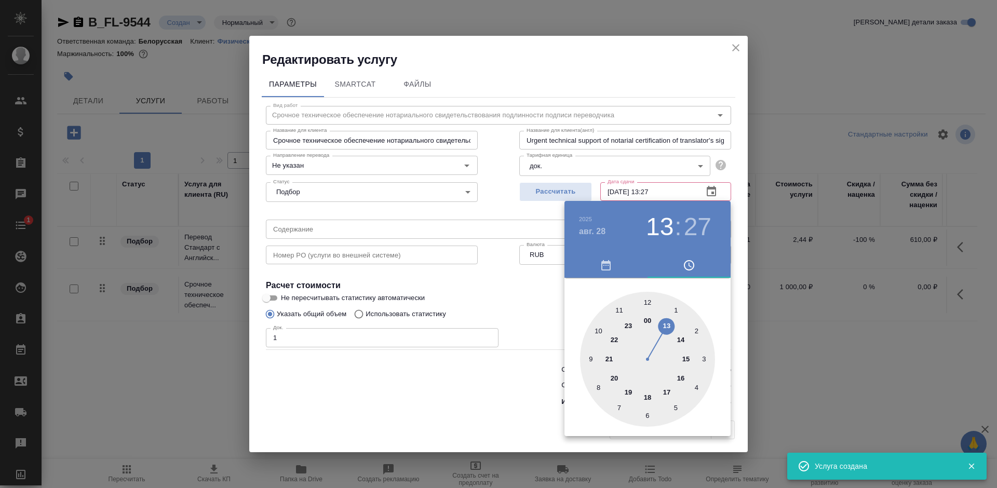
drag, startPoint x: 474, startPoint y: 407, endPoint x: 482, endPoint y: 407, distance: 8.3
click at [478, 407] on div at bounding box center [498, 244] width 997 height 488
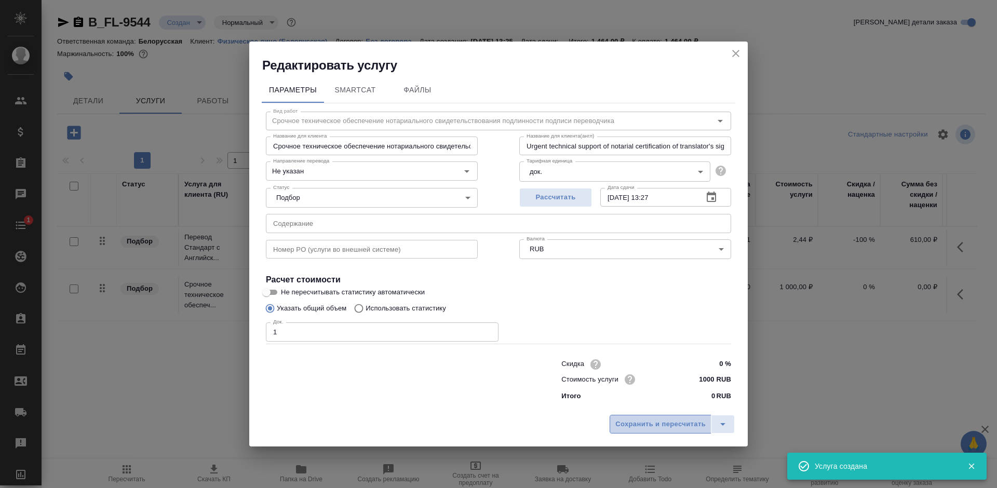
click at [631, 419] on span "Сохранить и пересчитать" at bounding box center [660, 424] width 90 height 12
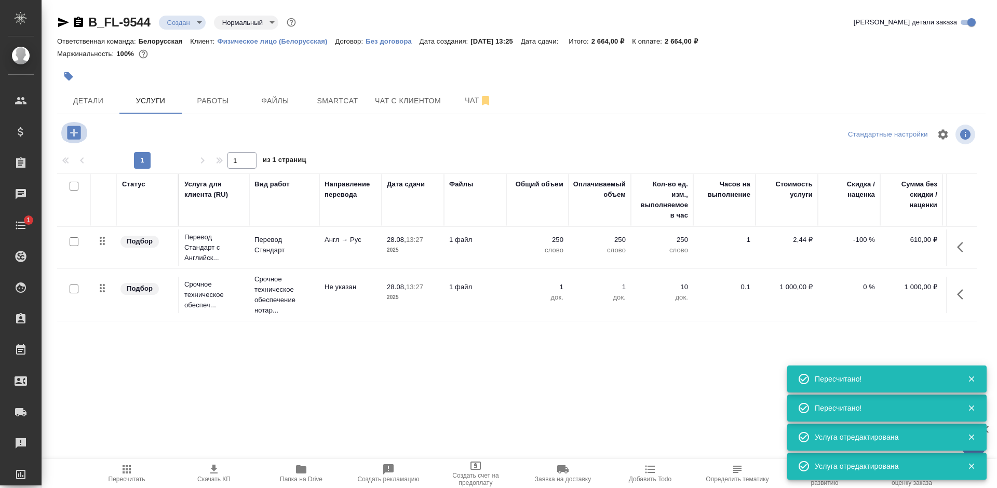
click at [71, 133] on icon "button" at bounding box center [73, 132] width 13 height 13
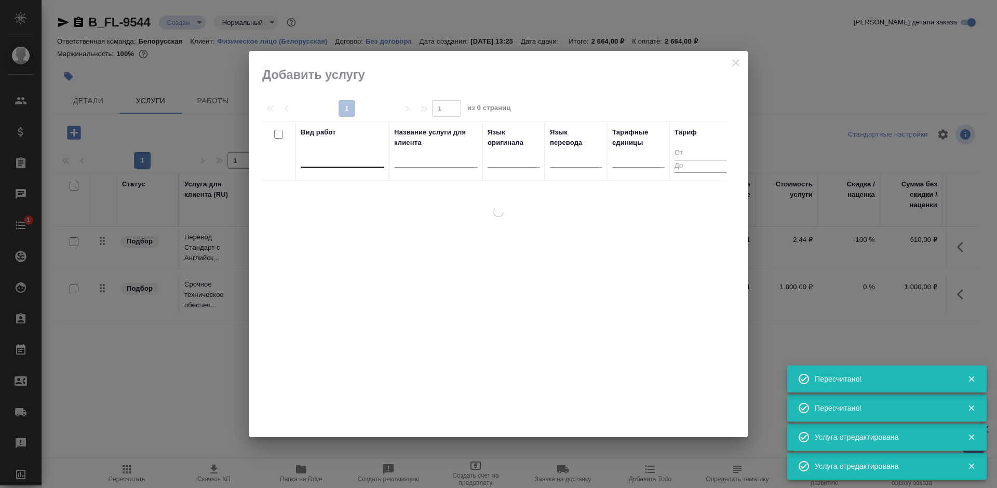
click at [315, 161] on div at bounding box center [342, 156] width 83 height 15
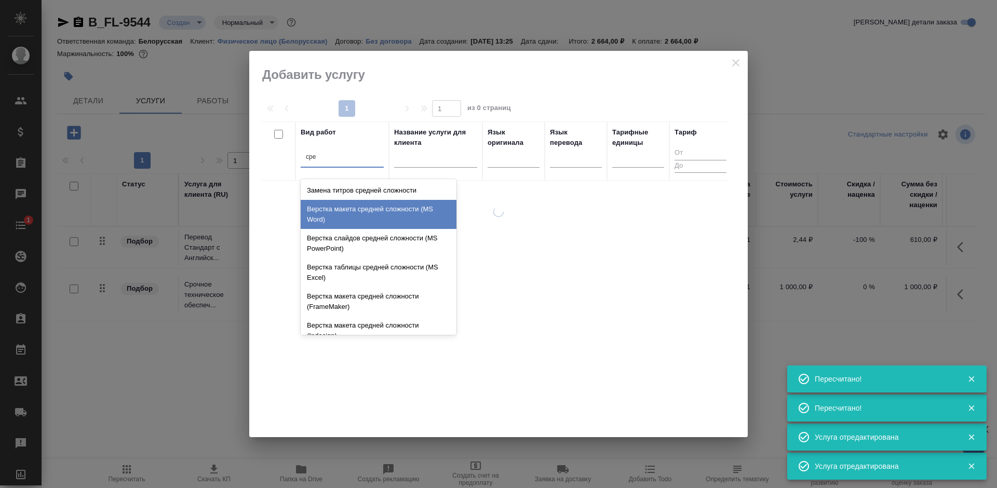
type input "сред"
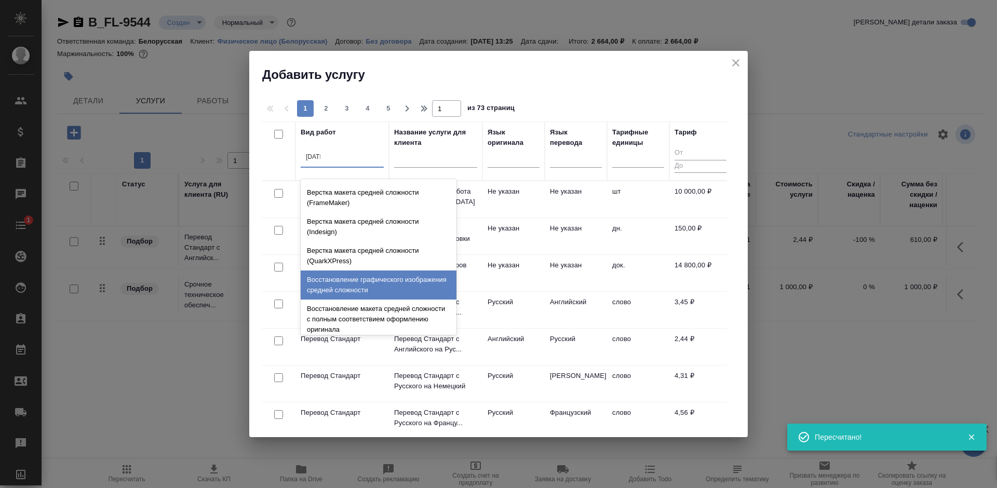
scroll to position [110, 0]
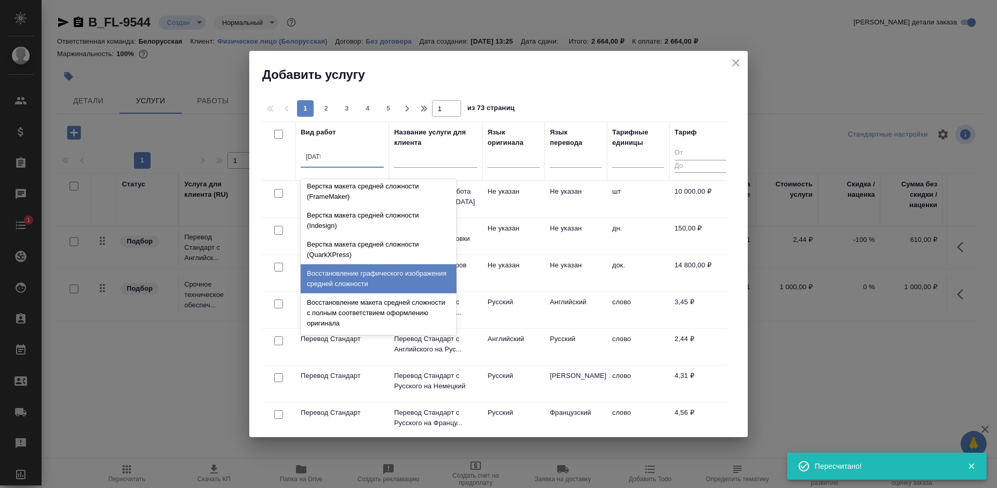
click at [385, 298] on div "Восстановление макета средней сложности с полным соответствием оформлению ориги…" at bounding box center [379, 312] width 156 height 39
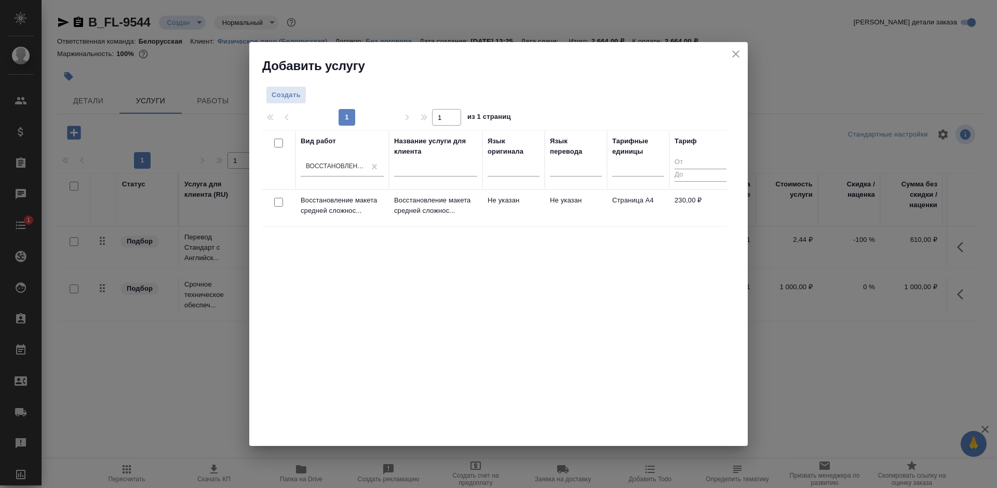
click at [570, 198] on td "Не указан" at bounding box center [576, 208] width 62 height 36
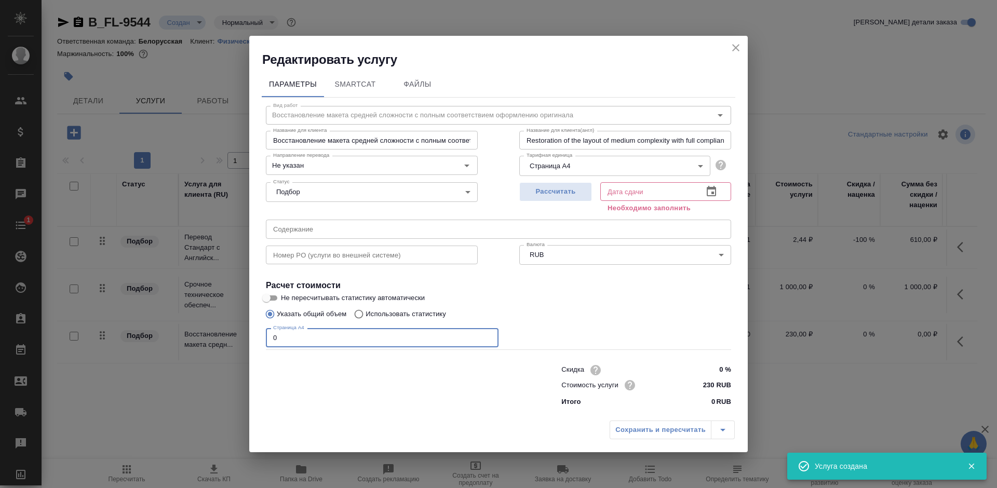
click at [257, 337] on div "Параметры SmartCat Файлы Вид работ Восстановление макета средней сложности с по…" at bounding box center [498, 242] width 498 height 348
type input "1"
click at [704, 188] on button "button" at bounding box center [711, 191] width 25 height 25
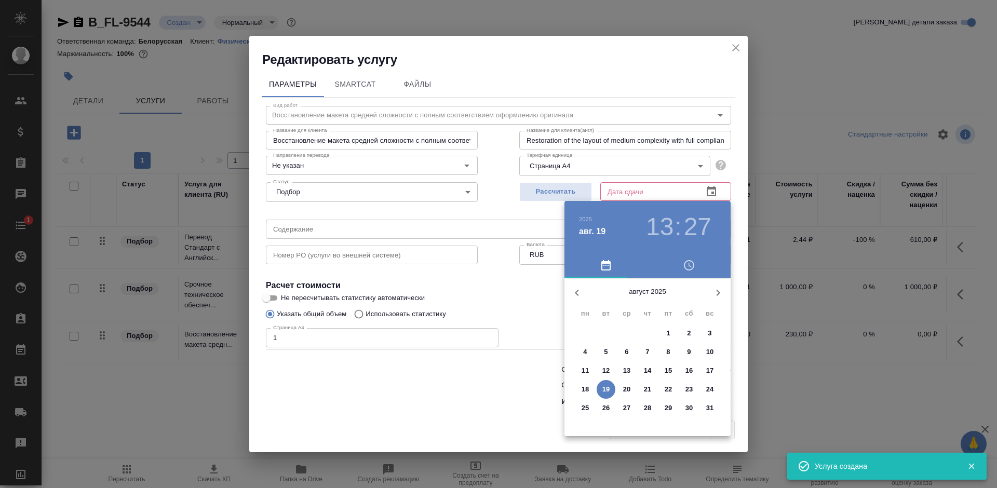
click at [632, 393] on span "20" at bounding box center [626, 389] width 19 height 10
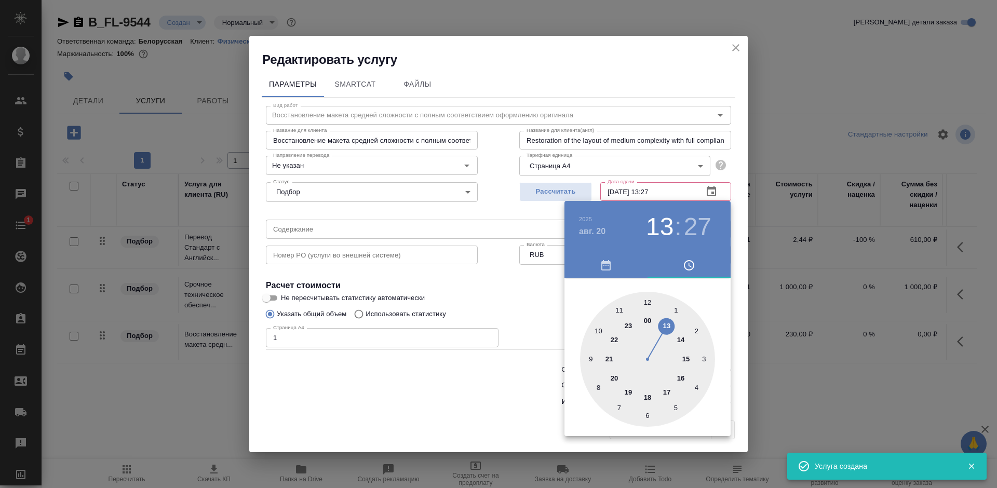
type input "20.08.2025 13:27"
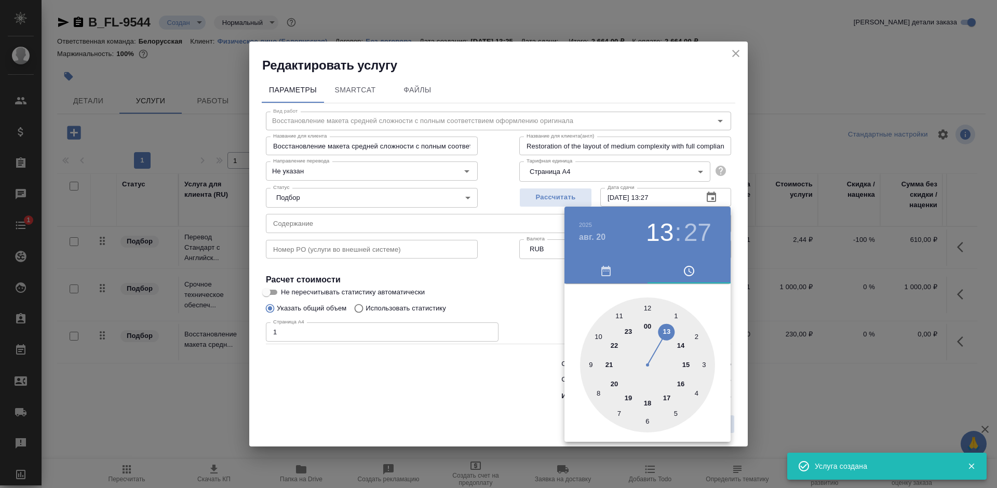
click at [520, 396] on div at bounding box center [498, 244] width 997 height 488
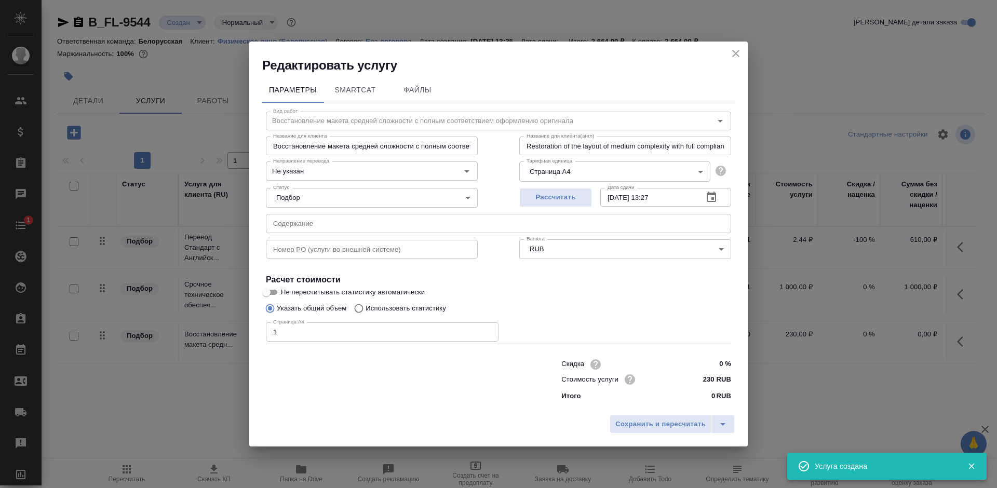
click at [657, 422] on div "2025 авг. 20 13 : 27 00 1 2 3 4 5 6 7 8 9 10 11 12 13 14 15 16 17 18 19 20 21 2…" at bounding box center [498, 244] width 997 height 488
click at [657, 422] on span "Сохранить и пересчитать" at bounding box center [660, 424] width 90 height 12
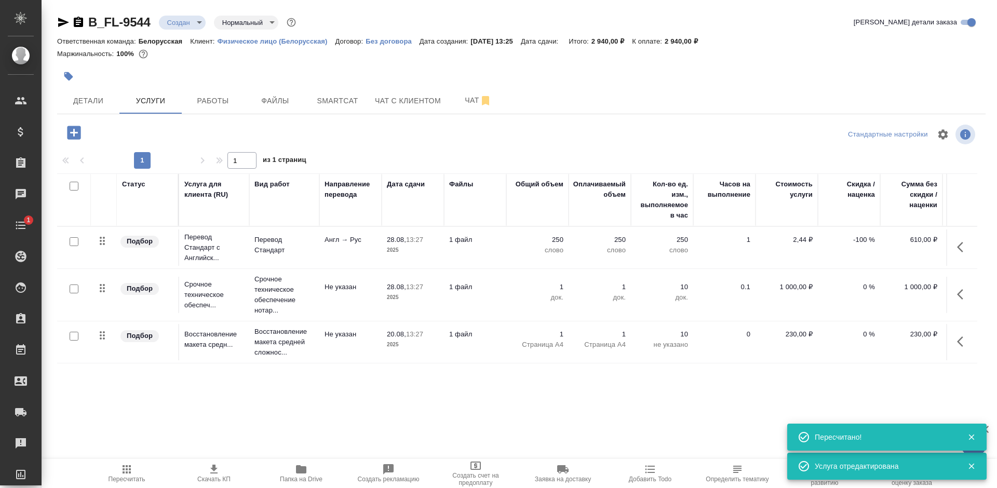
click at [72, 244] on input "checkbox" at bounding box center [74, 241] width 9 height 9
checkbox input "true"
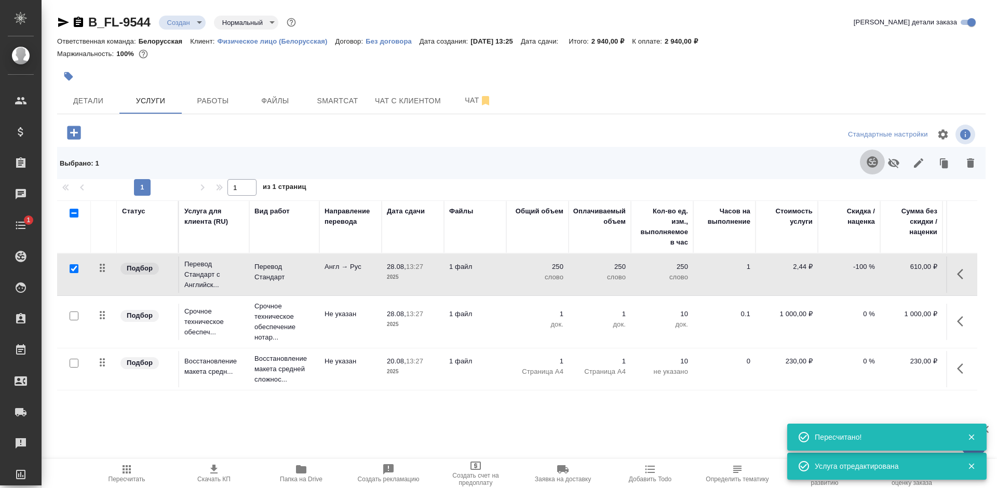
click at [867, 159] on icon "button" at bounding box center [872, 162] width 12 height 12
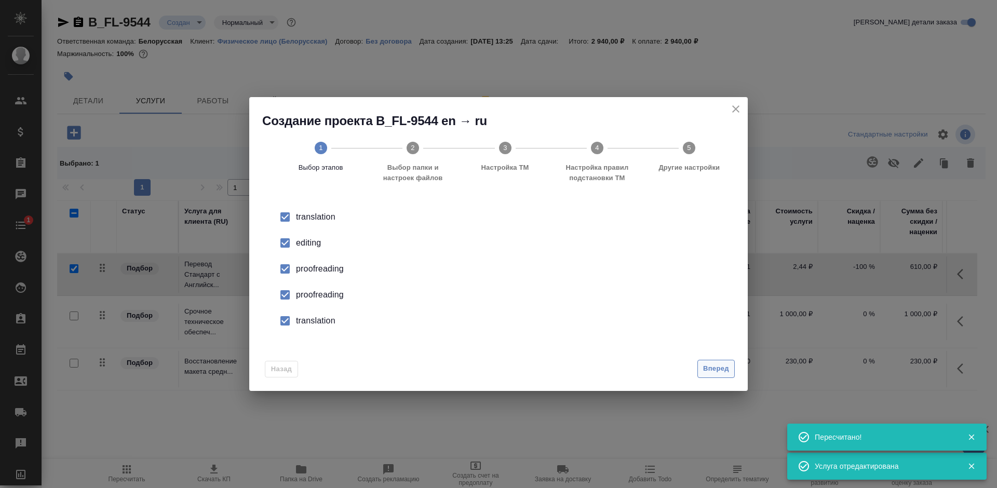
click at [720, 366] on span "Вперед" at bounding box center [716, 369] width 26 height 12
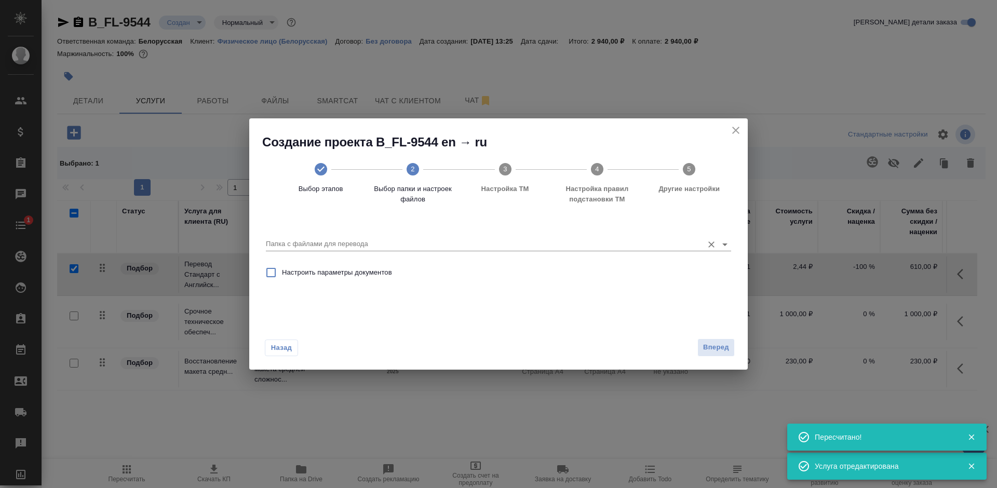
click at [366, 242] on input "Папка с файлами для перевода" at bounding box center [482, 244] width 432 height 12
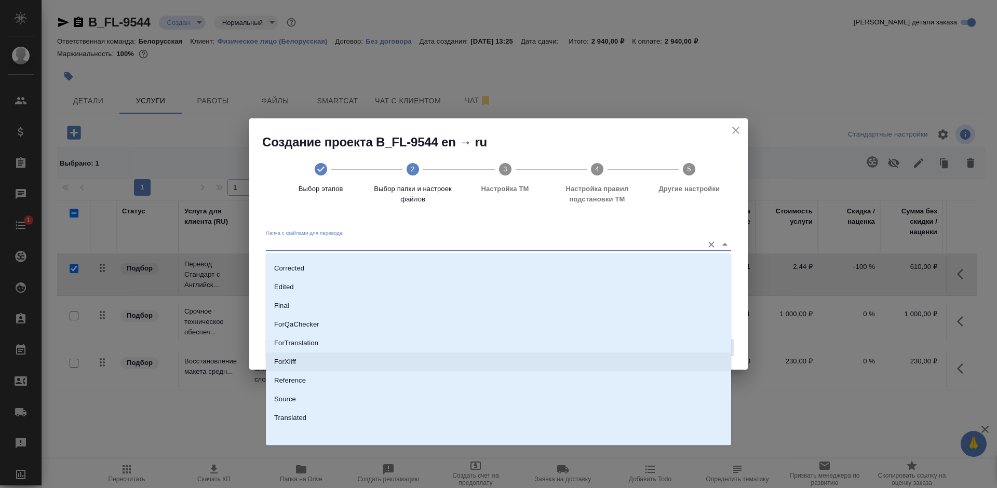
scroll to position [54, 0]
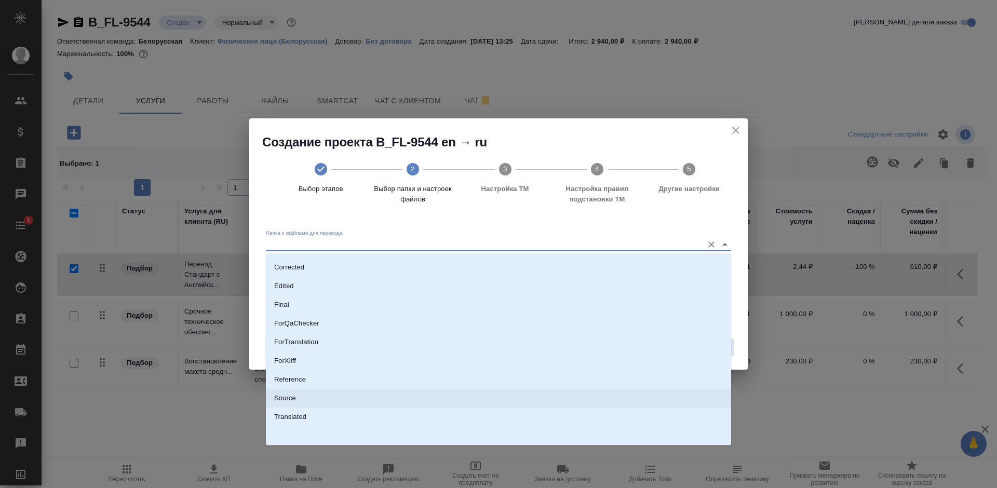
click at [340, 399] on li "Source" at bounding box center [498, 398] width 465 height 19
type input "Source"
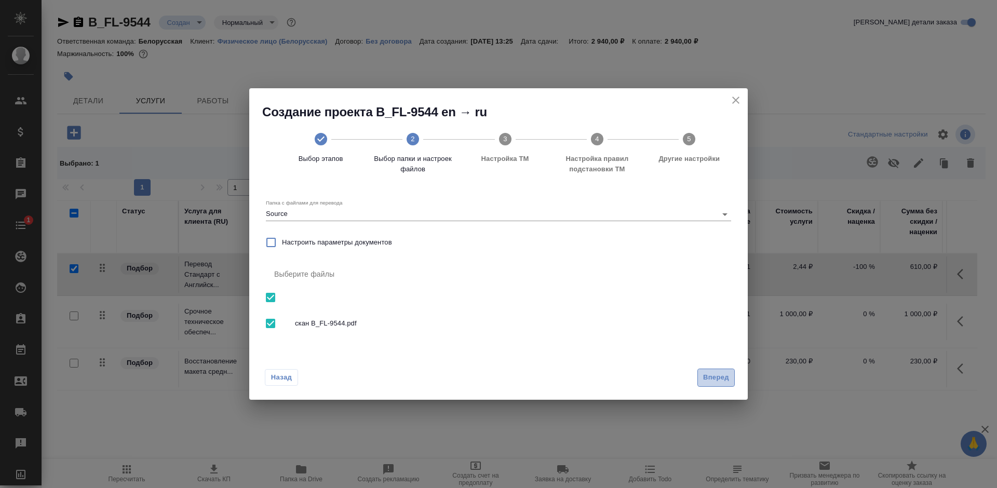
click at [708, 374] on span "Вперед" at bounding box center [716, 378] width 26 height 12
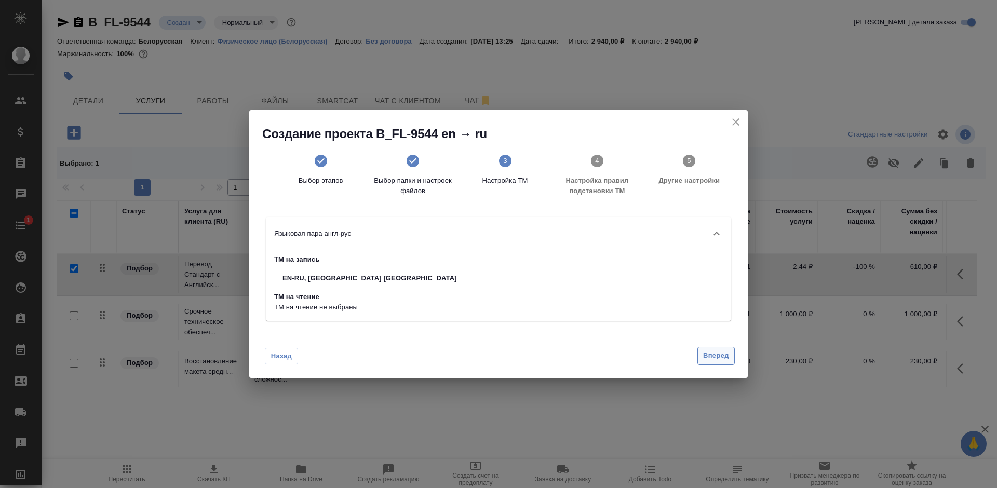
click at [715, 350] on span "Вперед" at bounding box center [716, 356] width 26 height 12
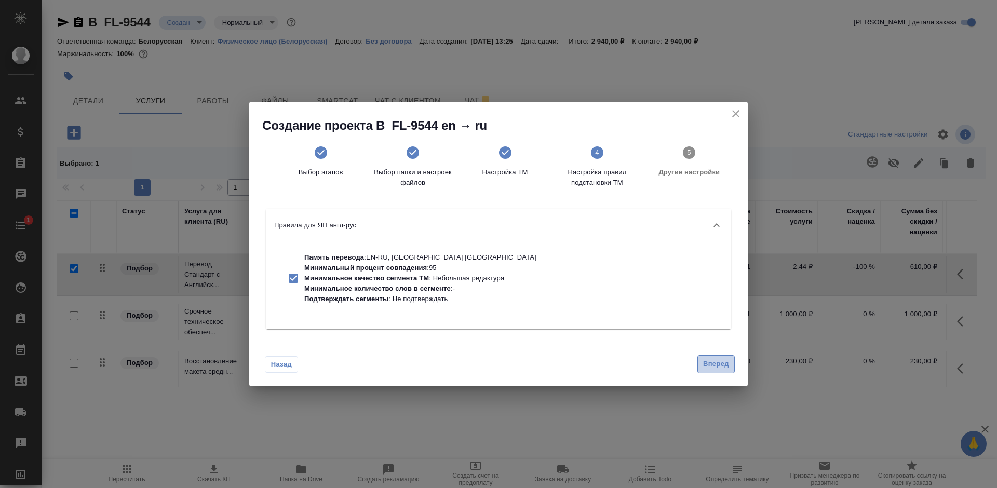
click at [710, 365] on span "Вперед" at bounding box center [716, 364] width 26 height 12
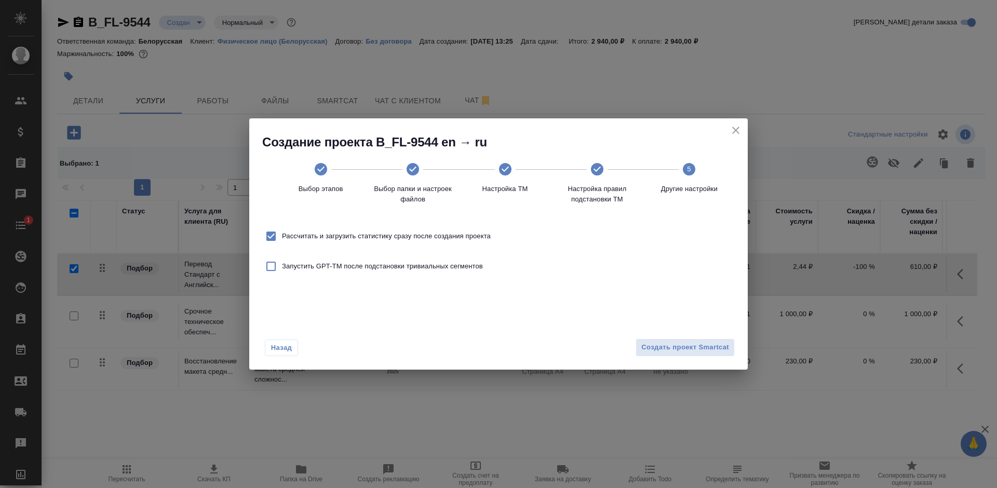
click at [363, 234] on span "Рассчитать и загрузить статистику сразу после создания проекта" at bounding box center [386, 236] width 209 height 10
click at [282, 234] on input "Рассчитать и загрузить статистику сразу после создания проекта" at bounding box center [271, 236] width 22 height 22
checkbox input "false"
click at [704, 343] on span "Создать проект Smartcat" at bounding box center [685, 348] width 88 height 12
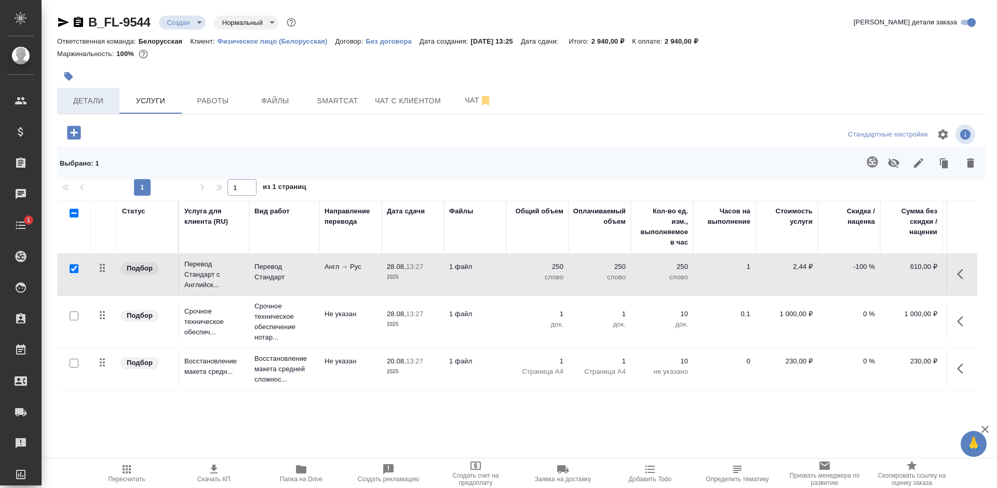
click at [79, 97] on span "Детали" at bounding box center [88, 100] width 50 height 13
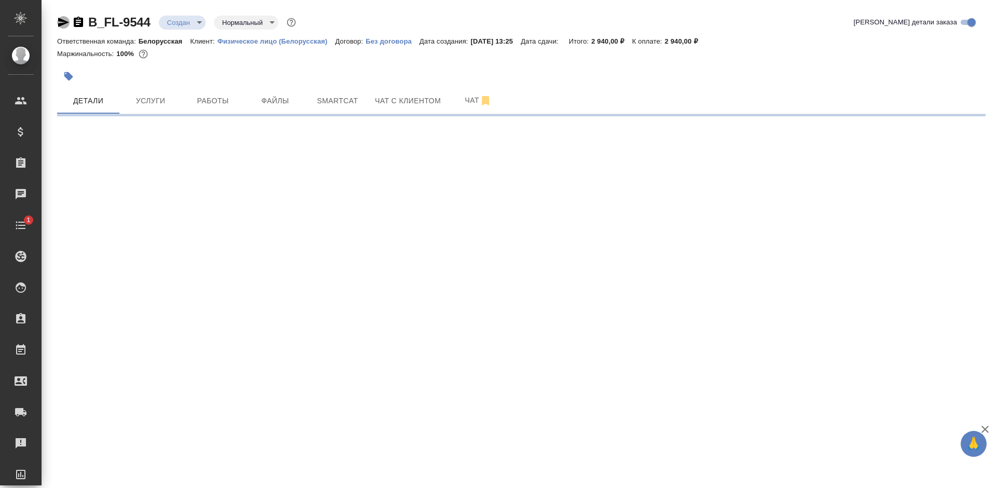
click at [62, 22] on icon "button" at bounding box center [63, 22] width 12 height 12
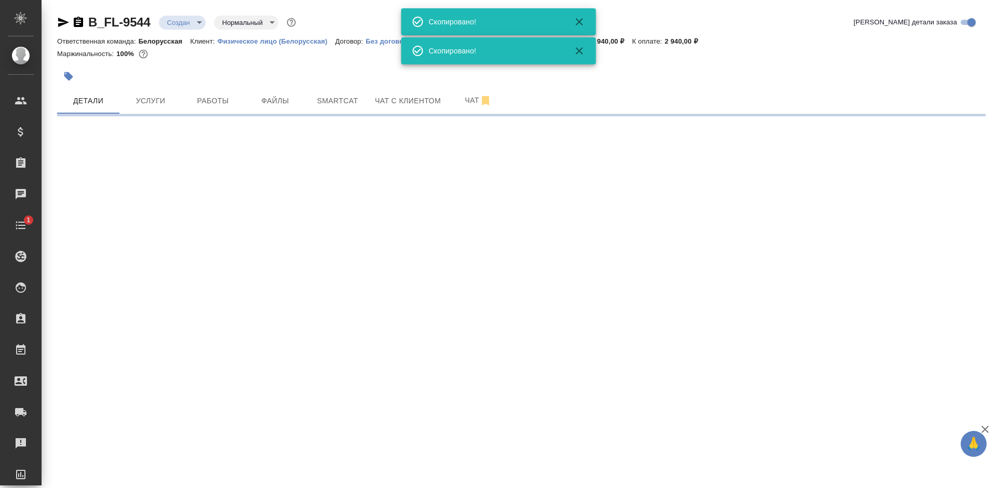
select select "RU"
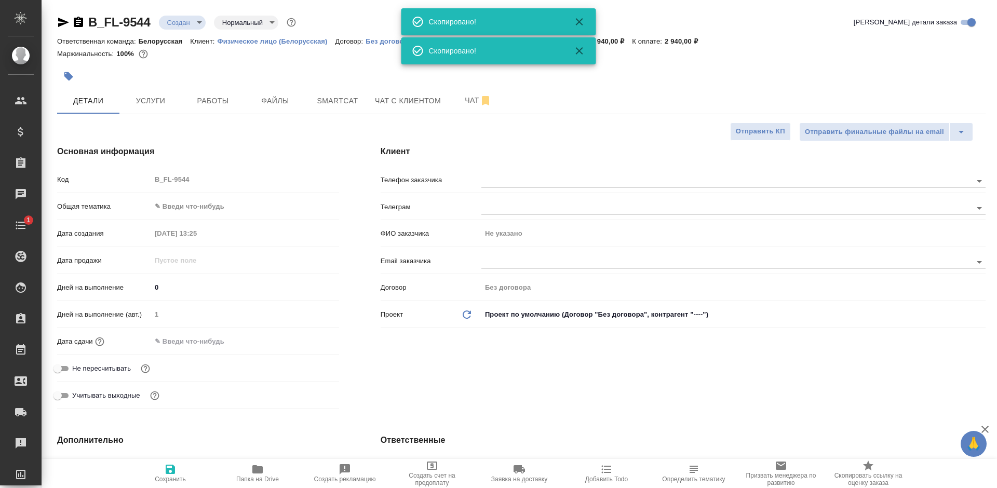
type textarea "x"
click at [241, 202] on body "🙏 .cls-1 fill:#fff; AWATERA Bogomolova Anastasiya Клиенты Спецификации Заказы 0…" at bounding box center [498, 244] width 997 height 488
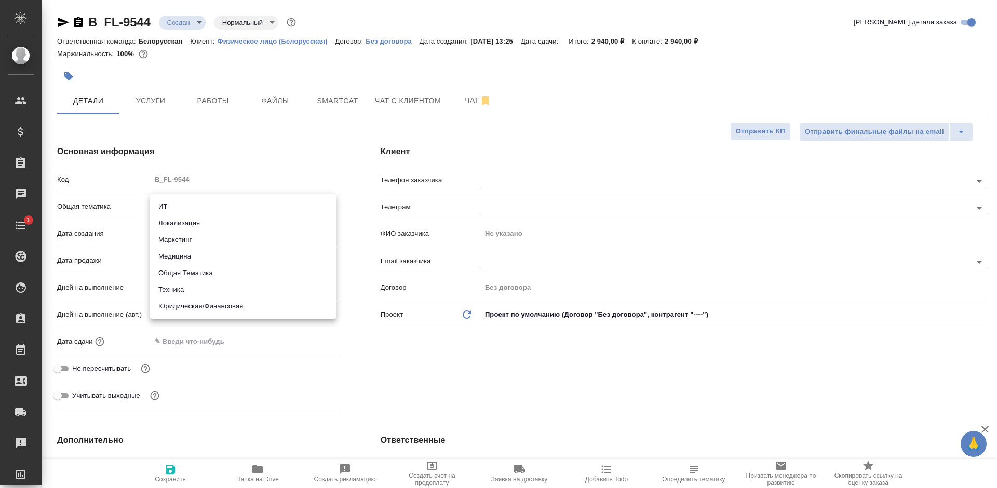
click at [239, 305] on li "Юридическая/Финансовая" at bounding box center [243, 306] width 186 height 17
type input "yr-fn"
type textarea "x"
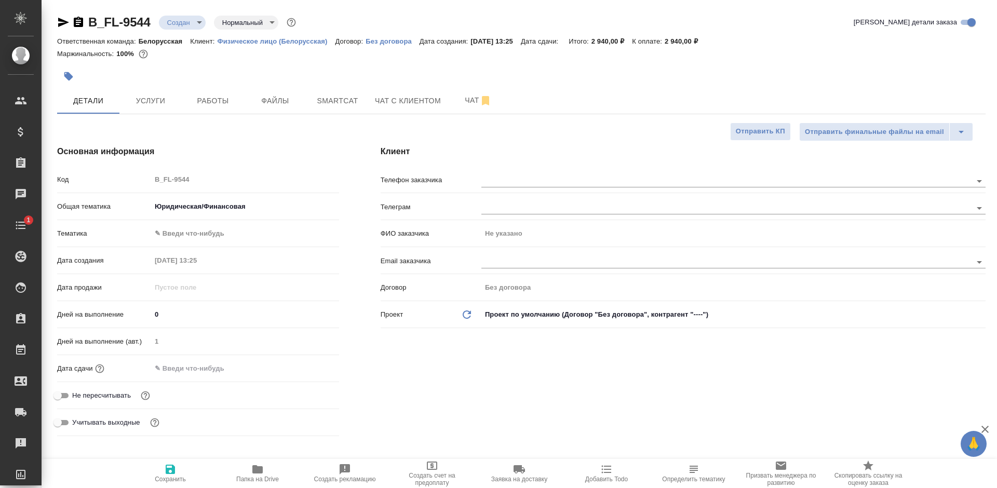
click at [213, 227] on body "🙏 .cls-1 fill:#fff; AWATERA Bogomolova Anastasiya Клиенты Спецификации Заказы 0…" at bounding box center [498, 244] width 997 height 488
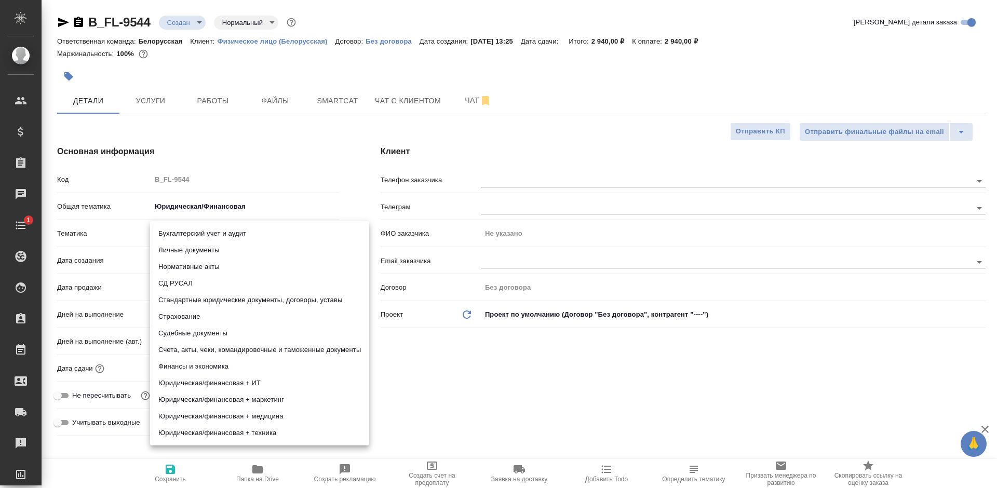
click at [223, 246] on li "Личные документы" at bounding box center [259, 250] width 219 height 17
type textarea "x"
type input "5a8b8b956a9677013d343cfe"
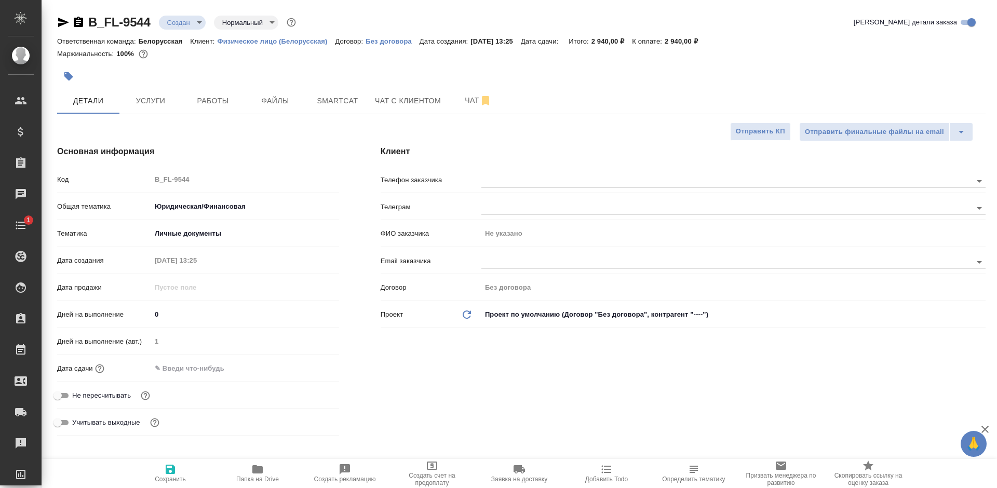
click at [210, 366] on input "text" at bounding box center [196, 368] width 91 height 15
click at [305, 369] on icon "button" at bounding box center [309, 368] width 12 height 12
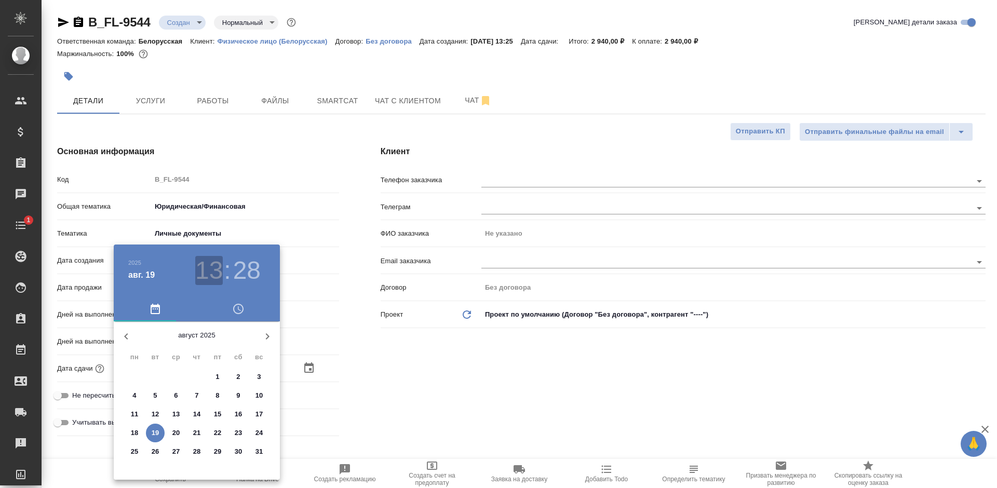
click at [199, 277] on h3 "13" at bounding box center [209, 270] width 28 height 29
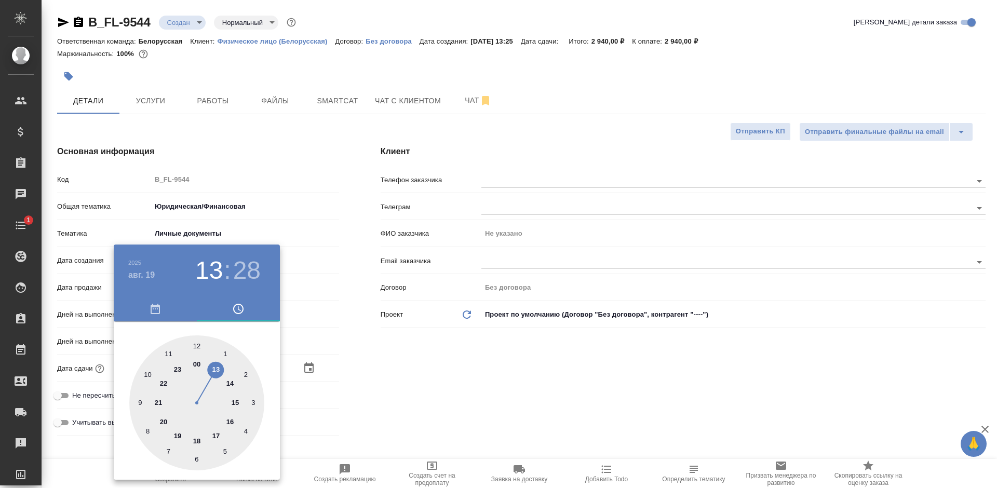
click at [232, 399] on div at bounding box center [196, 402] width 135 height 135
type input "19.08.2025 15:28"
type textarea "x"
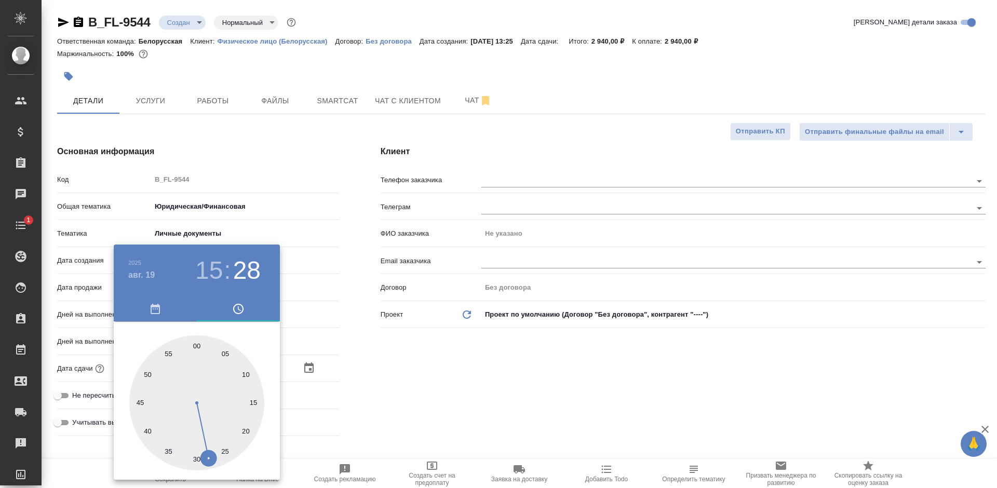
click at [193, 342] on div at bounding box center [196, 402] width 135 height 135
type input "19.08.2025 15:59"
type textarea "x"
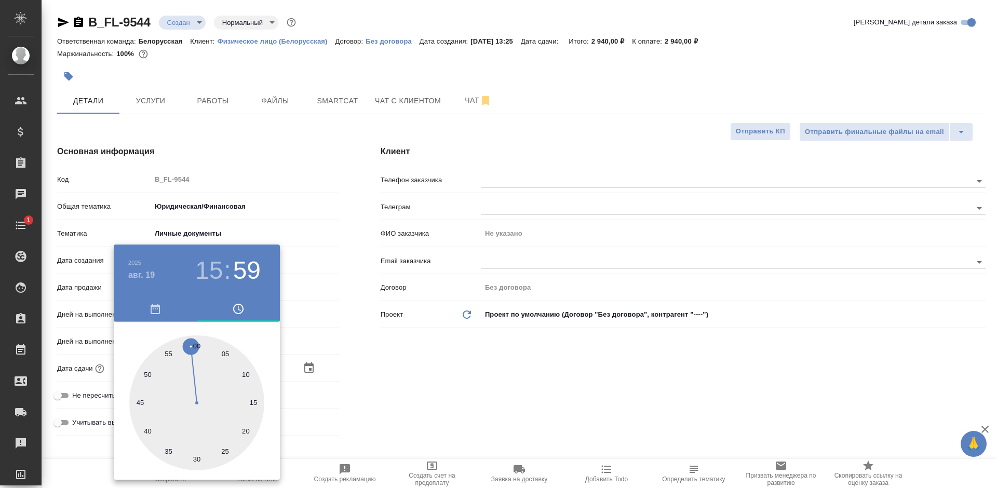
click at [202, 344] on div at bounding box center [196, 402] width 135 height 135
type input "19.08.2025 15:01"
type textarea "x"
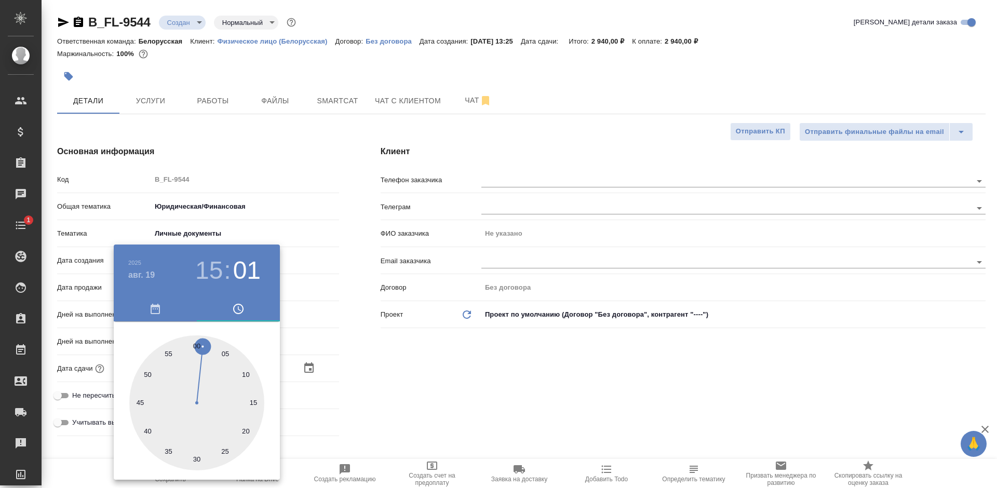
click at [193, 339] on div at bounding box center [196, 402] width 135 height 135
type input "19.08.2025 15:59"
type textarea "x"
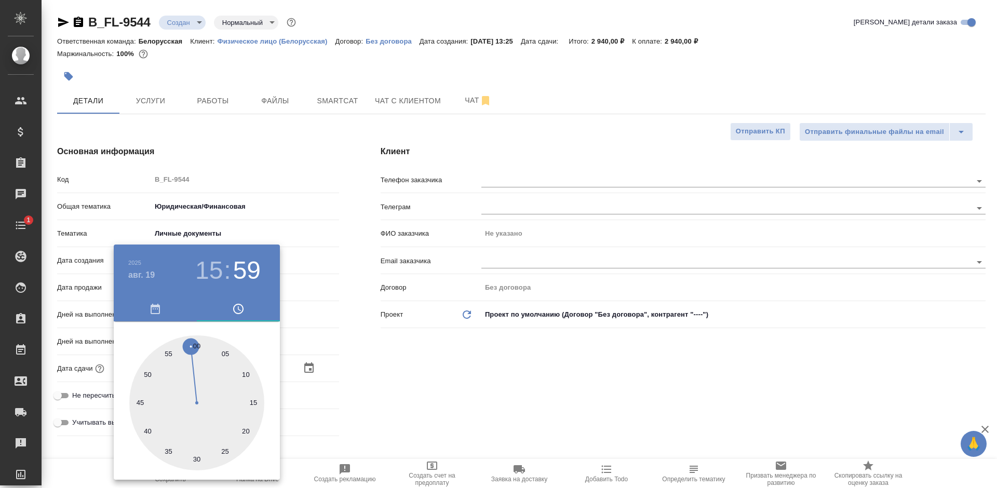
click at [197, 339] on div at bounding box center [196, 402] width 135 height 135
type input "19.08.2025 15:00"
type textarea "x"
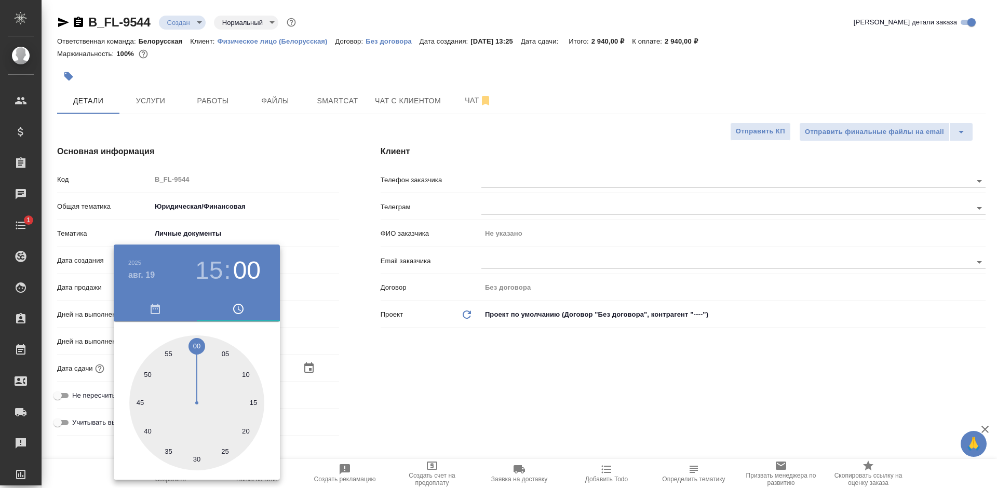
click at [588, 395] on div at bounding box center [498, 244] width 997 height 488
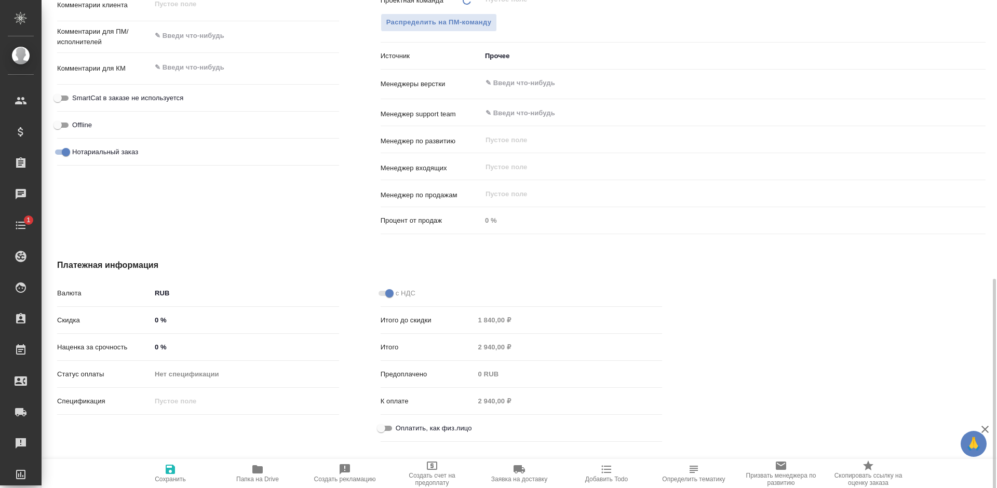
scroll to position [623, 0]
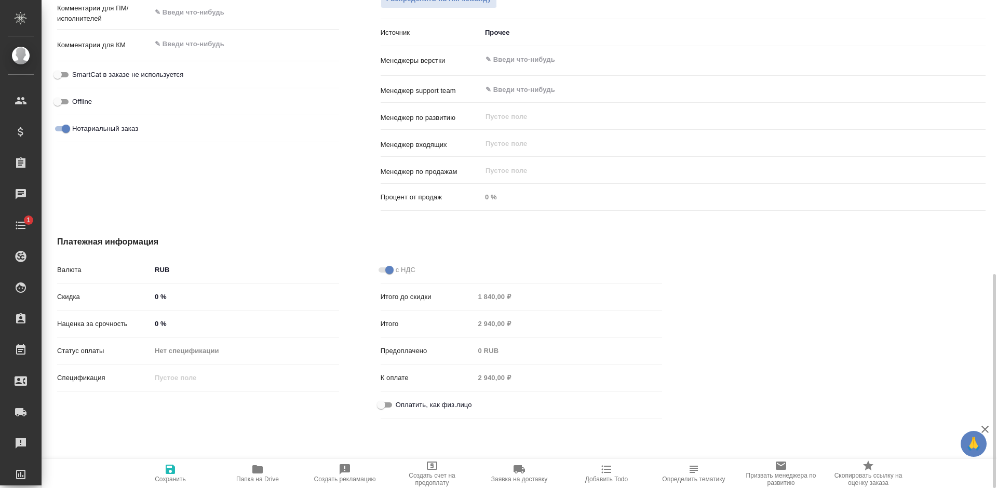
click at [397, 405] on span "Оплатить, как физ.лицо" at bounding box center [434, 405] width 76 height 10
click at [397, 405] on input "Оплатить, как физ.лицо" at bounding box center [380, 405] width 37 height 12
checkbox input "true"
type textarea "x"
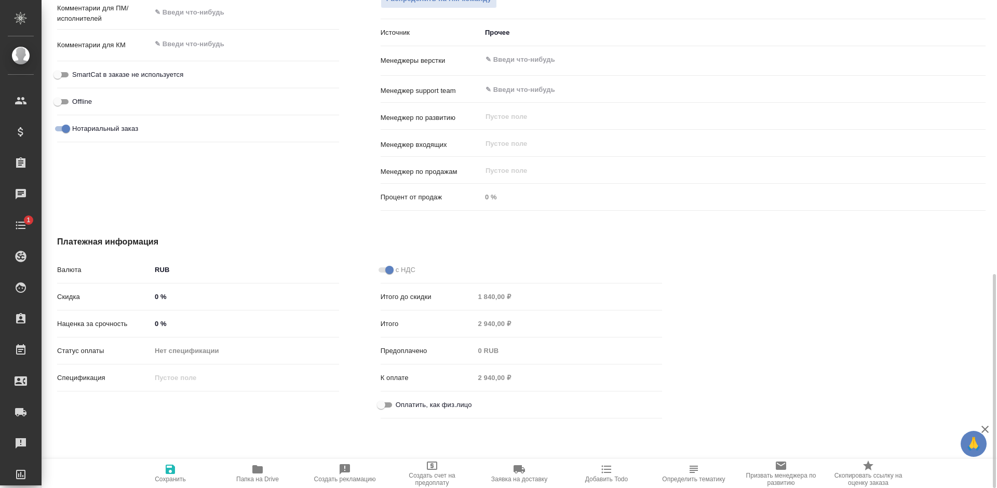
type textarea "x"
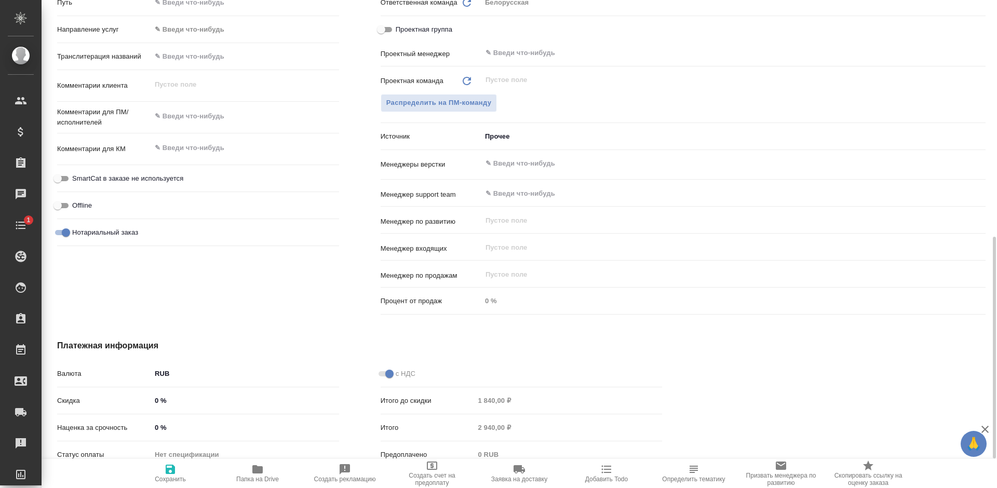
click at [515, 145] on body "🙏 .cls-1 fill:#fff; AWATERA Bogomolova Anastasiya Клиенты Спецификации Заказы 0…" at bounding box center [498, 244] width 997 height 488
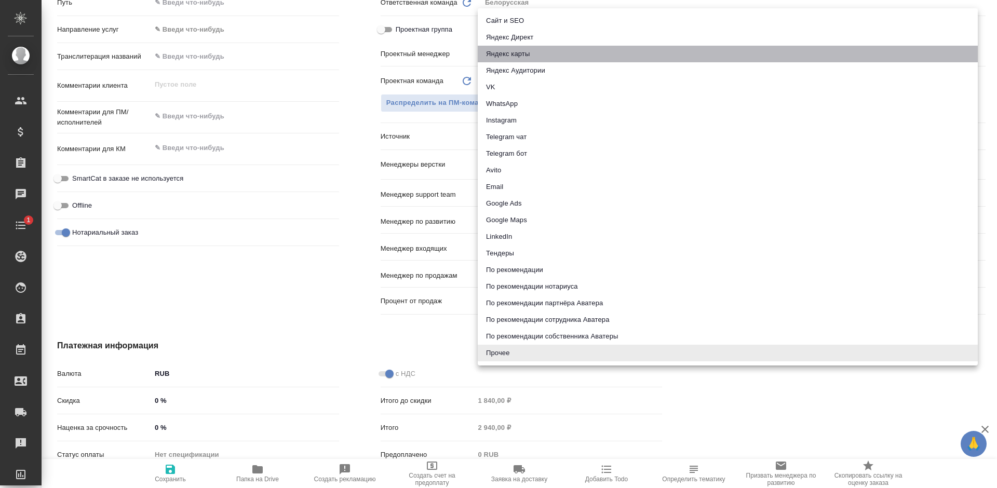
click at [520, 54] on li "Яндекс карты" at bounding box center [728, 54] width 500 height 17
type textarea "x"
type input "yandexMaps"
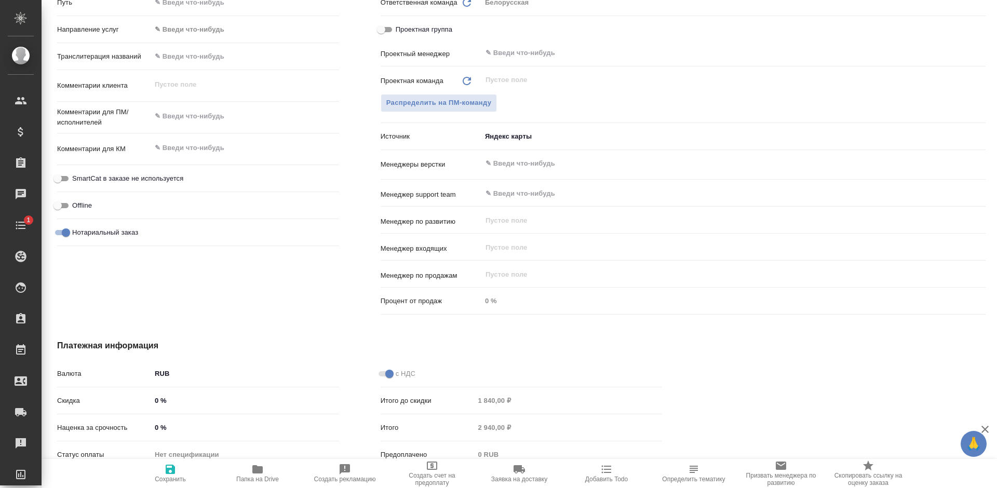
click at [184, 474] on span "Сохранить" at bounding box center [170, 473] width 75 height 20
type textarea "x"
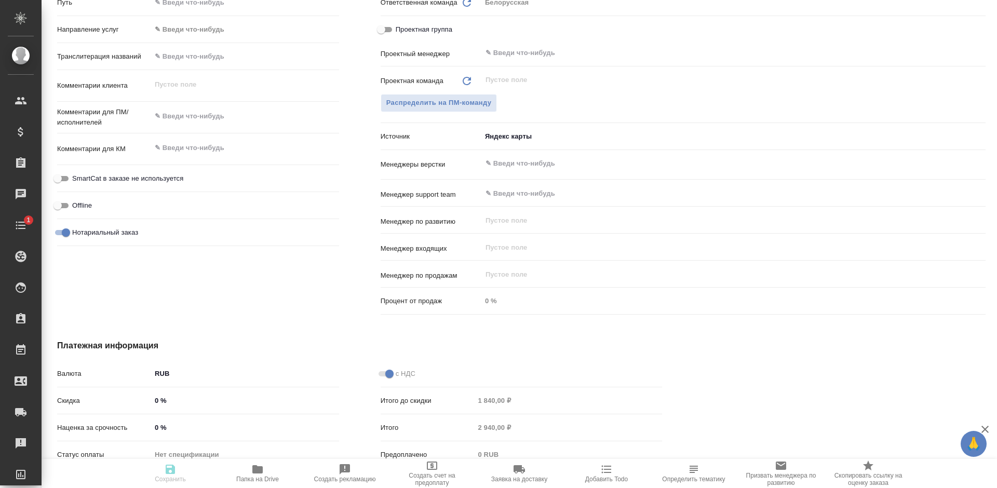
type textarea "x"
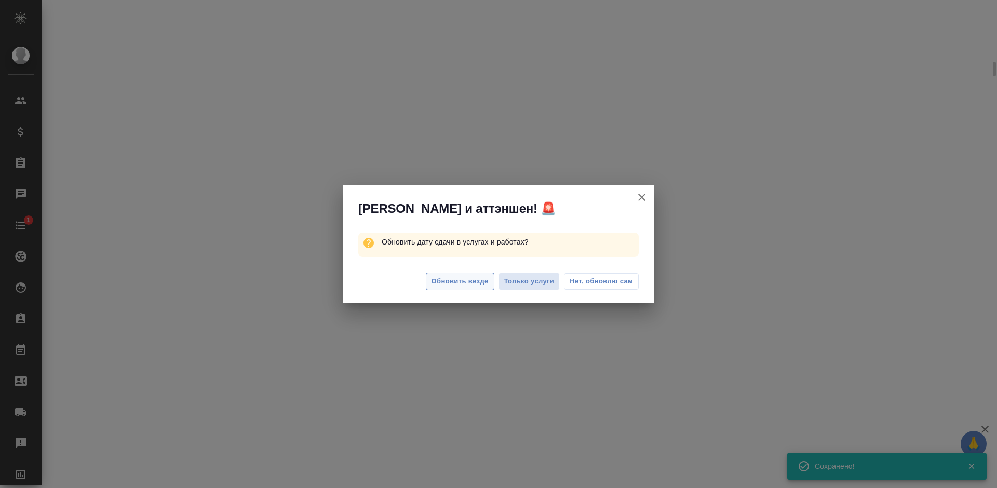
scroll to position [511, 0]
click at [445, 285] on span "Обновить везде" at bounding box center [459, 282] width 57 height 12
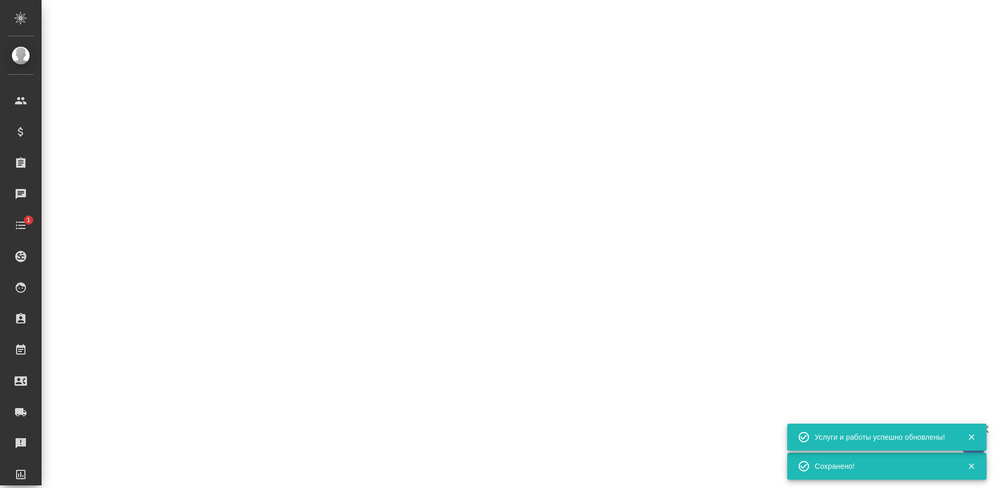
select select "RU"
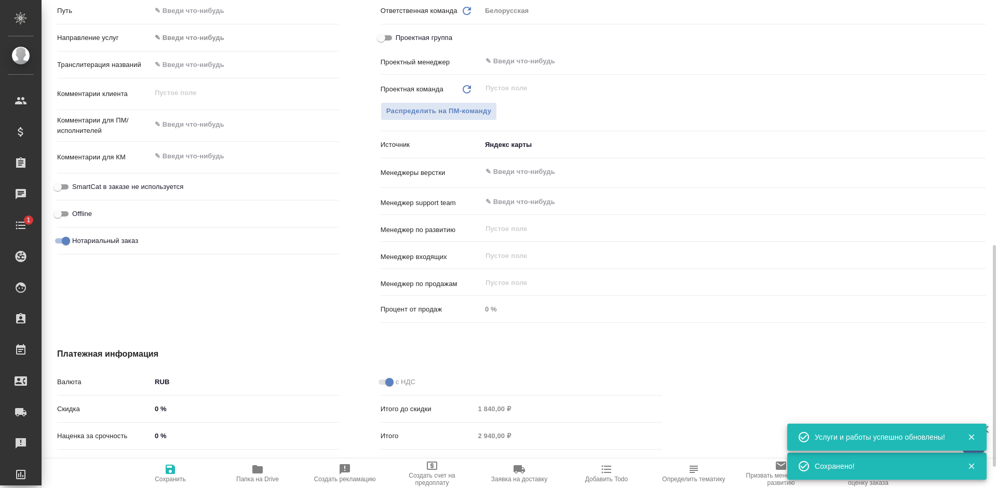
type textarea "x"
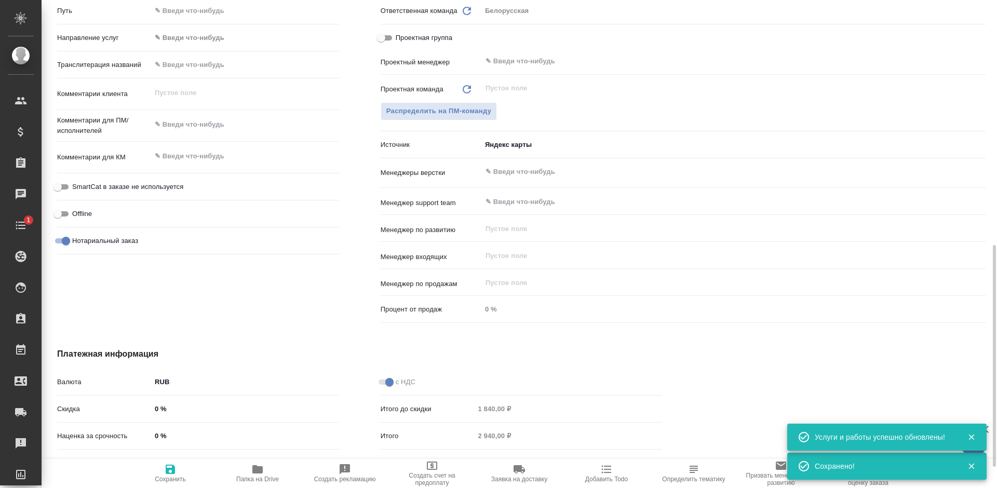
type textarea "x"
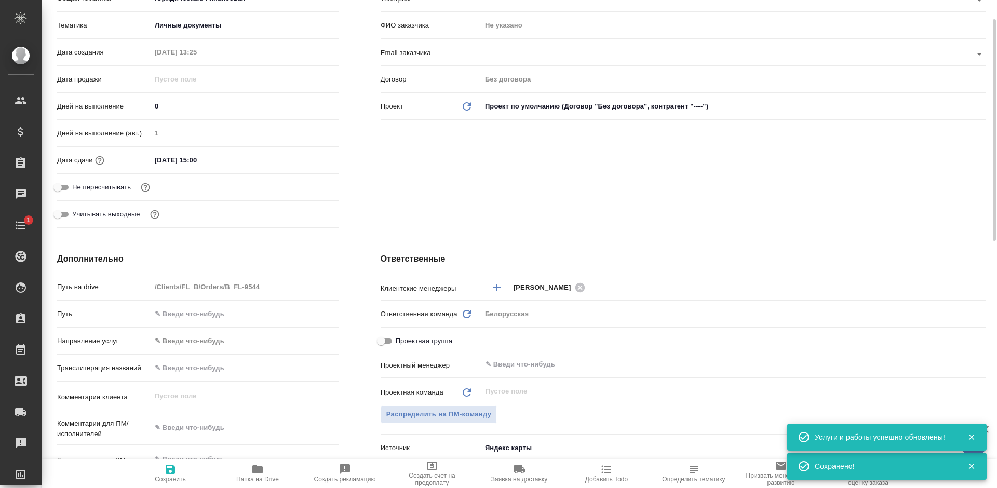
scroll to position [52, 0]
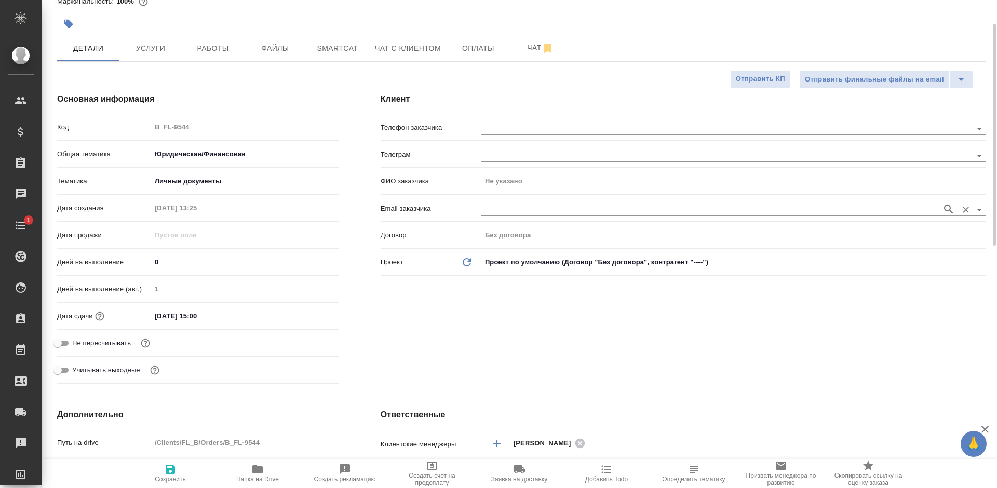
click at [537, 205] on input "text" at bounding box center [708, 209] width 455 height 12
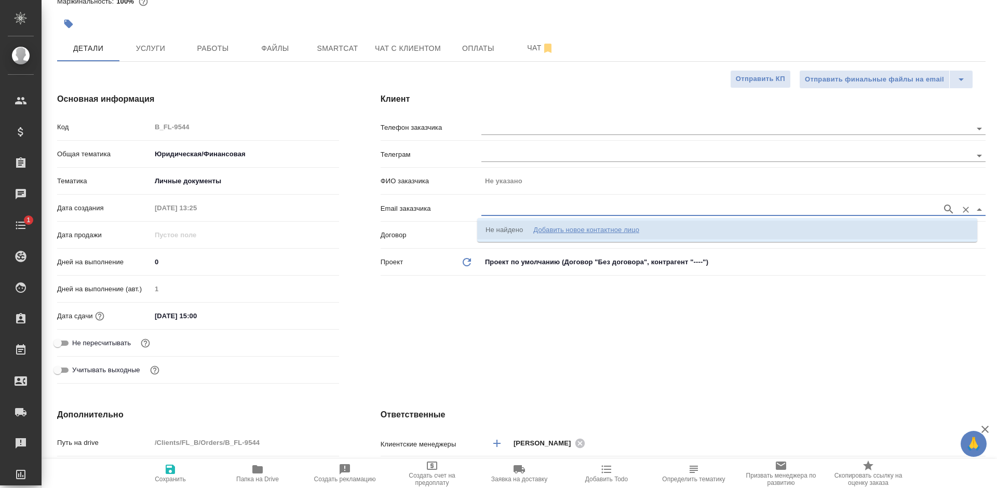
click at [579, 233] on div "Добавить новое контактное лицо" at bounding box center [586, 230] width 106 height 10
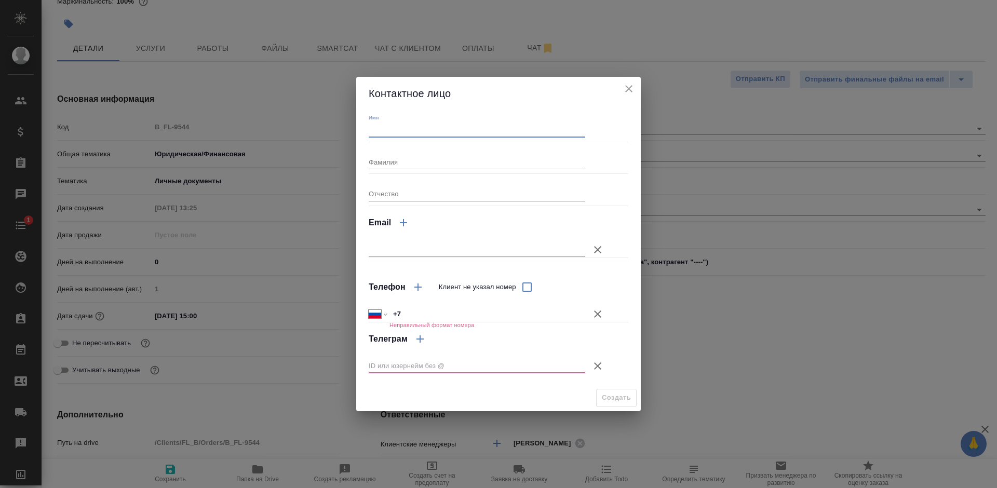
click at [481, 137] on input "Имя" at bounding box center [477, 130] width 216 height 15
type input "Анна"
type textarea "x"
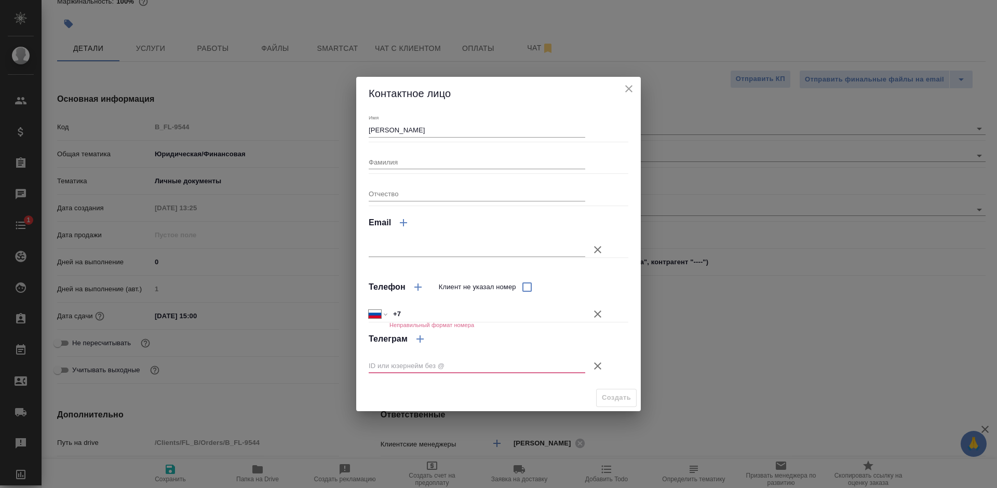
type textarea "x"
click at [424, 315] on input "+7" at bounding box center [487, 313] width 195 height 15
click at [594, 365] on icon "button" at bounding box center [597, 366] width 12 height 12
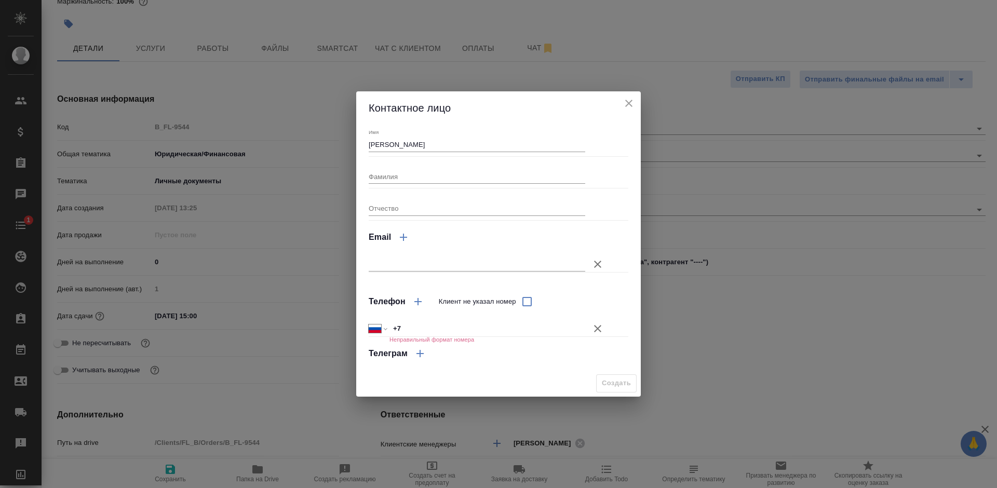
click at [498, 321] on input "+7" at bounding box center [487, 328] width 196 height 15
type input "+7 926 456 41 34"
click at [610, 385] on span "Создать" at bounding box center [616, 383] width 29 height 12
type input "Анна"
type textarea "x"
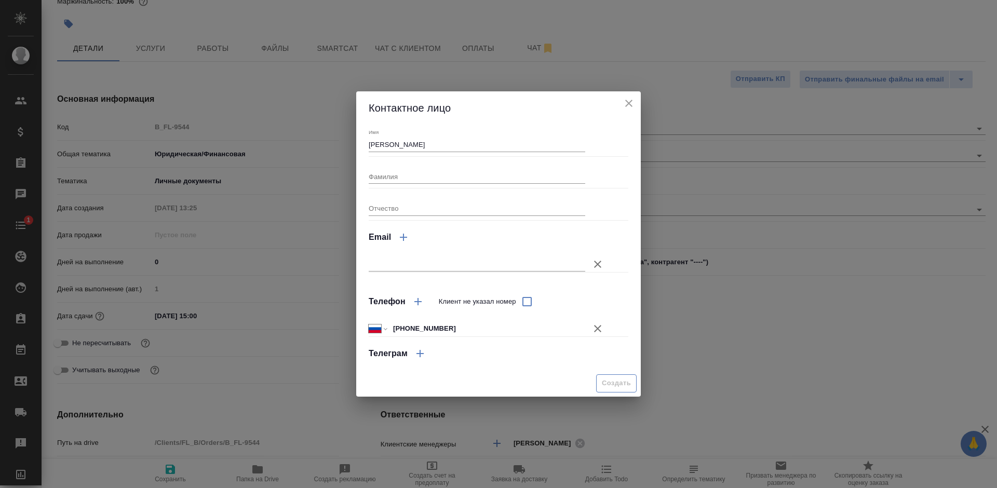
type textarea "x"
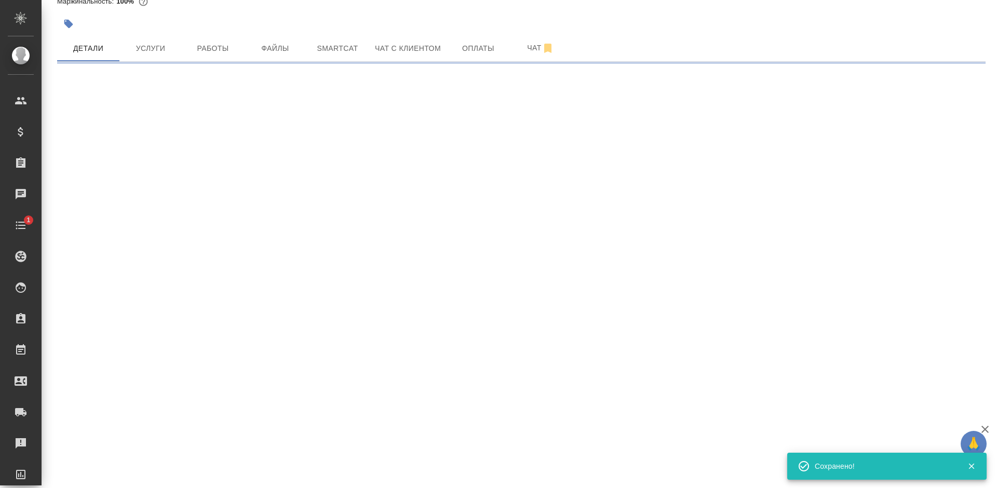
type input "holyTrinity"
select select "RU"
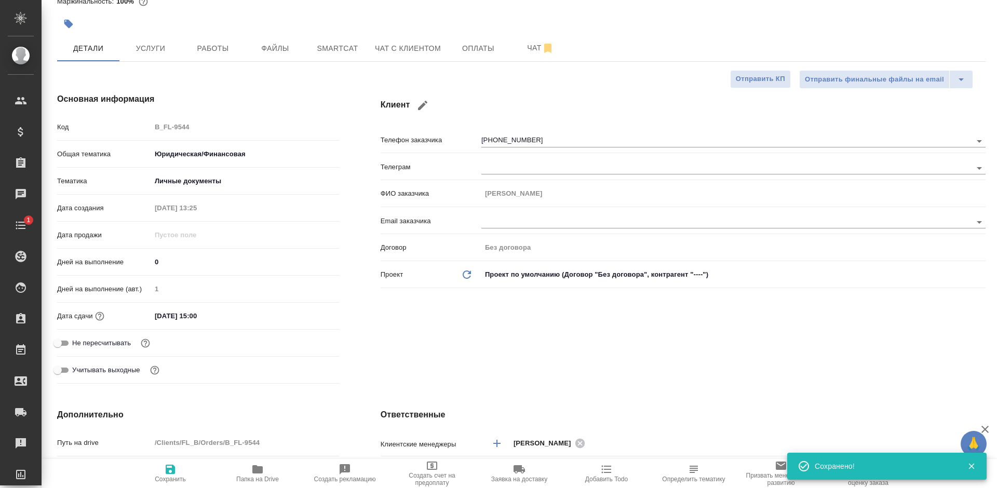
type textarea "x"
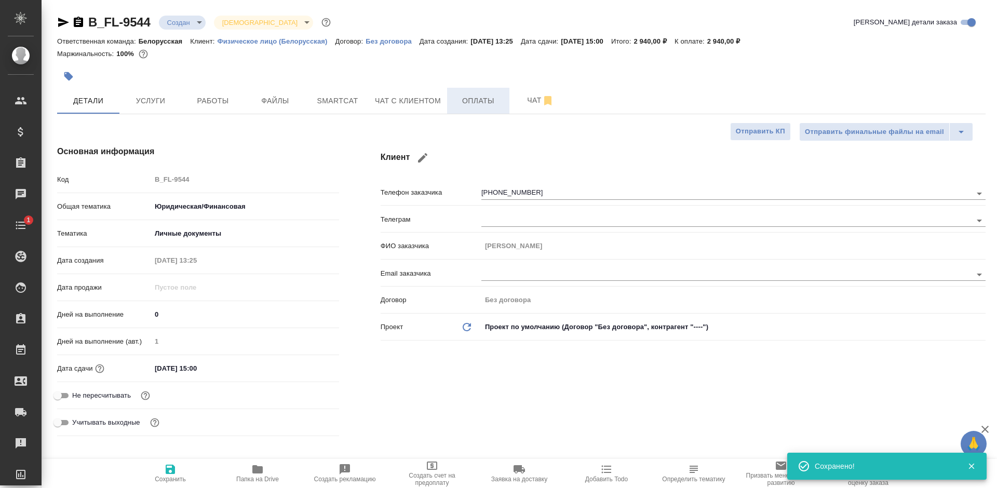
click at [469, 113] on button "Оплаты" at bounding box center [478, 101] width 62 height 26
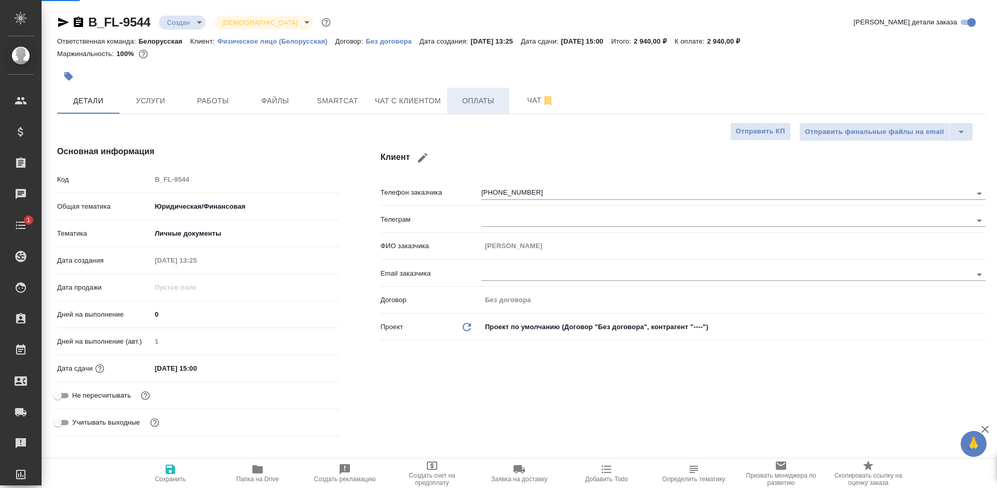
click at [469, 113] on button "Оплаты" at bounding box center [478, 101] width 62 height 26
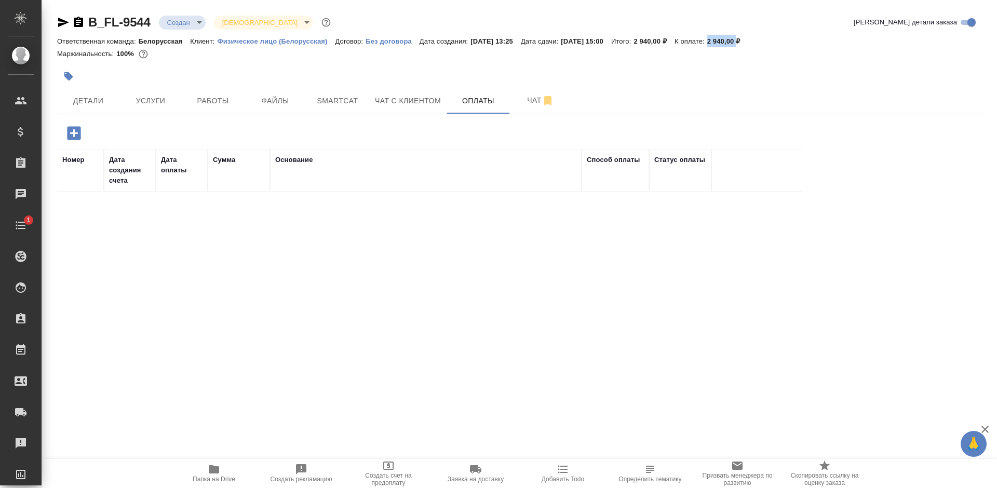
drag, startPoint x: 731, startPoint y: 41, endPoint x: 762, endPoint y: 38, distance: 31.3
click at [762, 38] on div "Ответственная команда: Белорусская Клиент: Физическое лицо (Белорусская) Догово…" at bounding box center [521, 41] width 928 height 12
click at [748, 40] on p "2 940,00 ₽" at bounding box center [727, 41] width 41 height 8
click at [77, 135] on icon "button" at bounding box center [73, 132] width 13 height 13
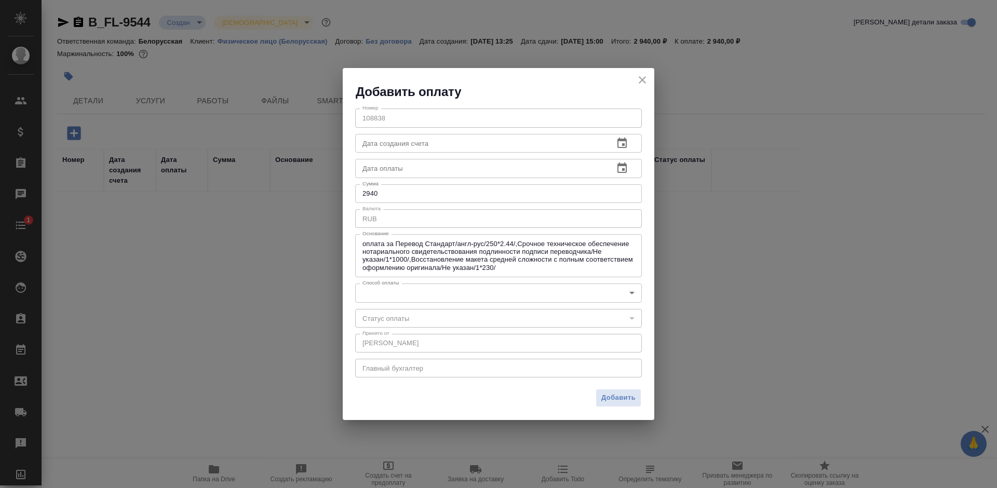
click at [520, 292] on body "🙏 .cls-1 fill:#fff; AWATERA Bogomolova Anastasiya Клиенты Спецификации Заказы 0…" at bounding box center [498, 244] width 997 height 488
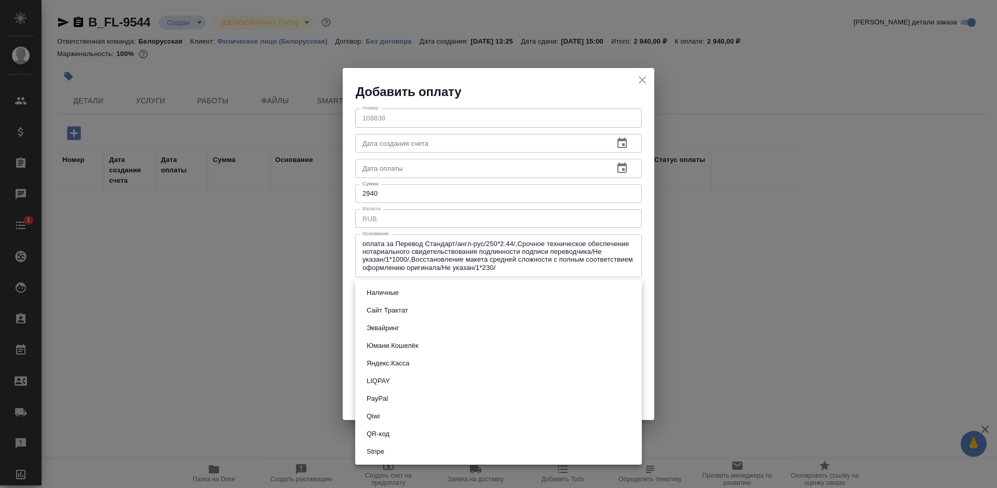
click at [382, 429] on button "QR-код" at bounding box center [377, 433] width 29 height 11
type input "60e5684acae83f185c96e013"
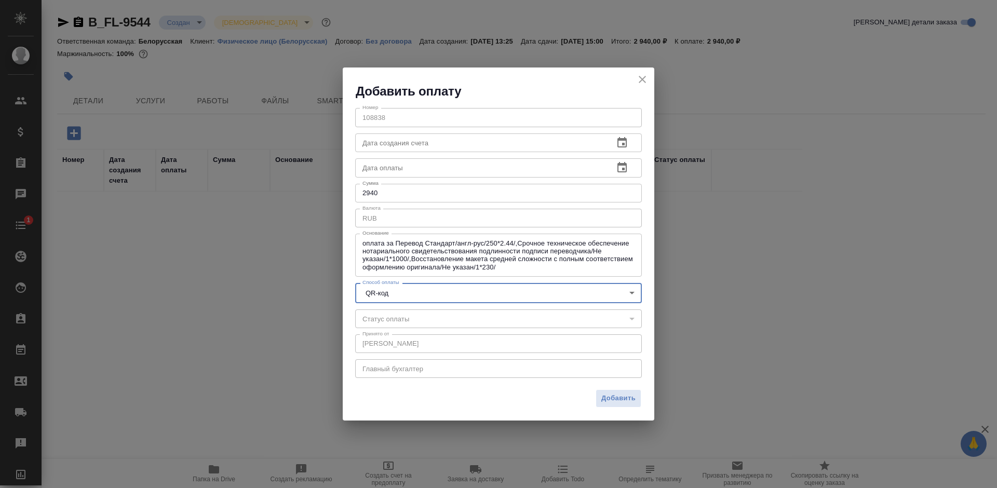
click at [498, 386] on div "Добавить" at bounding box center [498, 402] width 311 height 36
click at [608, 400] on span "Добавить" at bounding box center [618, 398] width 34 height 12
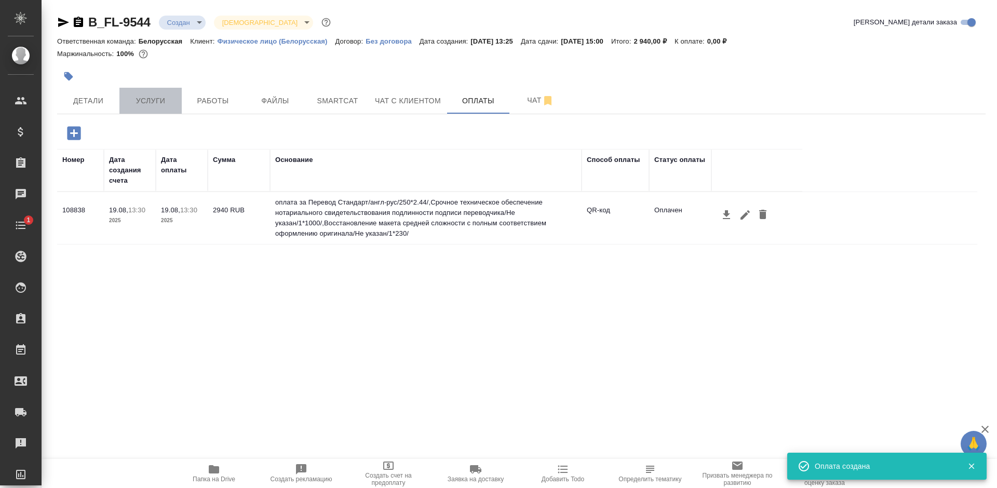
click at [152, 108] on button "Услуги" at bounding box center [150, 101] width 62 height 26
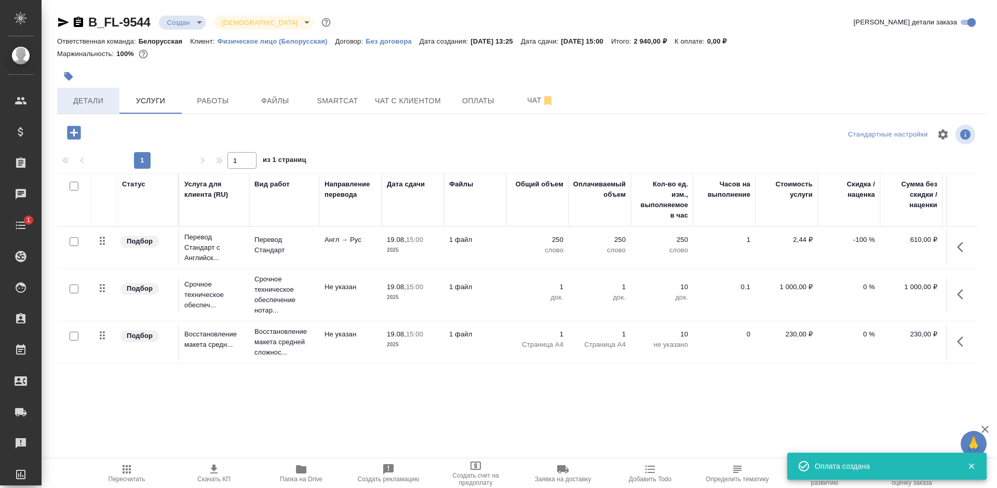
click at [106, 103] on span "Детали" at bounding box center [88, 100] width 50 height 13
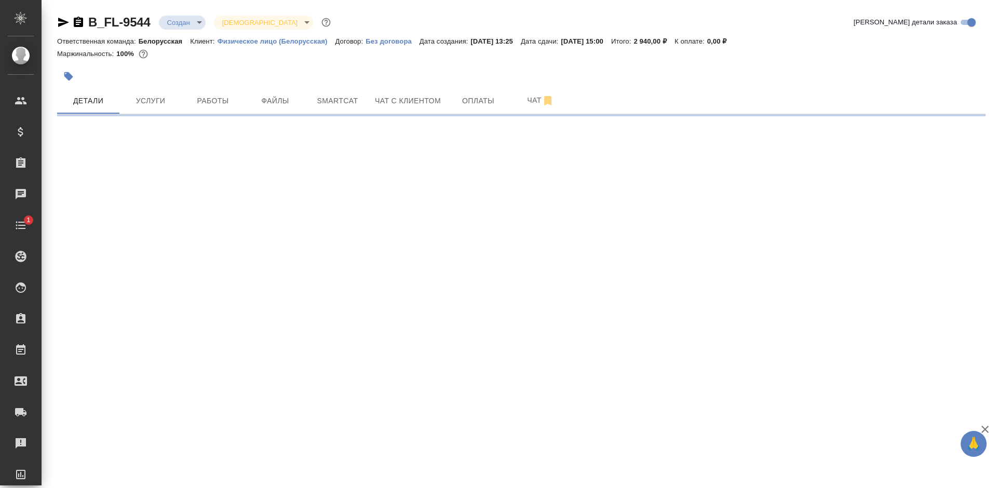
select select "RU"
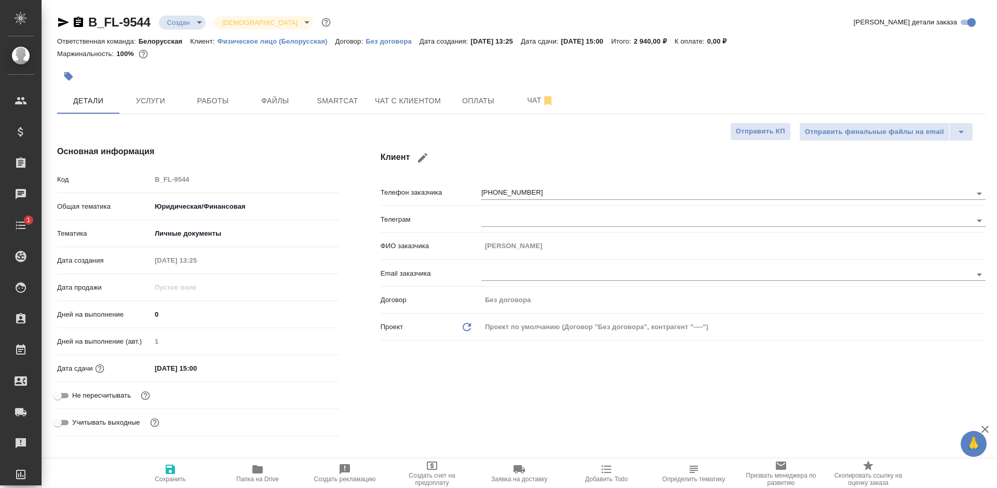
type textarea "x"
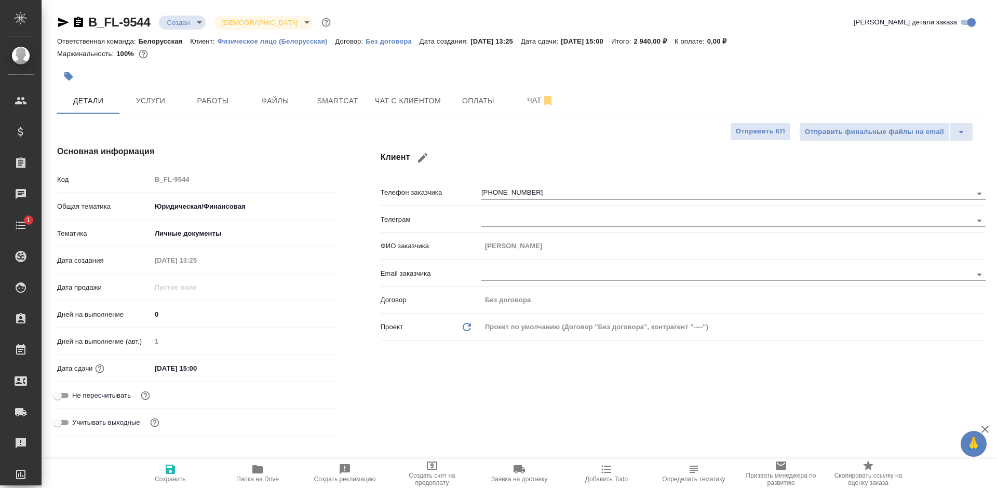
type textarea "x"
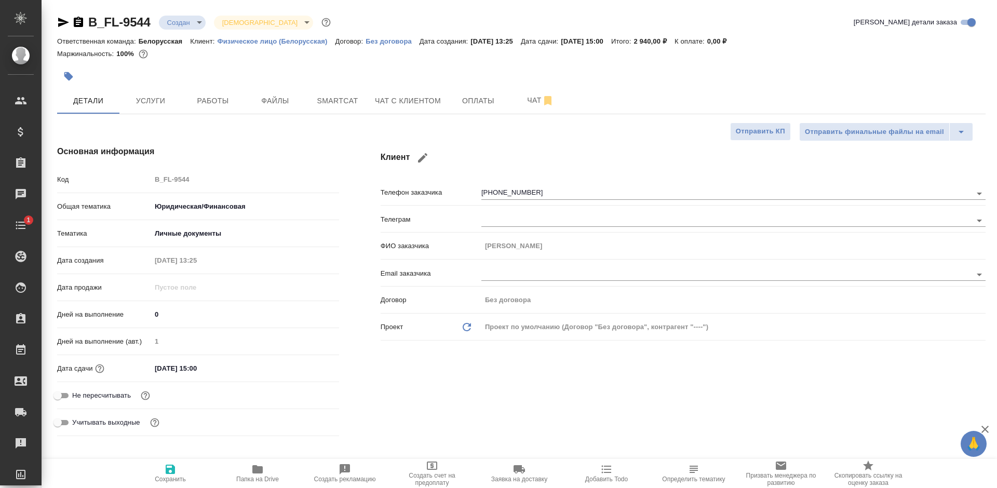
type textarea "x"
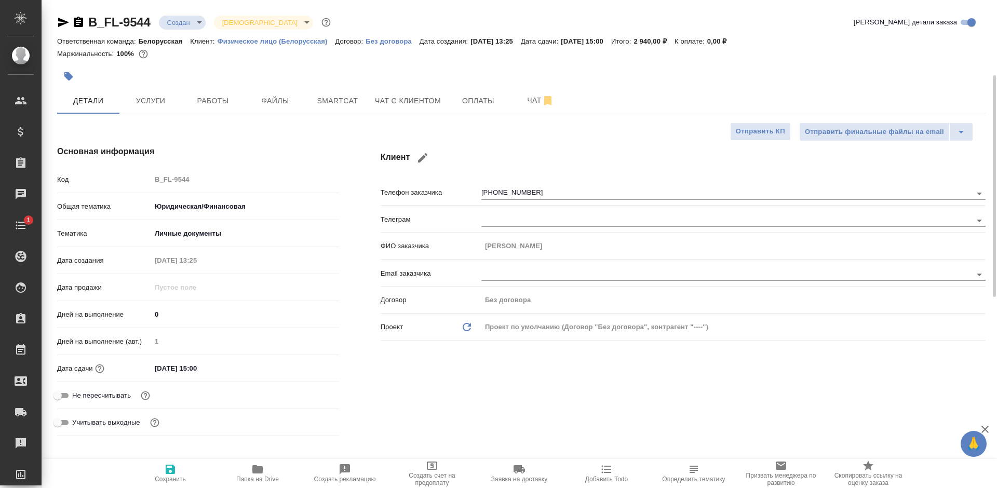
scroll to position [208, 0]
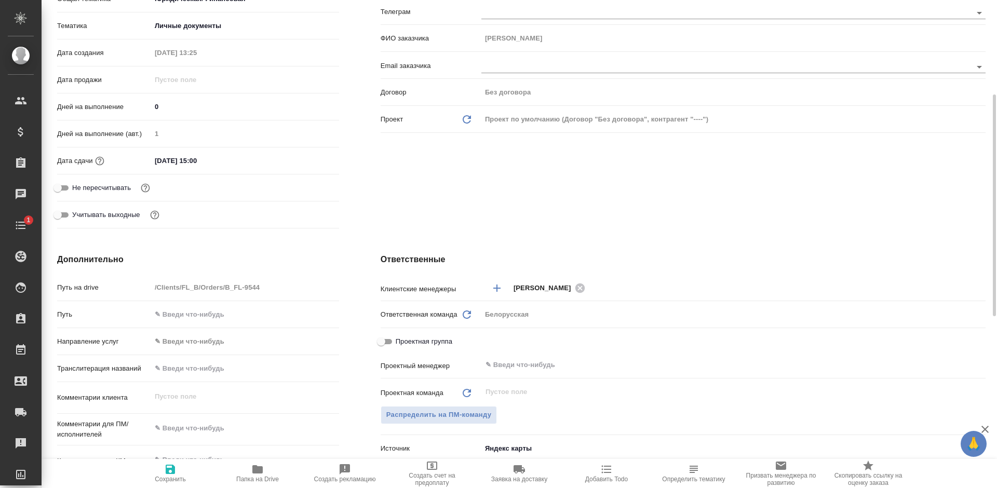
click at [204, 370] on input "text" at bounding box center [245, 368] width 188 height 15
type input "И"
type textarea "x"
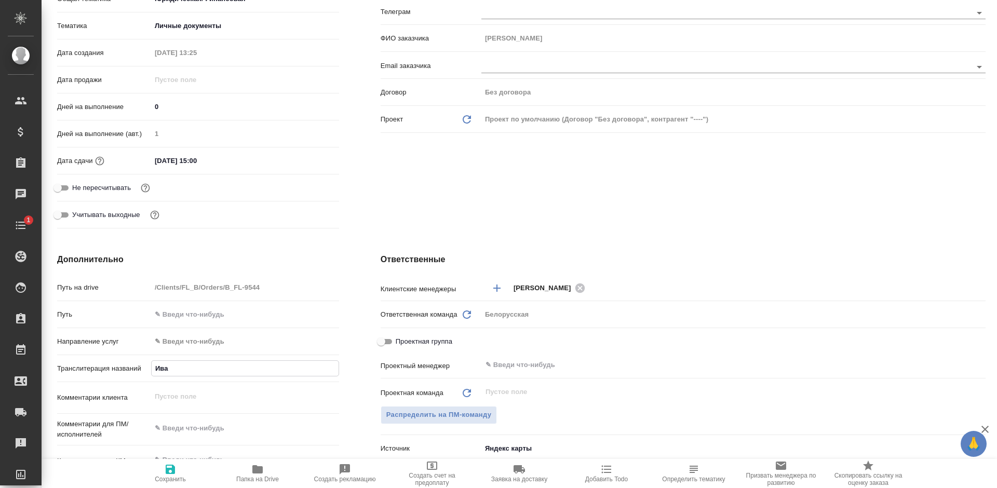
type input "Иван"
type textarea "x"
type input "Иван В"
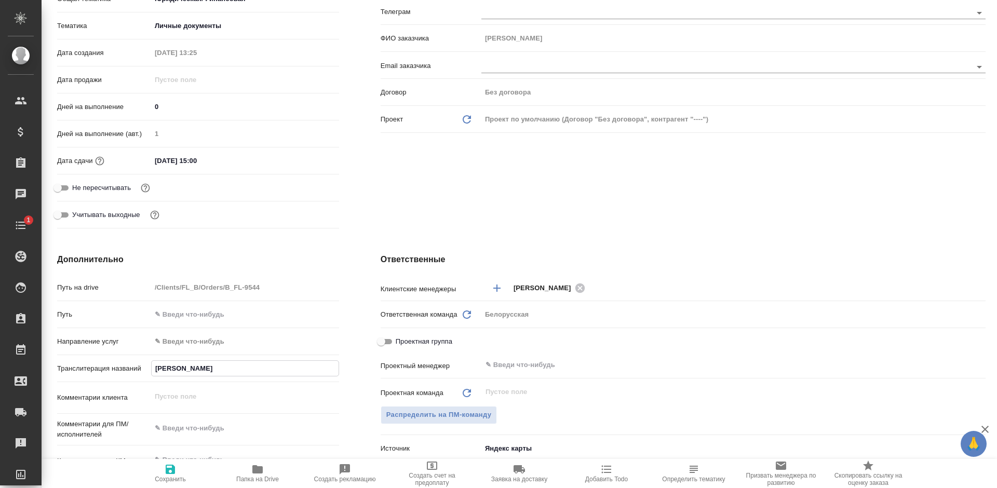
type textarea "x"
type input "Иван Ве"
type textarea "x"
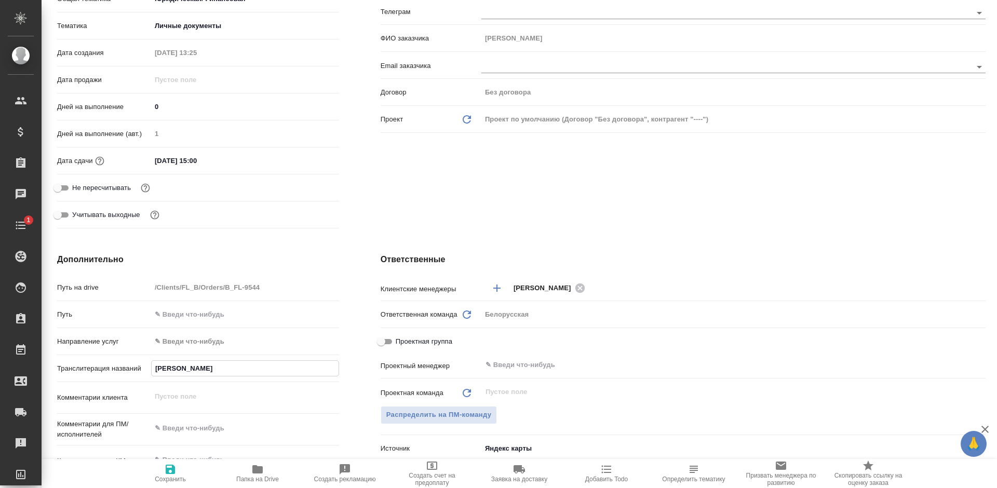
type textarea "x"
type input "Иван Вер"
type textarea "x"
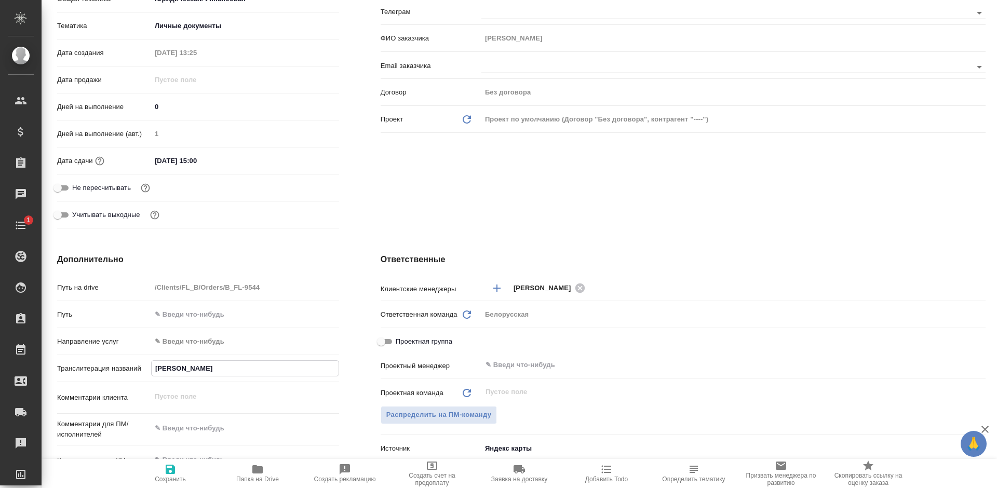
type textarea "x"
type input "Иван Ве"
type textarea "x"
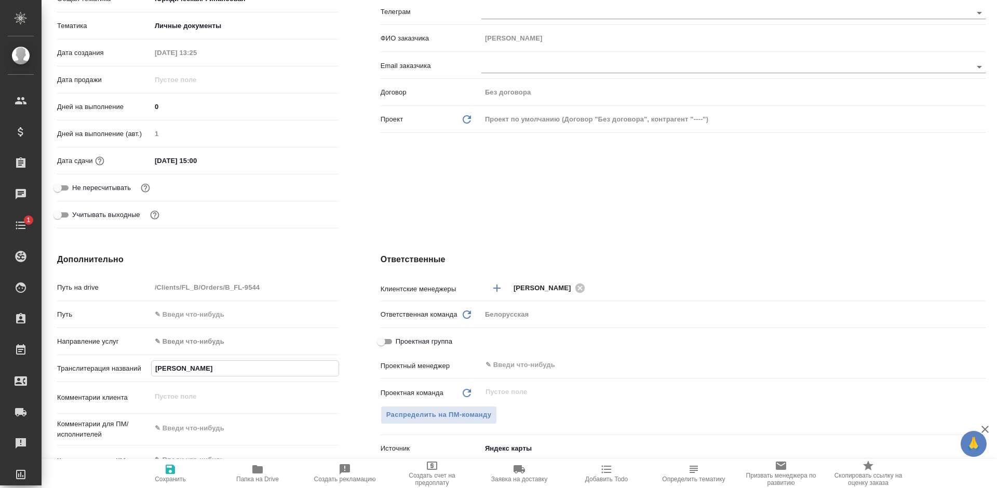
type input "Иван Веде"
type textarea "x"
type input "Иван Ведерн"
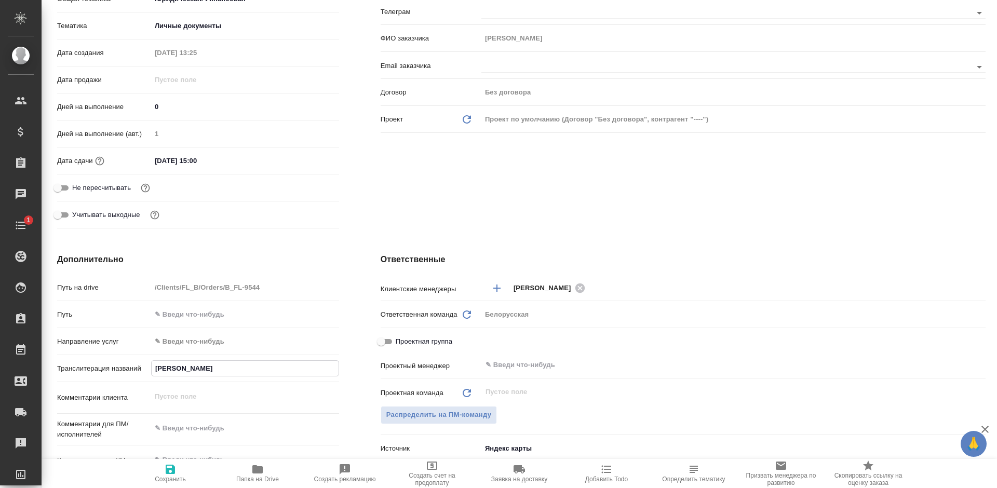
type textarea "x"
type input "Иван Ведерников"
type textarea "x"
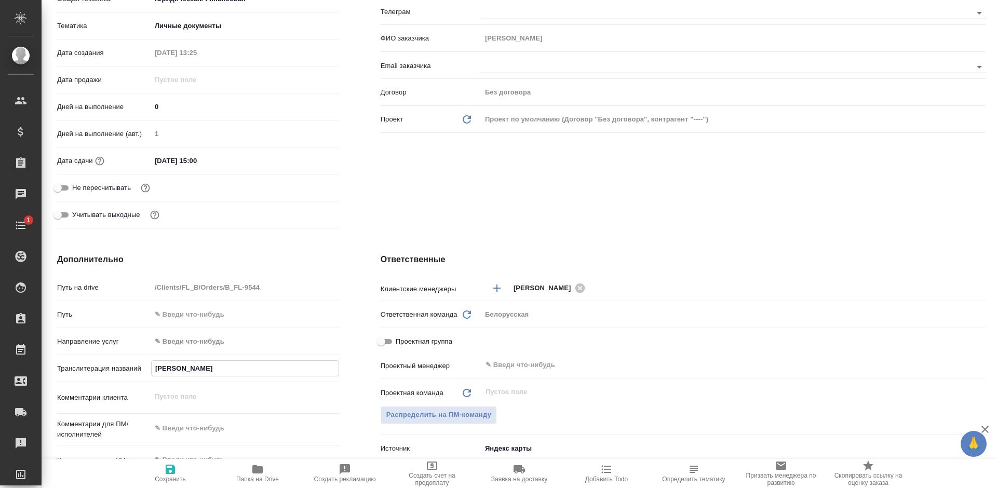
type textarea "x"
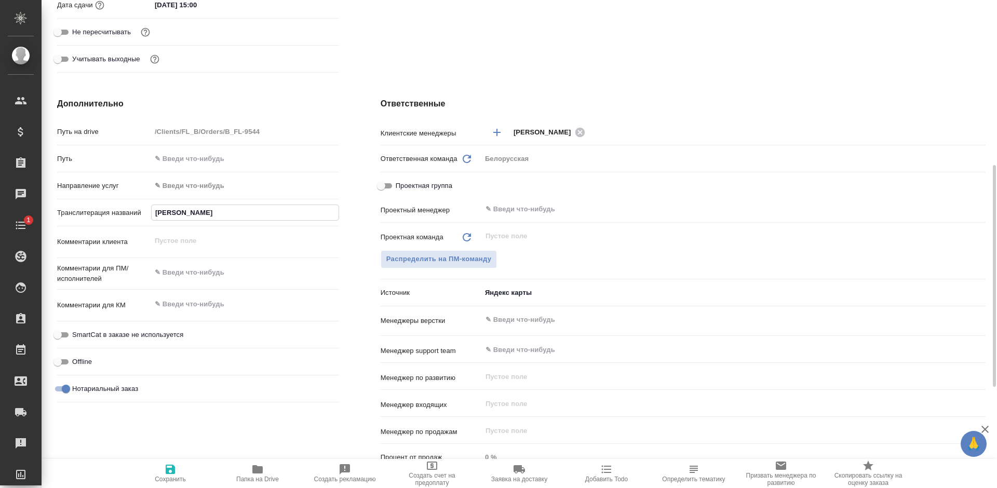
type input "Иван Ведерников"
click at [179, 475] on span "Сохранить" at bounding box center [170, 478] width 31 height 7
type textarea "x"
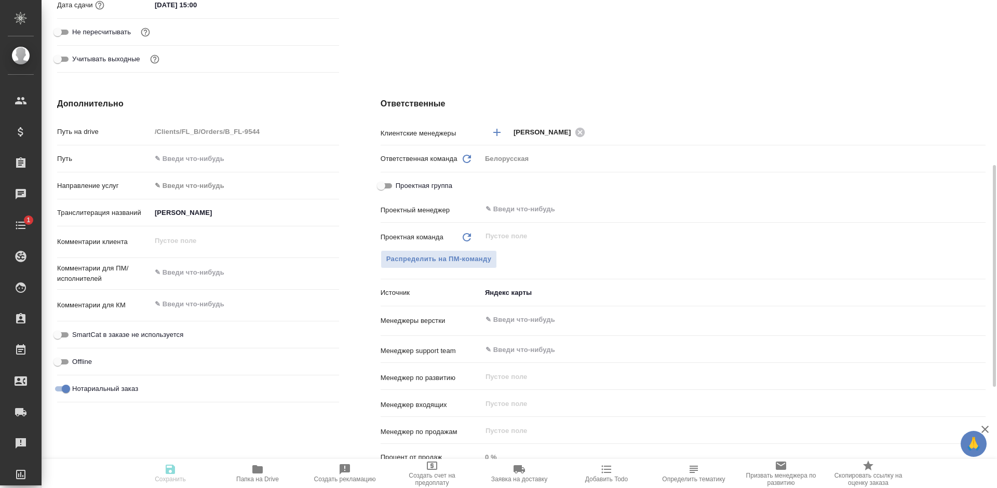
type textarea "x"
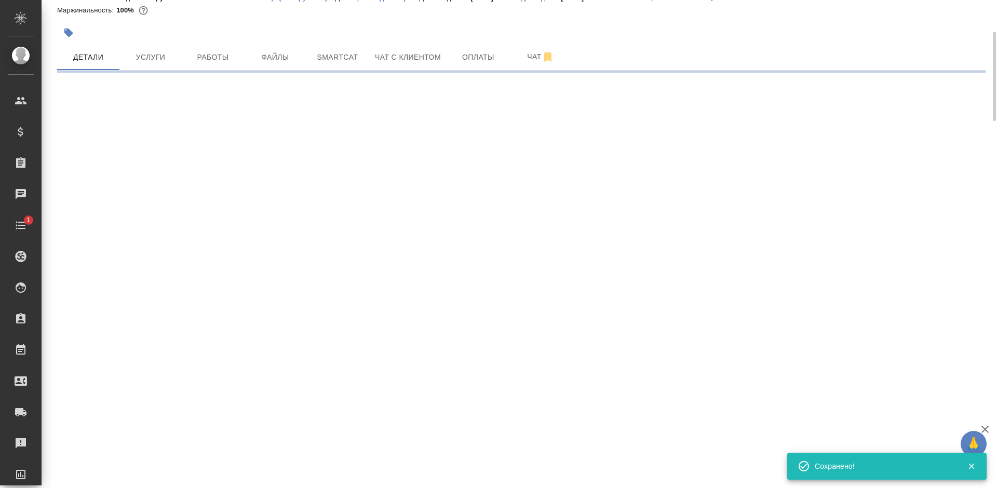
scroll to position [0, 0]
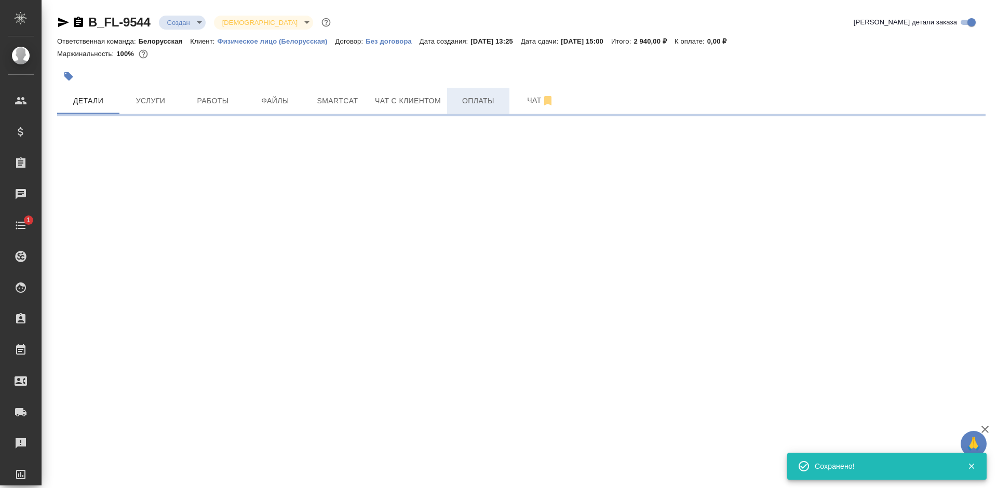
click at [491, 98] on span "Оплаты" at bounding box center [478, 100] width 50 height 13
select select "RU"
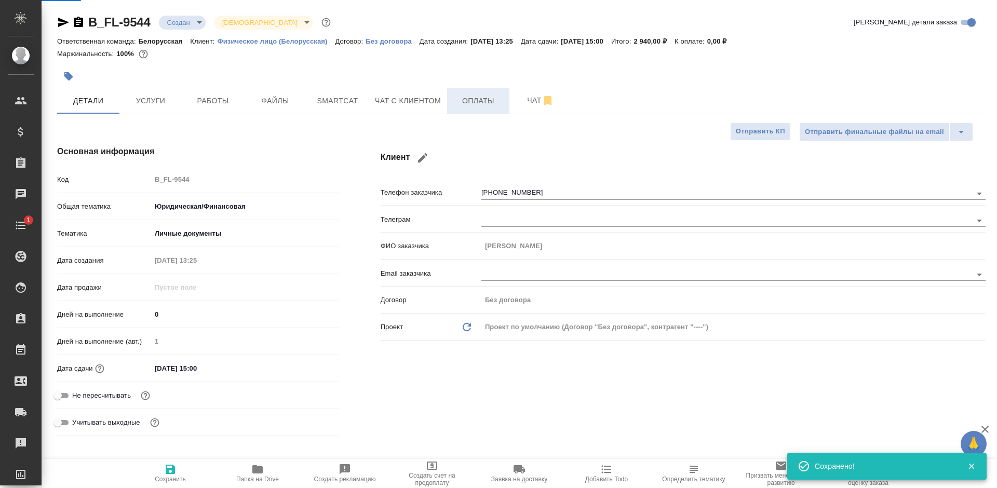
click at [491, 98] on span "Оплаты" at bounding box center [478, 100] width 50 height 13
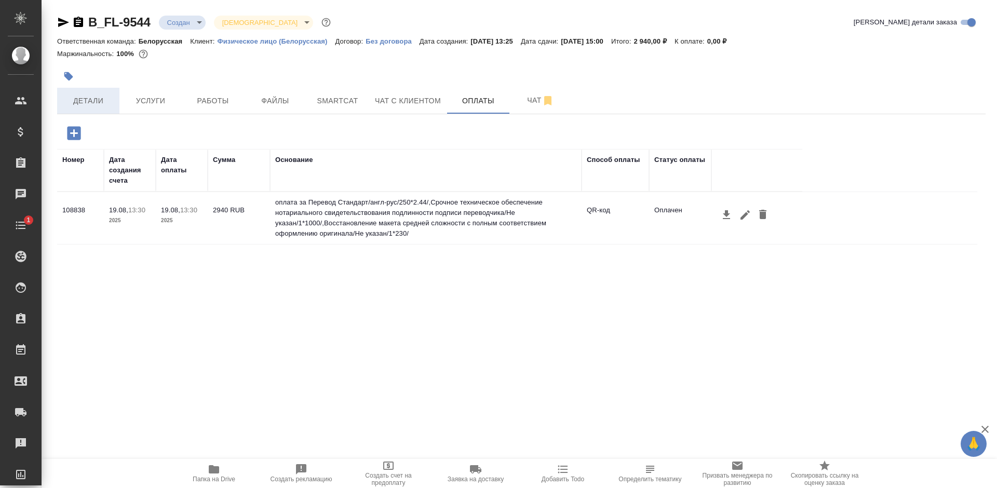
click at [88, 113] on button "Детали" at bounding box center [88, 101] width 62 height 26
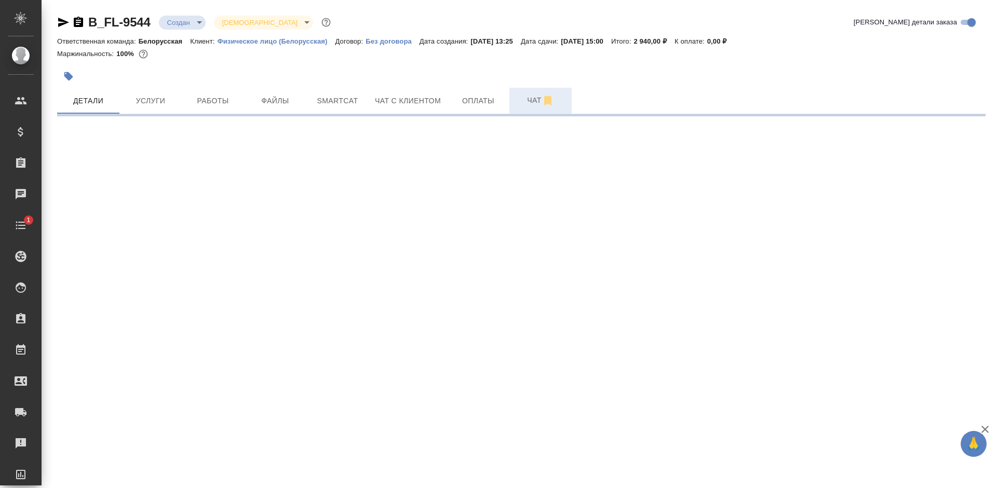
select select "RU"
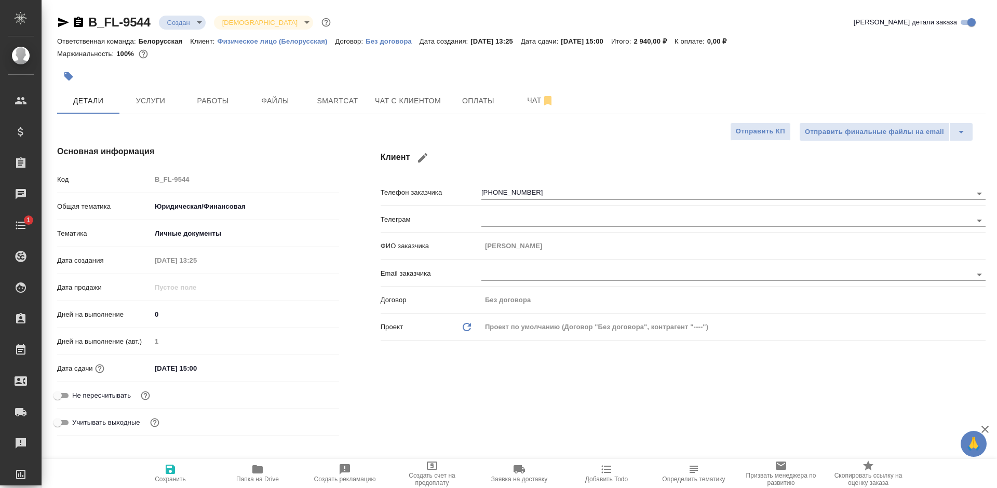
type textarea "x"
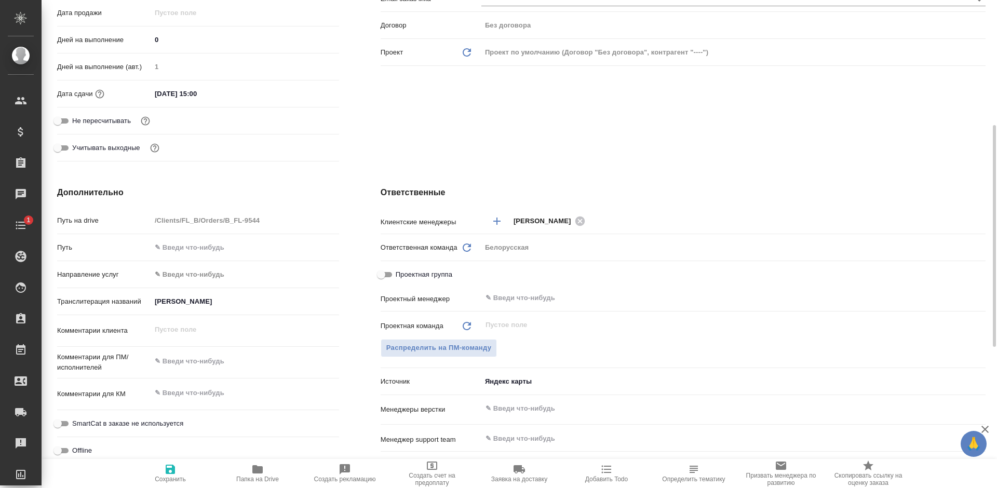
scroll to position [67, 0]
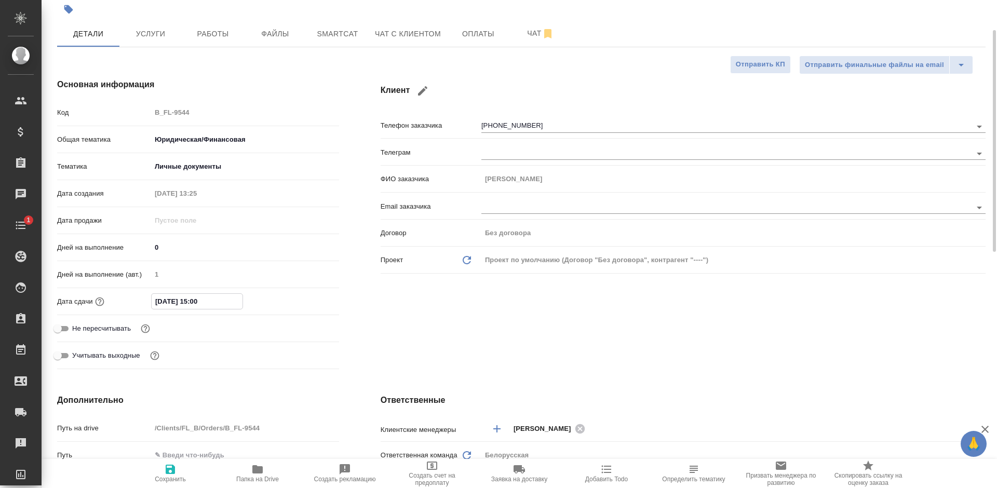
click at [237, 302] on input "19.08.2025 15:00" at bounding box center [197, 301] width 91 height 15
click at [305, 298] on icon "button" at bounding box center [309, 300] width 12 height 12
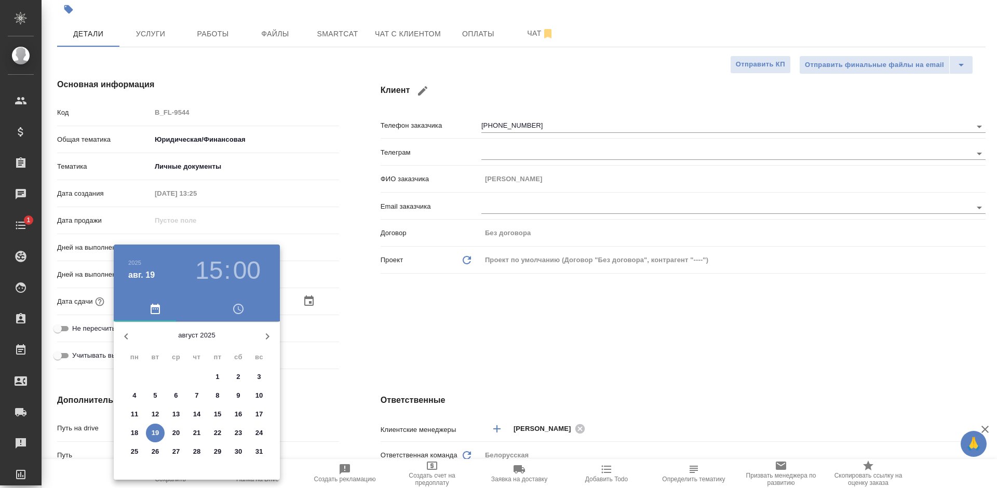
click at [210, 271] on h3 "15" at bounding box center [209, 270] width 28 height 29
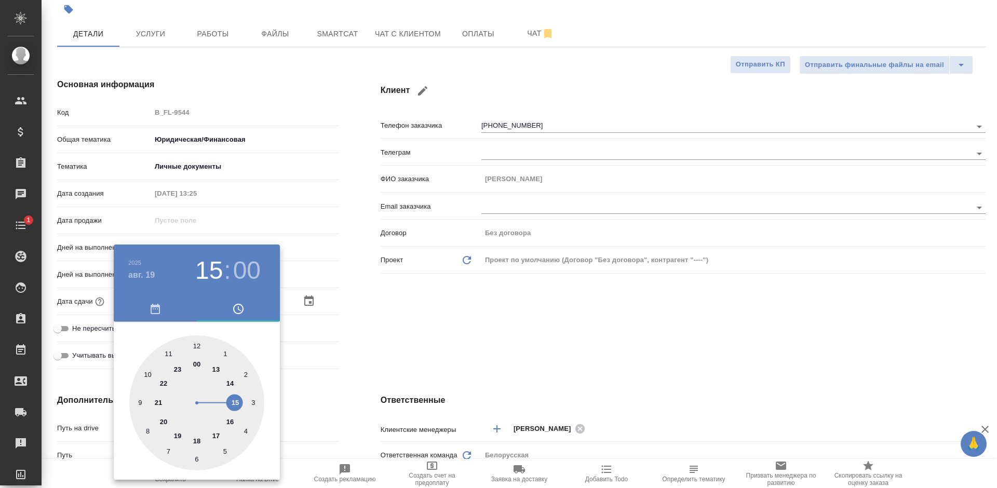
click at [226, 418] on div at bounding box center [196, 402] width 135 height 135
type input "19.08.2025 16:00"
type textarea "x"
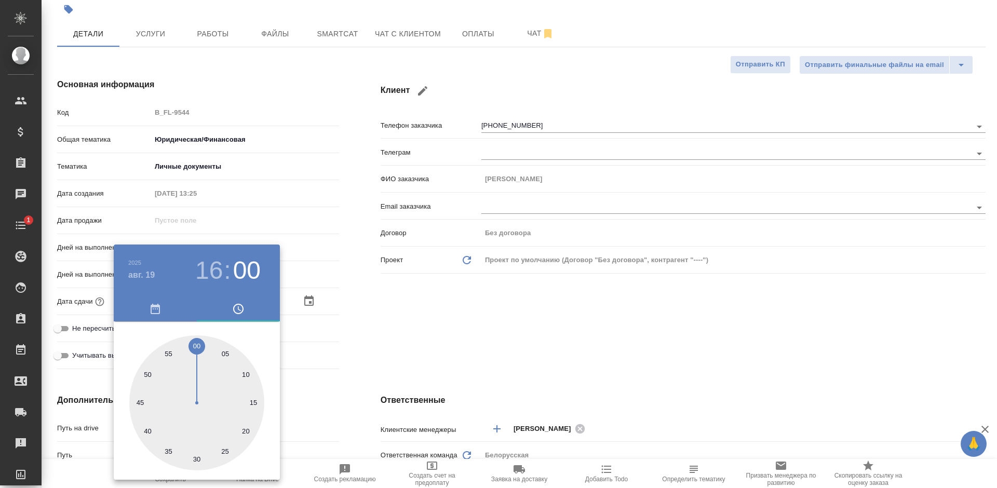
click at [349, 354] on div at bounding box center [498, 244] width 997 height 488
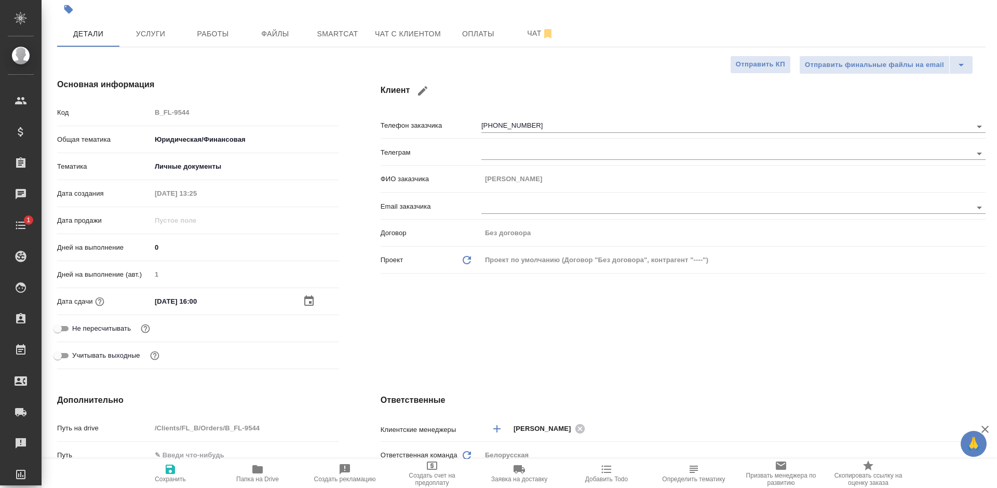
click at [169, 476] on span "Сохранить" at bounding box center [170, 478] width 31 height 7
type textarea "x"
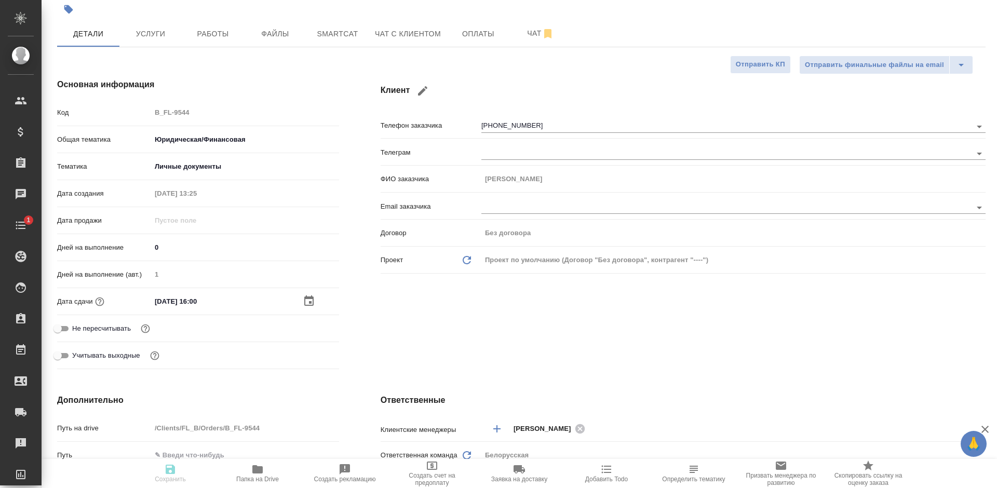
type textarea "x"
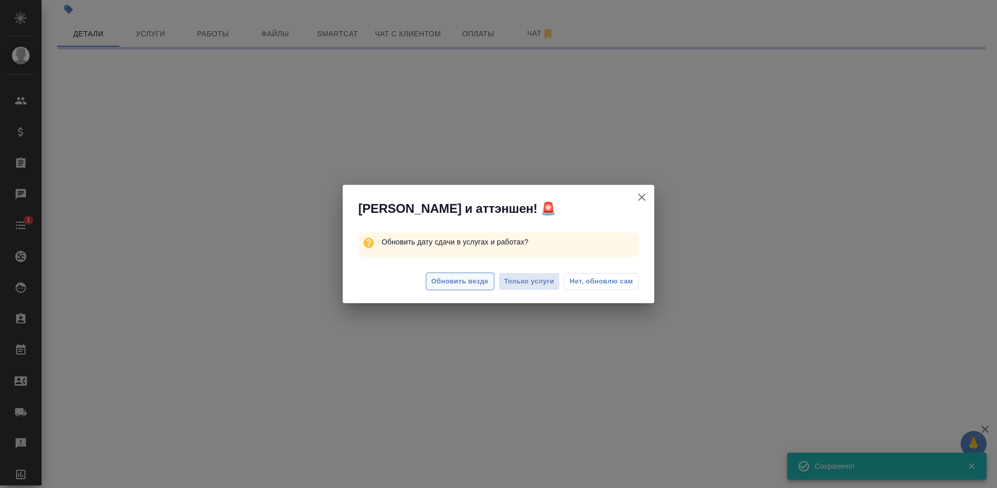
click at [467, 289] on button "Обновить везде" at bounding box center [460, 282] width 69 height 18
click at [467, 283] on span "Обновить везде" at bounding box center [459, 282] width 57 height 12
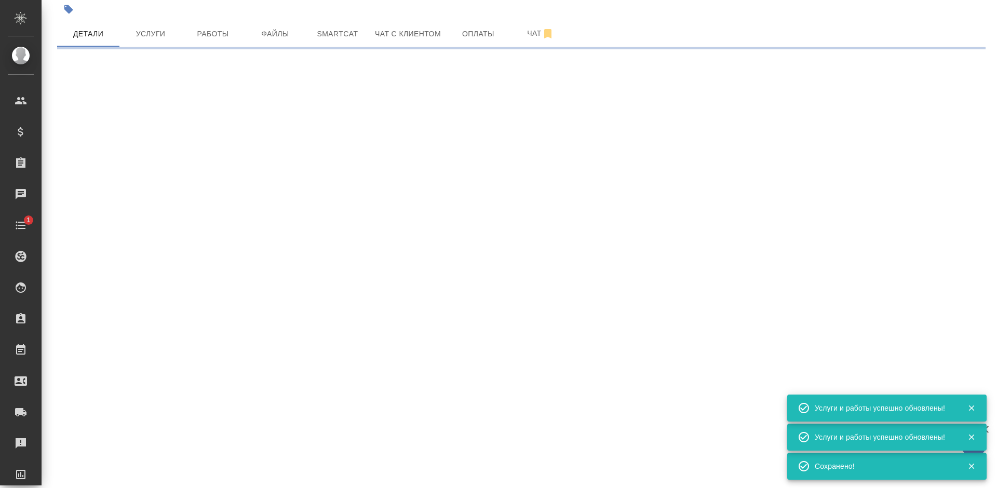
select select "RU"
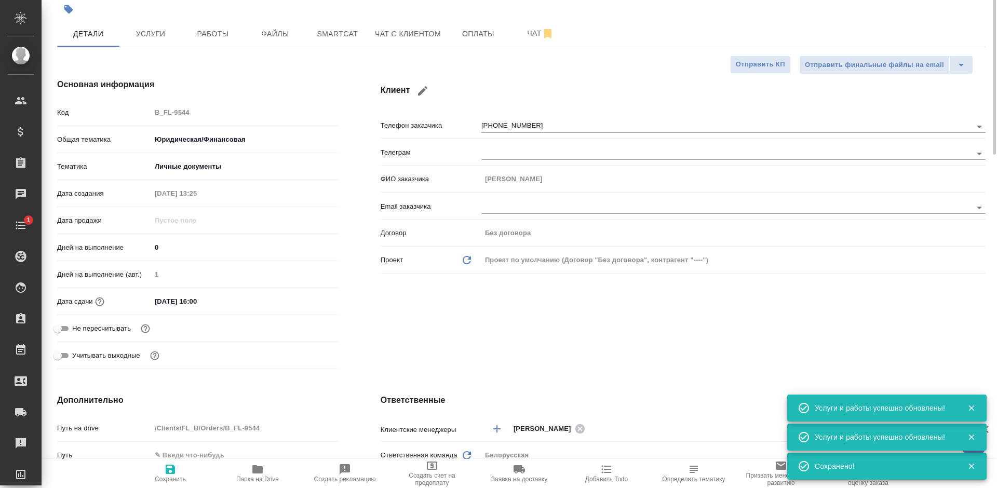
scroll to position [0, 0]
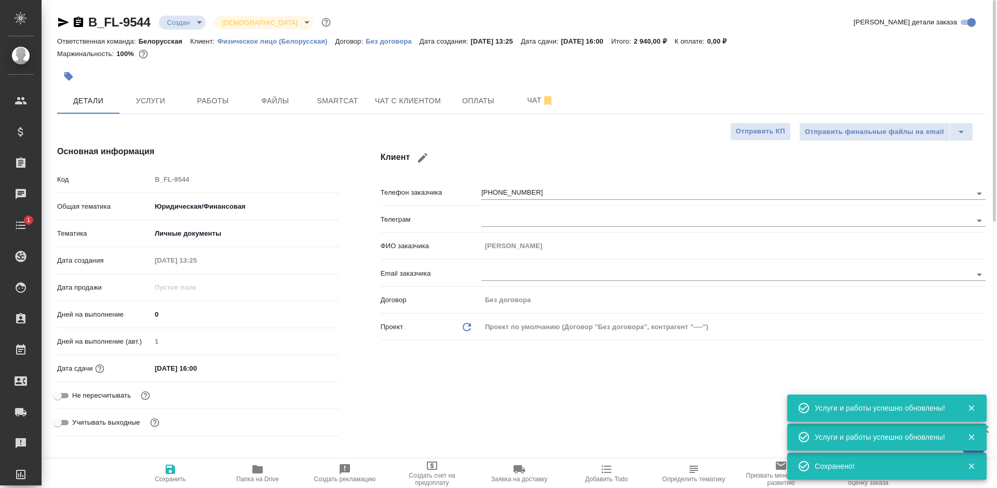
type textarea "x"
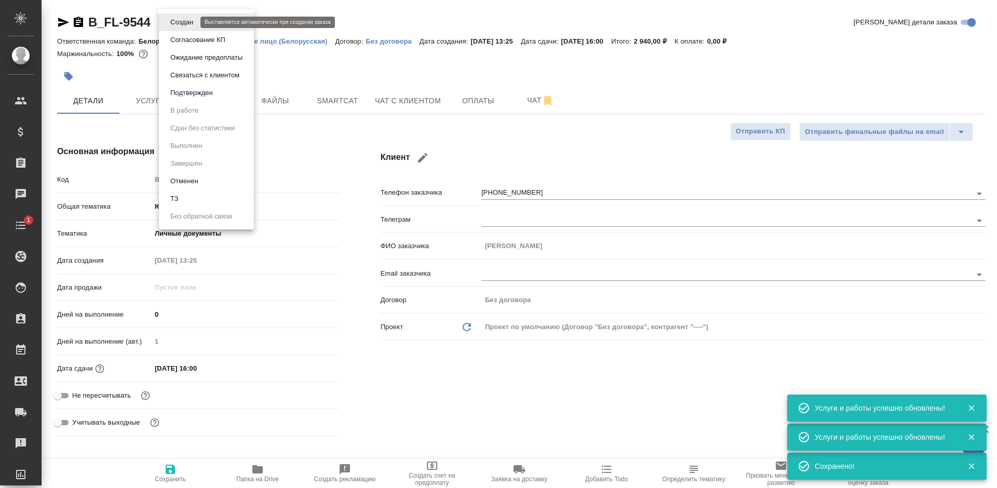
click at [180, 25] on body "🙏 .cls-1 fill:#fff; AWATERA Bogomolova Anastasiya Клиенты Спецификации Заказы 0…" at bounding box center [498, 244] width 997 height 488
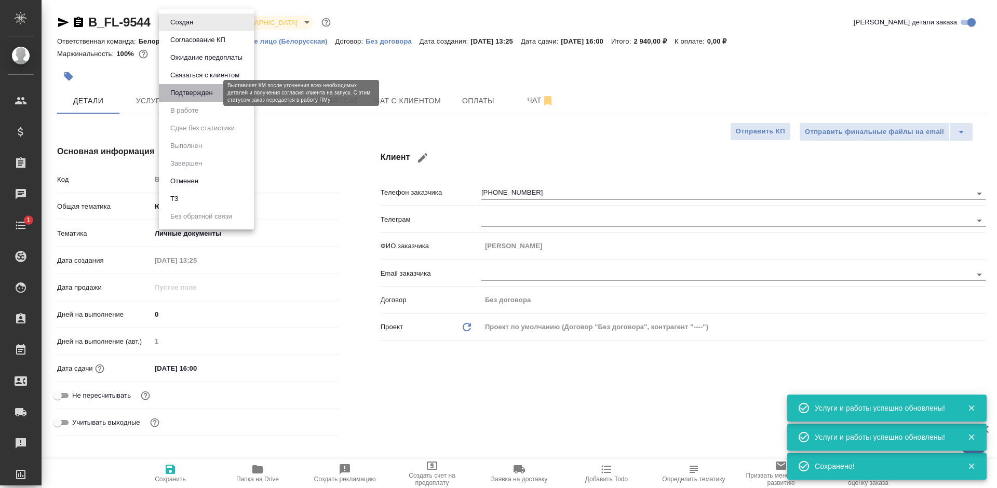
click at [196, 95] on button "Подтвержден" at bounding box center [191, 92] width 49 height 11
type textarea "x"
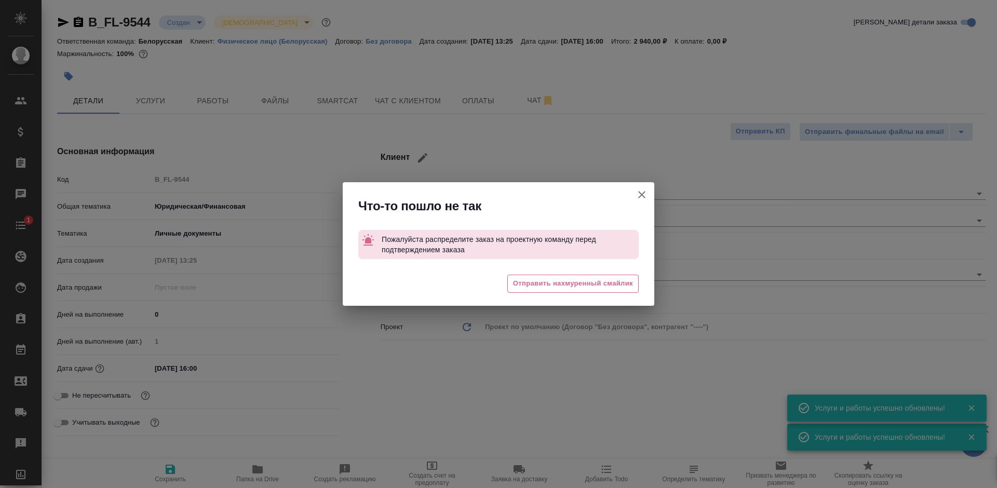
click at [640, 192] on icon "button" at bounding box center [641, 194] width 7 height 7
type textarea "x"
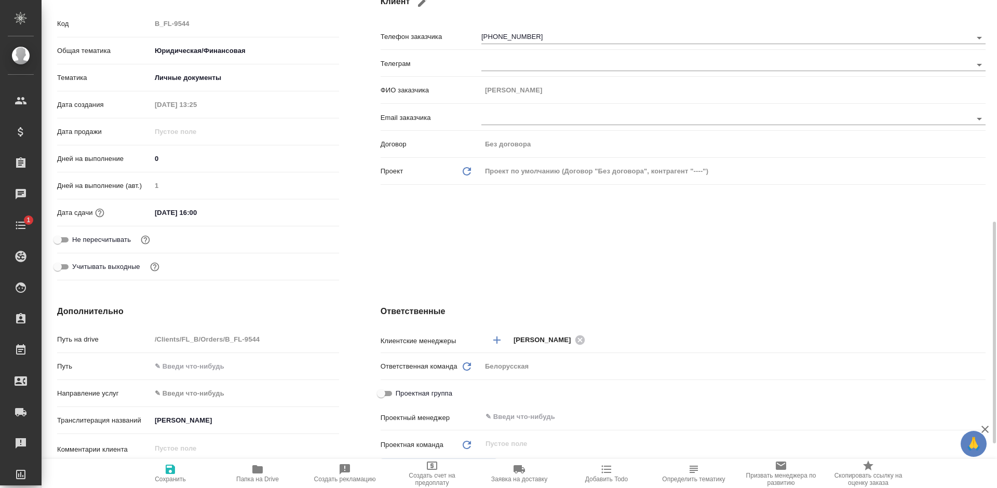
scroll to position [260, 0]
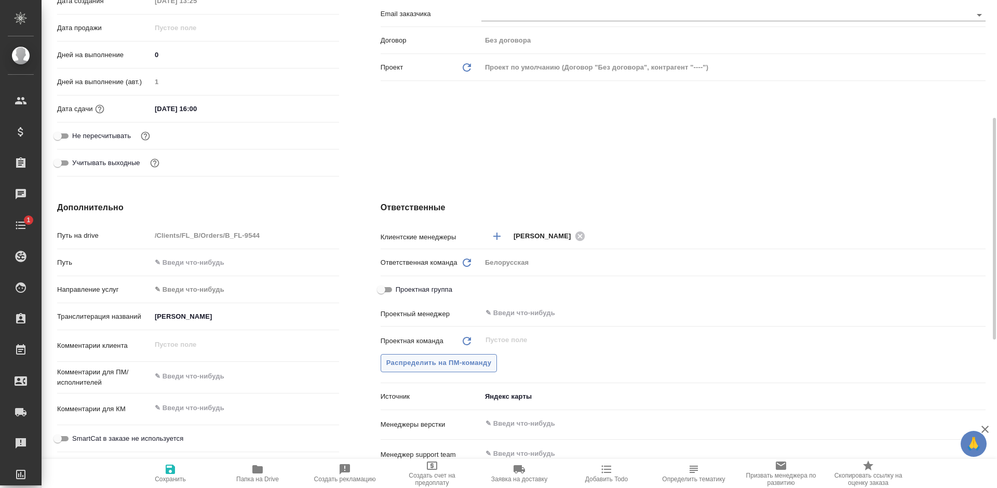
click at [460, 366] on span "Распределить на ПМ-команду" at bounding box center [438, 363] width 105 height 12
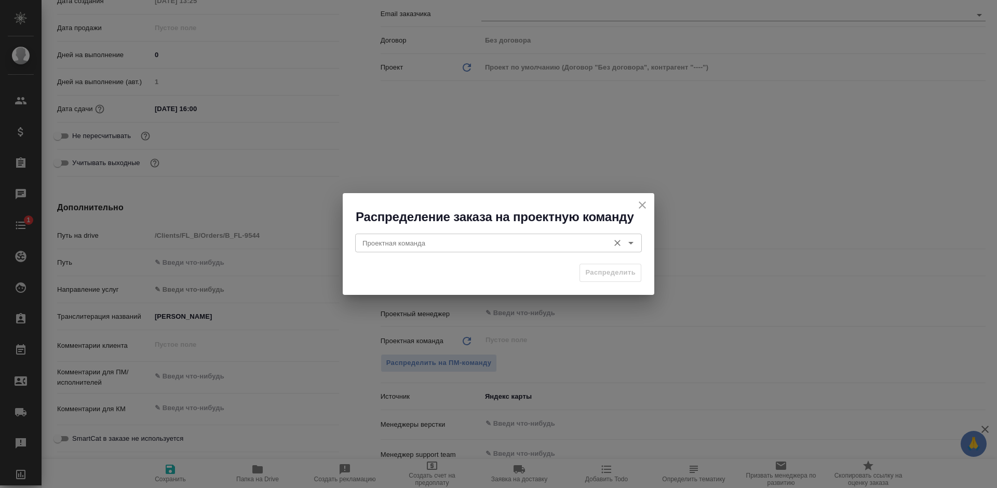
click at [493, 245] on input "Проектная команда" at bounding box center [481, 243] width 246 height 12
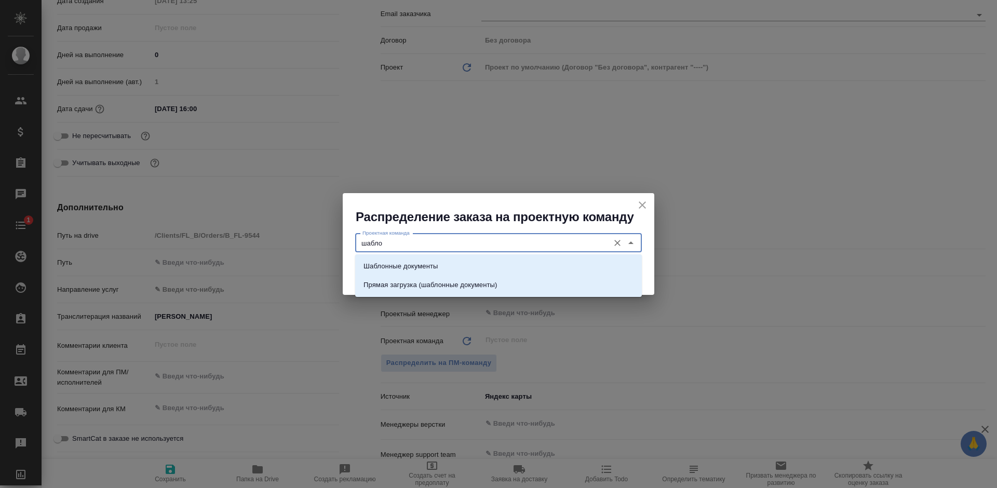
click at [488, 266] on li "Шаблонные документы" at bounding box center [498, 266] width 287 height 19
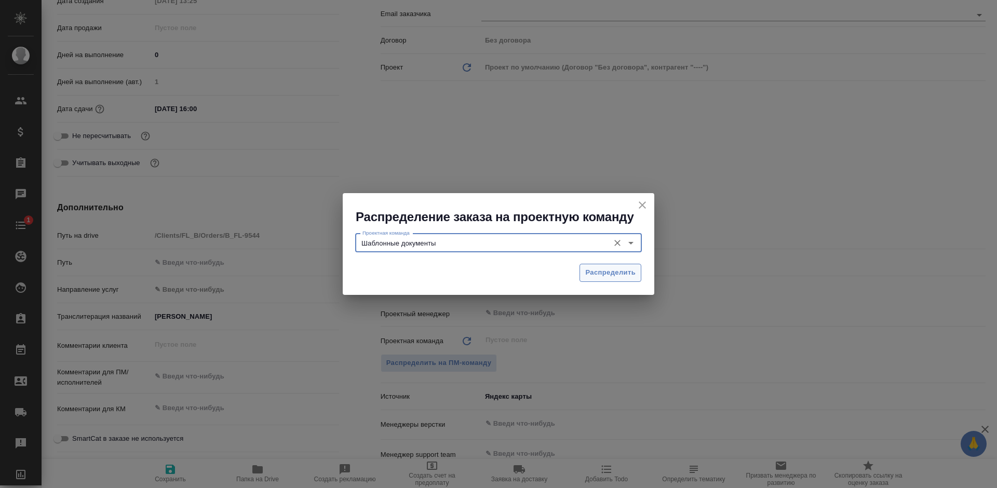
type input "Шаблонные документы"
click at [582, 266] on button "Распределить" at bounding box center [610, 273] width 62 height 18
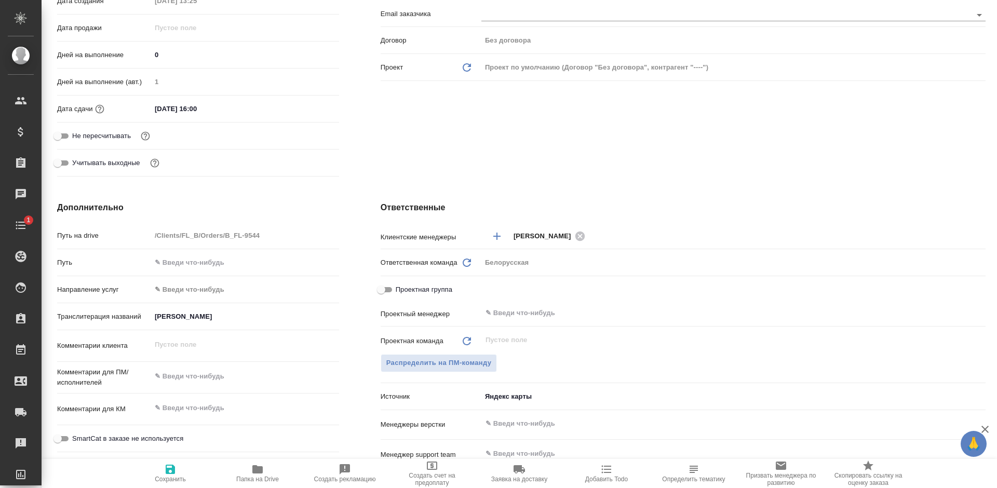
type textarea "x"
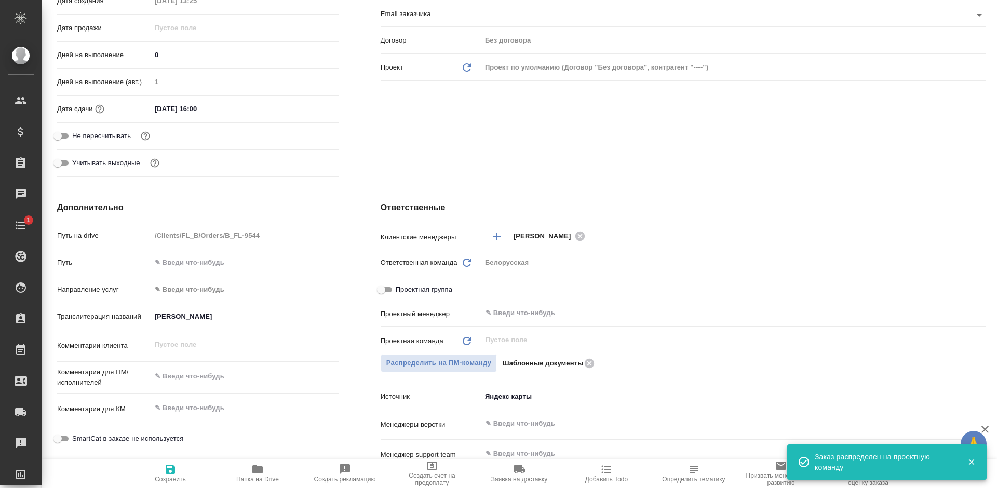
click at [184, 475] on span "Сохранить" at bounding box center [170, 473] width 75 height 20
type textarea "x"
click at [184, 475] on span "Сохранить" at bounding box center [170, 473] width 75 height 20
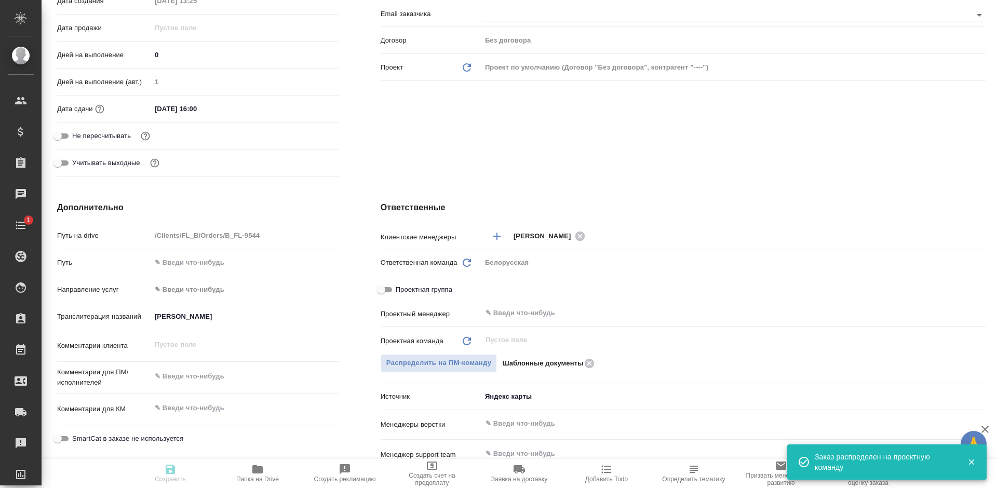
type textarea "x"
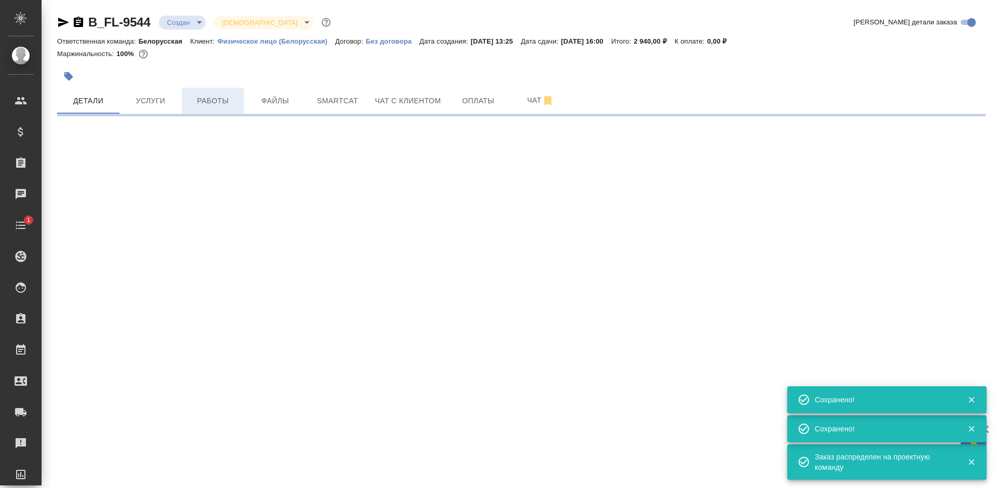
scroll to position [0, 0]
click at [176, 22] on body "🙏 .cls-1 fill:#fff; AWATERA Bogomolova Anastasiya Клиенты Спецификации Заказы 0…" at bounding box center [498, 244] width 997 height 488
select select "RU"
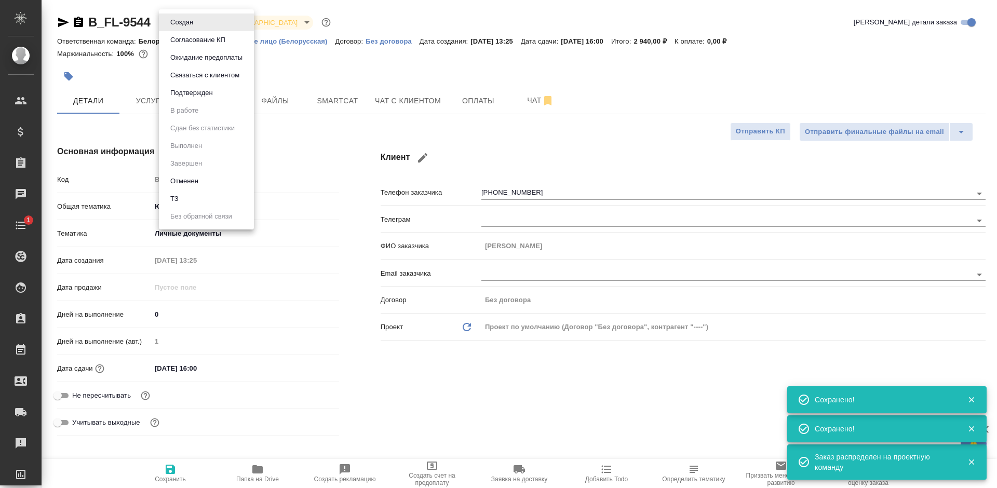
click at [196, 28] on button "Подтвержден" at bounding box center [181, 22] width 29 height 11
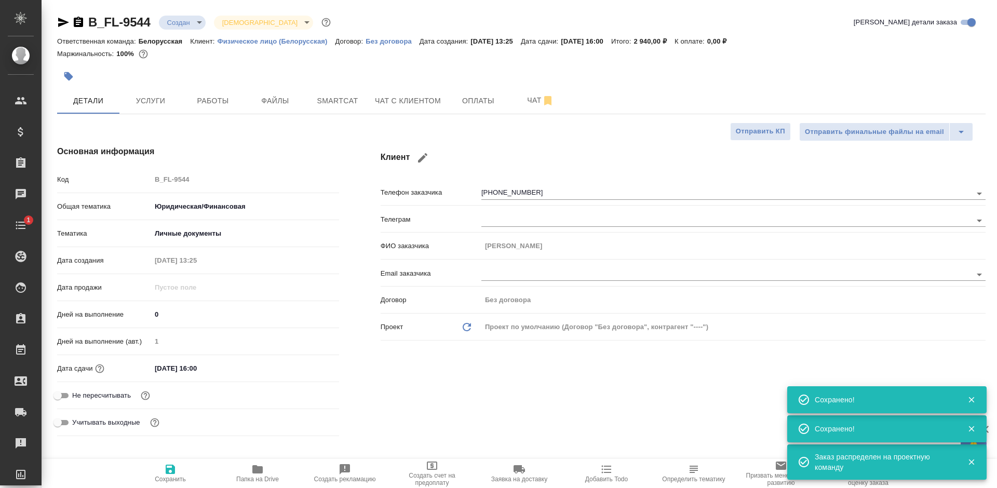
type textarea "x"
click at [187, 25] on button "Подтвержден" at bounding box center [176, 22] width 22 height 6
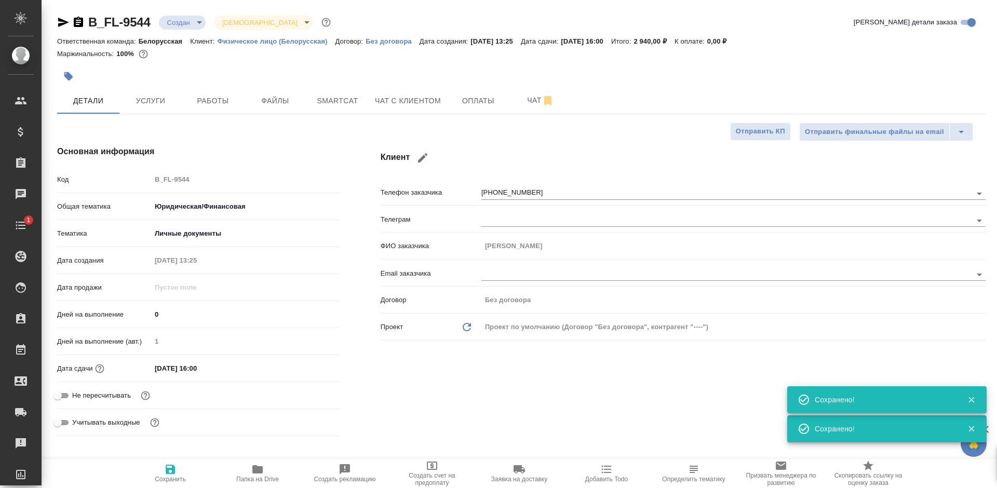
click at [62, 25] on icon "button" at bounding box center [63, 22] width 11 height 9
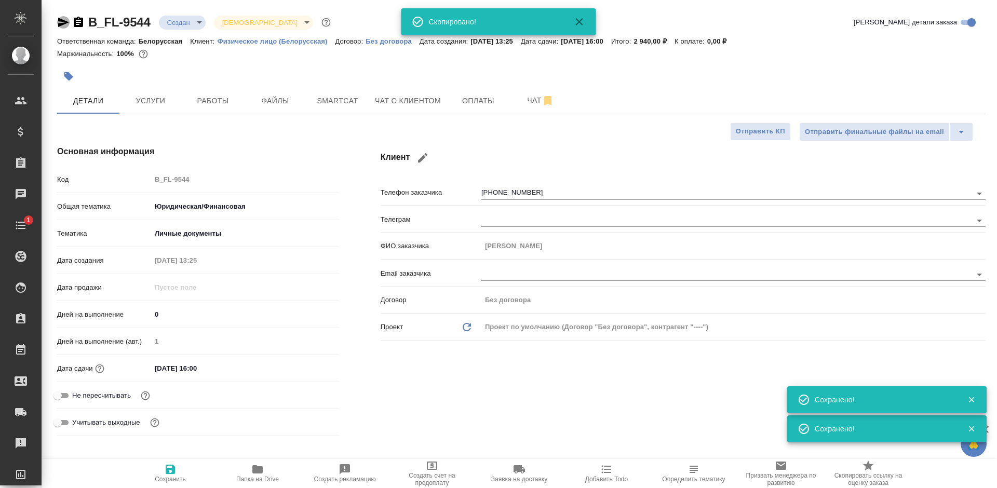
click at [62, 25] on icon "button" at bounding box center [63, 22] width 11 height 9
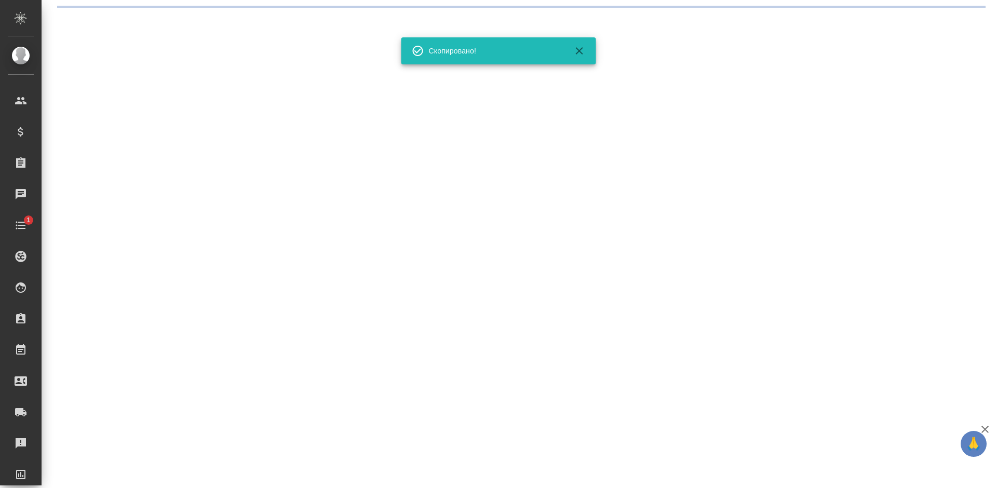
click at [187, 21] on div ".cls-1 fill:#fff; AWATERA Bogomolova Anastasiya Клиенты Спецификации Заказы 0 Ч…" at bounding box center [498, 244] width 997 height 488
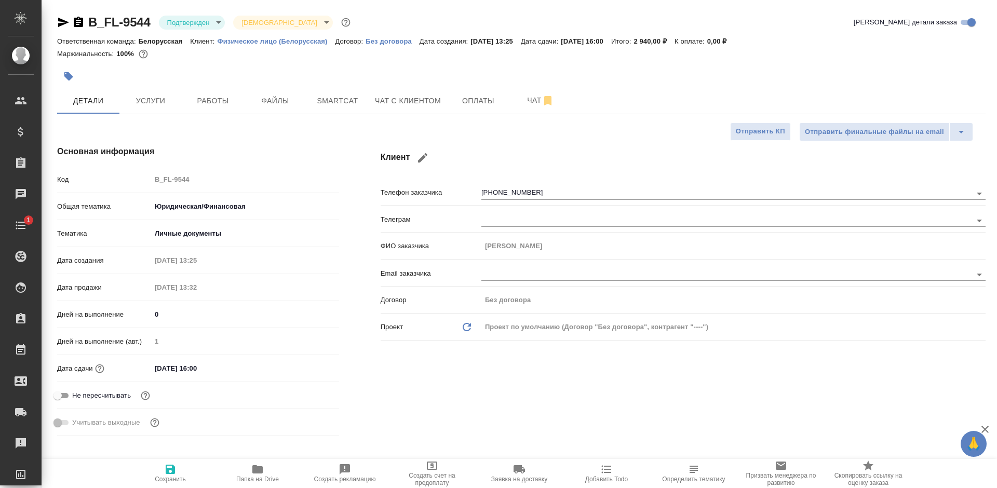
click at [584, 65] on div at bounding box center [366, 76] width 619 height 23
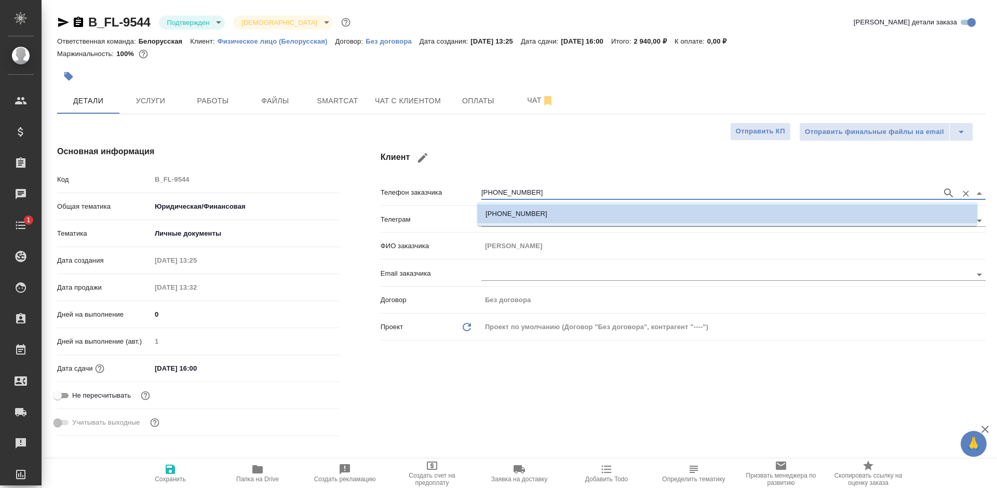
drag, startPoint x: 529, startPoint y: 188, endPoint x: 458, endPoint y: 190, distance: 71.1
click at [458, 190] on div "Телефон заказчика +79264564134" at bounding box center [682, 192] width 605 height 18
click at [657, 111] on div "Детали Услуги Работы Файлы Smartcat Чат с клиентом Оплаты Чат" at bounding box center [521, 101] width 928 height 26
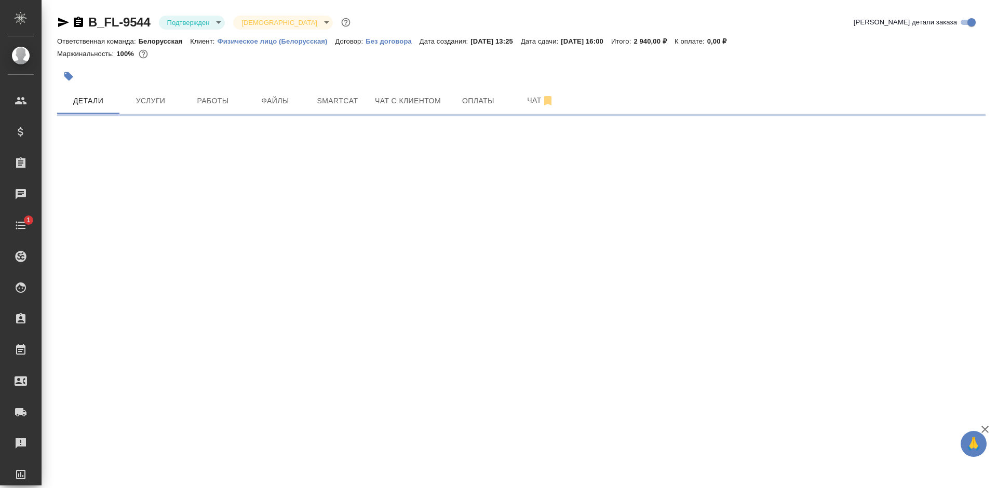
select select "RU"
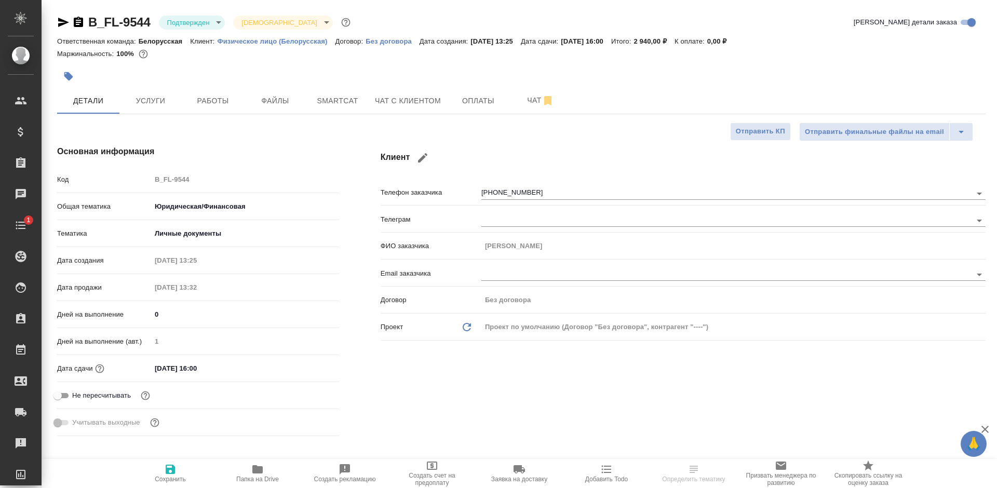
type textarea "x"
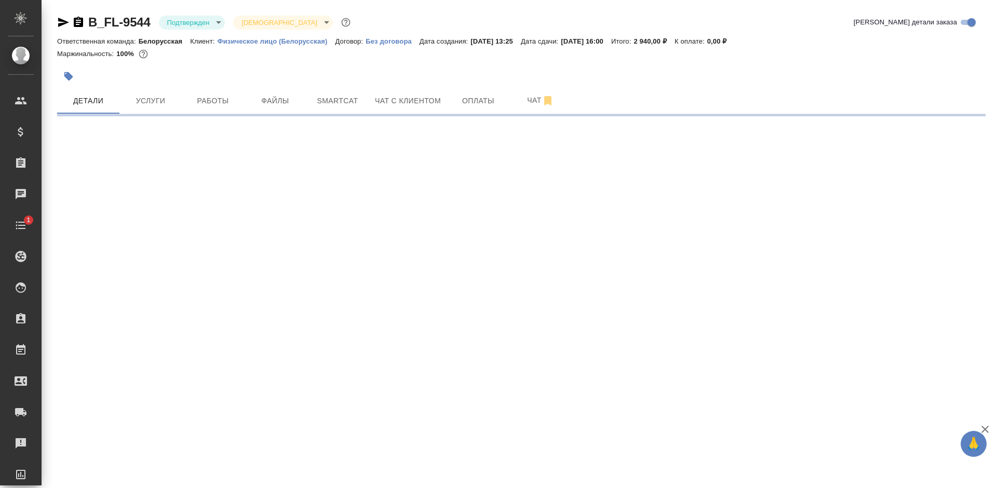
select select "RU"
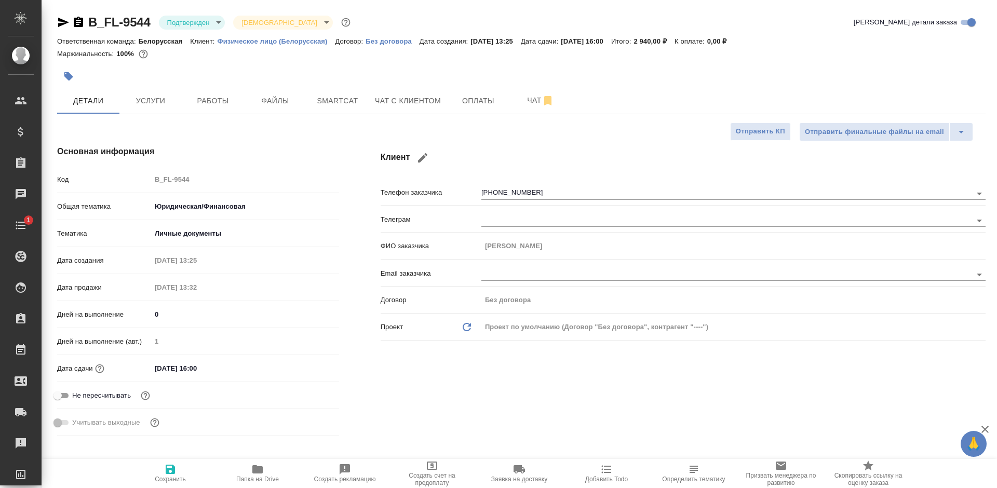
type textarea "x"
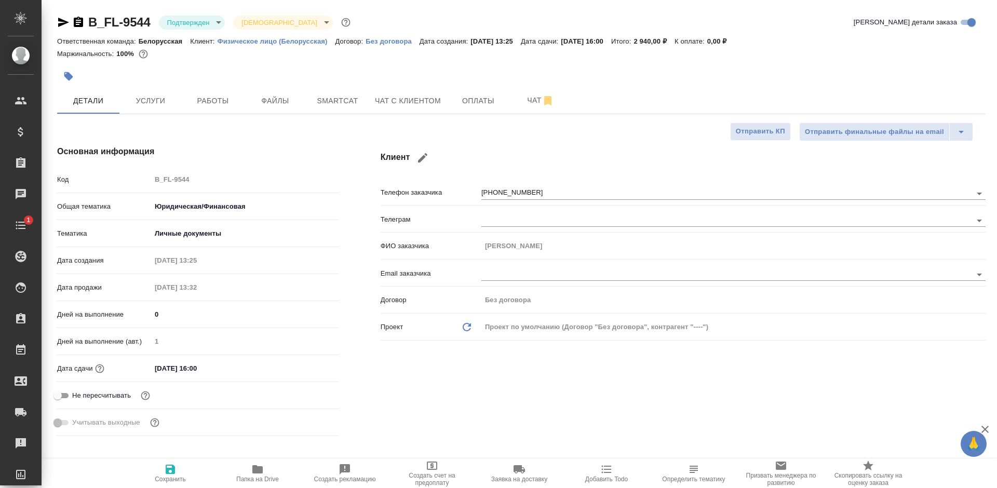
type textarea "x"
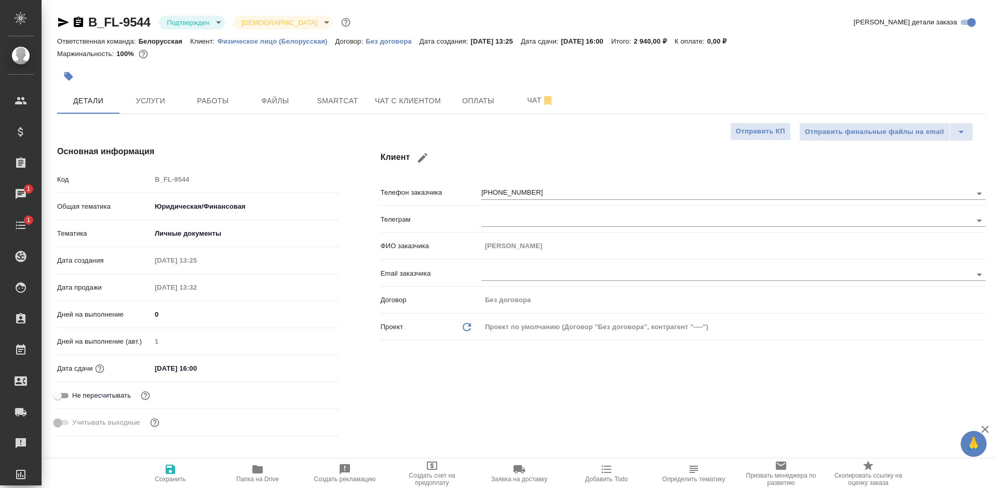
type textarea "x"
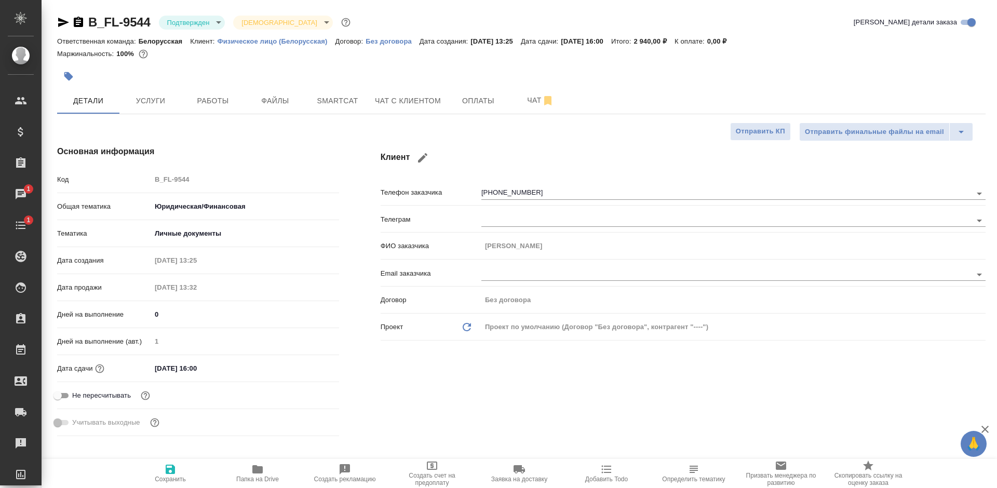
type textarea "x"
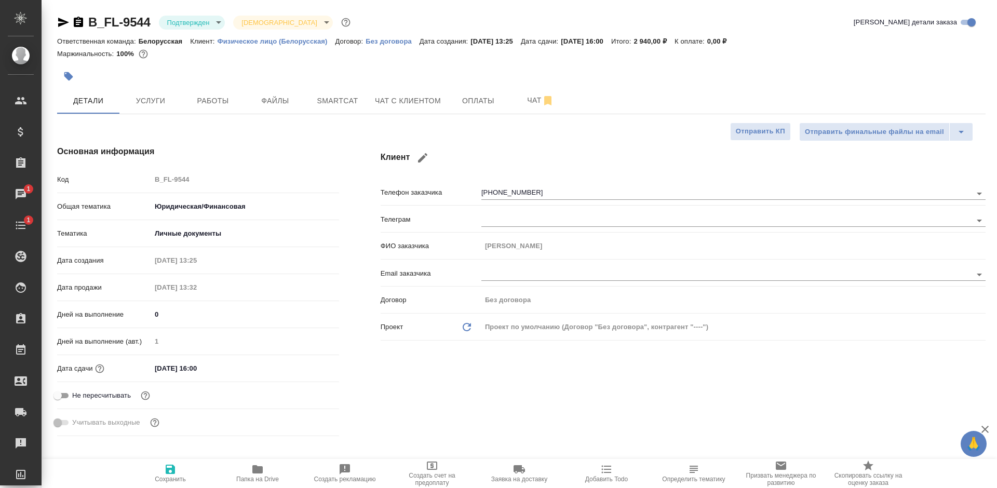
type textarea "x"
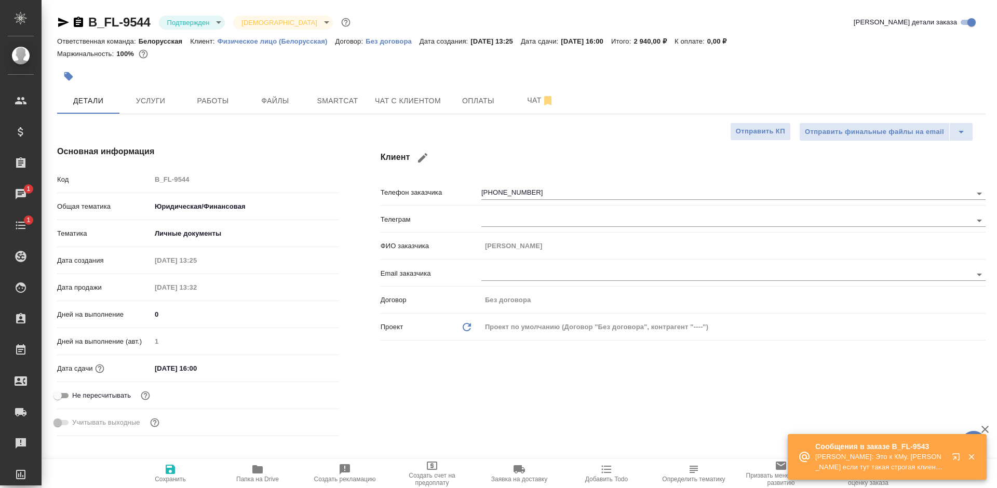
click at [872, 460] on p "Matveeva Anastasia: Это к КМу. Богомолова Анастасия если тут такая строгая клие…" at bounding box center [880, 462] width 130 height 21
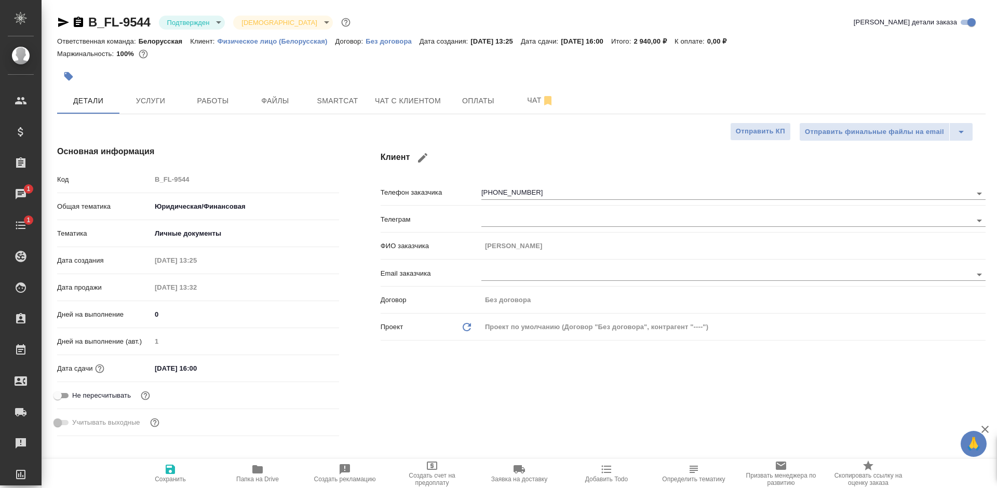
type textarea "x"
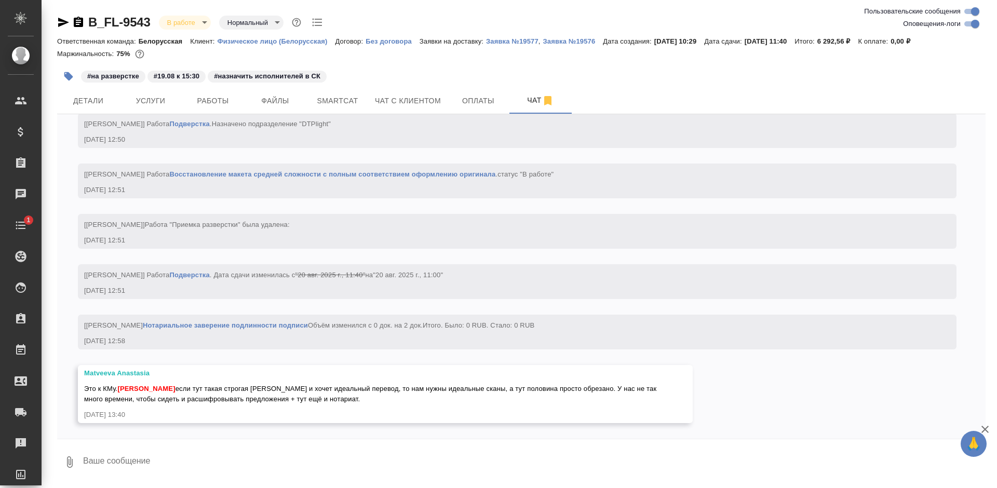
scroll to position [3864, 0]
click at [149, 458] on textarea at bounding box center [533, 461] width 903 height 35
type textarea "R"
type textarea "К сожалению, нет возможности запросить другие сканы"
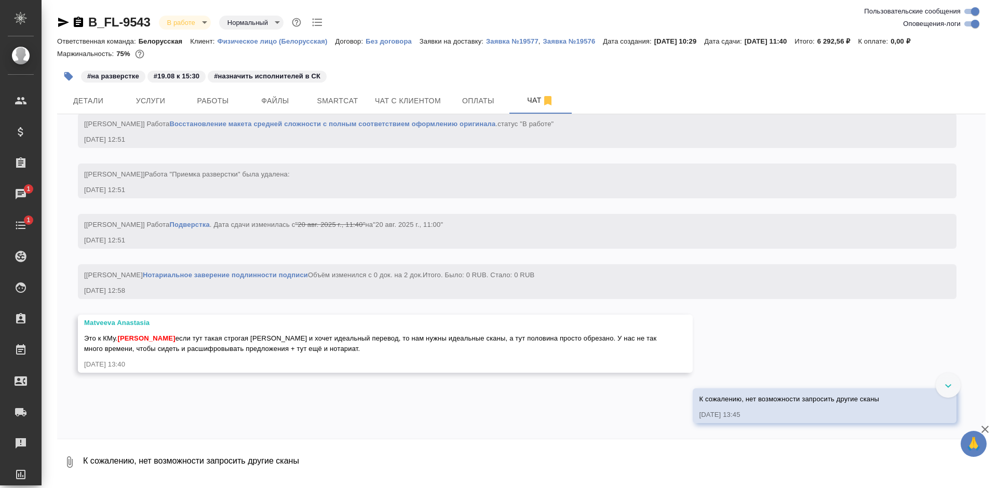
scroll to position [3914, 0]
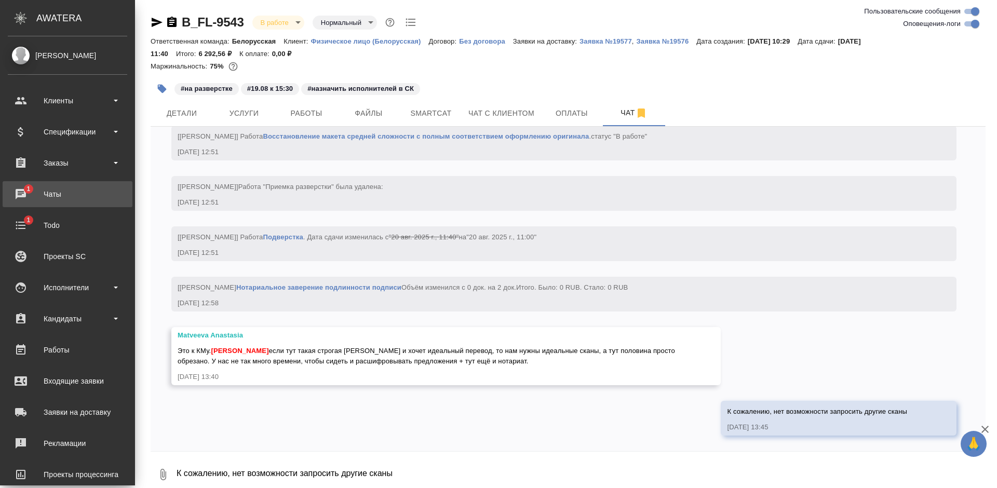
click at [23, 189] on div "Чаты" at bounding box center [67, 194] width 119 height 16
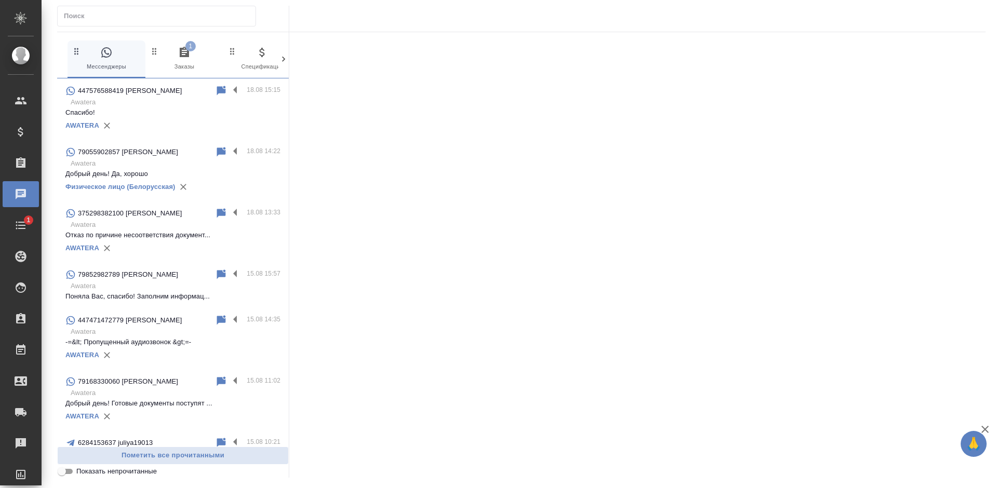
drag, startPoint x: 182, startPoint y: 49, endPoint x: 188, endPoint y: 85, distance: 35.9
click at [182, 49] on icon "button" at bounding box center [184, 52] width 9 height 10
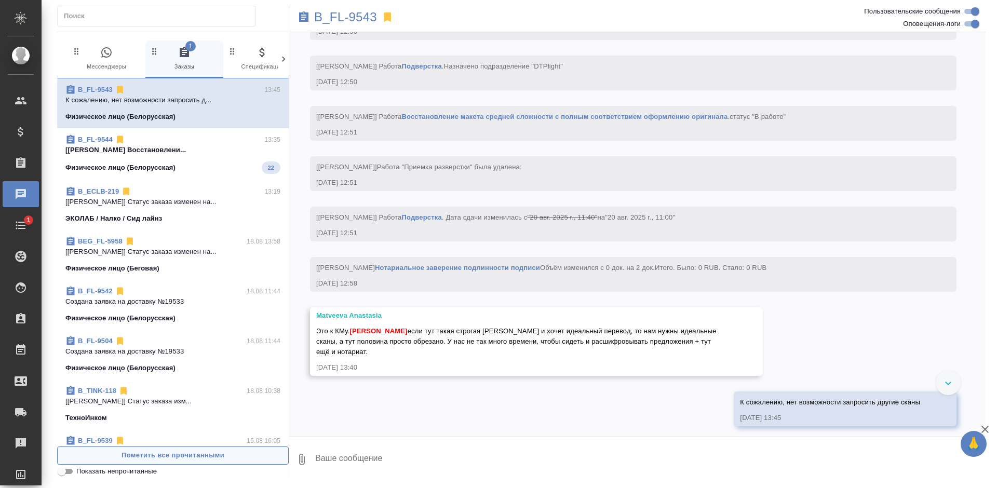
scroll to position [3897, 0]
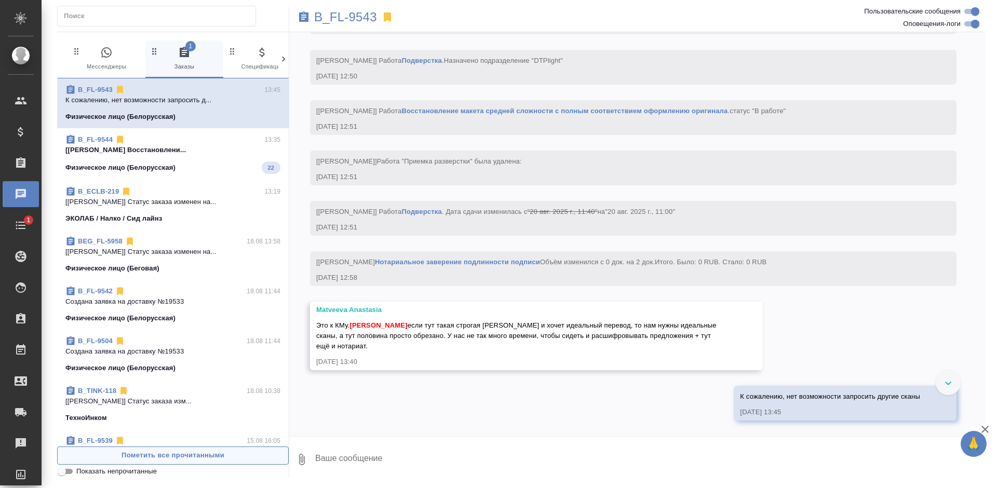
click at [171, 453] on span "Пометить все прочитанными" at bounding box center [173, 456] width 220 height 12
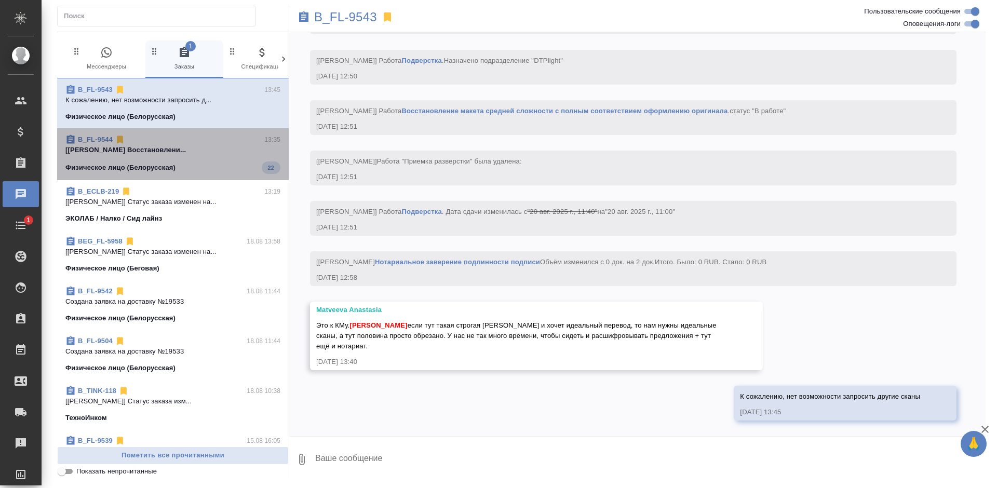
click at [183, 157] on span "B_FL-9544 13:35 [Васильева Наталья] Работа Восстановлени... Физическое лицо (Бе…" at bounding box center [172, 153] width 215 height 39
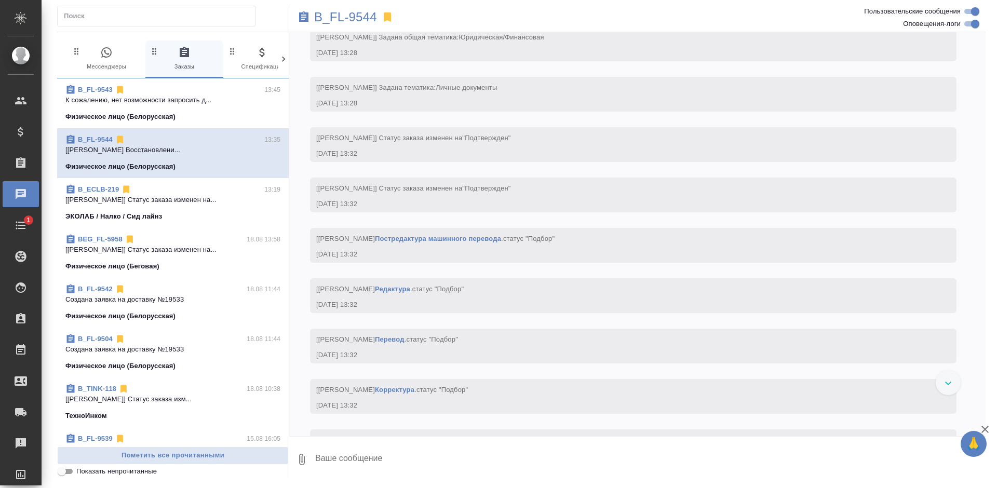
scroll to position [23, 0]
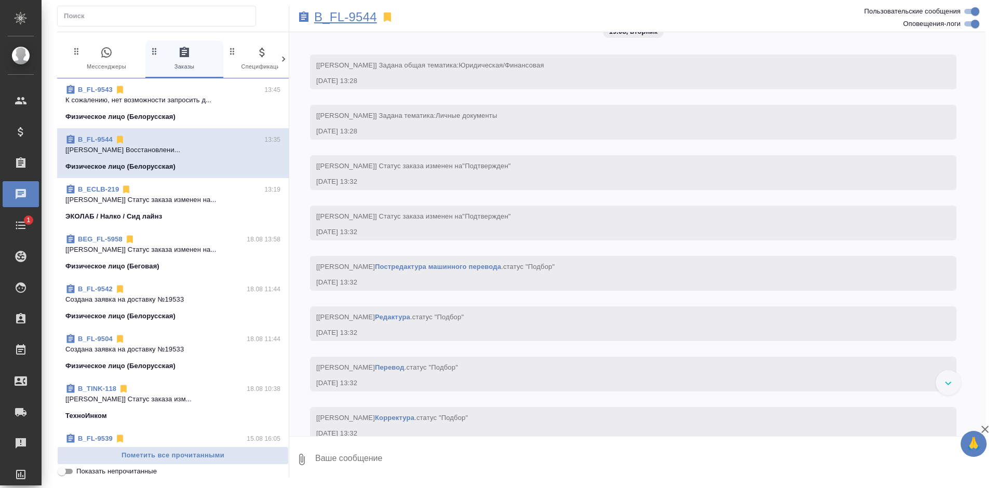
click at [332, 20] on p "B_FL-9544" at bounding box center [345, 17] width 63 height 10
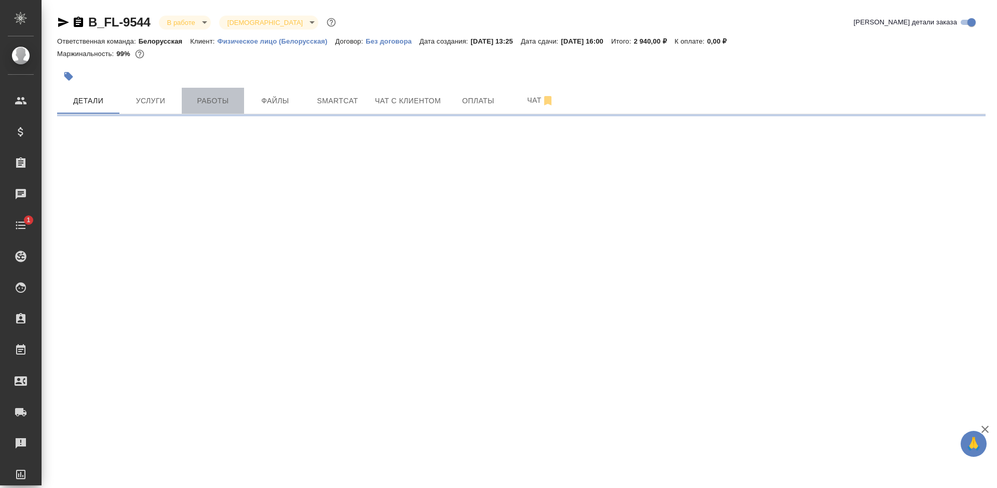
click at [213, 105] on span "Работы" at bounding box center [213, 100] width 50 height 13
click at [213, 104] on span "Работы" at bounding box center [213, 100] width 50 height 13
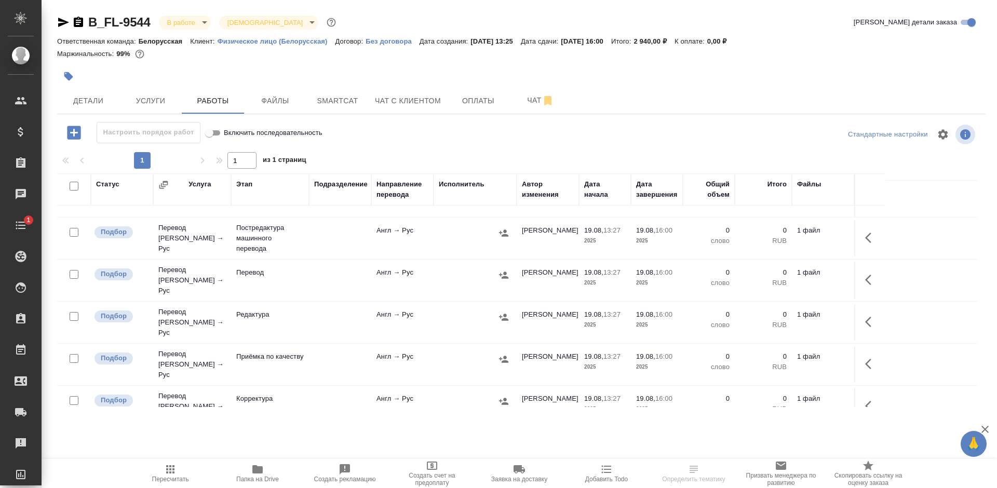
scroll to position [183, 0]
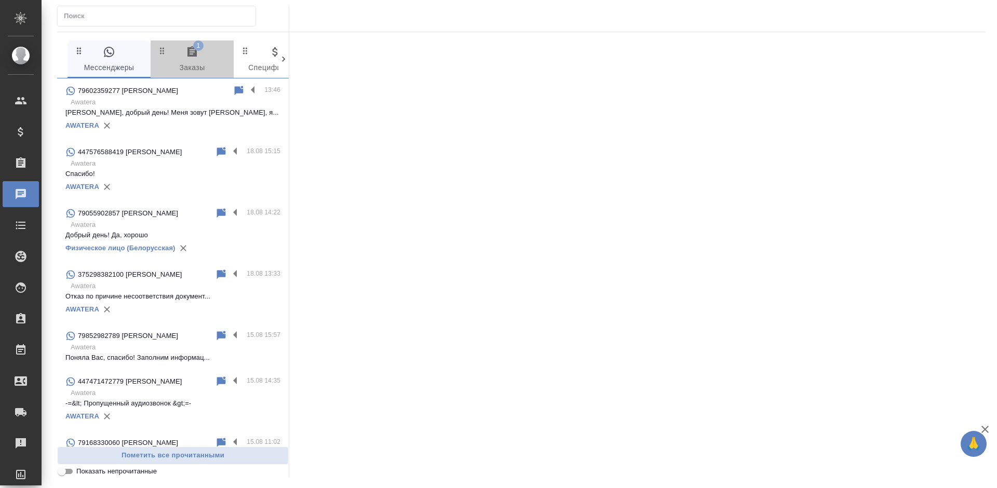
click at [188, 69] on span "1 Заказы" at bounding box center [192, 60] width 71 height 29
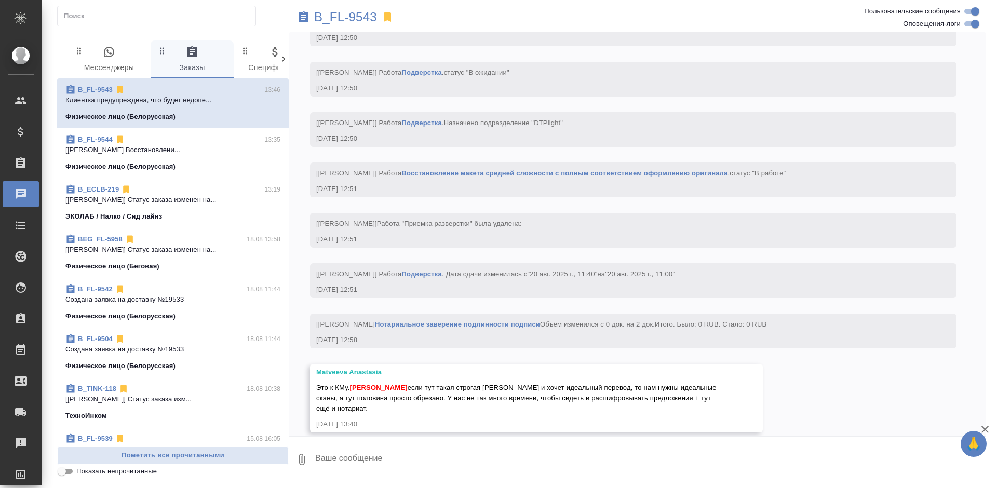
scroll to position [3981, 0]
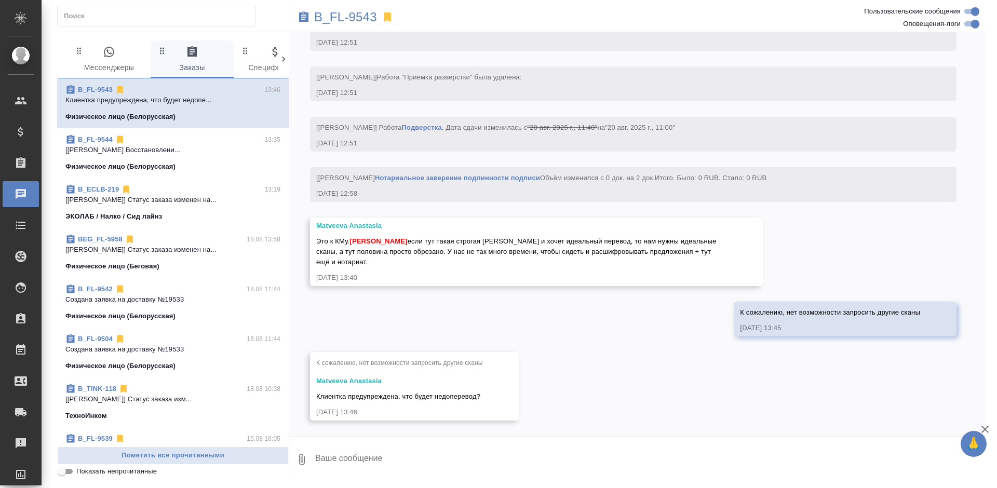
click at [353, 459] on textarea at bounding box center [649, 459] width 671 height 35
type textarea "Y"
type textarea "Нет, то, что будет недопереведено вставим потом тогда"
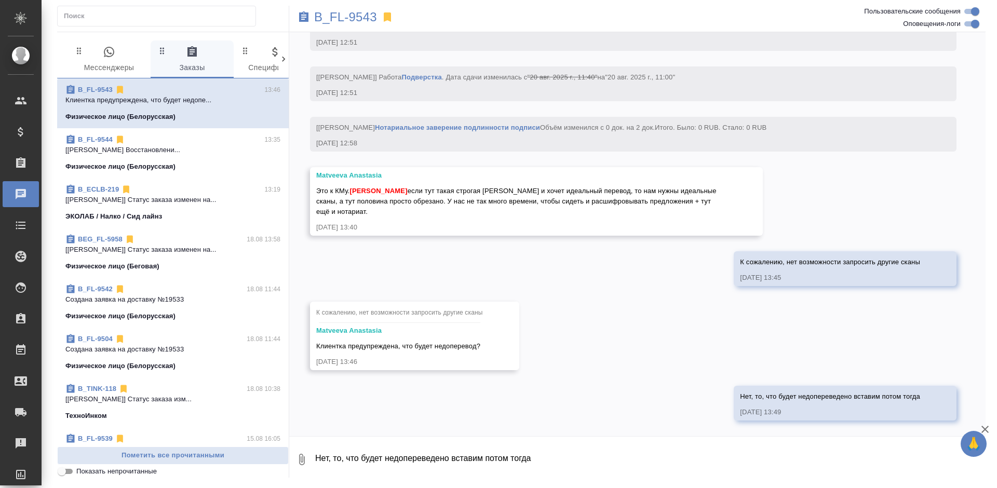
scroll to position [4032, 0]
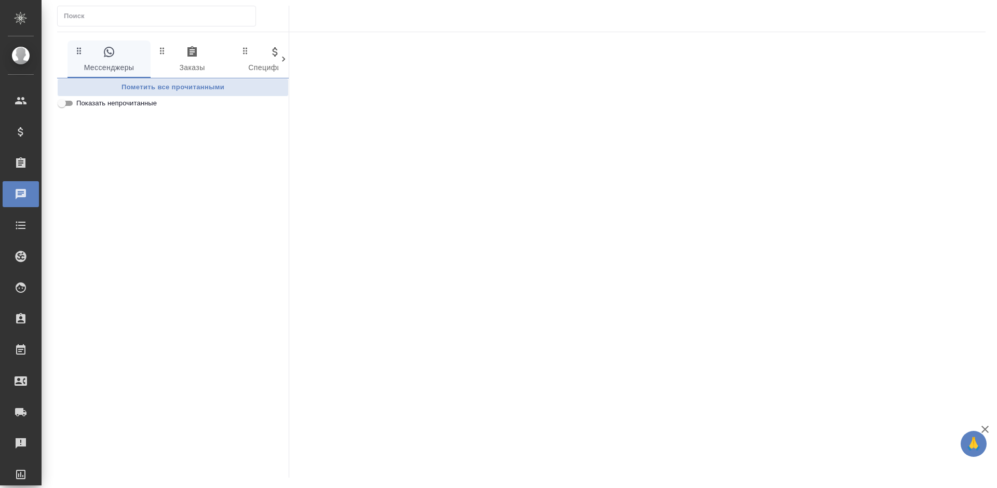
click at [191, 63] on span "0 Заказы" at bounding box center [192, 60] width 71 height 29
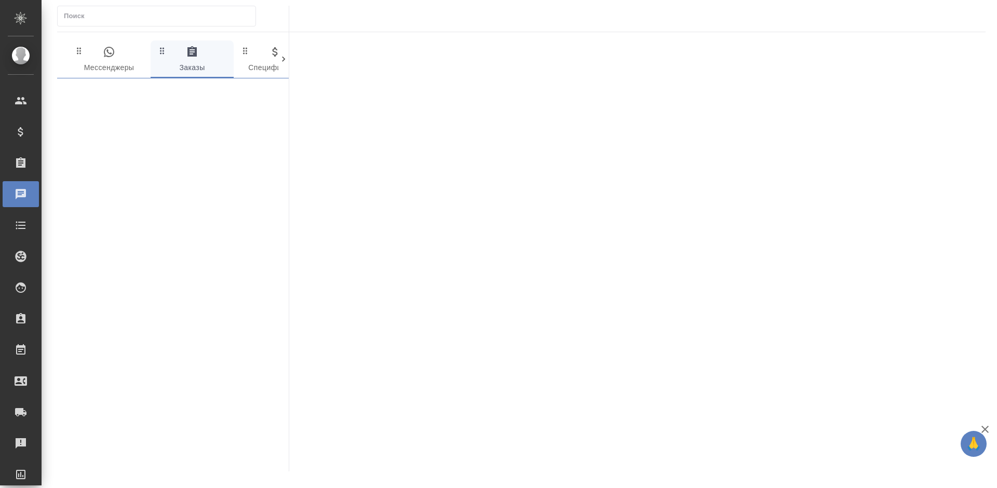
click at [191, 63] on span "0 Заказы" at bounding box center [192, 60] width 71 height 29
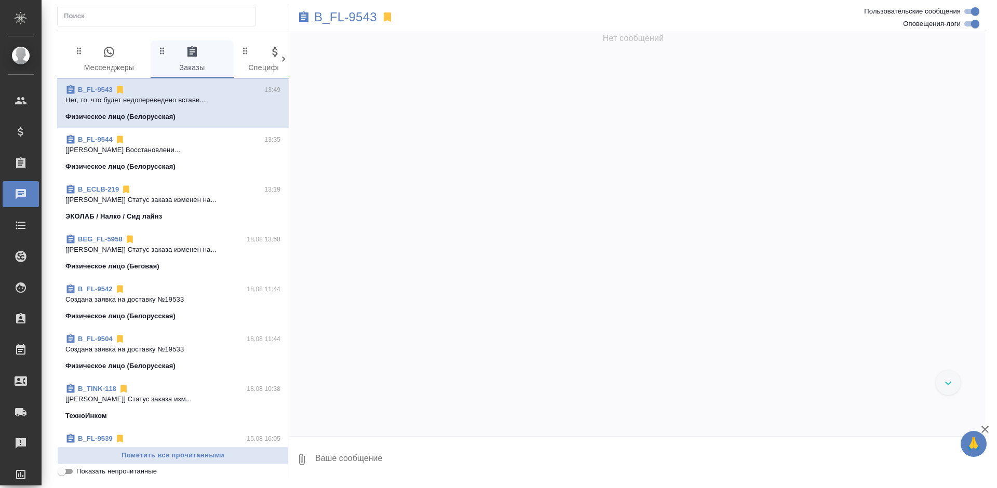
click at [343, 453] on textarea at bounding box center [649, 459] width 671 height 35
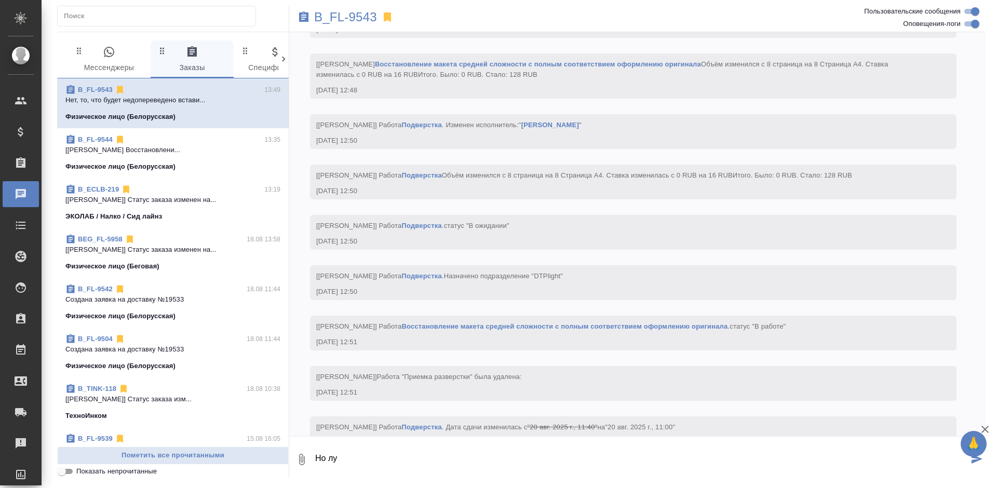
scroll to position [4032, 0]
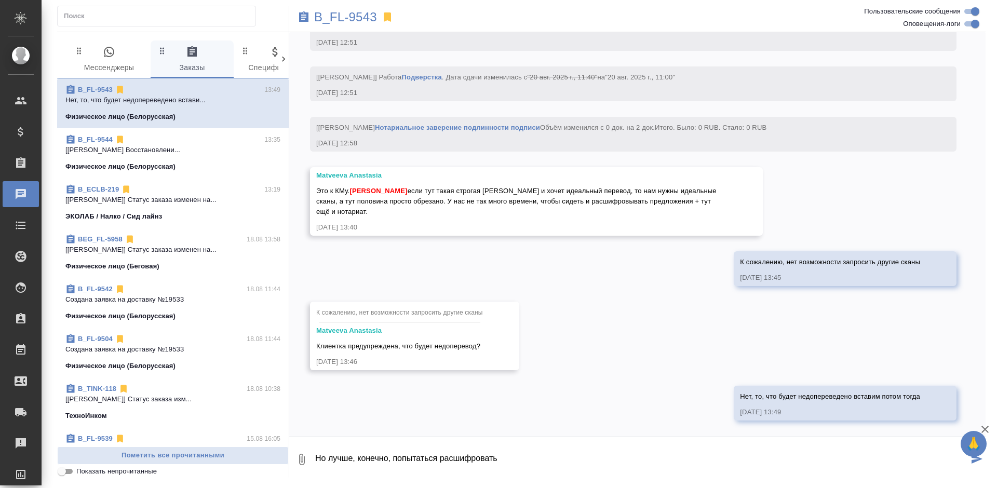
type textarea "Но лучше, конечно, попытаться расшифровать"
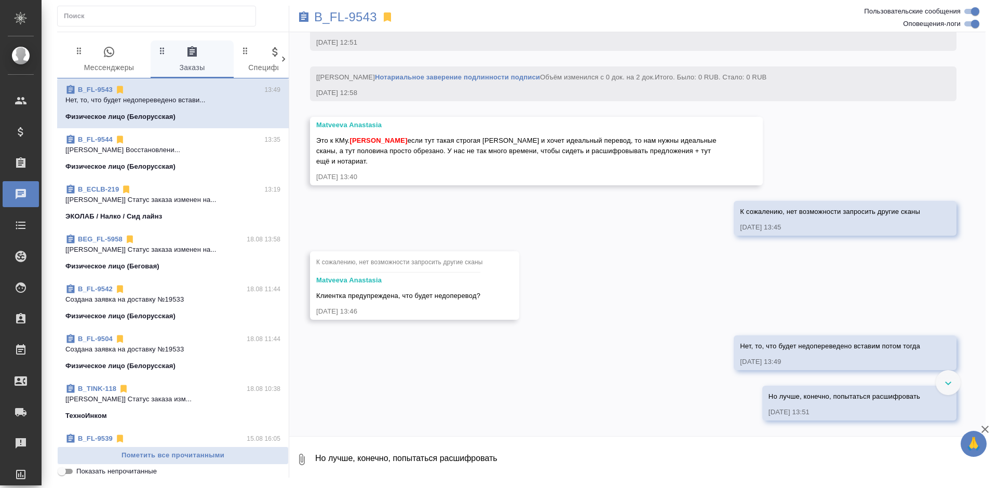
scroll to position [4082, 0]
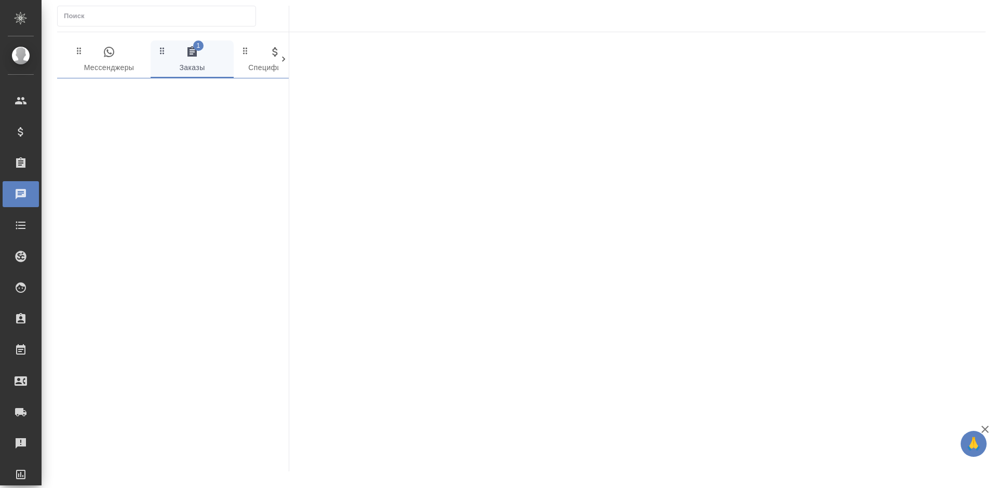
click at [196, 56] on icon "button" at bounding box center [191, 51] width 9 height 10
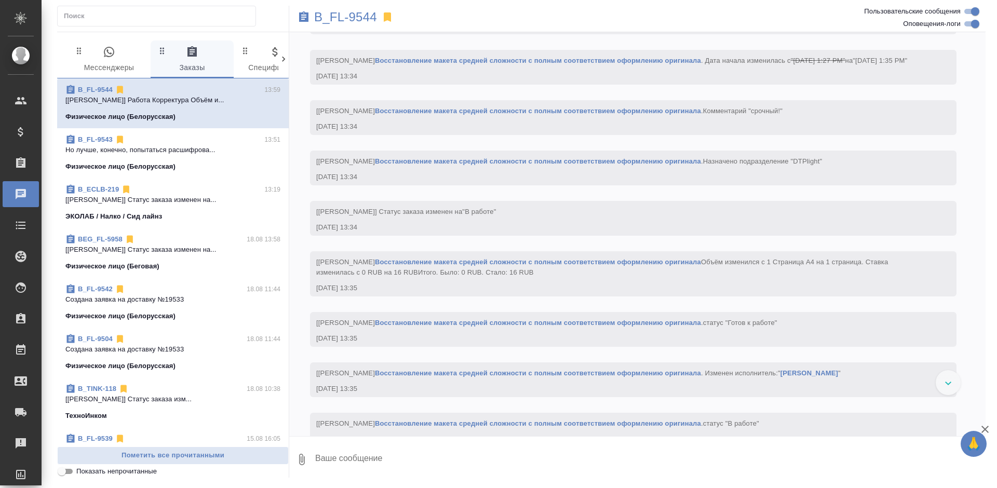
scroll to position [1396, 0]
click at [342, 19] on p "B_FL-9544" at bounding box center [345, 17] width 63 height 10
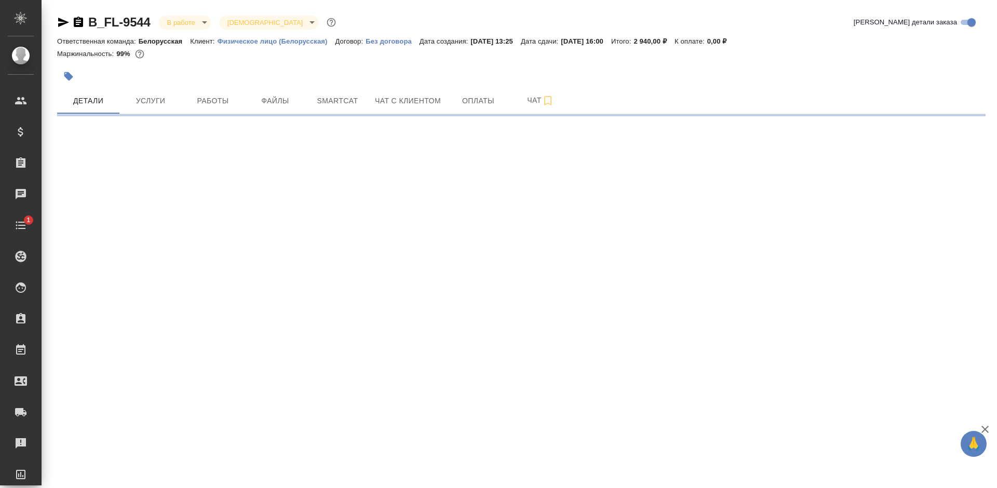
select select "RU"
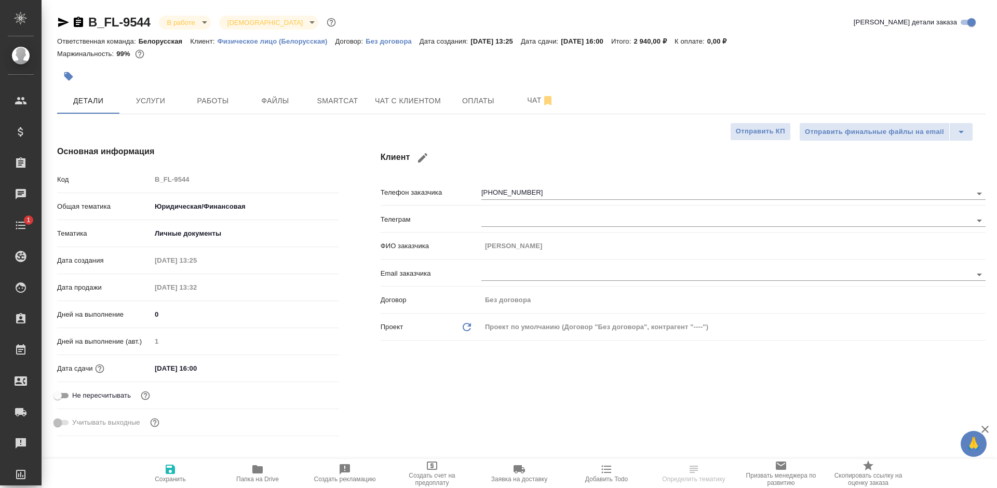
type textarea "x"
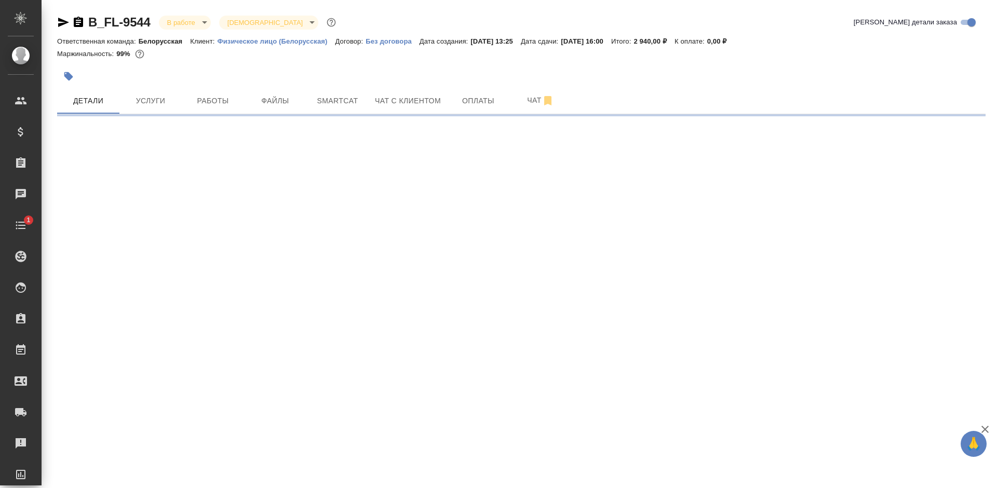
select select "RU"
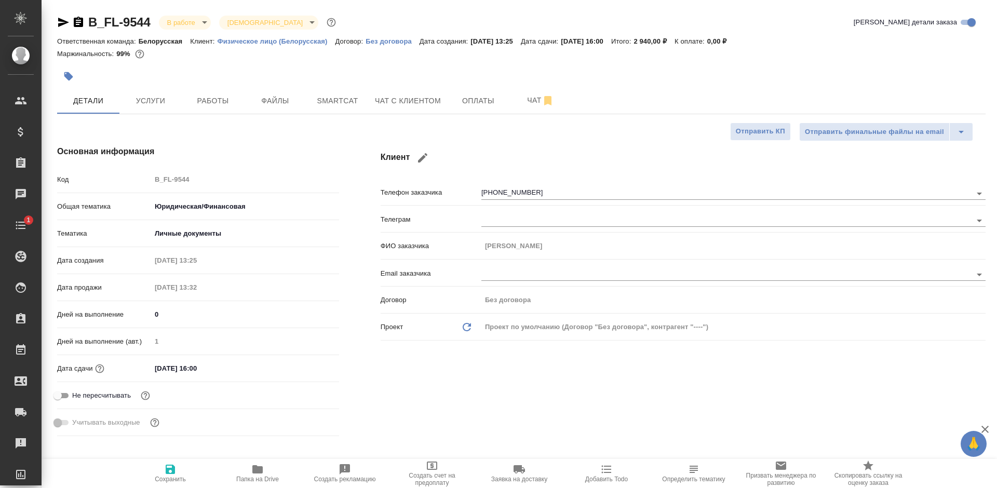
type textarea "x"
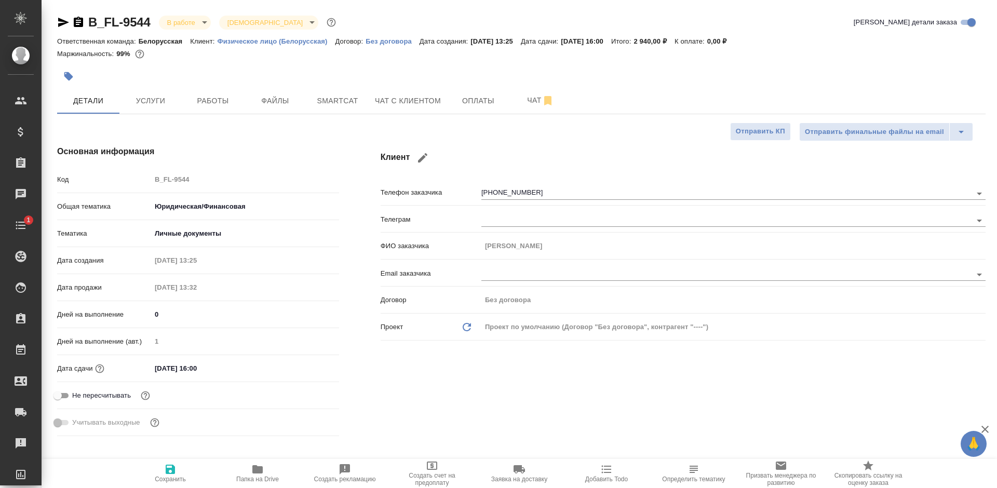
type textarea "x"
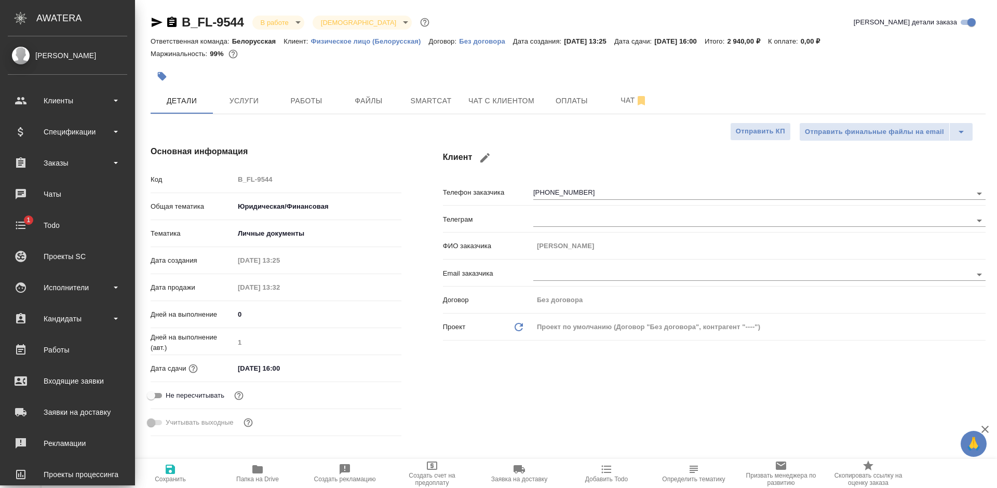
type textarea "x"
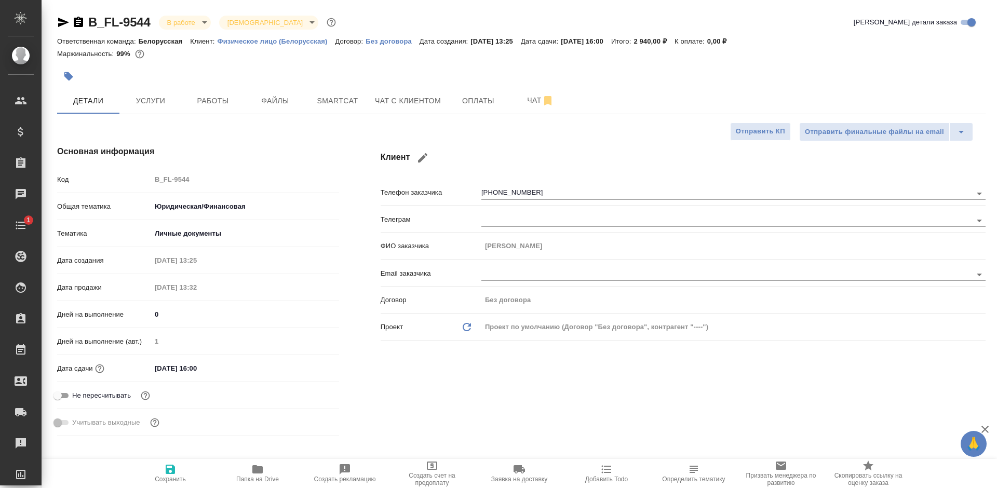
type textarea "x"
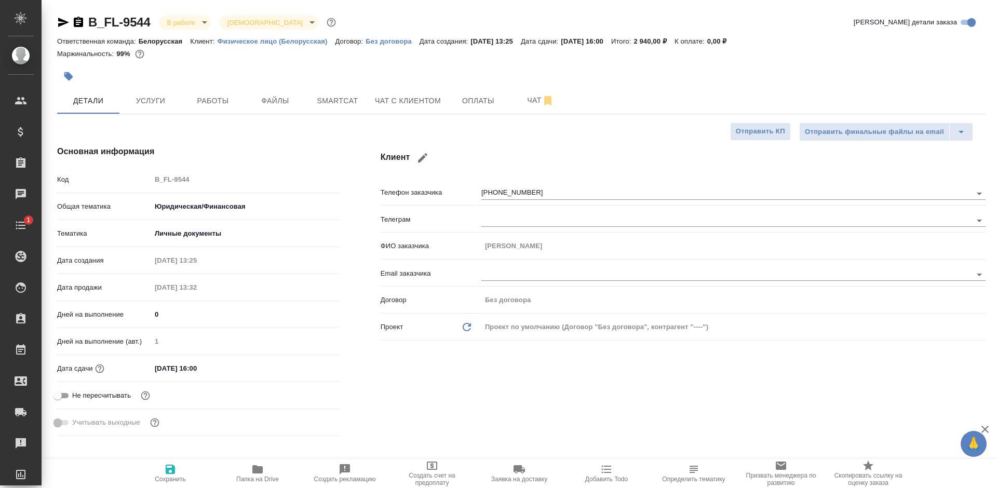
type textarea "x"
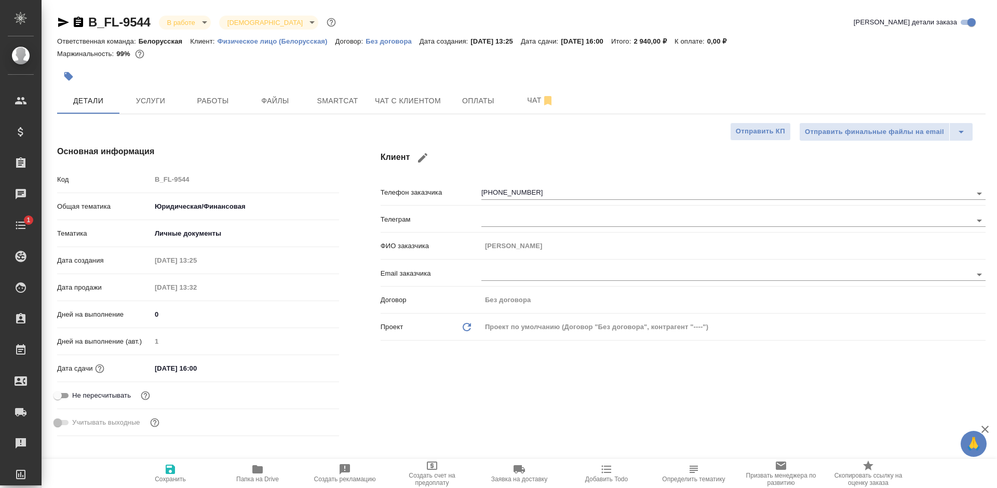
type textarea "x"
click at [220, 100] on span "Работы" at bounding box center [213, 100] width 50 height 13
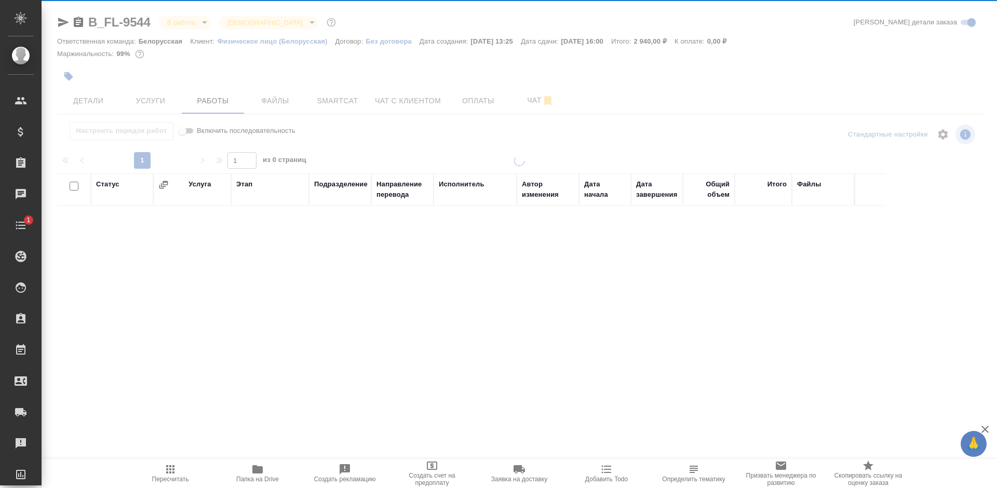
click at [256, 26] on div at bounding box center [519, 216] width 955 height 433
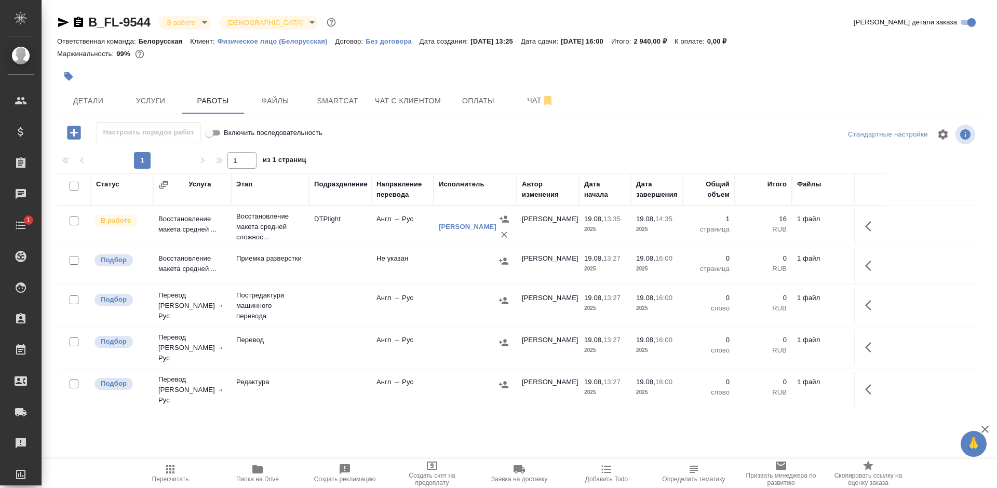
click at [261, 26] on body "🙏 .cls-1 fill:#fff; AWATERA Bogomolova Anastasiya Клиенты Спецификации Заказы 0…" at bounding box center [498, 244] width 997 height 488
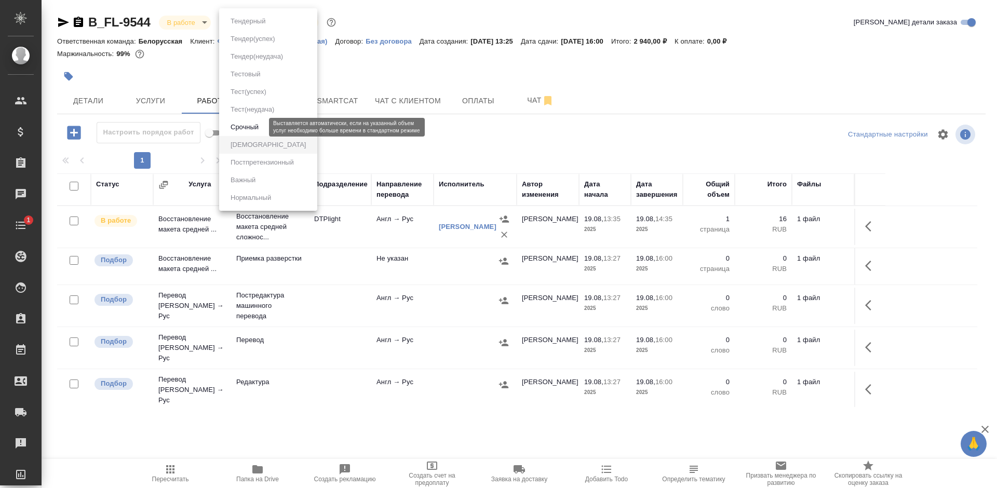
click at [255, 124] on button "Срочный" at bounding box center [244, 126] width 34 height 11
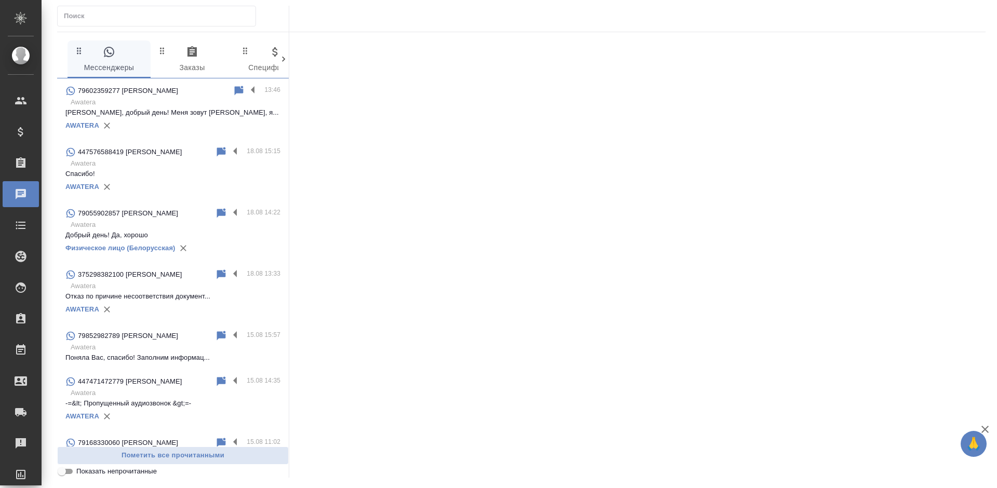
click at [167, 119] on div "AWATERA" at bounding box center [172, 126] width 215 height 16
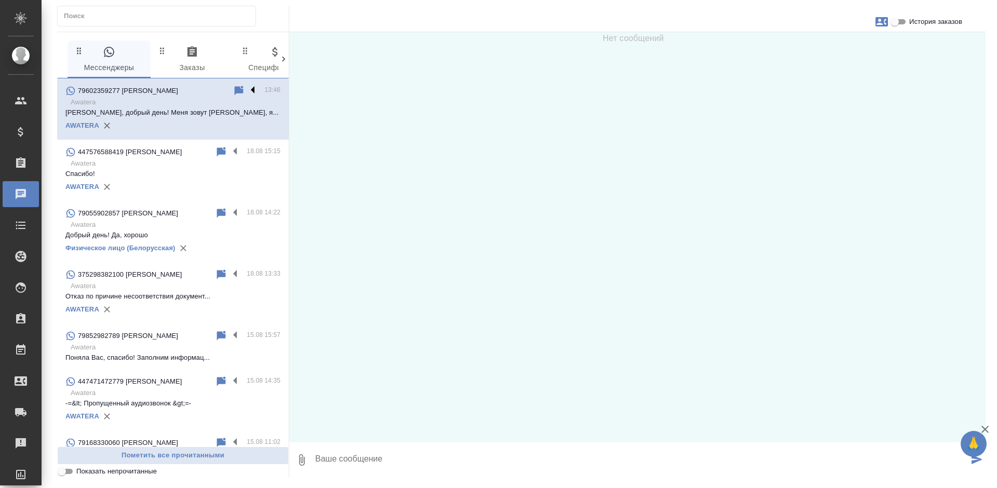
click at [247, 87] on label at bounding box center [256, 91] width 18 height 12
click at [0, 0] on input "checkbox" at bounding box center [0, 0] width 0 height 0
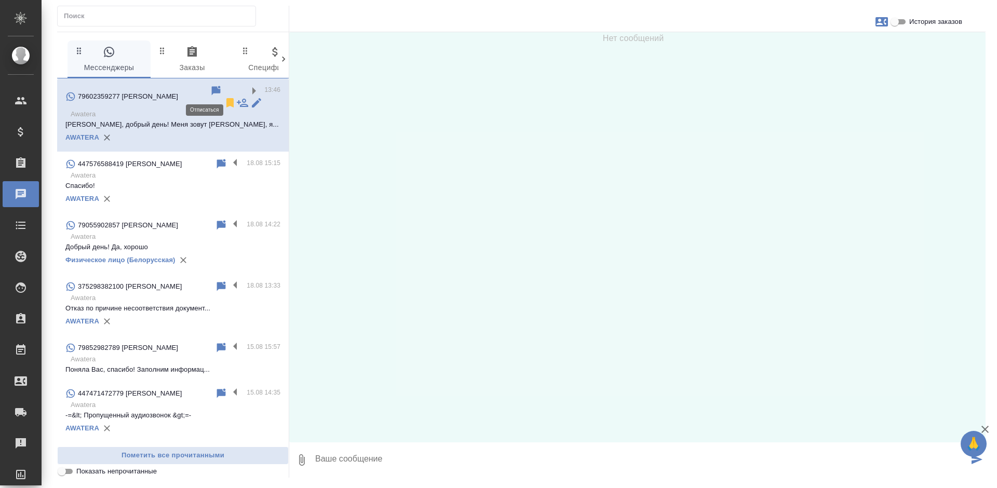
click at [226, 98] on icon at bounding box center [229, 102] width 7 height 9
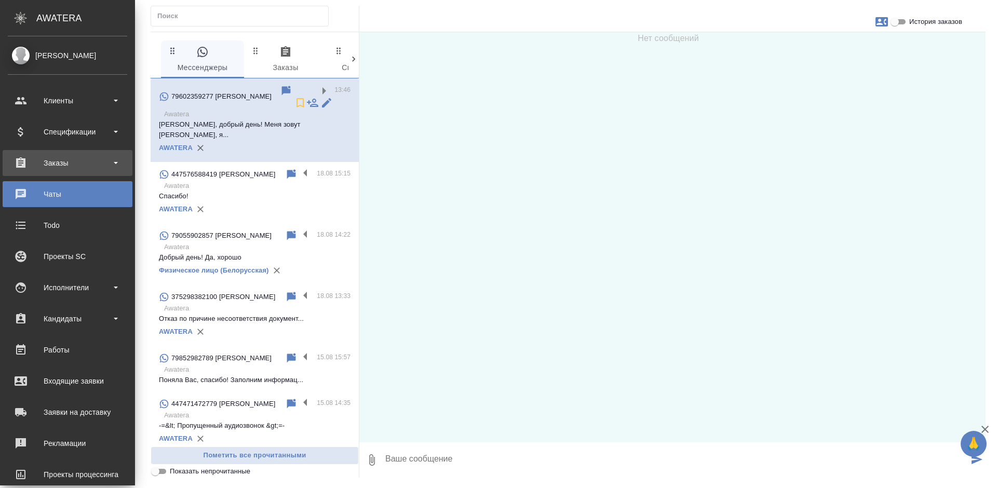
click at [23, 162] on div "Заказы" at bounding box center [67, 163] width 119 height 16
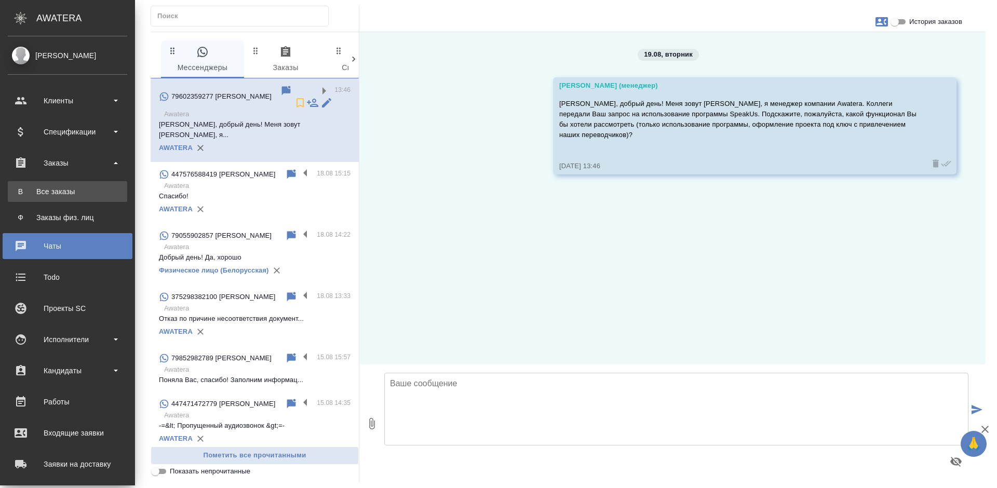
click at [46, 189] on div "Все заказы" at bounding box center [67, 191] width 109 height 10
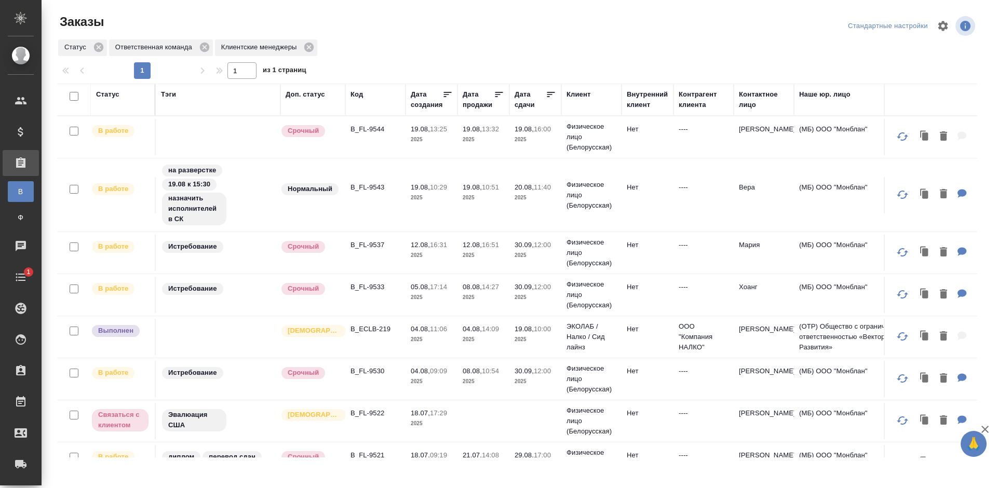
click at [617, 139] on td "Физическое лицо (Белорусская)" at bounding box center [591, 137] width 60 height 42
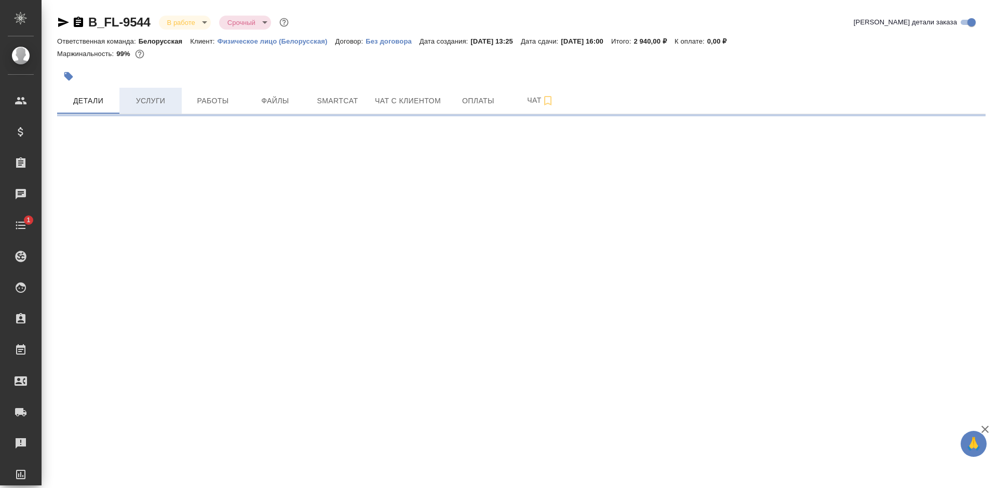
click at [164, 106] on span "Услуги" at bounding box center [151, 100] width 50 height 13
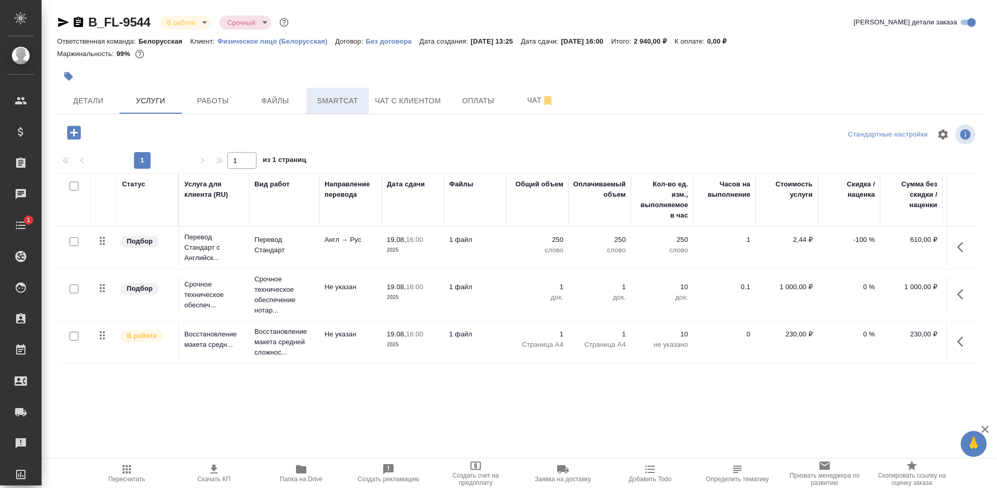
click at [346, 104] on span "Smartcat" at bounding box center [337, 100] width 50 height 13
click at [343, 100] on span "Smartcat" at bounding box center [337, 100] width 50 height 13
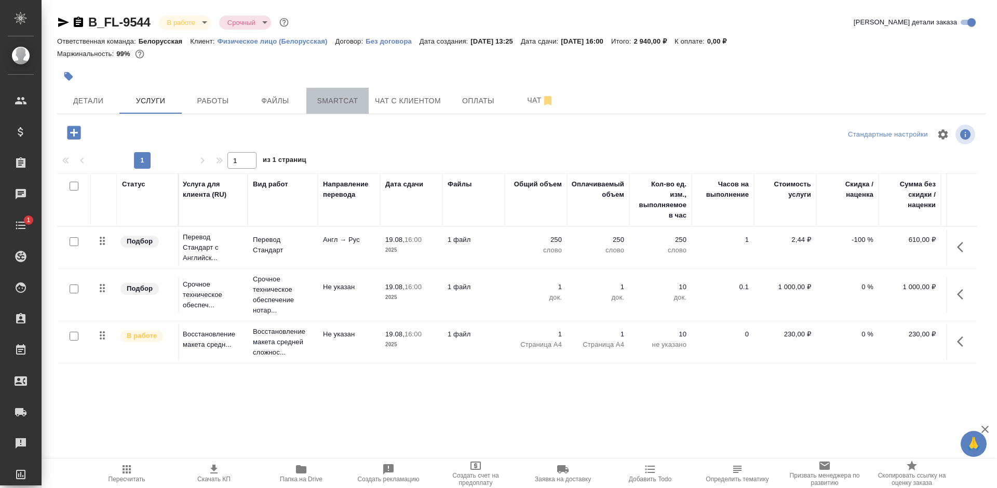
click at [343, 100] on span "Smartcat" at bounding box center [337, 100] width 50 height 13
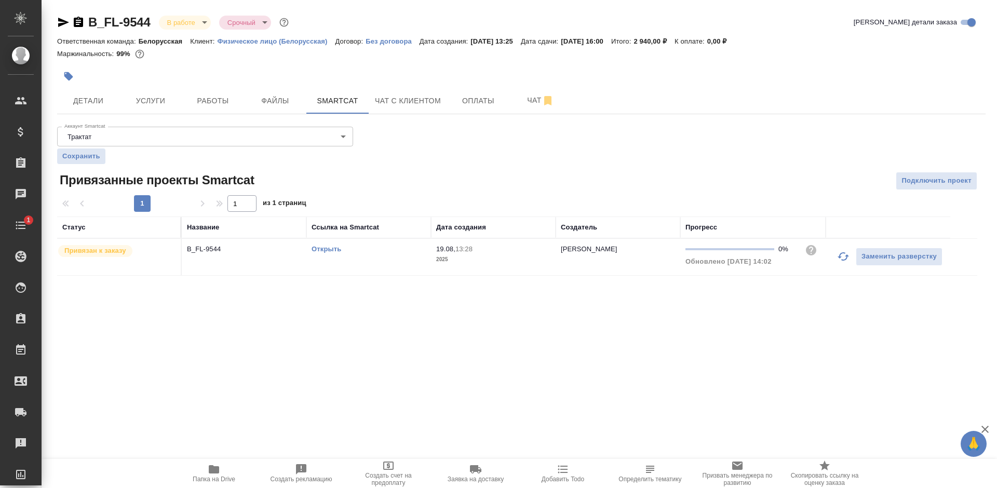
click at [319, 249] on link "Открыть" at bounding box center [326, 249] width 30 height 8
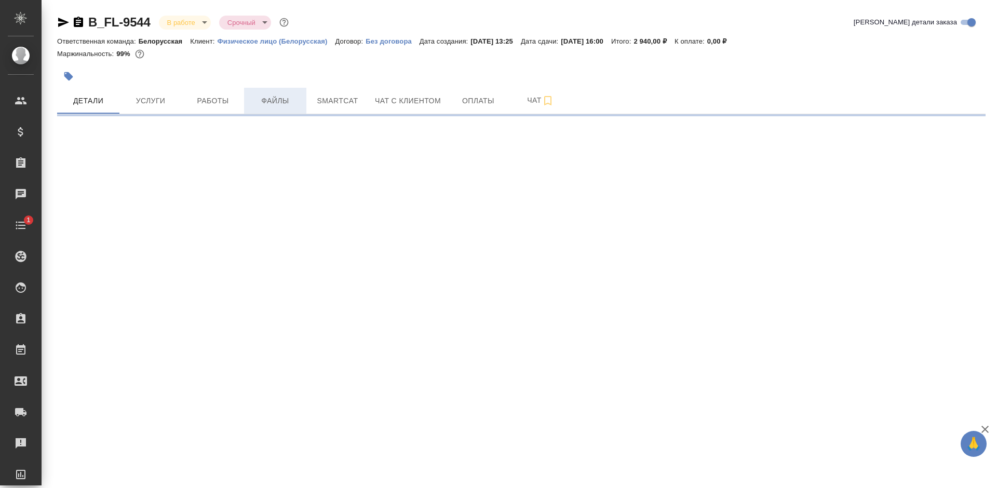
click at [276, 95] on span "Файлы" at bounding box center [275, 100] width 50 height 13
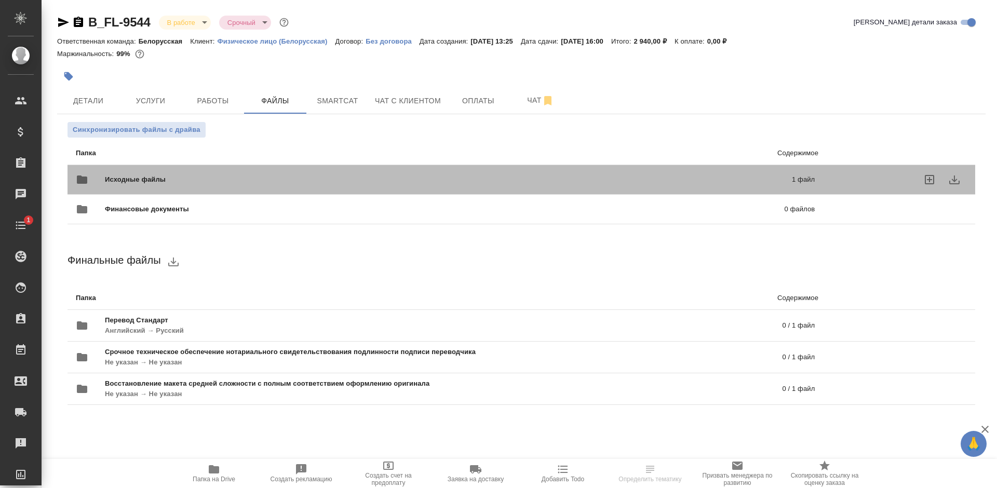
click at [478, 163] on div "Исходные файлы 1 файл" at bounding box center [444, 180] width 759 height 46
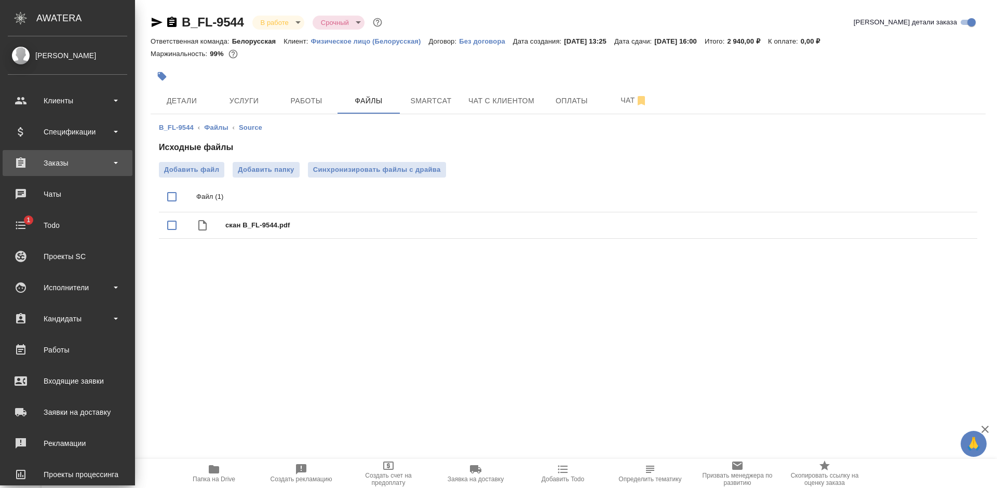
click at [38, 166] on div "Заказы" at bounding box center [67, 163] width 119 height 16
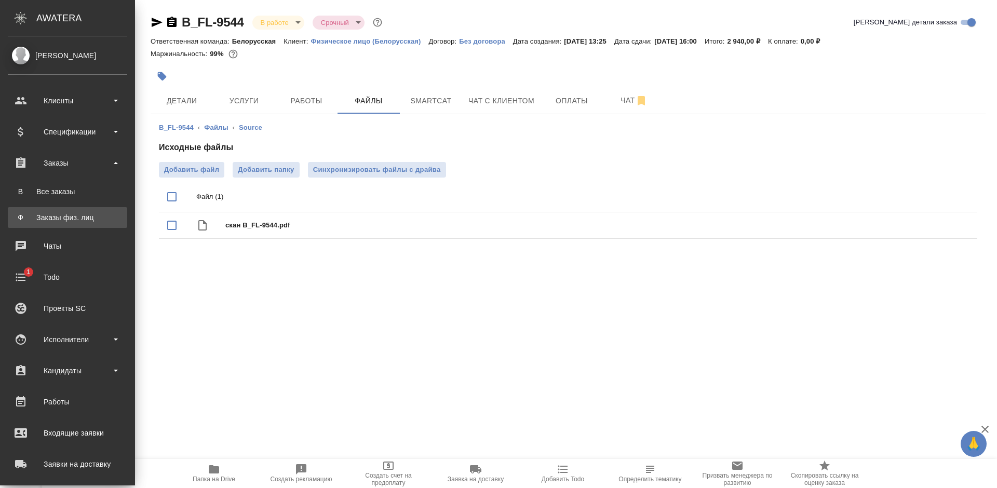
click at [62, 219] on div "Заказы физ. лиц" at bounding box center [67, 217] width 109 height 10
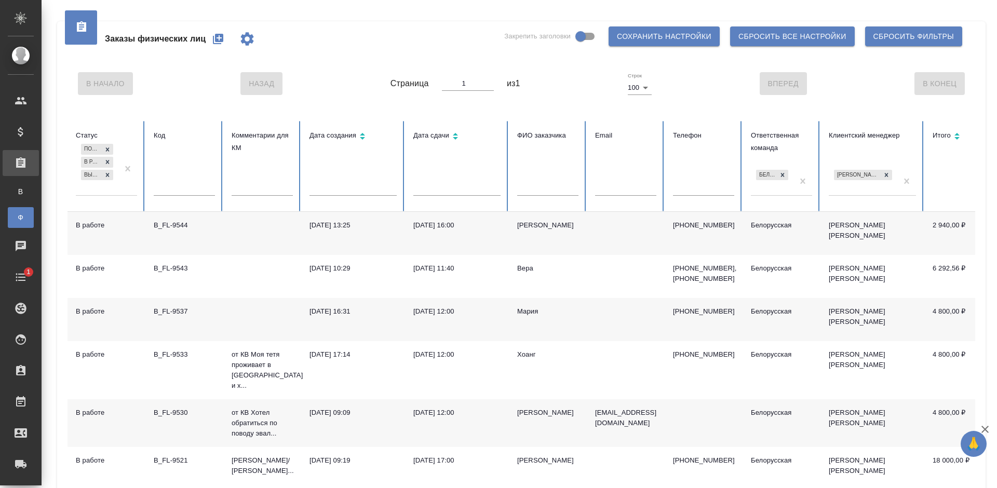
click at [677, 185] on input "text" at bounding box center [703, 188] width 61 height 15
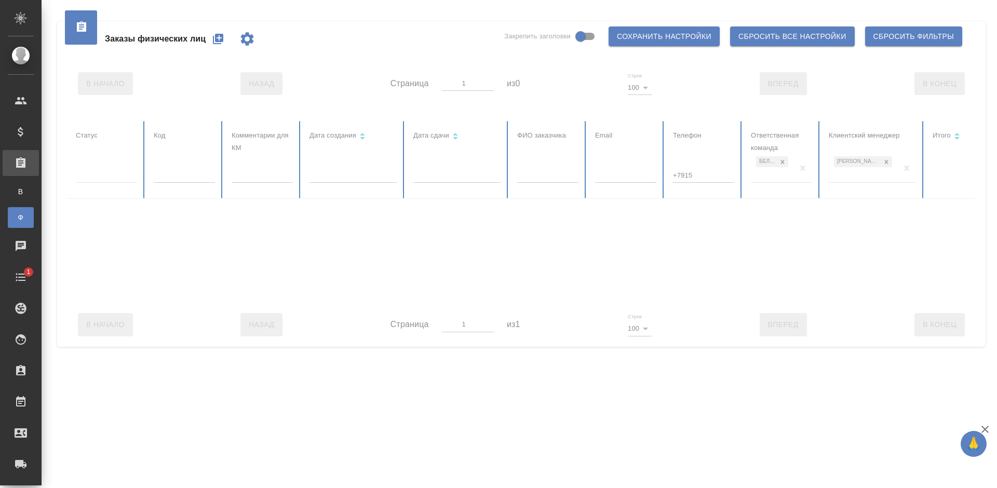
click at [124, 169] on div at bounding box center [106, 172] width 61 height 15
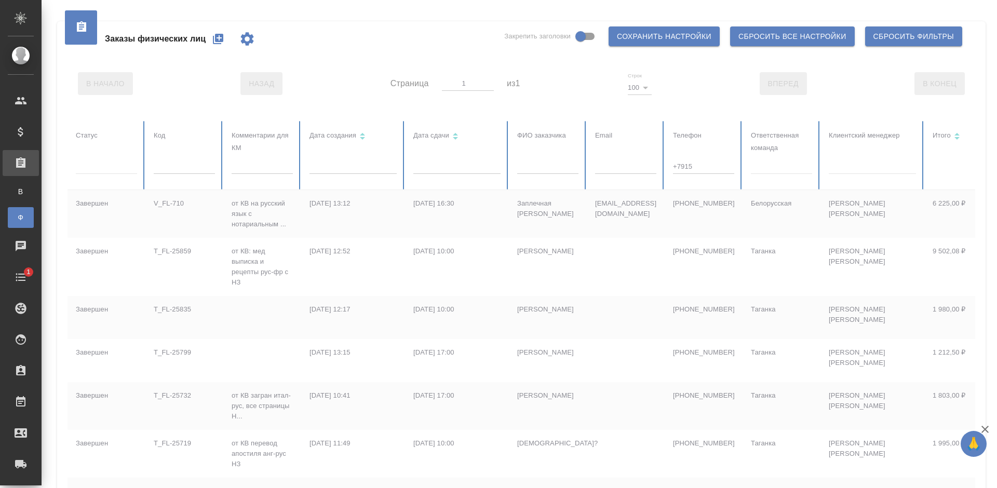
click at [716, 167] on input "+7915" at bounding box center [703, 166] width 61 height 15
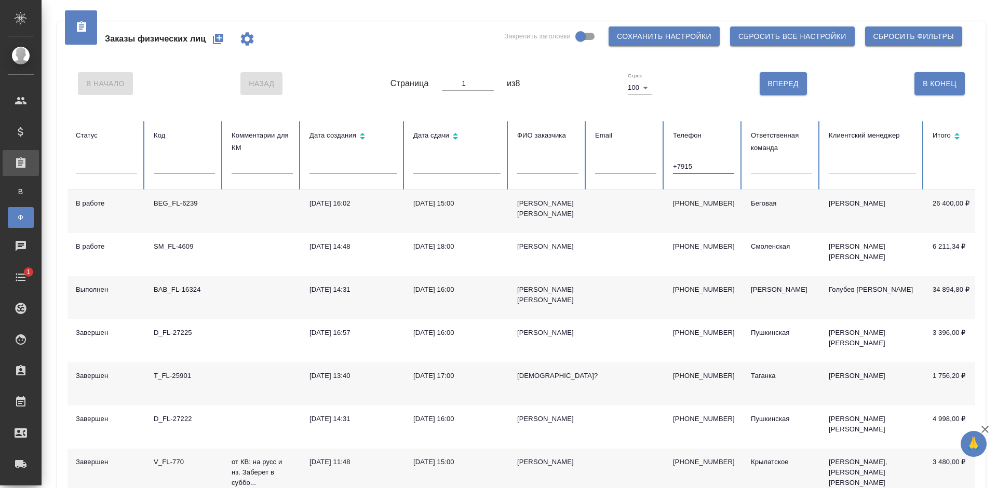
click at [710, 162] on input "+7915" at bounding box center [703, 166] width 61 height 15
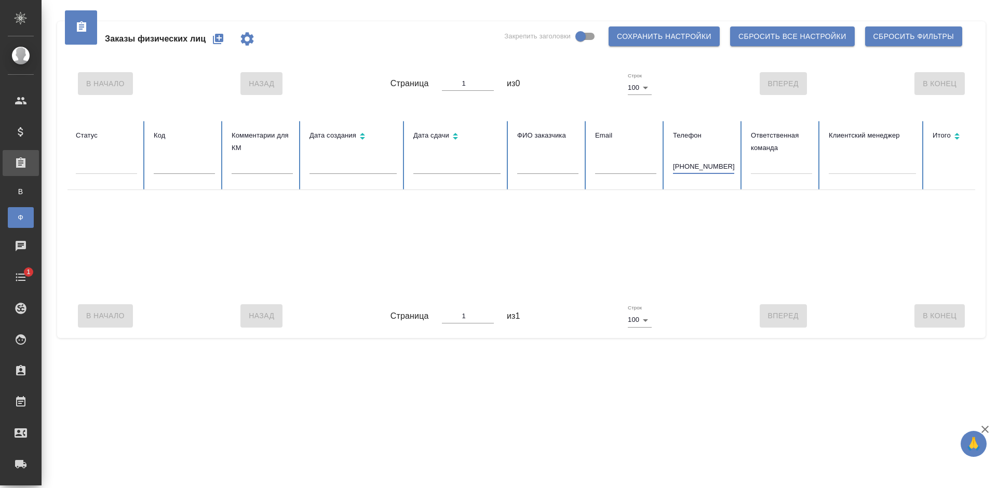
click at [676, 164] on input "+79153330160" at bounding box center [703, 166] width 61 height 15
drag, startPoint x: 721, startPoint y: 159, endPoint x: 638, endPoint y: 165, distance: 82.7
click at [638, 165] on tr "Статус Код Комментарии для КМ Дата создания Дата сдачи ФИО заказчика Email Теле…" at bounding box center [651, 155] width 1168 height 69
click at [684, 164] on input "9684124361" at bounding box center [703, 166] width 61 height 15
type input "9684124361"
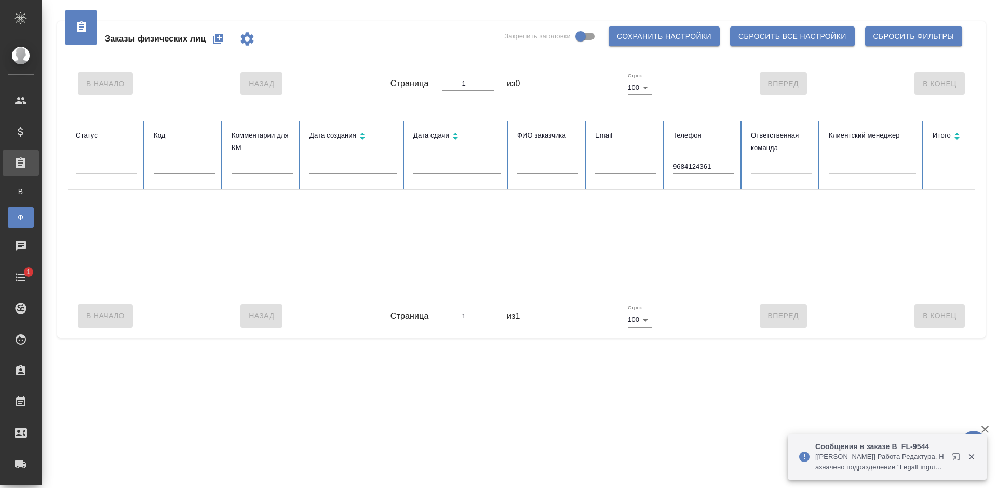
click at [858, 456] on p "[Валеев Динар] Работа Редактура. Назначено подразделение "LegalLinguists"" at bounding box center [880, 462] width 130 height 21
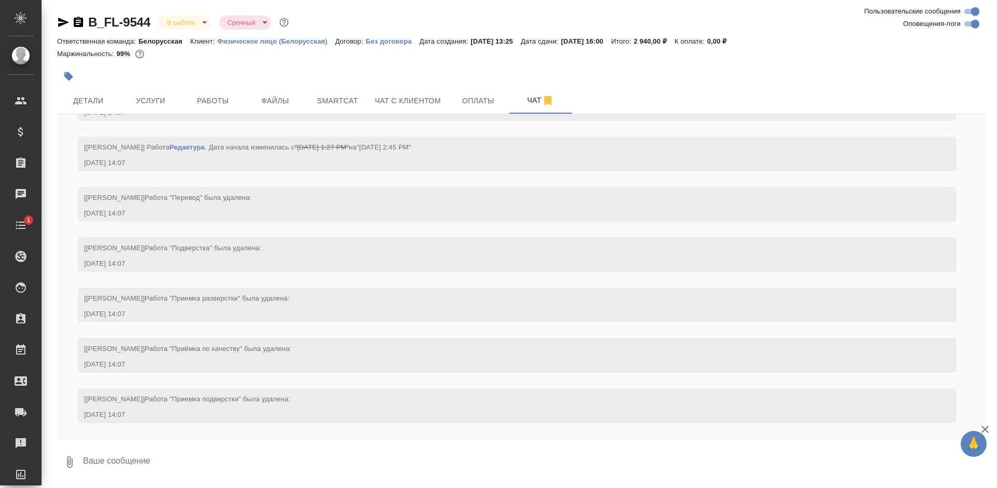
scroll to position [2271, 0]
click at [211, 96] on span "Работы" at bounding box center [213, 100] width 50 height 13
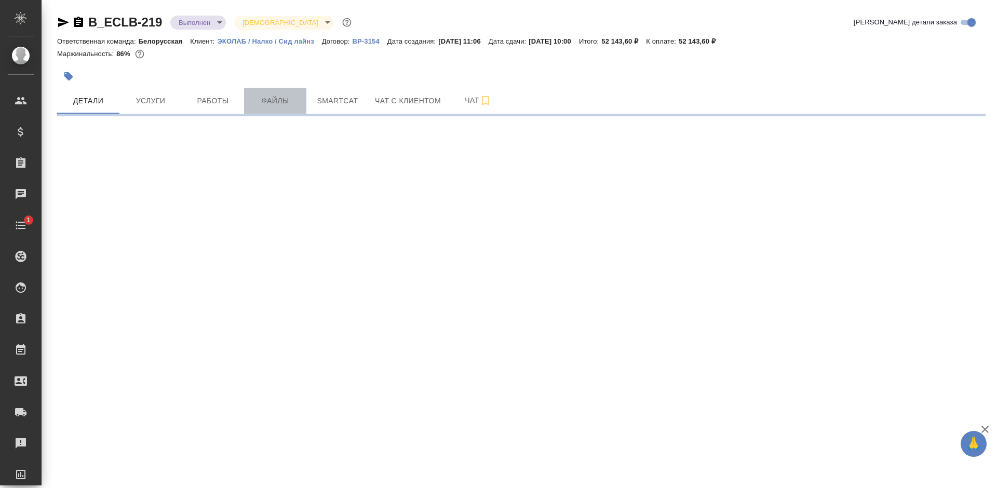
click at [267, 105] on span "Файлы" at bounding box center [275, 100] width 50 height 13
select select "RU"
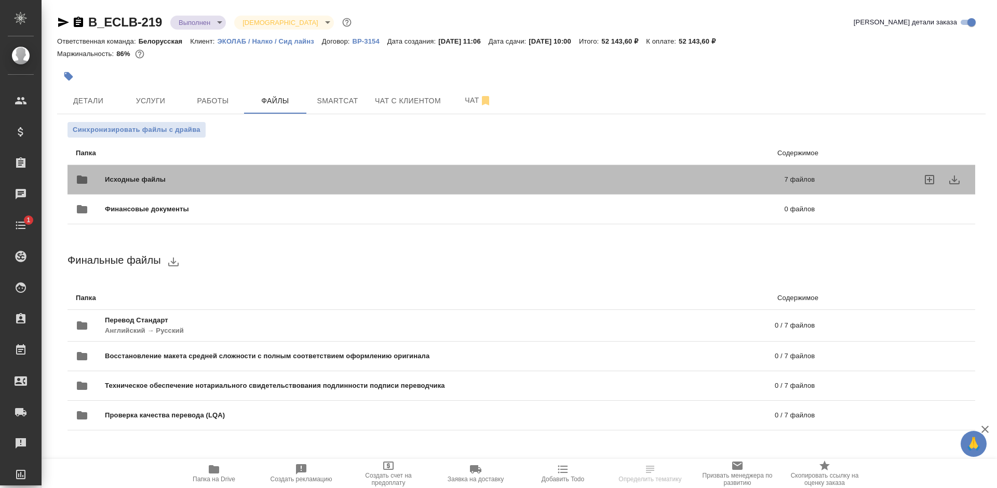
click at [523, 178] on p "7 файлов" at bounding box center [645, 179] width 340 height 10
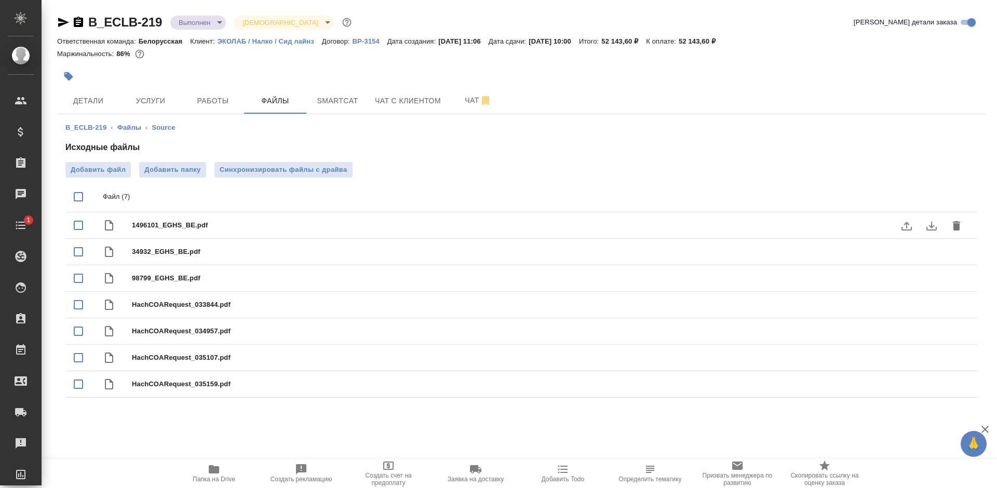
click at [935, 228] on icon "download" at bounding box center [931, 226] width 12 height 12
click at [930, 254] on icon "download" at bounding box center [931, 252] width 12 height 12
click at [927, 305] on icon "download" at bounding box center [931, 305] width 12 height 12
click at [929, 333] on icon "download" at bounding box center [931, 331] width 12 height 12
click at [927, 357] on icon "download" at bounding box center [931, 358] width 12 height 12
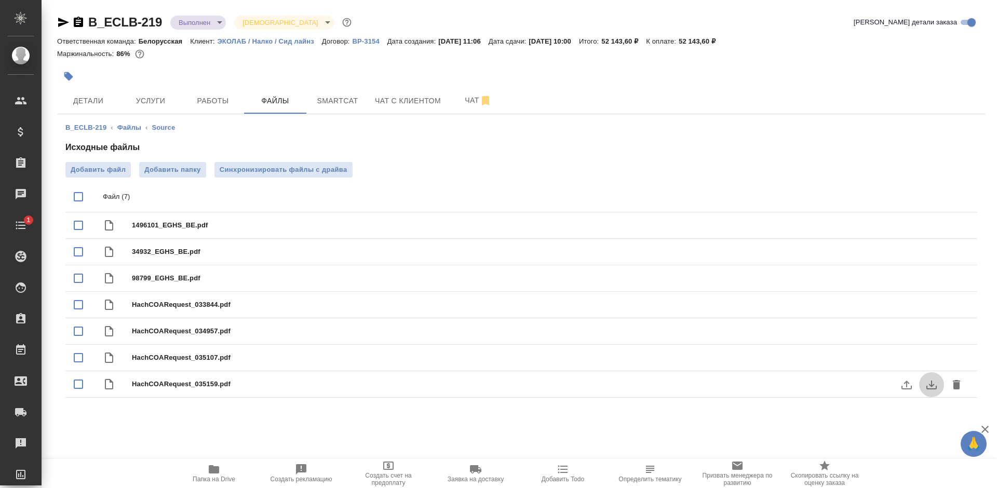
click at [926, 388] on icon "download" at bounding box center [931, 384] width 10 height 9
click at [223, 467] on span "Папка на Drive" at bounding box center [213, 473] width 75 height 20
